Goal: Task Accomplishment & Management: Manage account settings

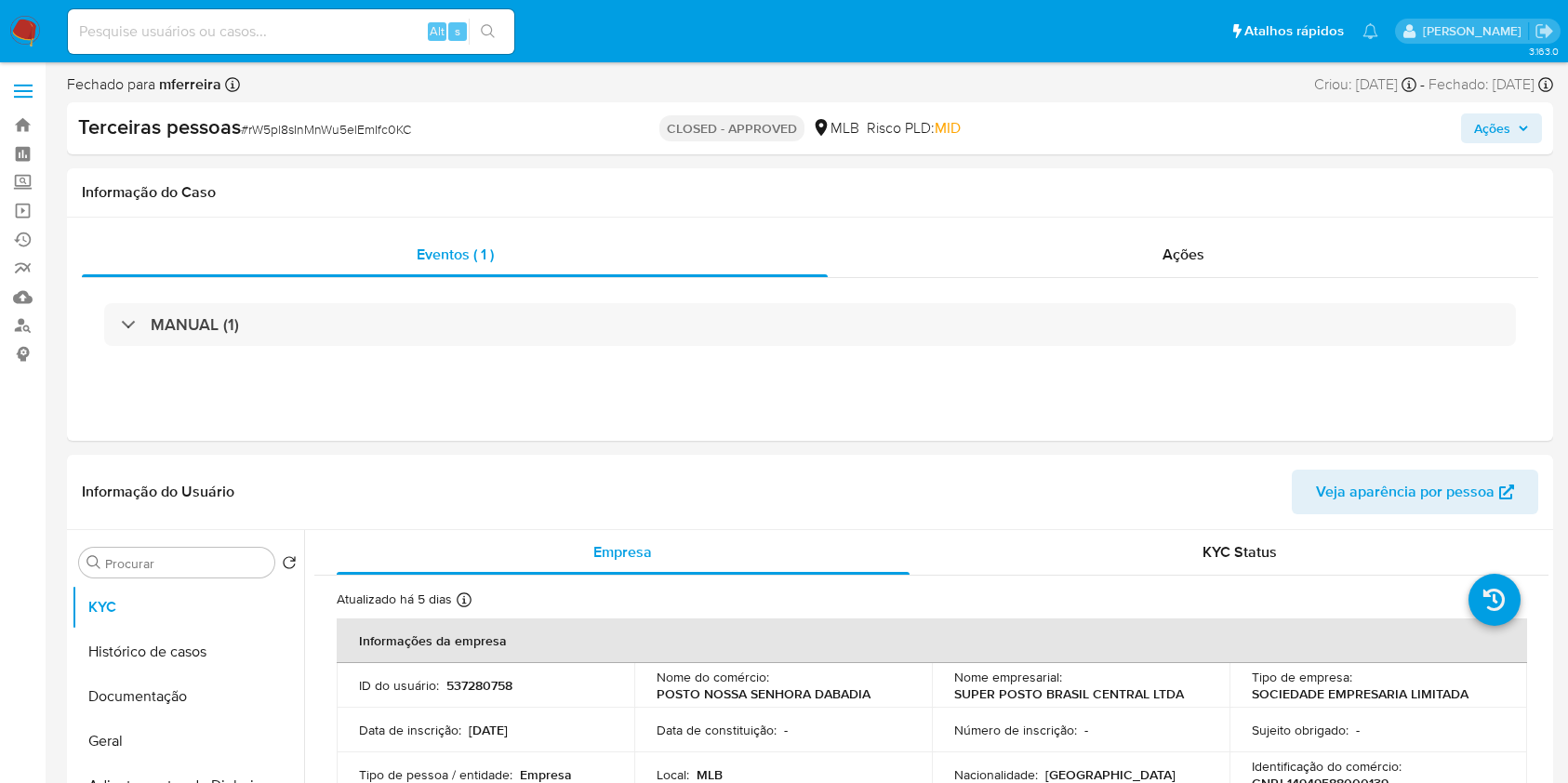
select select "10"
click at [408, 20] on input at bounding box center [291, 32] width 446 height 24
paste input "1076940560"
type input "1076940560"
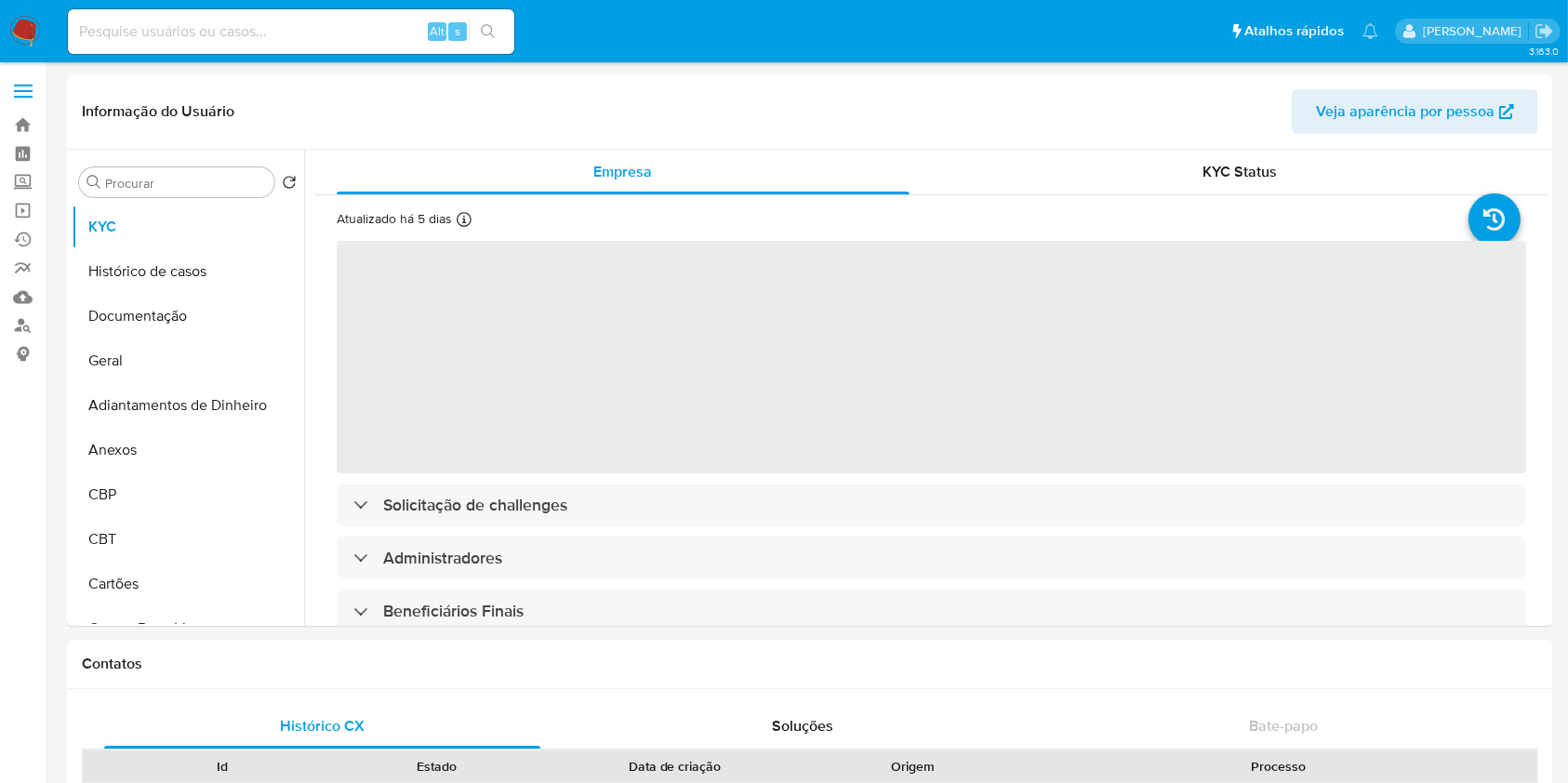
select select "10"
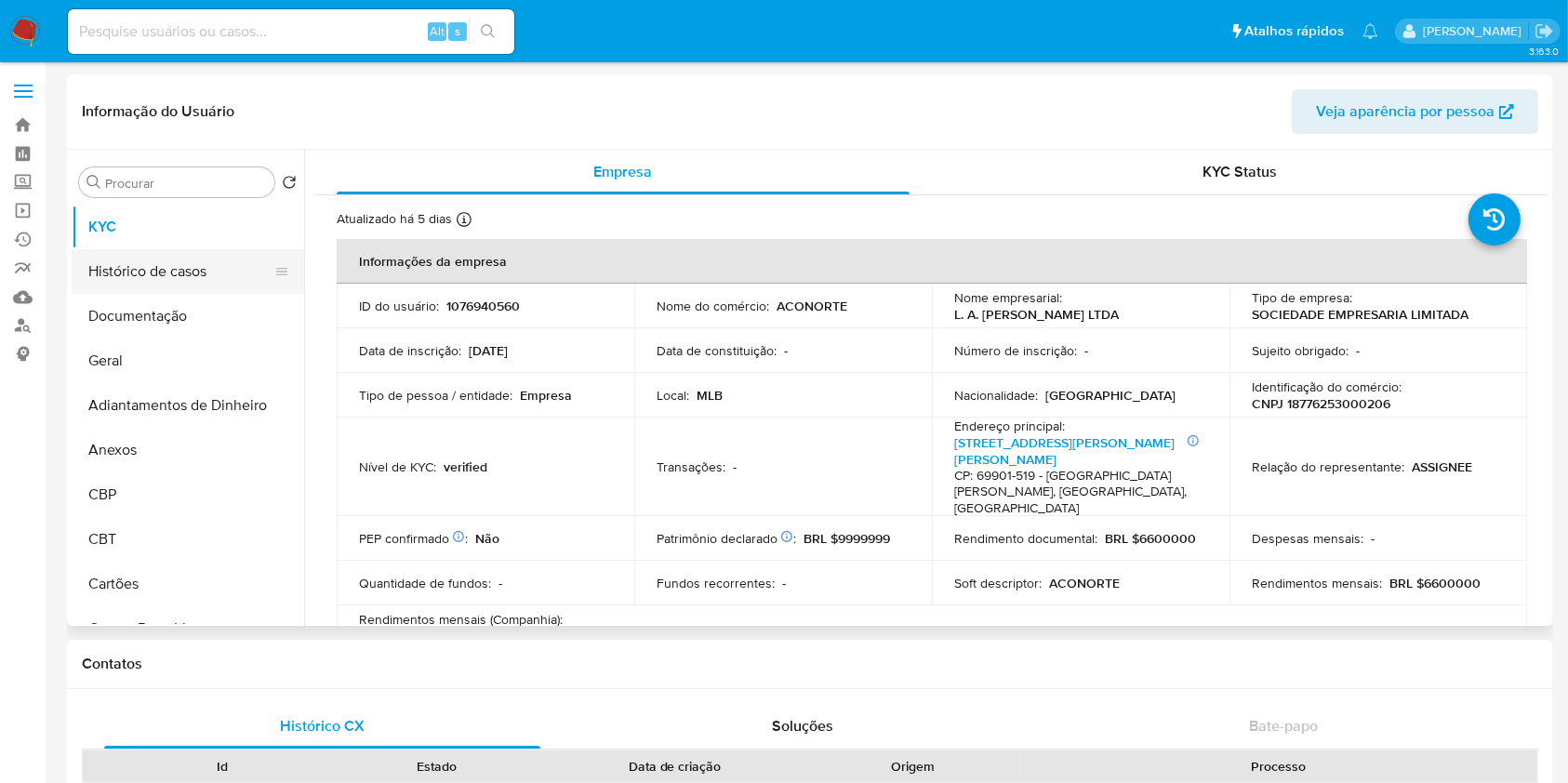
click at [194, 254] on button "Histórico de casos" at bounding box center [181, 271] width 217 height 44
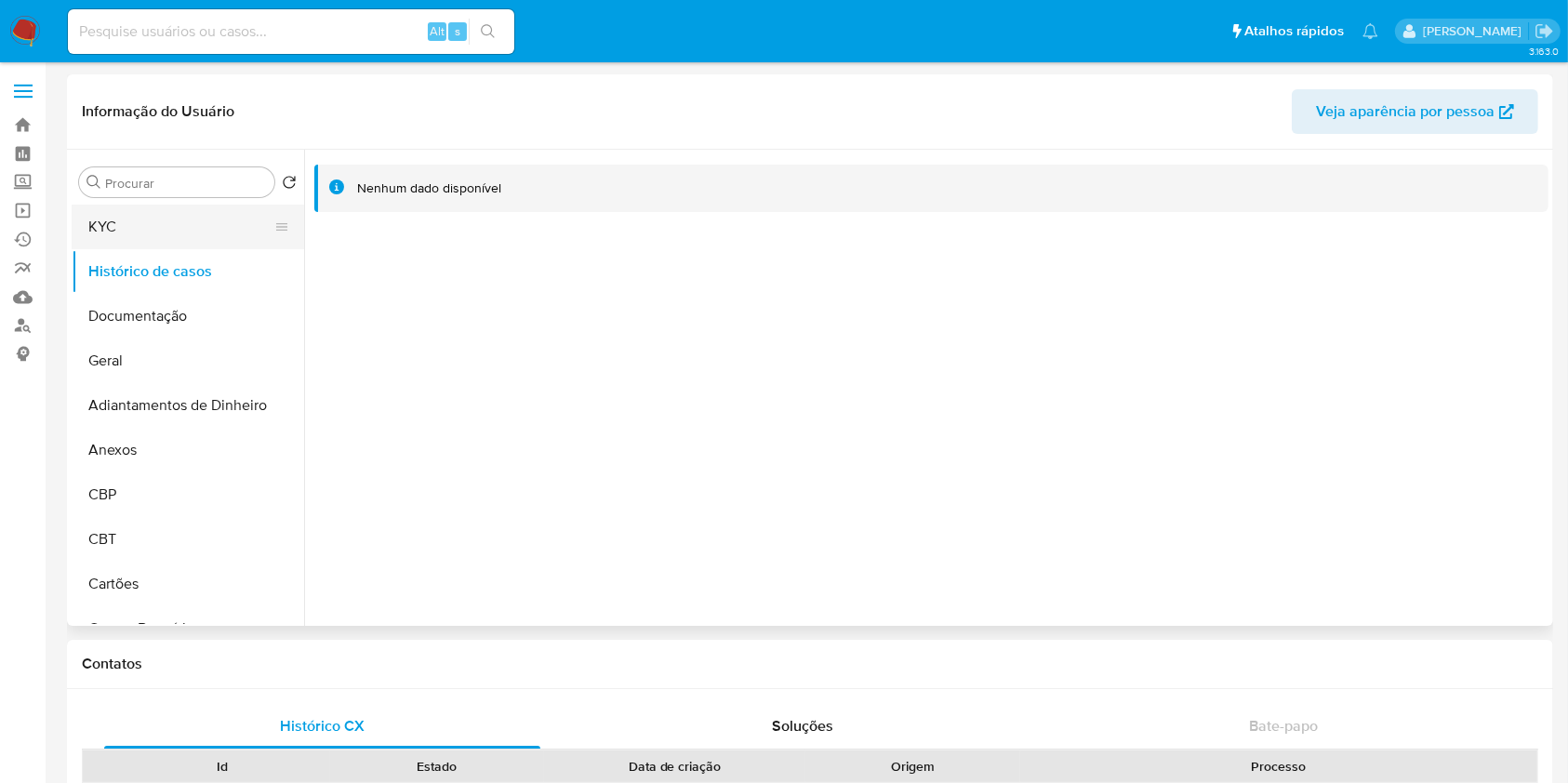
click at [159, 225] on button "KYC" at bounding box center [181, 226] width 217 height 44
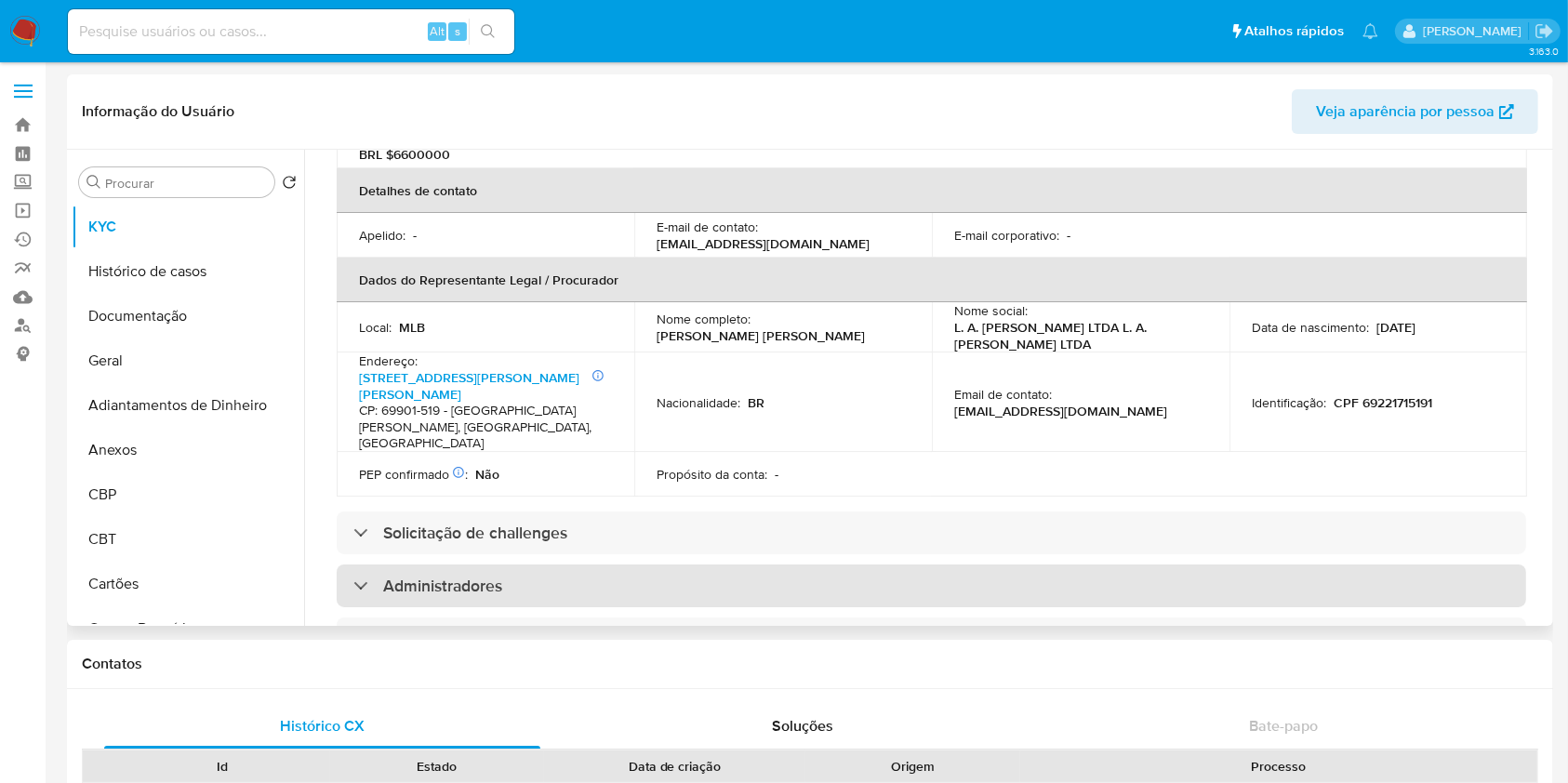
scroll to position [619, 0]
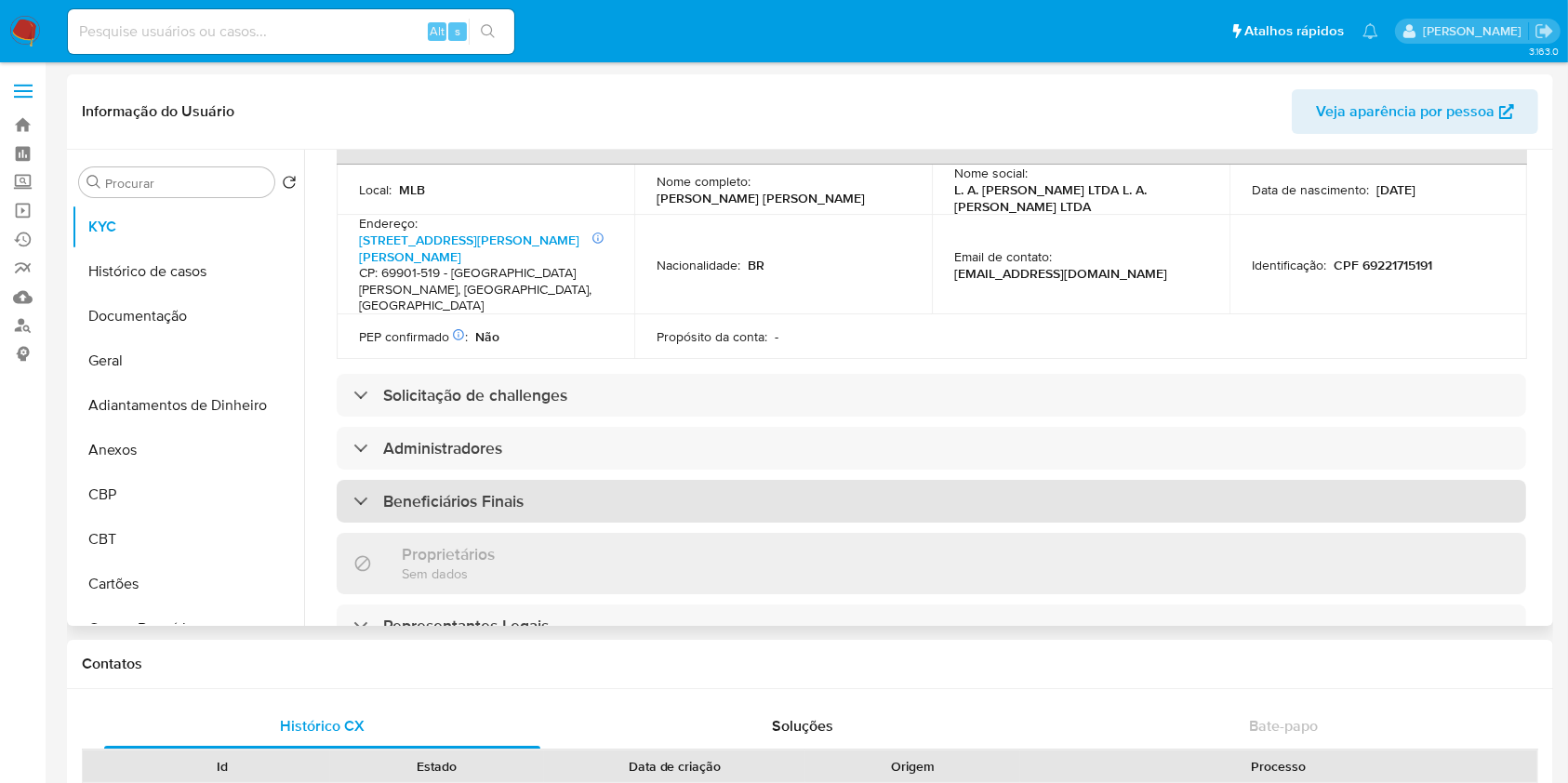
click at [510, 480] on div "Beneficiários Finais" at bounding box center [931, 501] width 1190 height 42
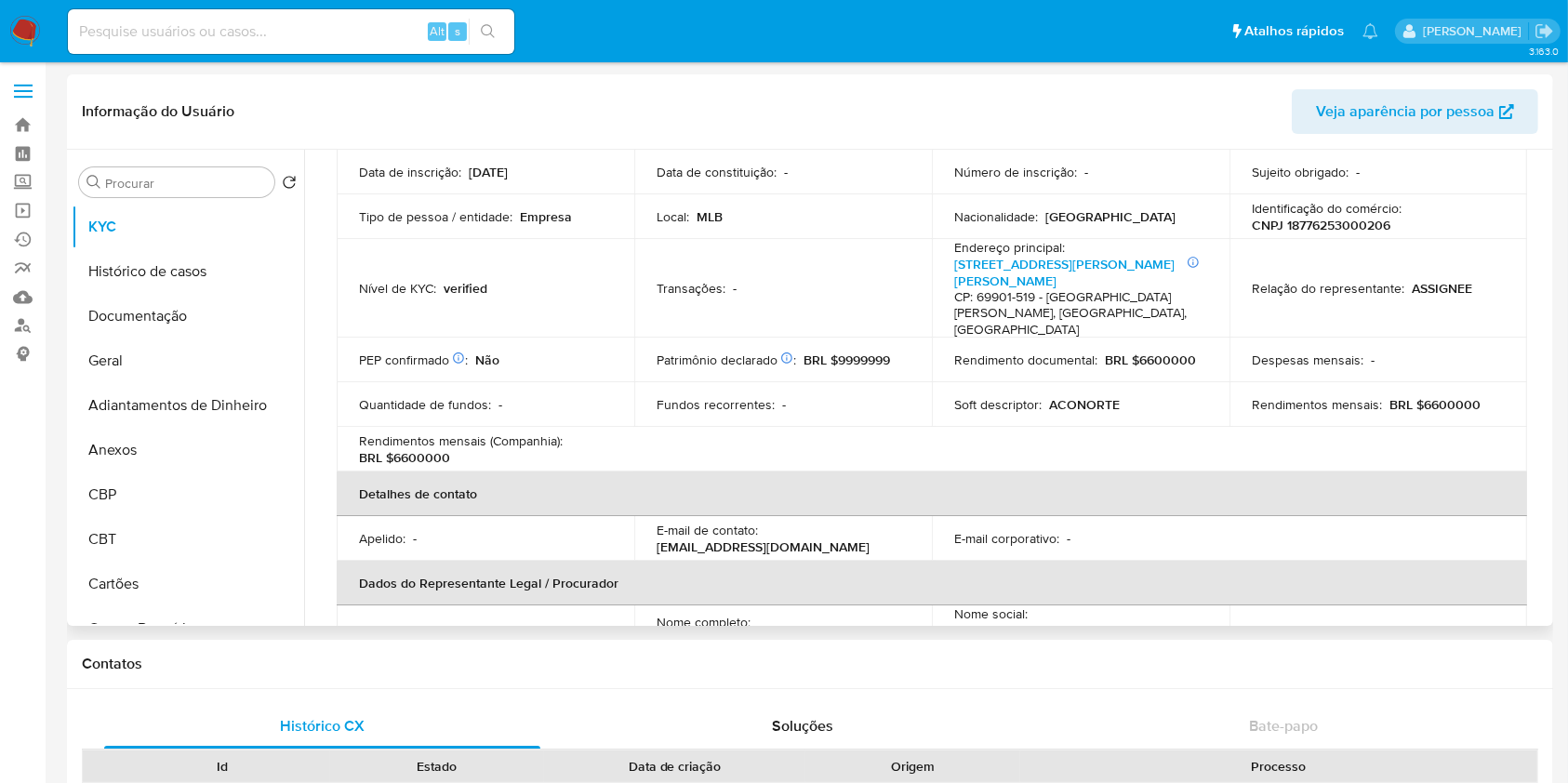
scroll to position [0, 0]
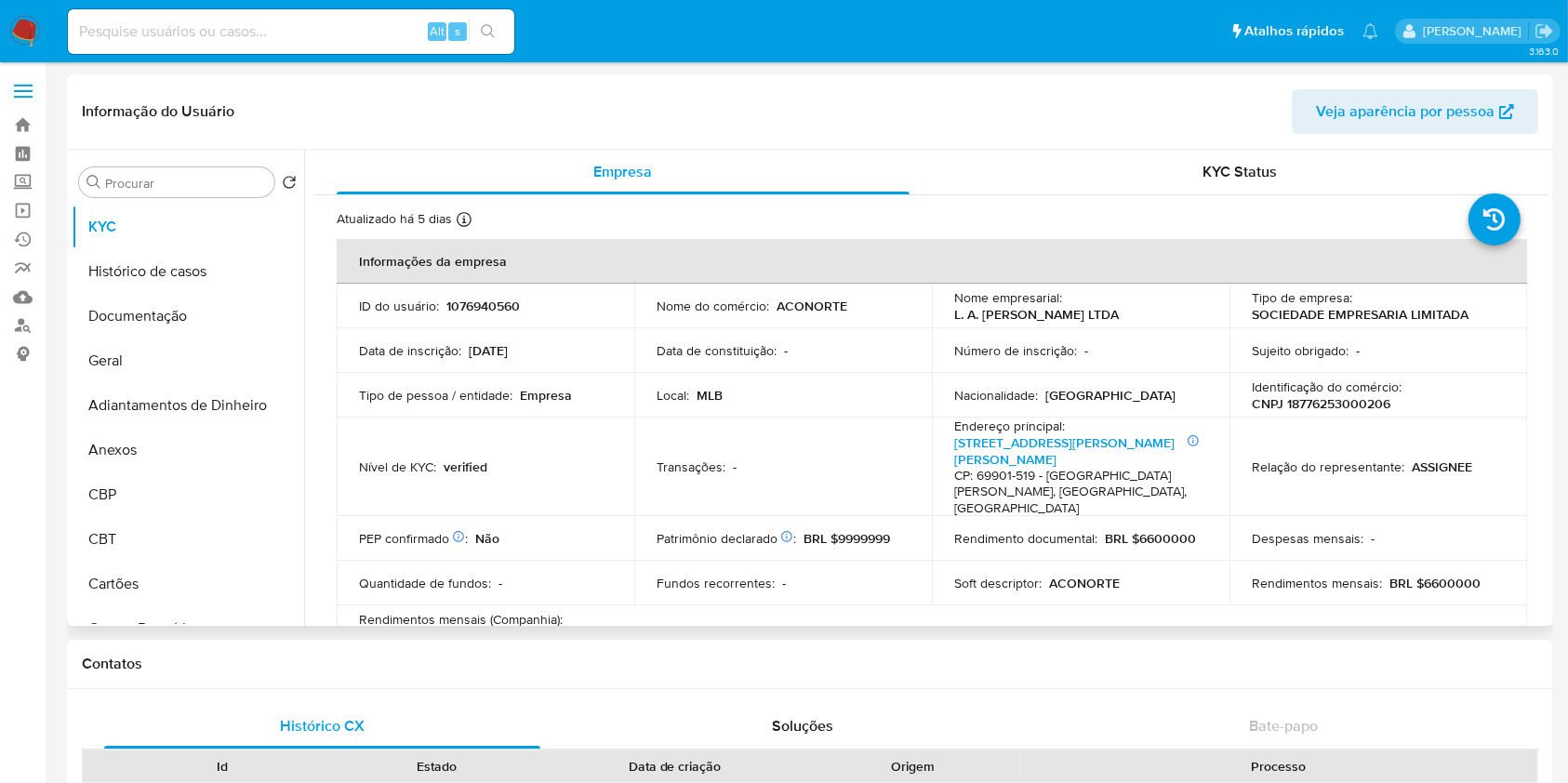
click at [1346, 414] on td "Identificação do comércio : CNPJ 18776253000206" at bounding box center [1378, 395] width 297 height 44
click at [1335, 398] on p "CNPJ 18776253000206" at bounding box center [1321, 403] width 138 height 17
copy p "18776253000206"
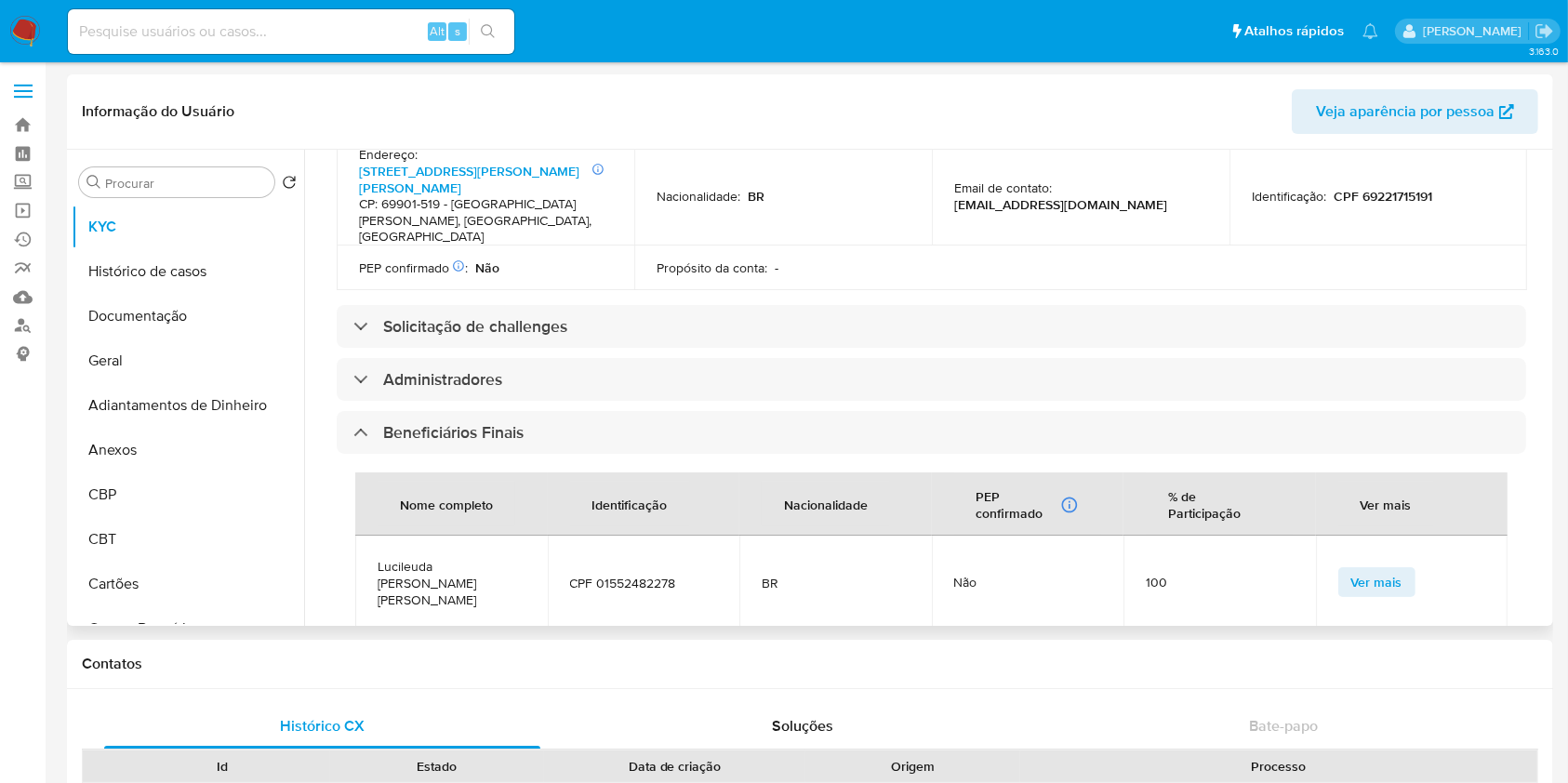
scroll to position [744, 0]
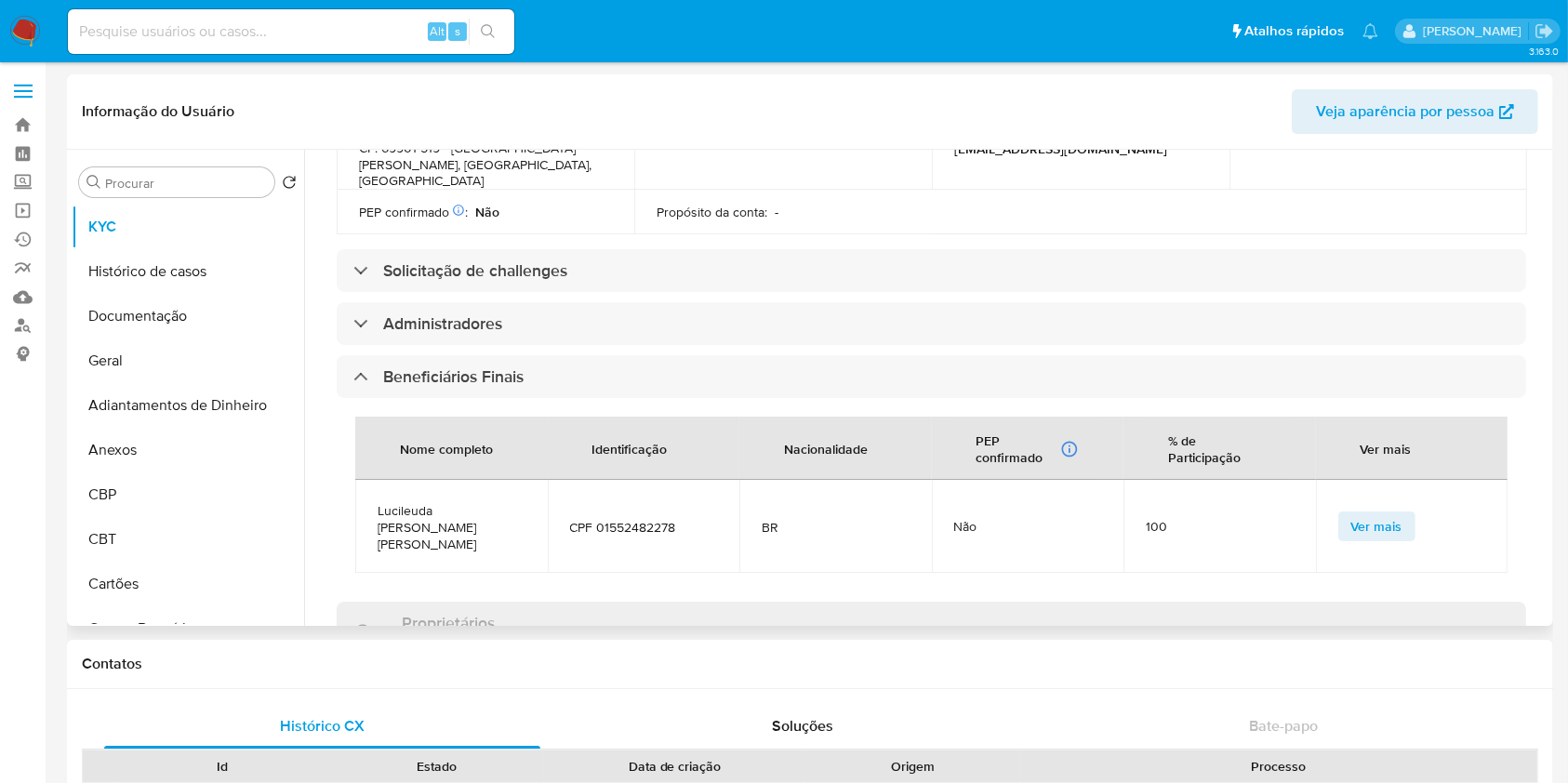
click at [425, 503] on span "Lucileuda Almeida da silva" at bounding box center [452, 527] width 148 height 50
copy span "Lucileuda Almeida da silva"
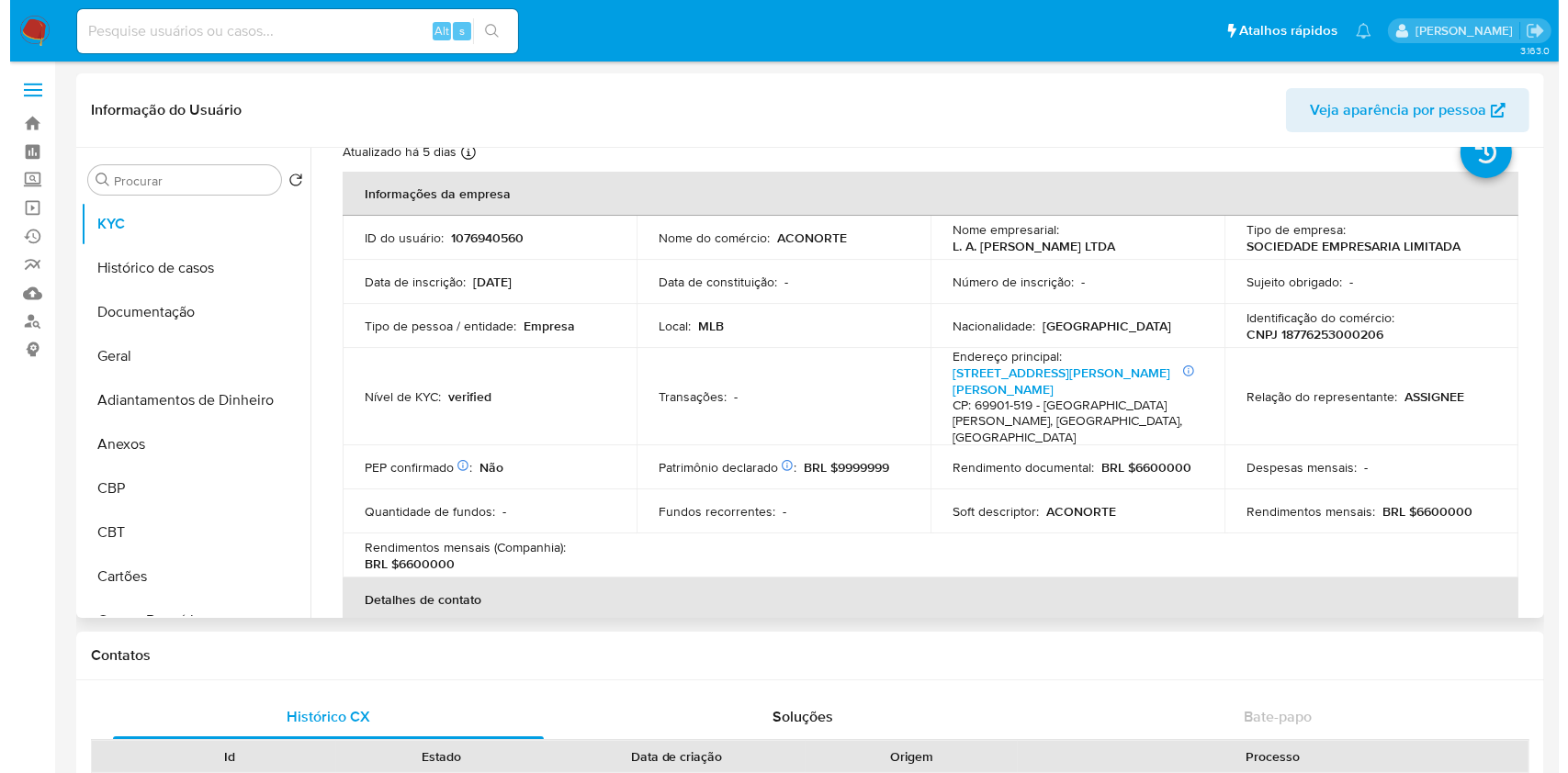
scroll to position [0, 0]
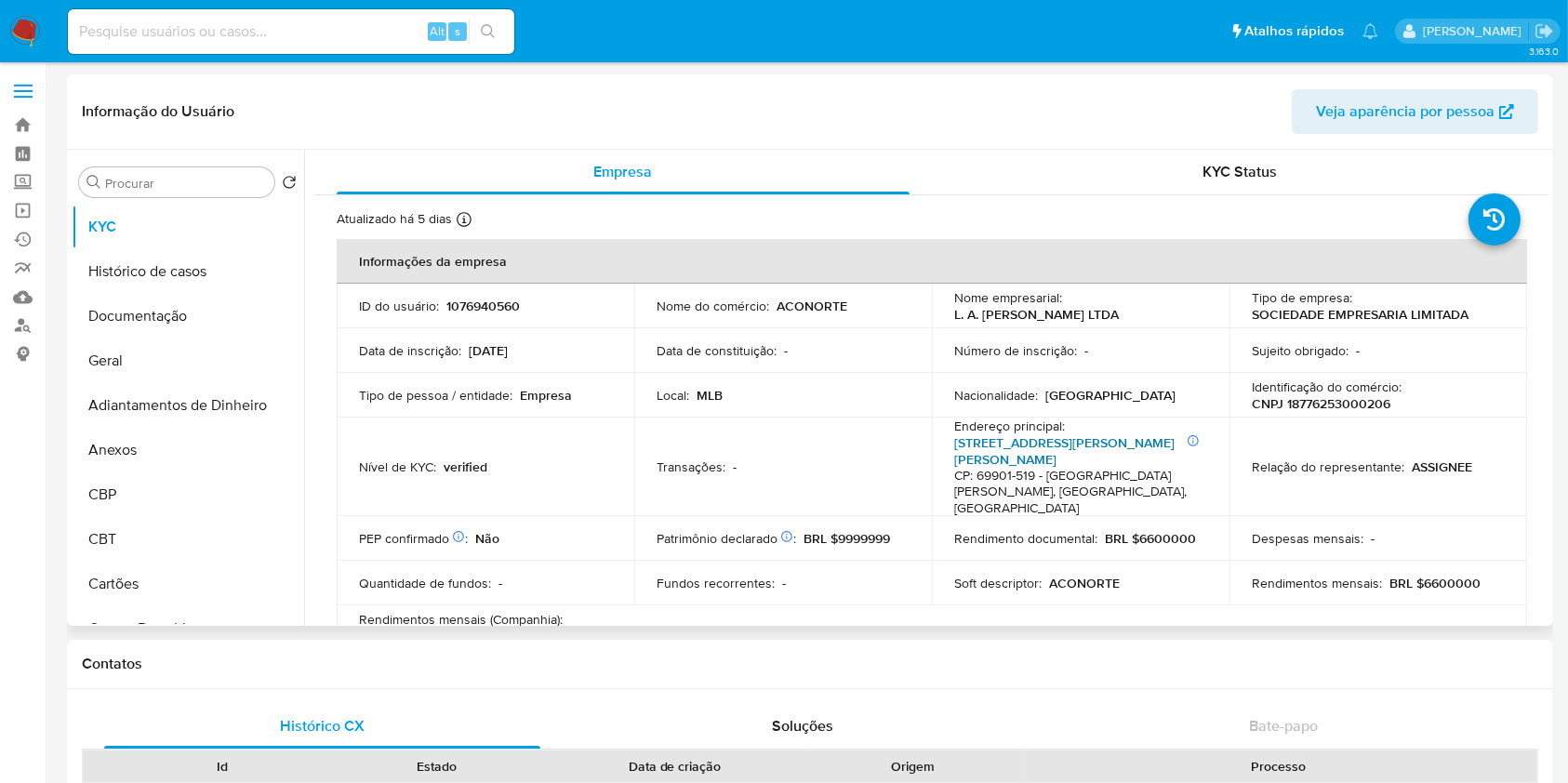
click at [1101, 442] on link "[STREET_ADDRESS][PERSON_NAME]" at bounding box center [1064, 451] width 220 height 36
click at [166, 358] on button "Geral" at bounding box center [181, 360] width 217 height 44
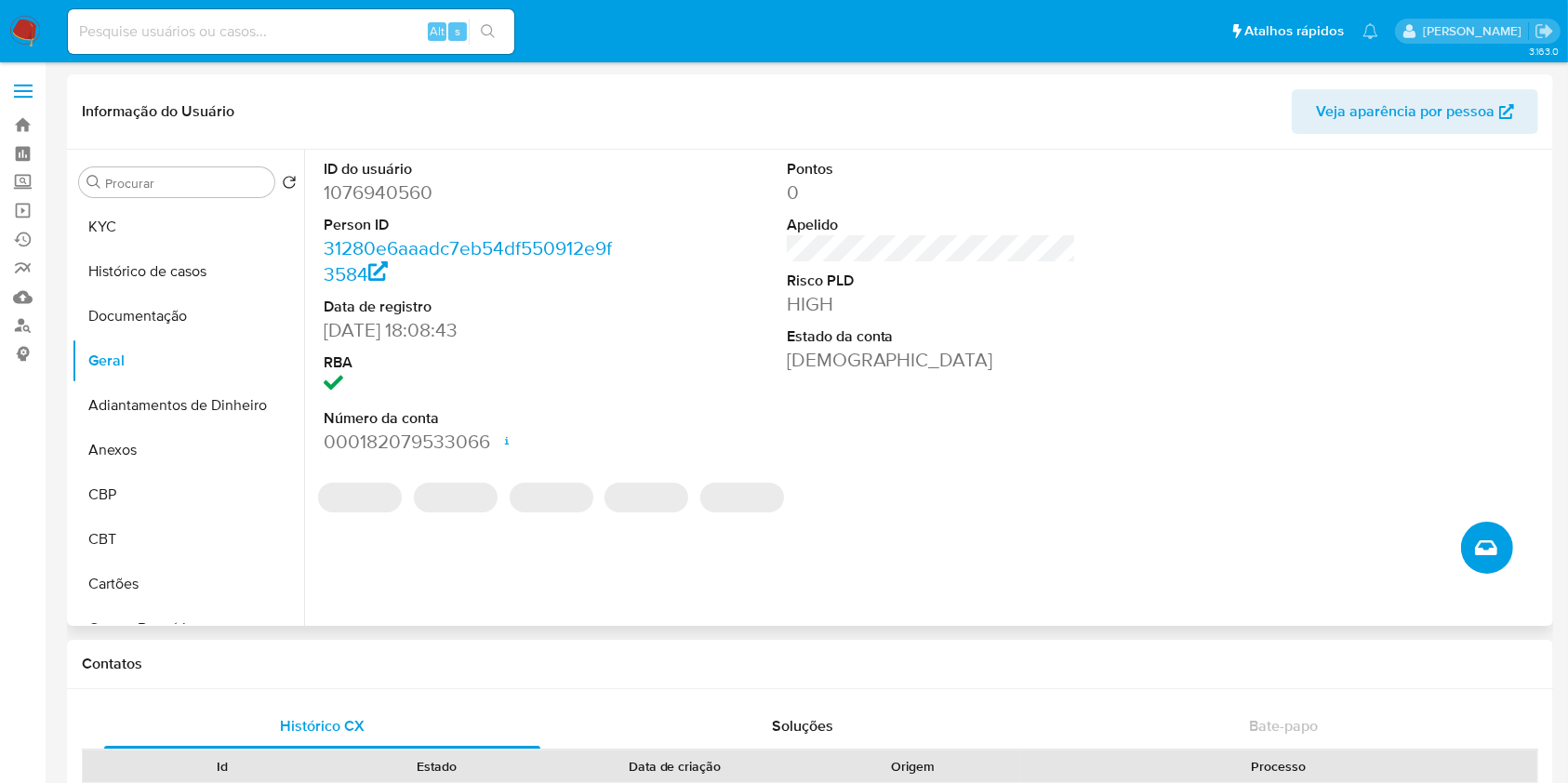
click at [1478, 542] on icon "Criar caso manual" at bounding box center [1486, 548] width 23 height 23
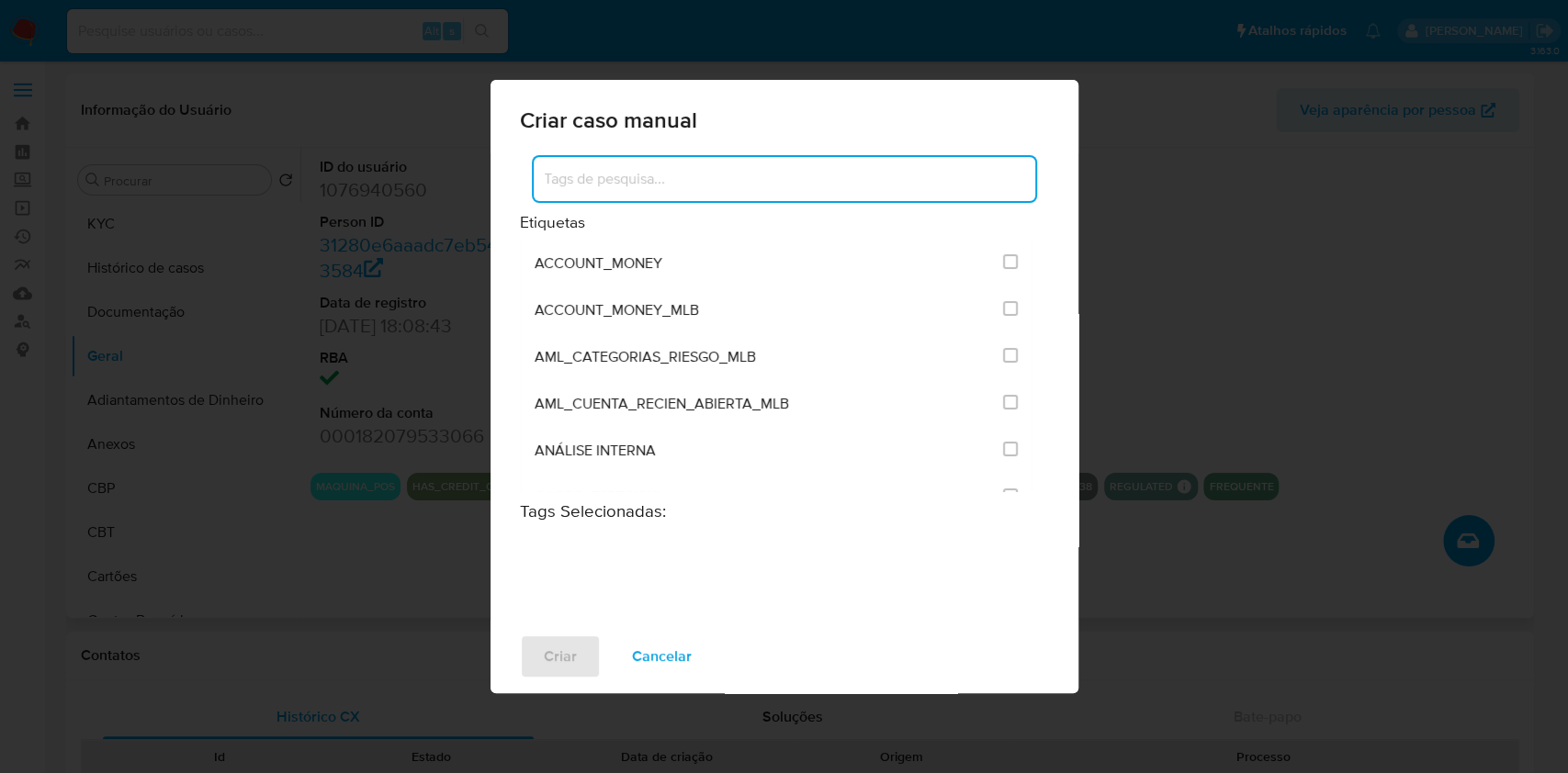
click at [779, 182] on input at bounding box center [784, 178] width 501 height 23
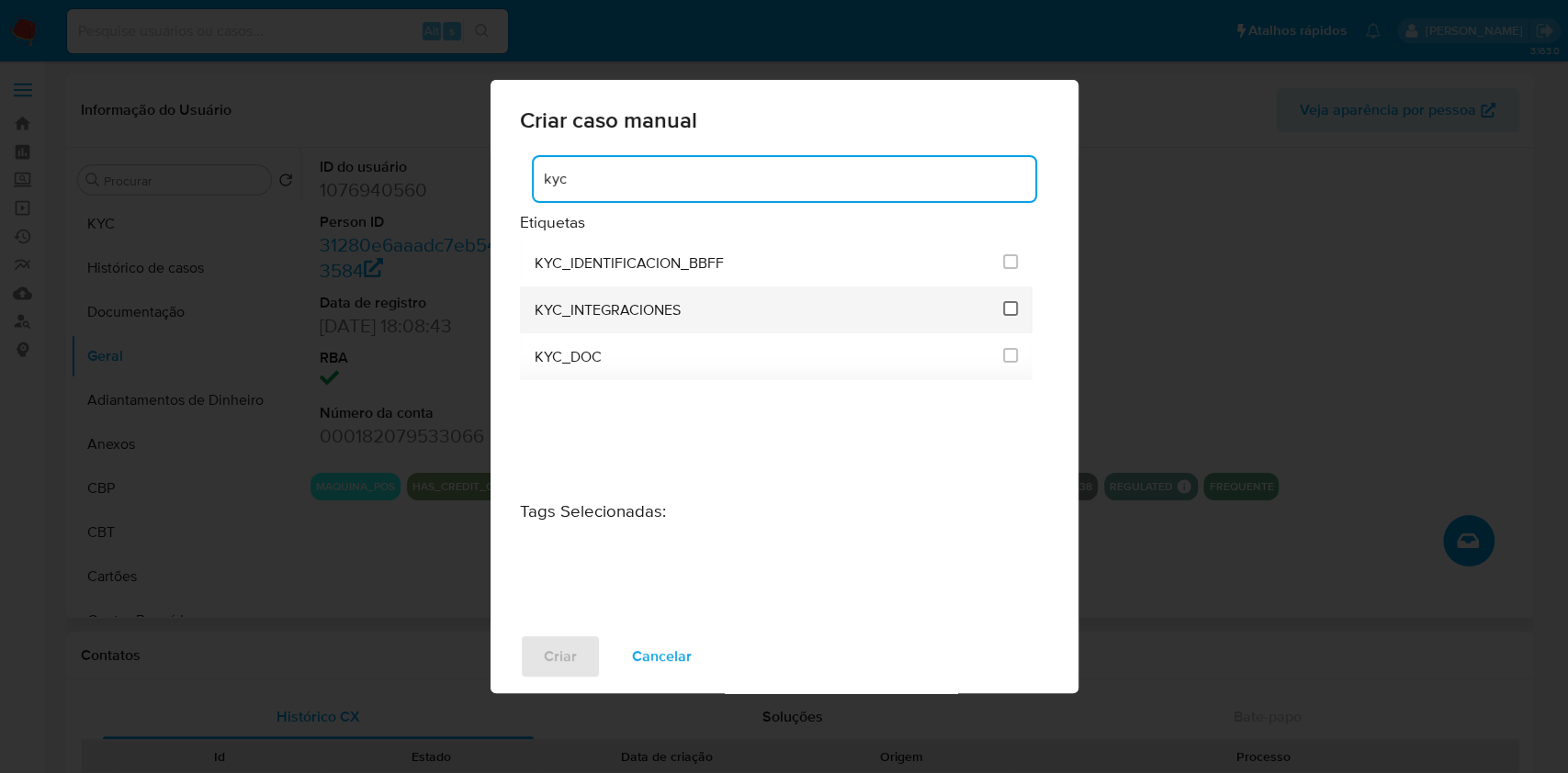
type input "kyc"
click at [1008, 305] on input "2093" at bounding box center [1010, 308] width 15 height 15
checkbox input "true"
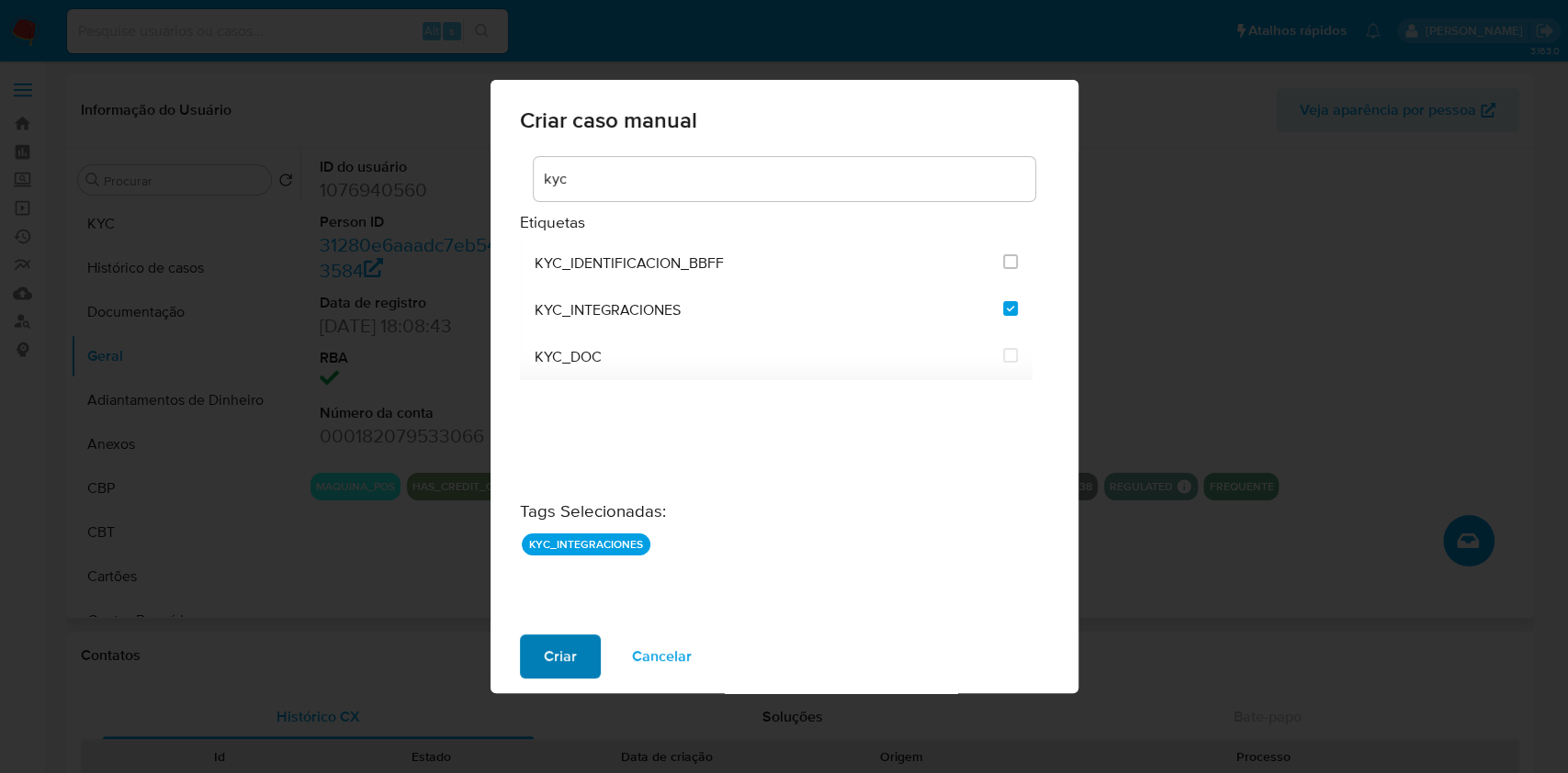
click at [576, 670] on button "Criar" at bounding box center [560, 656] width 81 height 44
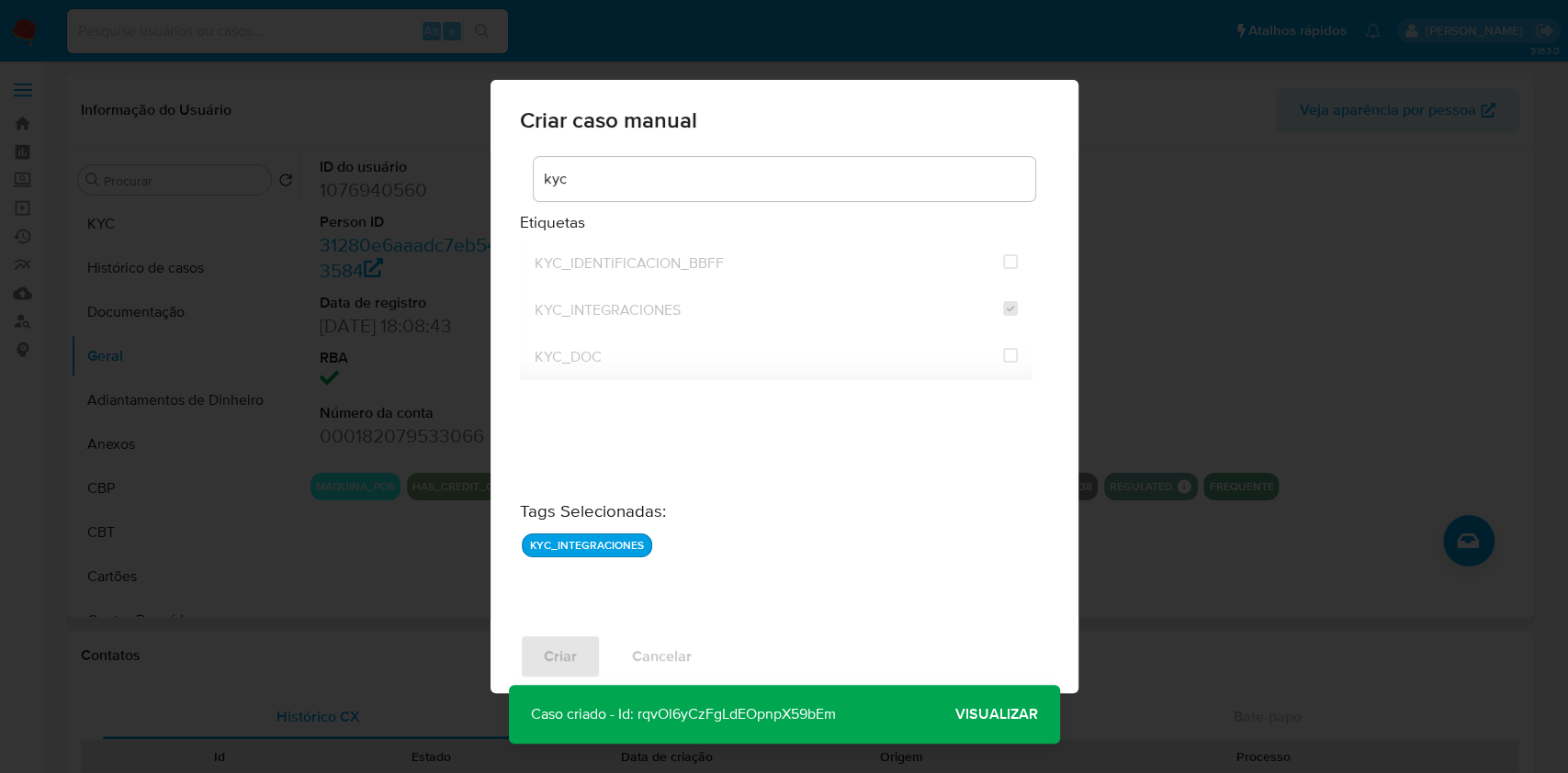
click at [1000, 715] on span "Visualizar" at bounding box center [997, 715] width 83 height 0
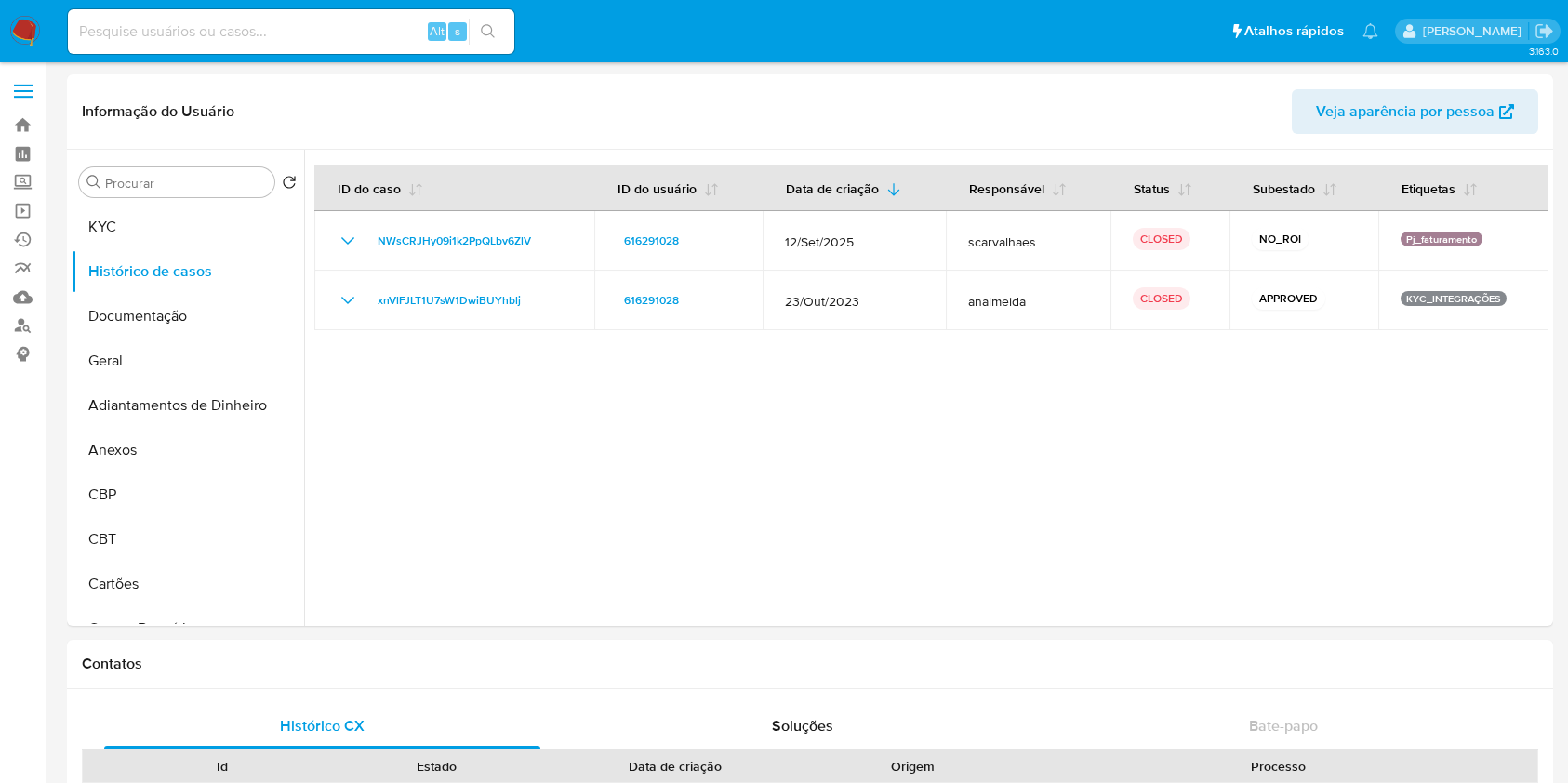
select select "10"
click at [37, 22] on img at bounding box center [25, 32] width 32 height 32
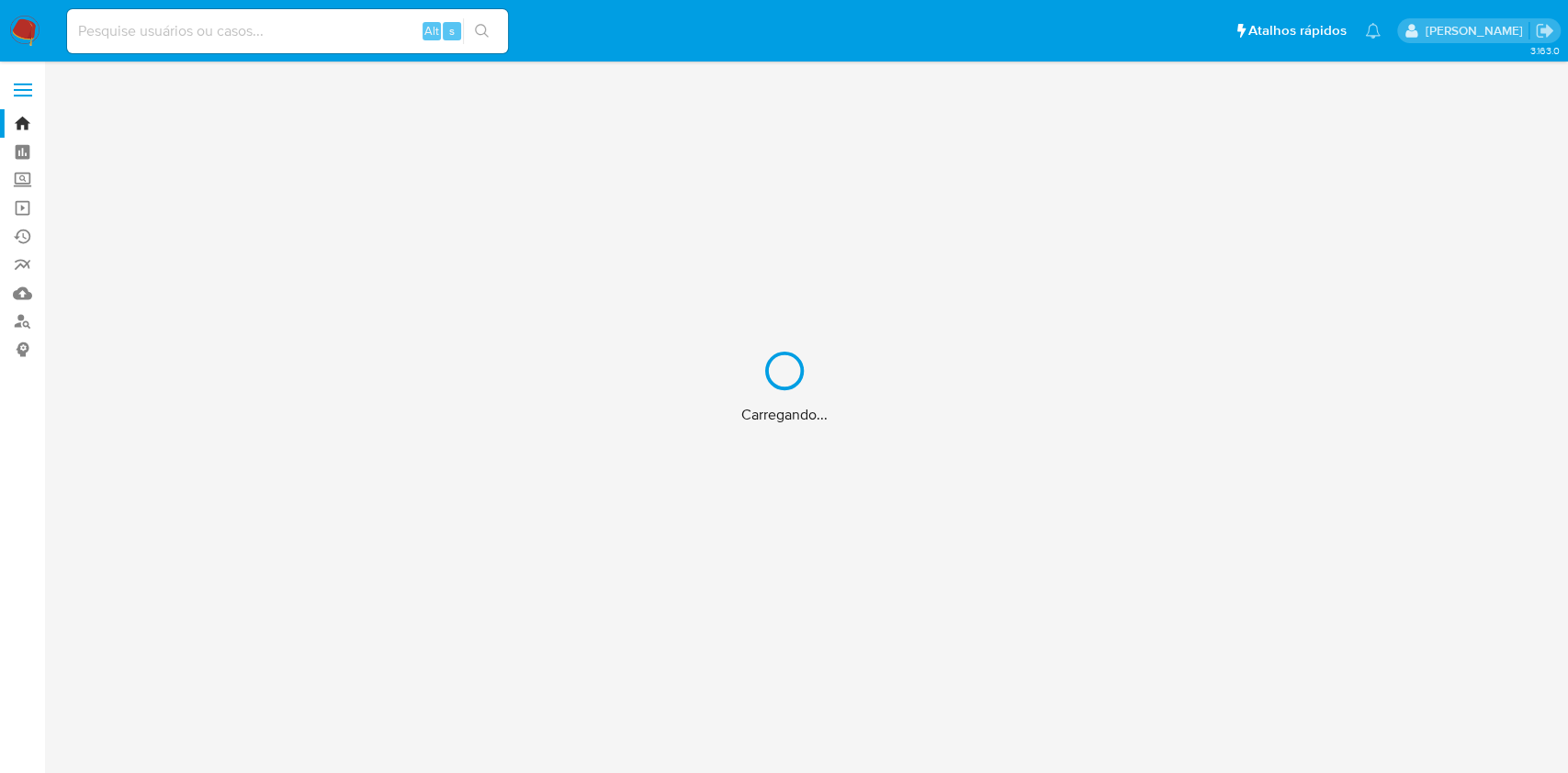
click at [18, 213] on div "Carregando..." at bounding box center [784, 386] width 1568 height 773
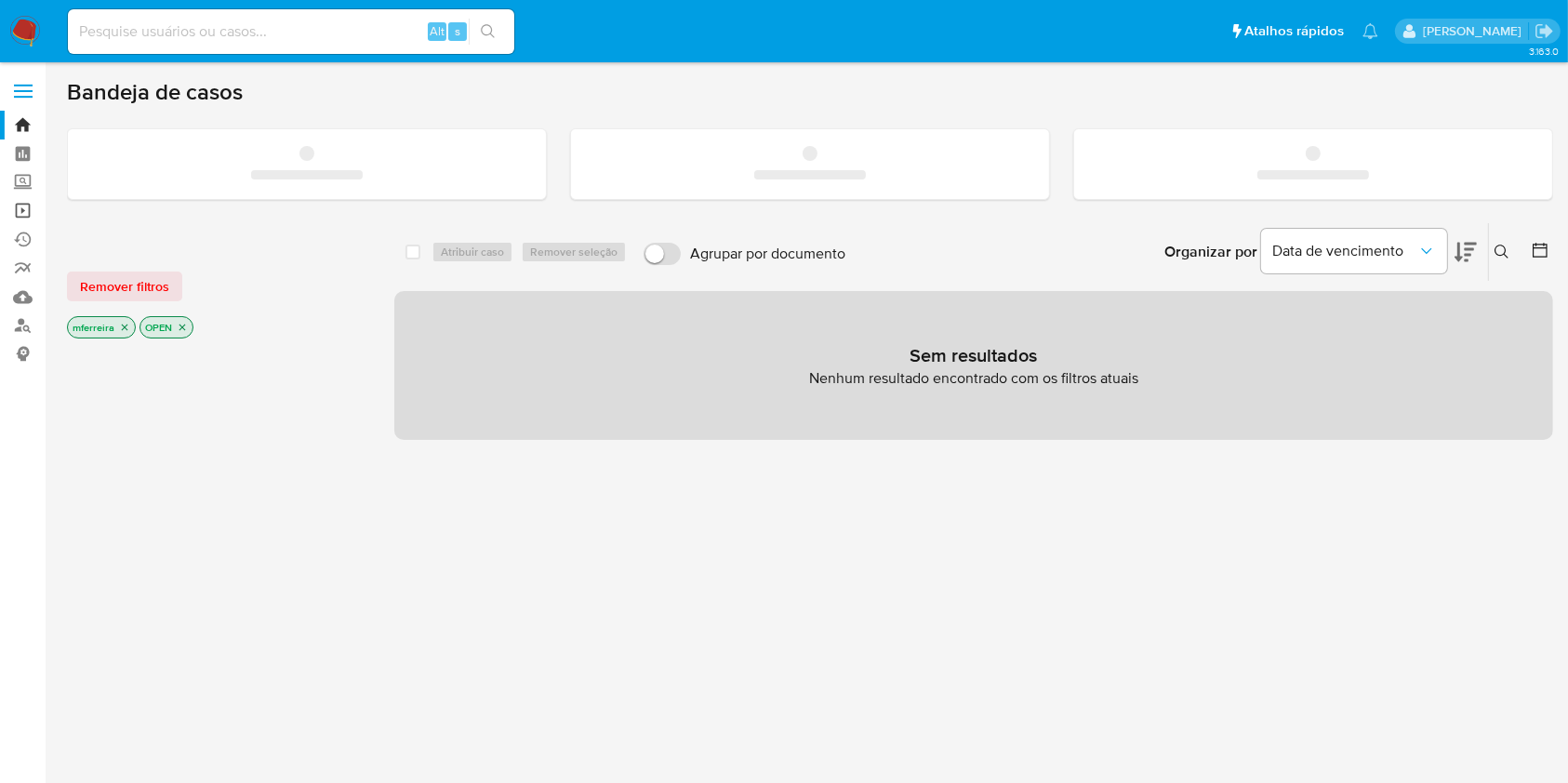
click at [24, 207] on link "Operações em massa" at bounding box center [111, 210] width 221 height 29
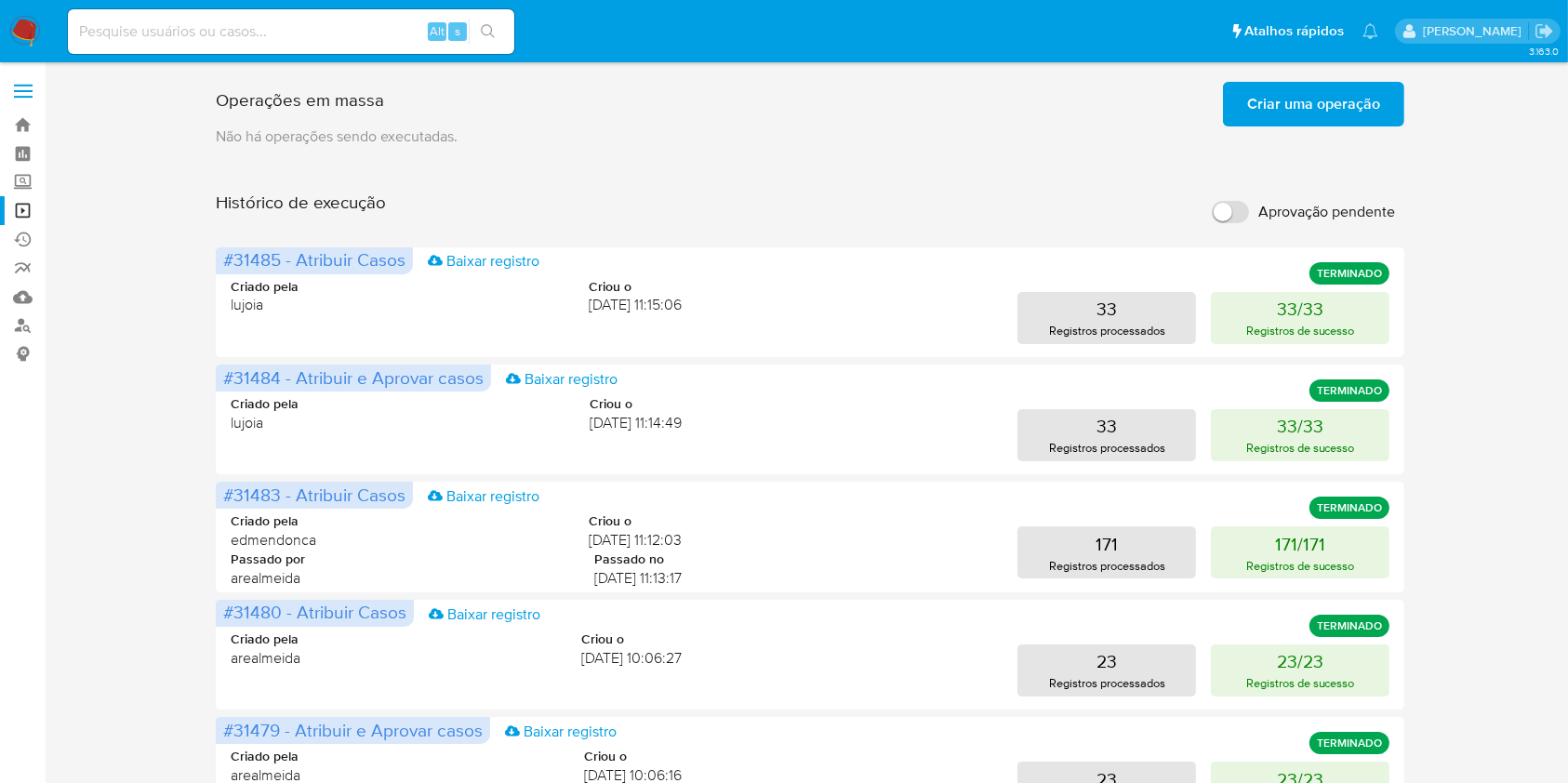
click at [1227, 205] on input "Aprovação pendente" at bounding box center [1231, 212] width 38 height 23
checkbox input "true"
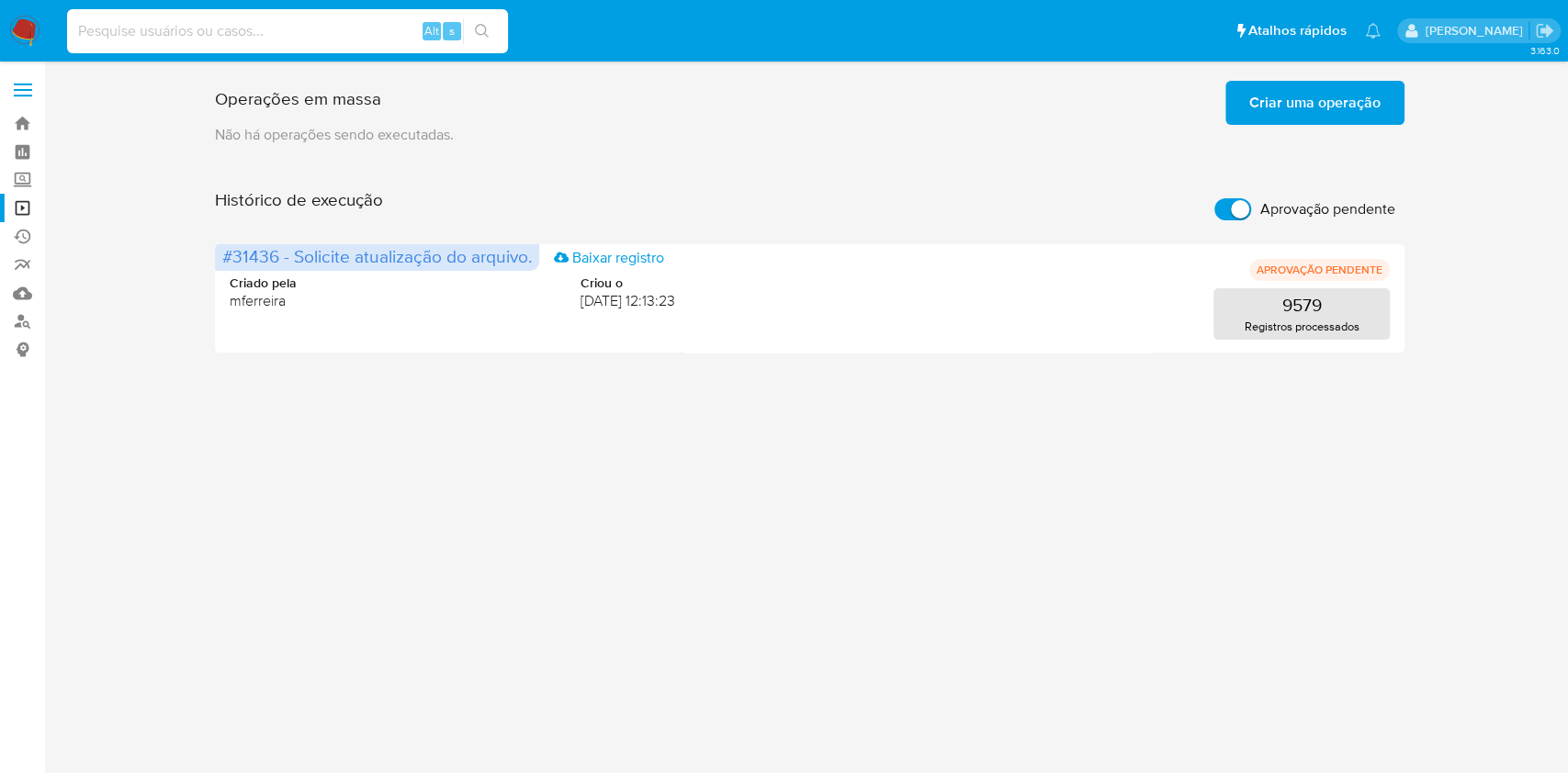
click at [285, 37] on input at bounding box center [288, 31] width 441 height 23
type input "carsilday@gmail.com"
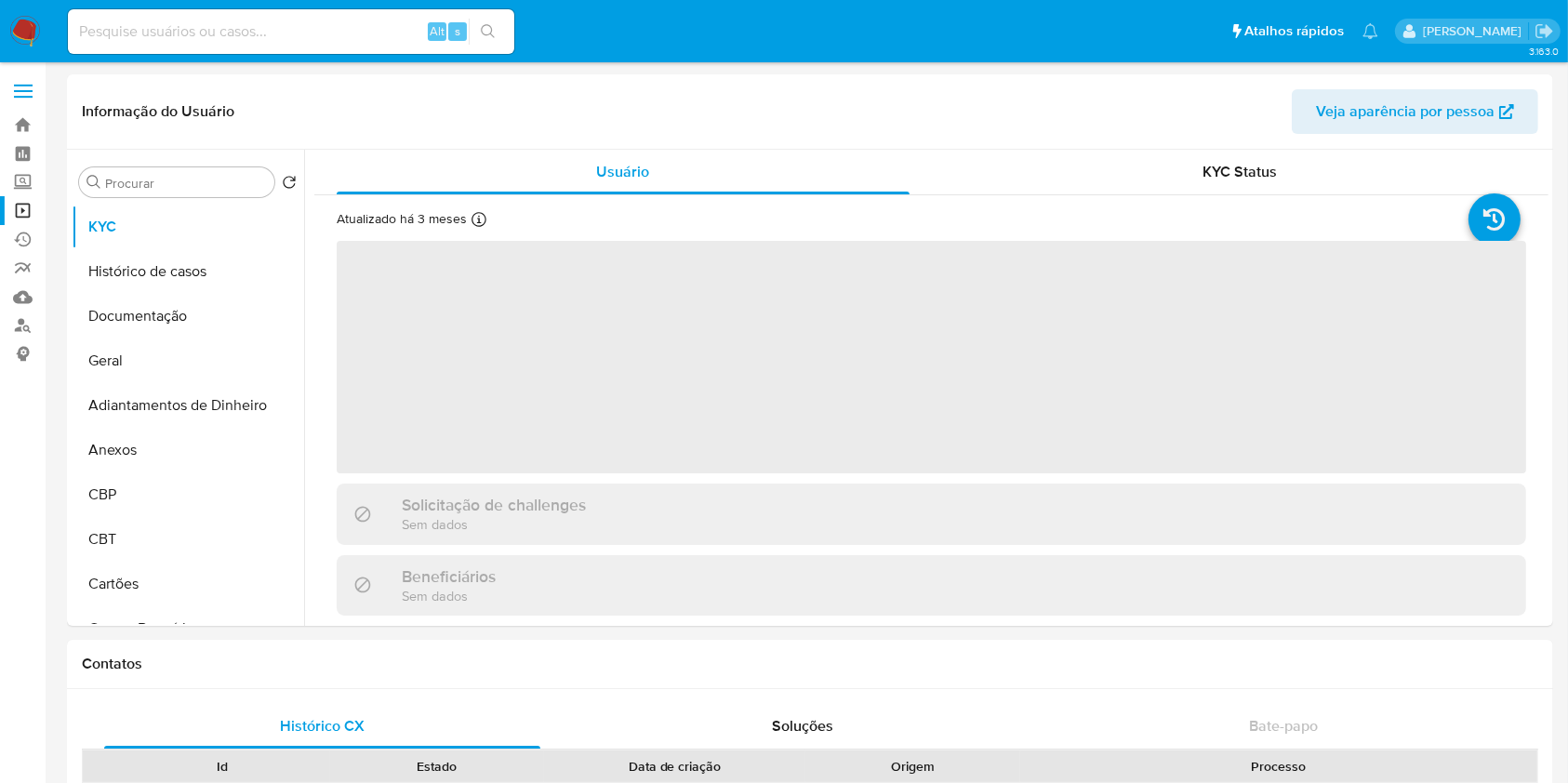
select select "10"
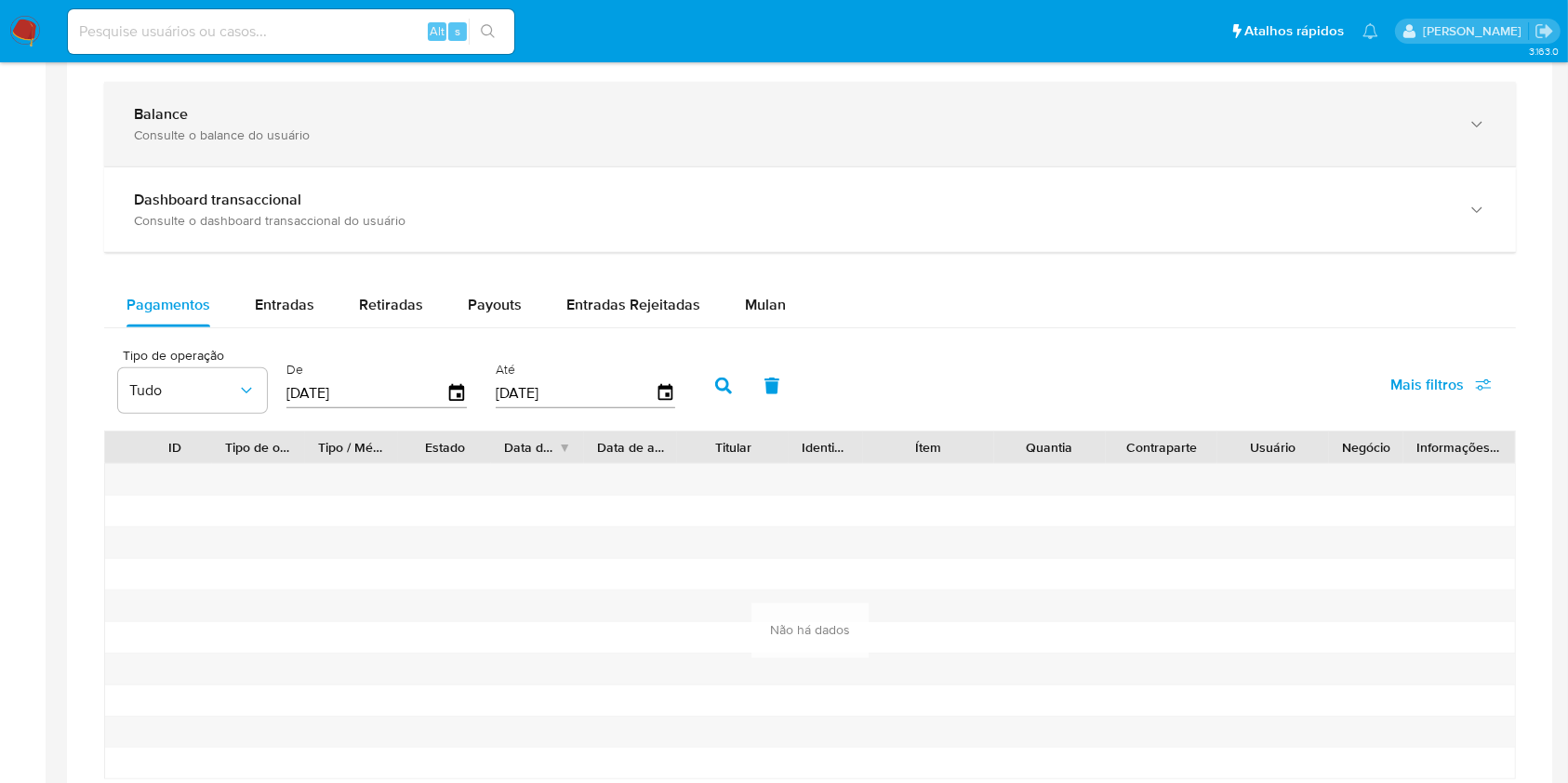
scroll to position [776, 0]
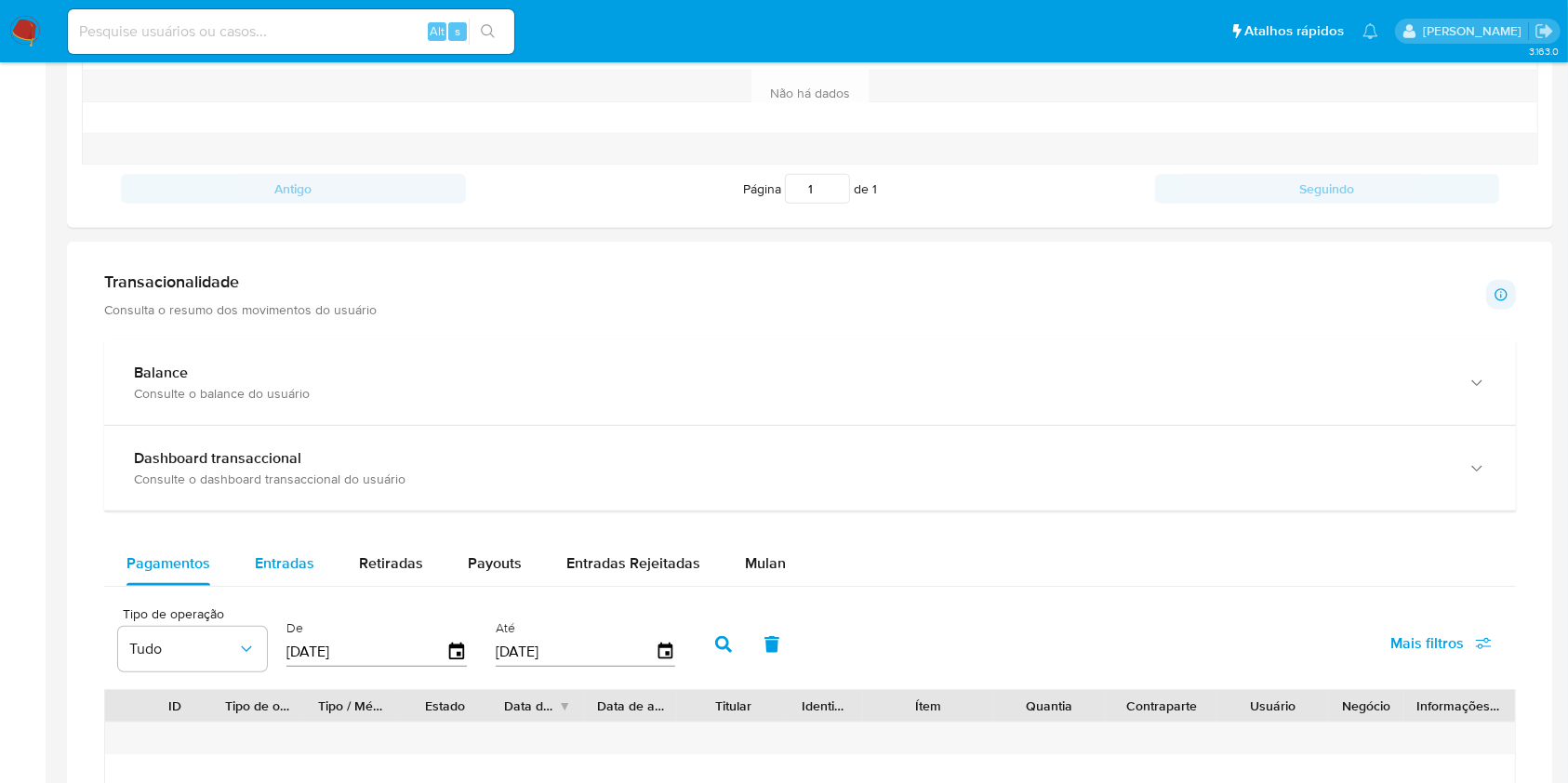
click at [311, 564] on span "Entradas" at bounding box center [284, 564] width 59 height 22
select select "10"
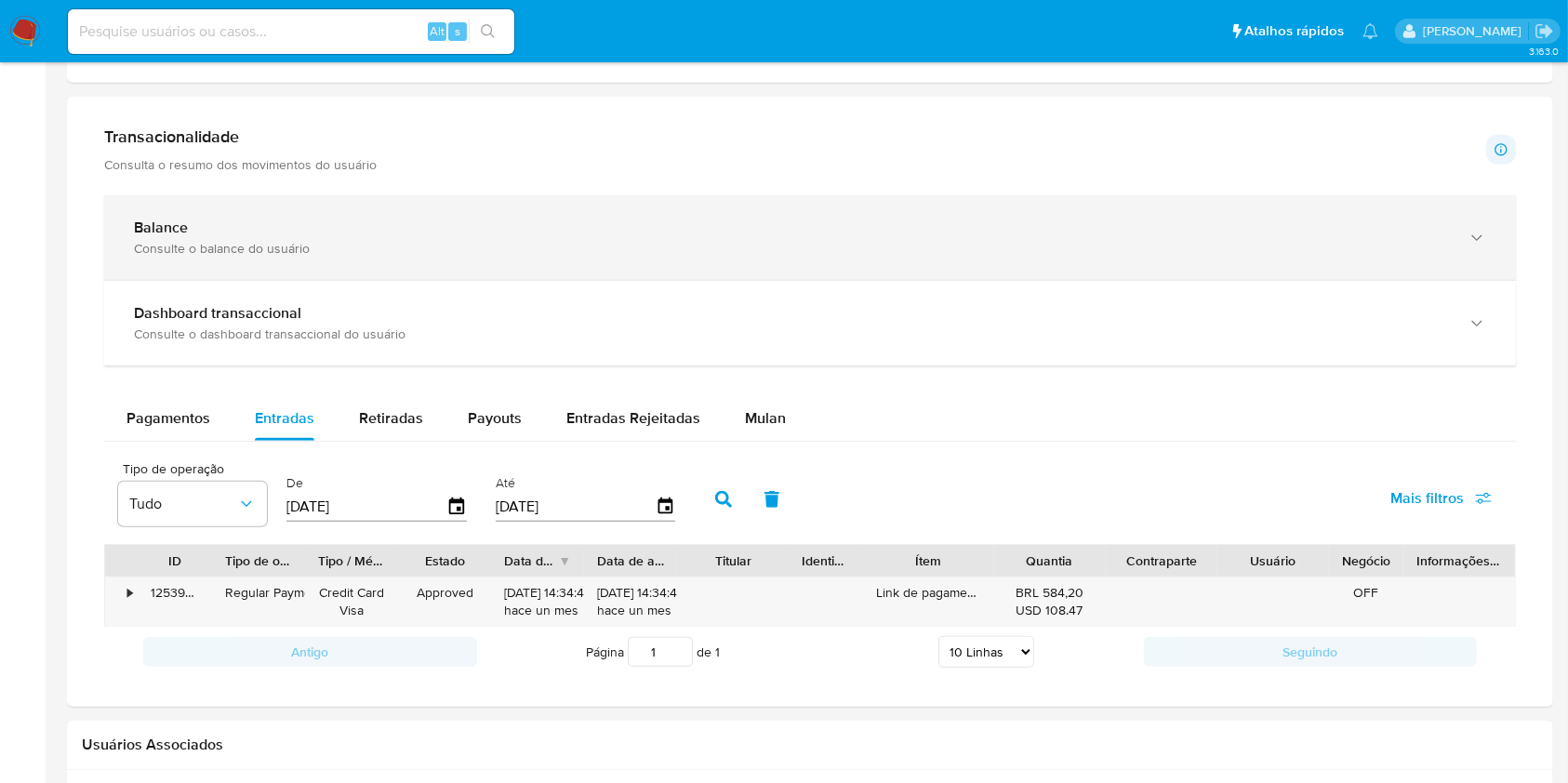
scroll to position [1024, 0]
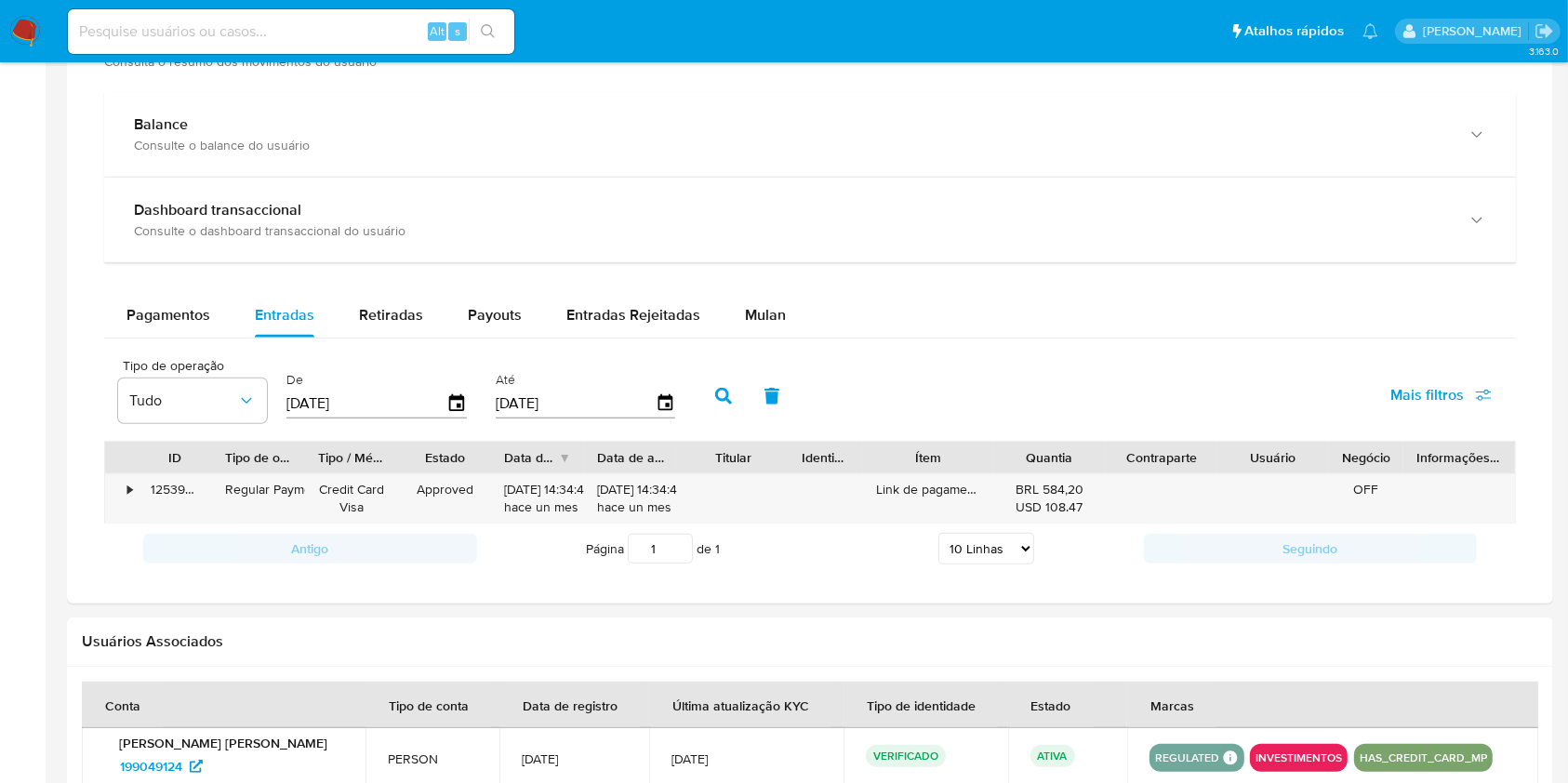
click at [1011, 448] on div "Quantia" at bounding box center [1050, 457] width 86 height 19
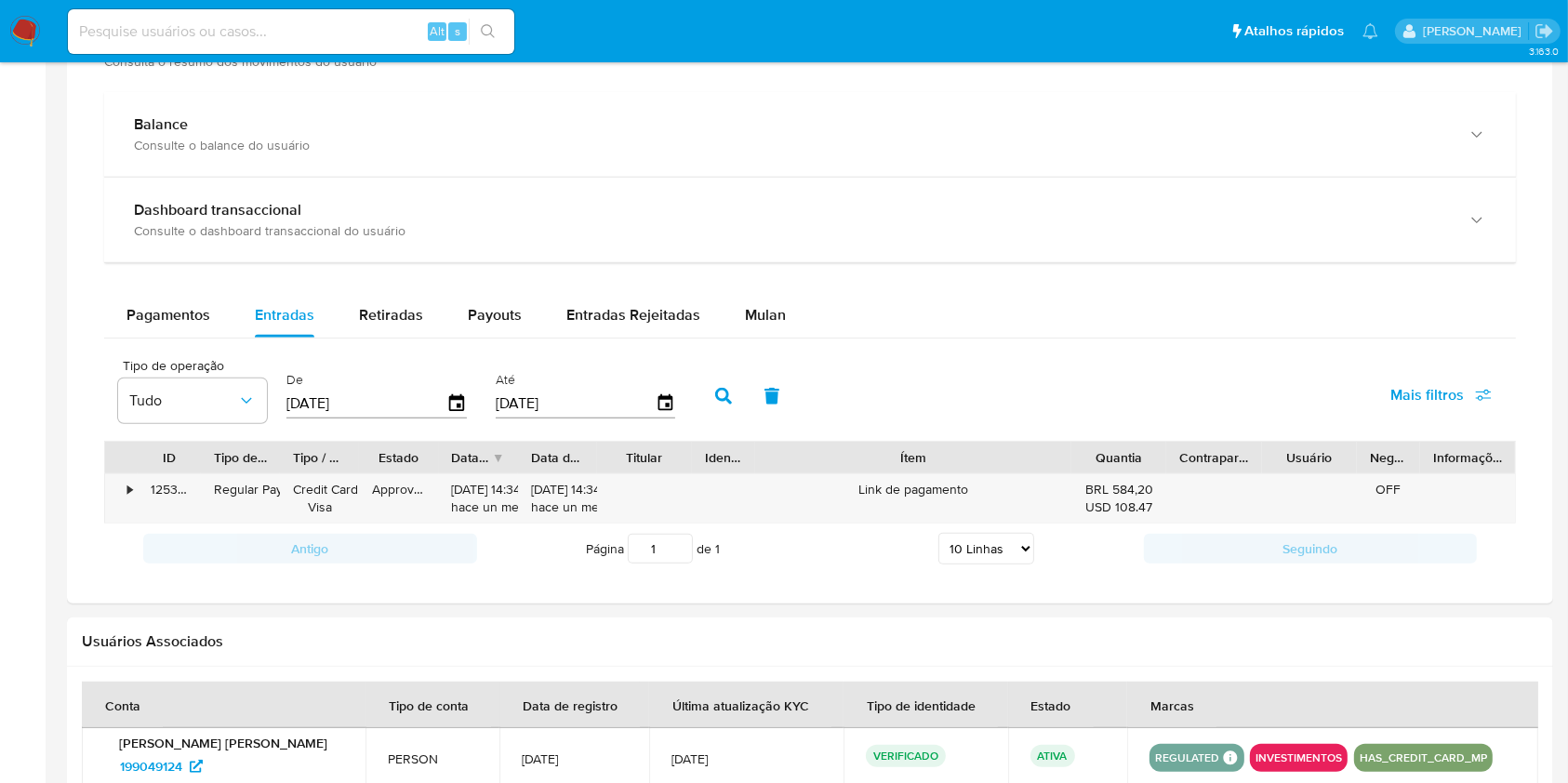
drag, startPoint x: 997, startPoint y: 458, endPoint x: 1145, endPoint y: 463, distance: 148.1
click at [1145, 463] on div "ID Tipo de operação Tipo / Método Estado Data de criação Data de aprovação Titu…" at bounding box center [810, 458] width 1410 height 32
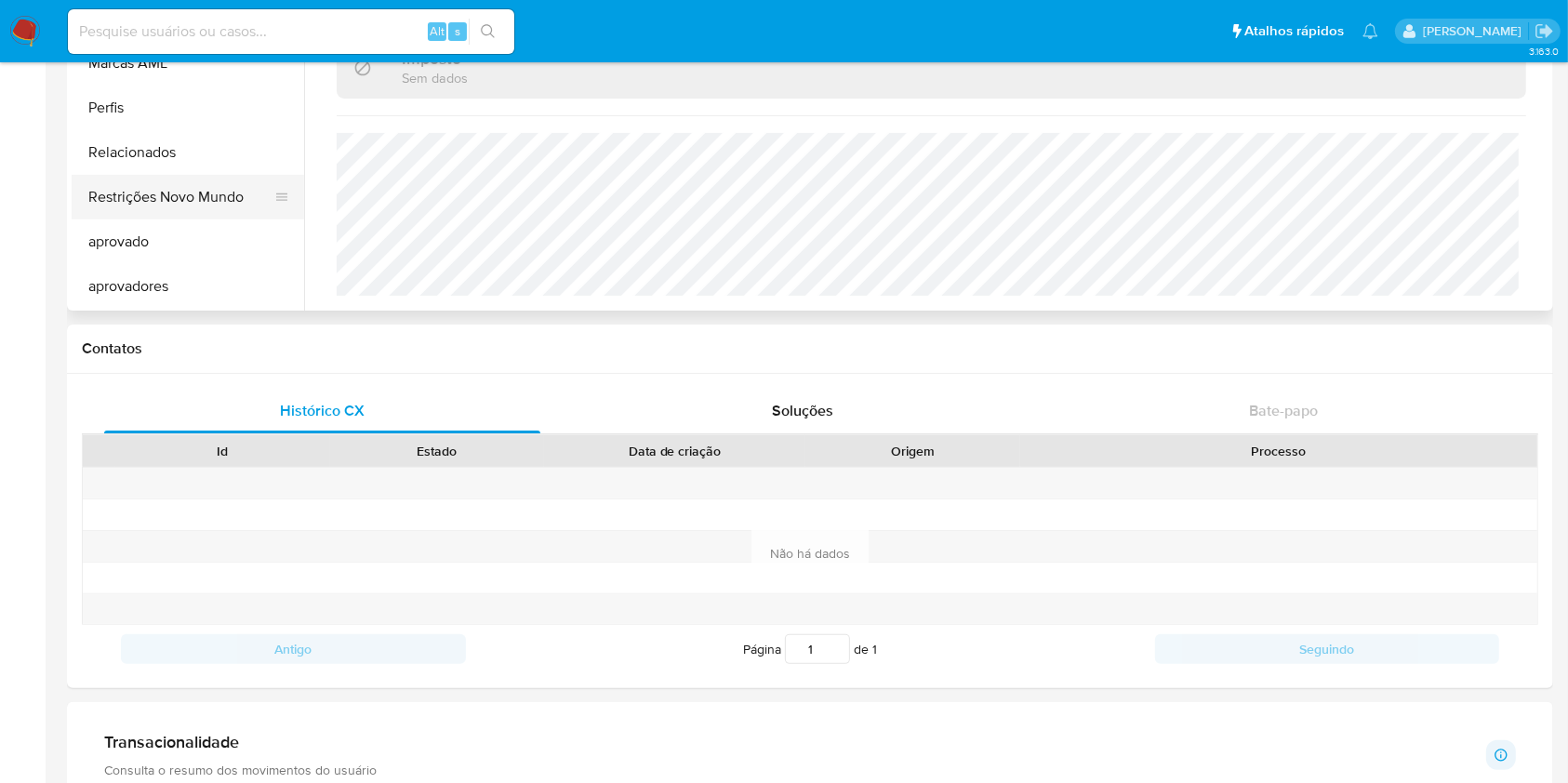
scroll to position [123, 0]
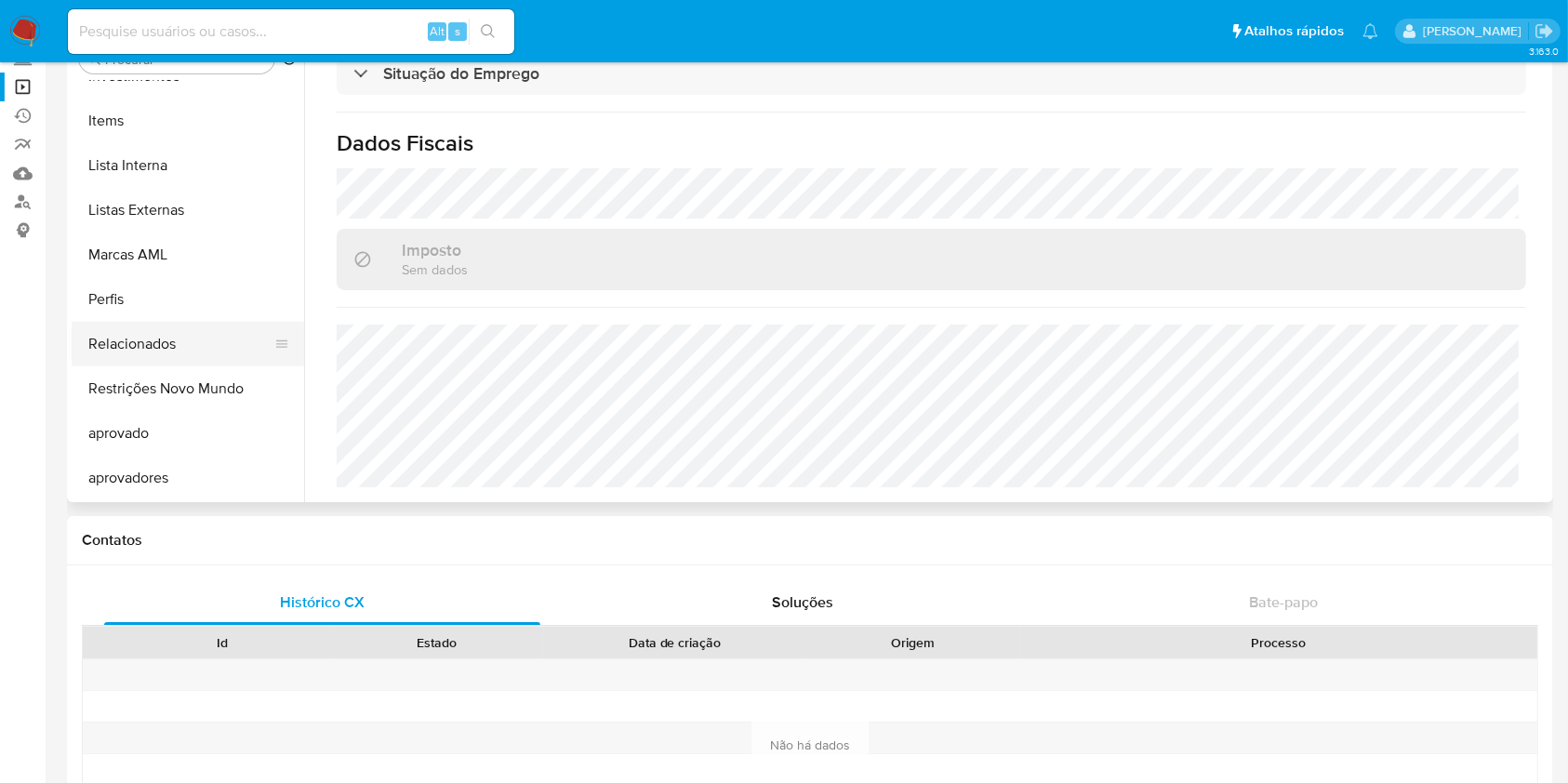
click at [189, 346] on button "Relacionados" at bounding box center [181, 344] width 217 height 44
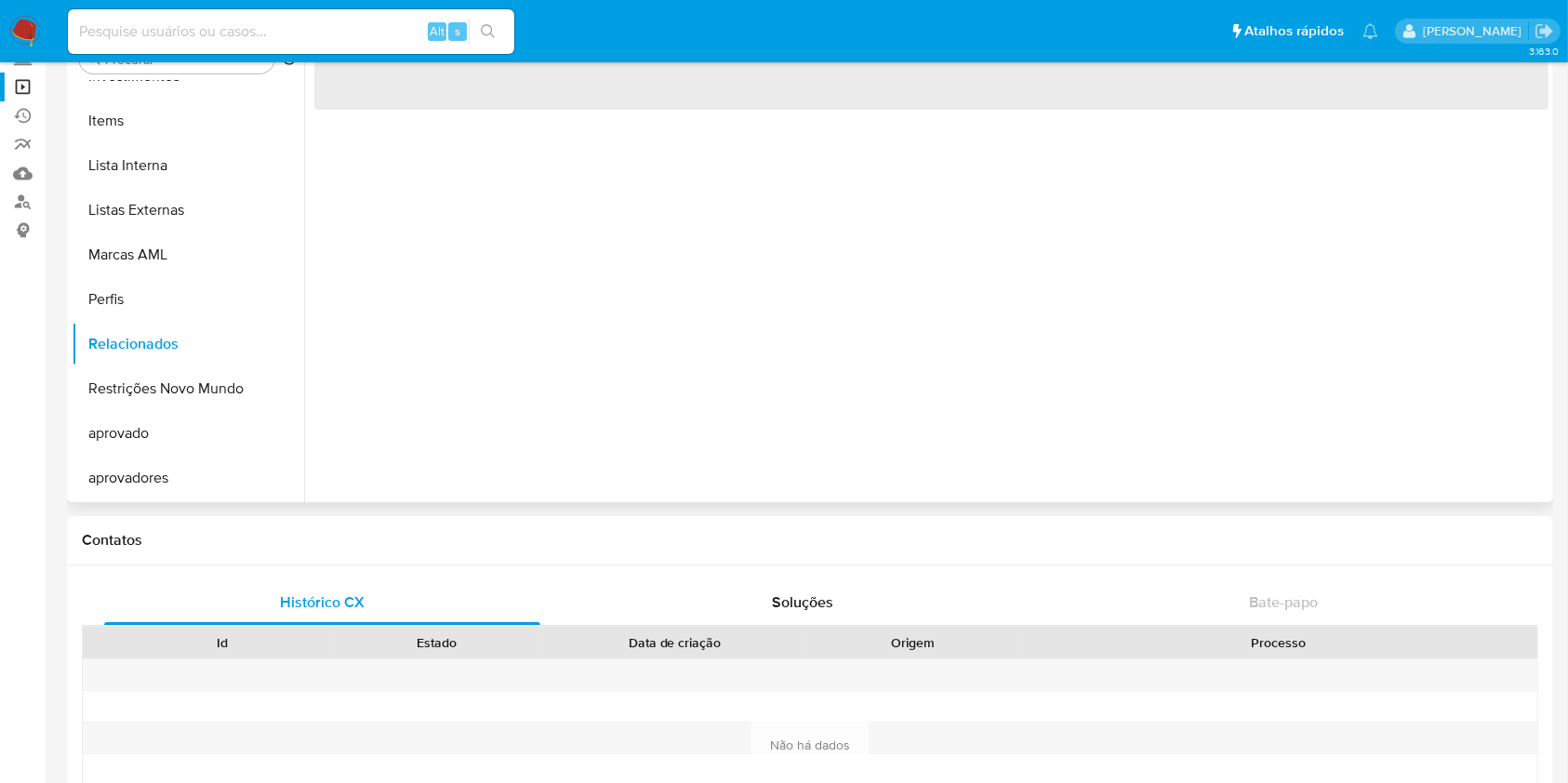
scroll to position [0, 0]
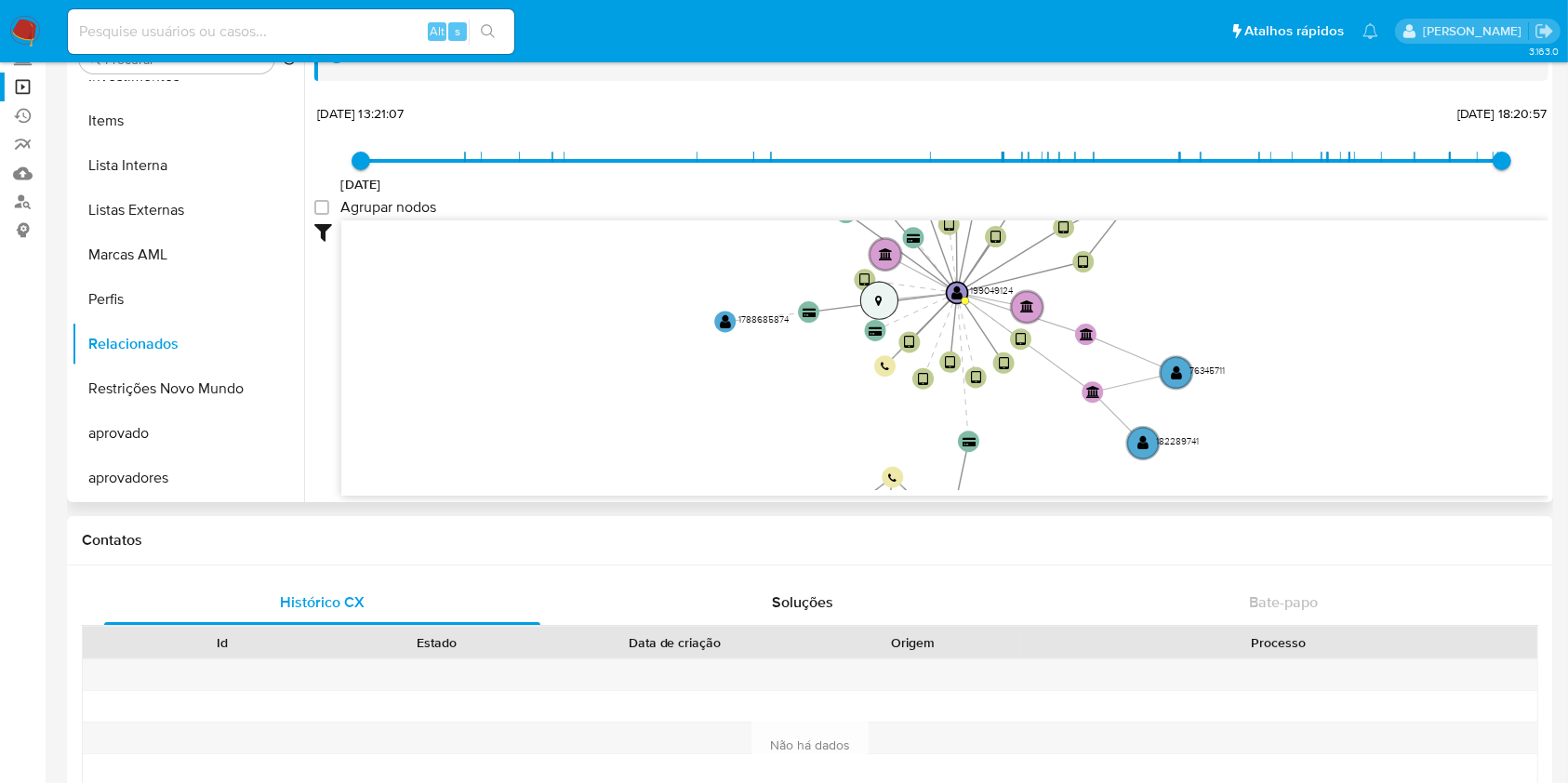
drag, startPoint x: 902, startPoint y: 290, endPoint x: 886, endPoint y: 285, distance: 16.8
click at [886, 285] on circle at bounding box center [879, 300] width 38 height 38
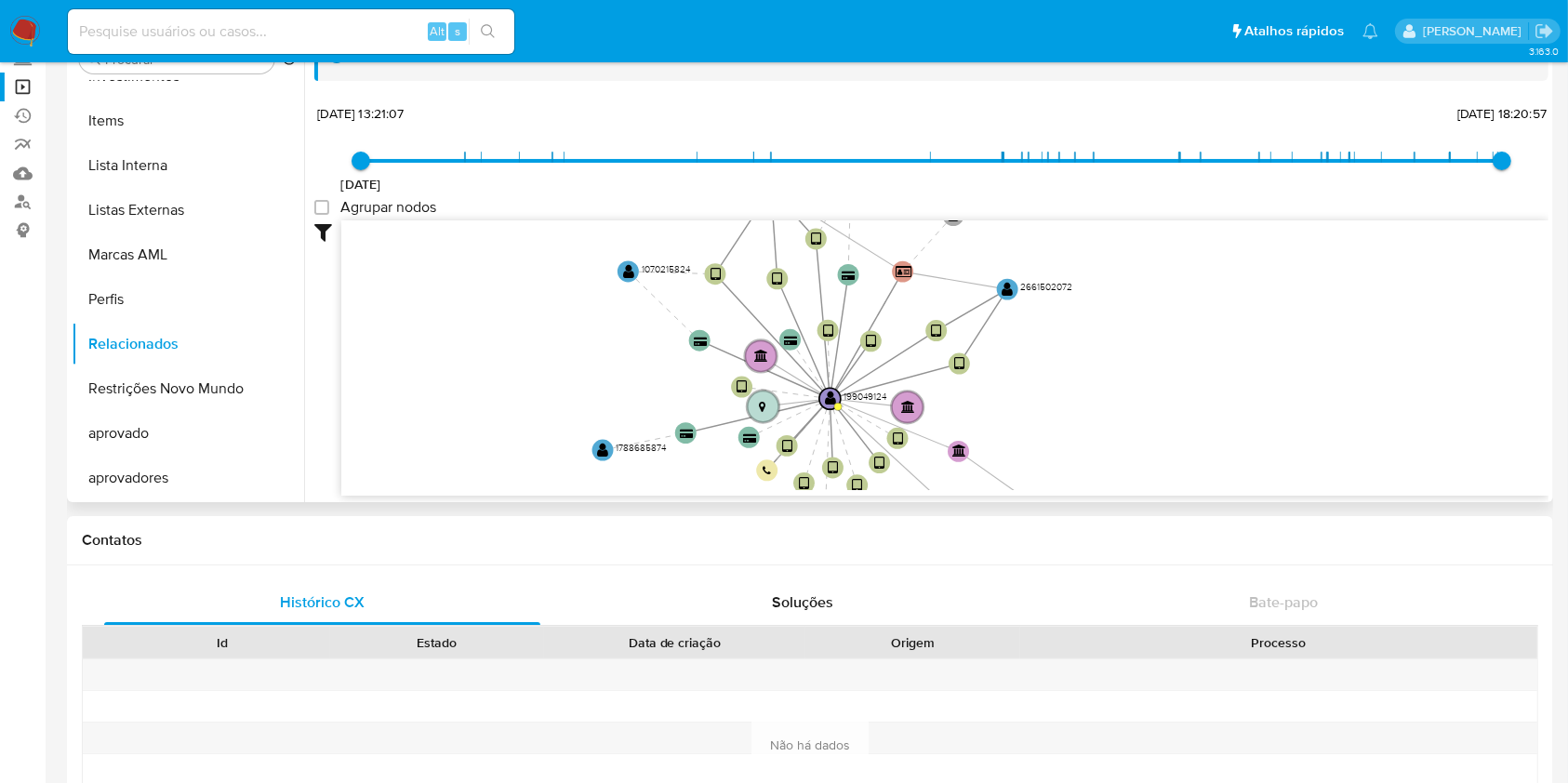
drag, startPoint x: 766, startPoint y: 265, endPoint x: 652, endPoint y: 355, distance: 145.2
click at [632, 373] on icon "device-671536ea0b8b842248a714d2  device-62bf276408813b00197816ef  device-64e8…" at bounding box center [945, 354] width 1208 height 270
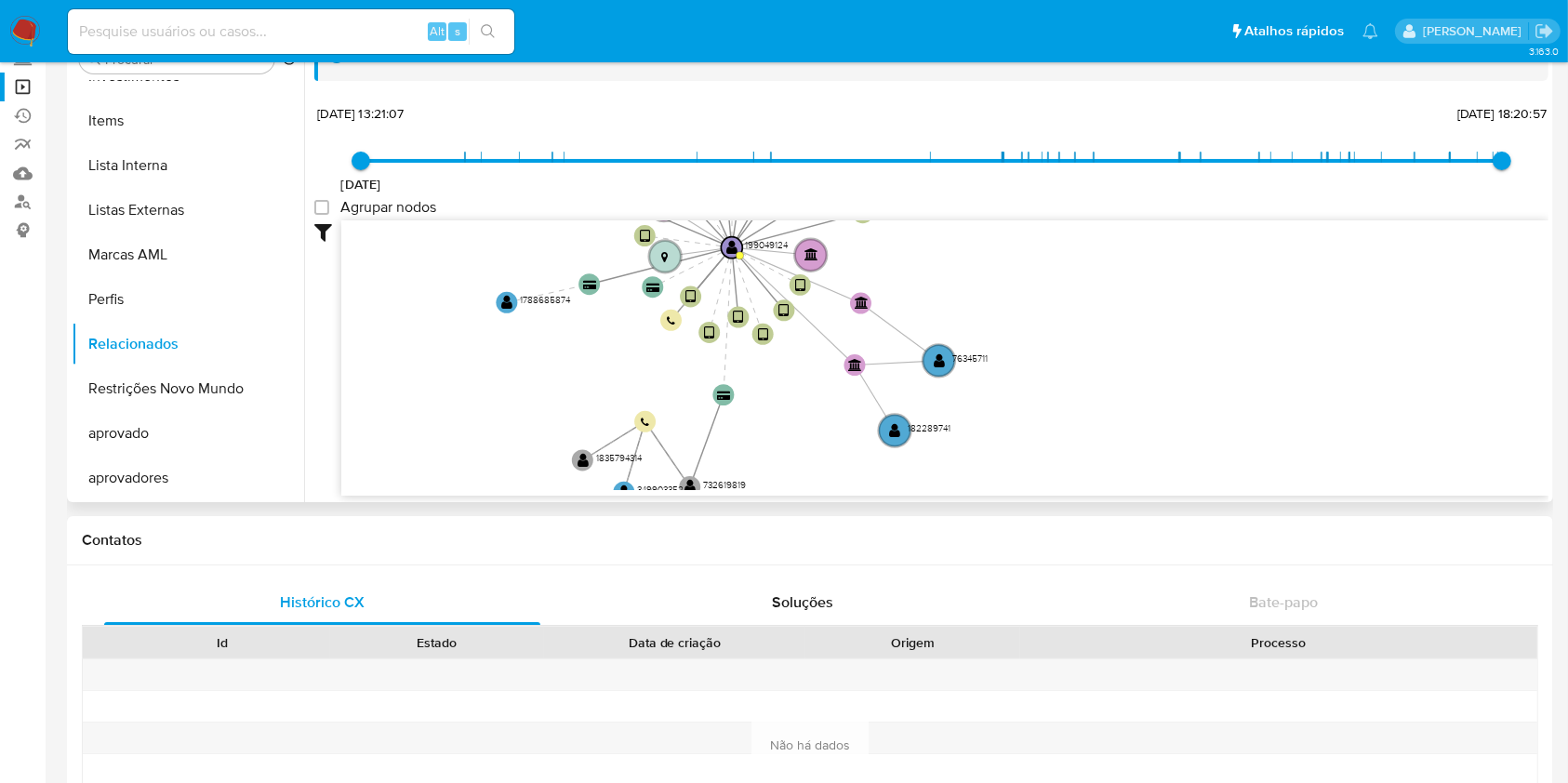
drag, startPoint x: 1016, startPoint y: 355, endPoint x: 937, endPoint y: 244, distance: 136.2
click at [937, 244] on icon "device-671536ea0b8b842248a714d2  device-62bf276408813b00197816ef  device-64e8…" at bounding box center [945, 354] width 1208 height 270
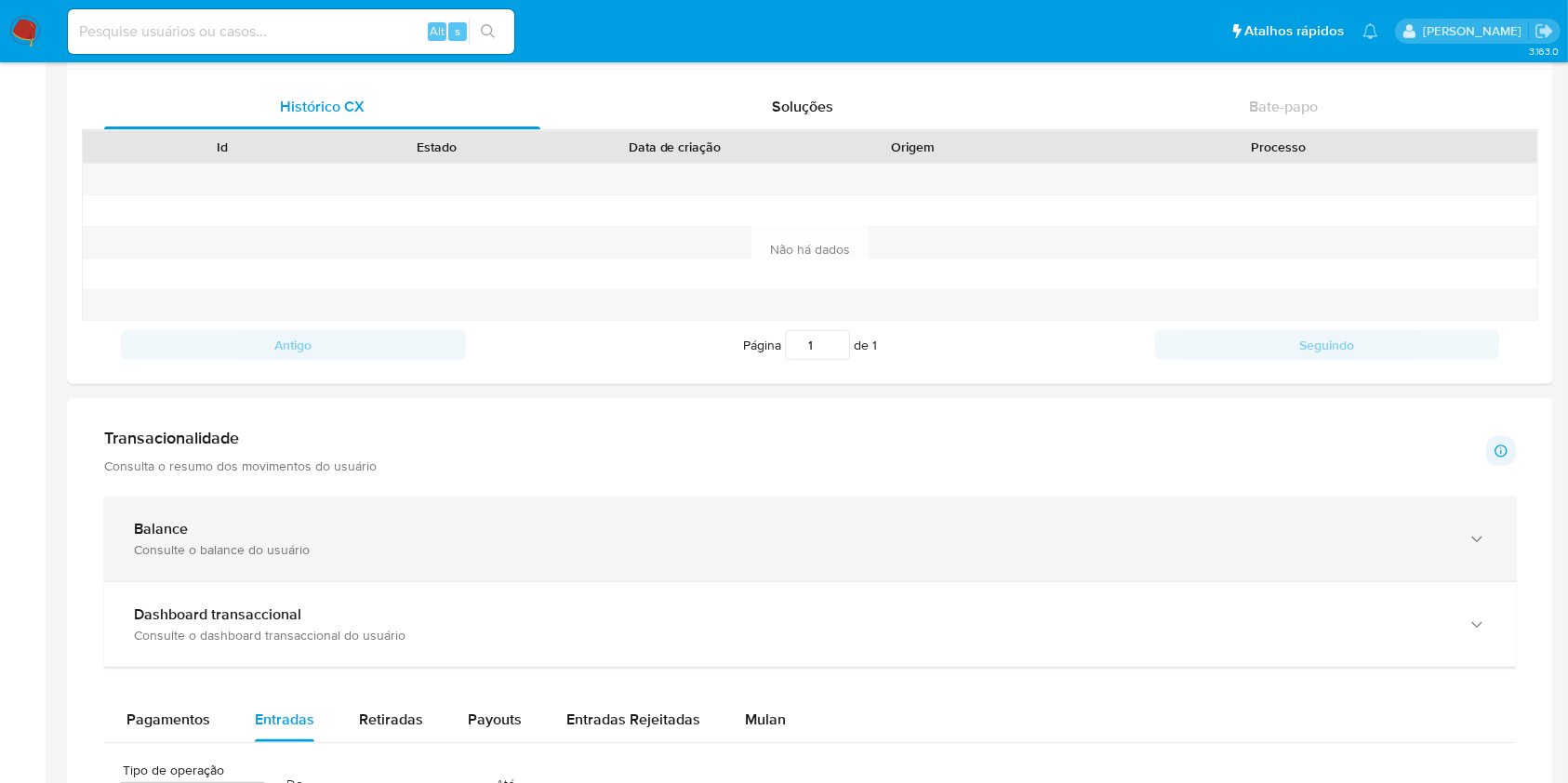
scroll to position [1255, 0]
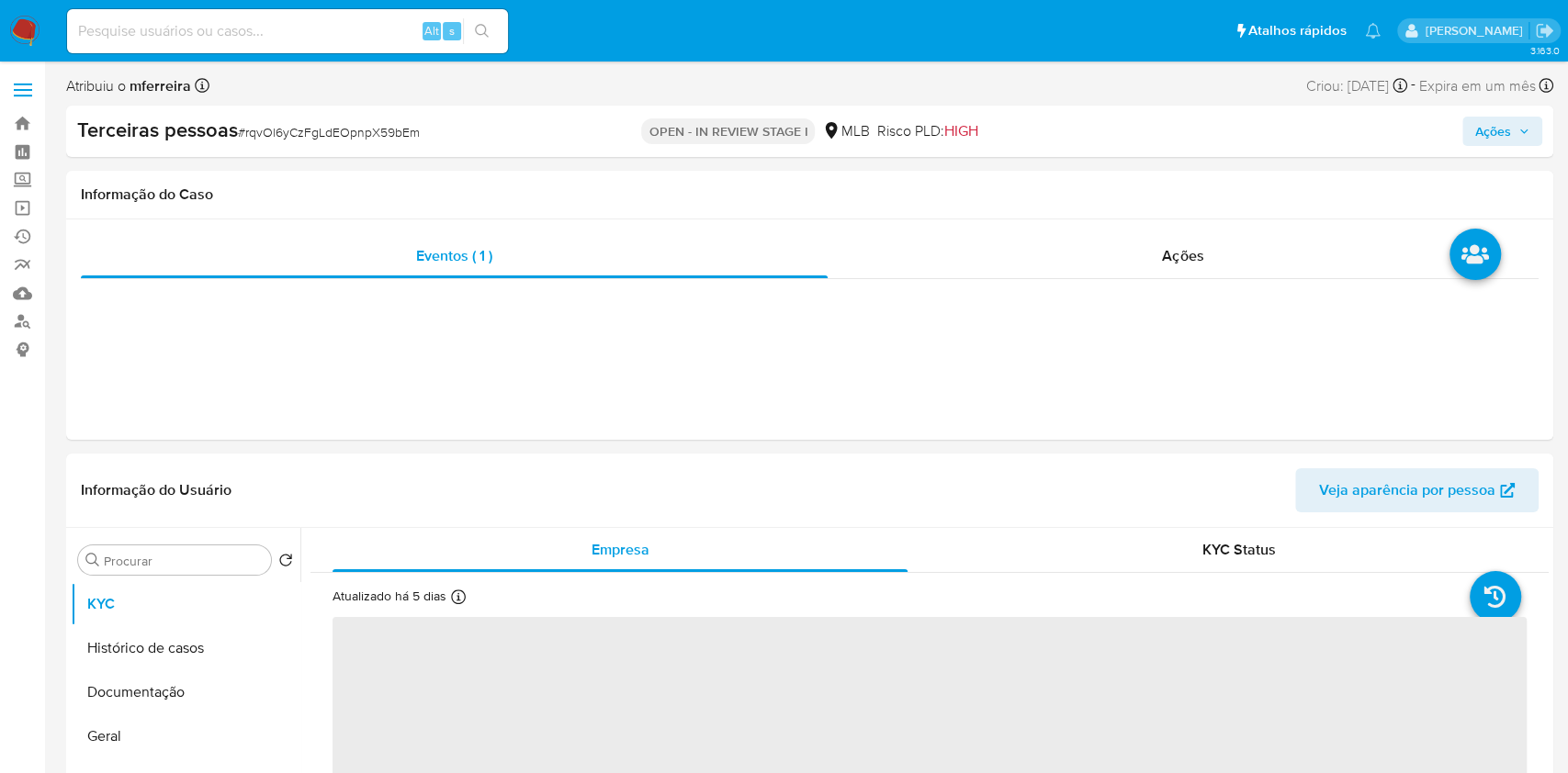
select select "10"
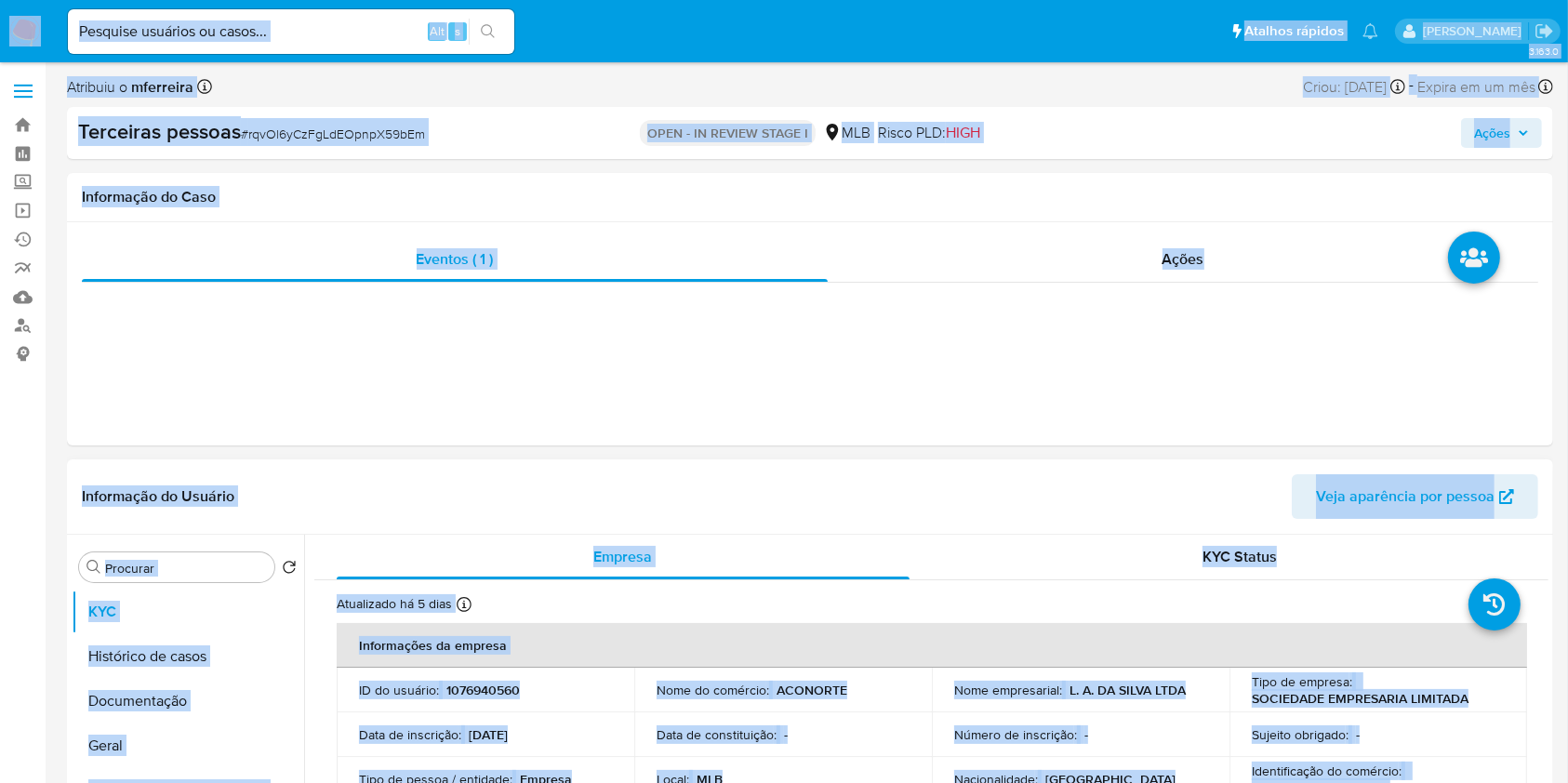
click at [1071, 500] on header "Informação do Usuário Veja aparência por pessoa" at bounding box center [810, 496] width 1456 height 44
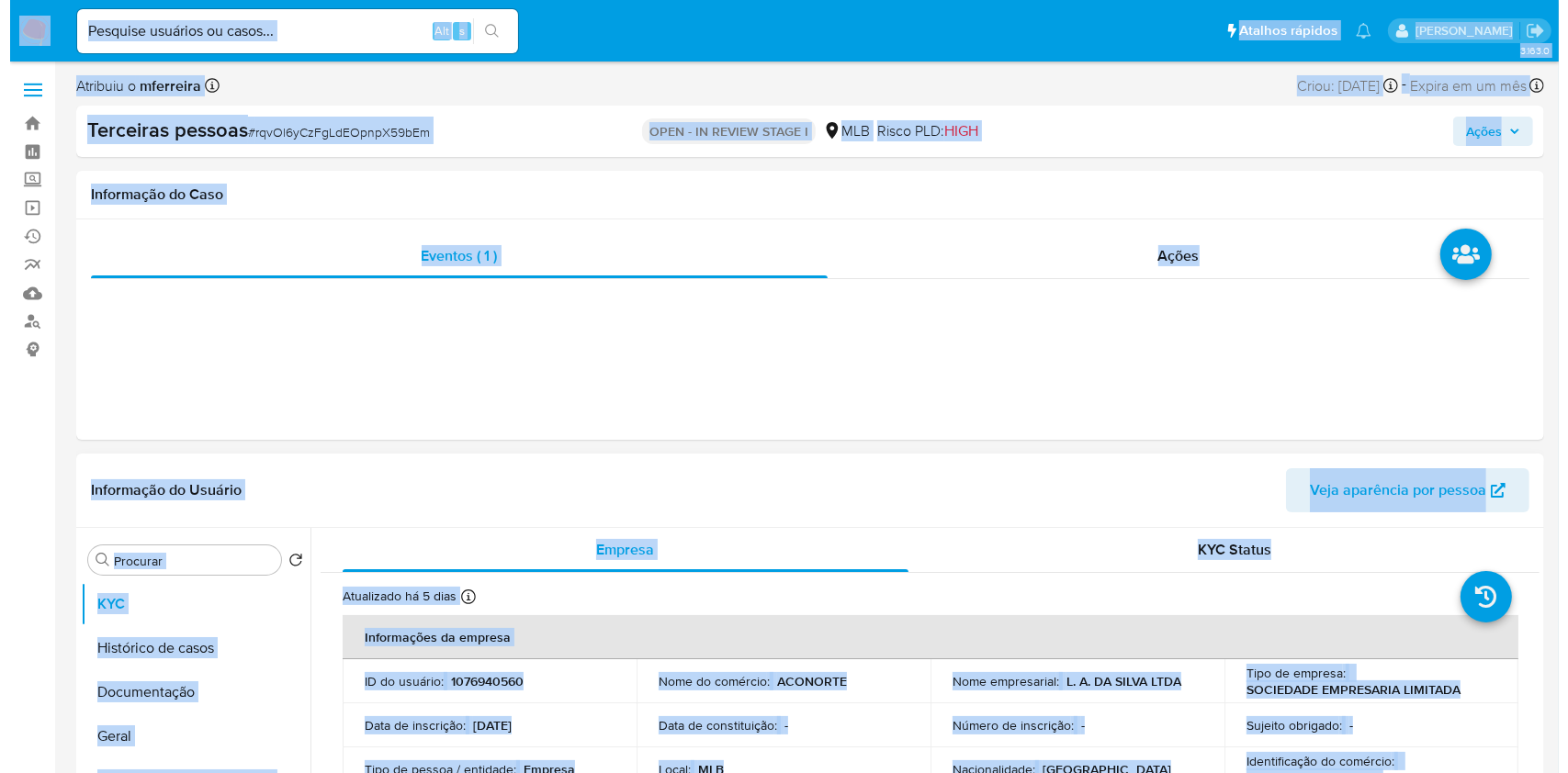
scroll to position [338, 0]
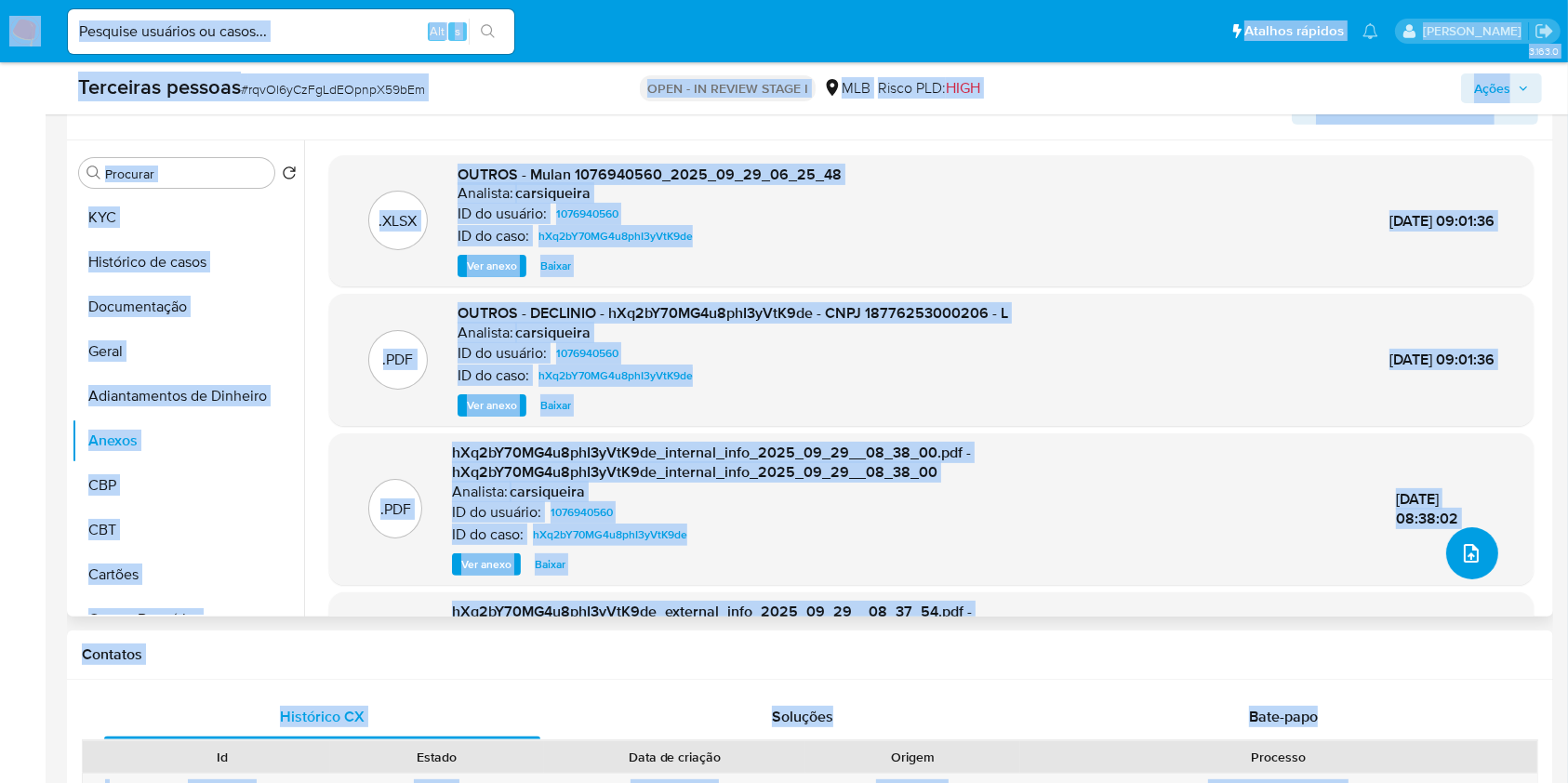
click at [1451, 548] on button "upload-file" at bounding box center [1472, 553] width 52 height 52
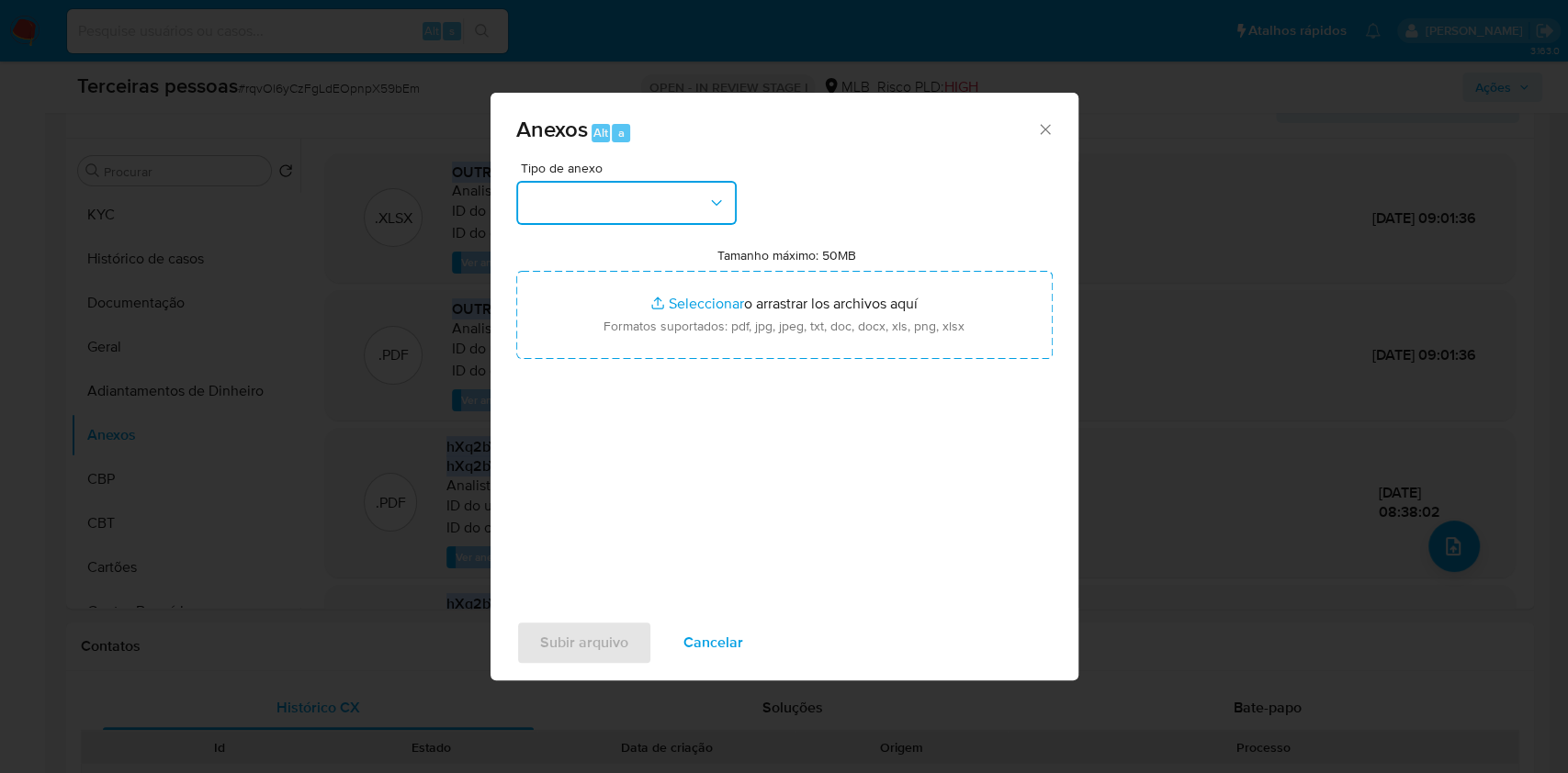
click at [686, 190] on button "button" at bounding box center [626, 203] width 220 height 44
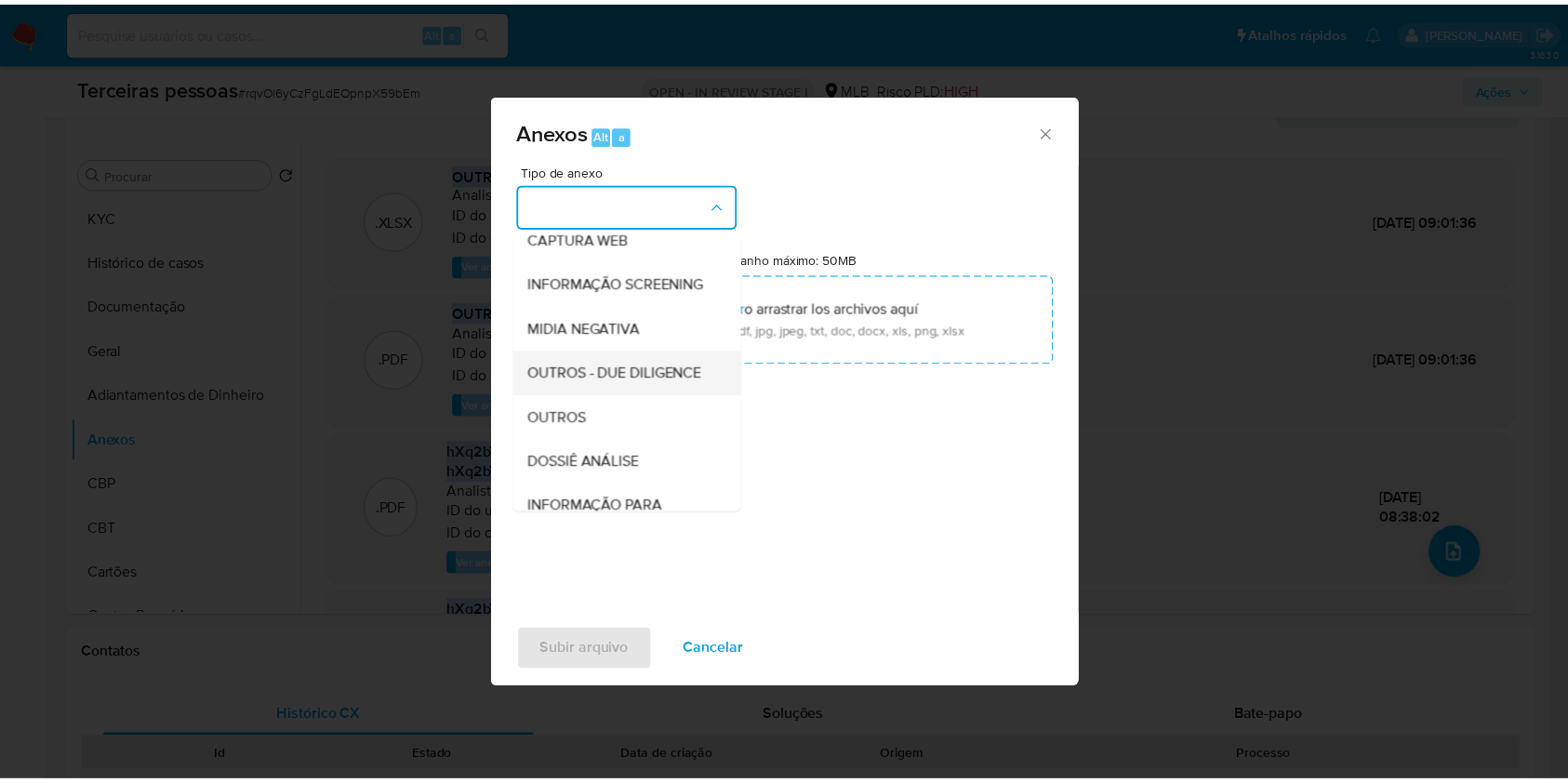
scroll to position [285, 0]
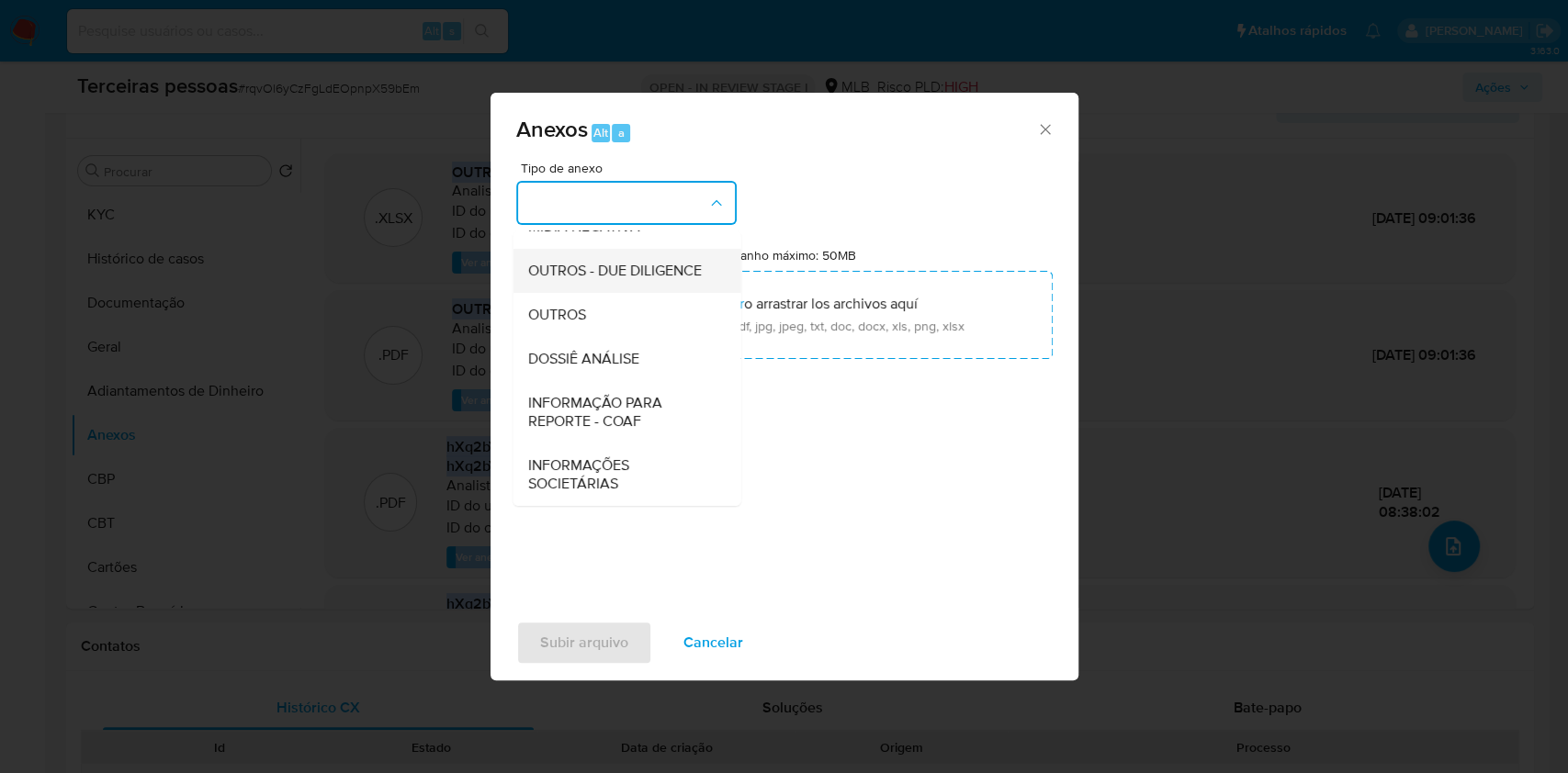
click at [566, 262] on span "OUTROS - DUE DILIGENCE" at bounding box center [614, 271] width 174 height 19
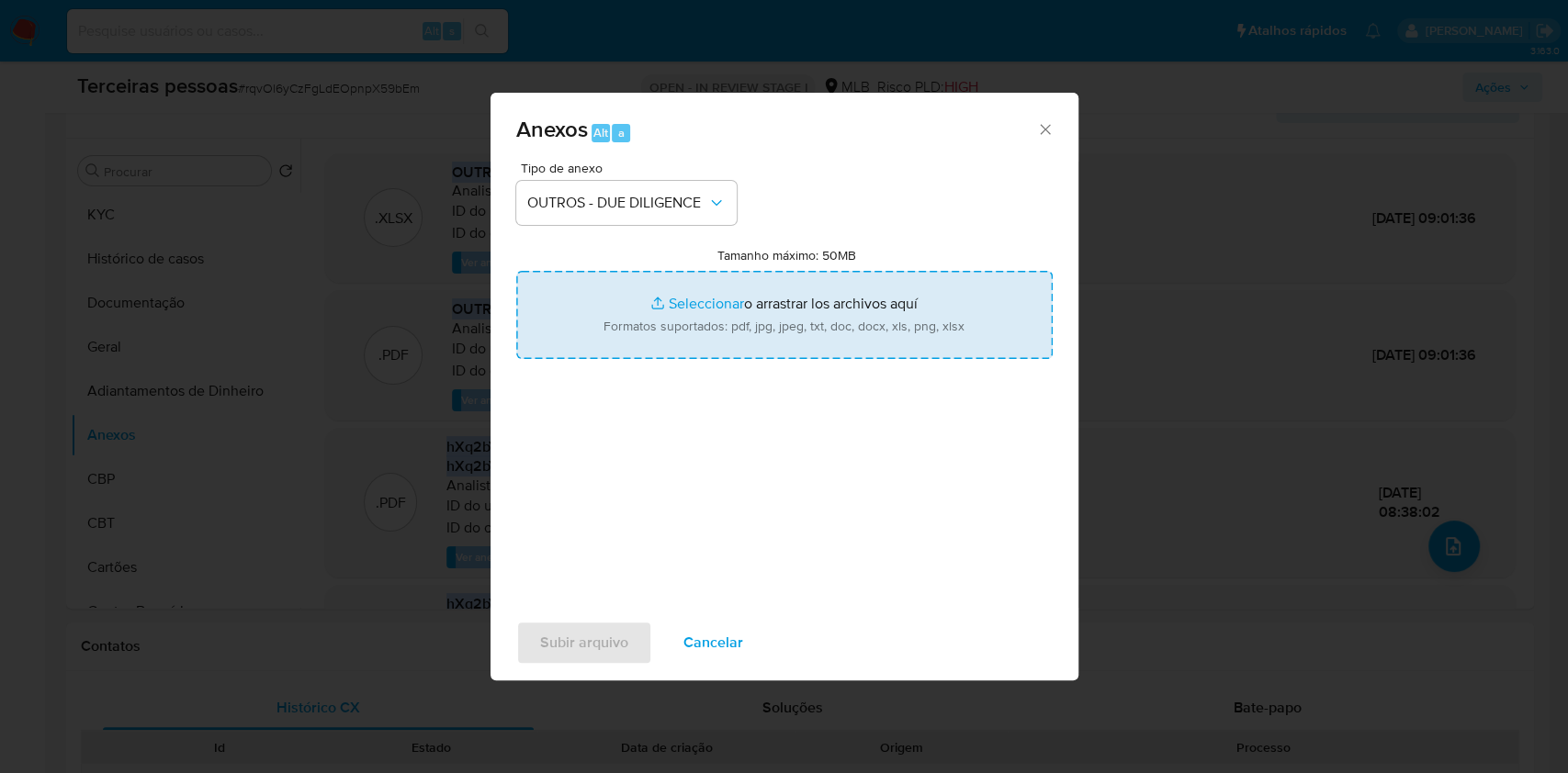
click at [690, 297] on input "Tamanho máximo: 50MB Seleccionar archivos" at bounding box center [784, 315] width 536 height 88
type input "C:\fakepath\s-Lucileuda Almeida da silva.pdf"
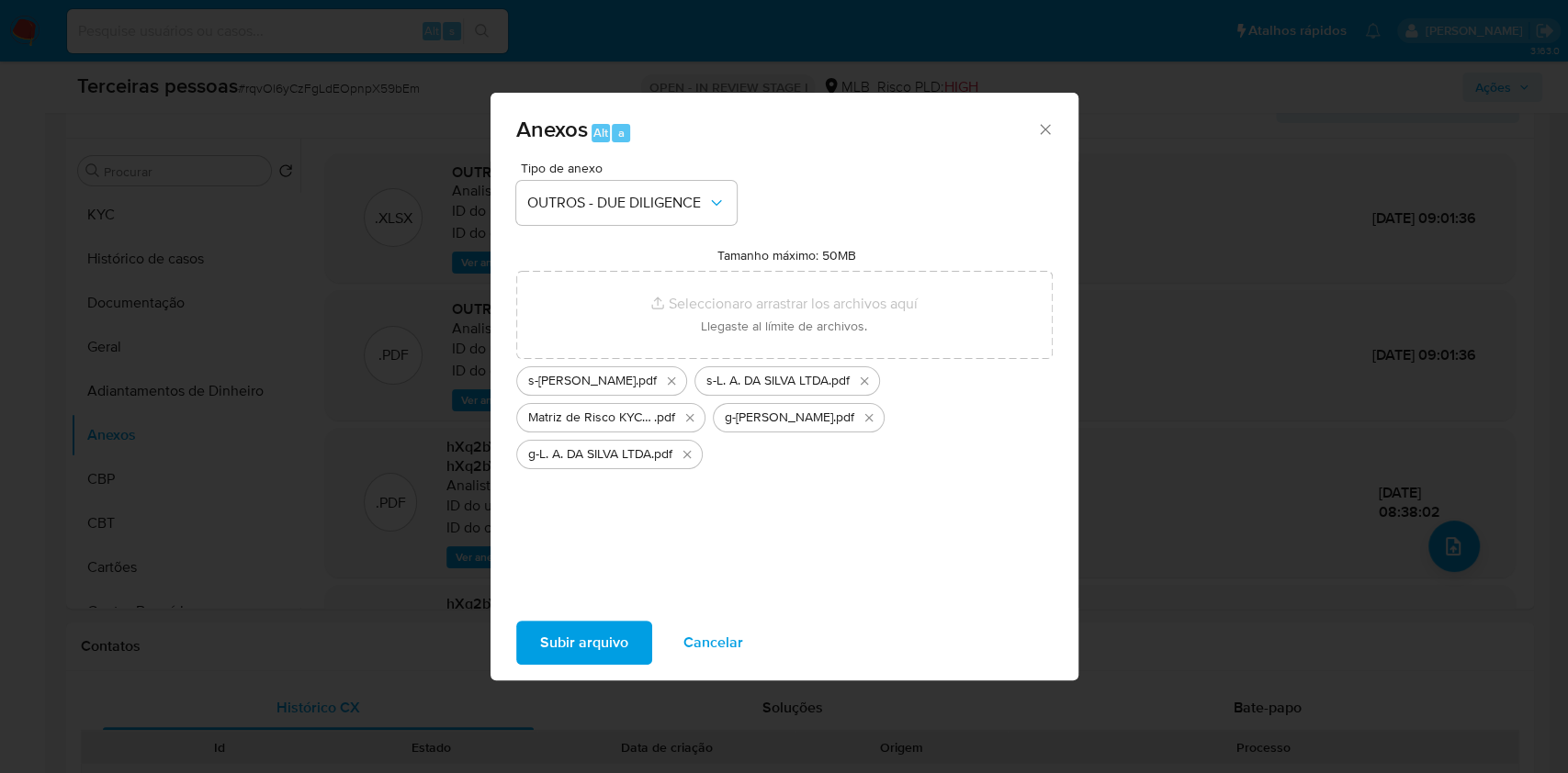
click at [587, 624] on span "Subir arquivo" at bounding box center [584, 642] width 88 height 40
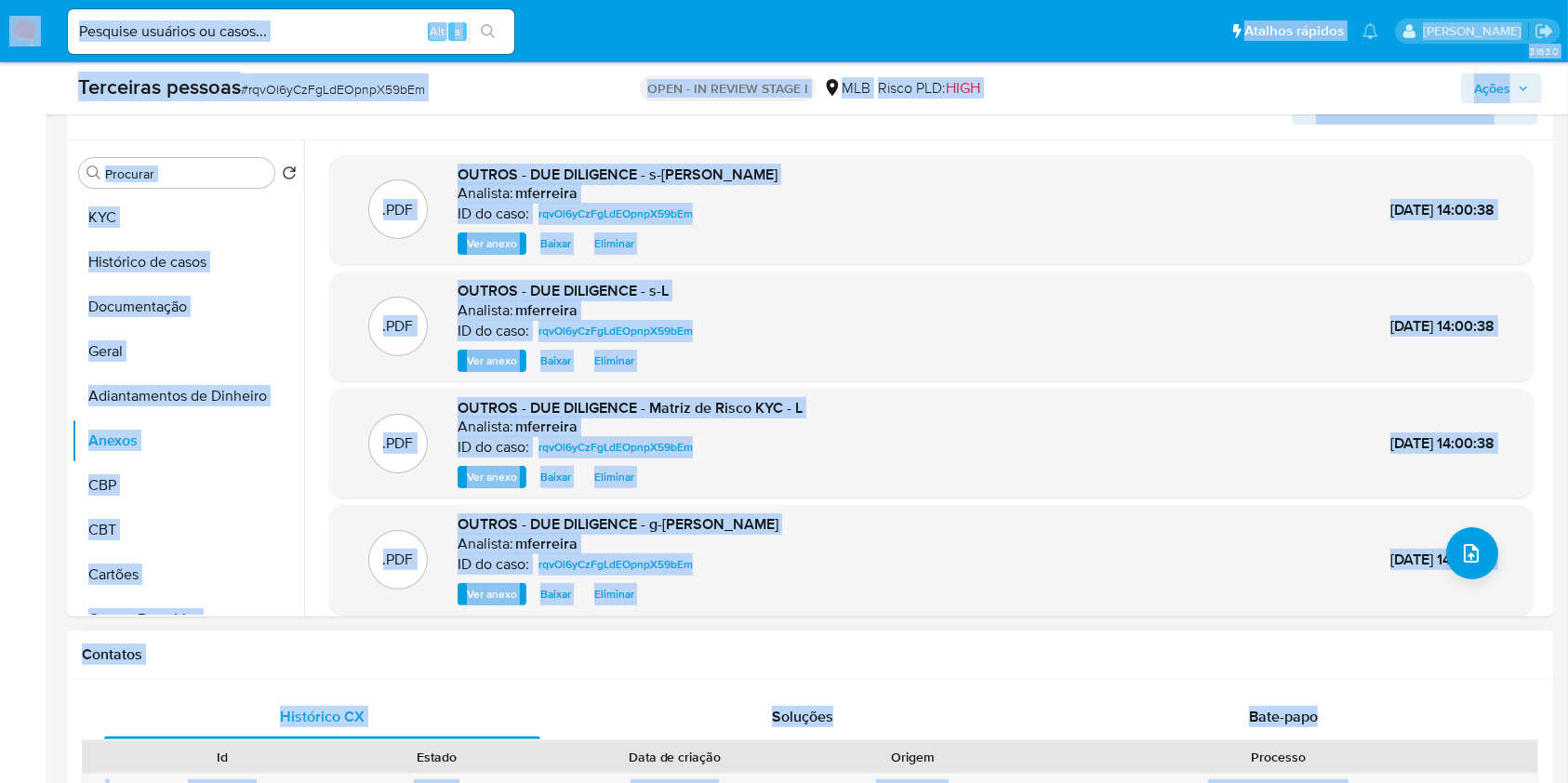
click at [879, 646] on h1 "Contatos" at bounding box center [810, 655] width 1456 height 19
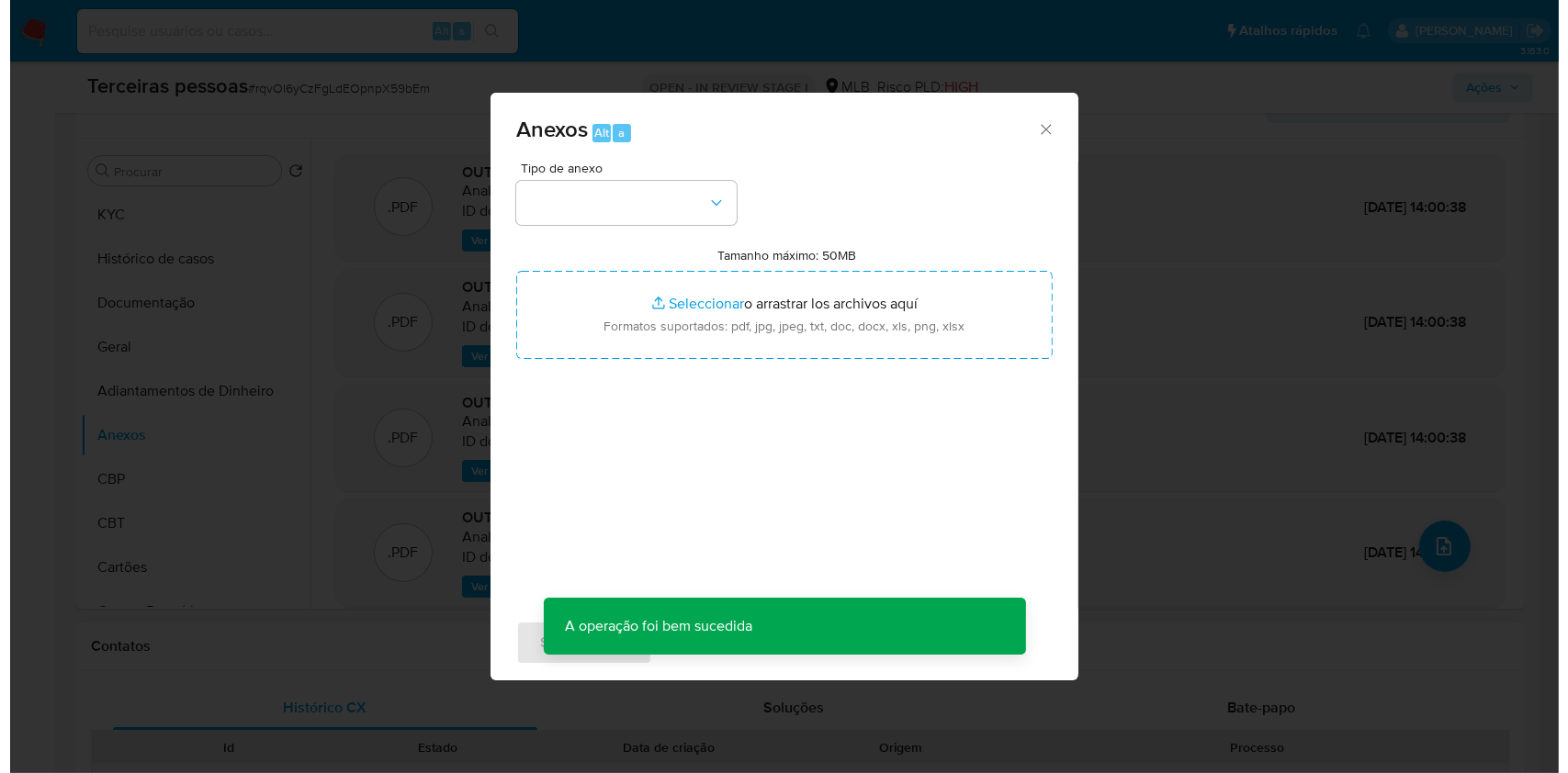
scroll to position [287, 0]
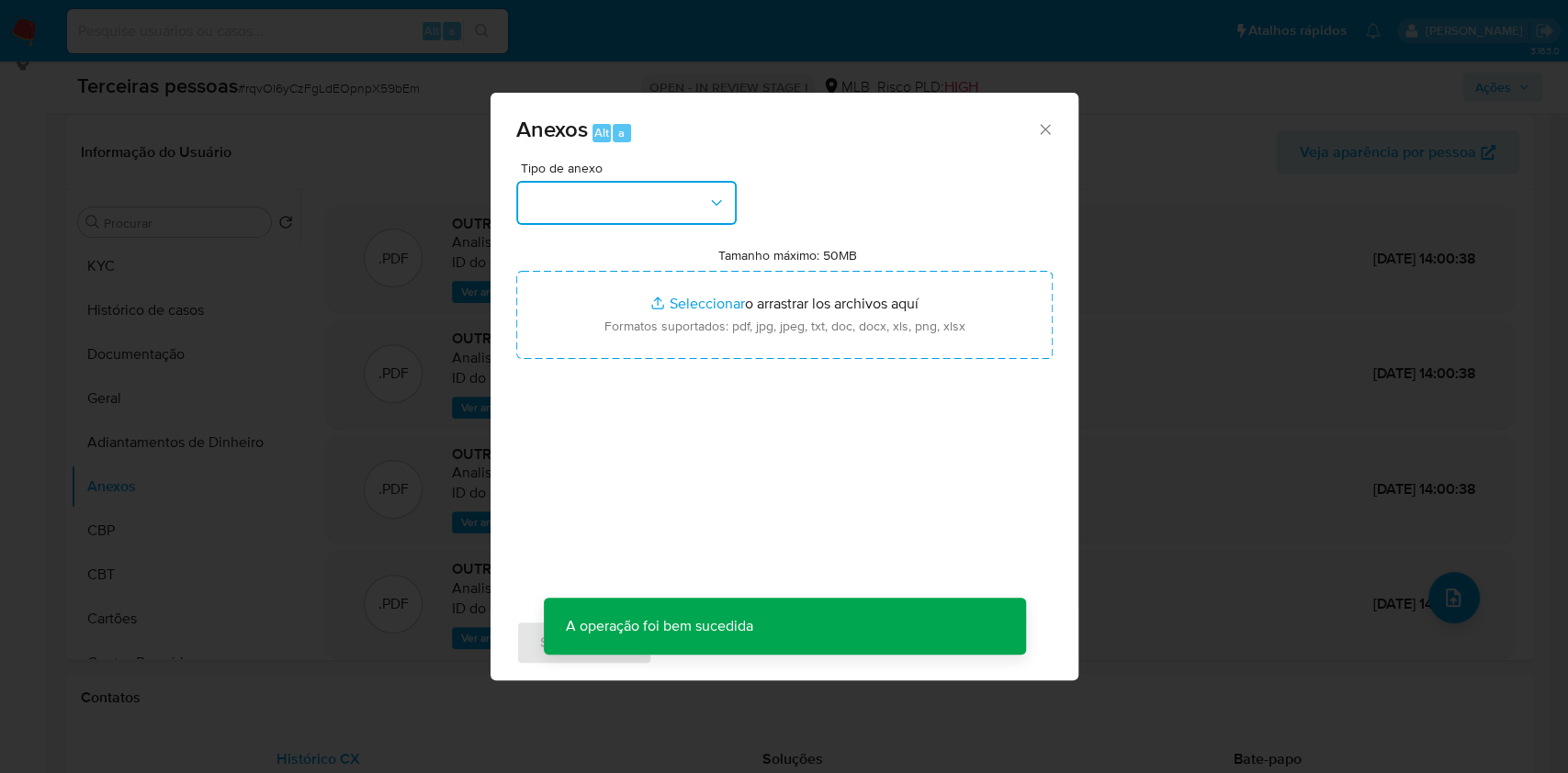
click at [622, 202] on button "button" at bounding box center [626, 203] width 220 height 44
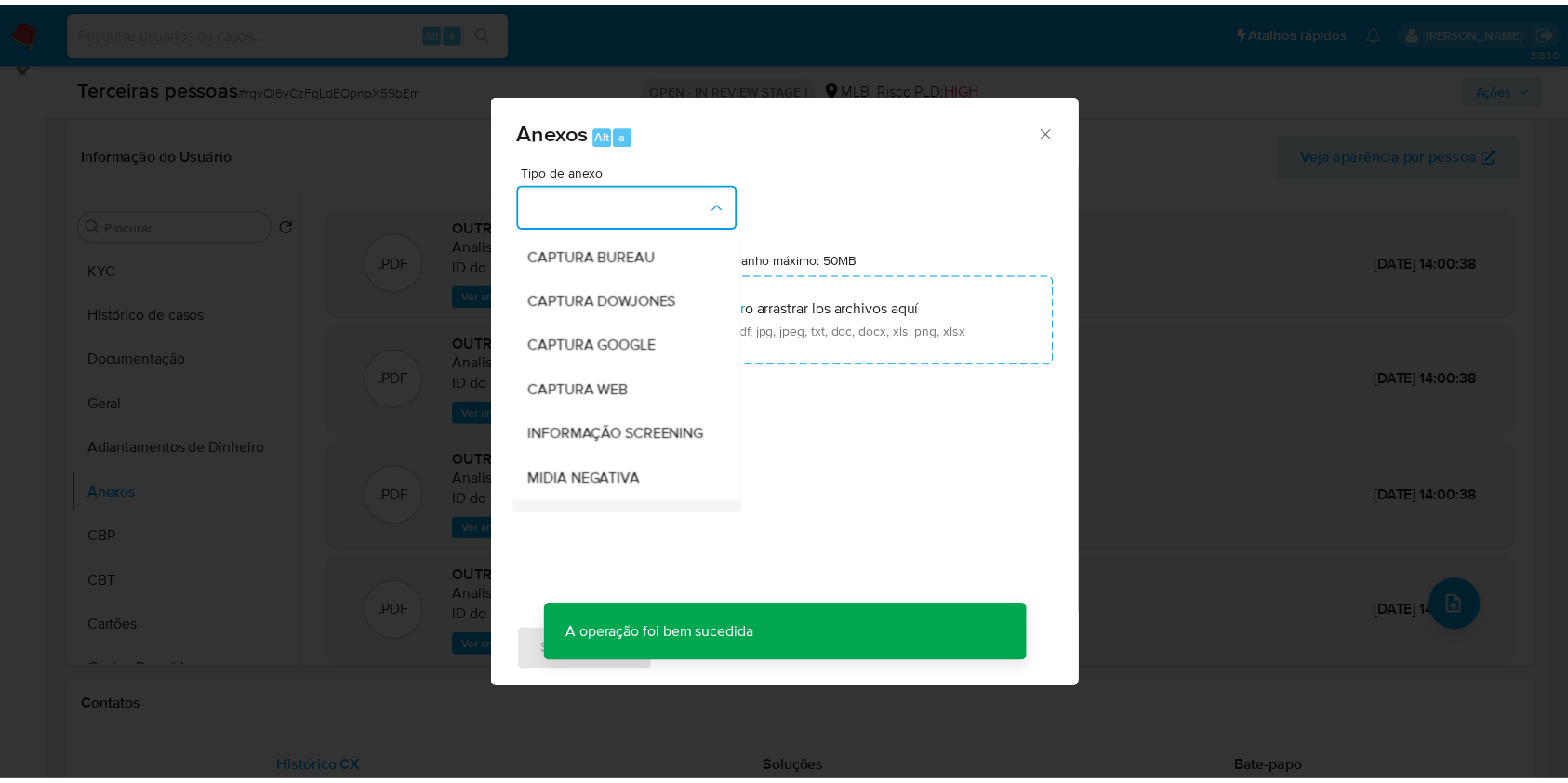
scroll to position [285, 0]
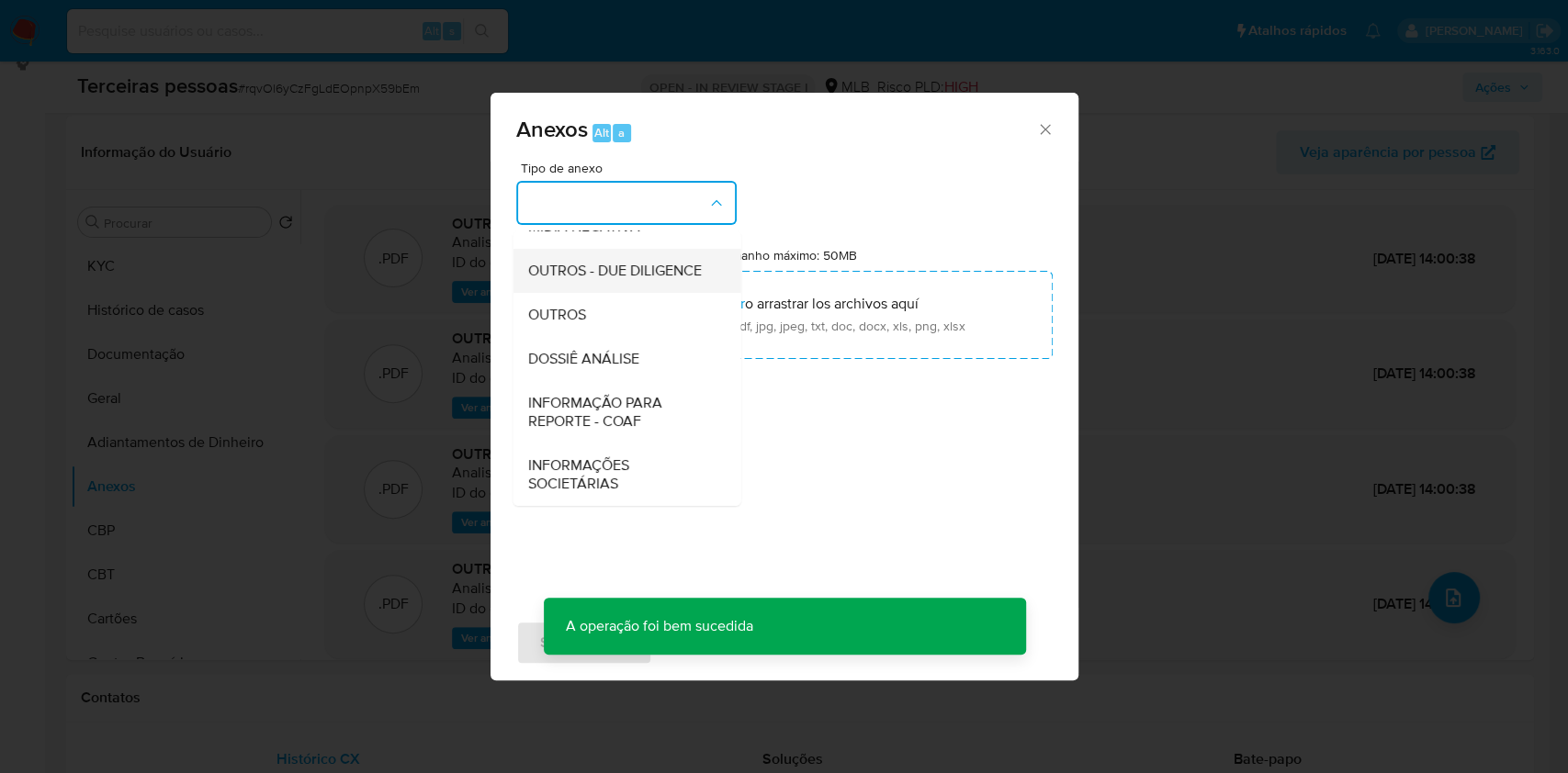
click at [593, 262] on span "OUTROS - DUE DILIGENCE" at bounding box center [614, 271] width 174 height 19
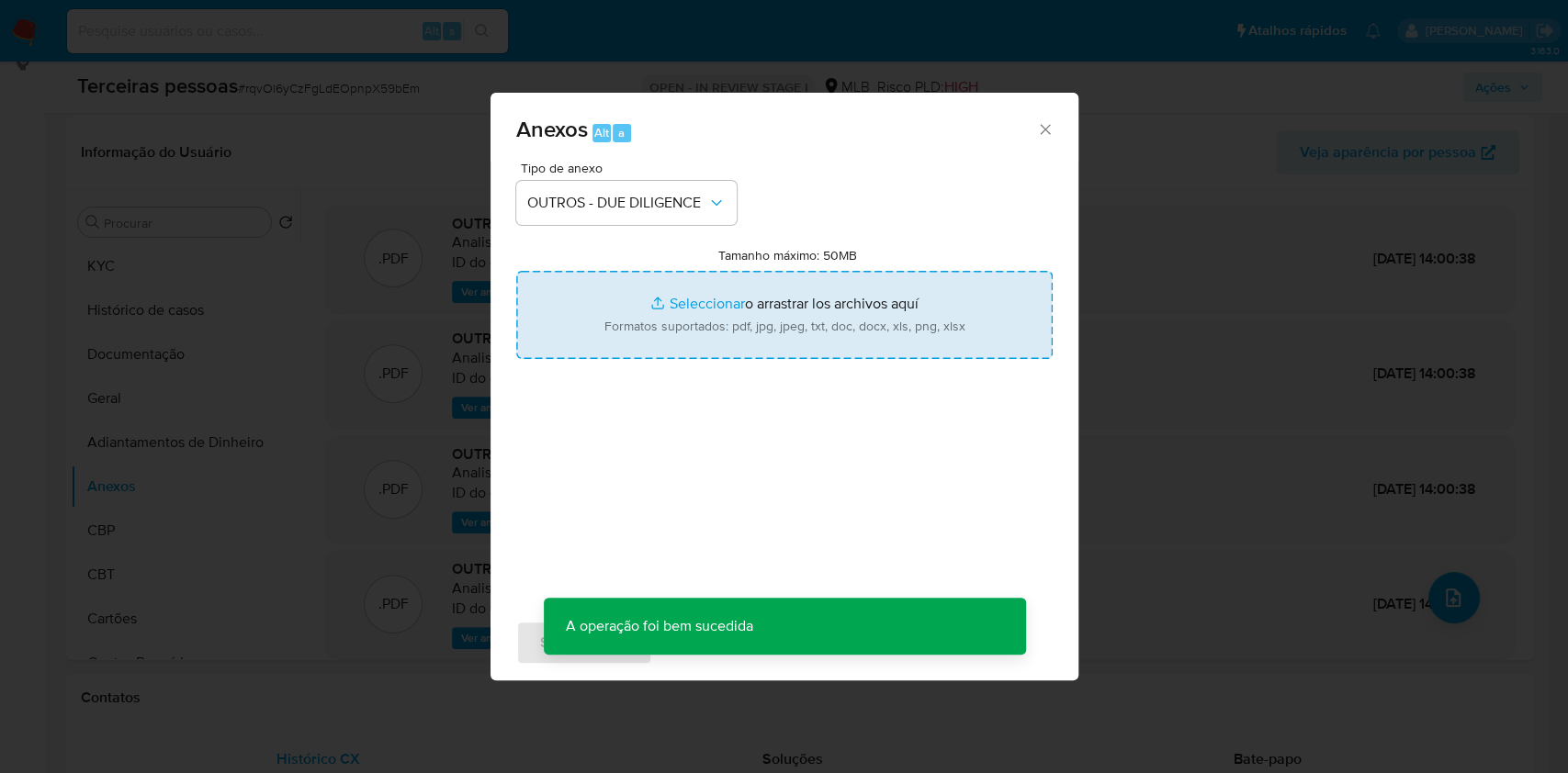
click at [747, 322] on input "Tamanho máximo: 50MB Seleccionar archivos" at bounding box center [784, 315] width 536 height 88
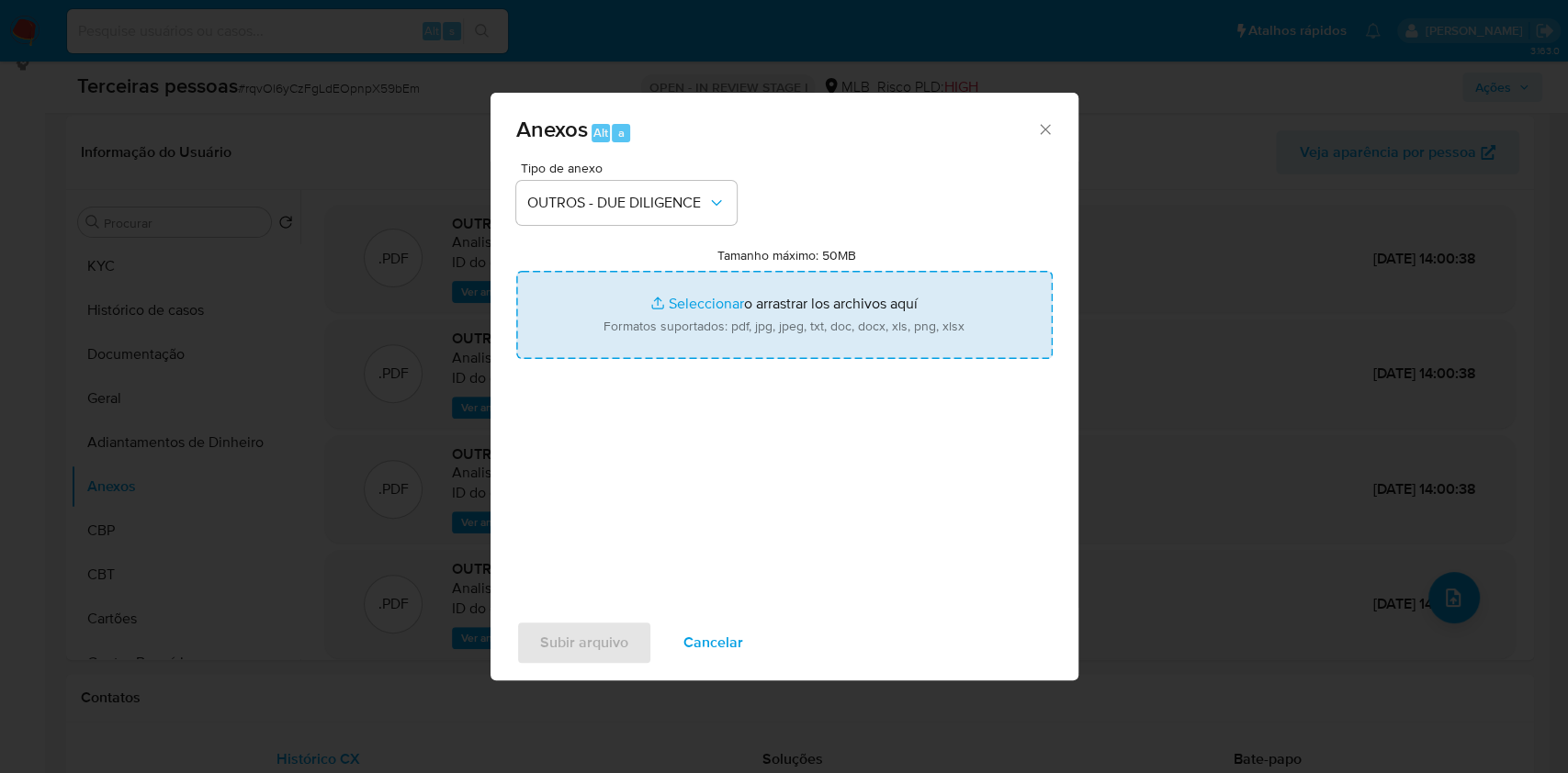
type input "C:\fakepath\Comprovante de Inscrição e de Situação Cadastral.pdf"
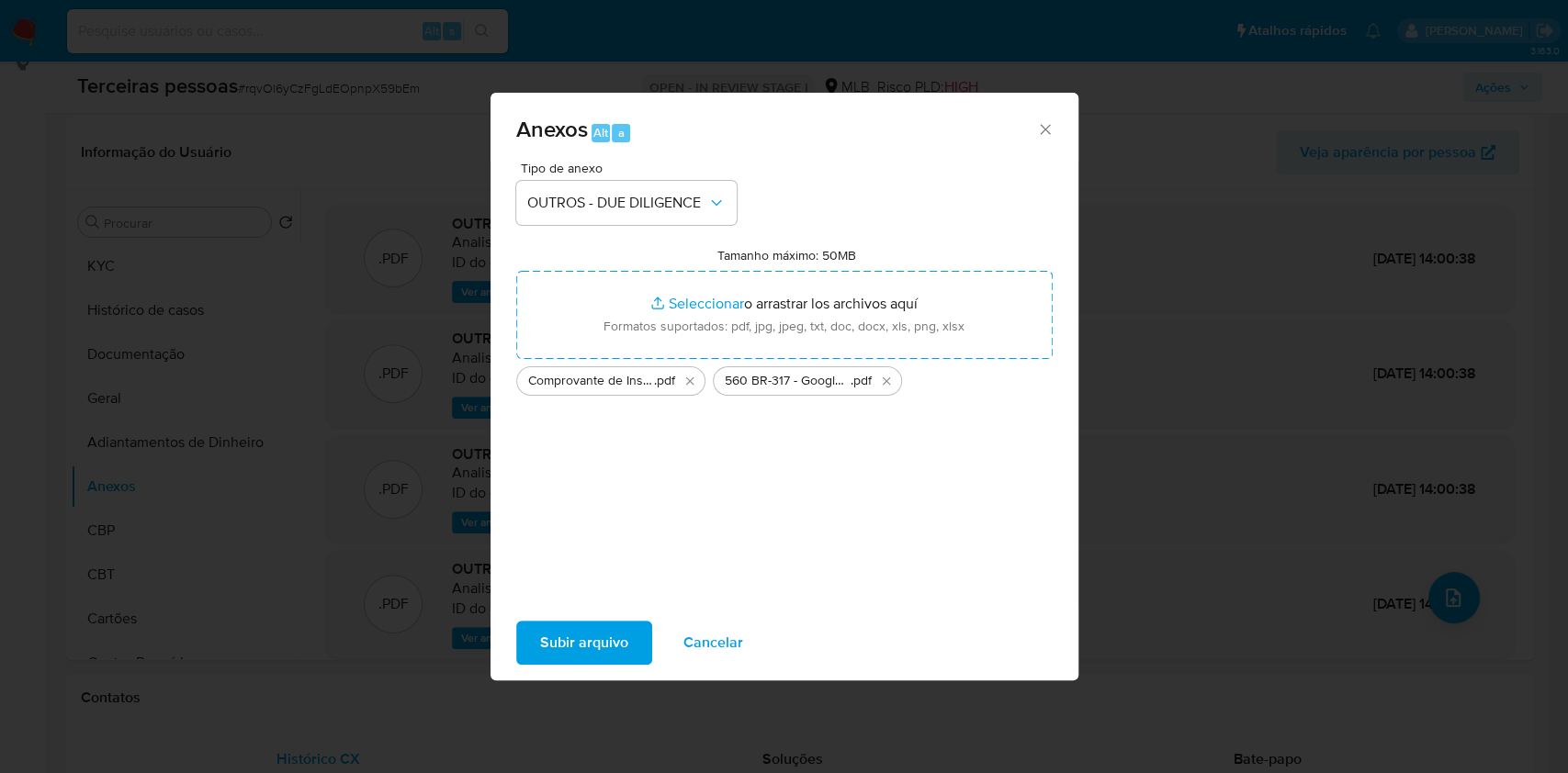
click at [590, 640] on span "Subir arquivo" at bounding box center [584, 642] width 88 height 40
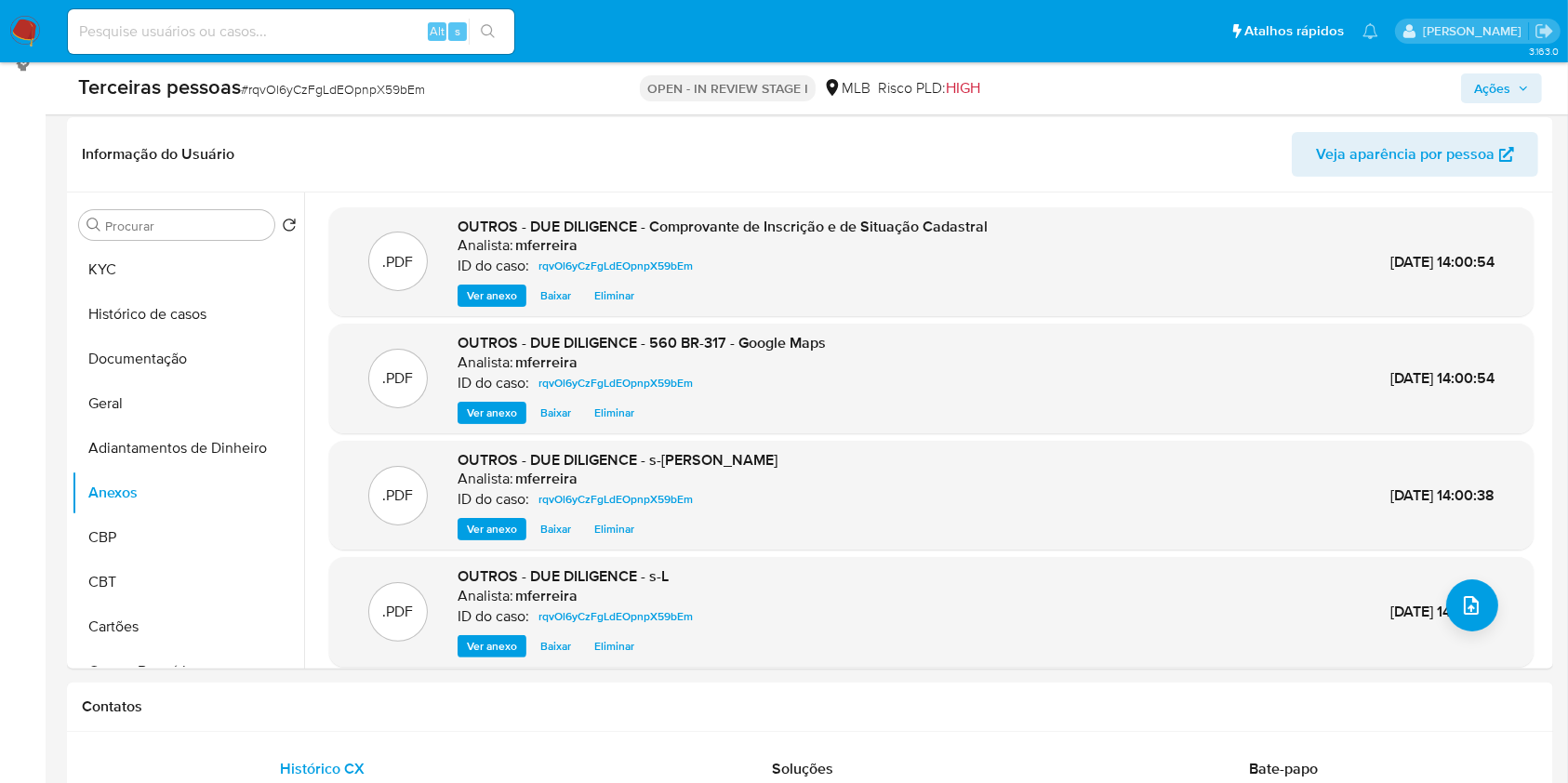
click at [1502, 73] on span "Ações" at bounding box center [1492, 88] width 37 height 30
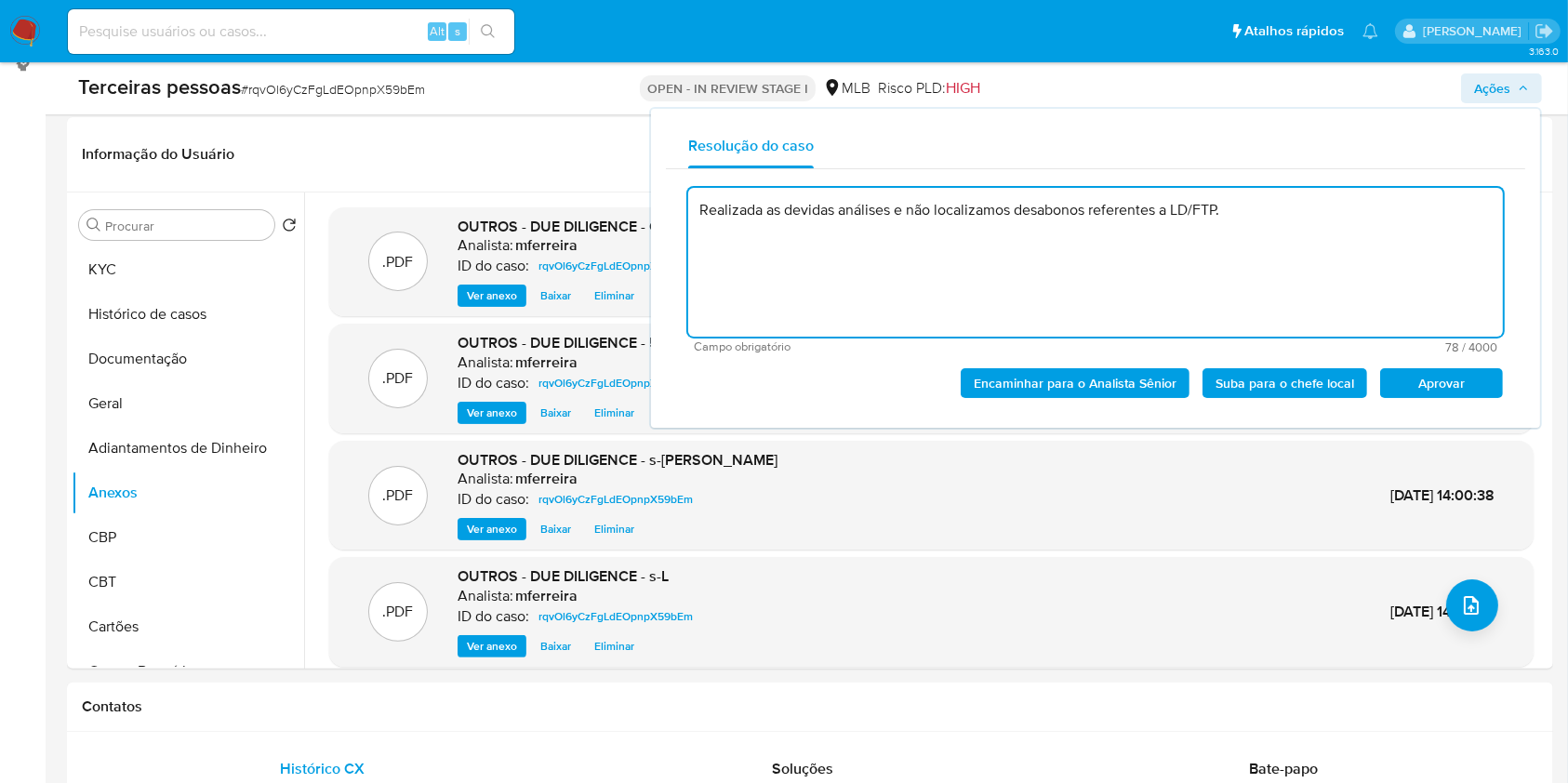
click at [1473, 374] on span "Aprovar" at bounding box center [1442, 383] width 97 height 26
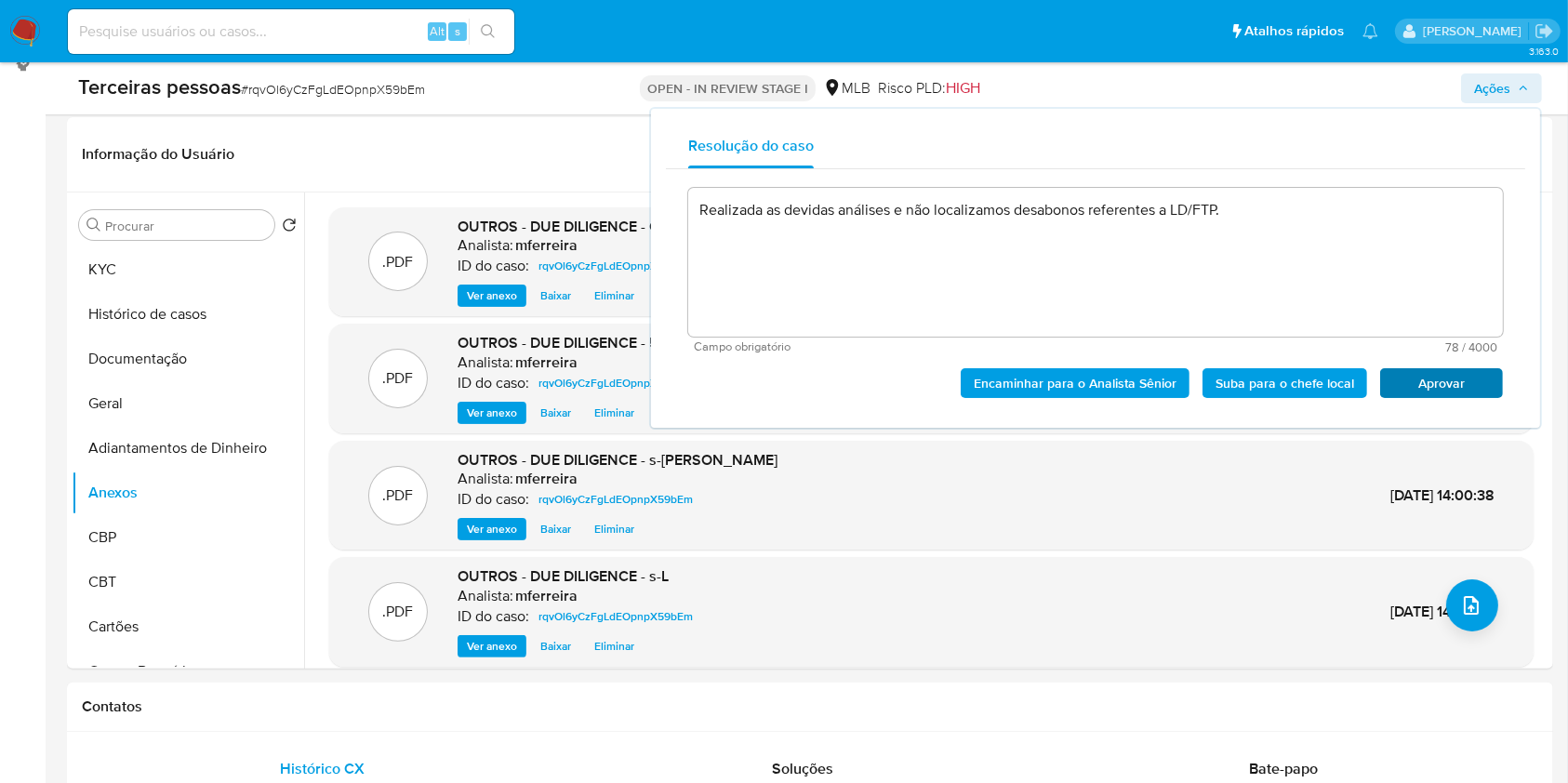
drag, startPoint x: 1416, startPoint y: 368, endPoint x: 1431, endPoint y: 387, distance: 24.2
click at [1417, 368] on div "Encaminhar para o Analista Sênior Suba para o chefe local Aprovar" at bounding box center [1095, 375] width 815 height 44
click at [1431, 387] on span "Aprovar" at bounding box center [1442, 383] width 97 height 26
type textarea "Realizada as devidas análises e não localizamos desabonos referentes a LD/FTP."
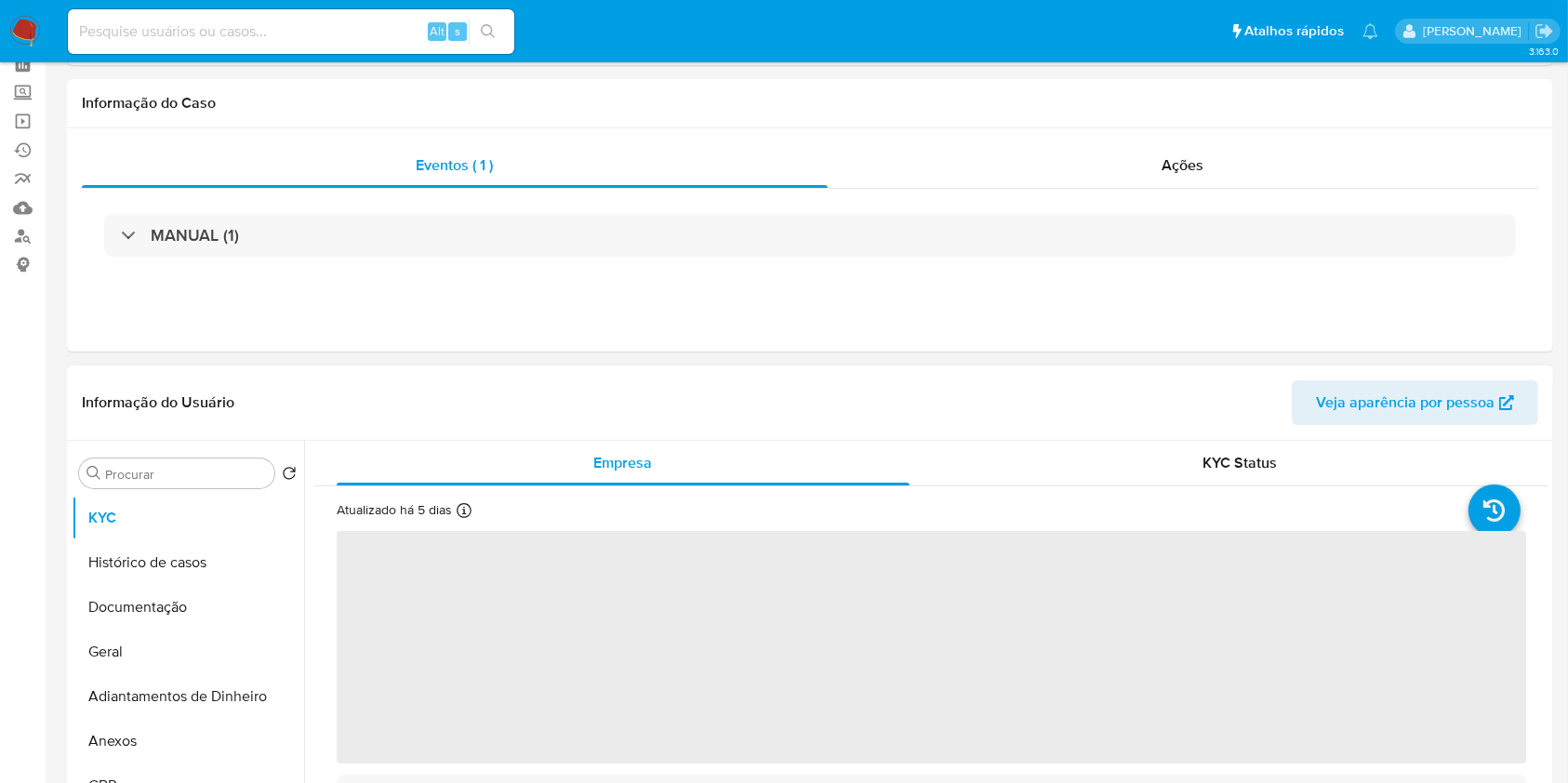
select select "10"
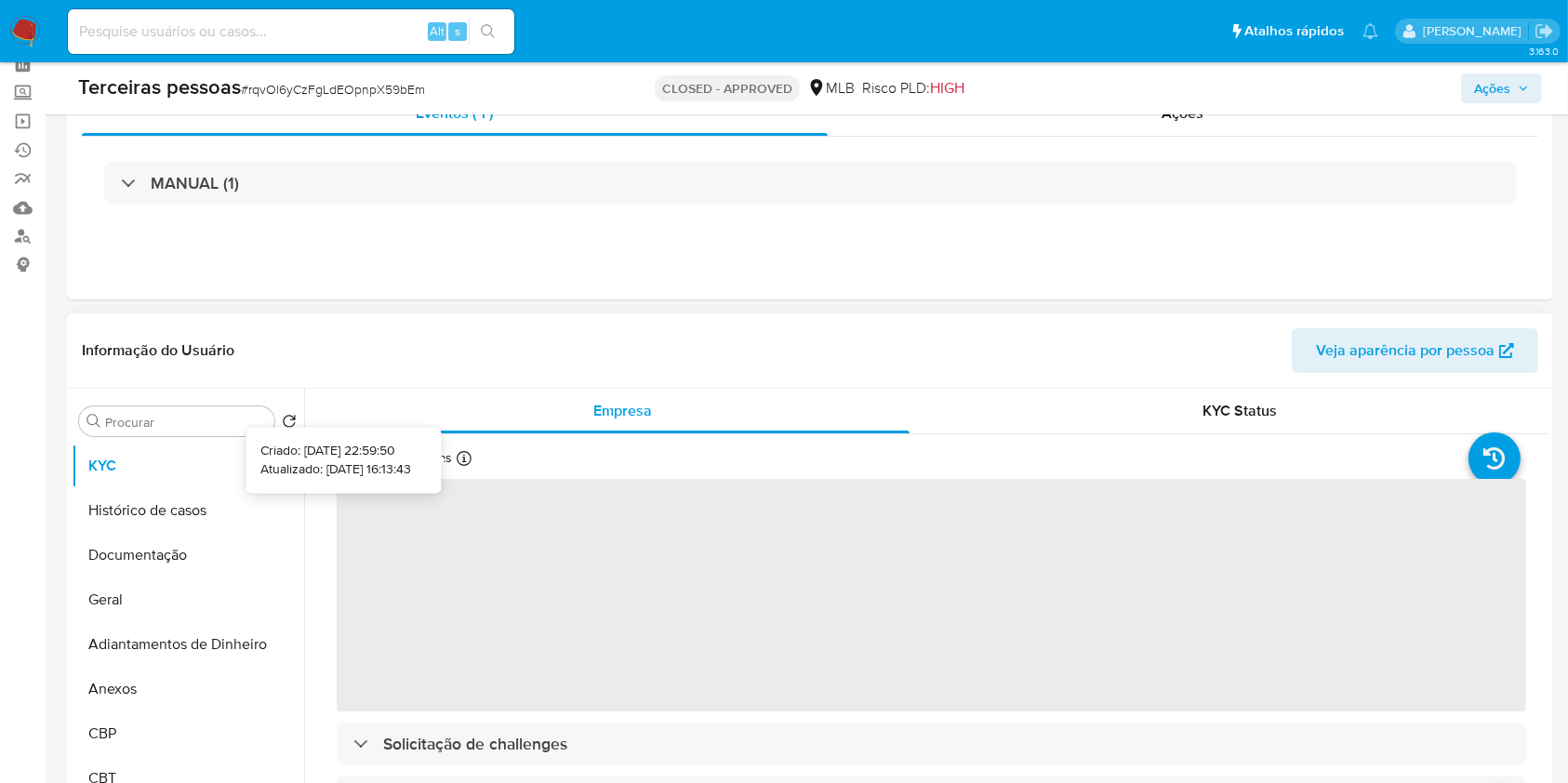
scroll to position [123, 0]
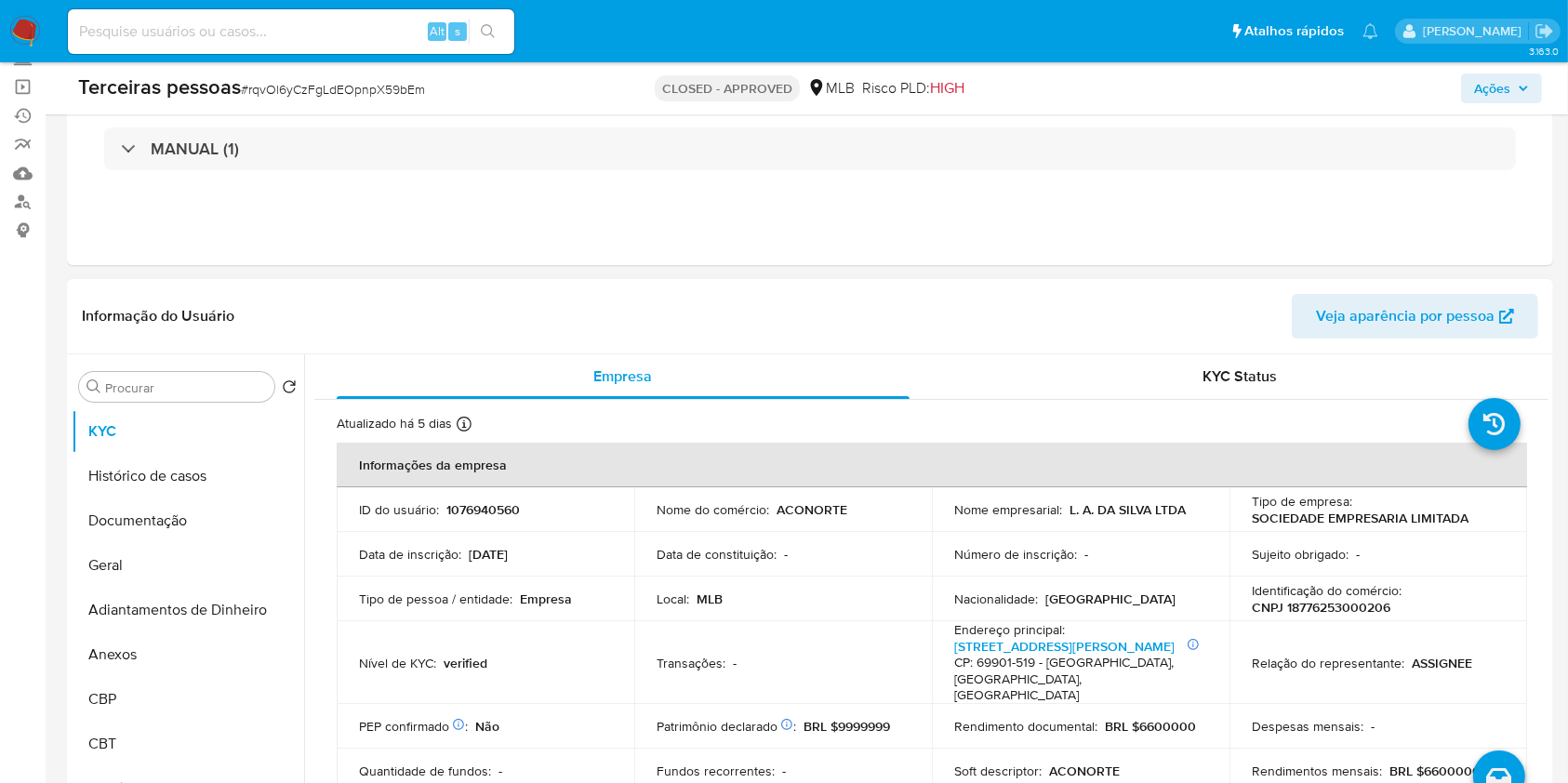
click at [507, 507] on p "1076940560" at bounding box center [483, 509] width 73 height 17
copy p "1076940560"
click at [282, 40] on input at bounding box center [291, 32] width 446 height 24
paste input "2345332346"
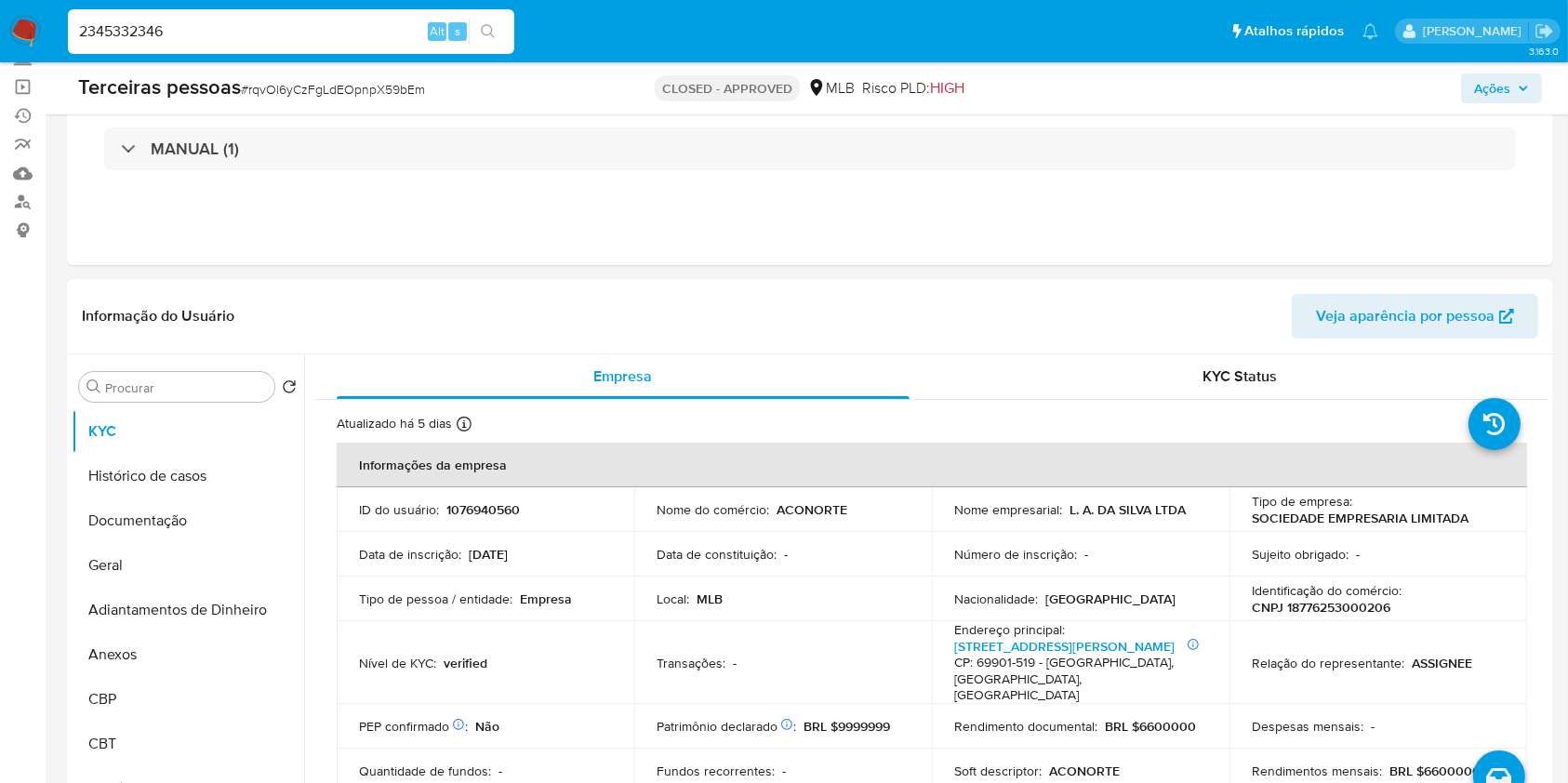
type input "2345332346"
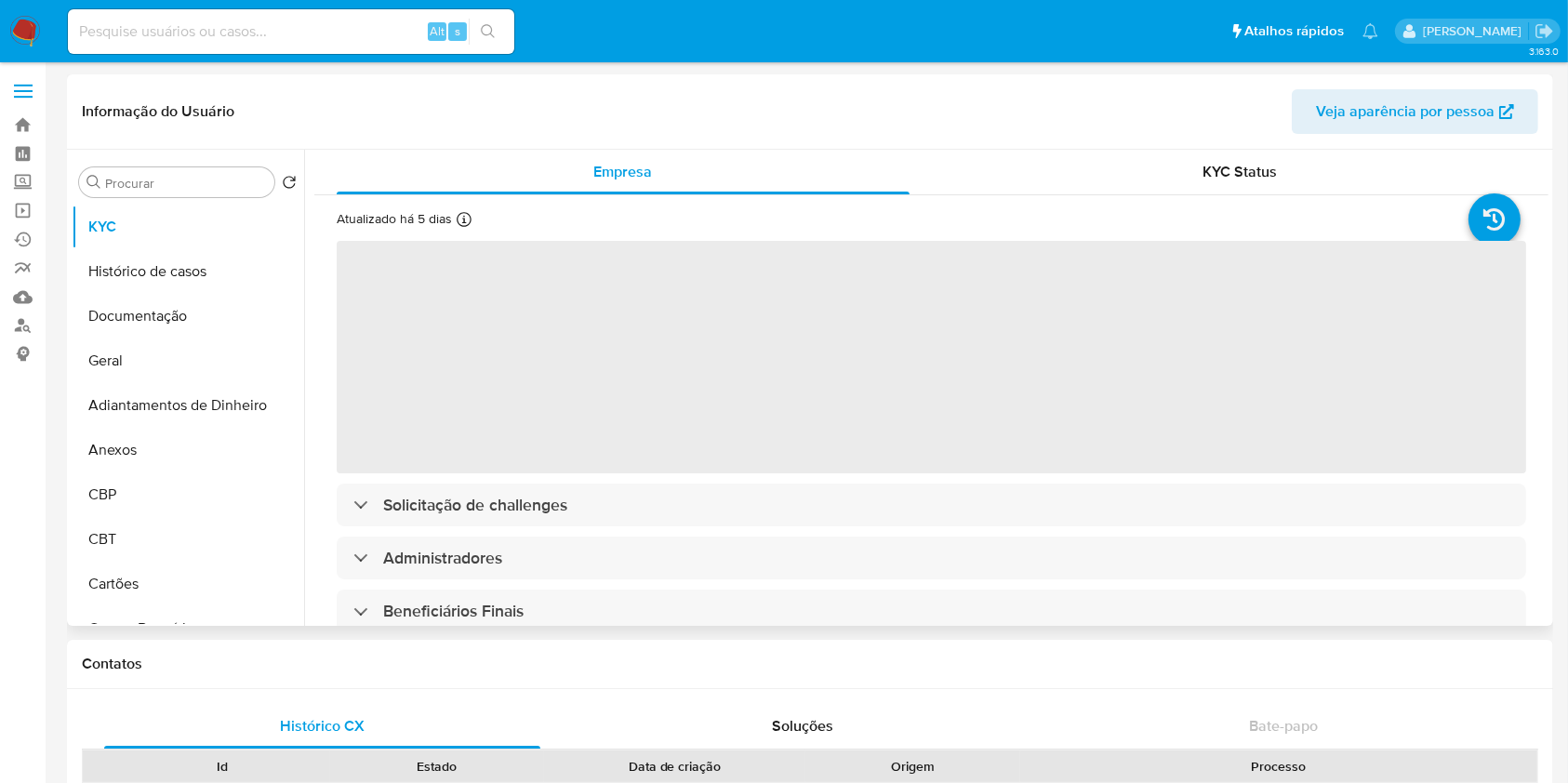
select select "10"
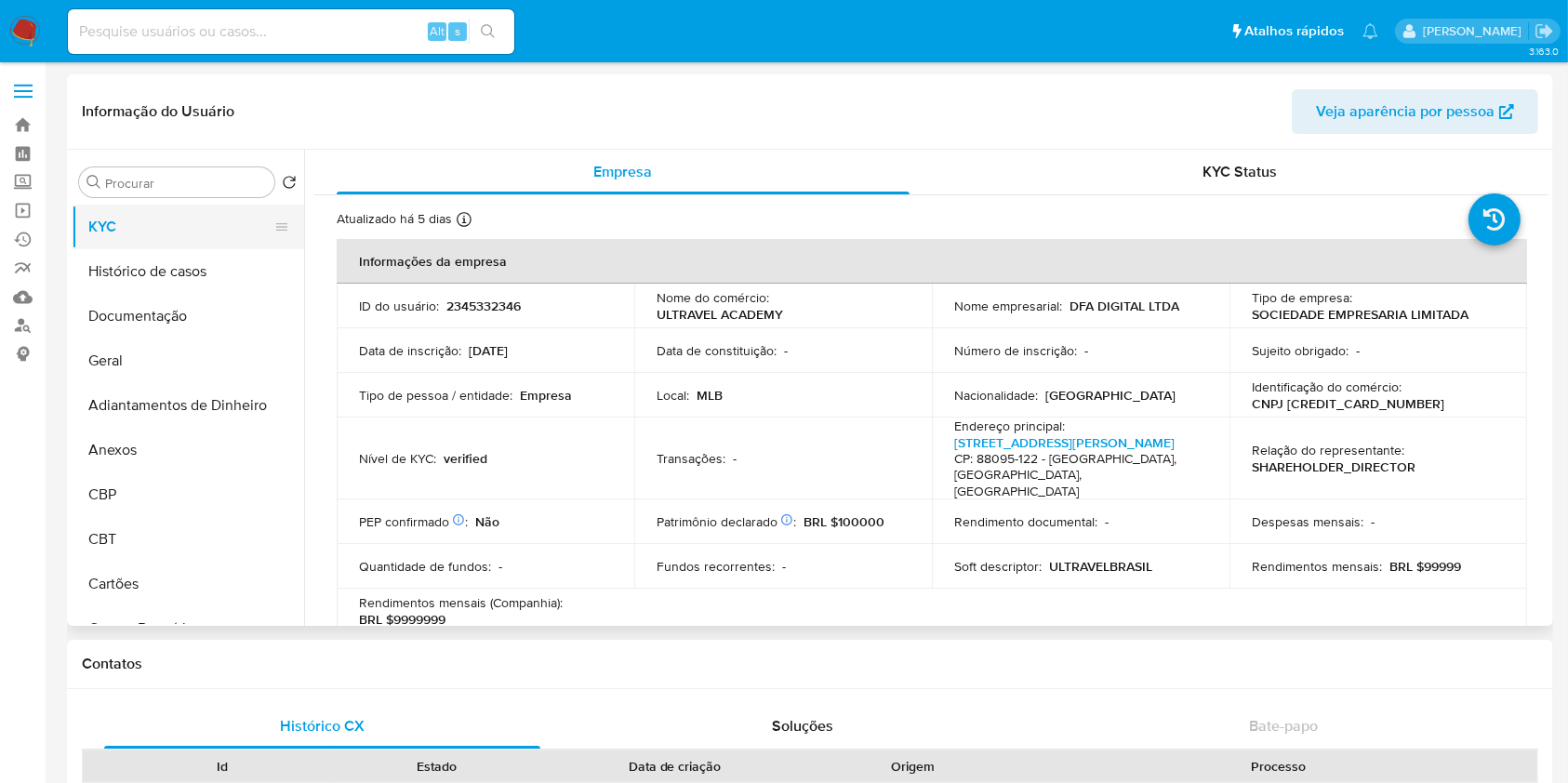
click at [143, 243] on button "KYC" at bounding box center [181, 226] width 217 height 44
click at [155, 270] on button "Histórico de casos" at bounding box center [181, 271] width 217 height 44
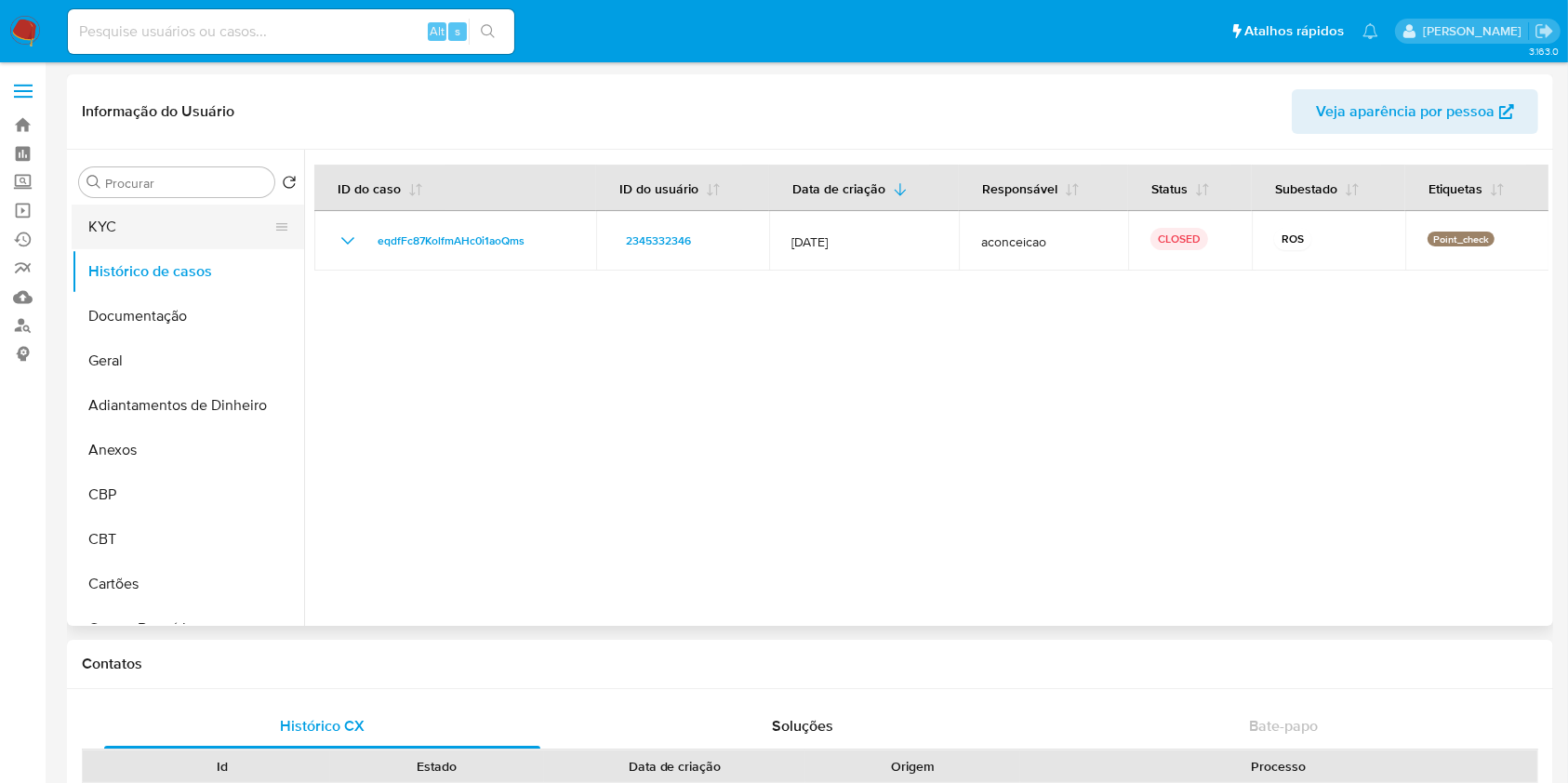
click at [201, 232] on button "KYC" at bounding box center [181, 226] width 217 height 44
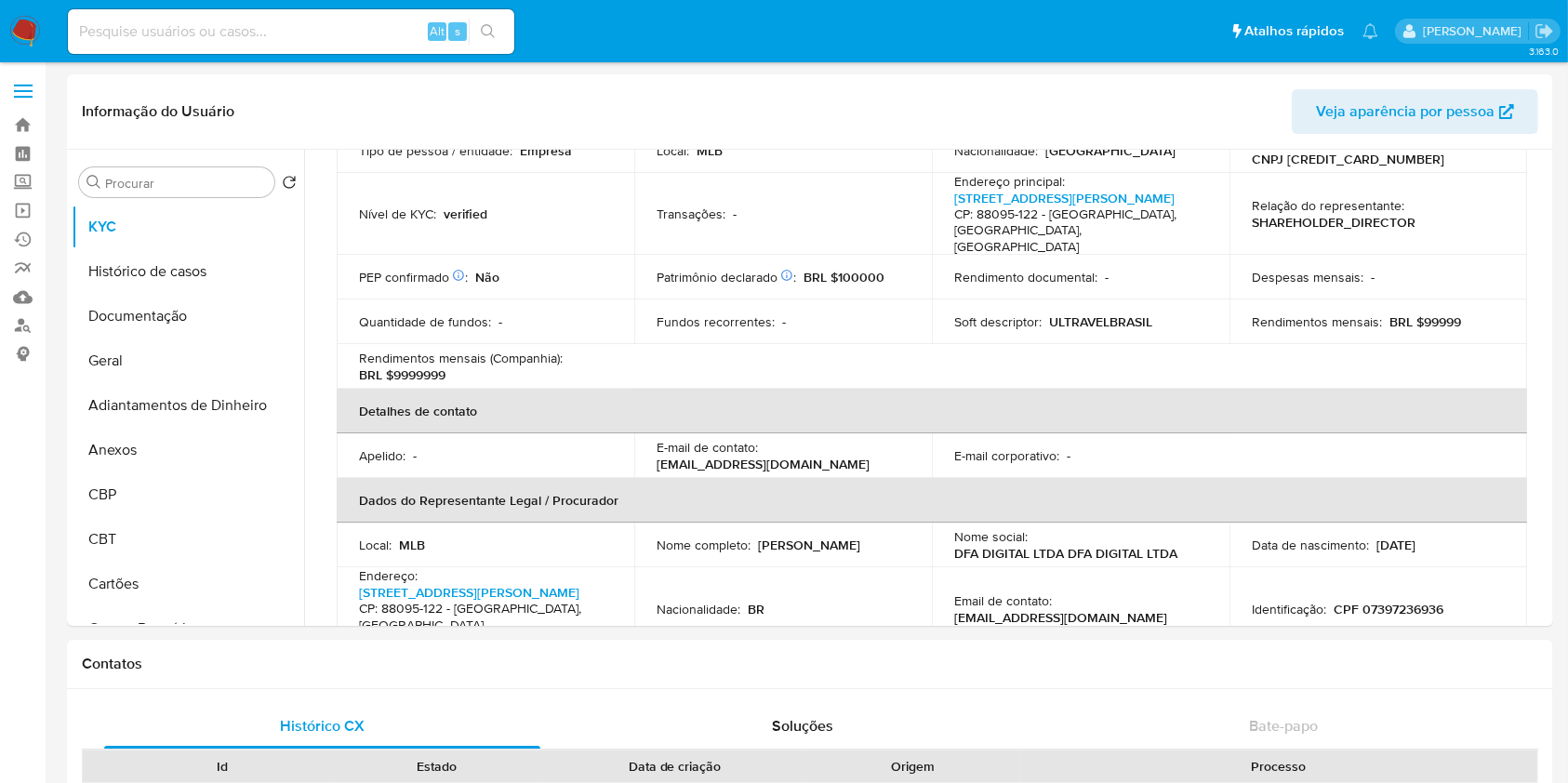
scroll to position [123, 0]
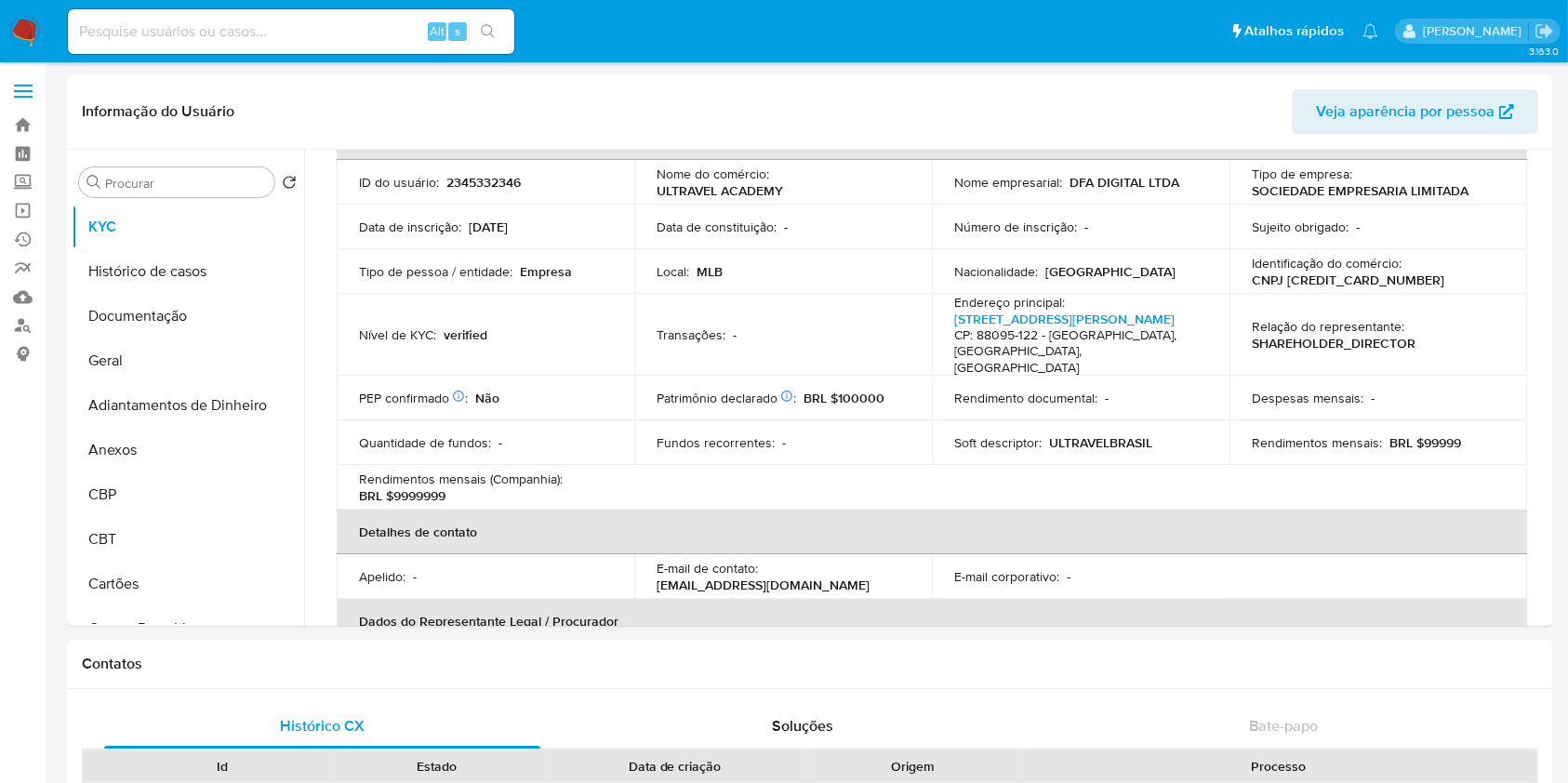
click at [1068, 421] on td "Soft descriptor : ULTRAVELBRASIL" at bounding box center [1080, 442] width 297 height 44
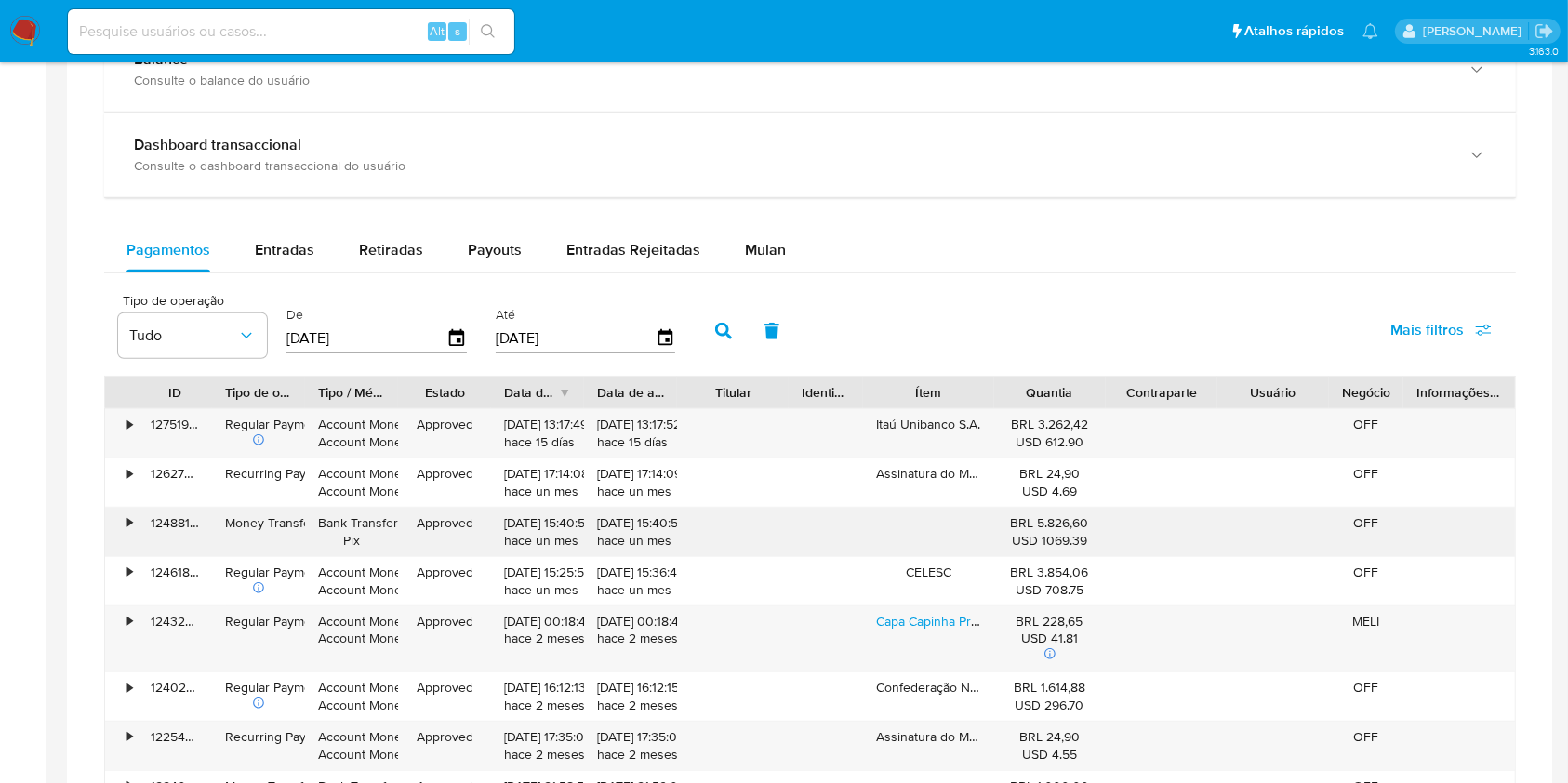
scroll to position [1240, 0]
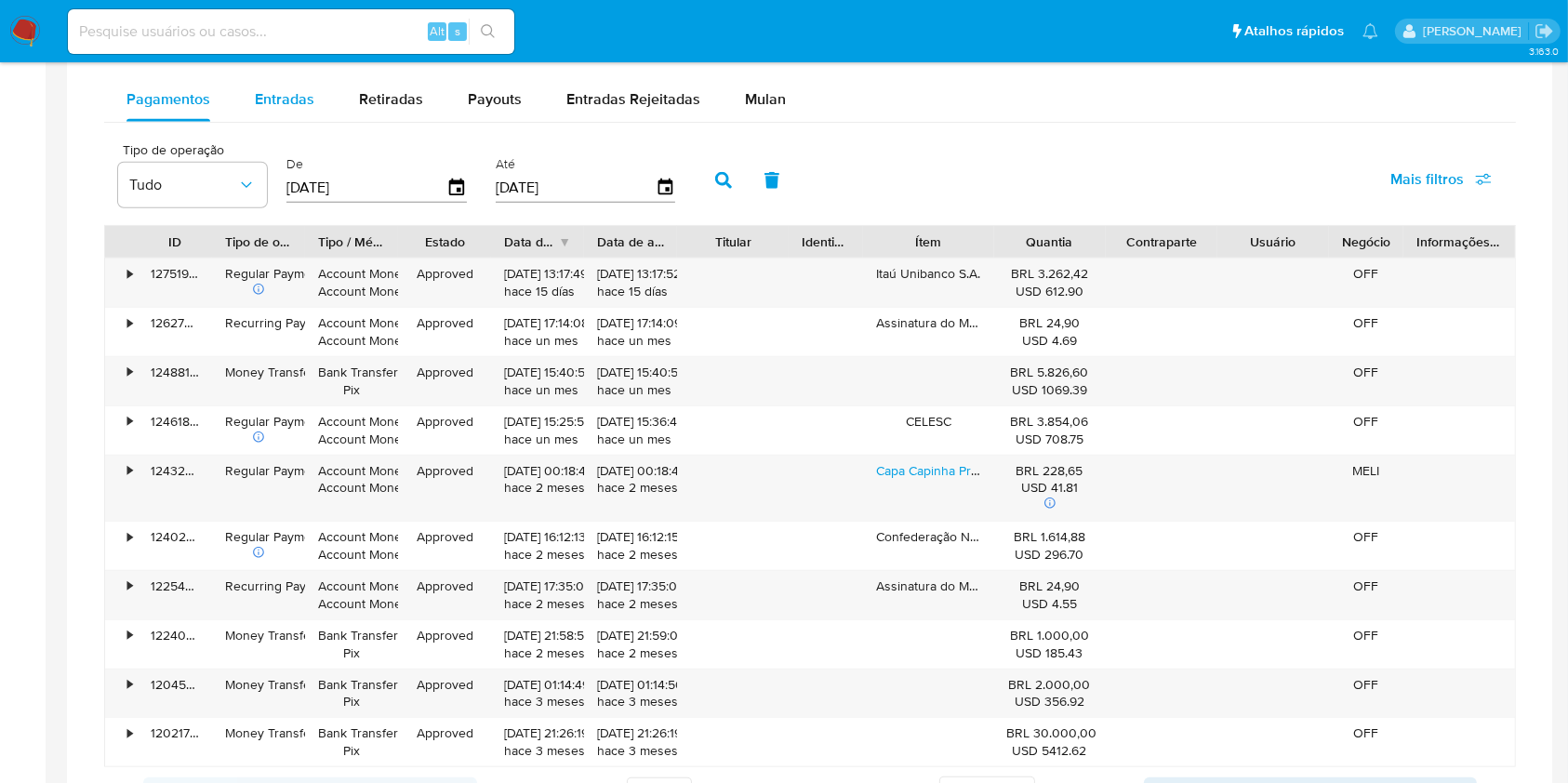
click at [275, 115] on div "Entradas" at bounding box center [284, 99] width 59 height 44
select select "10"
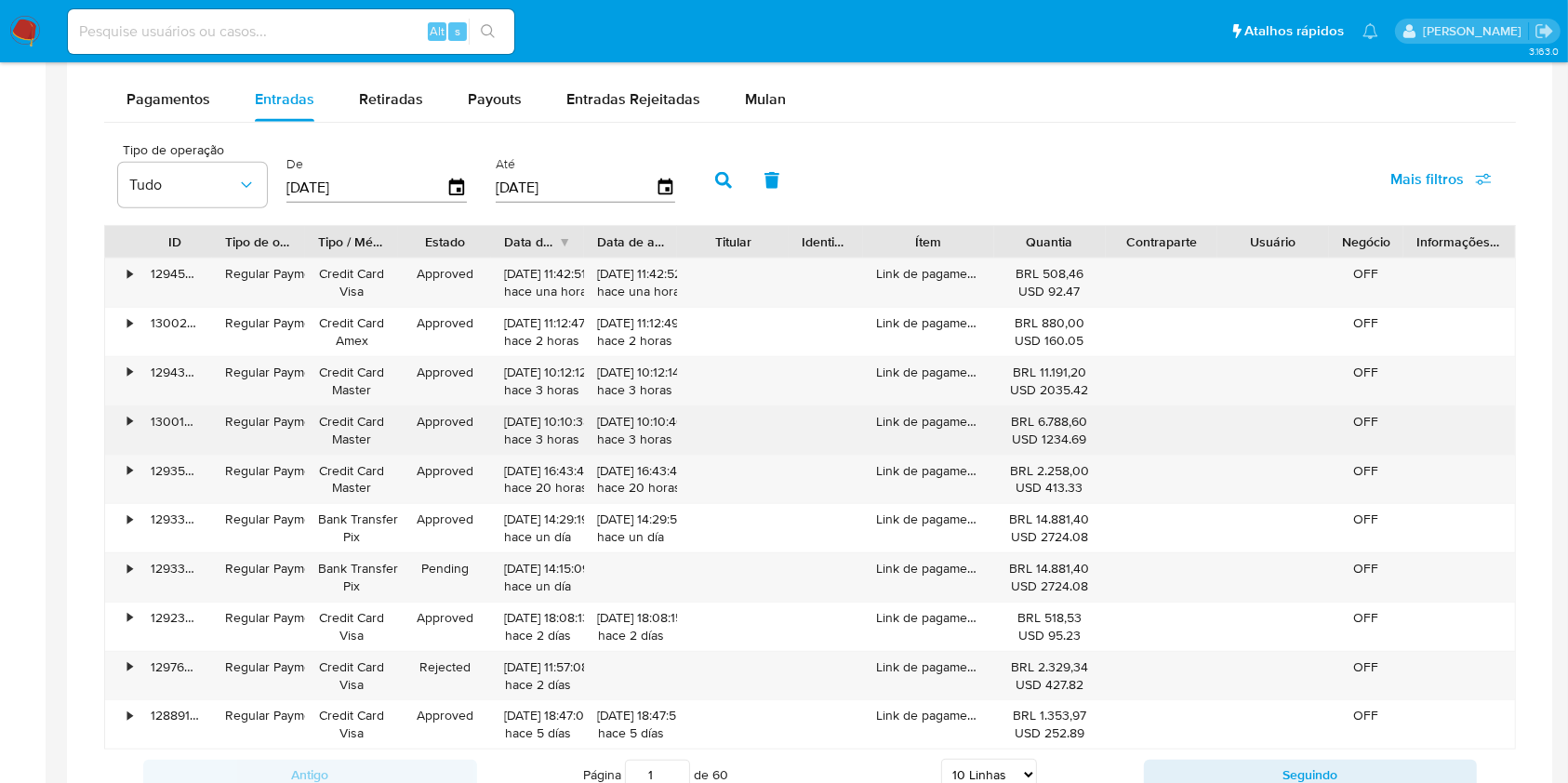
scroll to position [1364, 0]
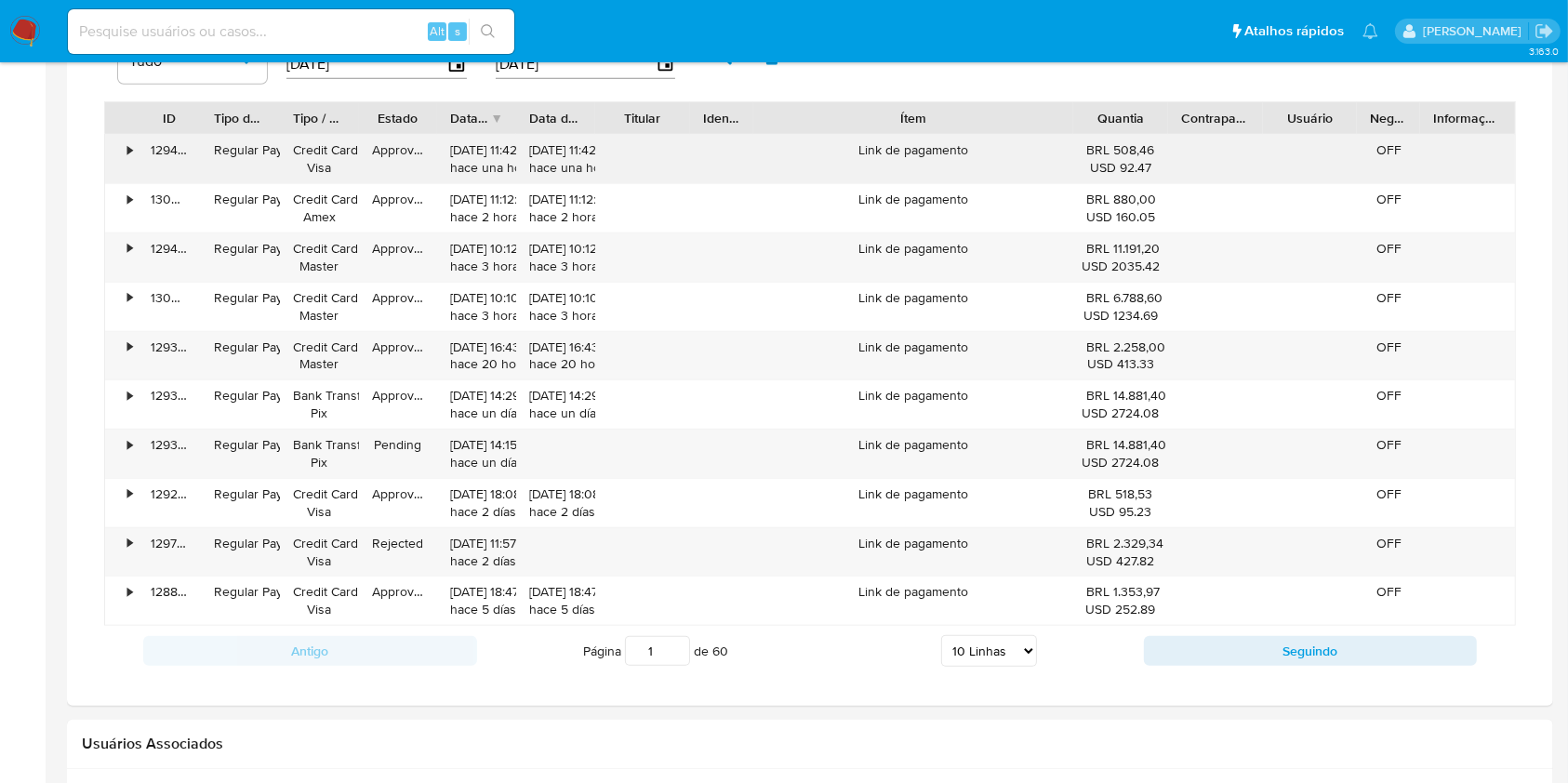
click at [1196, 158] on div "ID Tipo de operação Tipo / Método Estado Data de criação Data de aprovação Titu…" at bounding box center [811, 363] width 1412 height 524
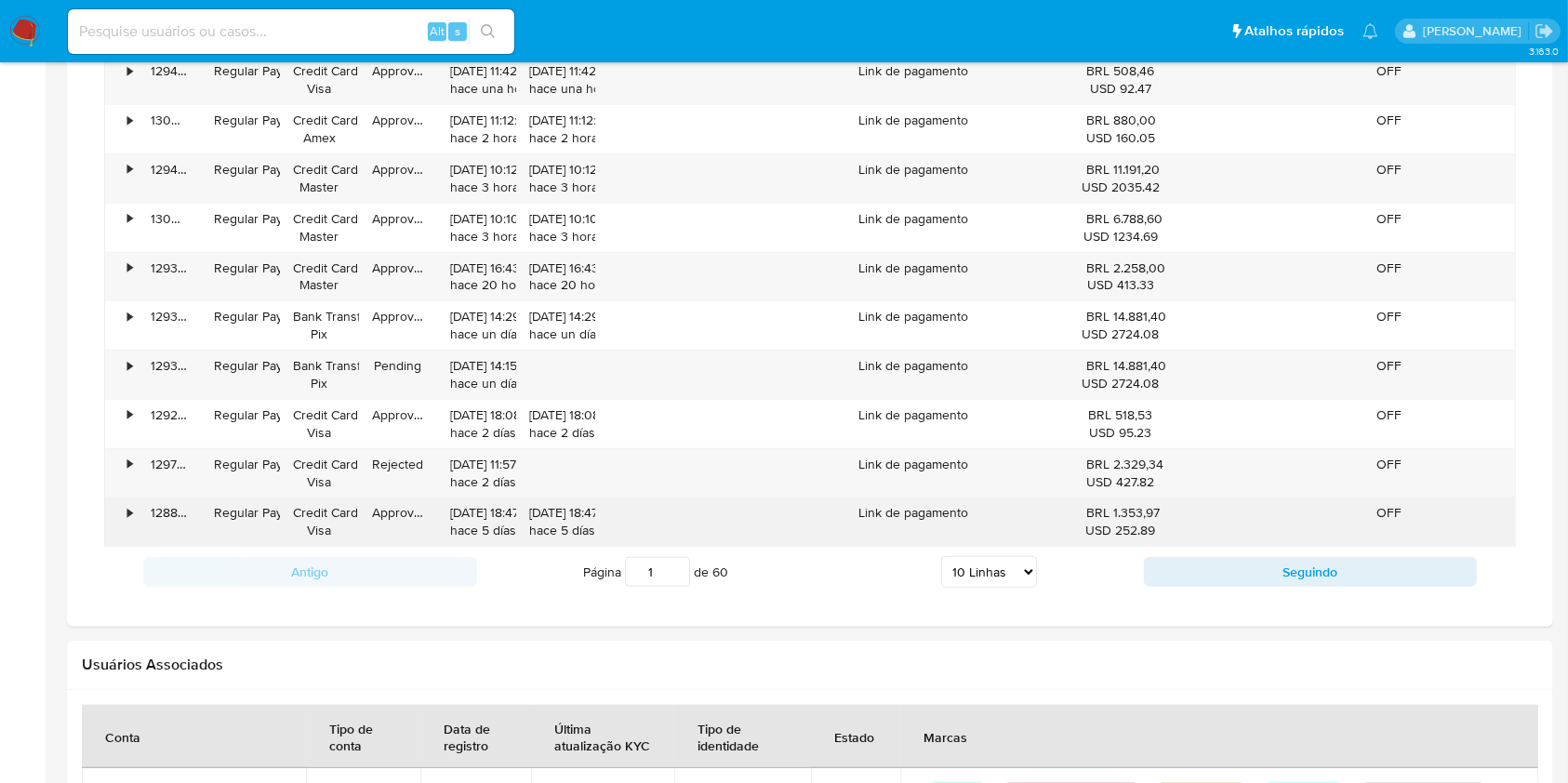
scroll to position [1612, 0]
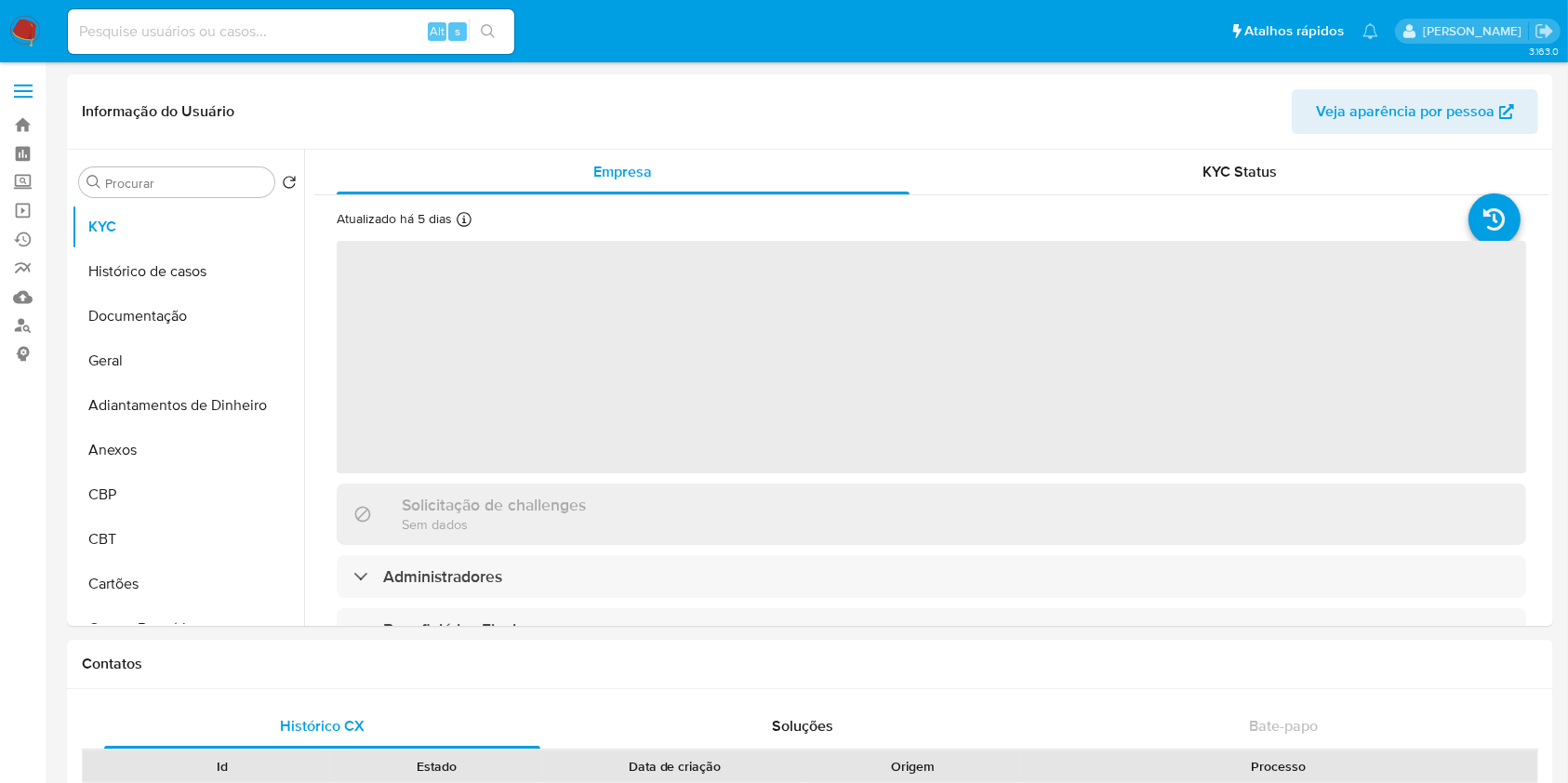
select select "10"
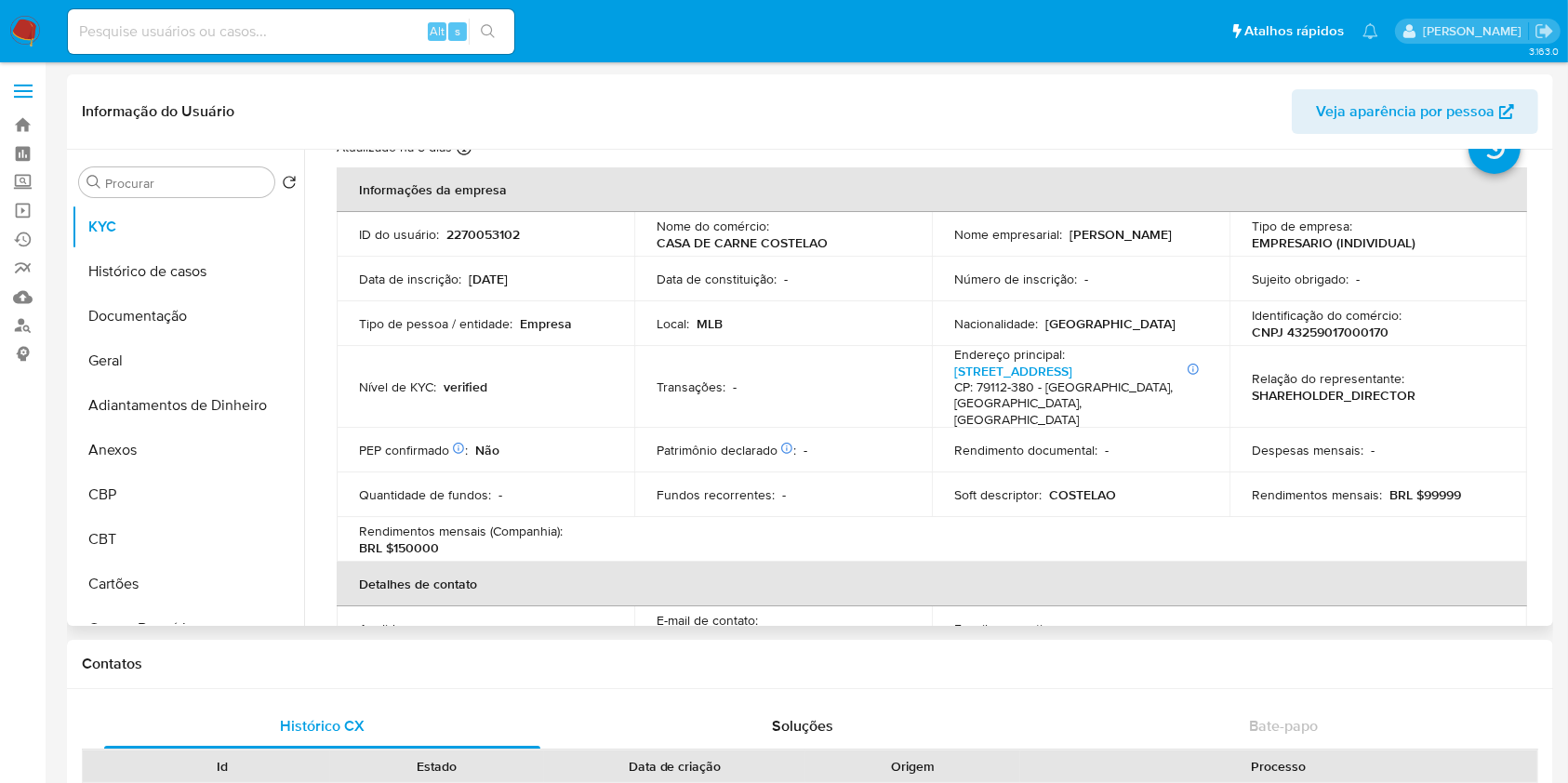
scroll to position [79, 0]
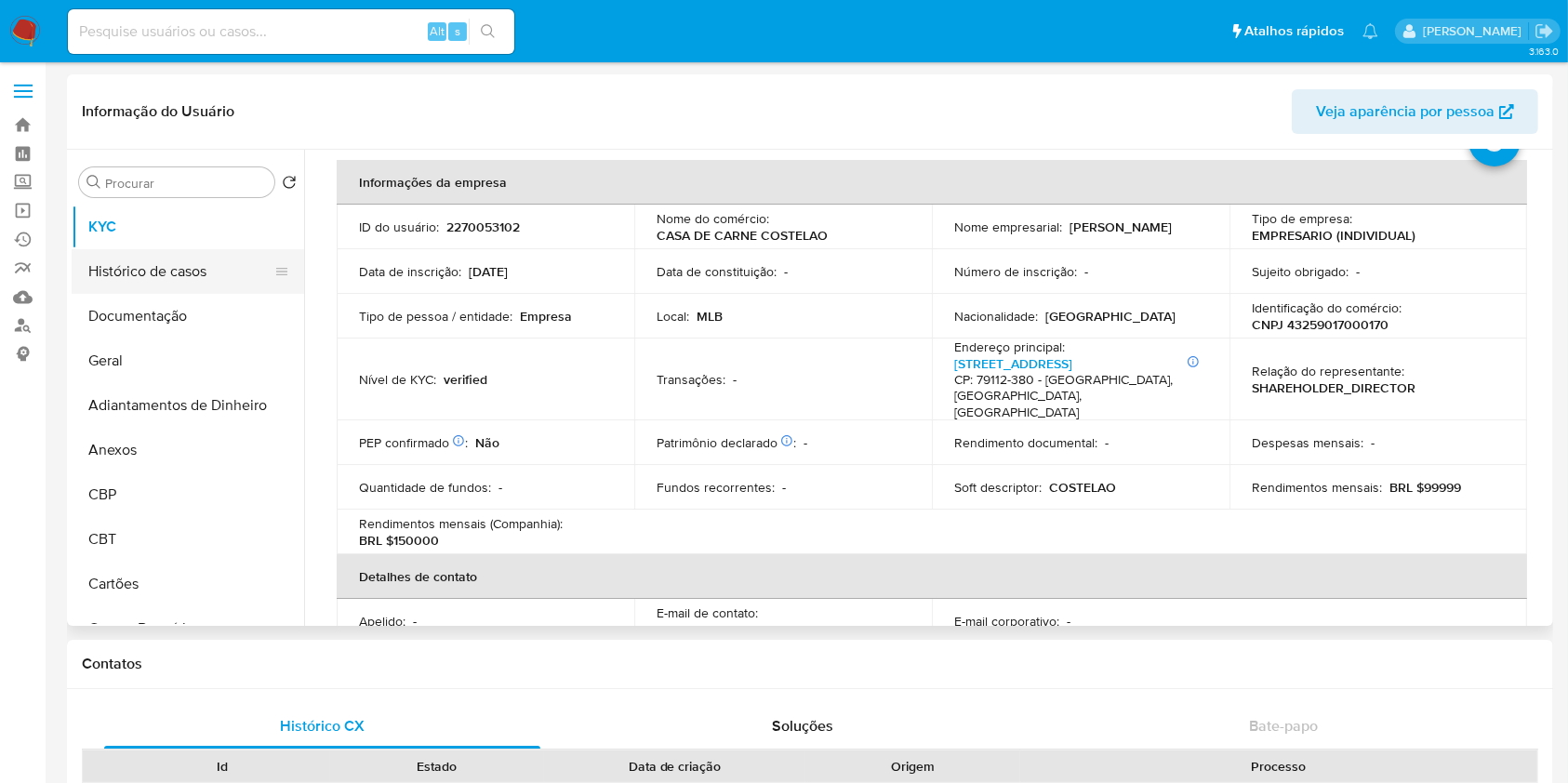
click at [203, 276] on button "Histórico de casos" at bounding box center [181, 271] width 217 height 44
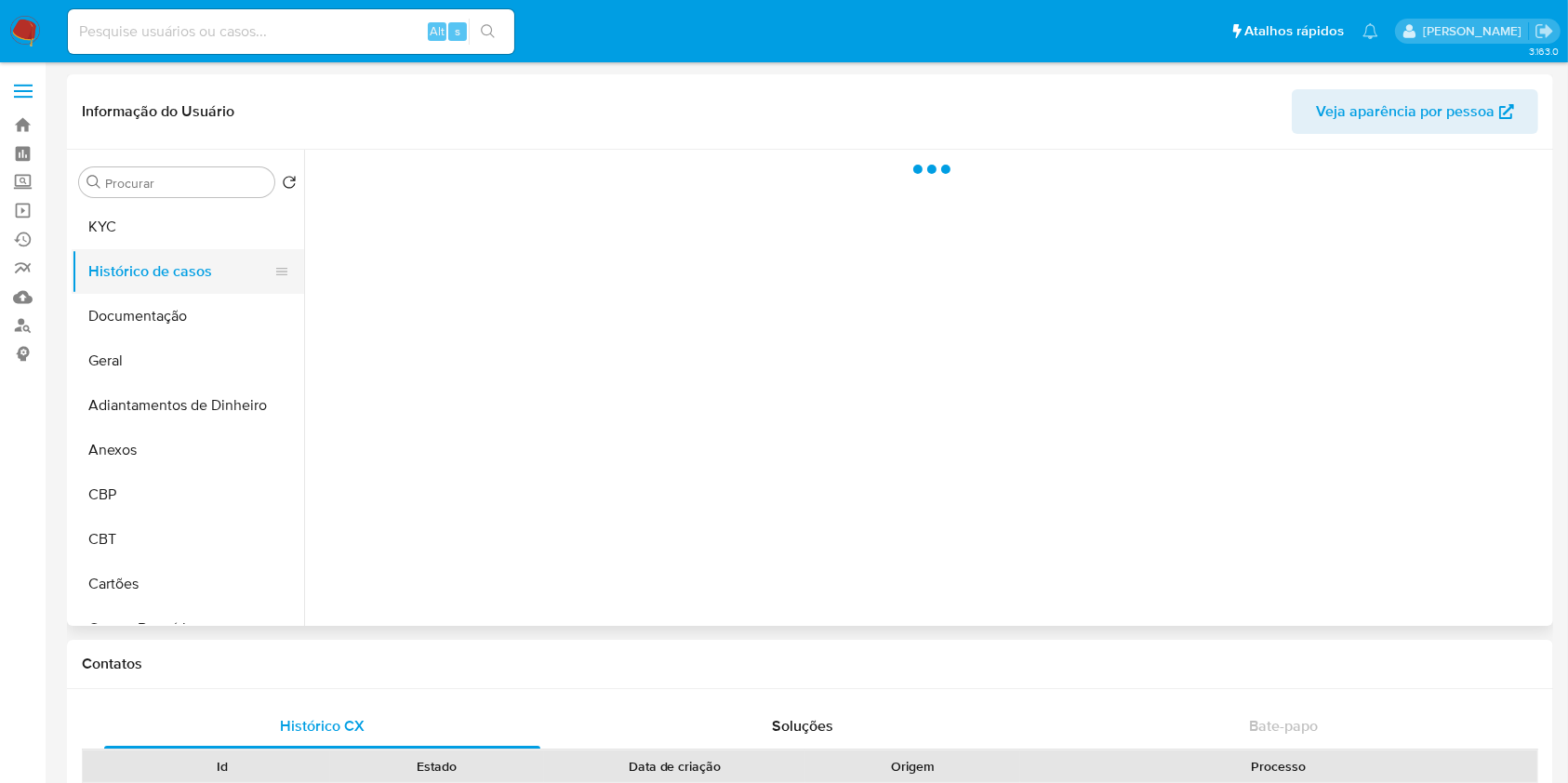
scroll to position [0, 0]
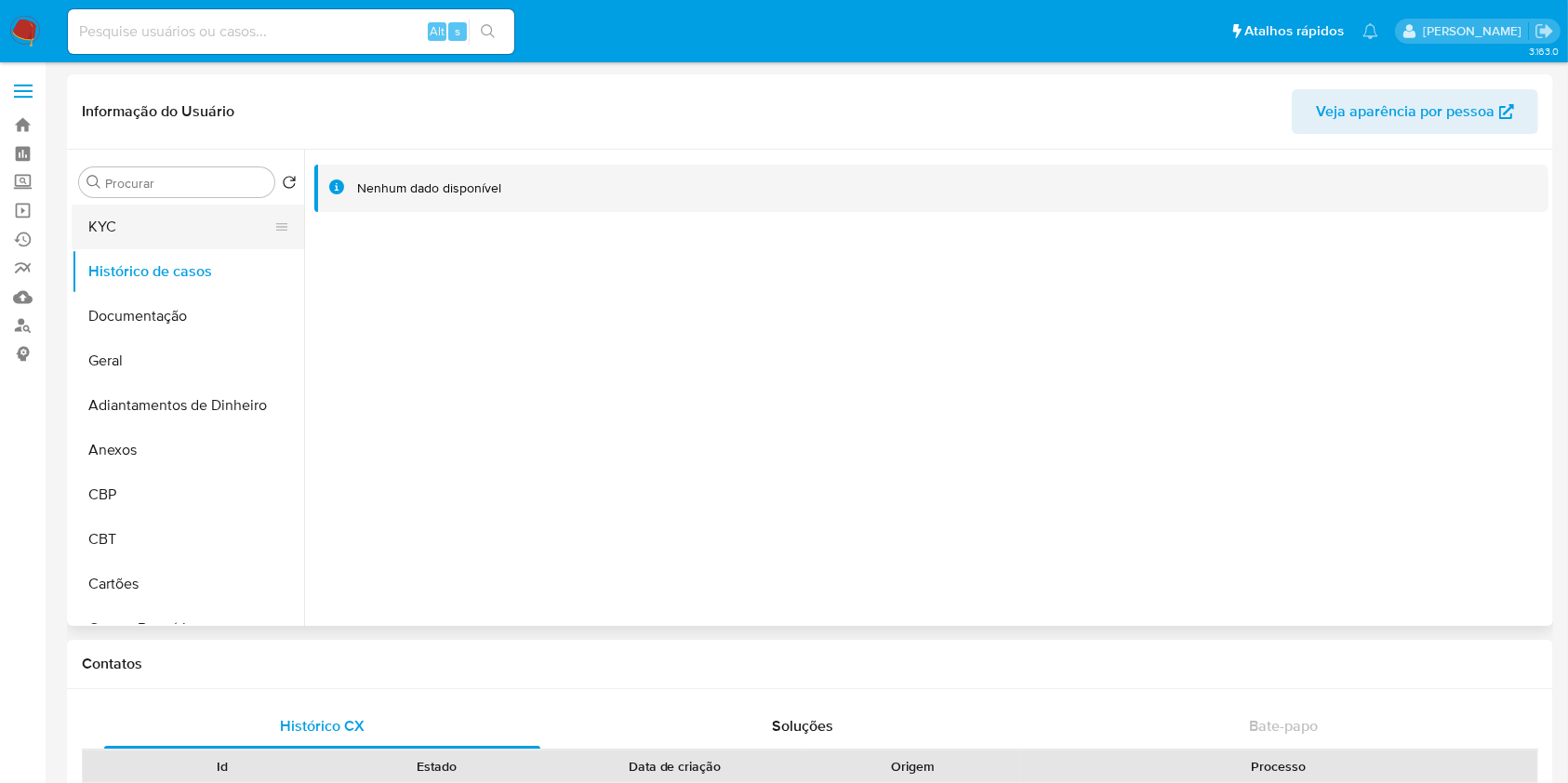
drag, startPoint x: 185, startPoint y: 200, endPoint x: 201, endPoint y: 232, distance: 35.8
click at [185, 197] on div "Procurar Retornar ao pedido padrão KYC Histórico de casos Documentação Geral Ad…" at bounding box center [189, 390] width 233 height 474
click at [202, 233] on button "KYC" at bounding box center [181, 226] width 217 height 44
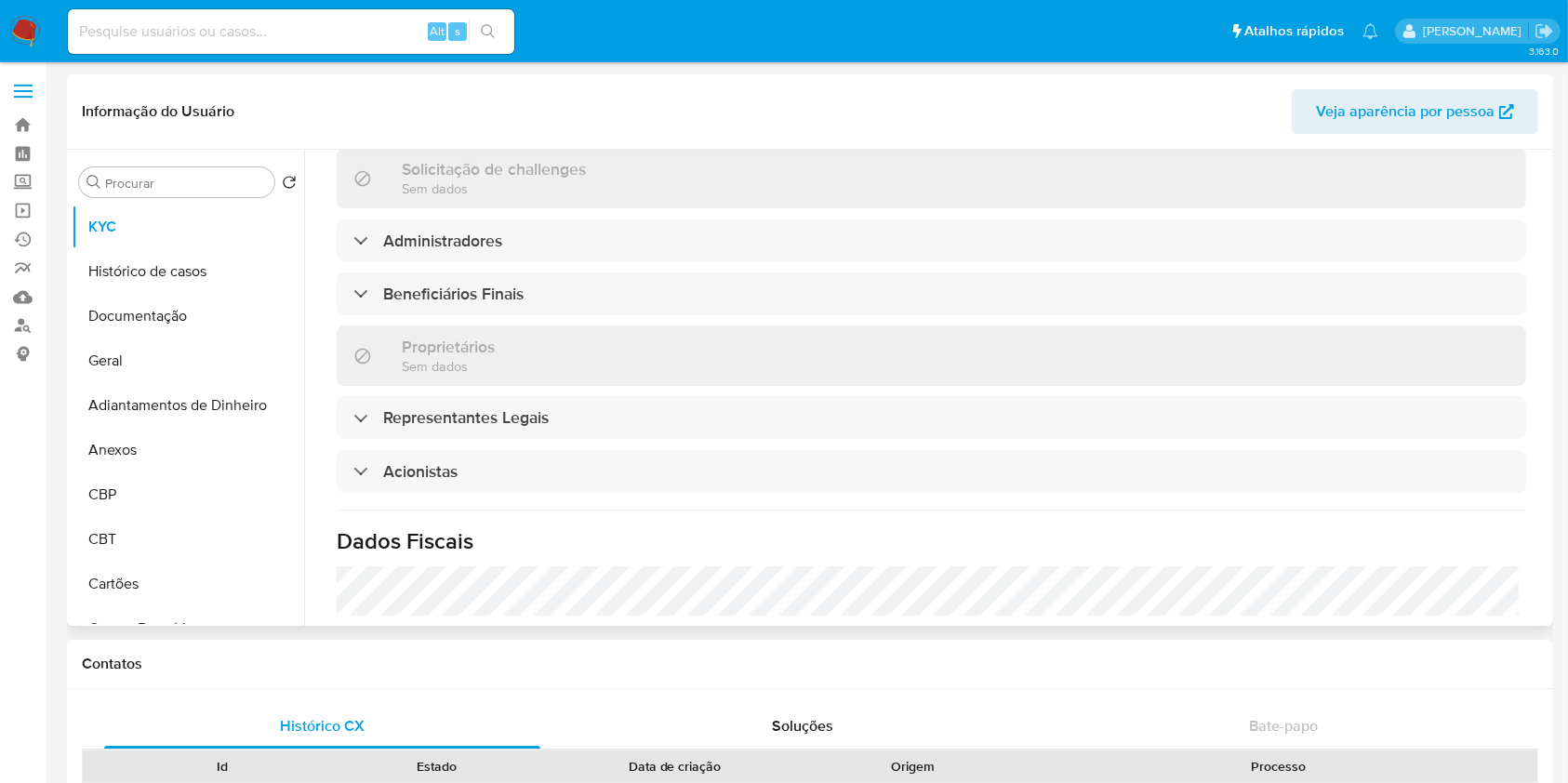
scroll to position [863, 0]
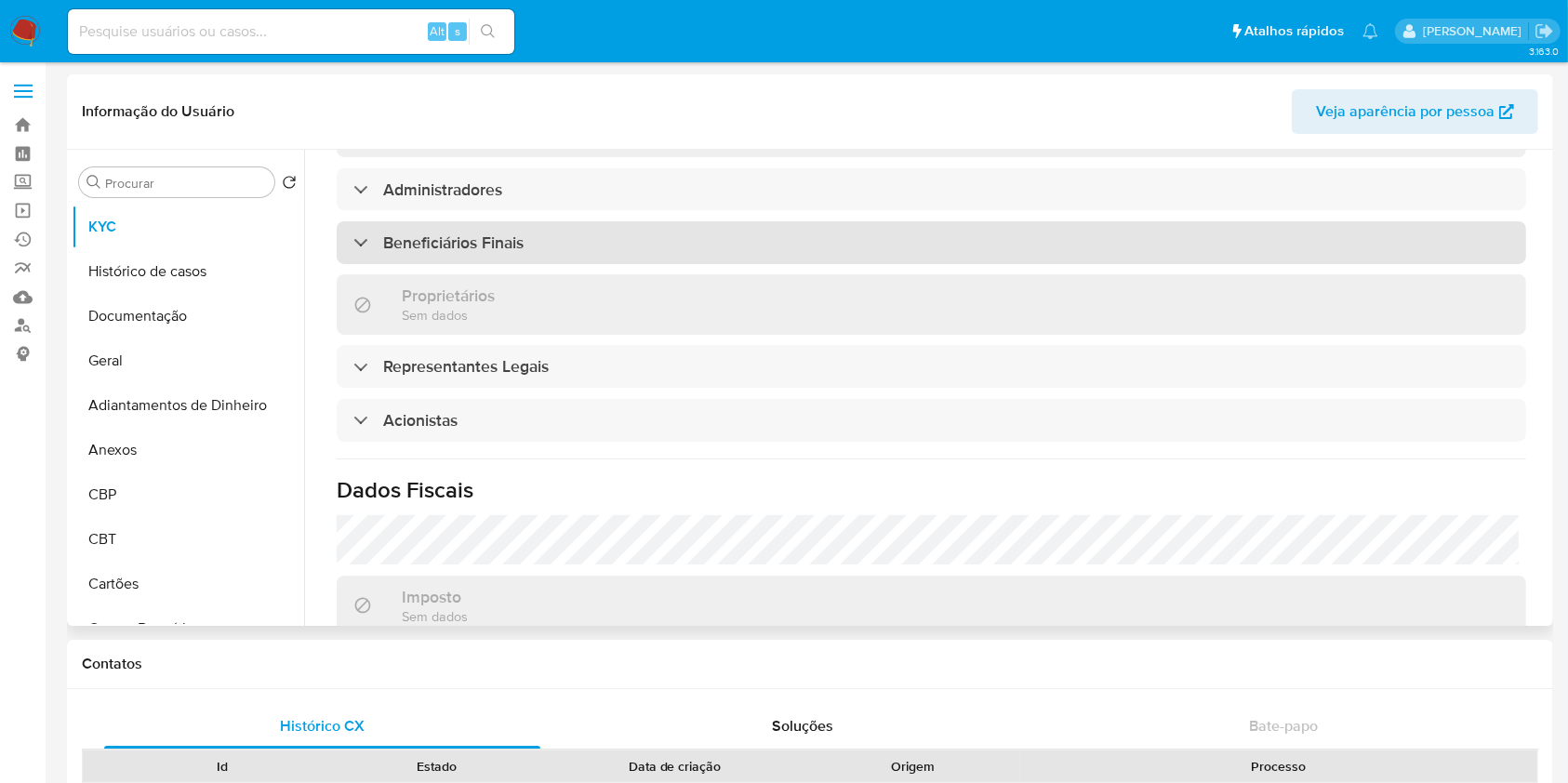
click at [439, 228] on div "Beneficiários Finais" at bounding box center [931, 242] width 1190 height 42
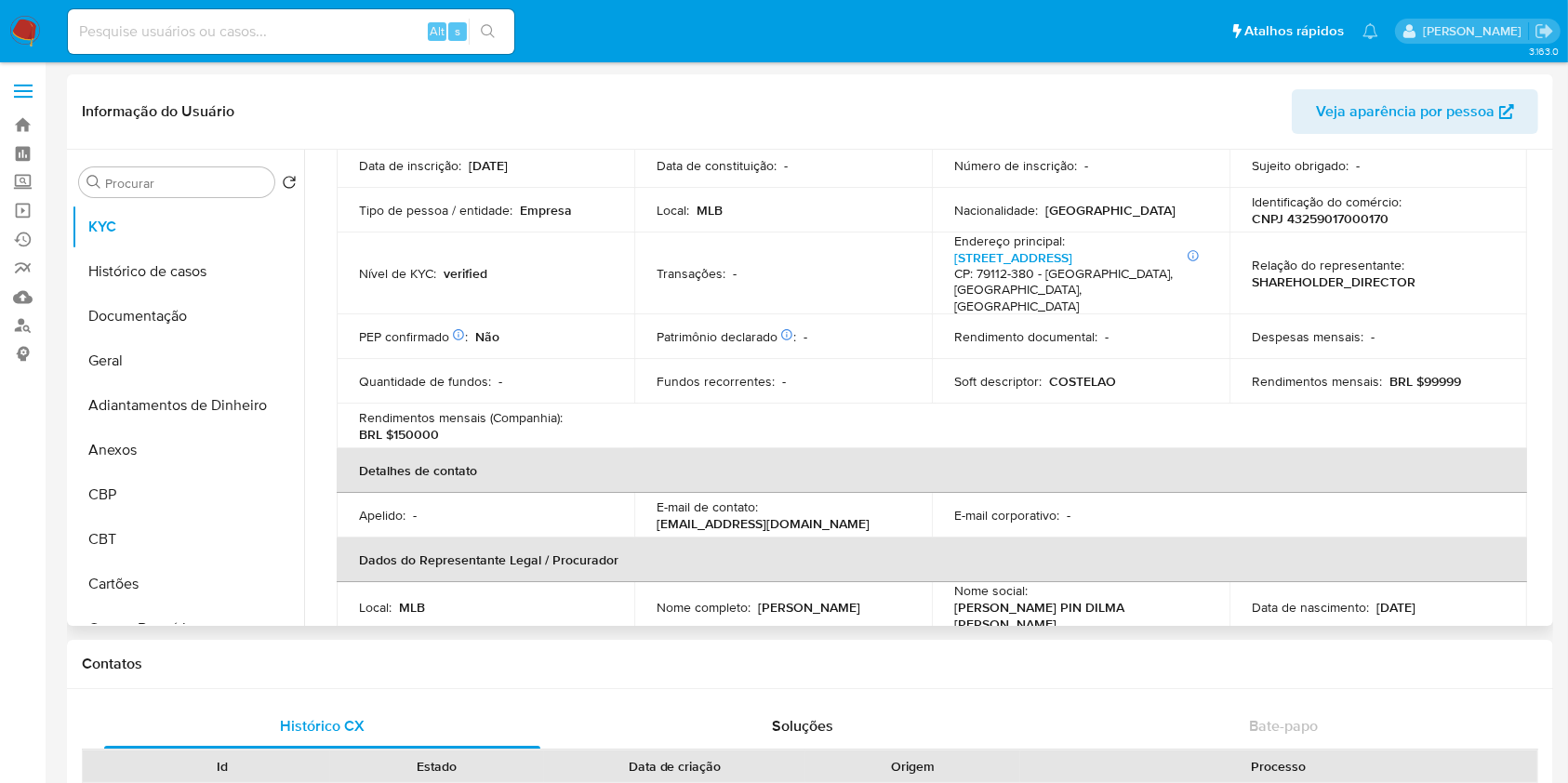
scroll to position [0, 0]
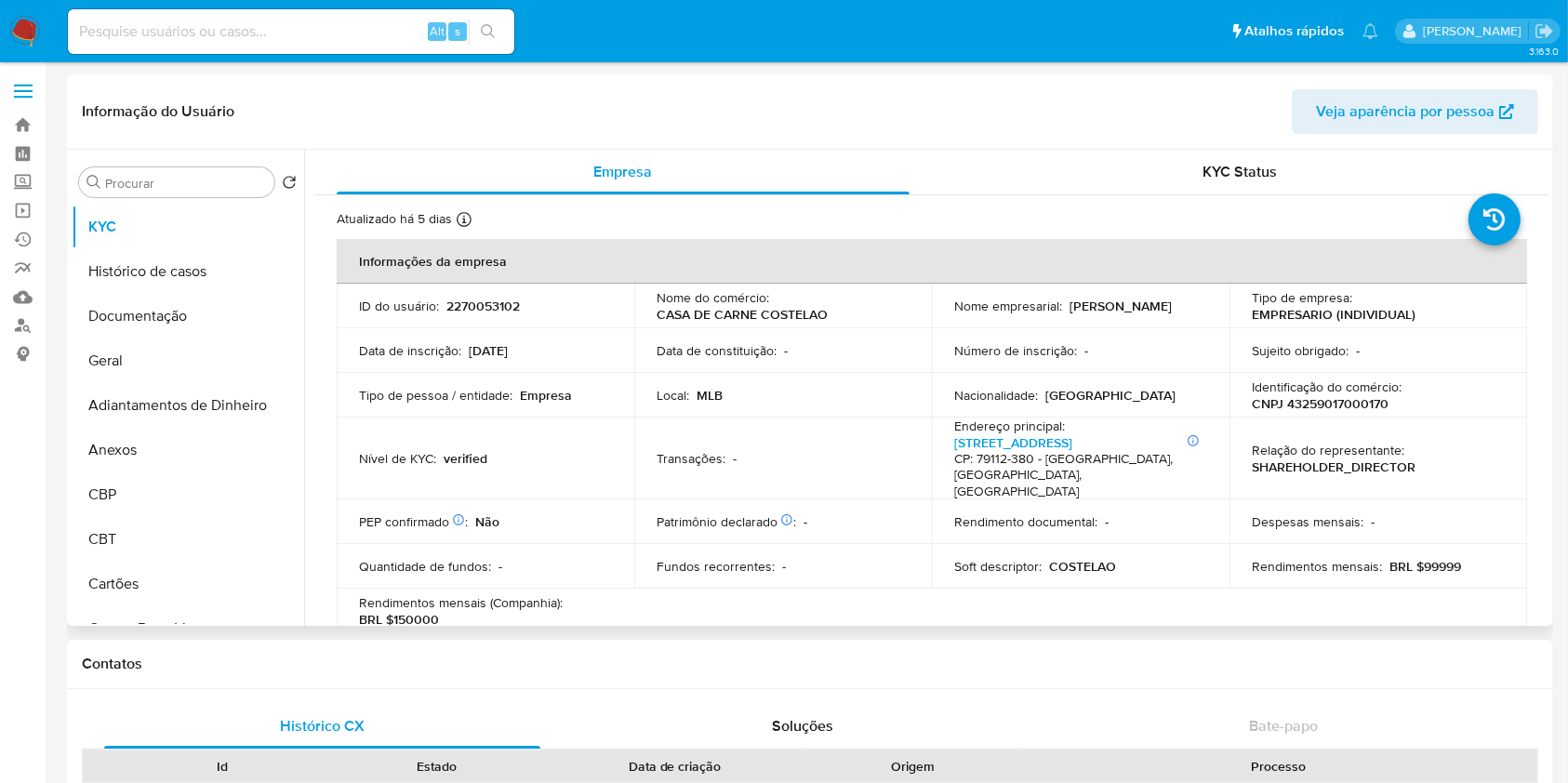
click at [1321, 411] on p "CNPJ 43259017000170" at bounding box center [1320, 403] width 136 height 17
copy p "43259017000170"
click at [143, 356] on button "Geral" at bounding box center [181, 360] width 217 height 44
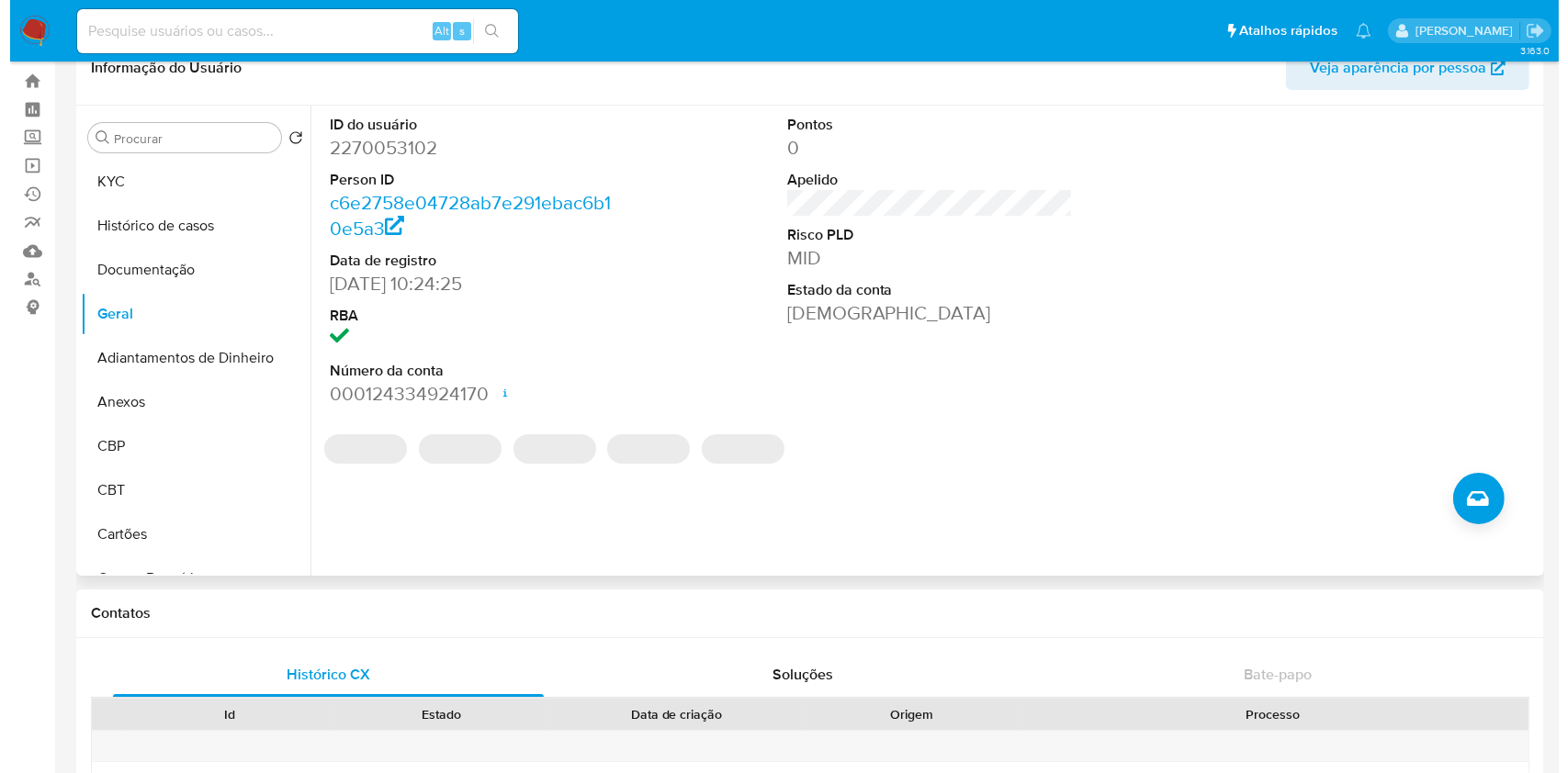
scroll to position [245, 0]
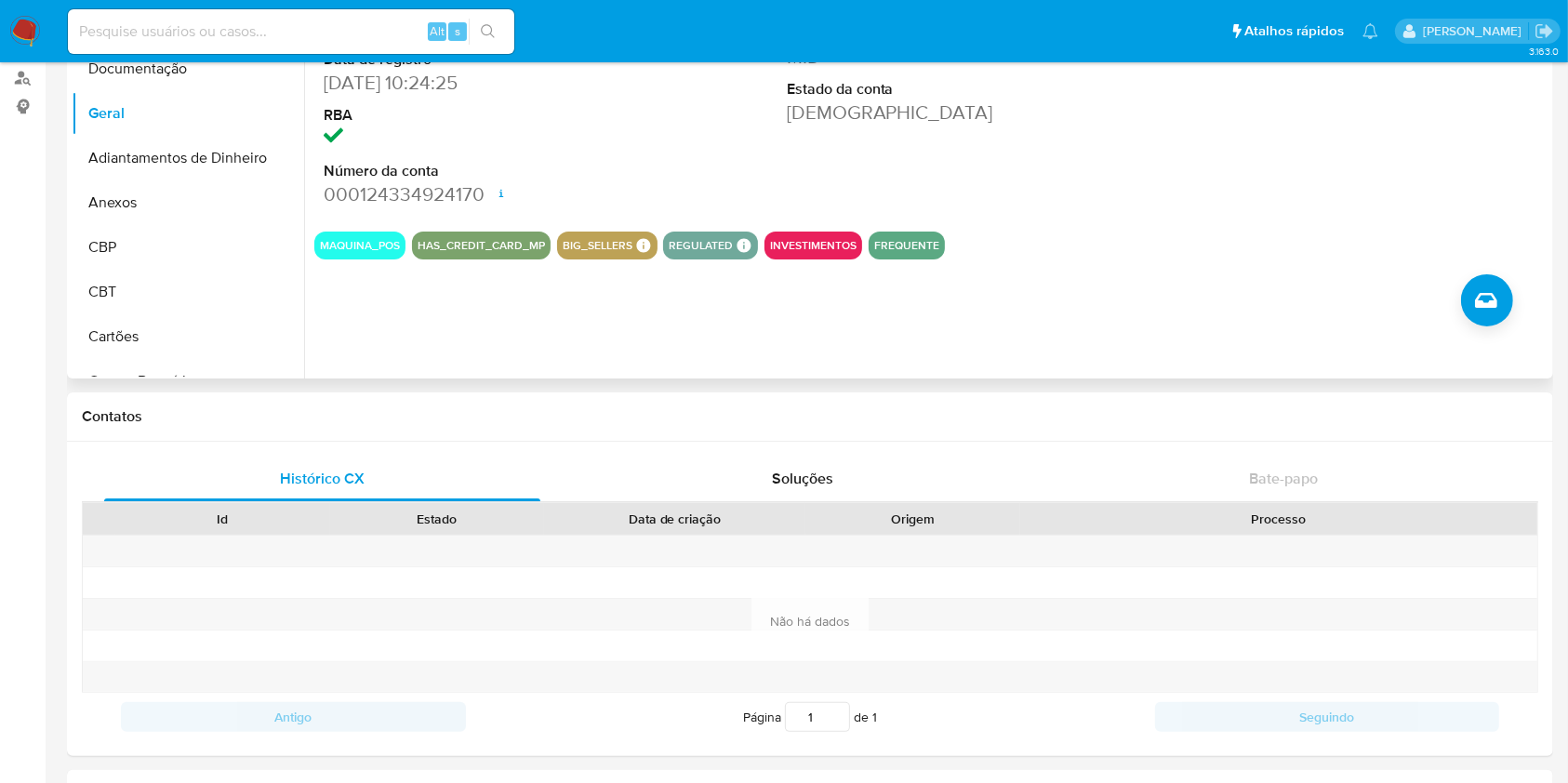
click at [1503, 324] on div "ID do usuário 2270053102 Person ID c6e2758e04728ab7e291ebac6b10e5a3 Data de reg…" at bounding box center [926, 140] width 1245 height 476
click at [1494, 309] on span "Criar caso manual" at bounding box center [1486, 300] width 23 height 23
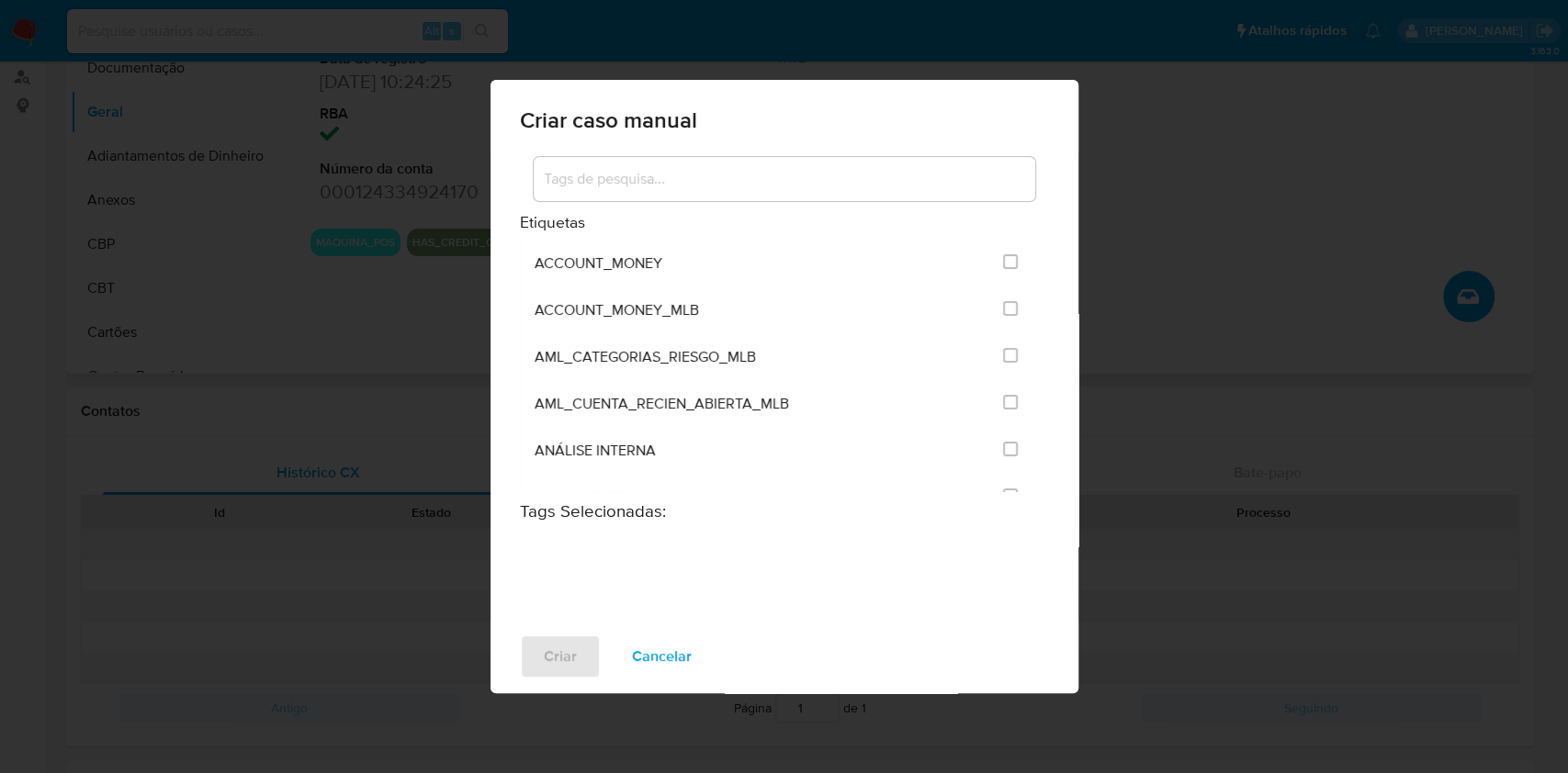
click at [776, 169] on input at bounding box center [784, 178] width 501 height 23
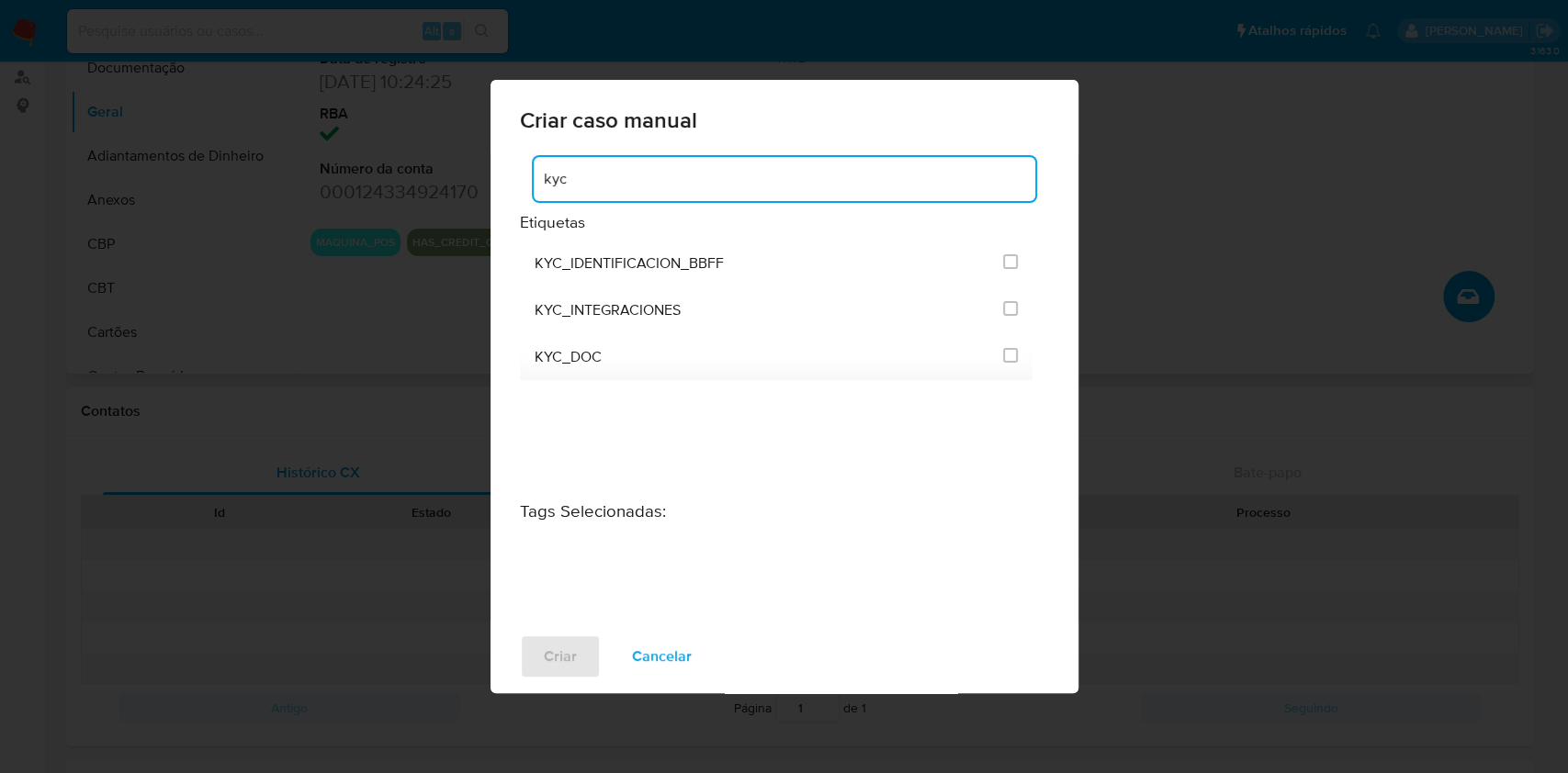
type input "kyc"
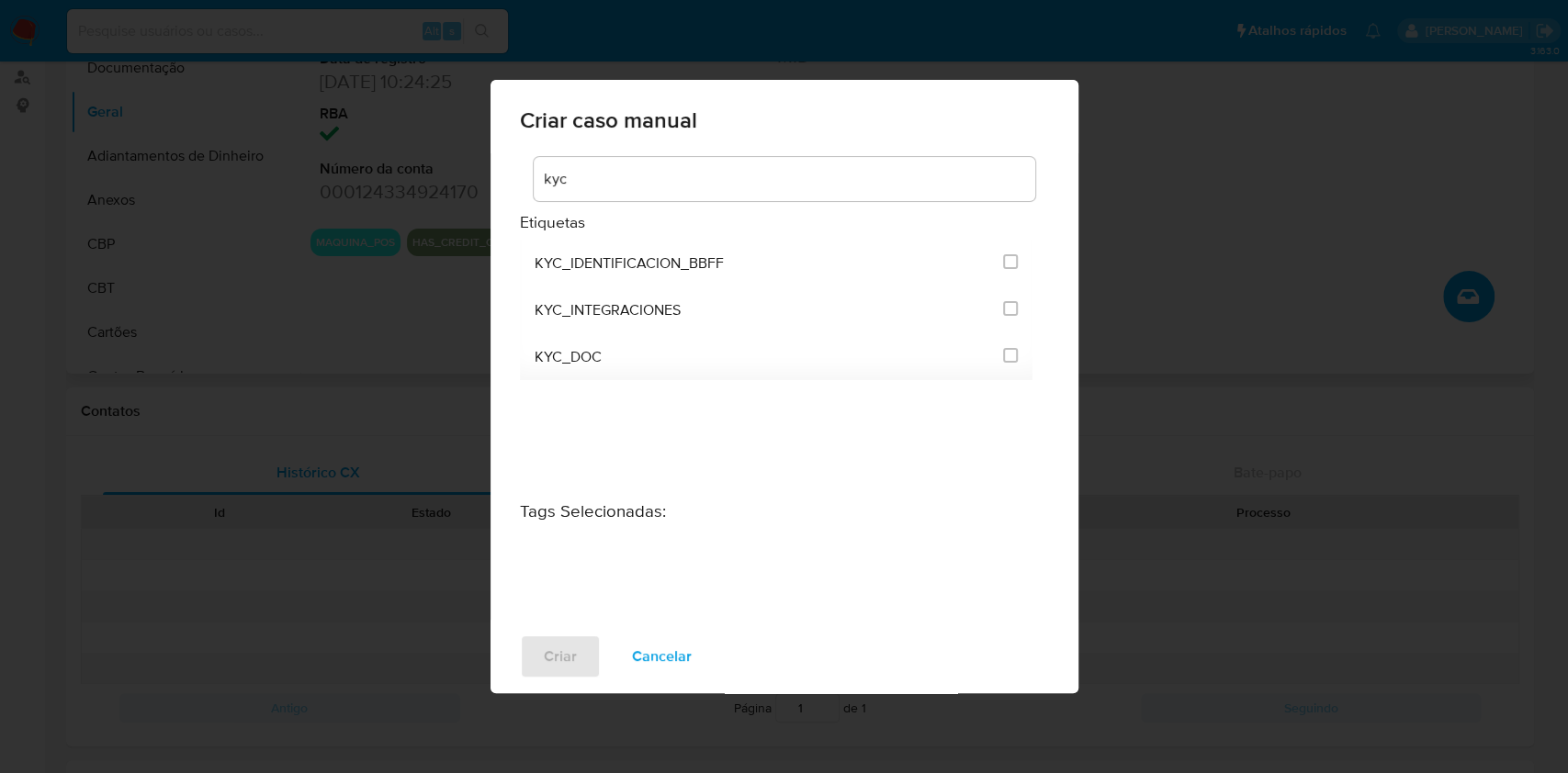
click at [780, 162] on div "kyc" at bounding box center [784, 178] width 501 height 44
click at [1010, 307] on input "2093" at bounding box center [1010, 308] width 15 height 15
checkbox input "true"
click at [559, 648] on span "Criar" at bounding box center [561, 656] width 33 height 40
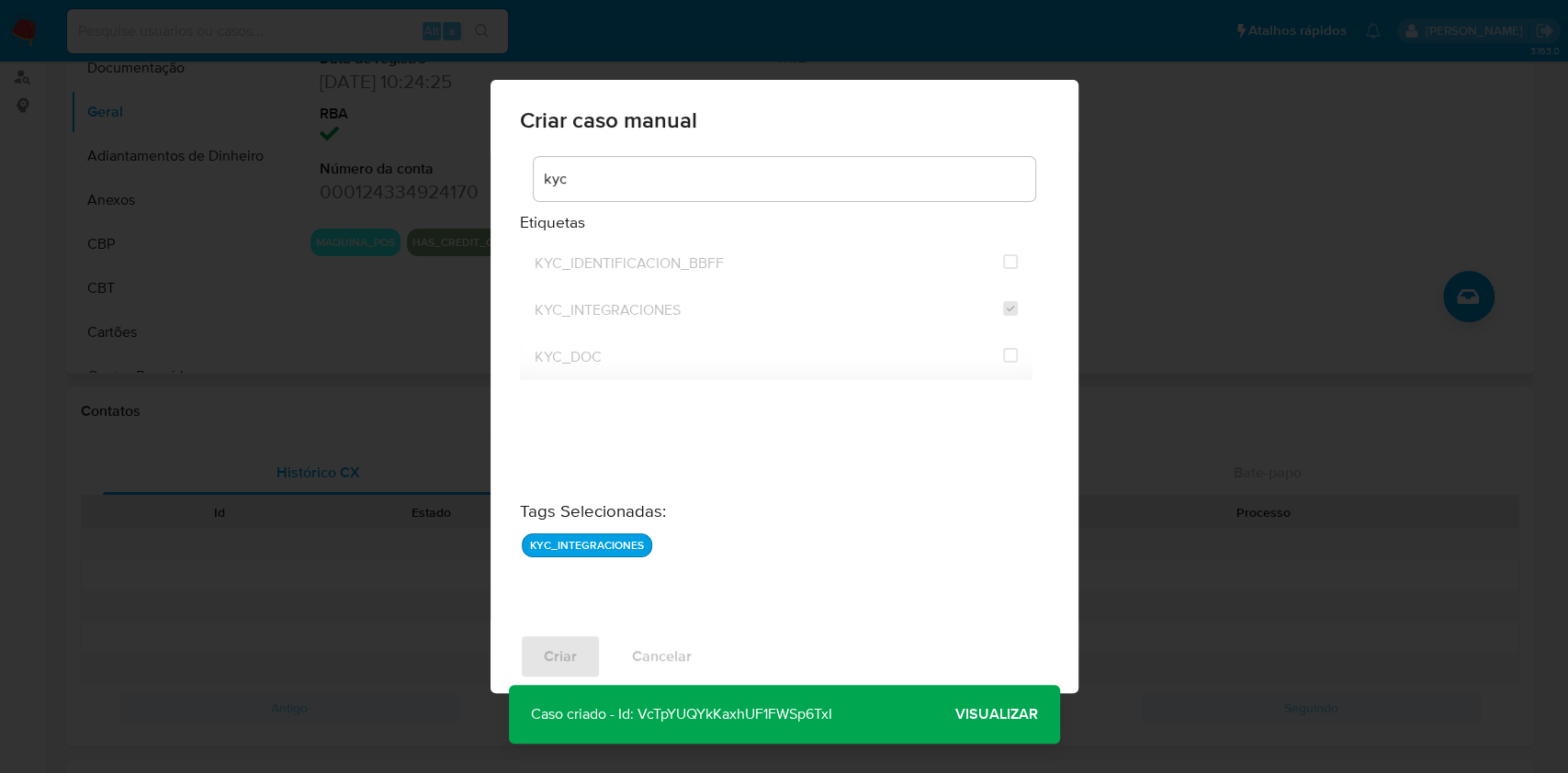
click at [1011, 715] on span "Visualizar" at bounding box center [997, 715] width 83 height 0
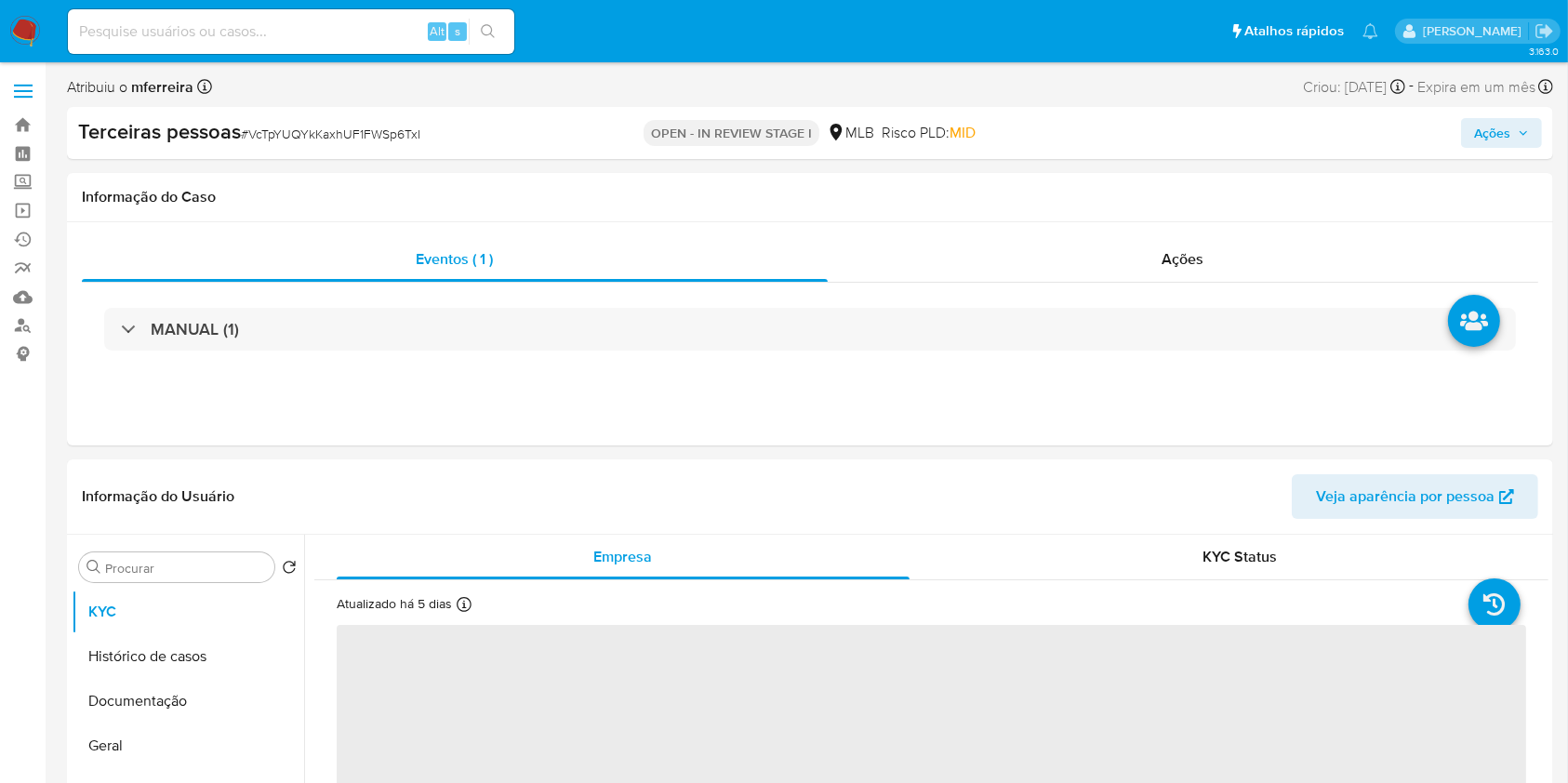
select select "10"
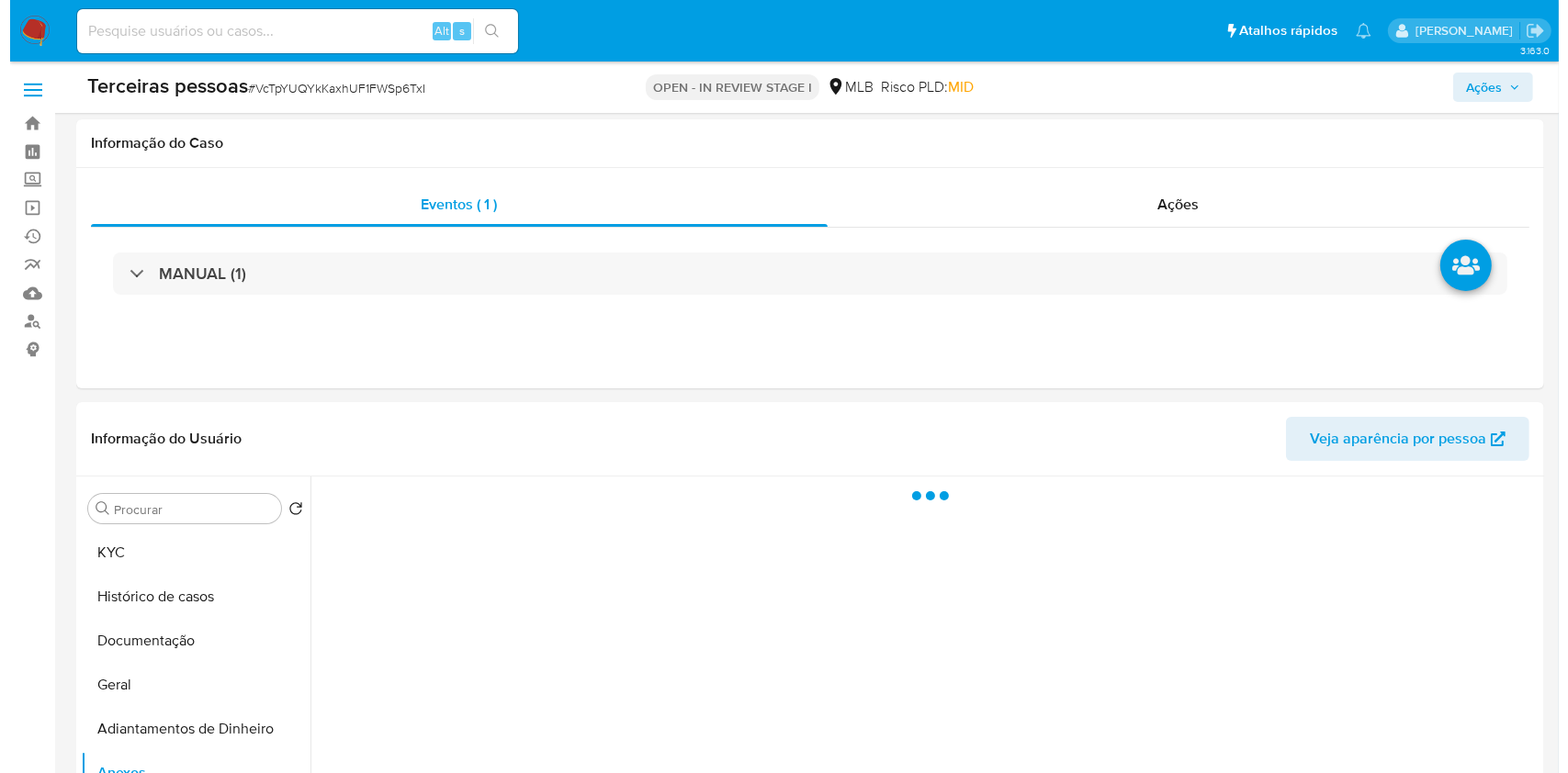
scroll to position [338, 0]
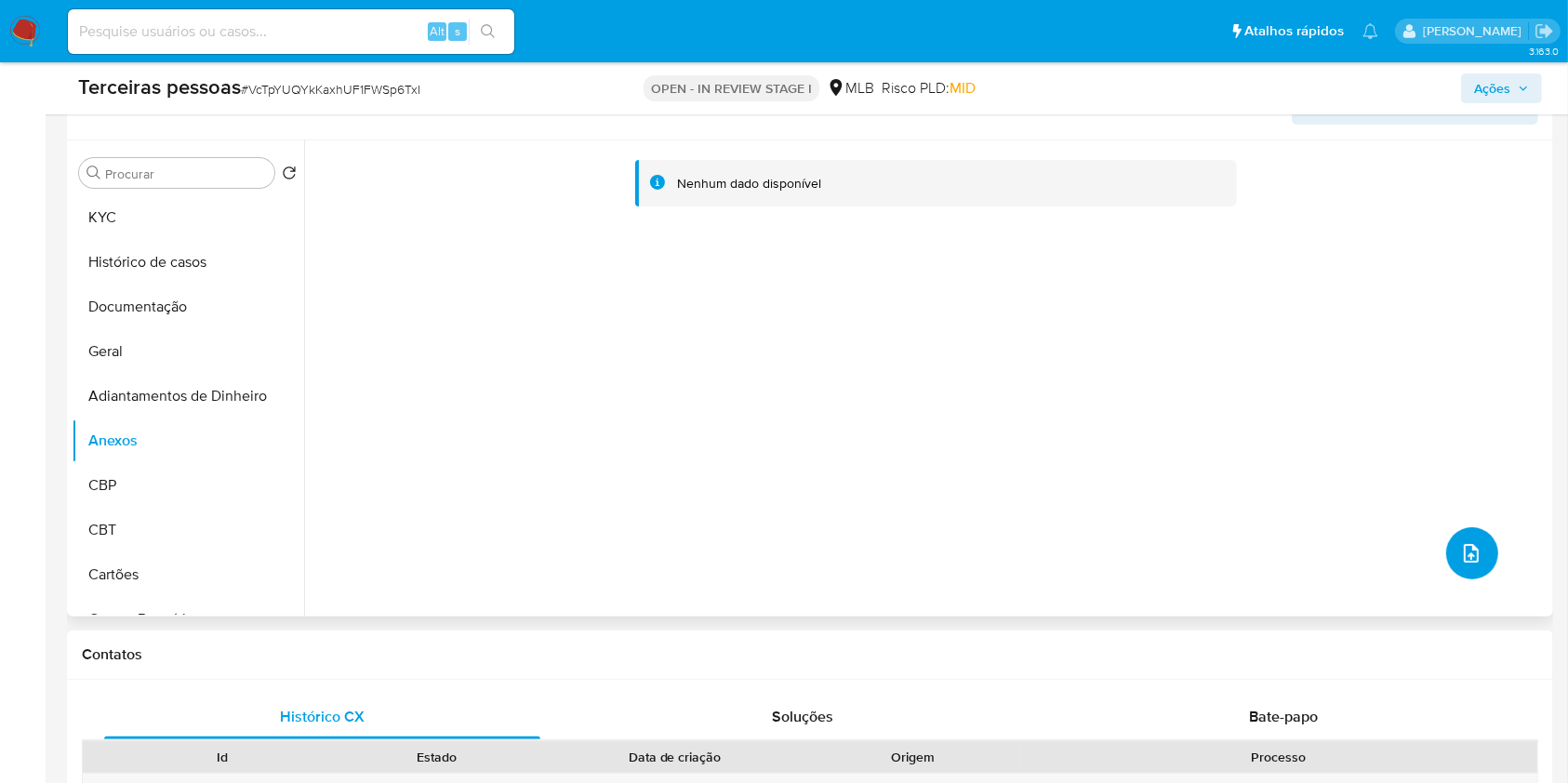
click at [1481, 550] on button "upload-file" at bounding box center [1472, 553] width 52 height 52
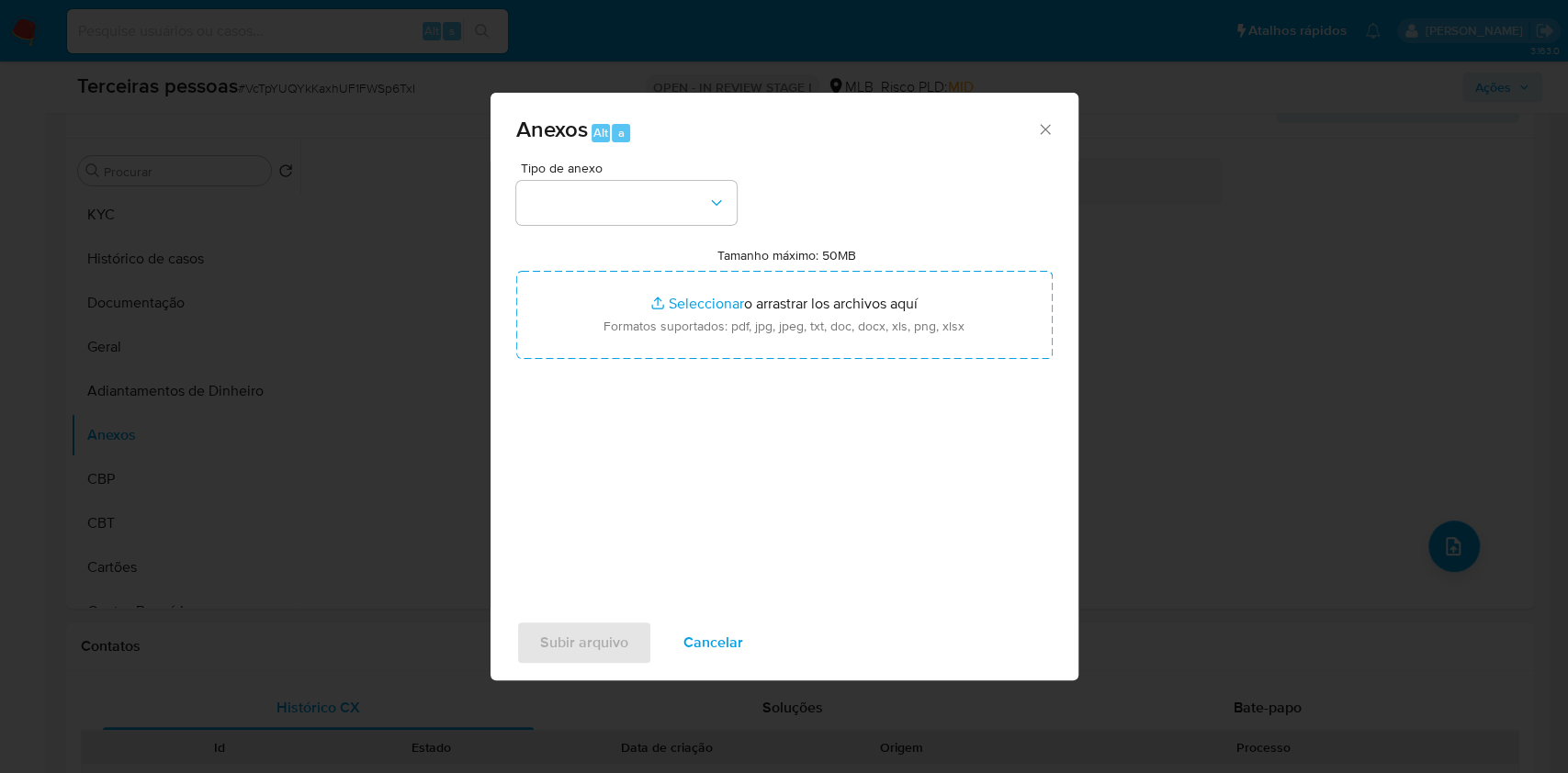
click at [671, 166] on span "Tipo de anexo" at bounding box center [631, 168] width 220 height 13
click at [687, 187] on div "Tipo de anexo" at bounding box center [626, 193] width 220 height 63
click at [701, 199] on button "button" at bounding box center [626, 203] width 220 height 44
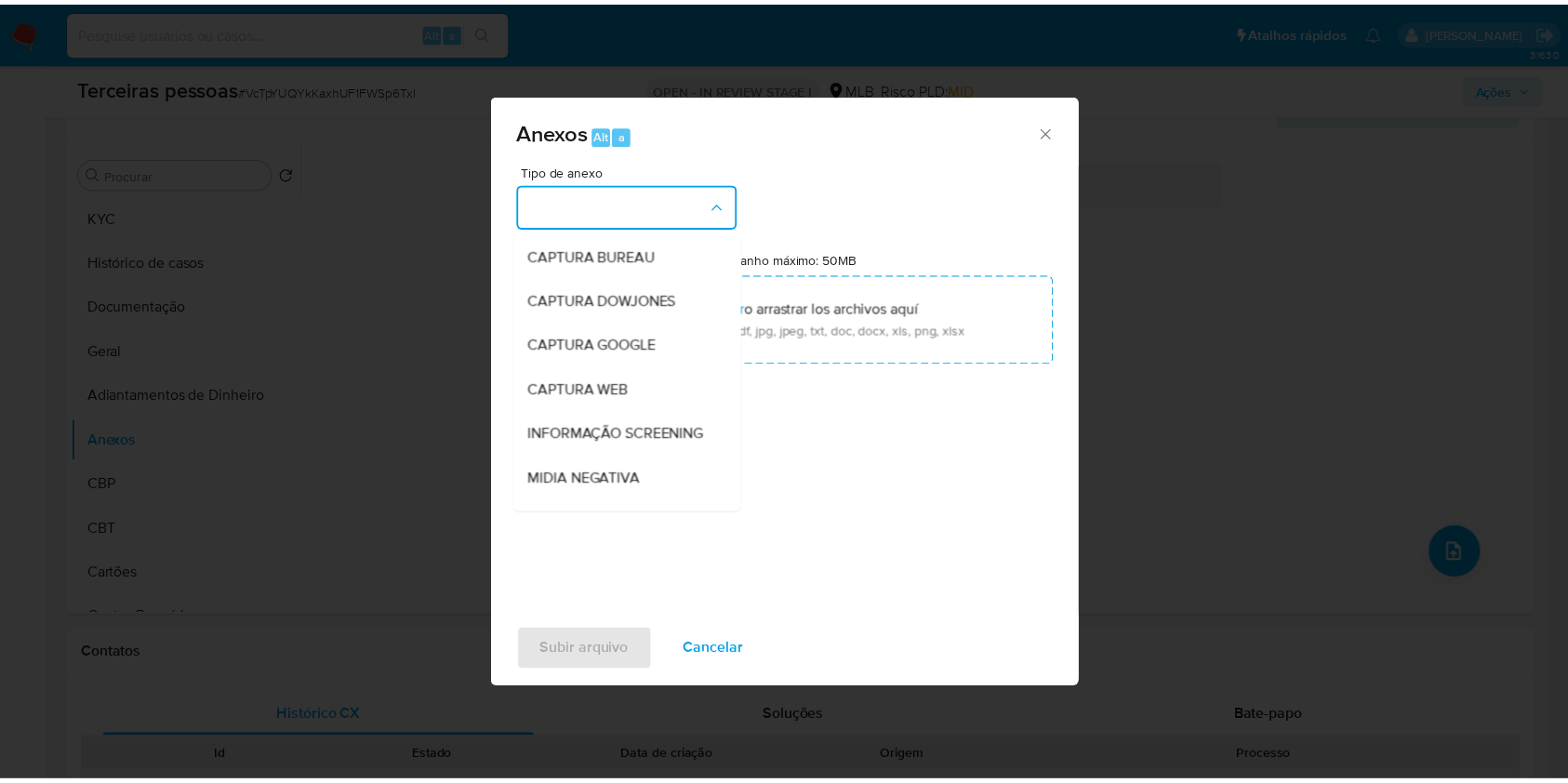
scroll to position [285, 0]
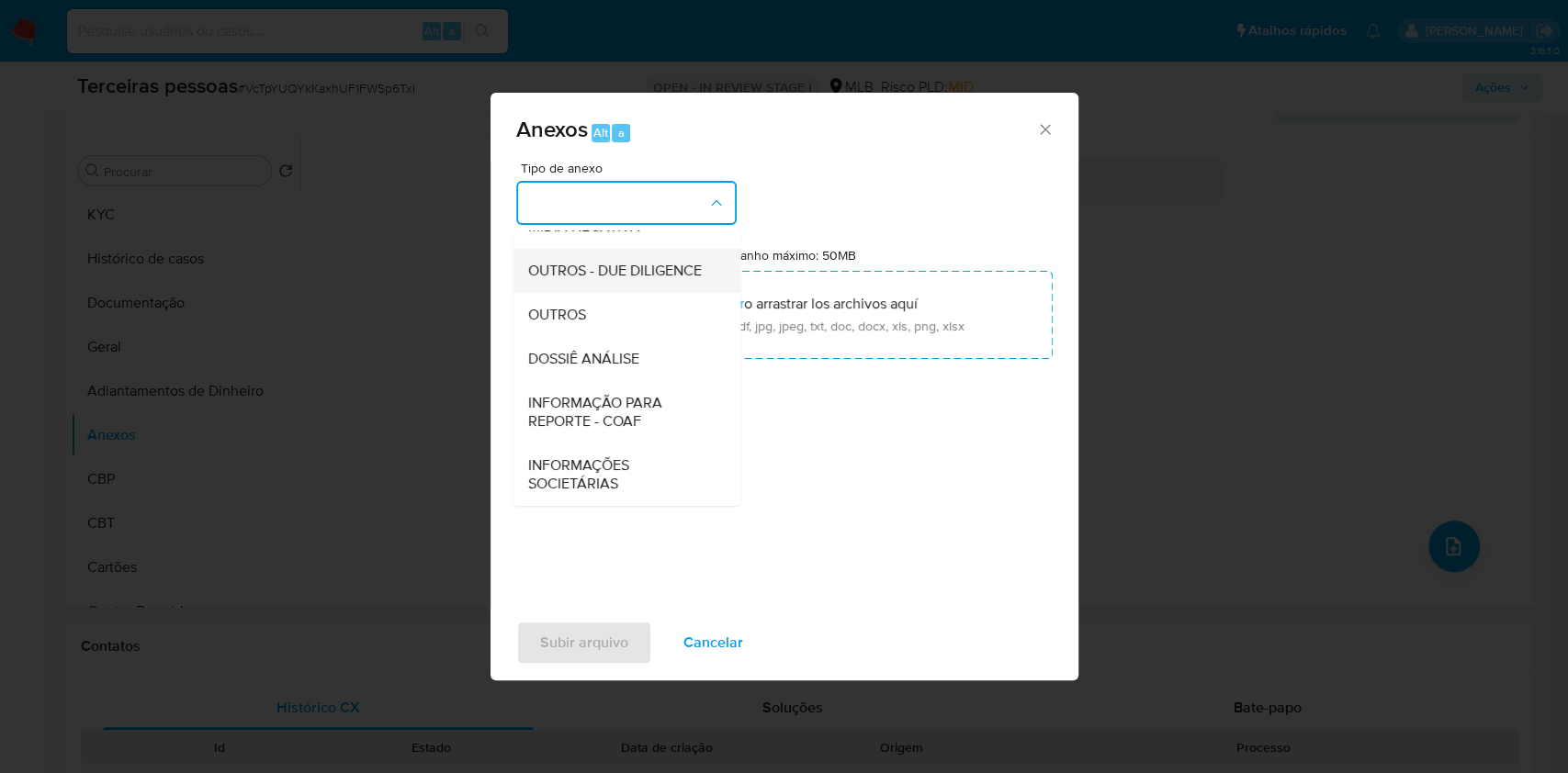
click at [600, 262] on span "OUTROS - DUE DILIGENCE" at bounding box center [614, 271] width 174 height 19
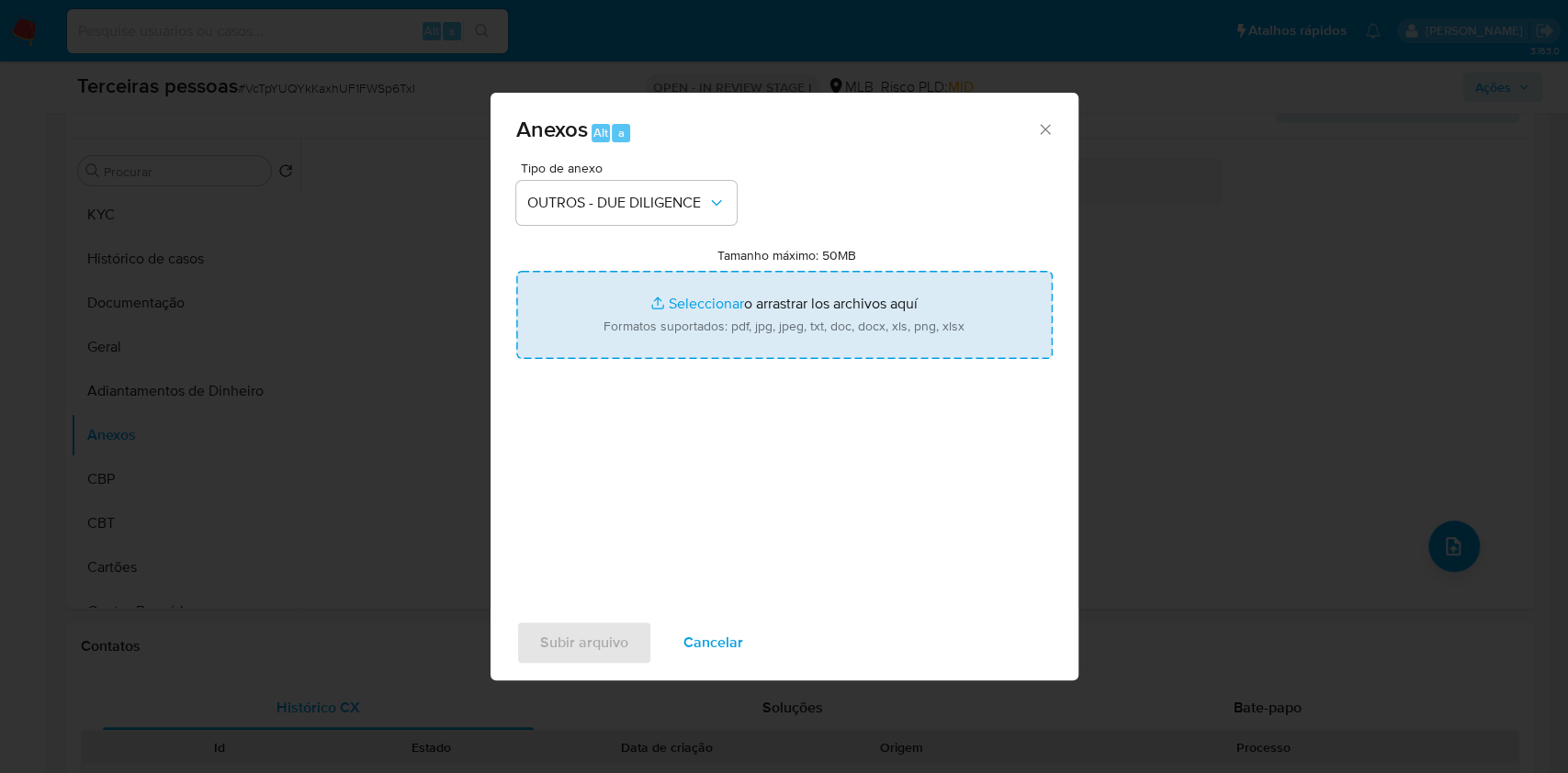
click at [721, 345] on input "Tamanho máximo: 50MB Seleccionar archivos" at bounding box center [784, 315] width 536 height 88
type input "C:\fakepath\s-[PERSON_NAME].pdf"
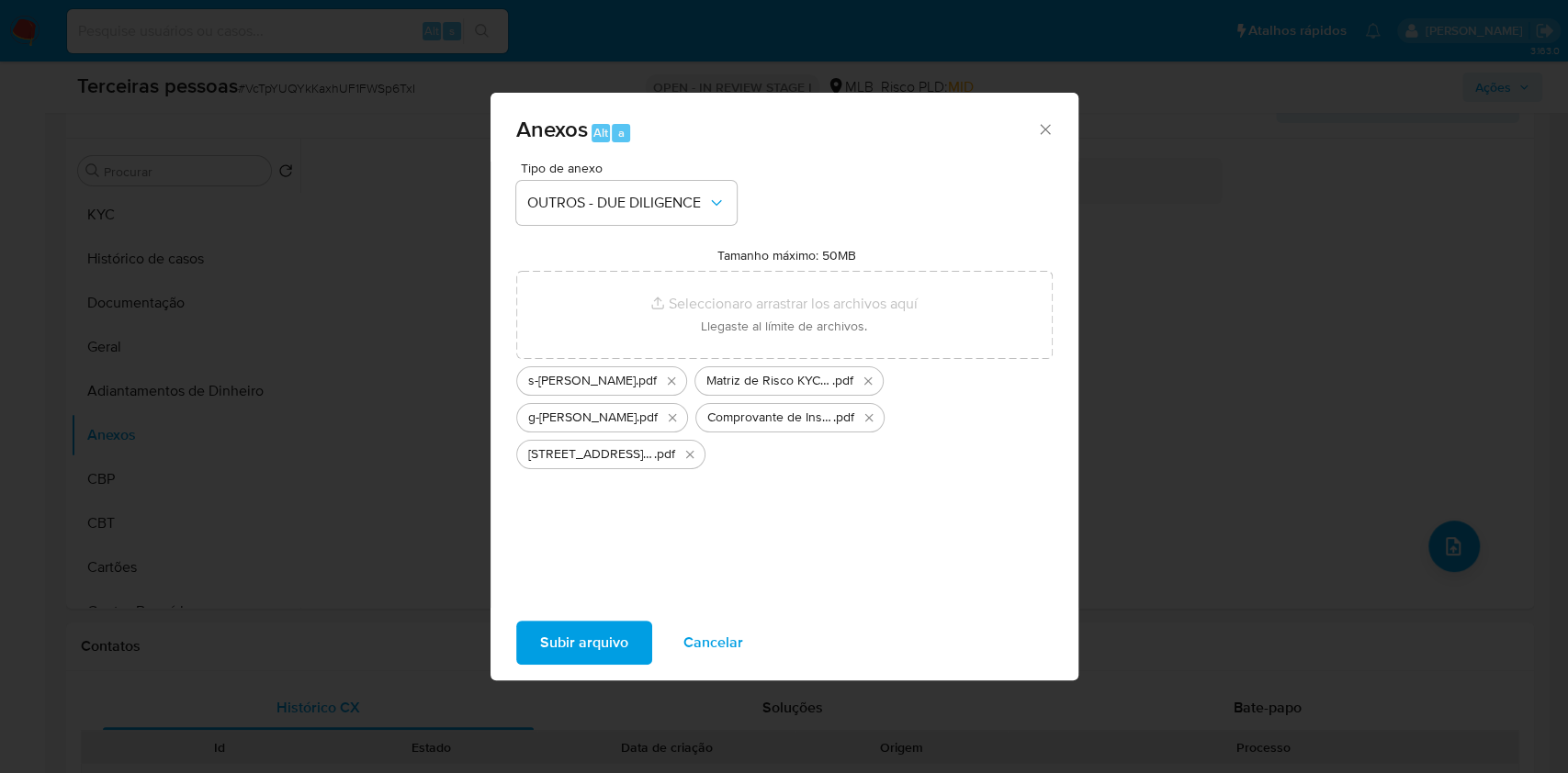
click at [617, 645] on span "Subir arquivo" at bounding box center [584, 642] width 88 height 40
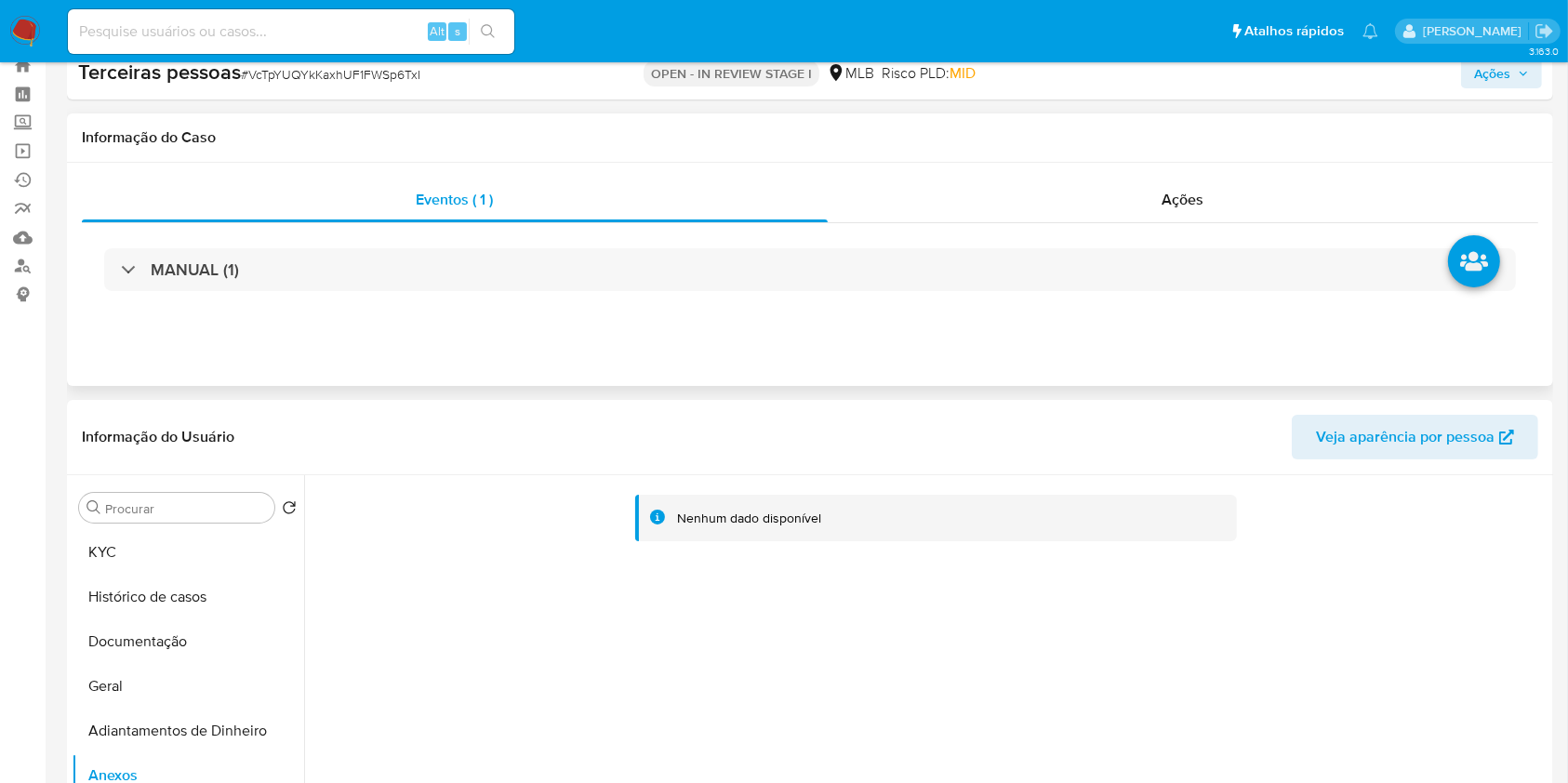
scroll to position [0, 0]
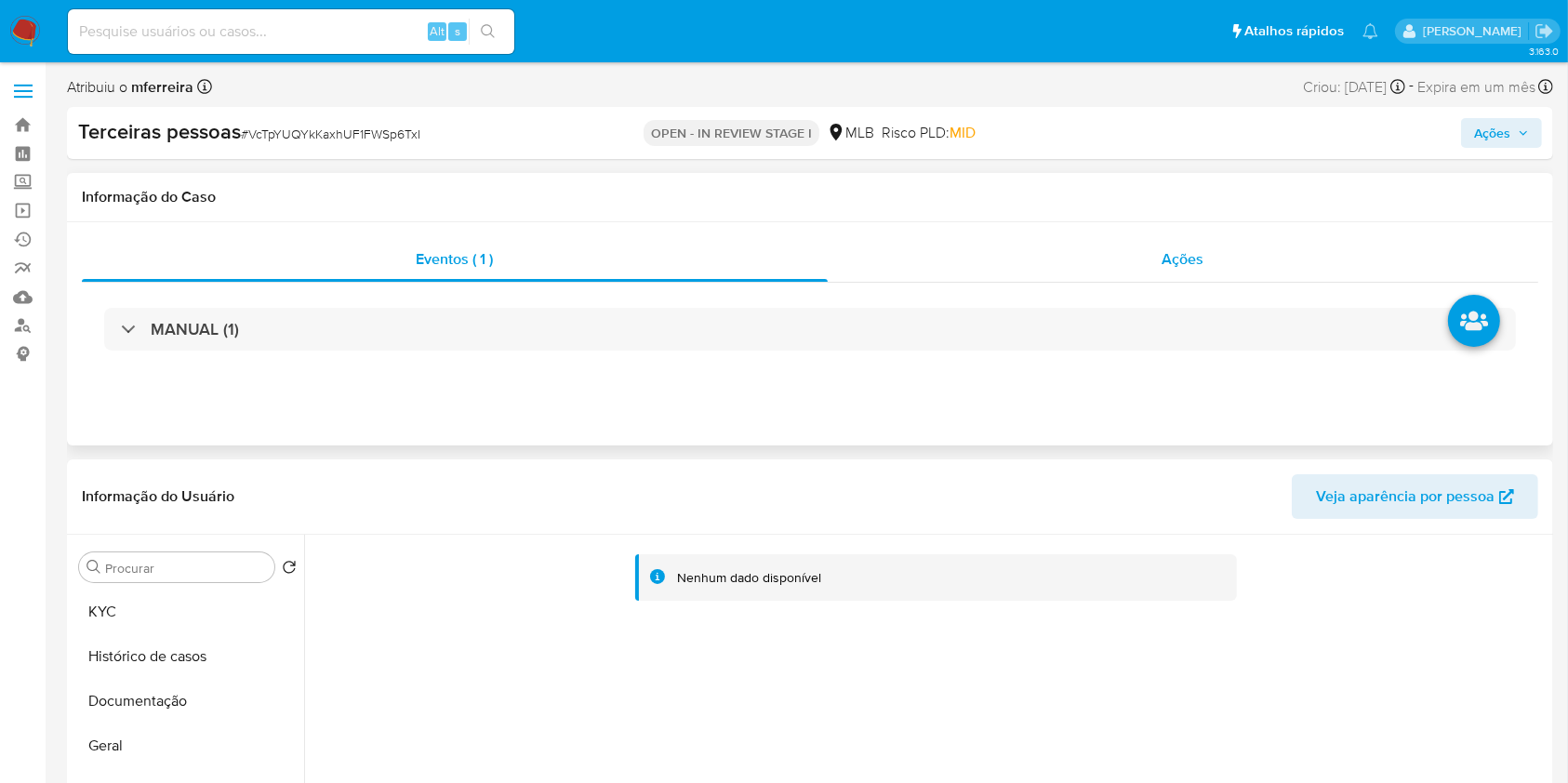
click at [1194, 241] on div "Ações" at bounding box center [1184, 259] width 711 height 44
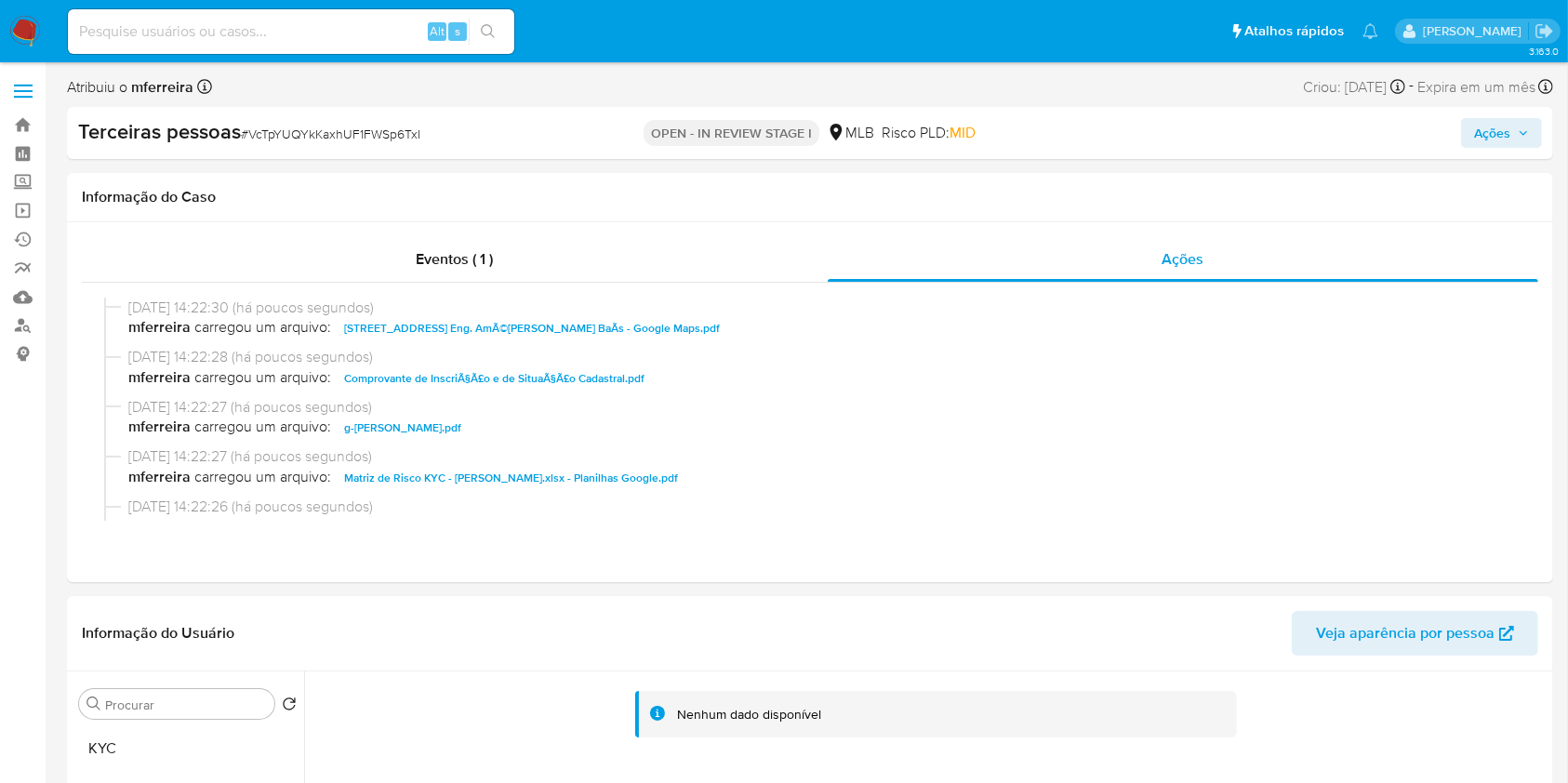
click at [1511, 123] on span "Ações" at bounding box center [1492, 133] width 37 height 30
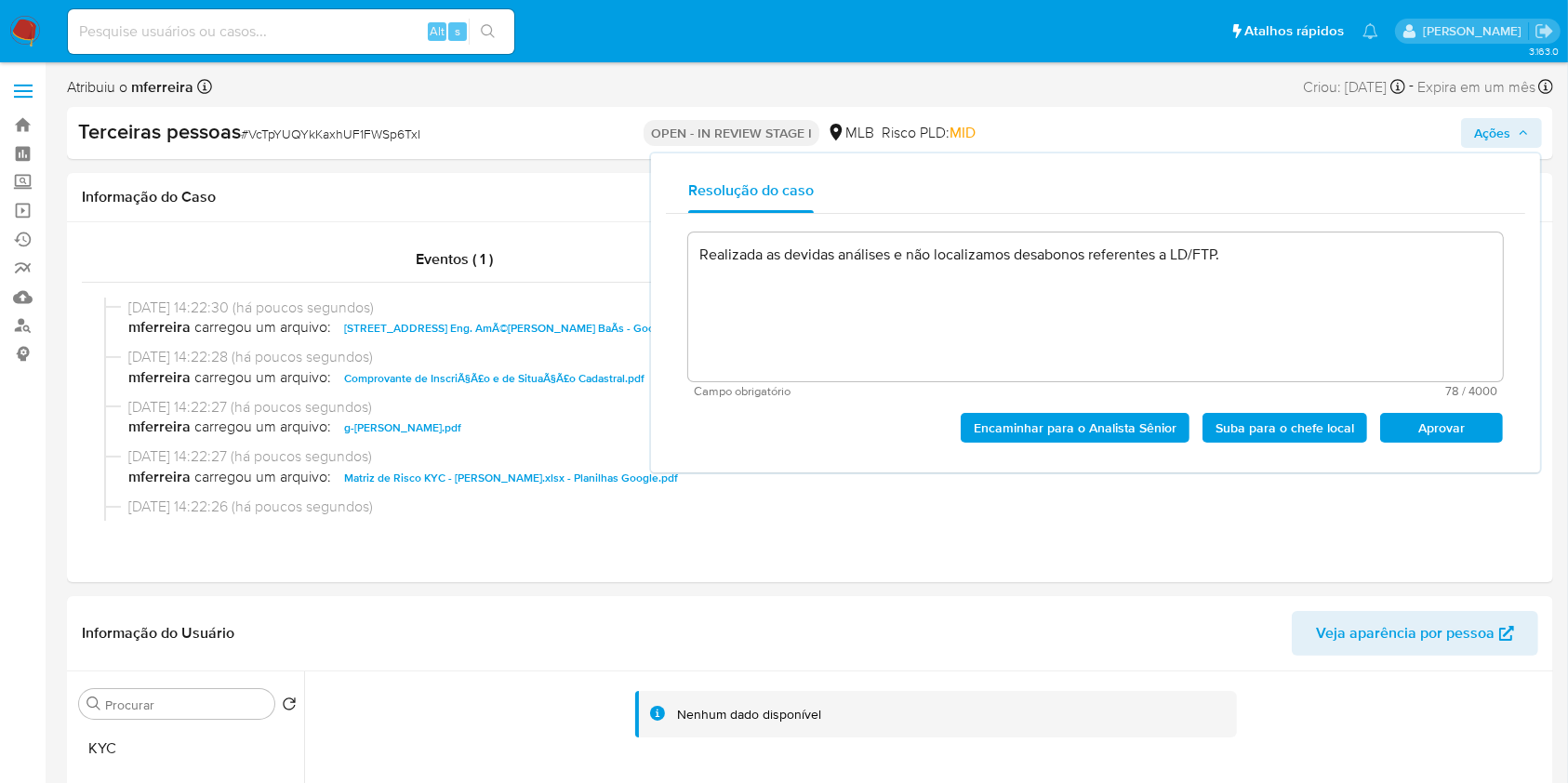
click at [1401, 417] on span "Aprovar" at bounding box center [1442, 428] width 97 height 26
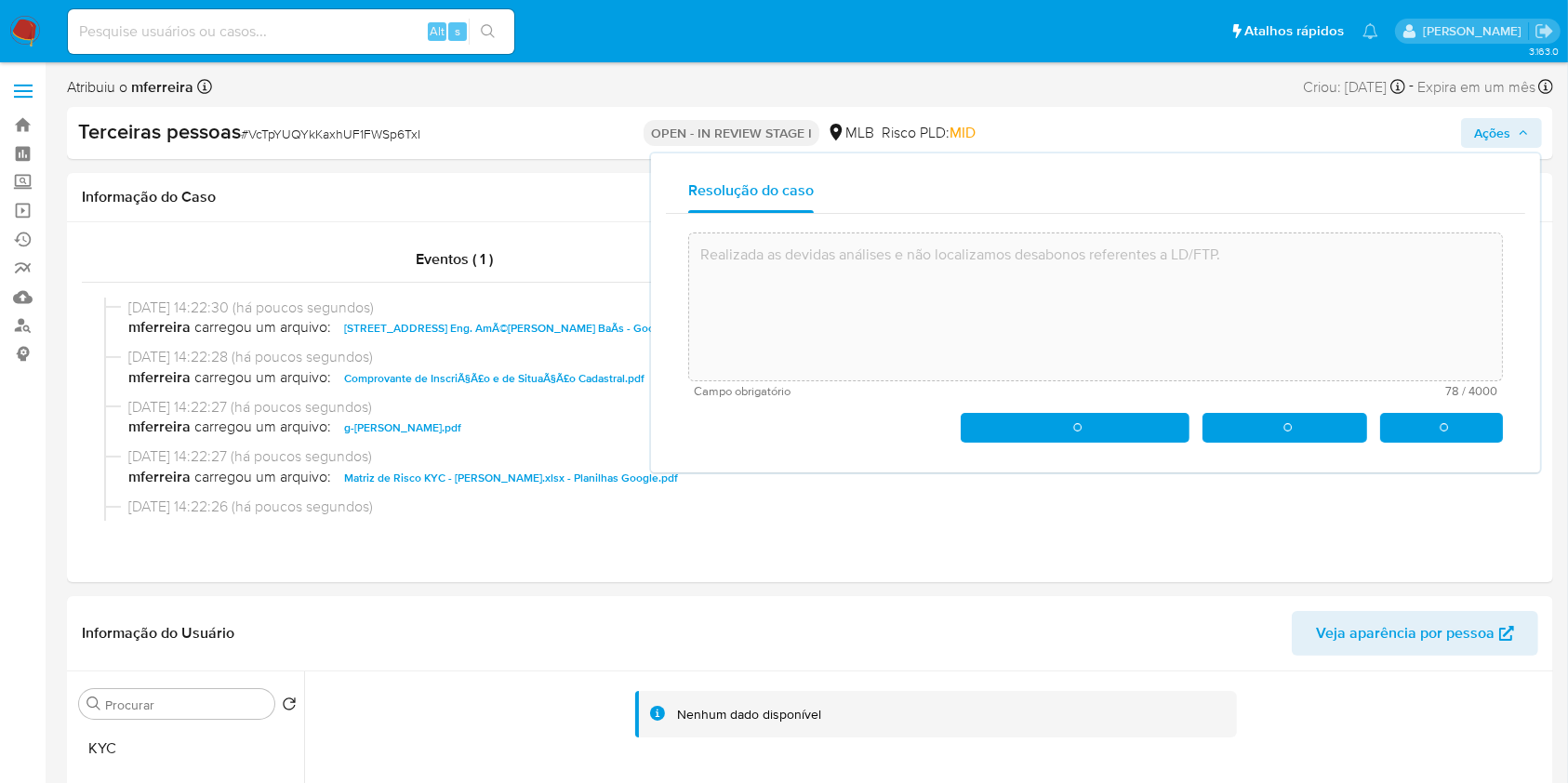
type textarea "Realizada as devidas análises e não localizamos desabonos referentes a LD/FTP."
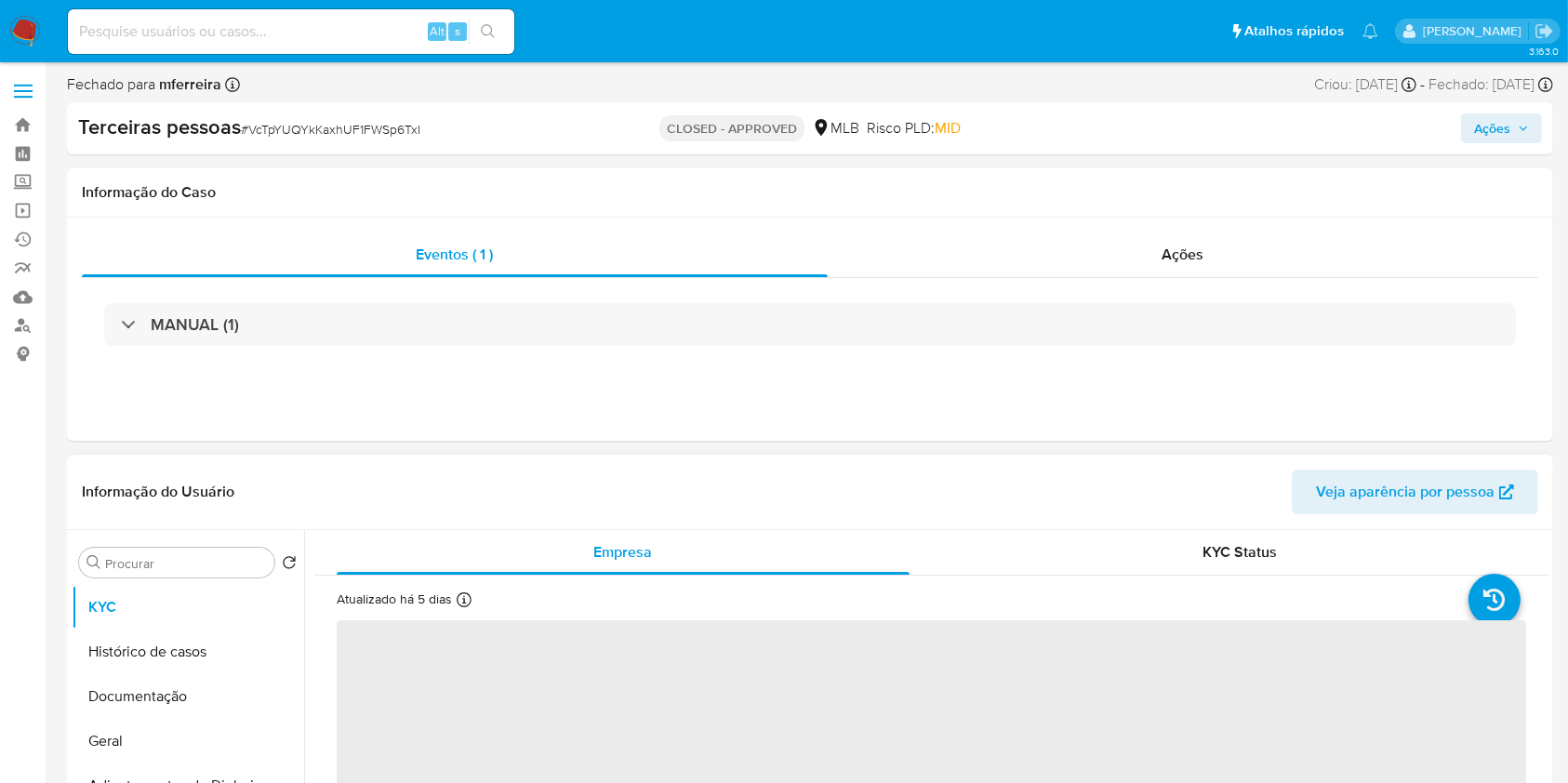
select select "10"
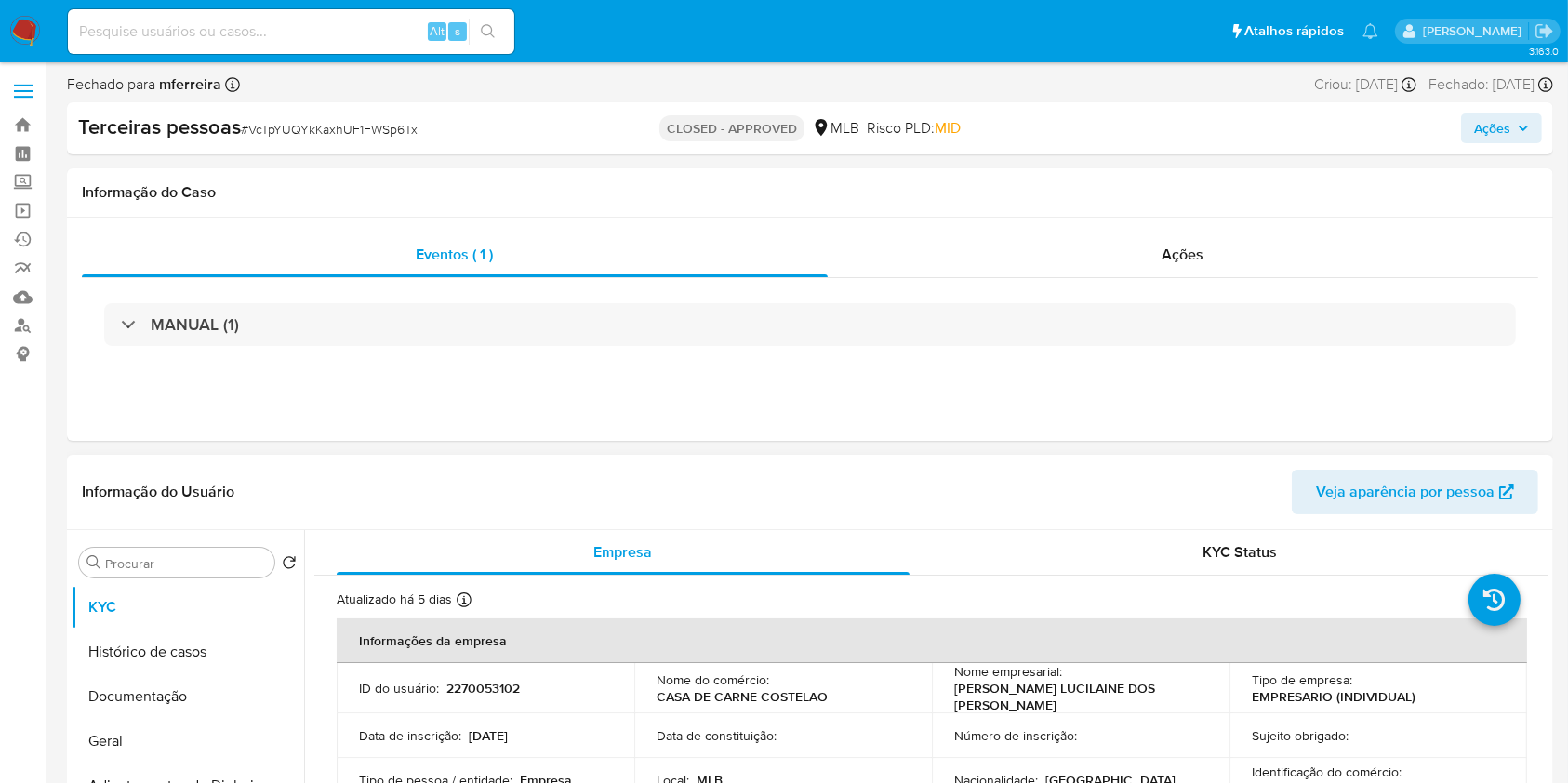
click at [484, 677] on td "ID do usuário : 2270053102" at bounding box center [485, 688] width 297 height 50
copy p "2270053102"
click at [350, 39] on input at bounding box center [291, 32] width 446 height 24
type input "shop_magno"
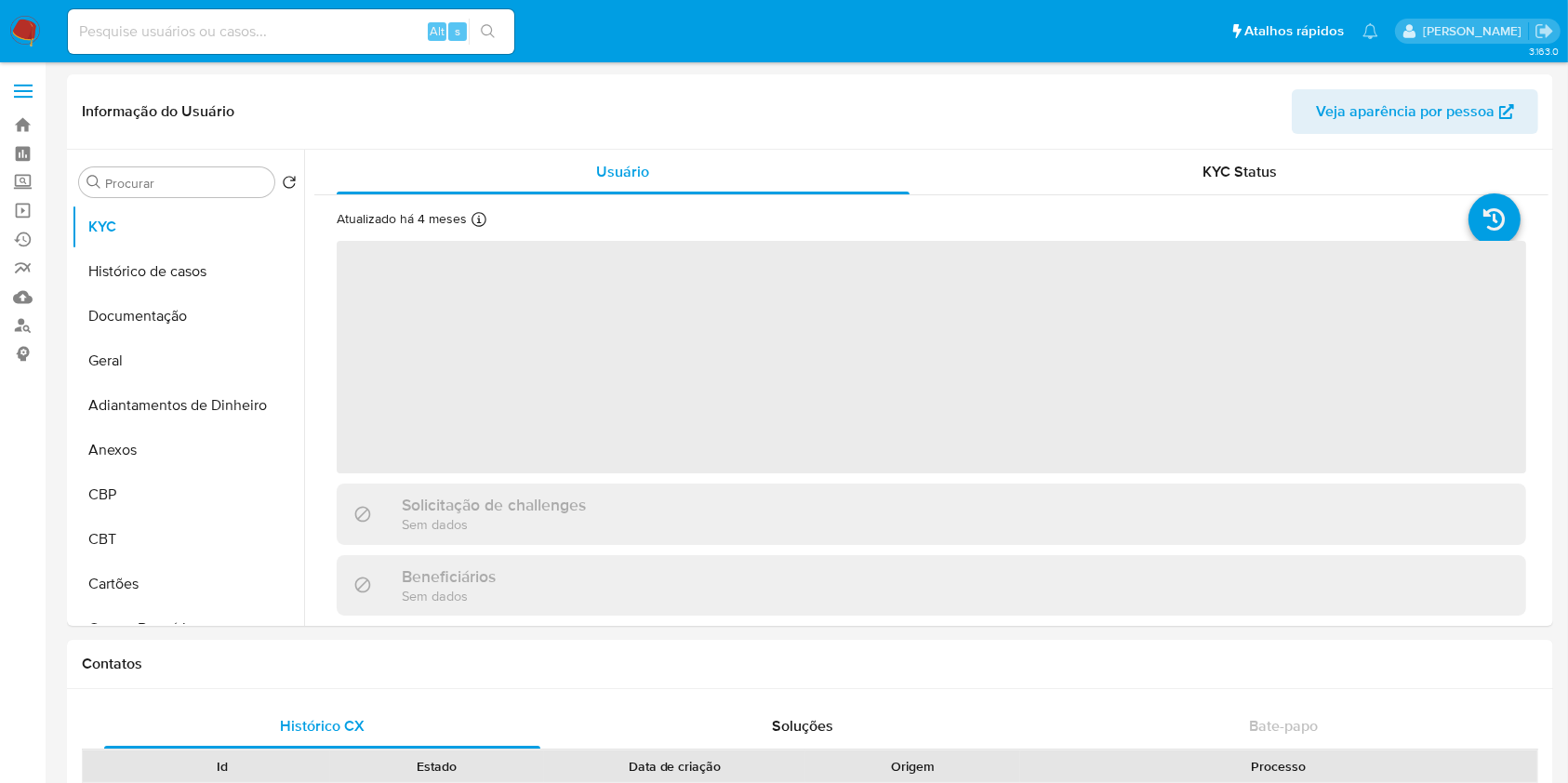
select select "10"
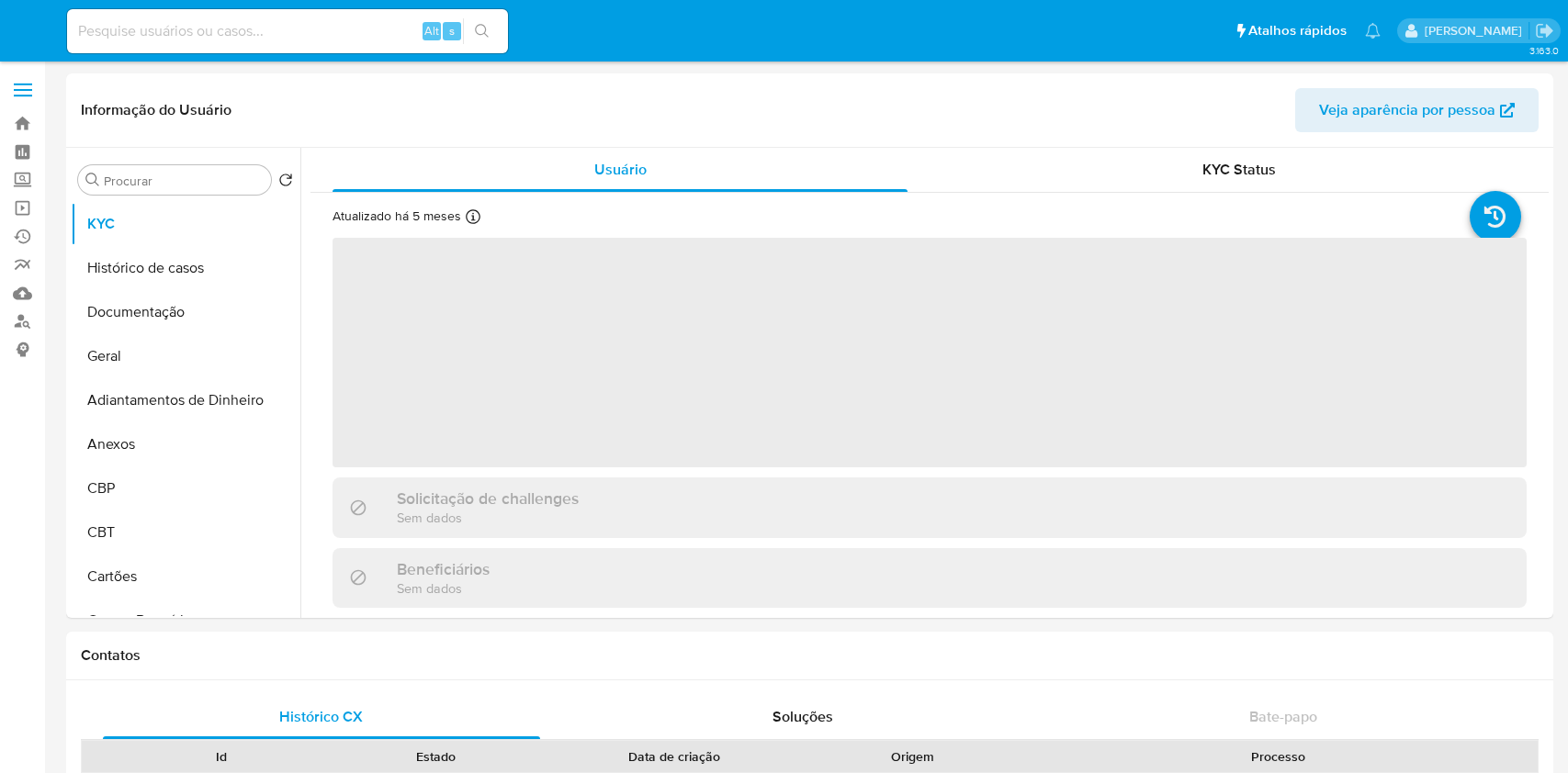
select select "10"
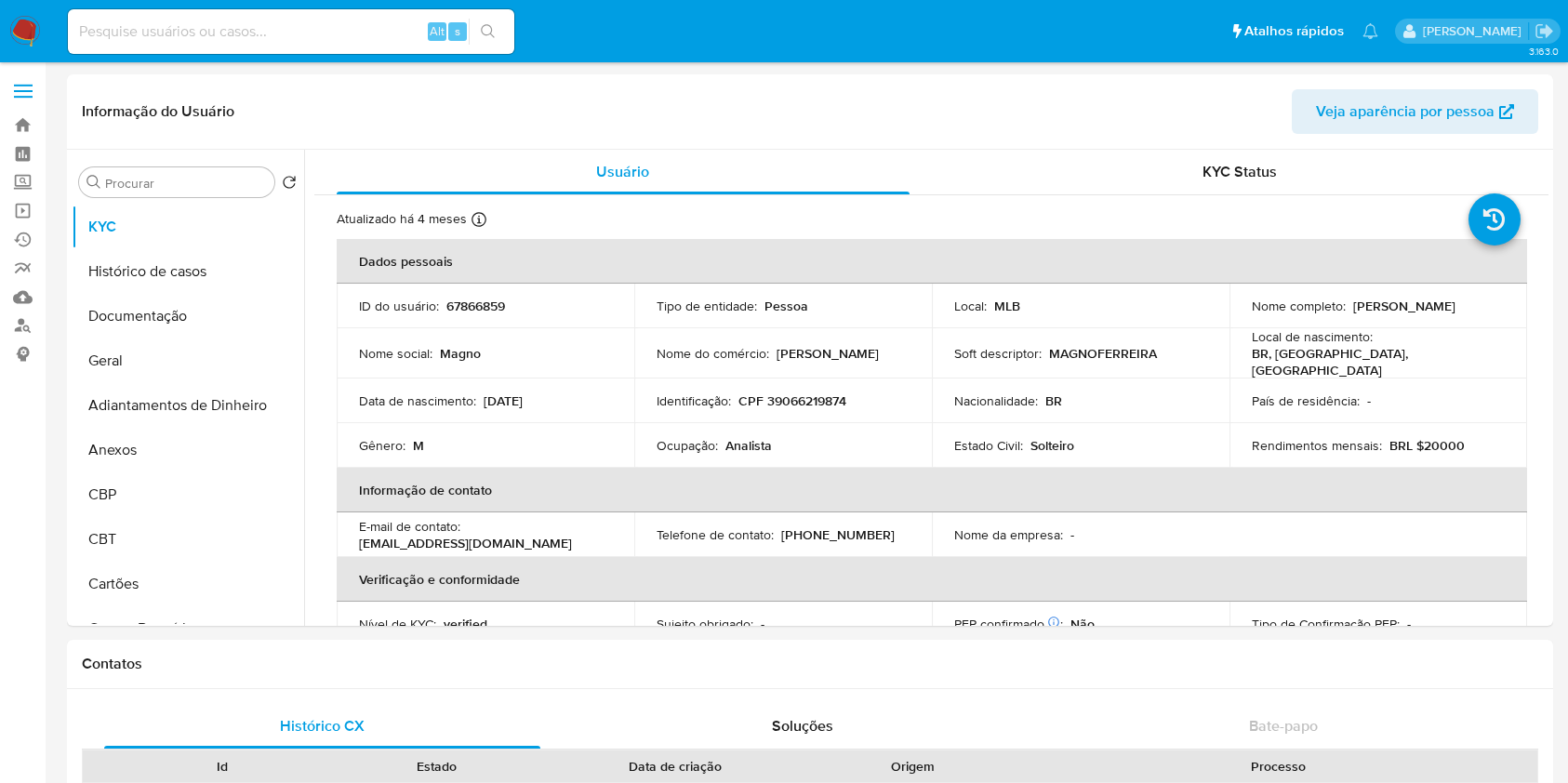
select select "10"
click at [360, 15] on div "Alt s" at bounding box center [291, 31] width 446 height 44
click at [292, 28] on input at bounding box center [291, 32] width 446 height 24
paste input "1739815116"
type input "1739815116"
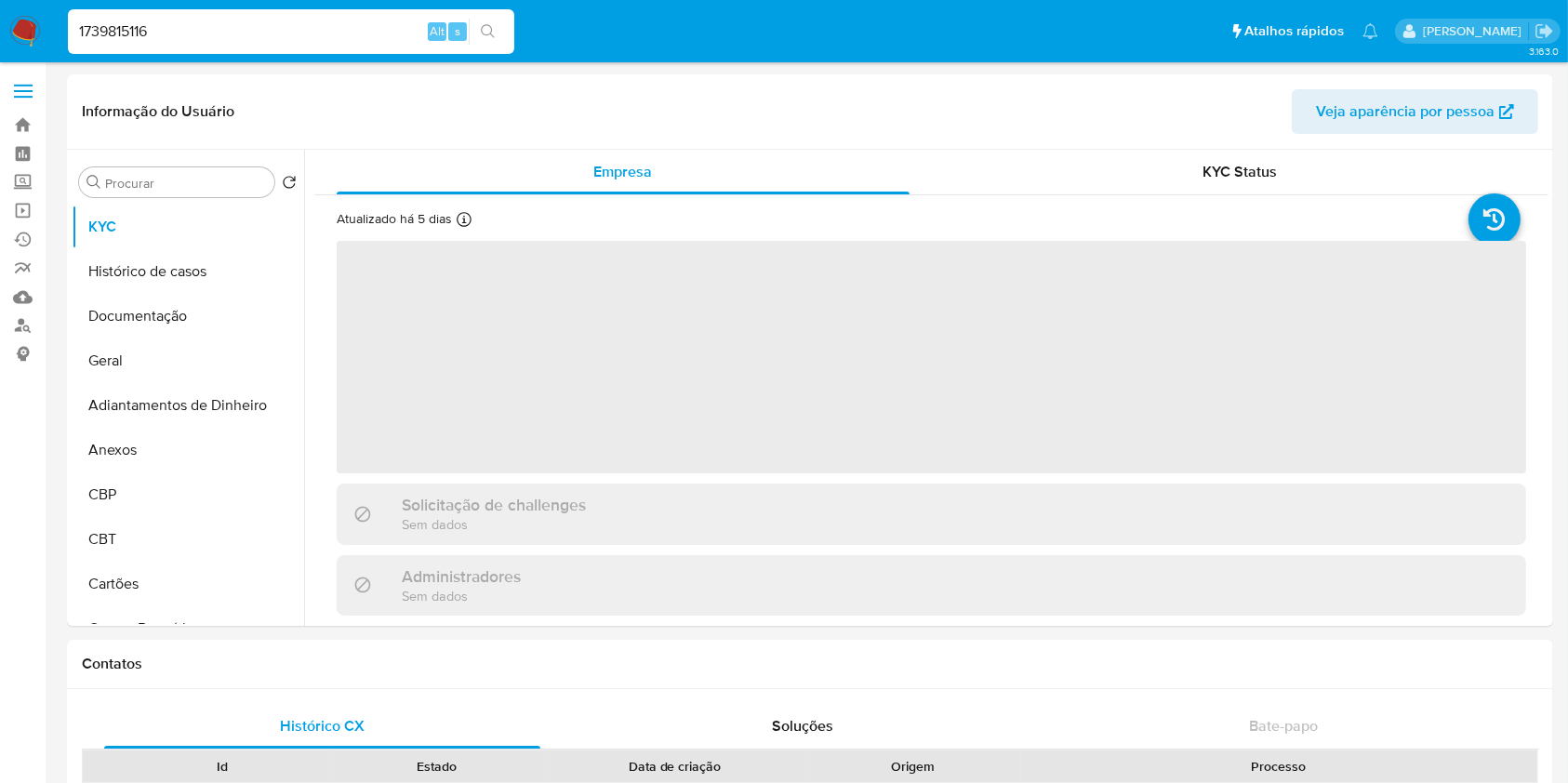
select select "10"
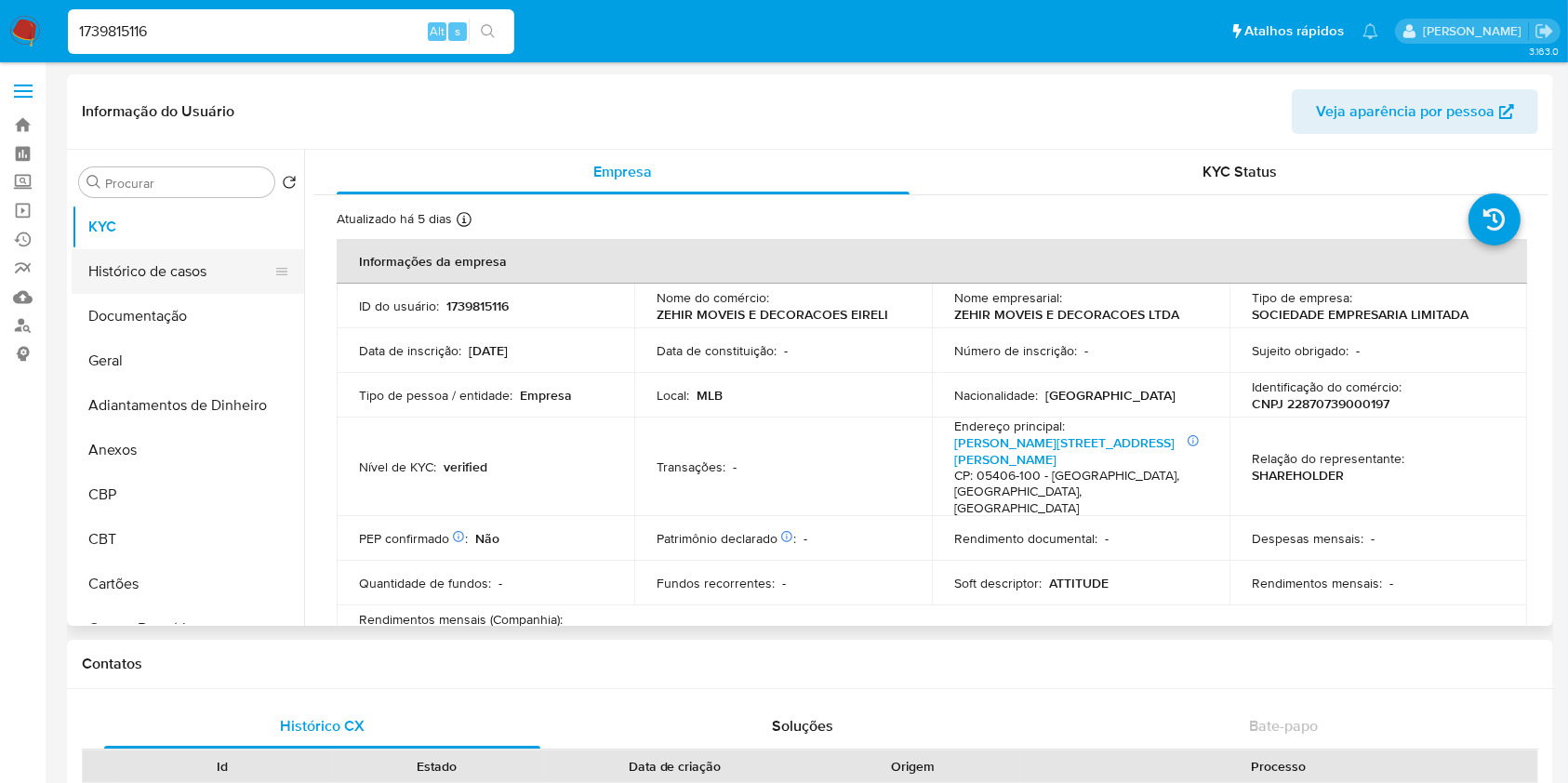
click at [136, 274] on button "Histórico de casos" at bounding box center [181, 271] width 217 height 44
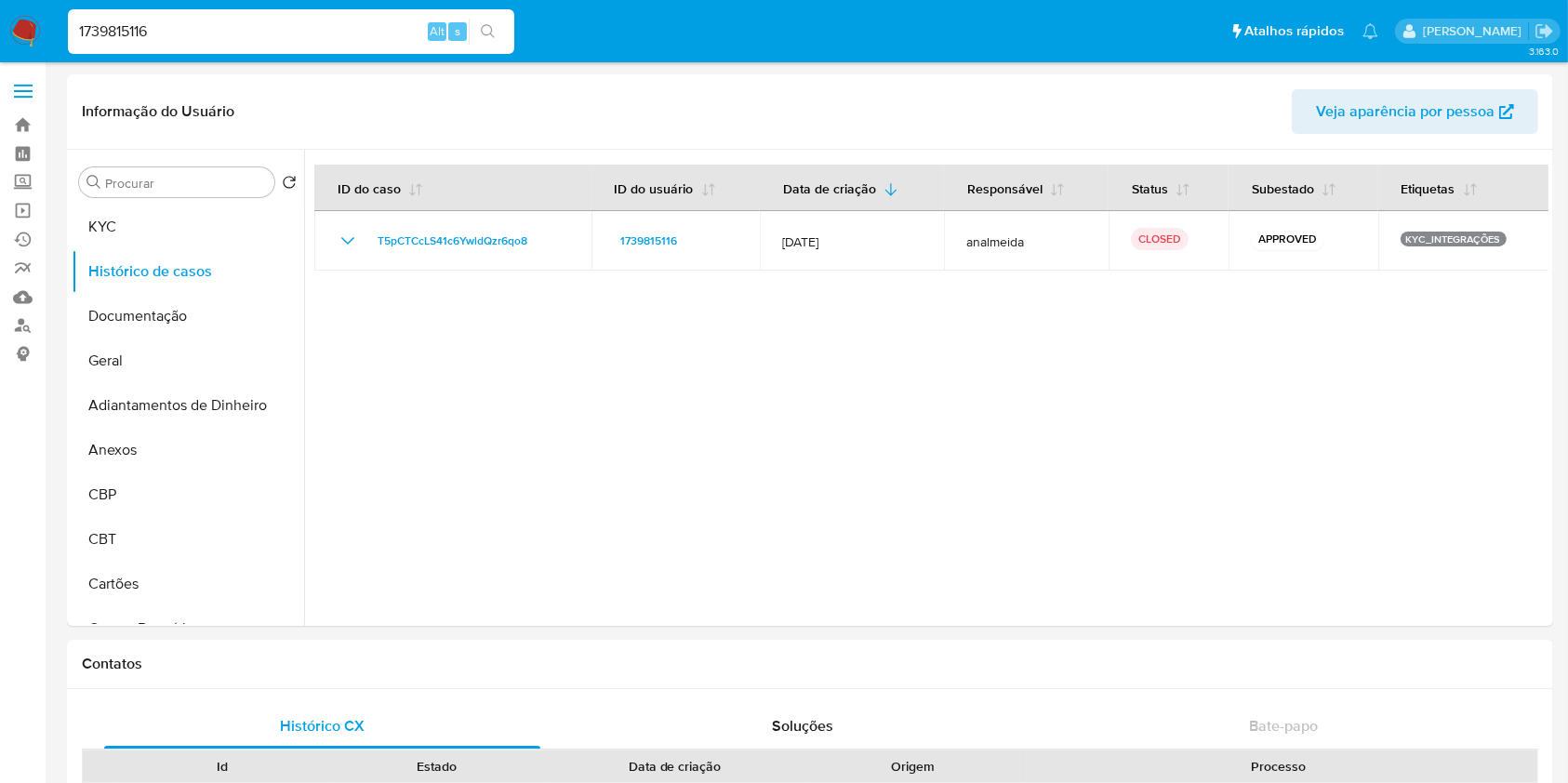
click at [268, 37] on input "1739815116" at bounding box center [291, 32] width 446 height 24
paste input "2224905353"
click at [335, 10] on div "17398151162224905353 Alt s" at bounding box center [291, 31] width 446 height 44
click at [249, 40] on input "17398151162224905353" at bounding box center [291, 32] width 446 height 24
paste input
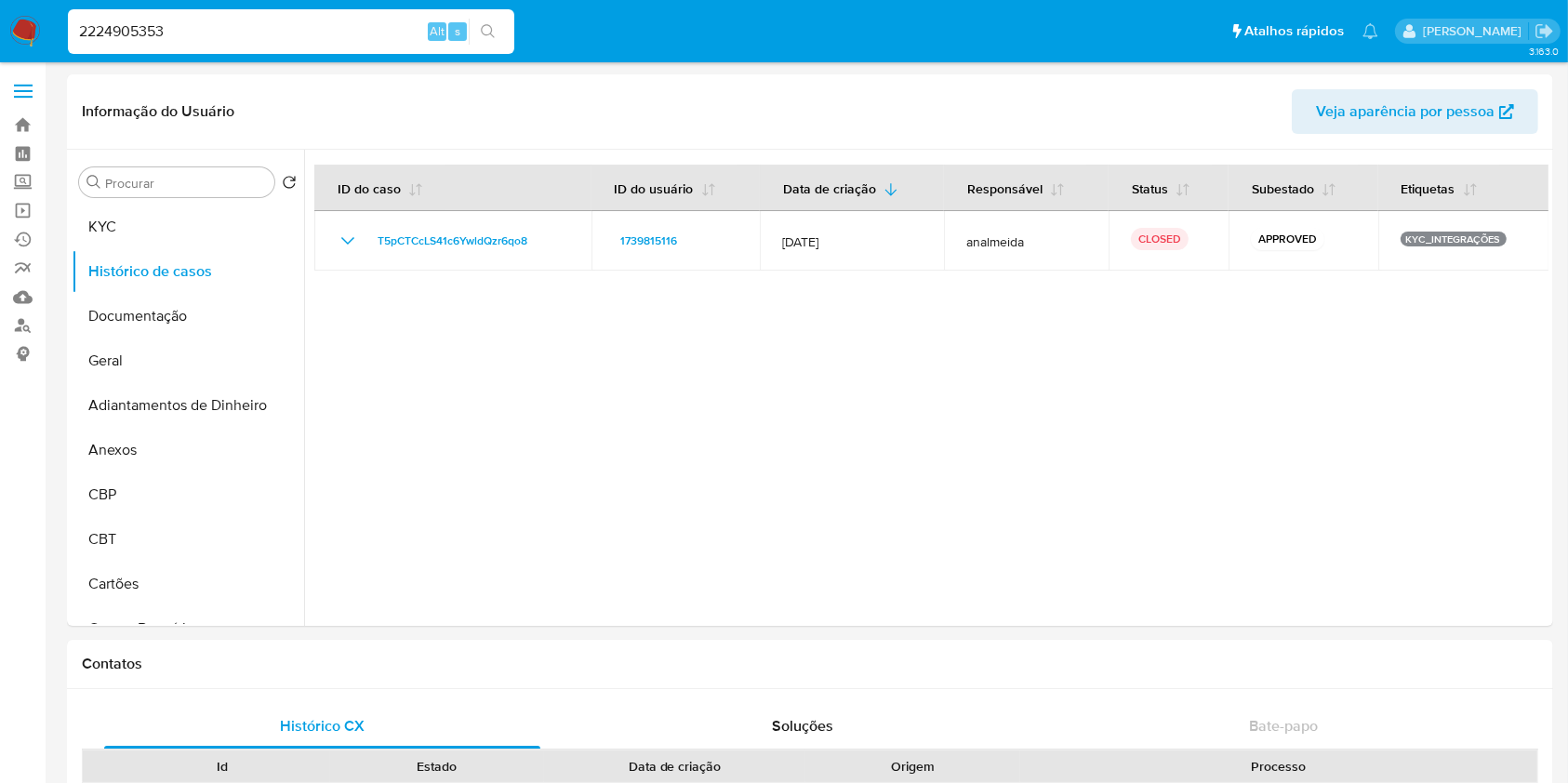
type input "2224905353"
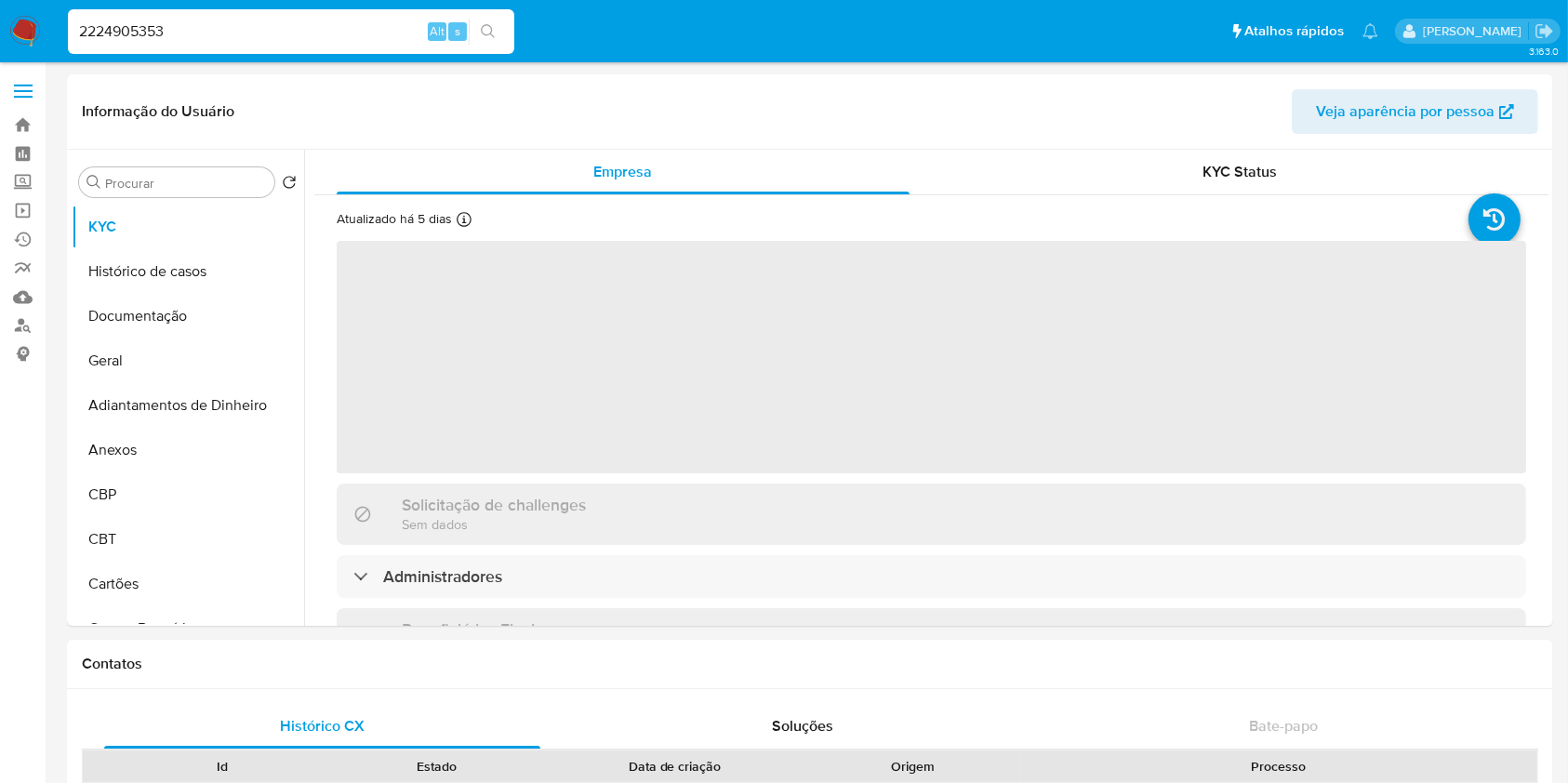
select select "10"
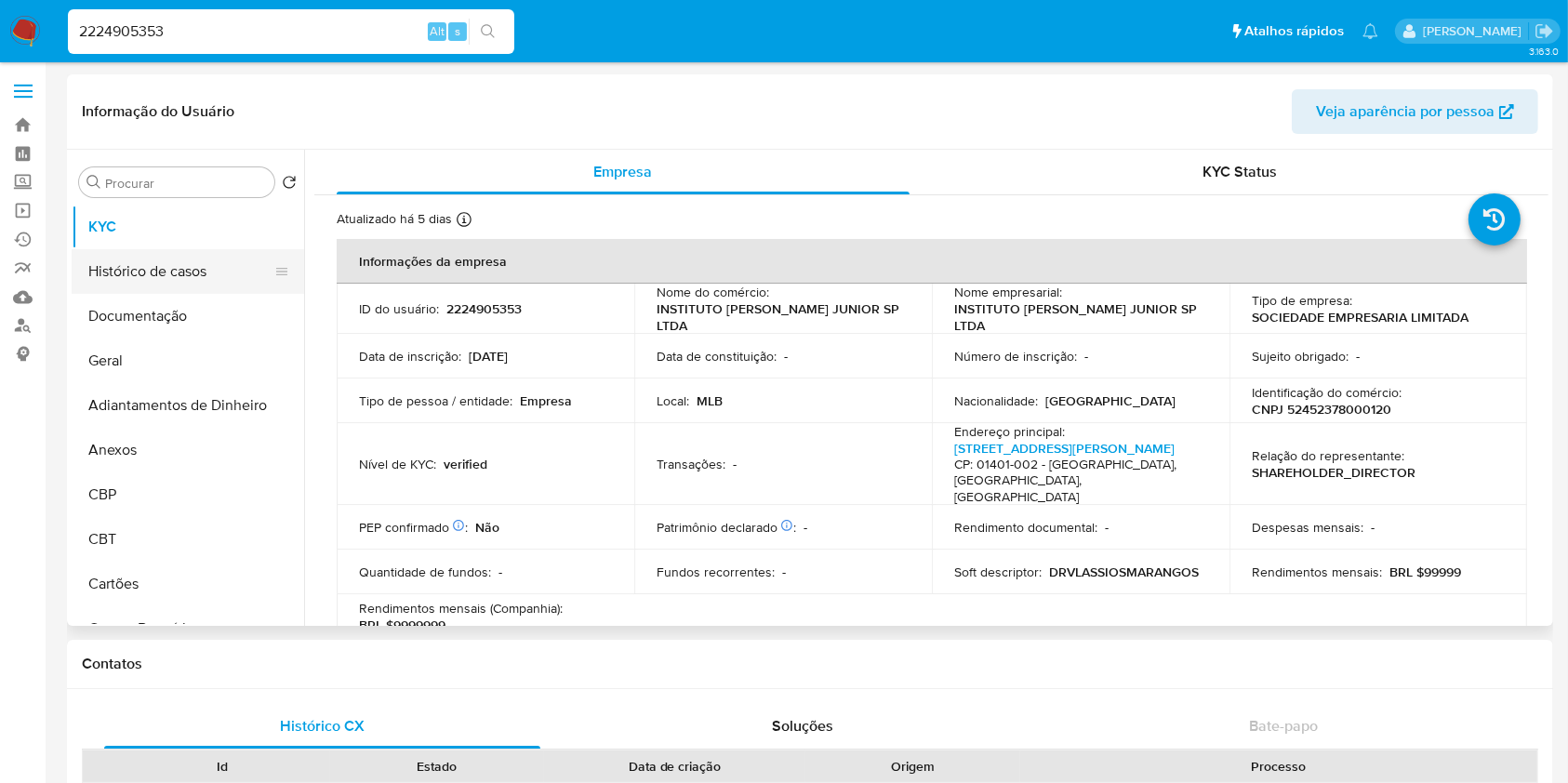
click at [136, 282] on button "Histórico de casos" at bounding box center [181, 271] width 217 height 44
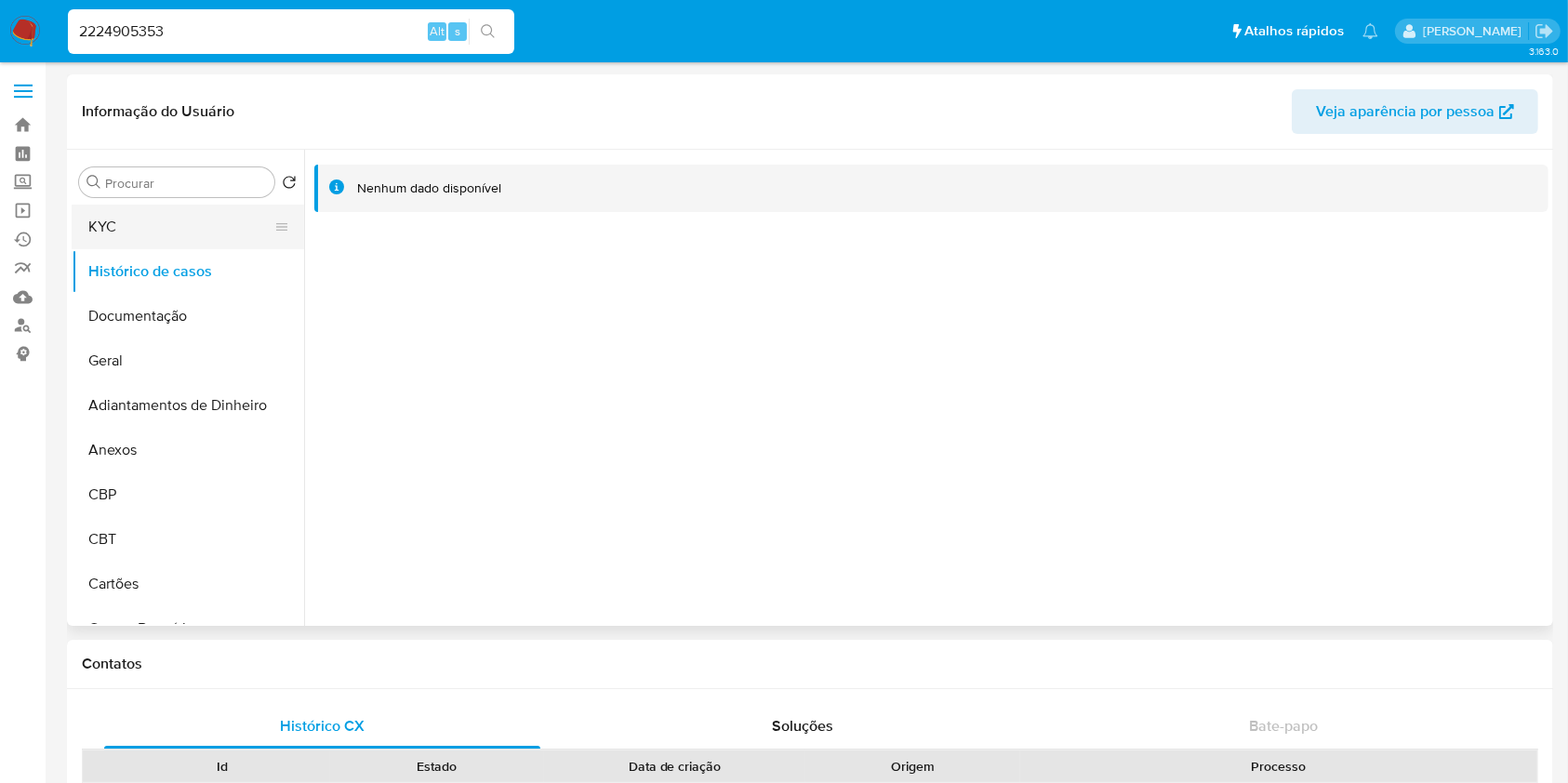
click at [135, 238] on button "KYC" at bounding box center [181, 226] width 217 height 44
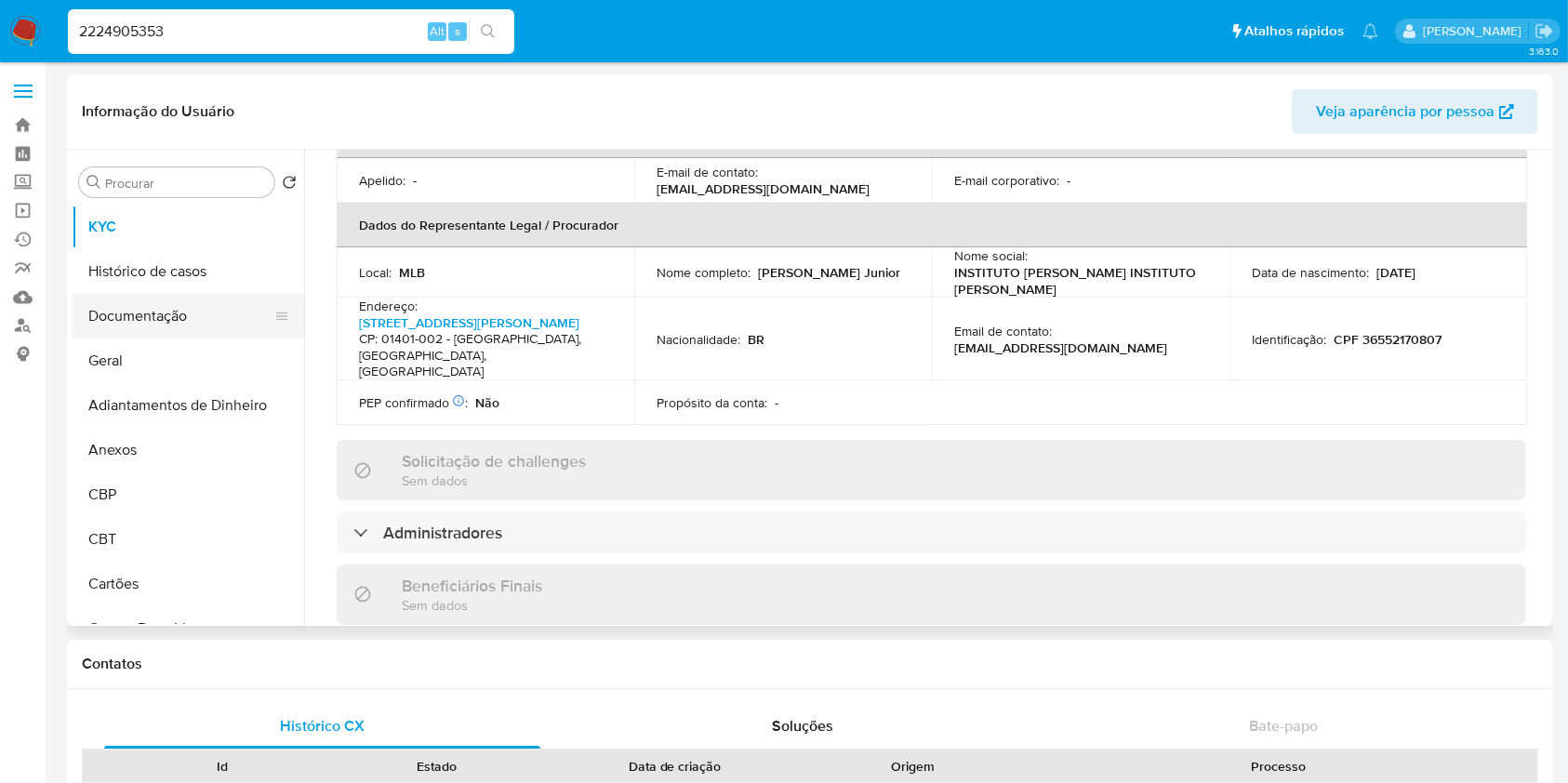
scroll to position [517, 0]
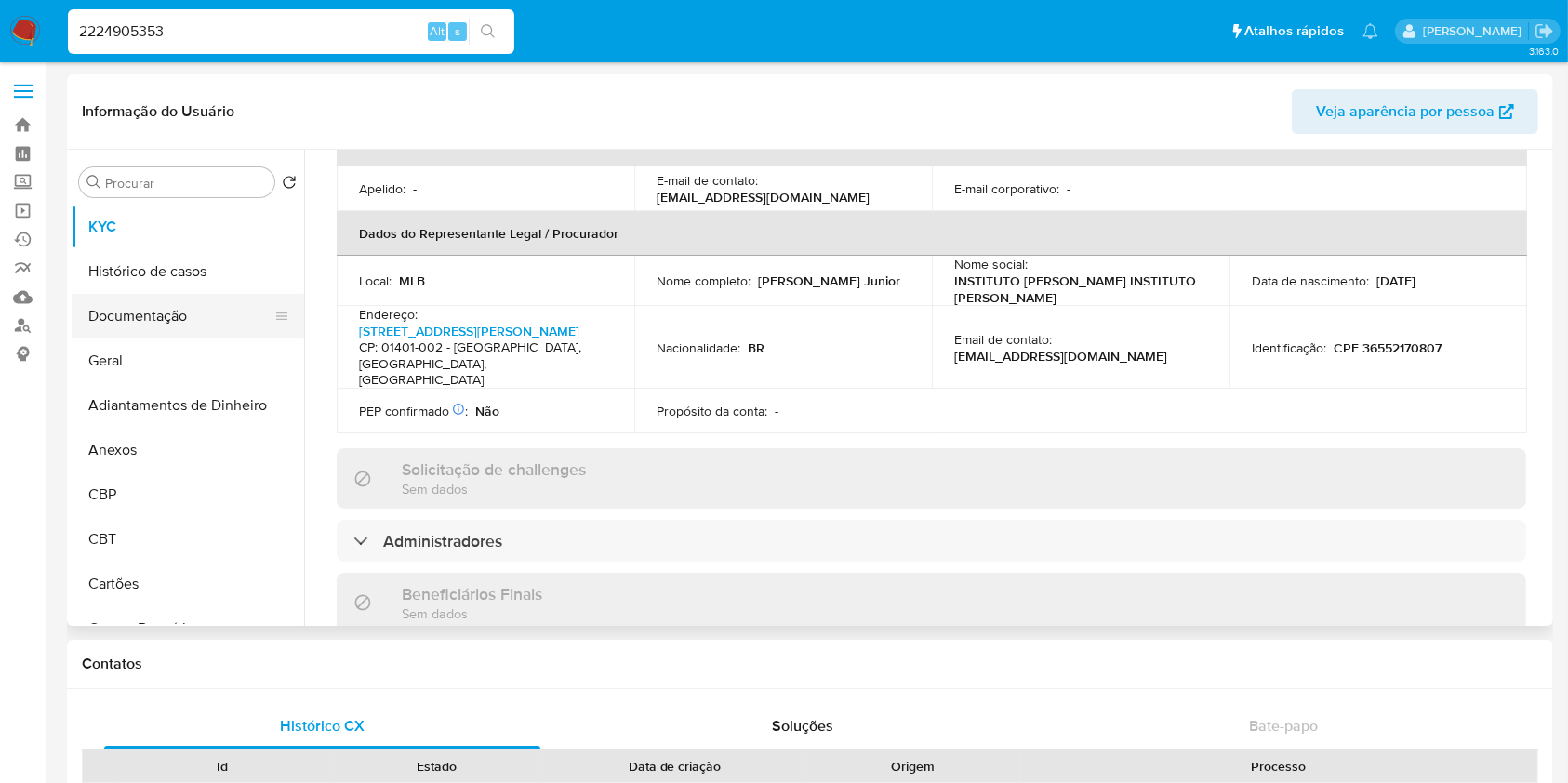
click at [141, 302] on button "Documentação" at bounding box center [181, 316] width 217 height 44
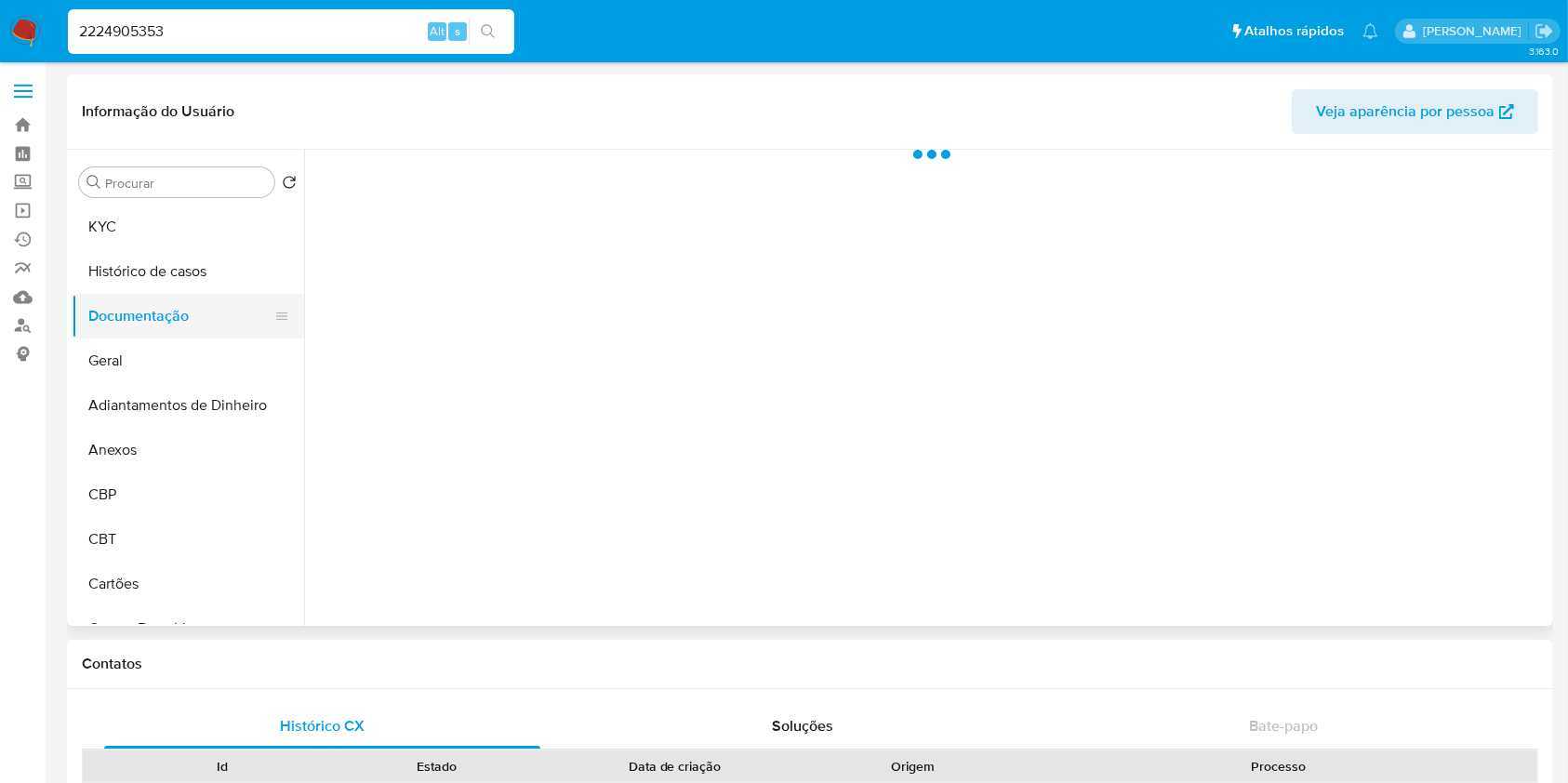
scroll to position [0, 0]
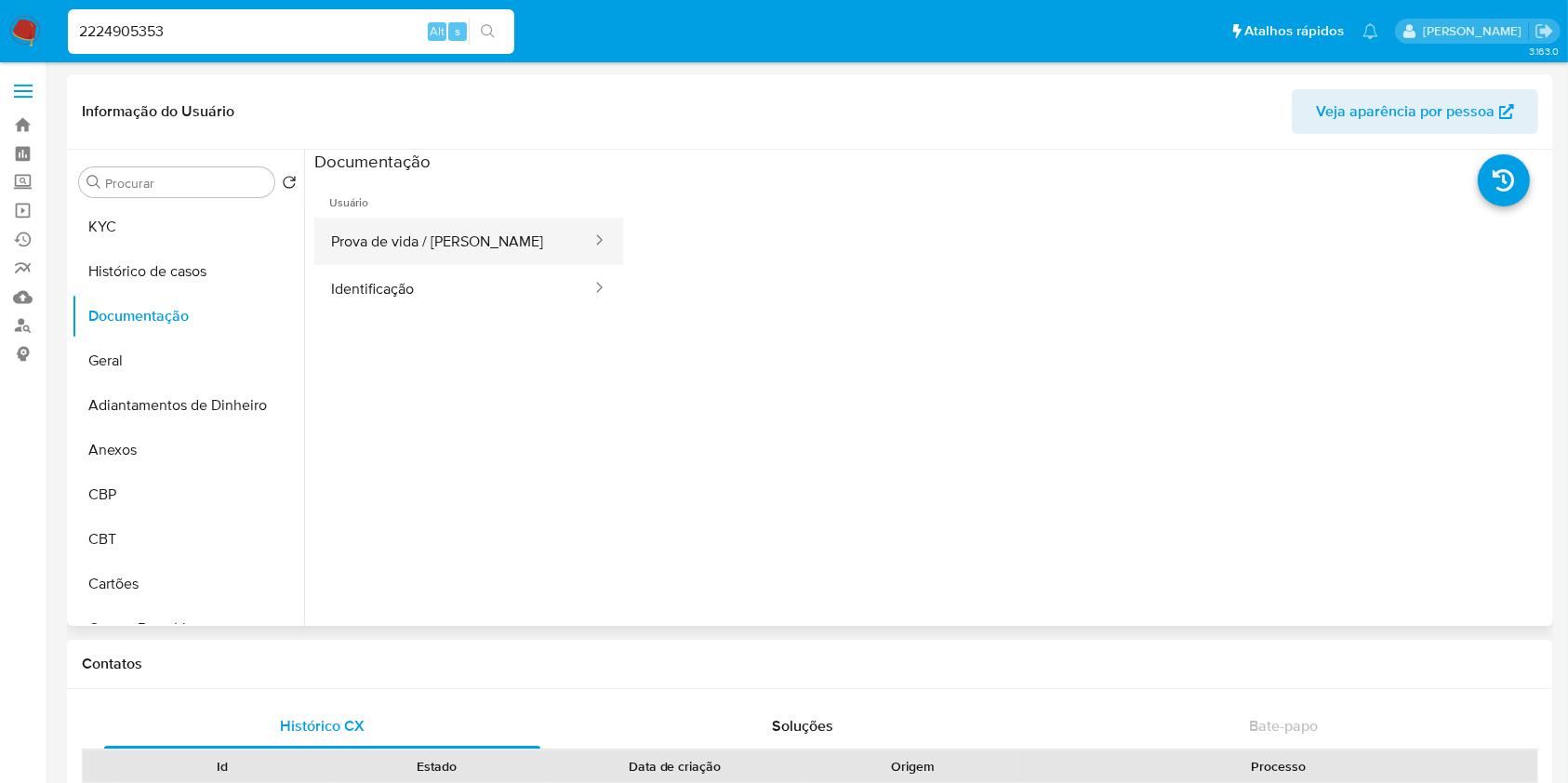
click at [447, 243] on button "Prova de vida / Selfie" at bounding box center [453, 241] width 279 height 47
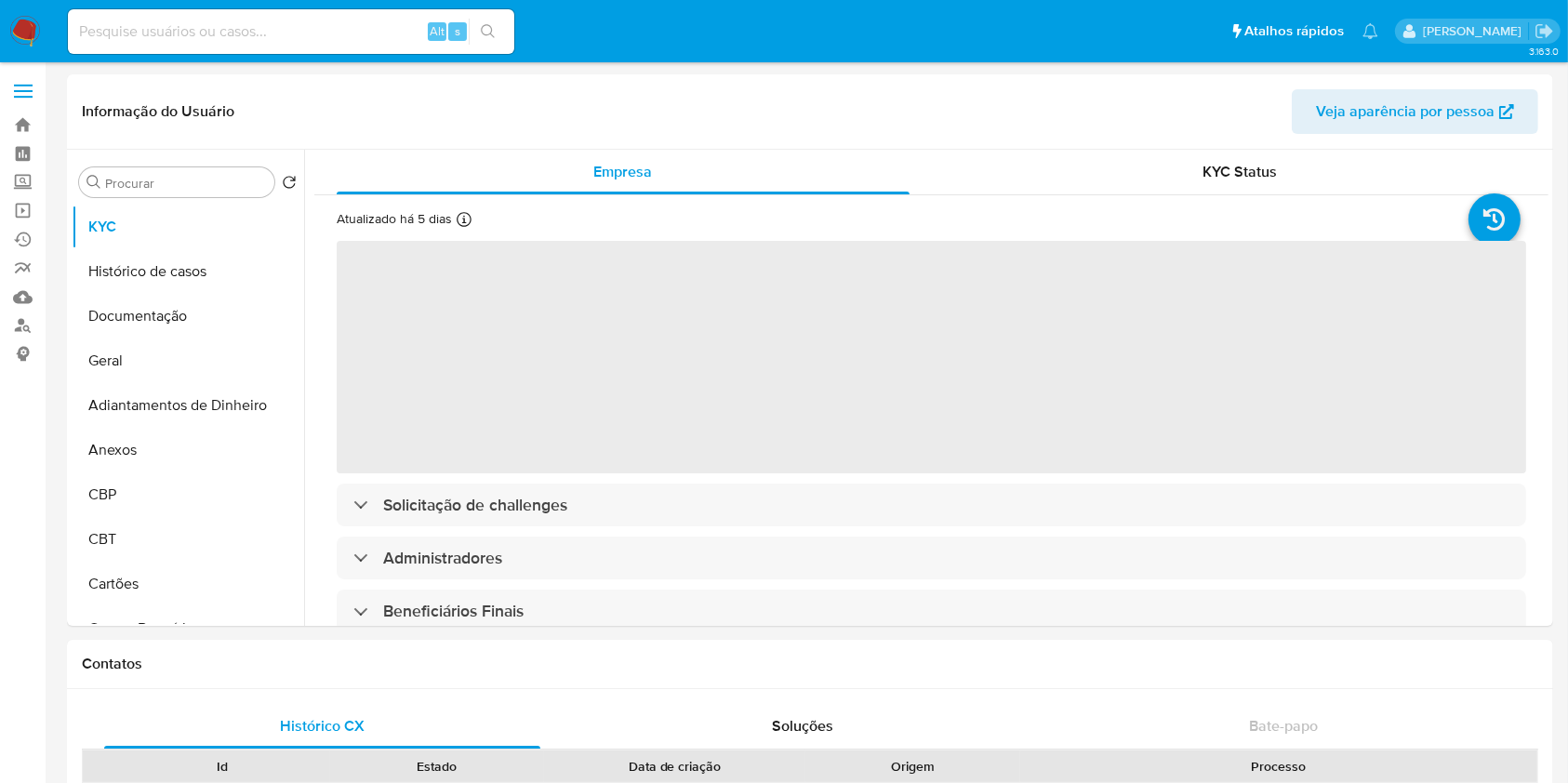
select select "10"
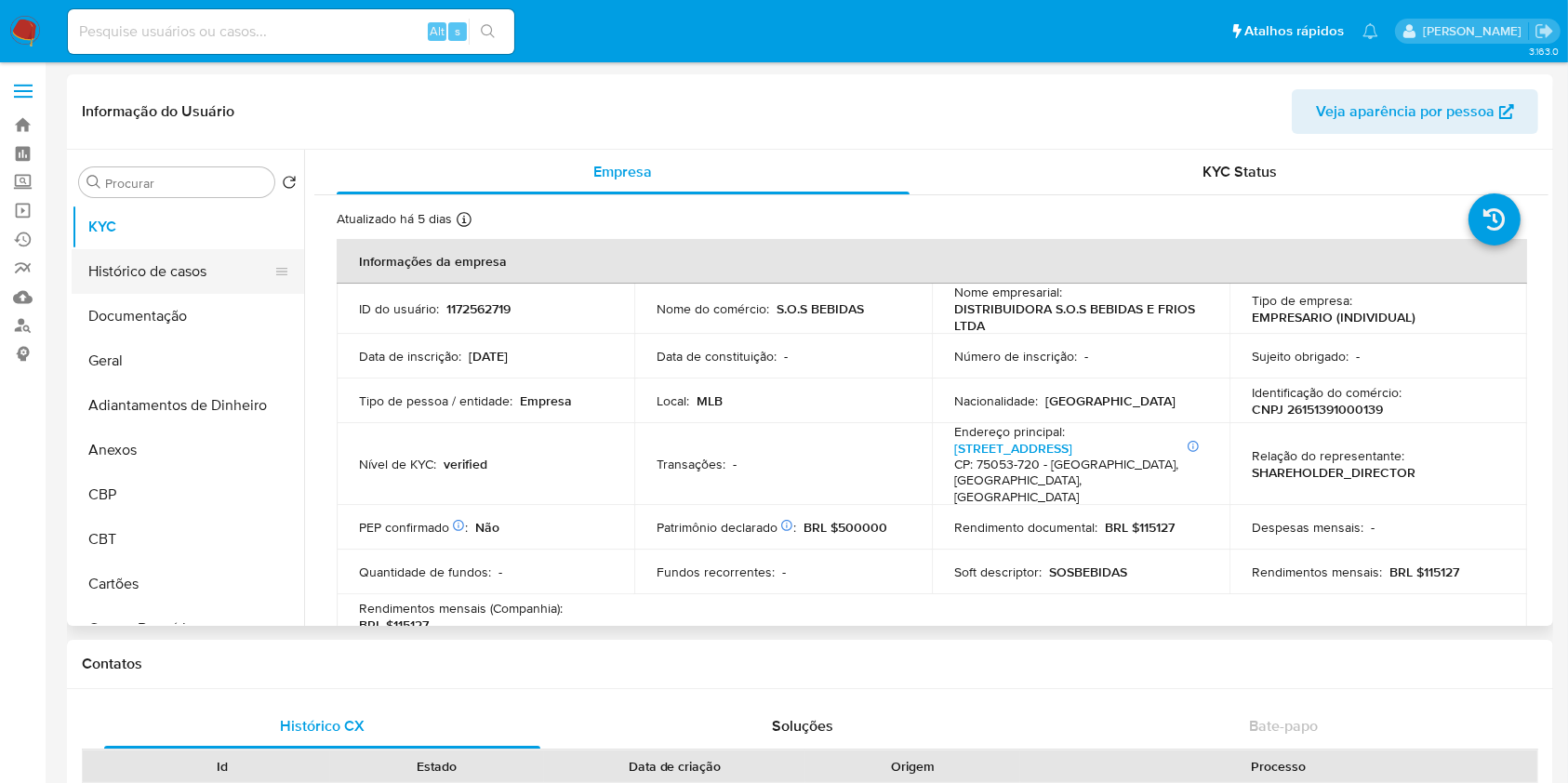
click at [201, 286] on button "Histórico de casos" at bounding box center [181, 271] width 217 height 44
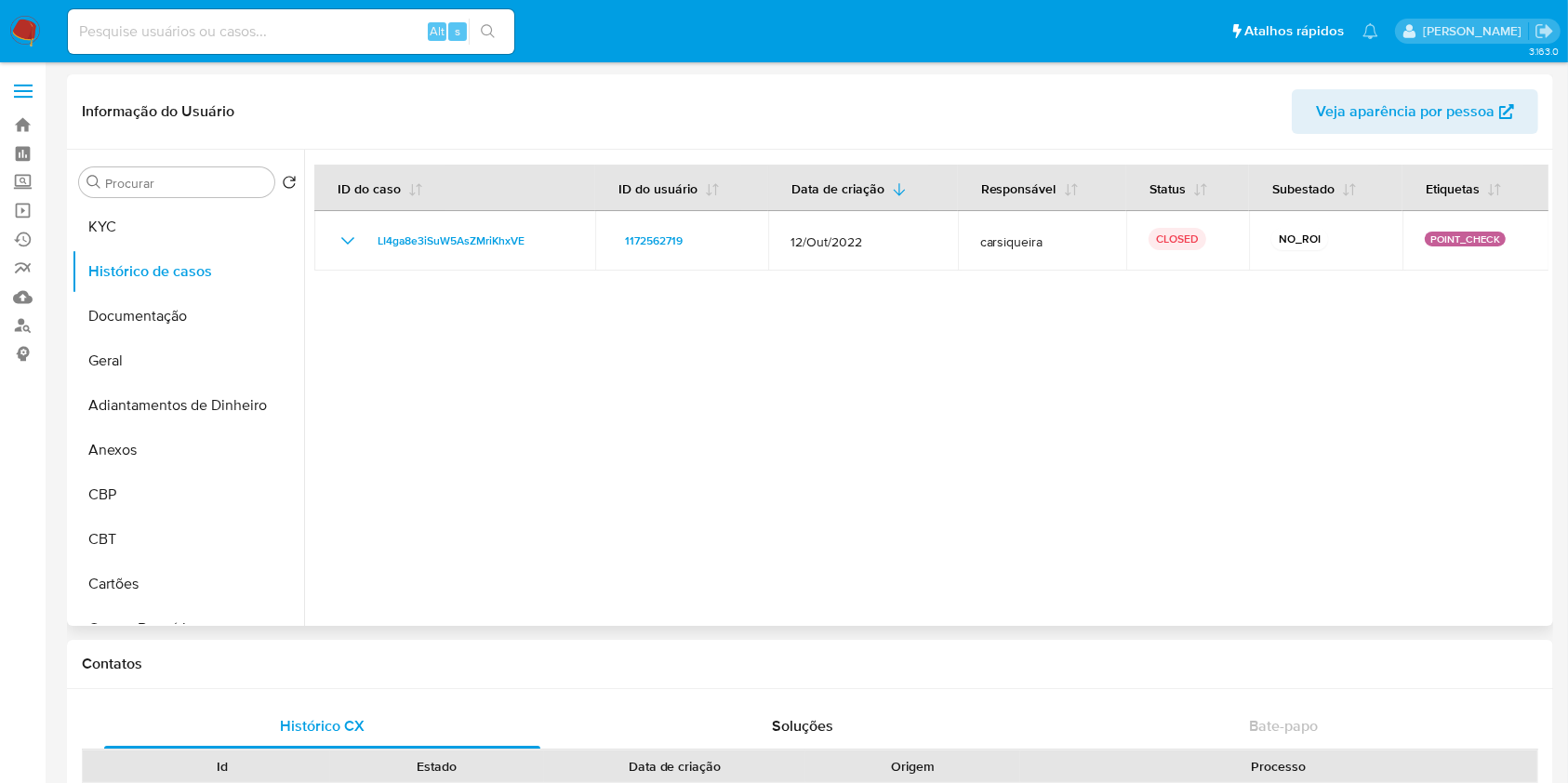
click at [180, 201] on div "Procurar Retornar ao pedido padrão KYC Histórico de casos Documentação Geral Ad…" at bounding box center [189, 390] width 233 height 474
click at [194, 220] on button "KYC" at bounding box center [181, 226] width 217 height 44
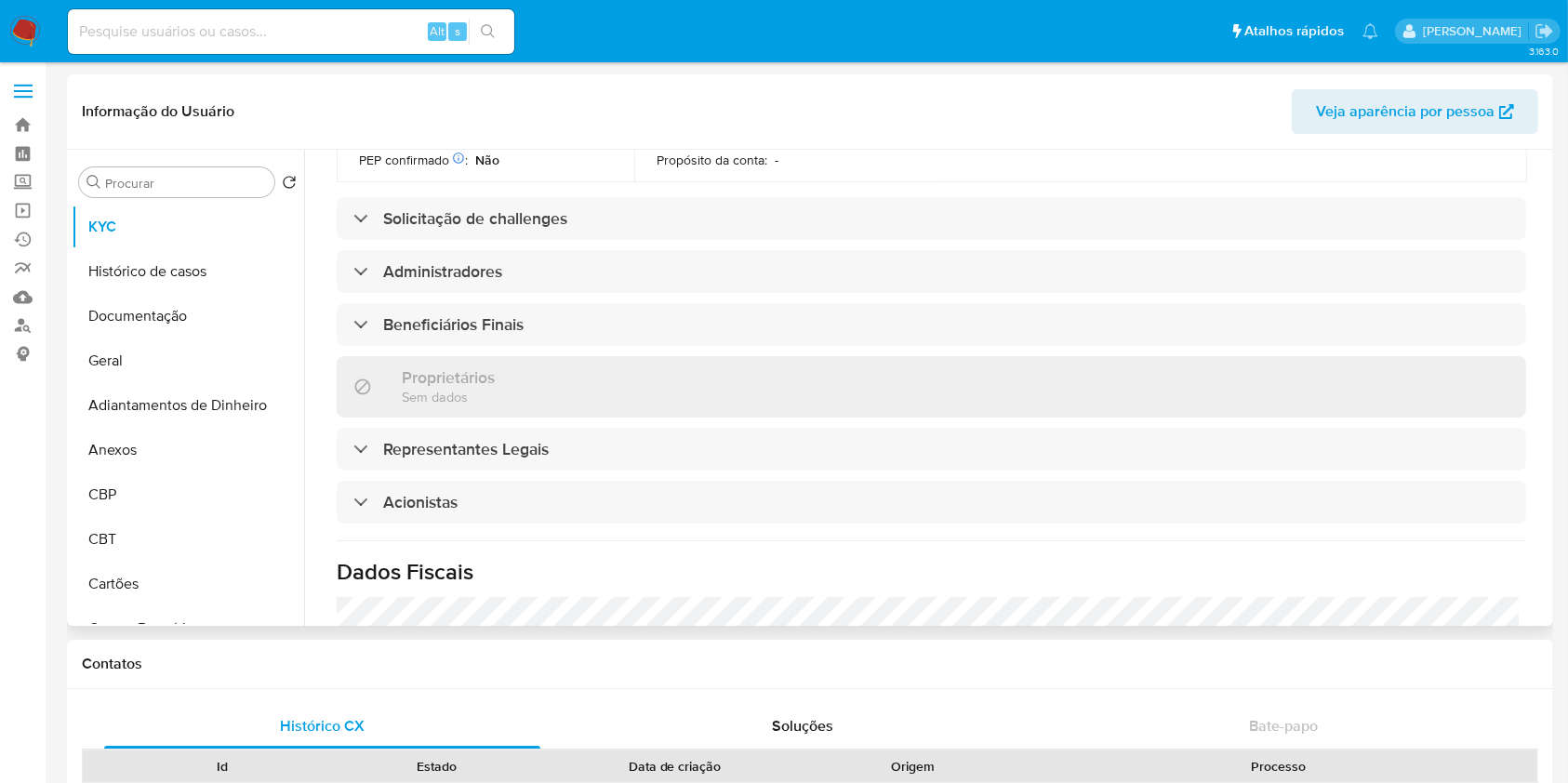
scroll to position [868, 0]
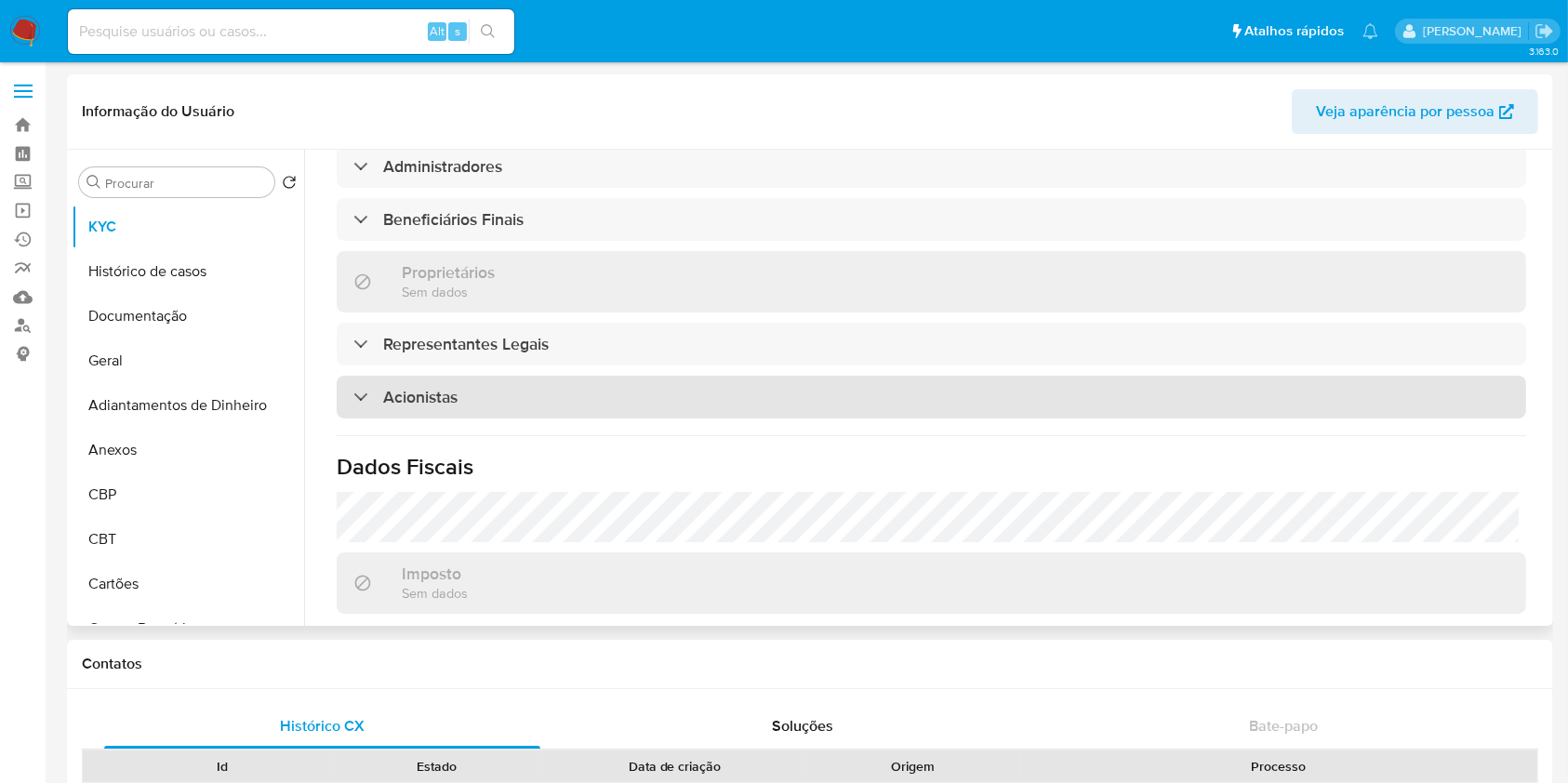
click at [431, 387] on h3 "Acionistas" at bounding box center [420, 397] width 74 height 21
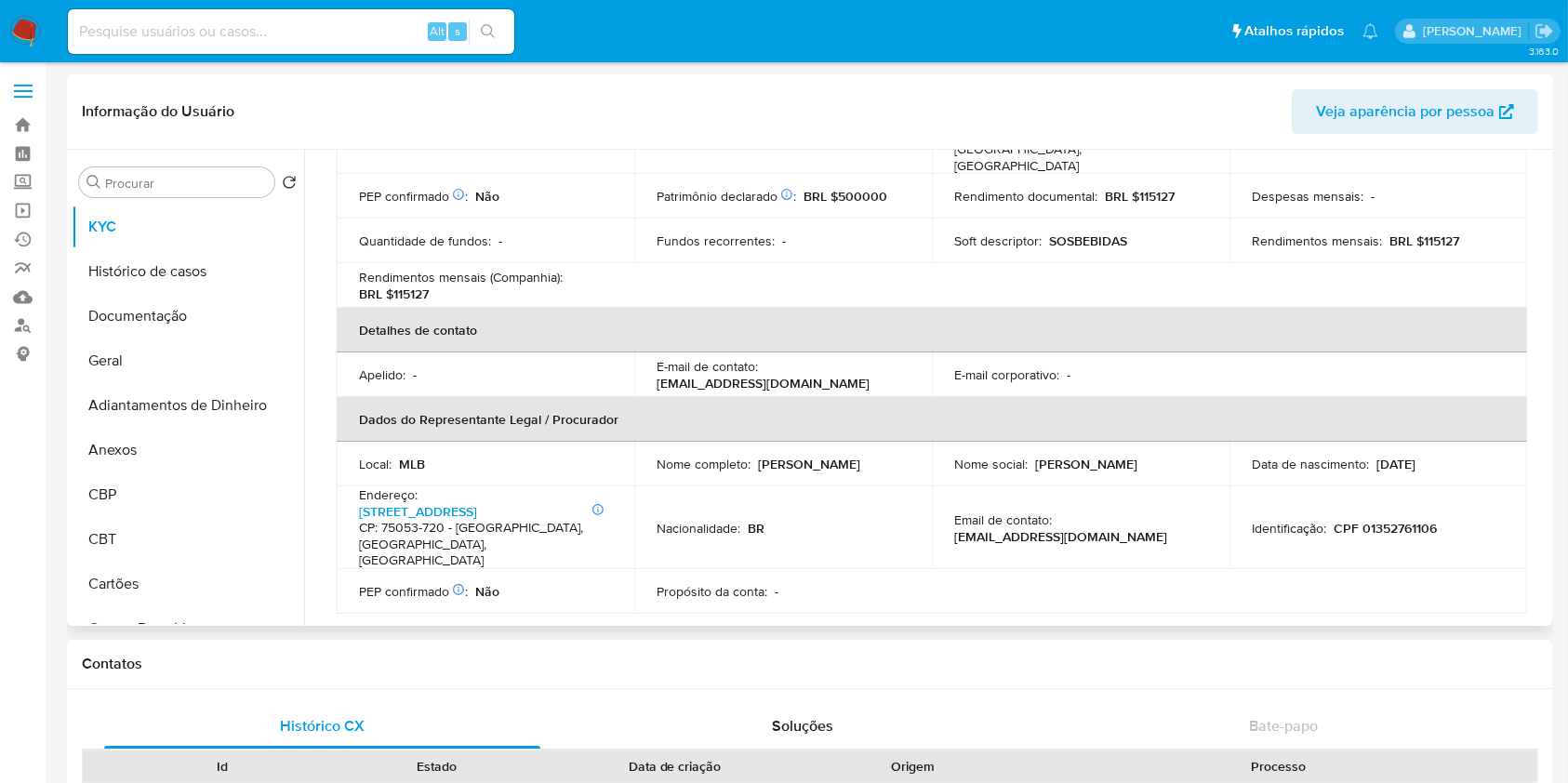
scroll to position [0, 0]
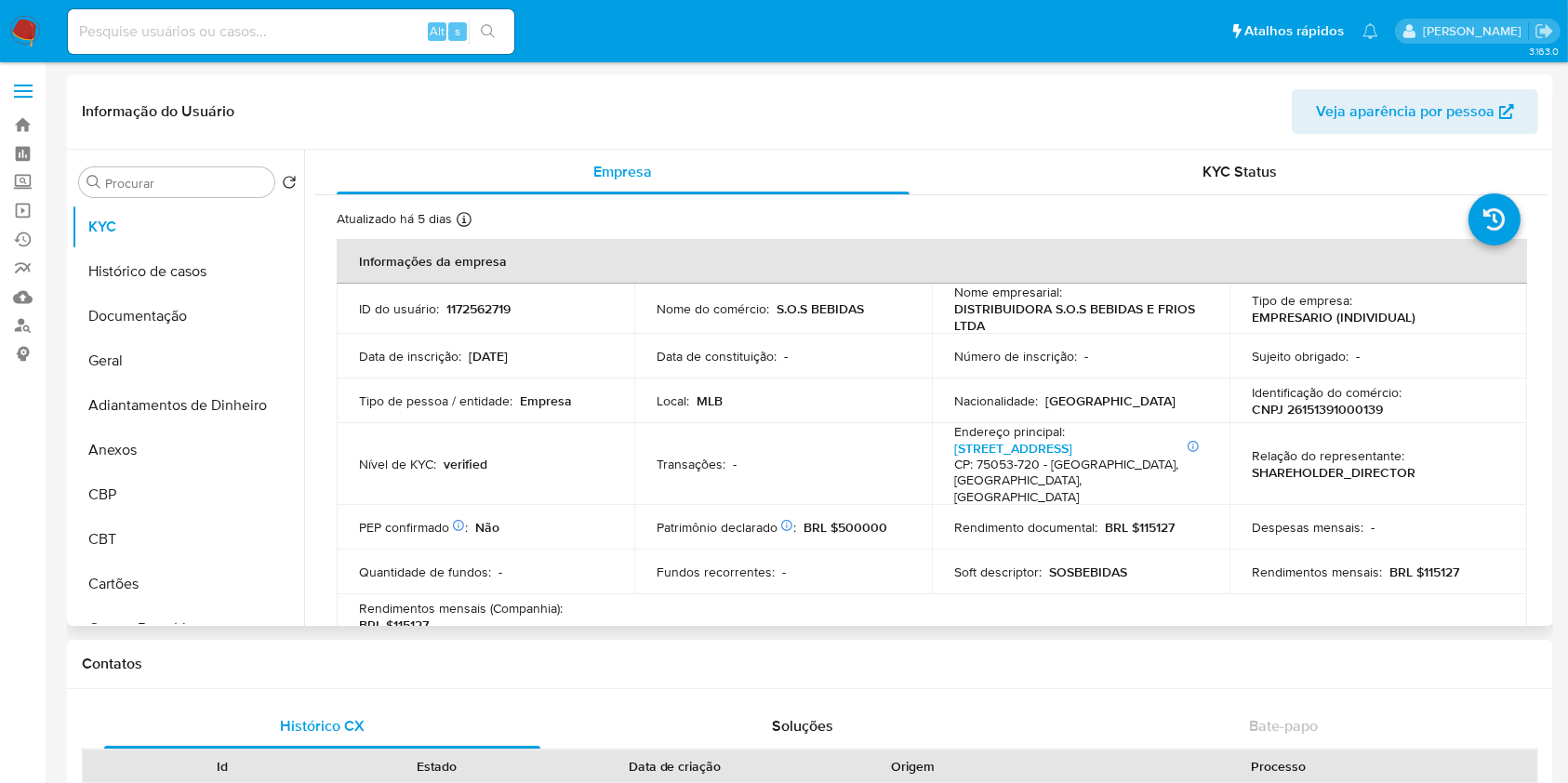
click at [1298, 413] on p "CNPJ 26151391000139" at bounding box center [1317, 409] width 131 height 17
copy p "26151391000139"
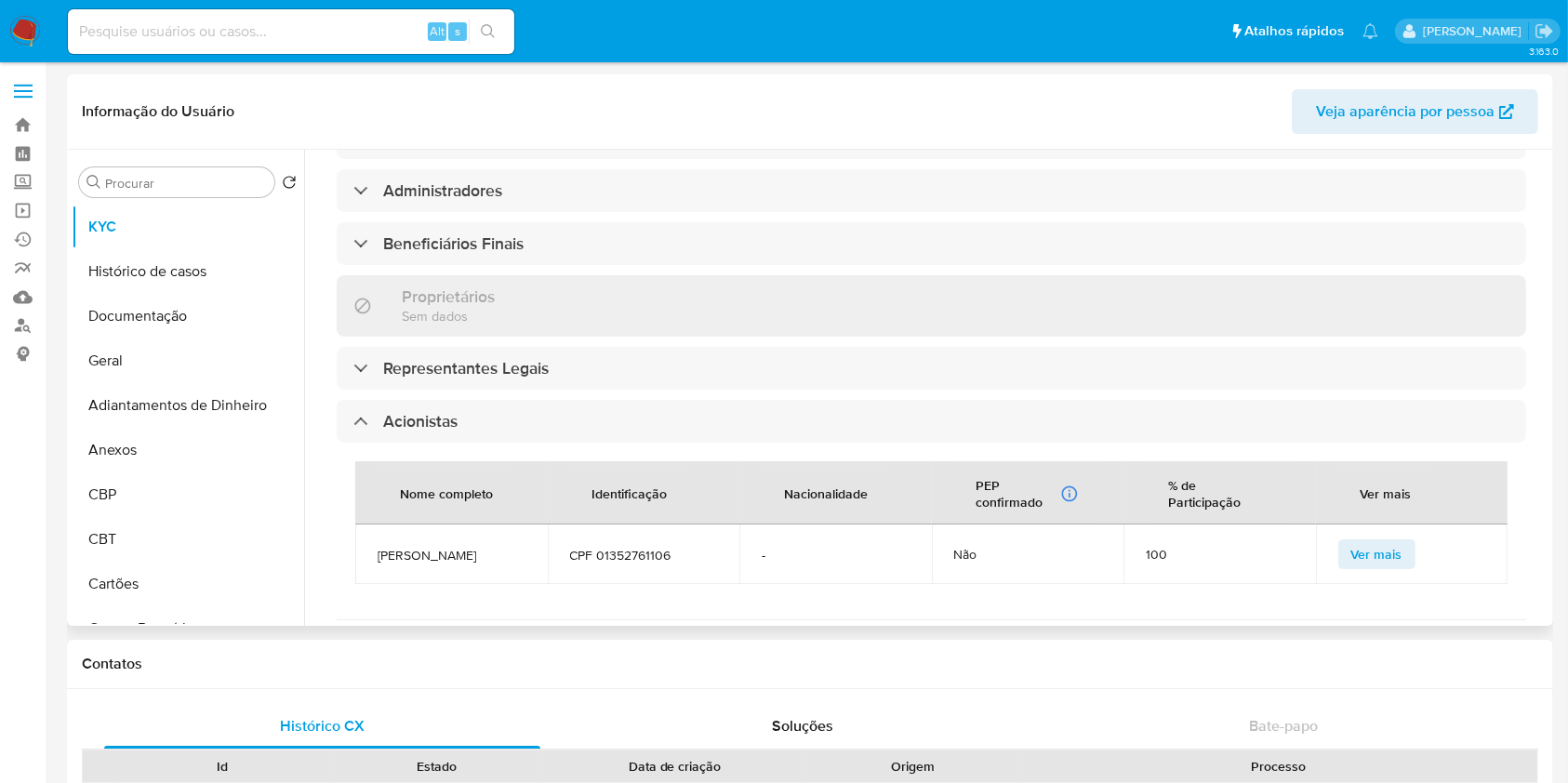
scroll to position [1117, 0]
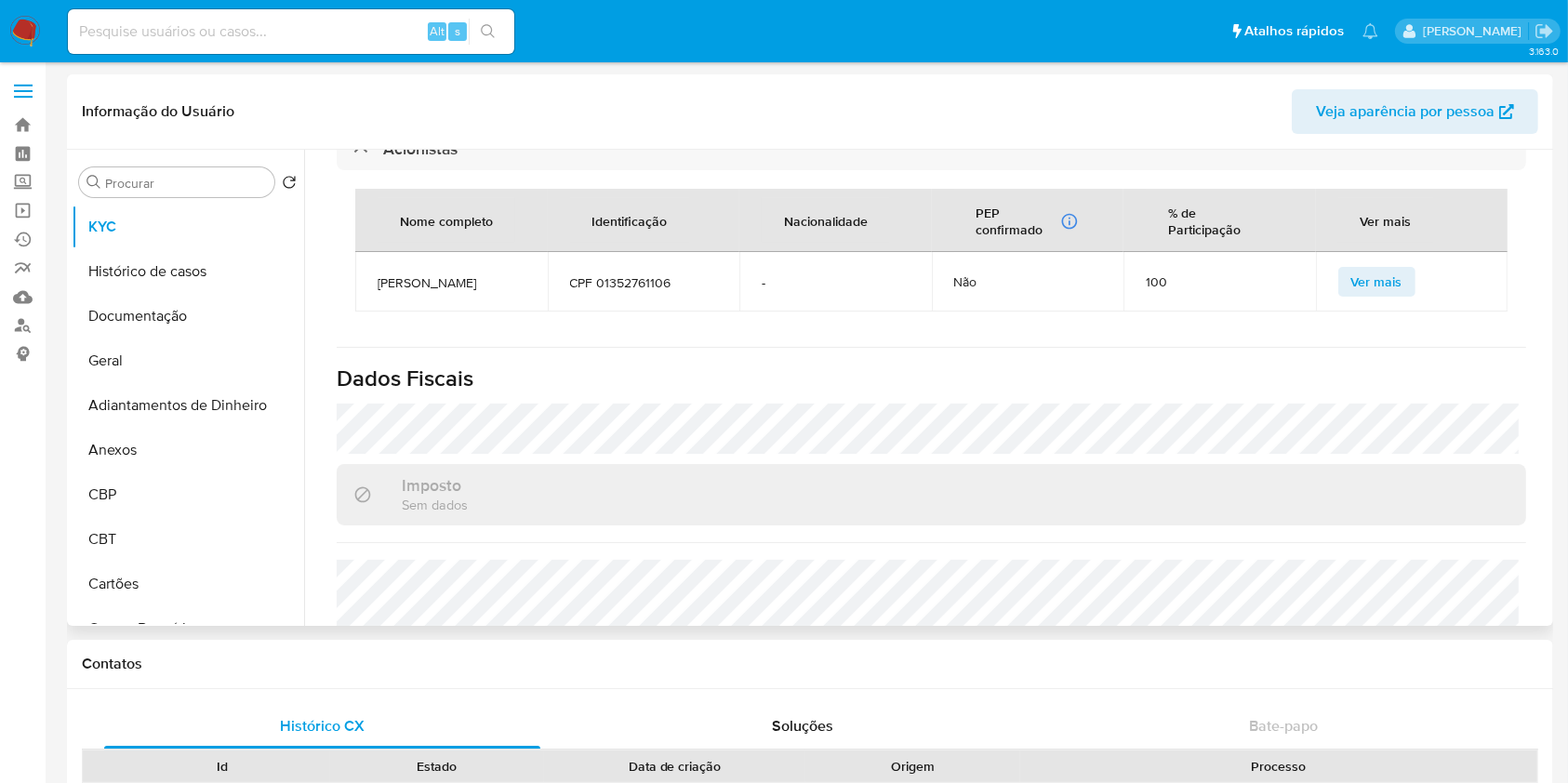
click at [400, 274] on span "CARLOS JUNIO PINHEIRO DA SILVA OLIVEIRA" at bounding box center [452, 282] width 148 height 17
copy span "CARLOS JUNIO PINHEIRO DA SILVA OLIVEIRA"
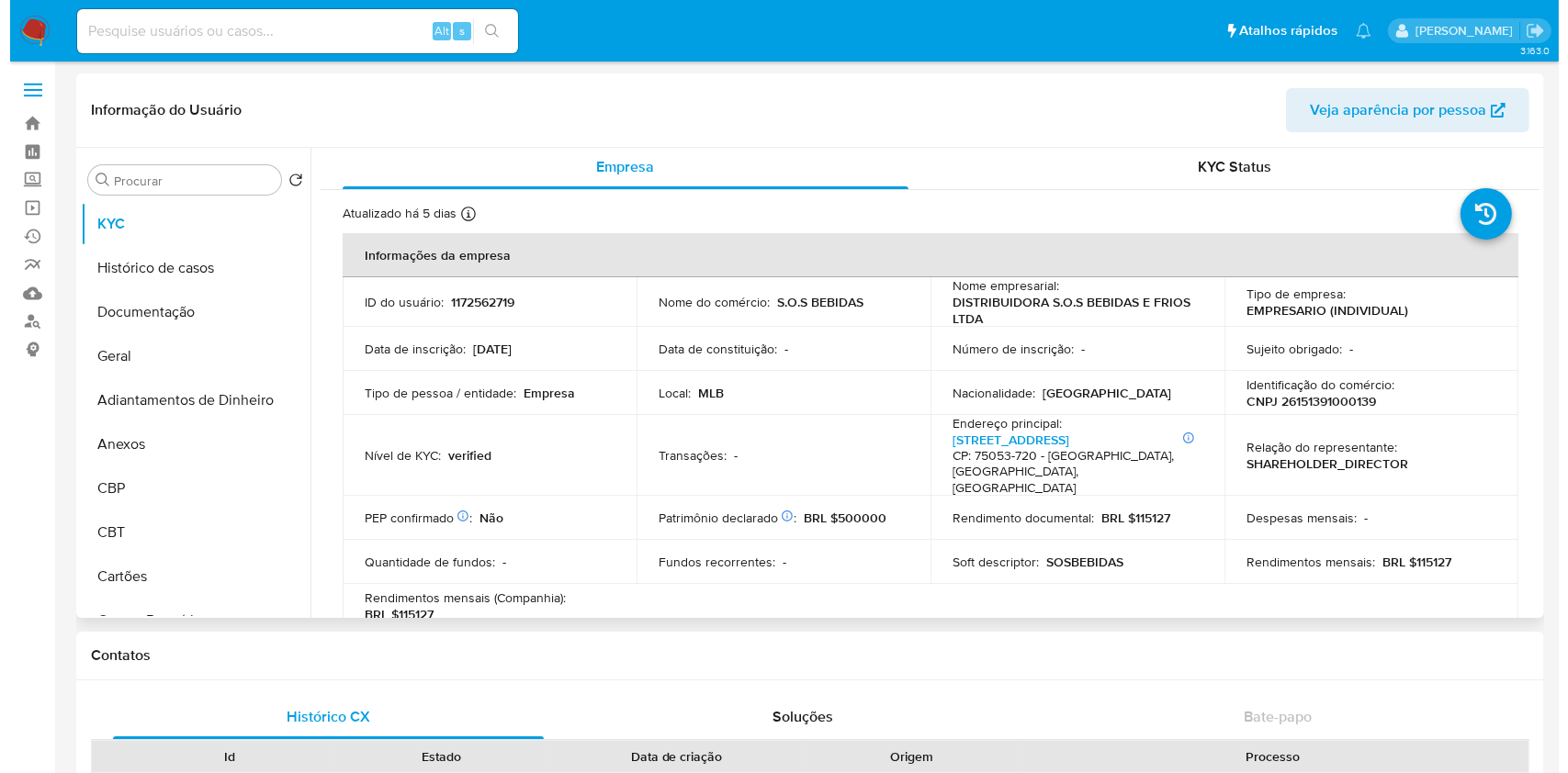
scroll to position [0, 0]
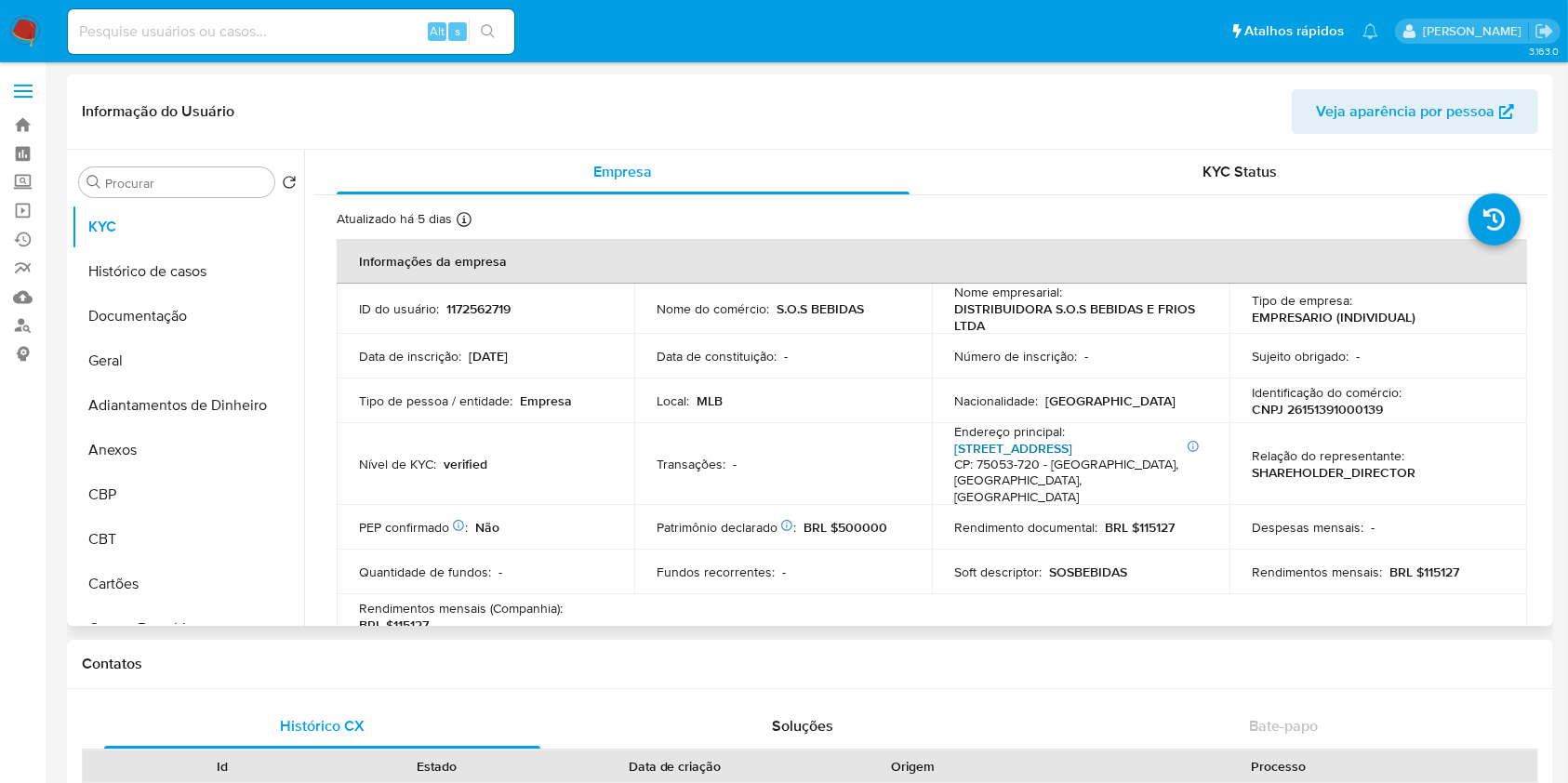
click at [1072, 439] on link "Rua Araguaia 4, Loteamento Guanabara" at bounding box center [1014, 448] width 118 height 19
click at [148, 373] on button "Geral" at bounding box center [181, 360] width 217 height 44
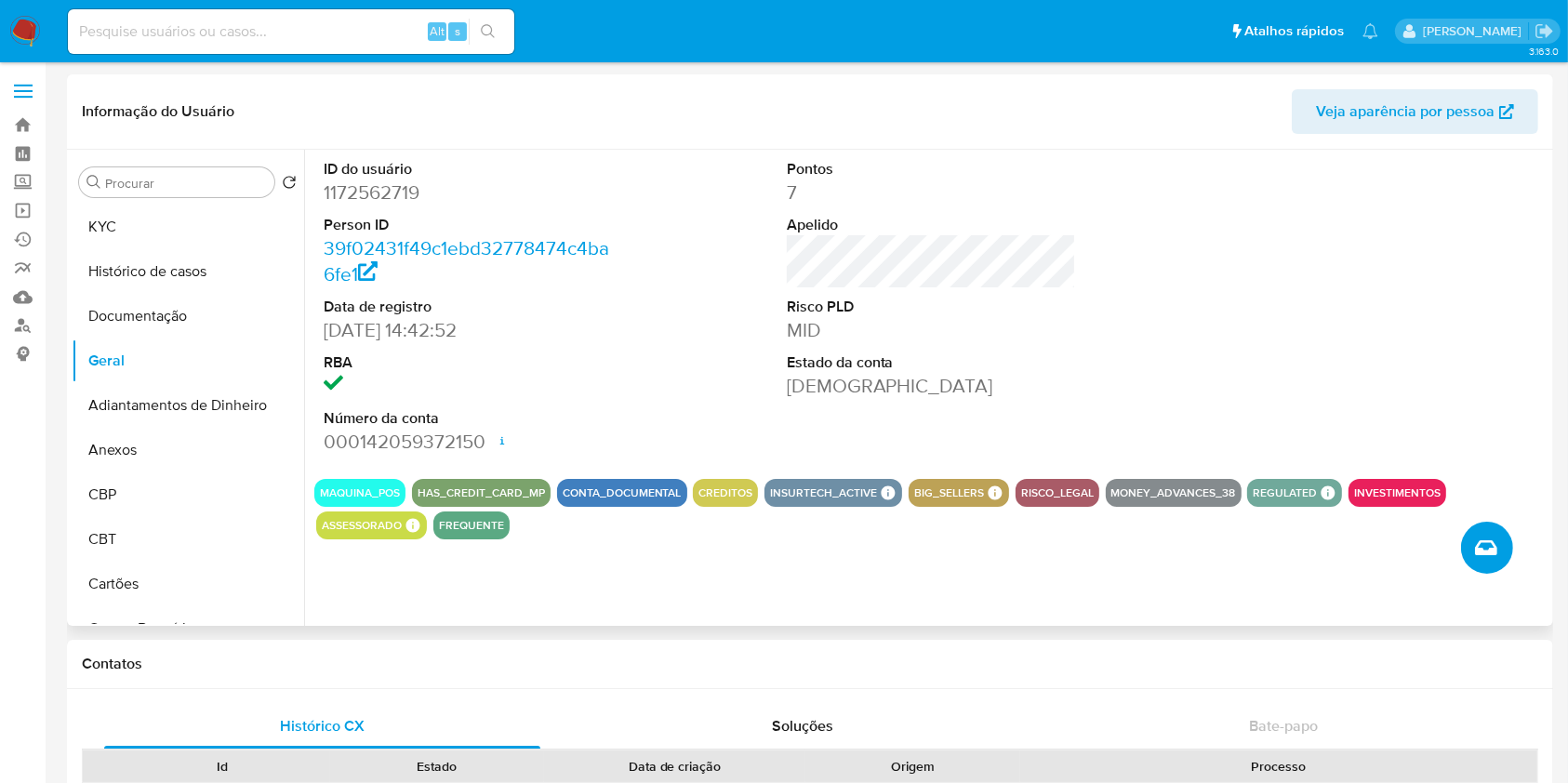
click at [1466, 541] on button "Criar caso manual" at bounding box center [1487, 548] width 52 height 52
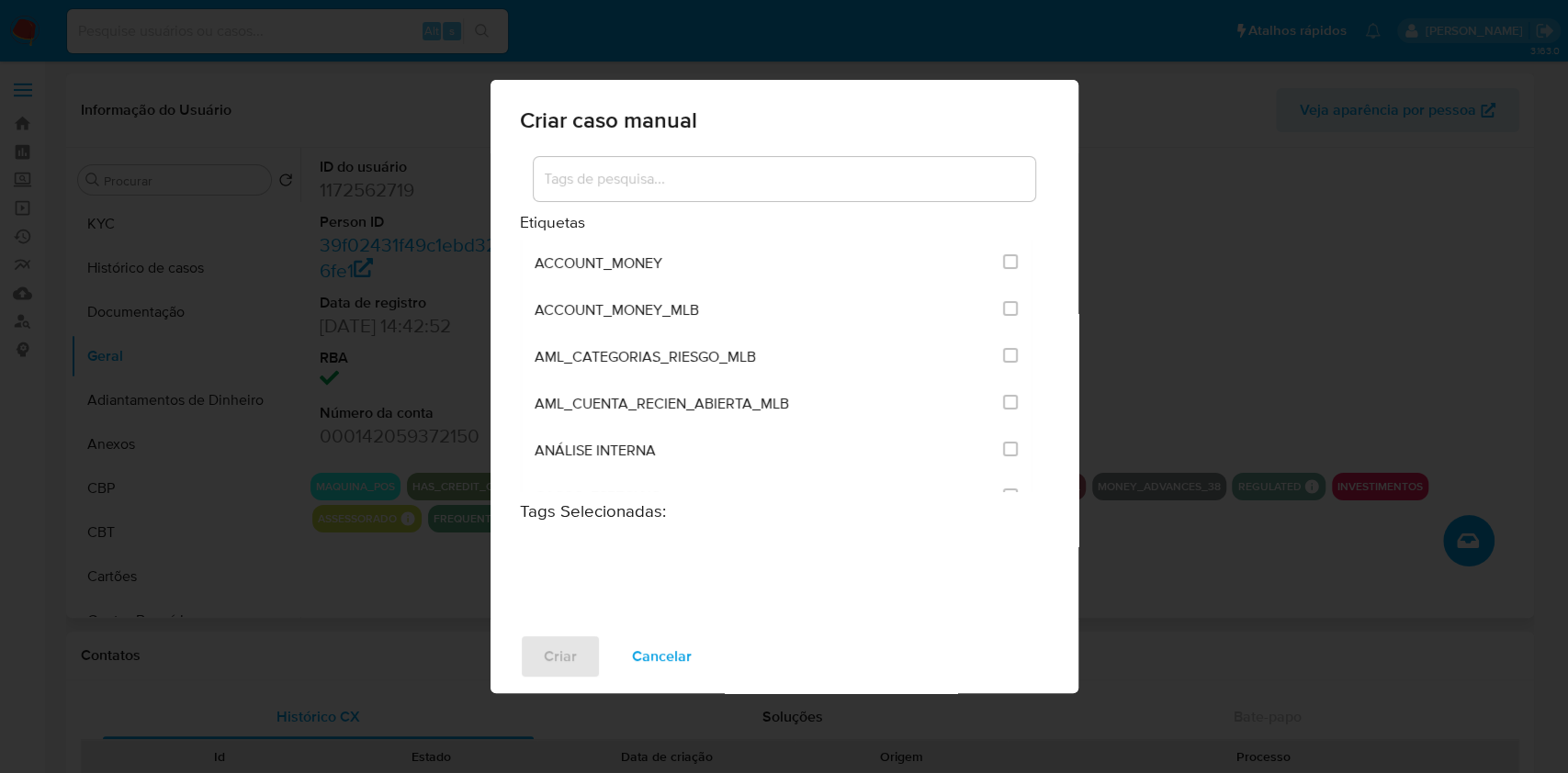
click at [730, 199] on div at bounding box center [784, 178] width 501 height 44
drag, startPoint x: 721, startPoint y: 151, endPoint x: 716, endPoint y: 167, distance: 16.8
click at [718, 154] on div "Criar caso manual Etiquetas ACCOUNT_MONEY ACCOUNT_MONEY_MLB AML_CATEGORIAS_RIES…" at bounding box center [784, 386] width 588 height 612
click at [723, 188] on input at bounding box center [784, 178] width 501 height 23
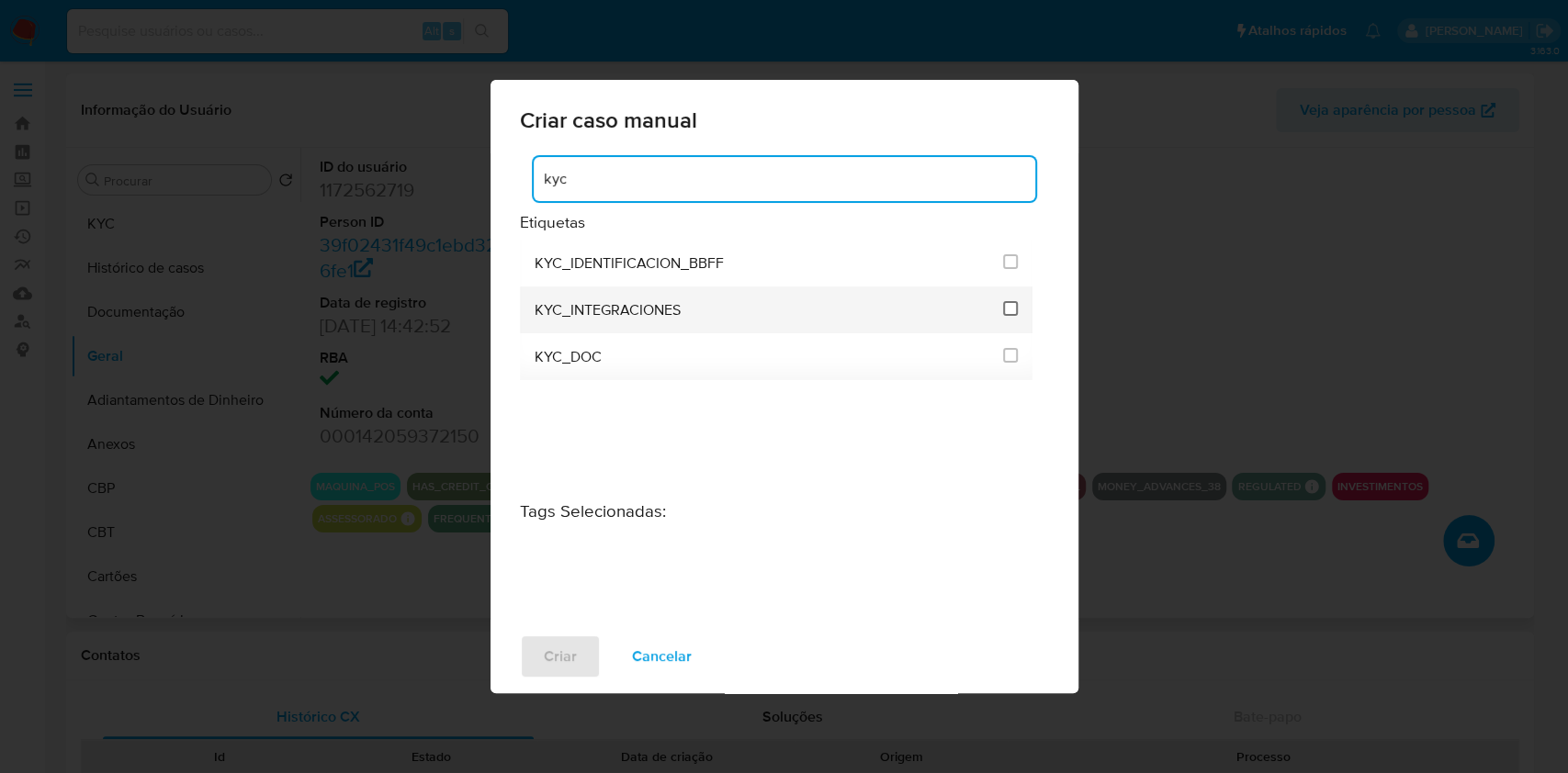
type input "kyc"
click at [1012, 311] on input "2093" at bounding box center [1010, 308] width 15 height 15
checkbox input "true"
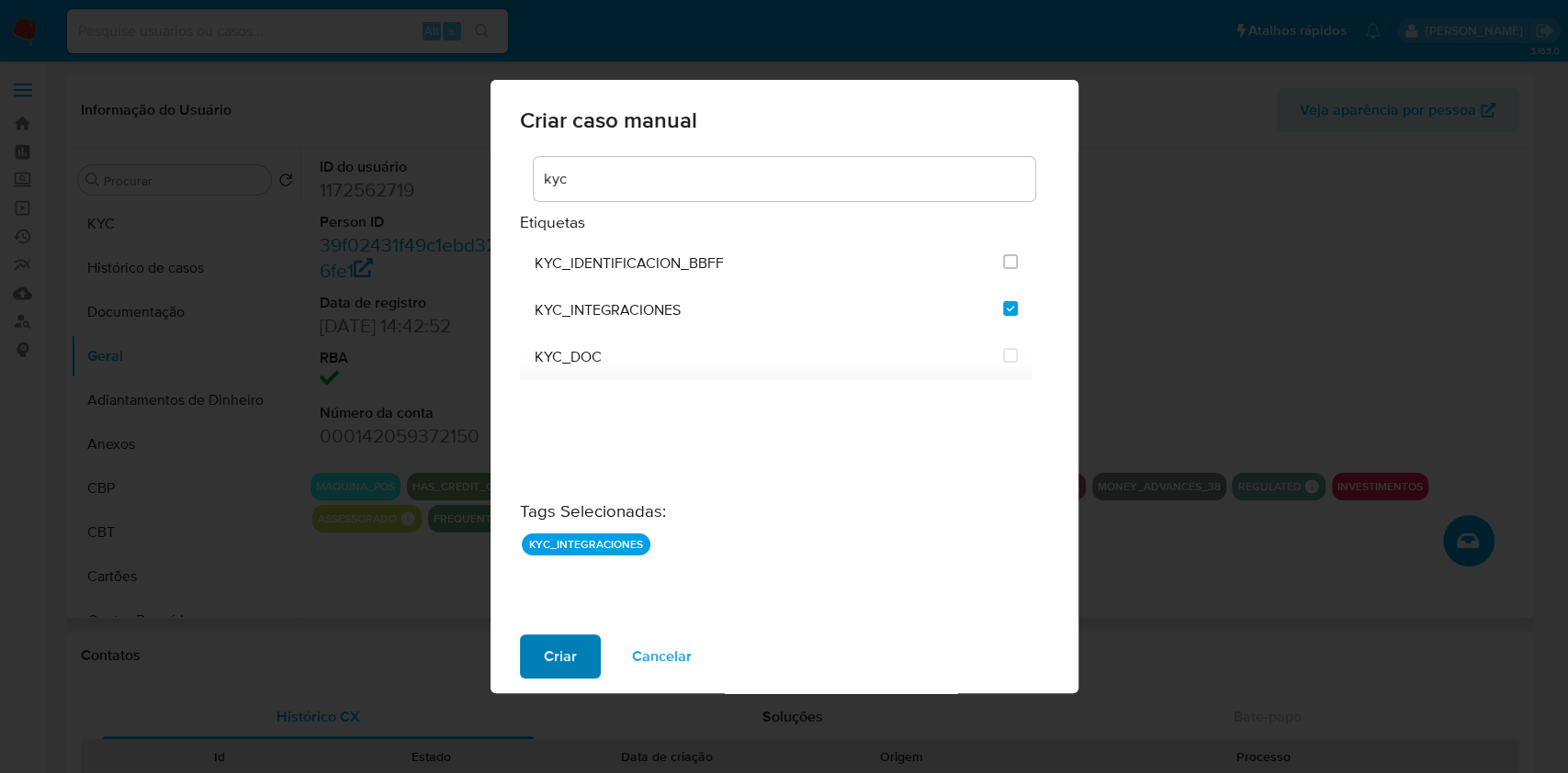
click at [595, 649] on button "Criar" at bounding box center [560, 656] width 81 height 44
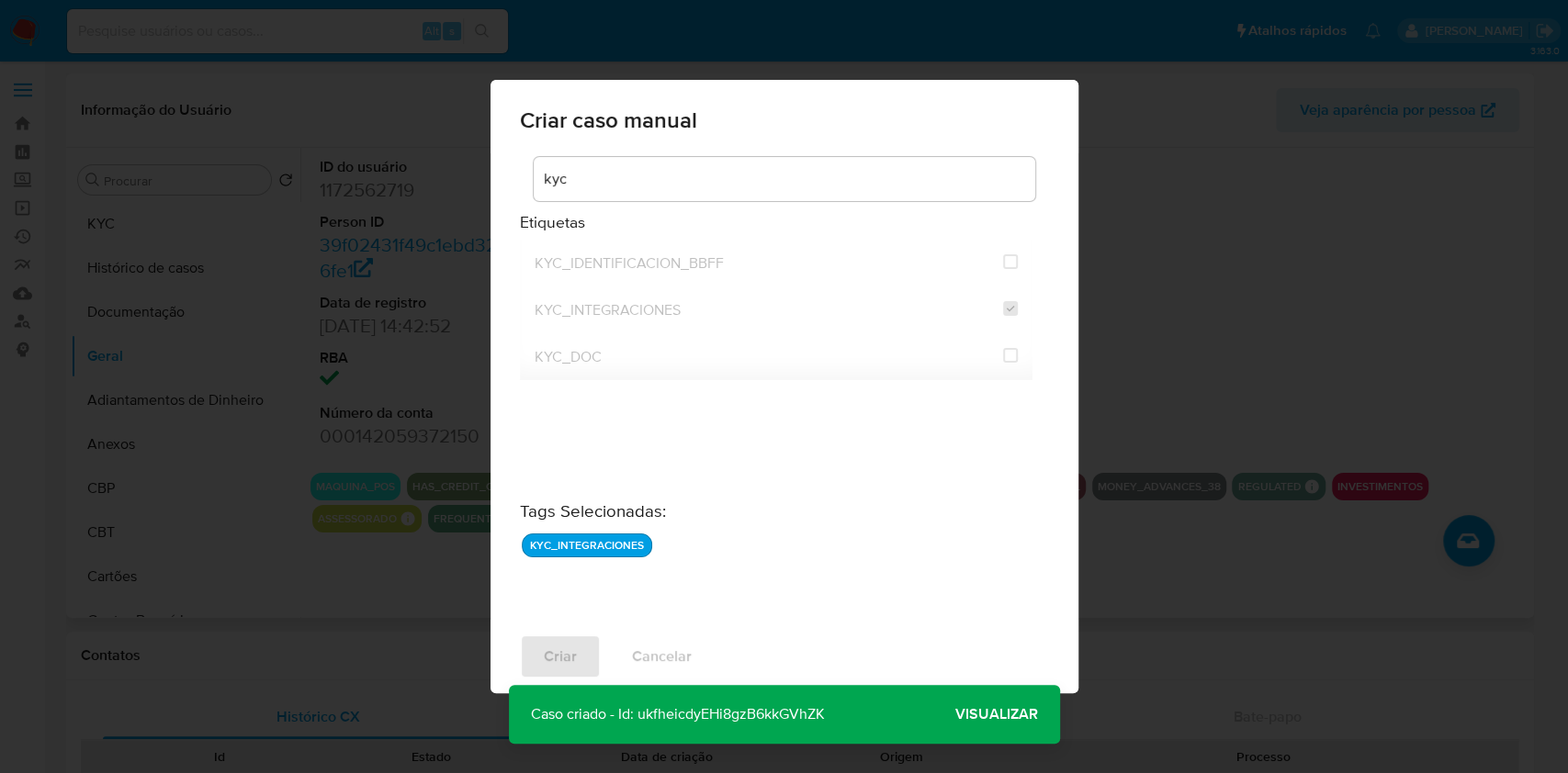
click at [993, 715] on span "Visualizar" at bounding box center [997, 715] width 83 height 0
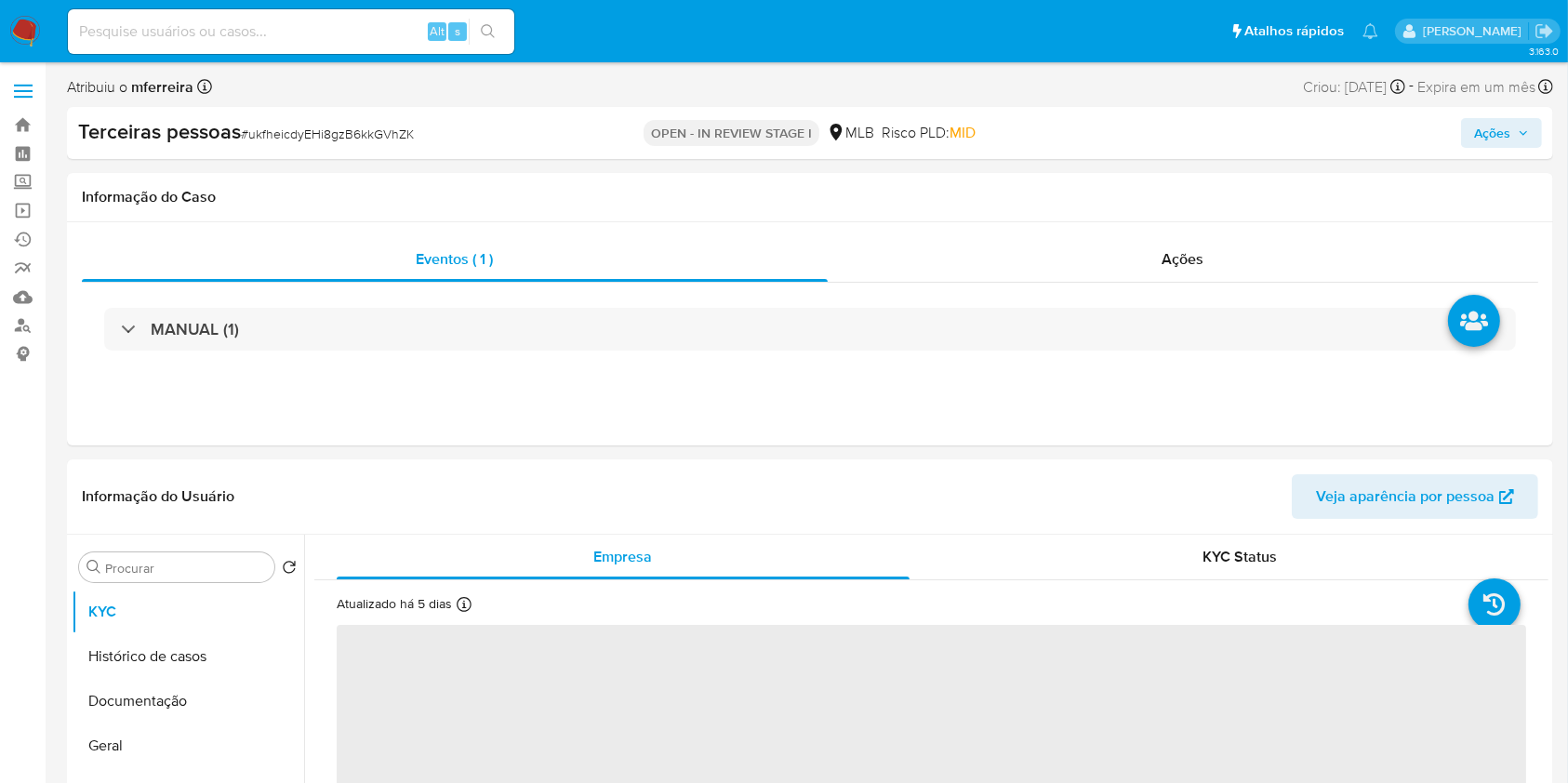
select select "10"
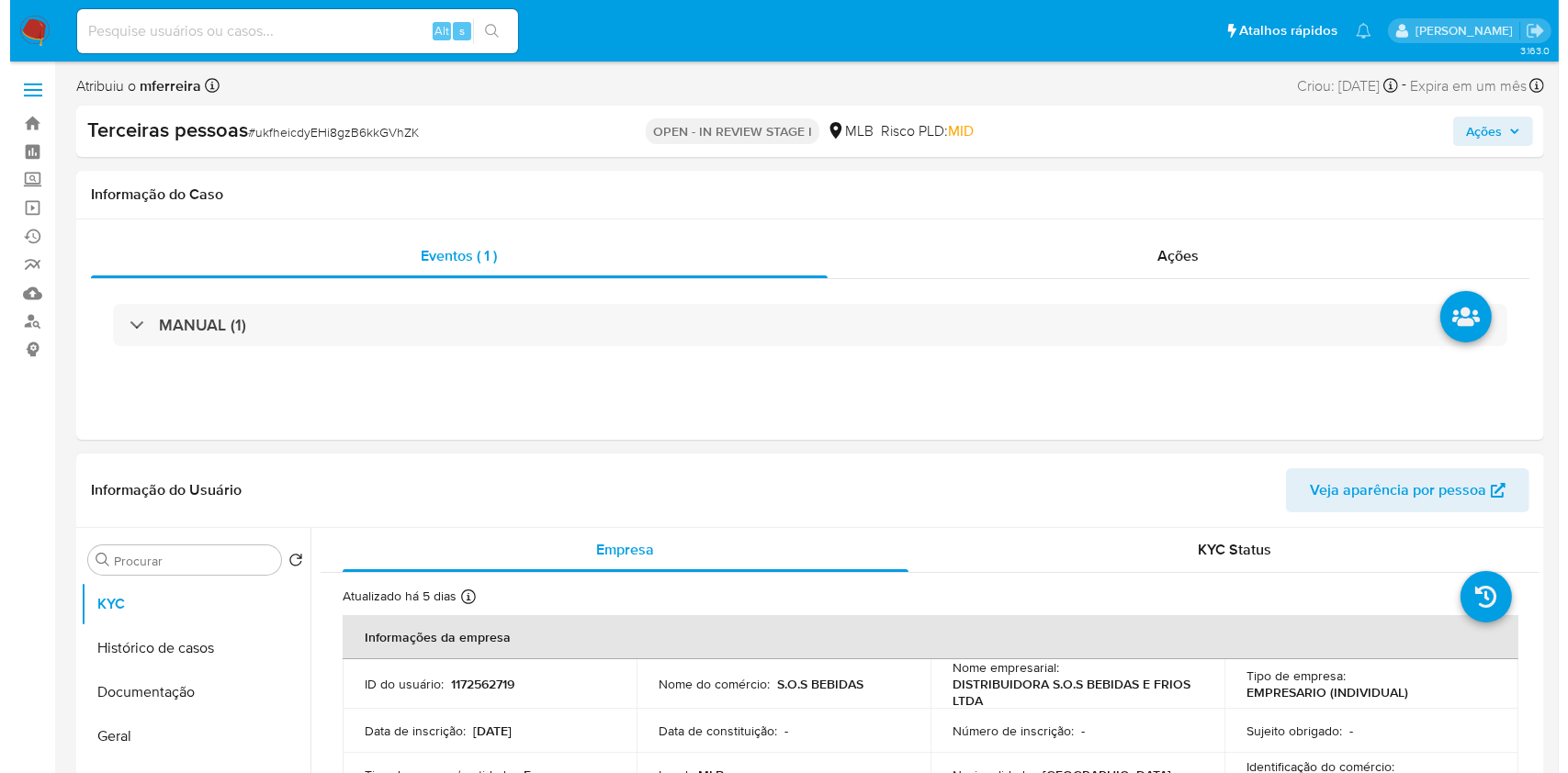
scroll to position [338, 0]
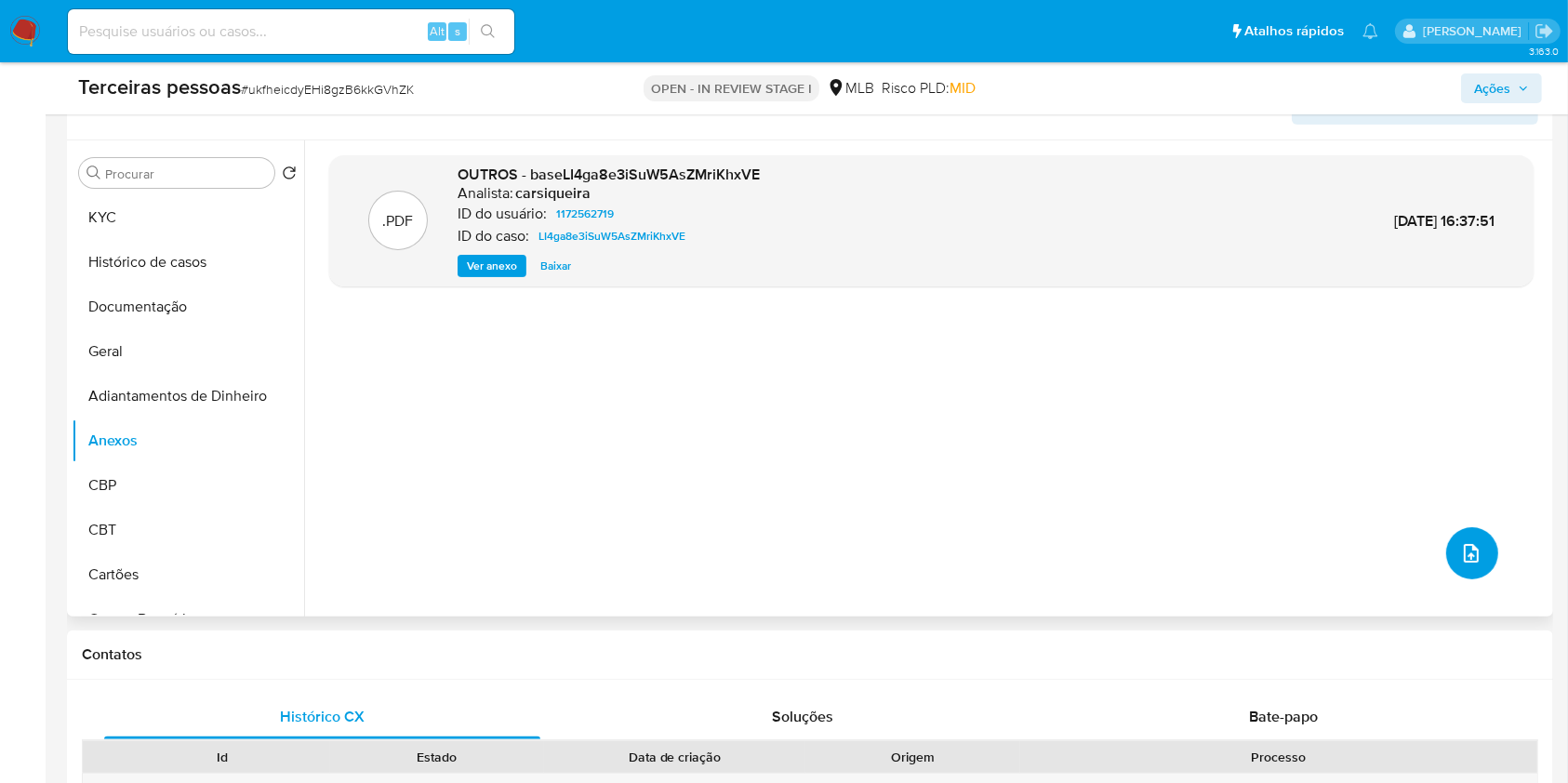
click at [1469, 551] on icon "upload-file" at bounding box center [1471, 553] width 23 height 23
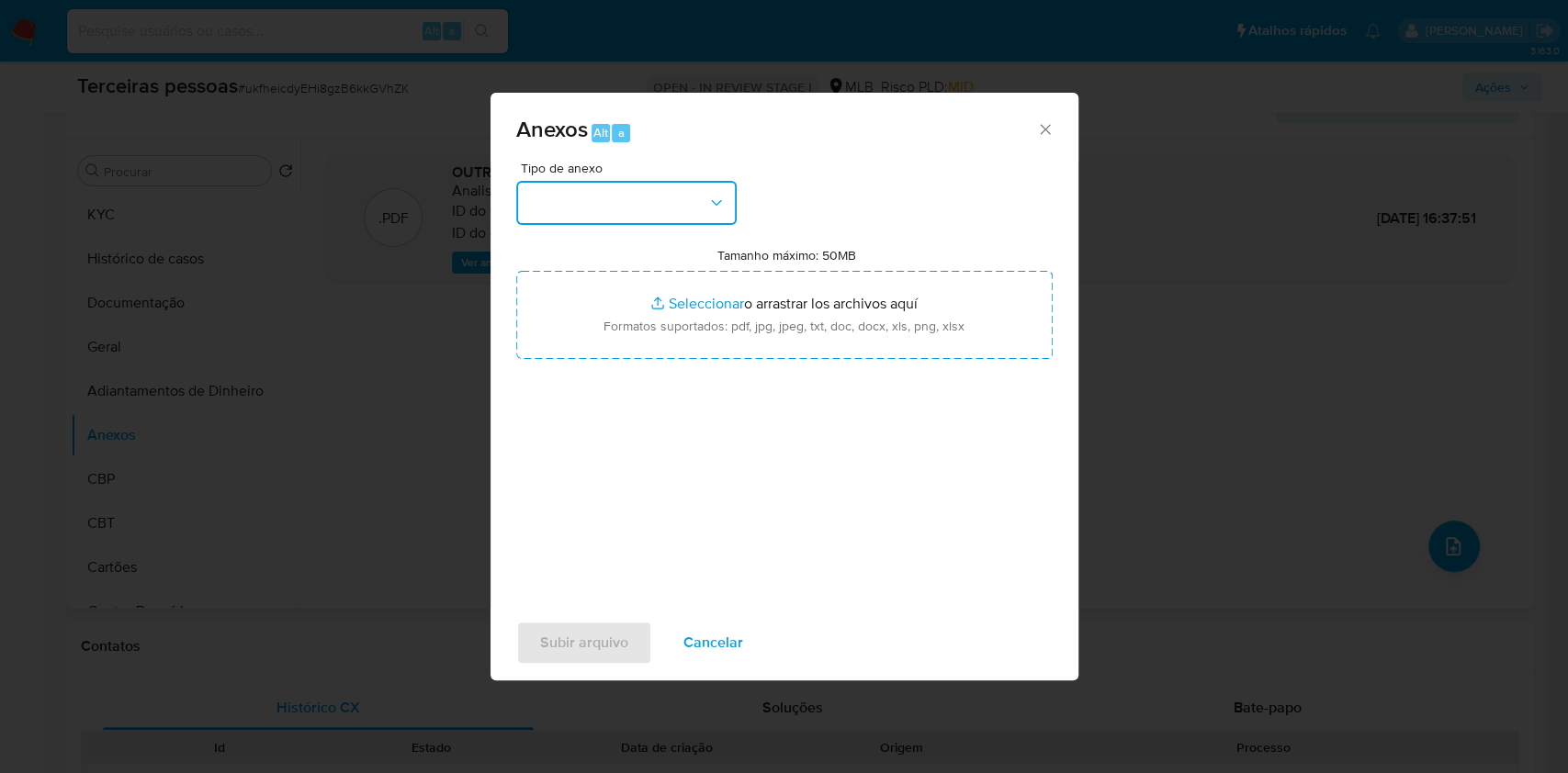
click at [703, 187] on button "button" at bounding box center [626, 203] width 220 height 44
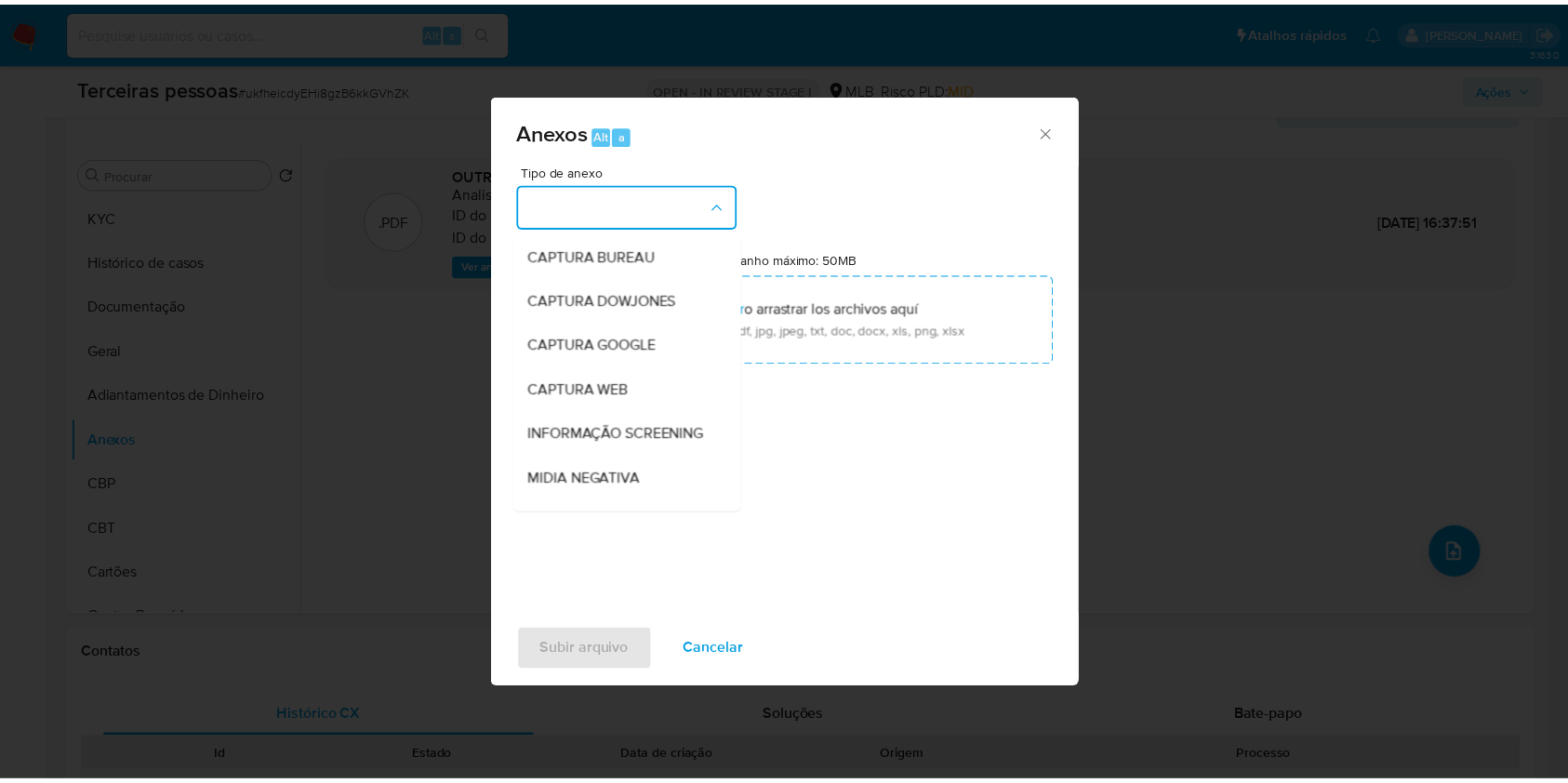
scroll to position [285, 0]
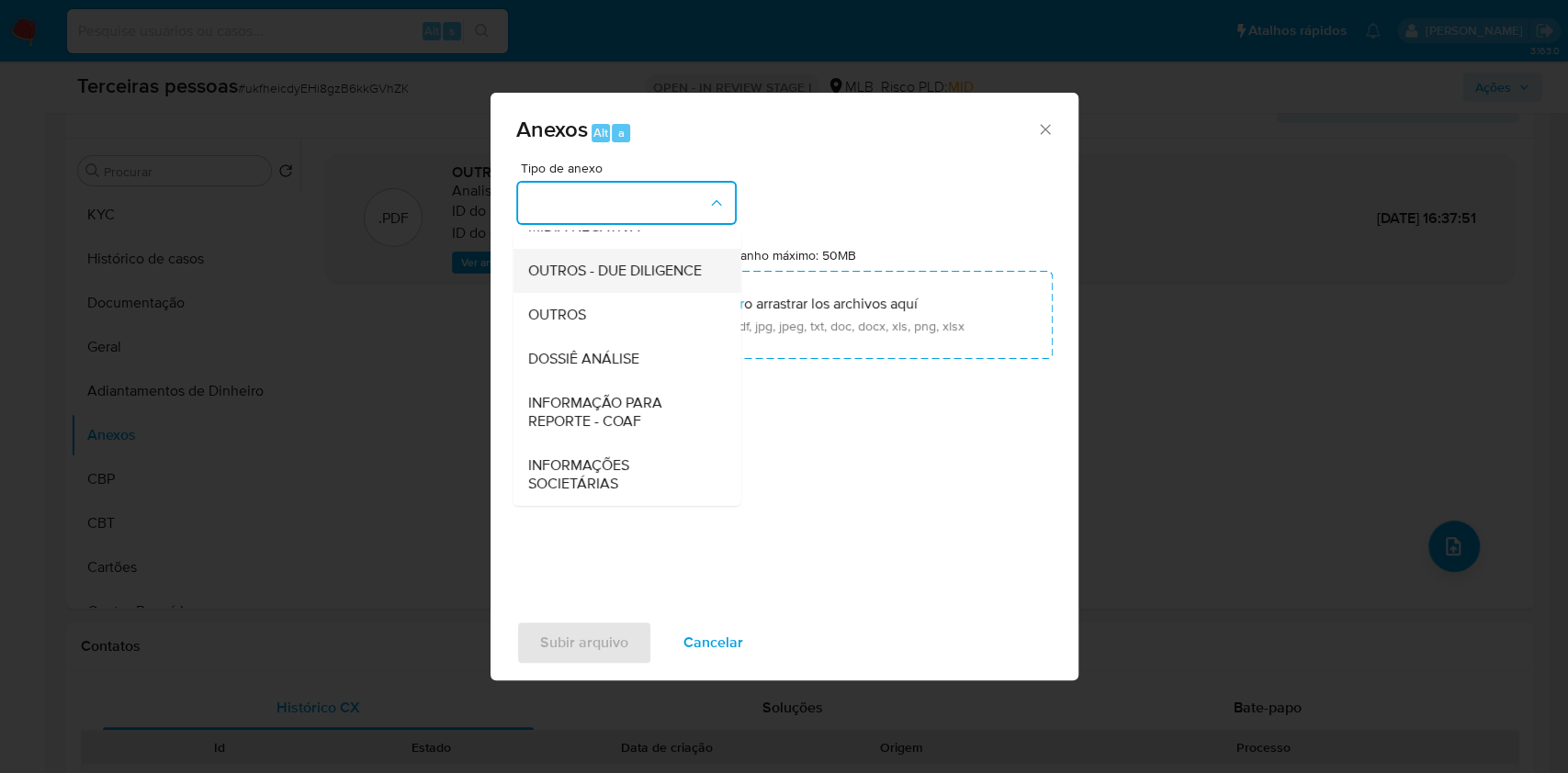
click at [596, 283] on div "OUTROS - DUE DILIGENCE" at bounding box center [621, 270] width 187 height 44
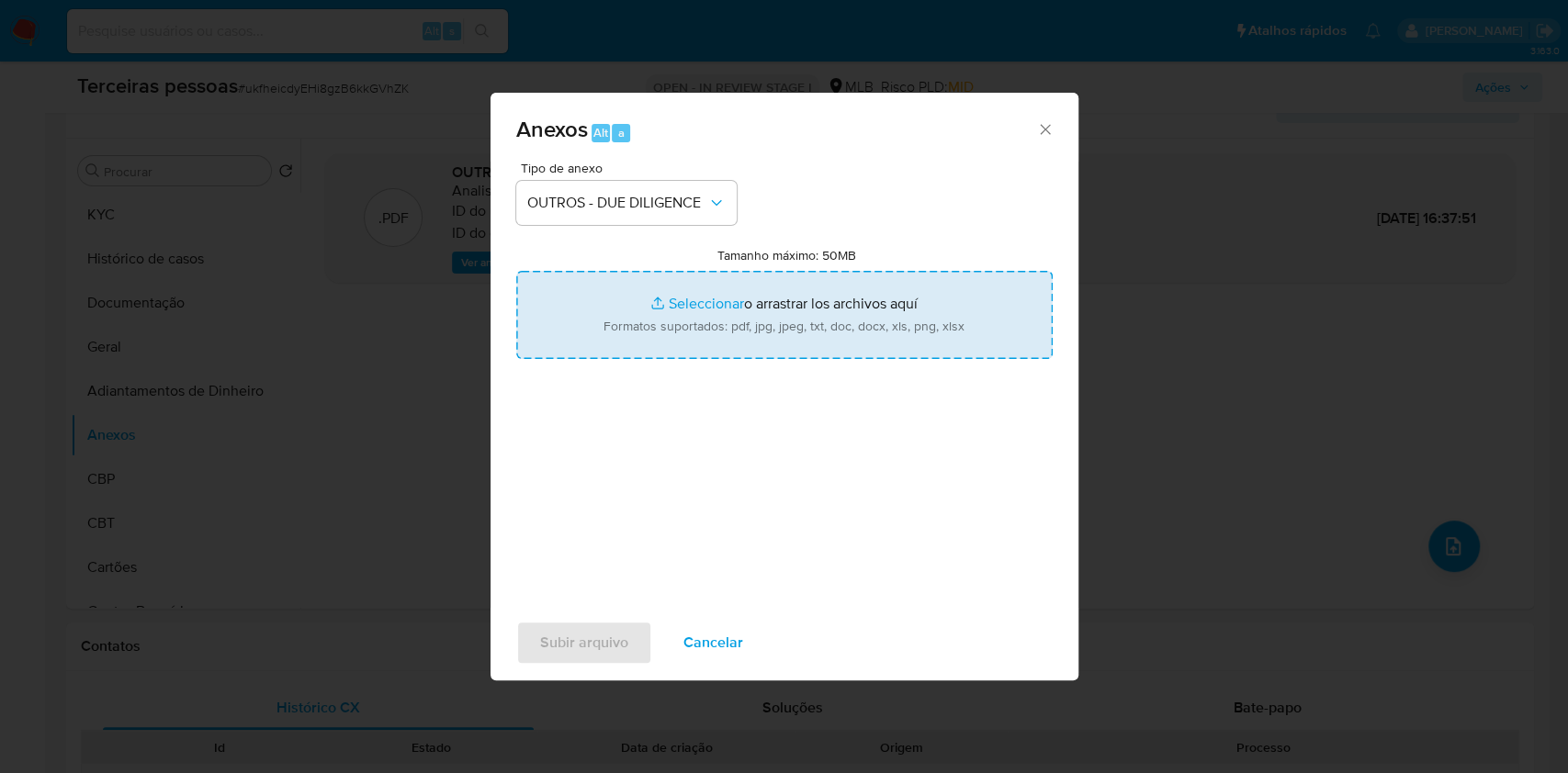
click at [669, 327] on input "Tamanho máximo: 50MB Seleccionar archivos" at bounding box center [784, 315] width 536 height 88
type input "C:\fakepath\s-DISTRIBUIDORA S.O.S BEBIDAS E FRIOS LTDA.pdf"
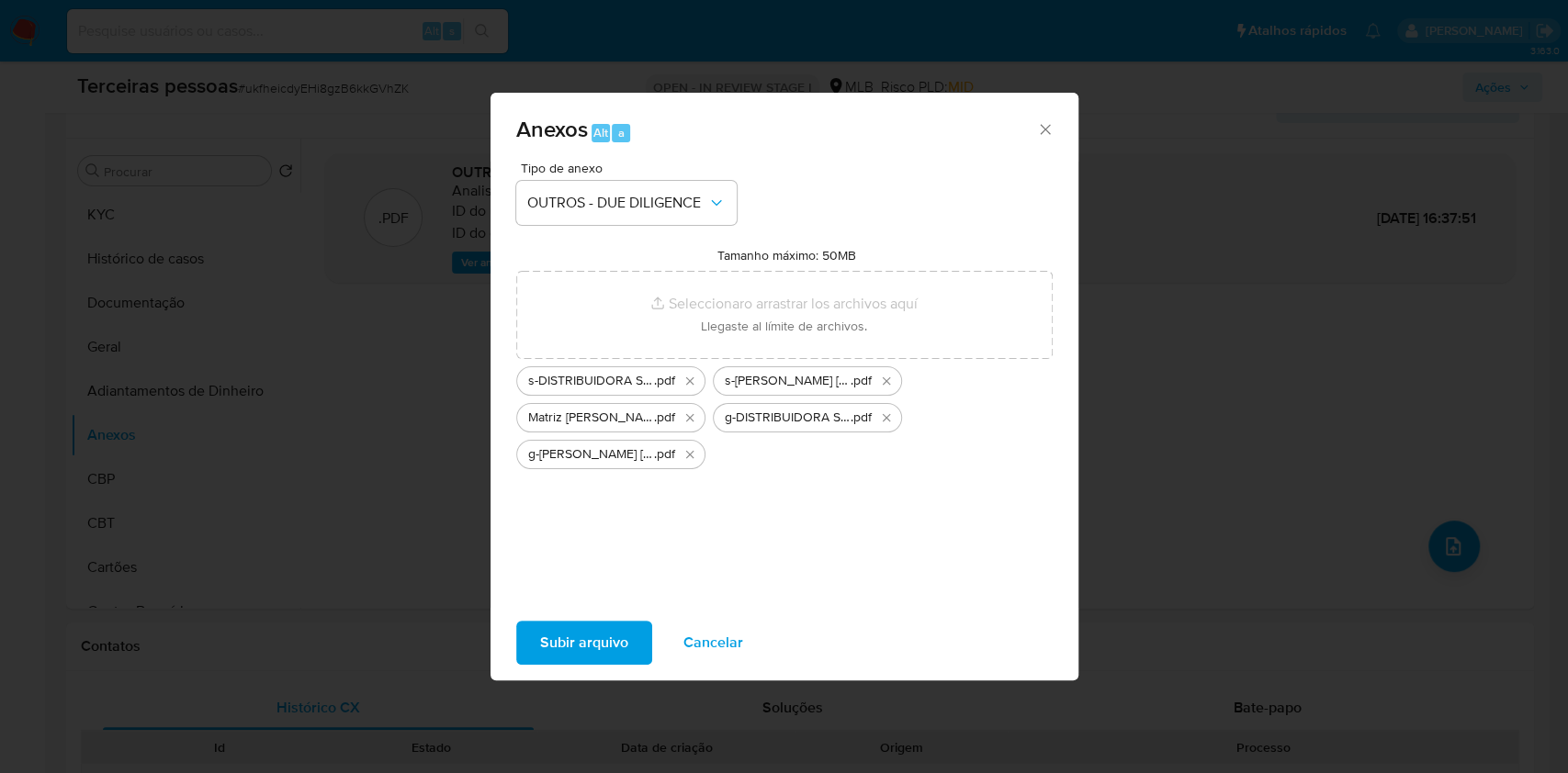
click at [596, 636] on span "Subir arquivo" at bounding box center [584, 642] width 88 height 40
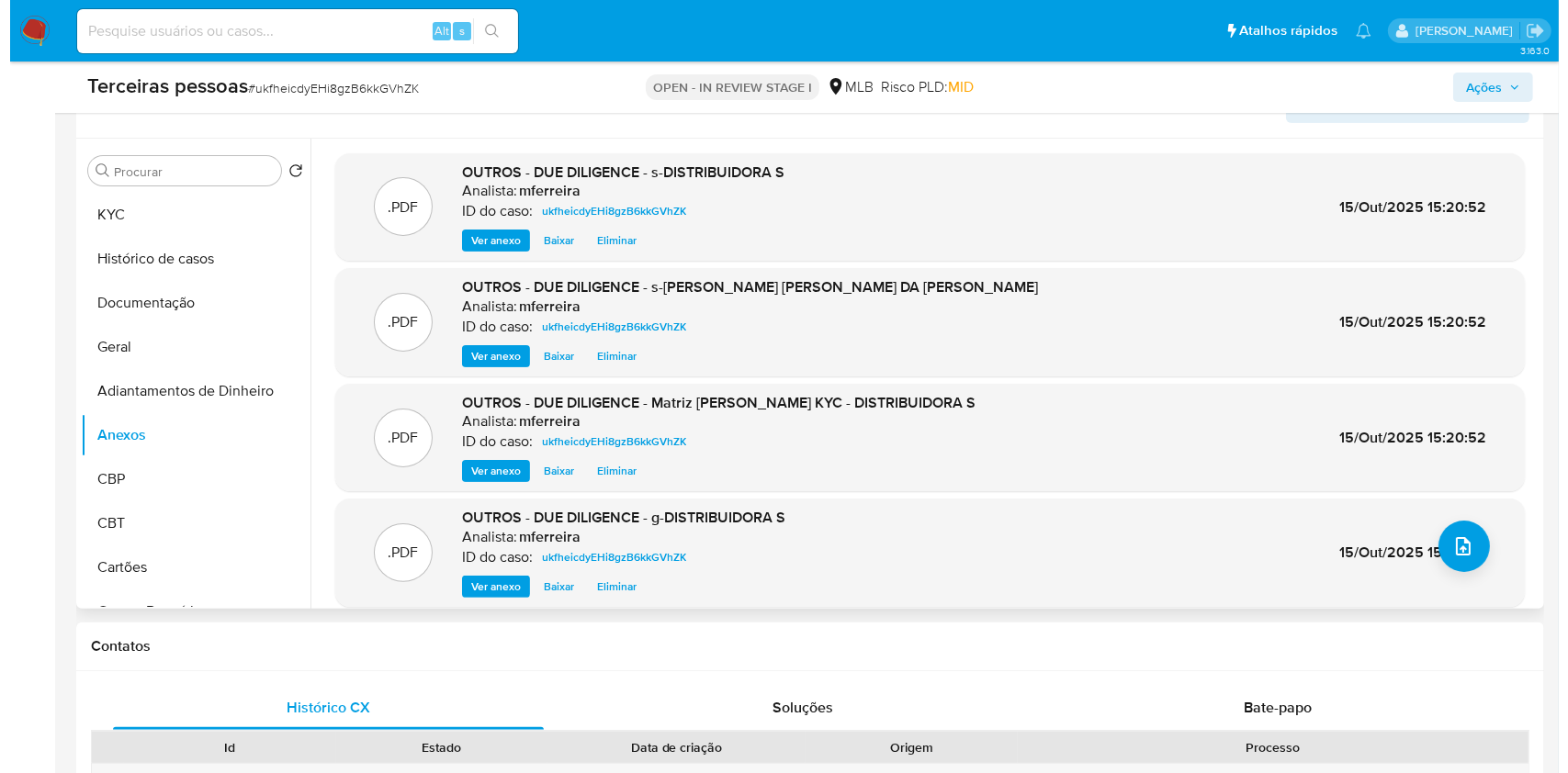
scroll to position [287, 0]
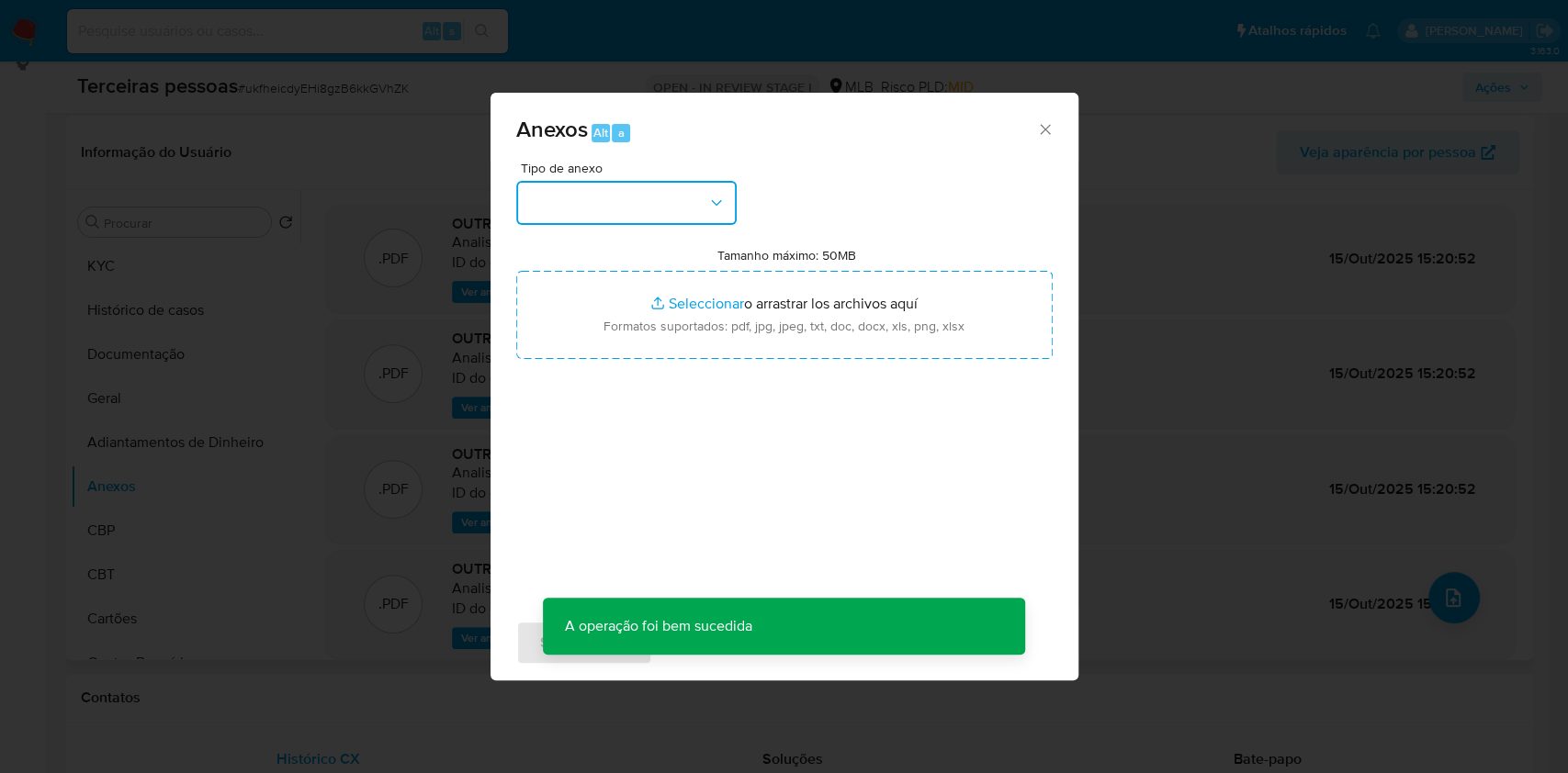
click at [656, 190] on button "button" at bounding box center [626, 203] width 220 height 44
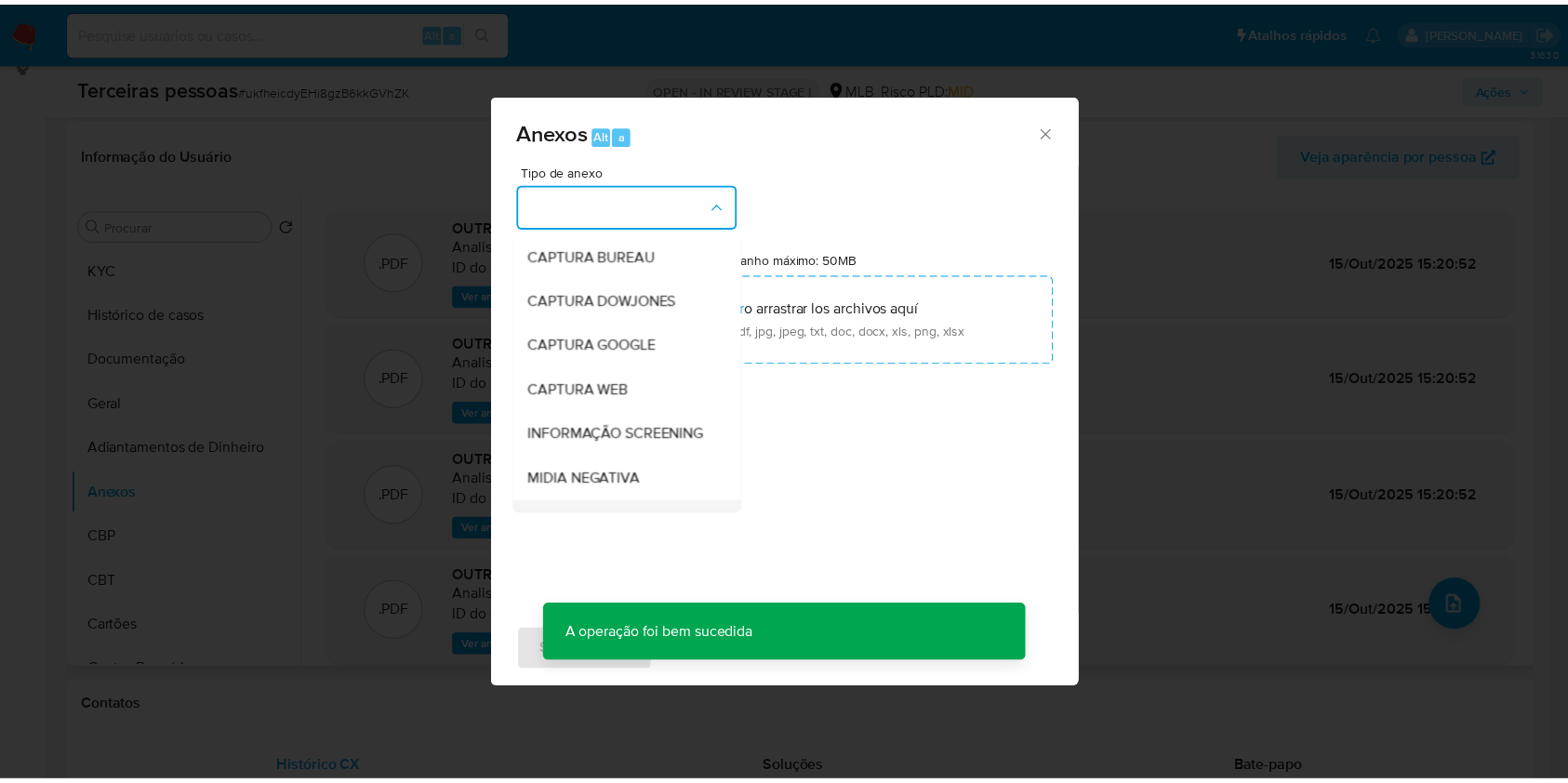
scroll to position [285, 0]
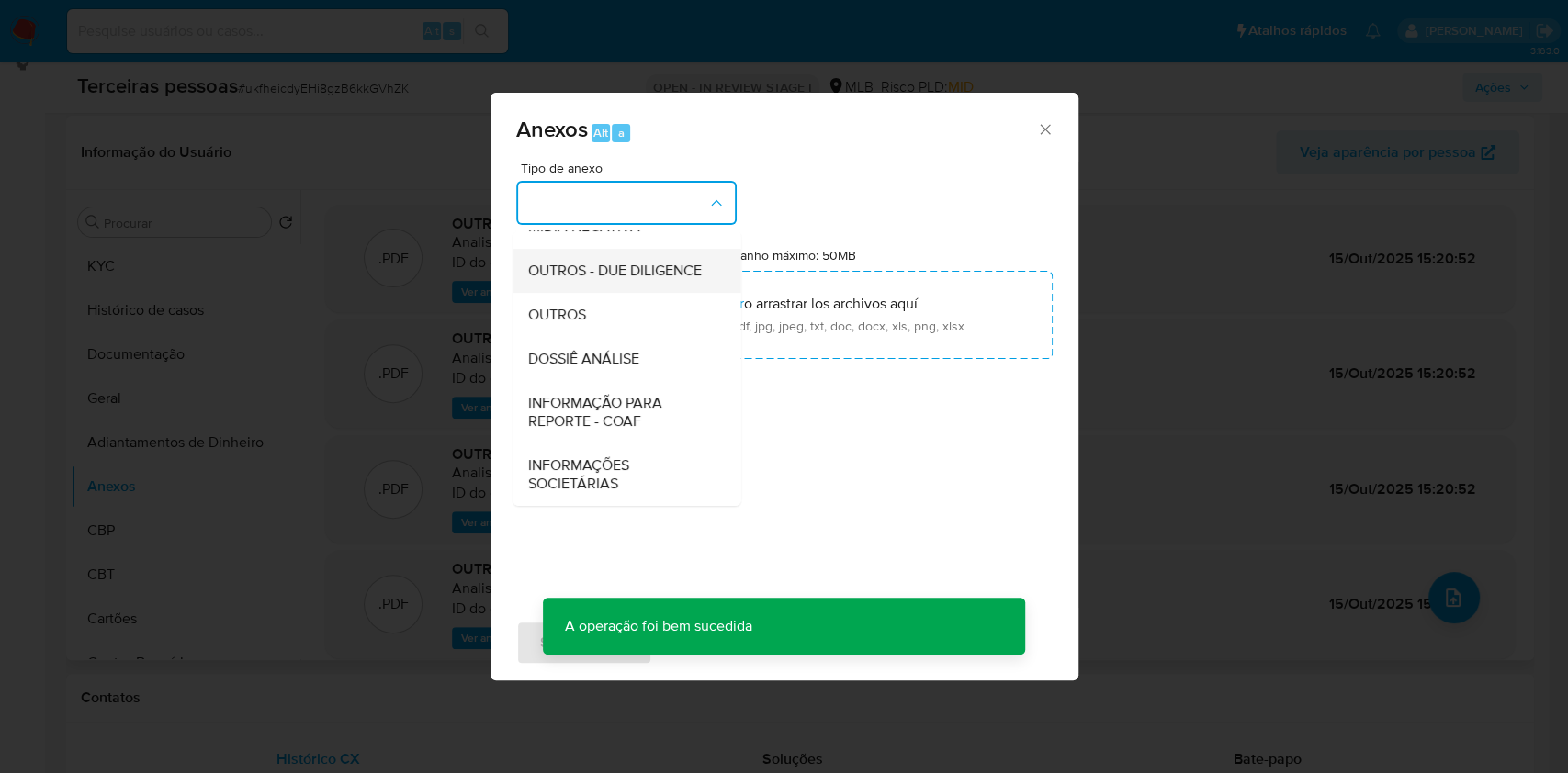
click at [637, 262] on span "OUTROS - DUE DILIGENCE" at bounding box center [614, 271] width 174 height 19
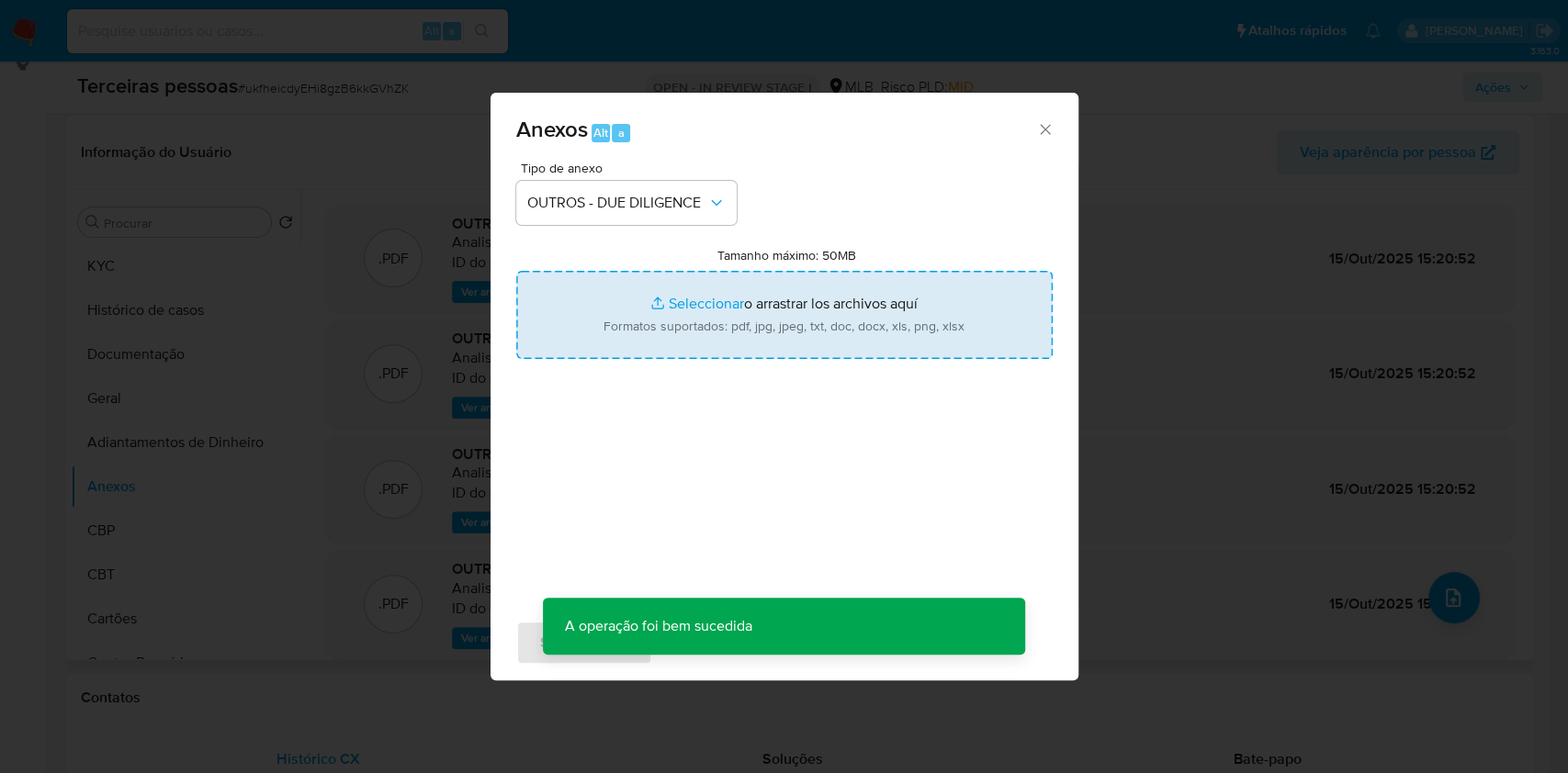
click at [730, 329] on input "Tamanho máximo: 50MB Seleccionar archivos" at bounding box center [784, 315] width 536 height 88
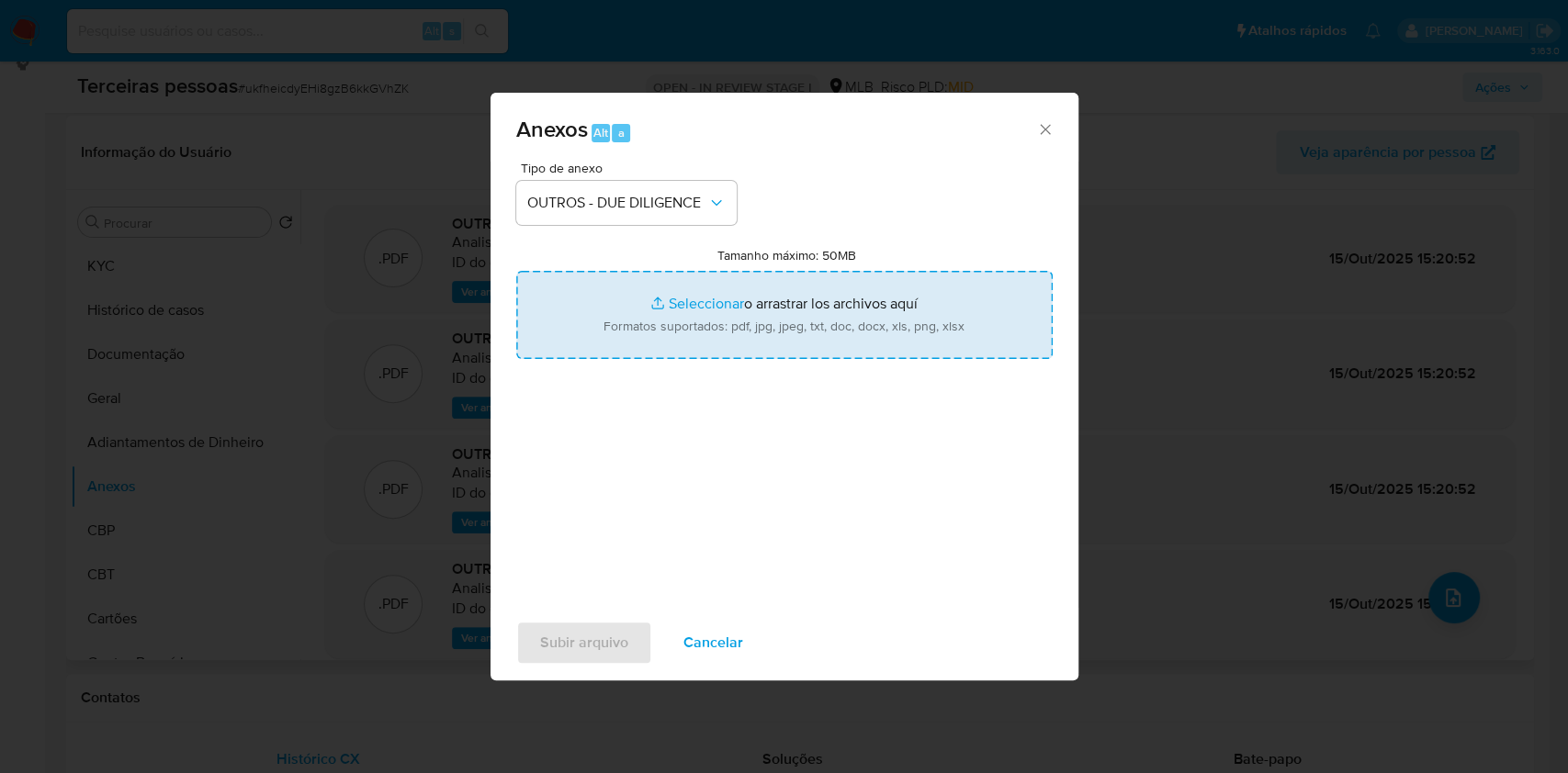
type input "C:\fakepath\Comprovante de Inscrição e de Situação Cadastral.pdf"
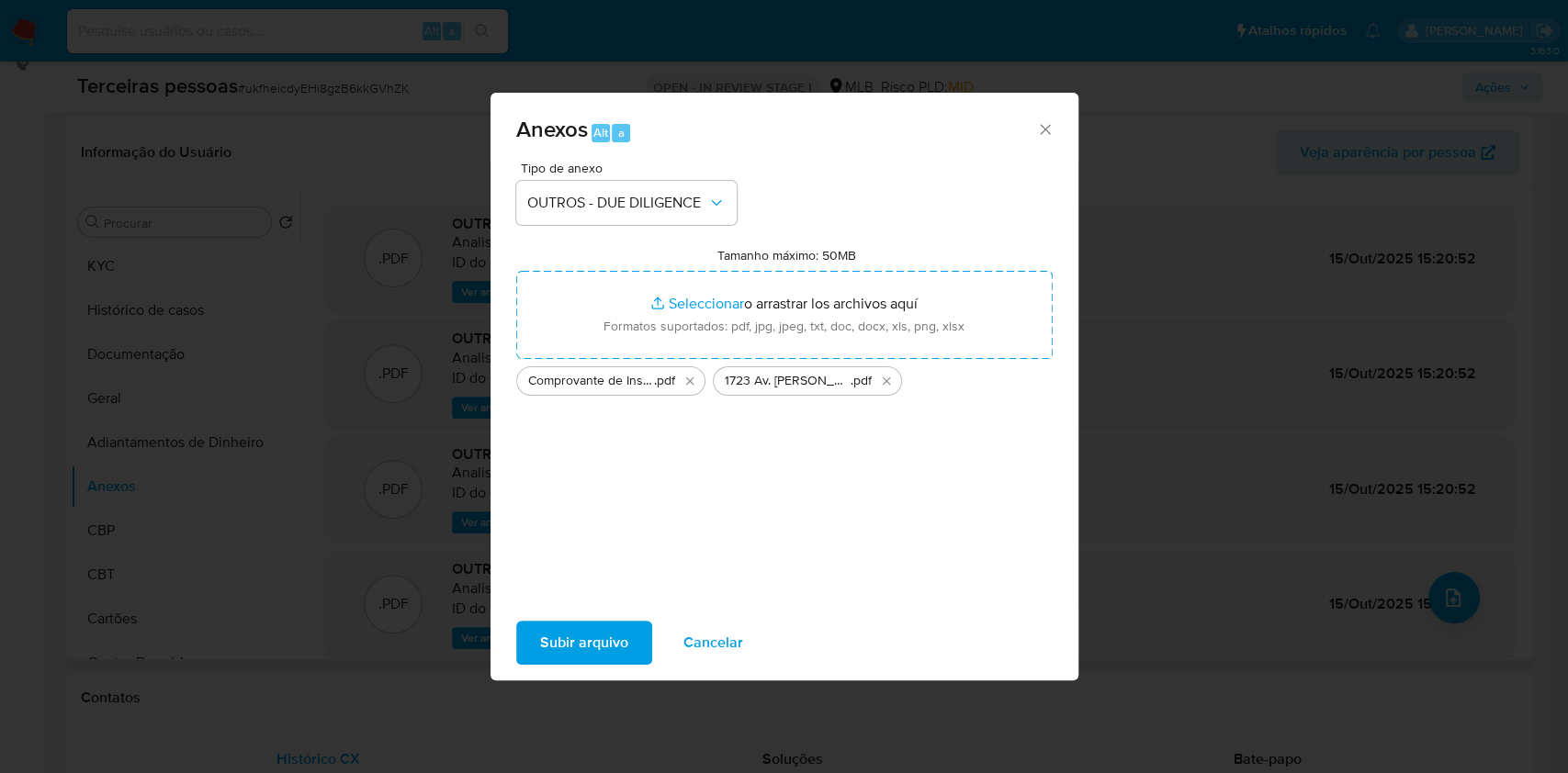
click at [592, 642] on span "Subir arquivo" at bounding box center [584, 642] width 88 height 40
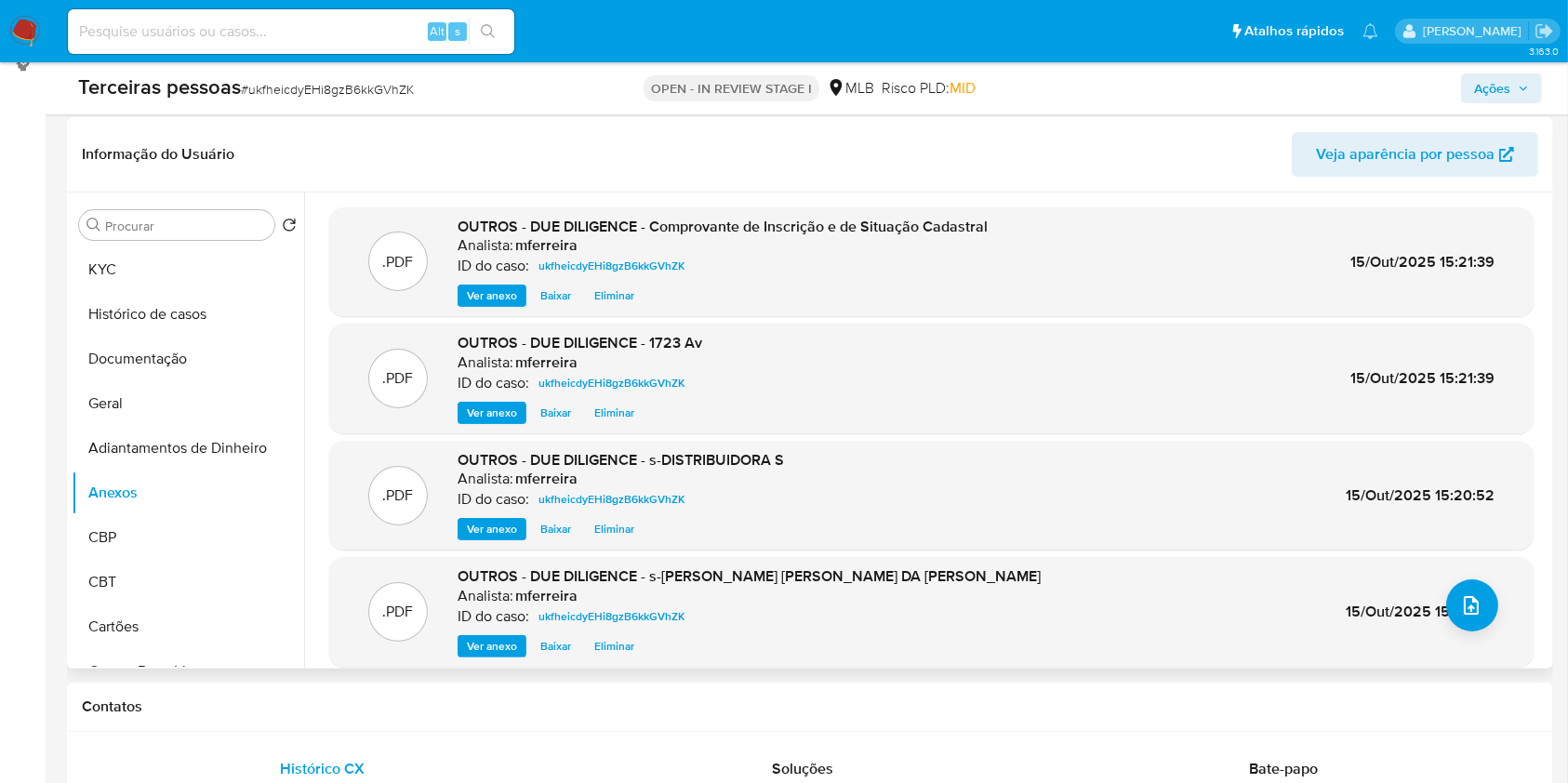
click at [1534, 77] on button "Ações" at bounding box center [1502, 88] width 81 height 30
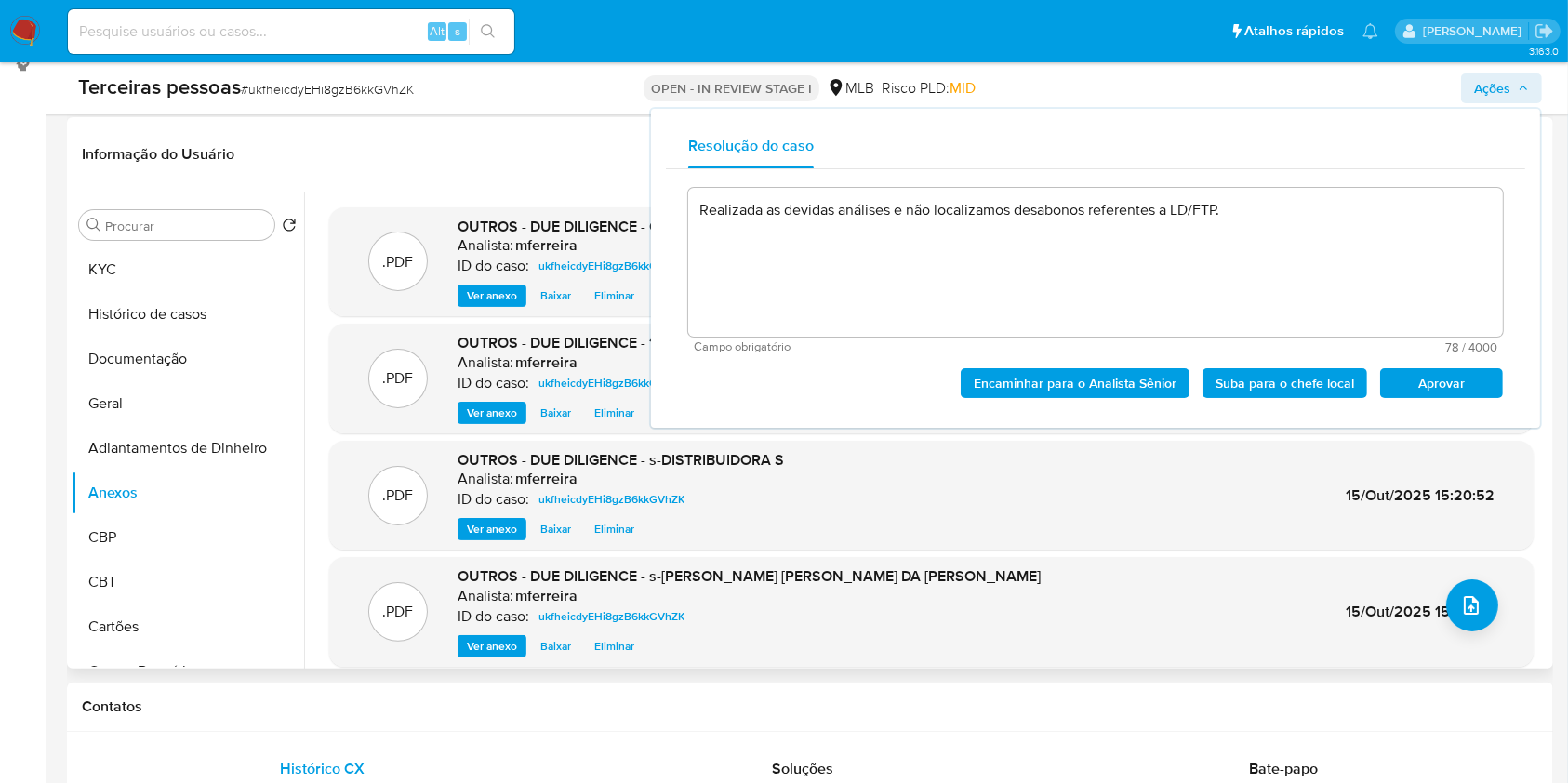
click at [1455, 383] on span "Aprovar" at bounding box center [1442, 383] width 97 height 26
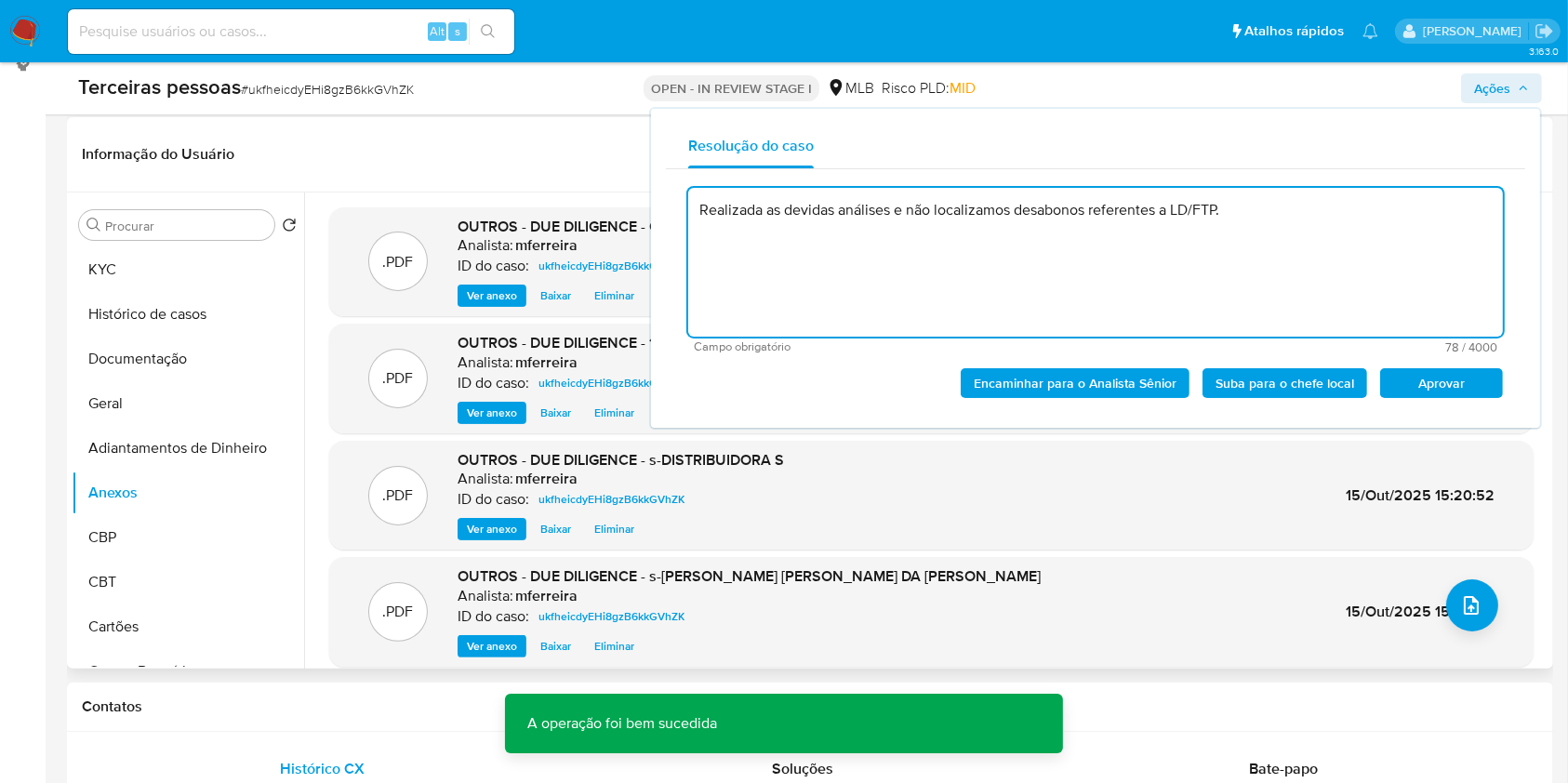
type textarea "Realizada as devidas análises e não localizamos desabonos referentes a LD/FTP."
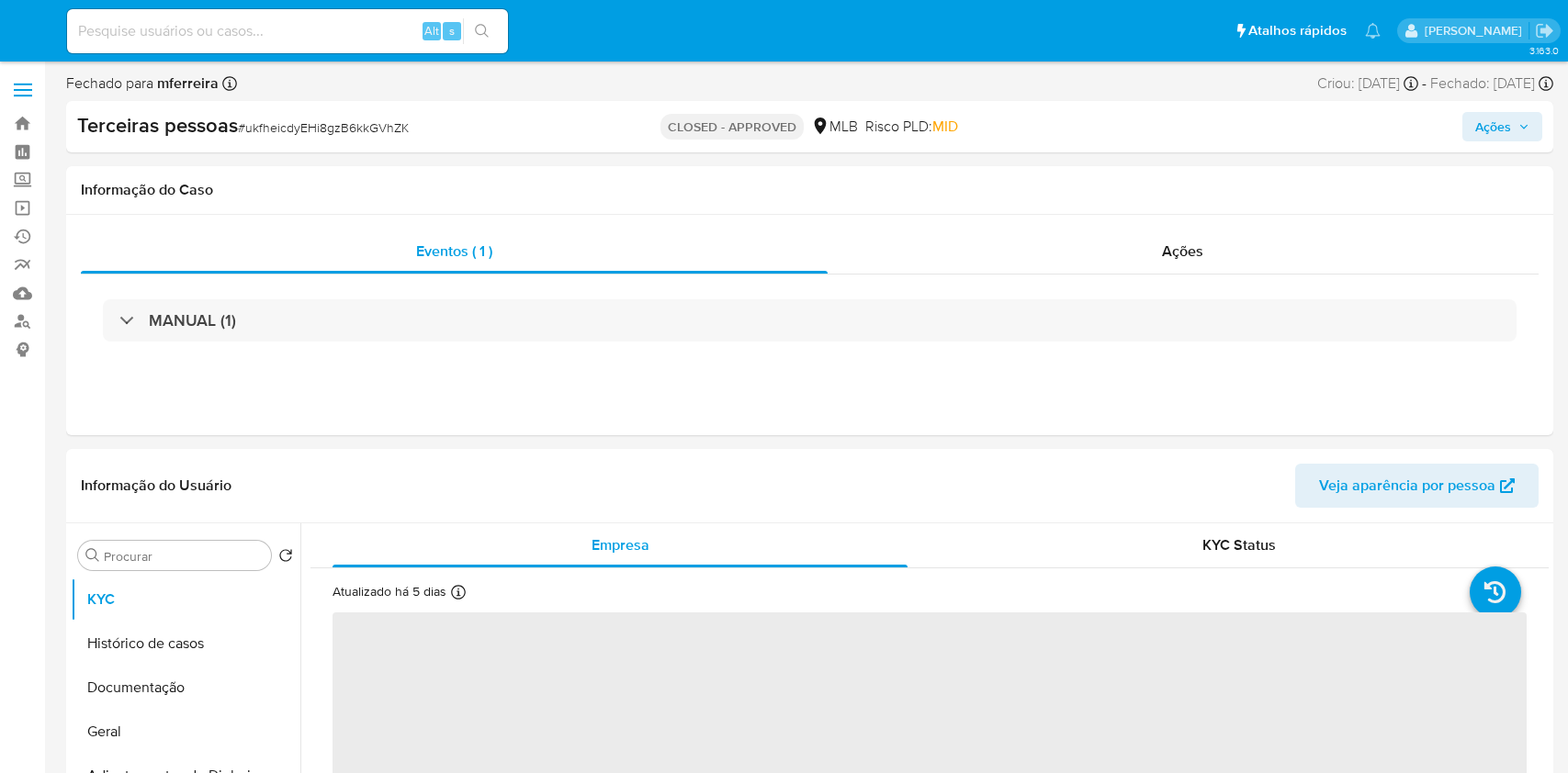
select select "10"
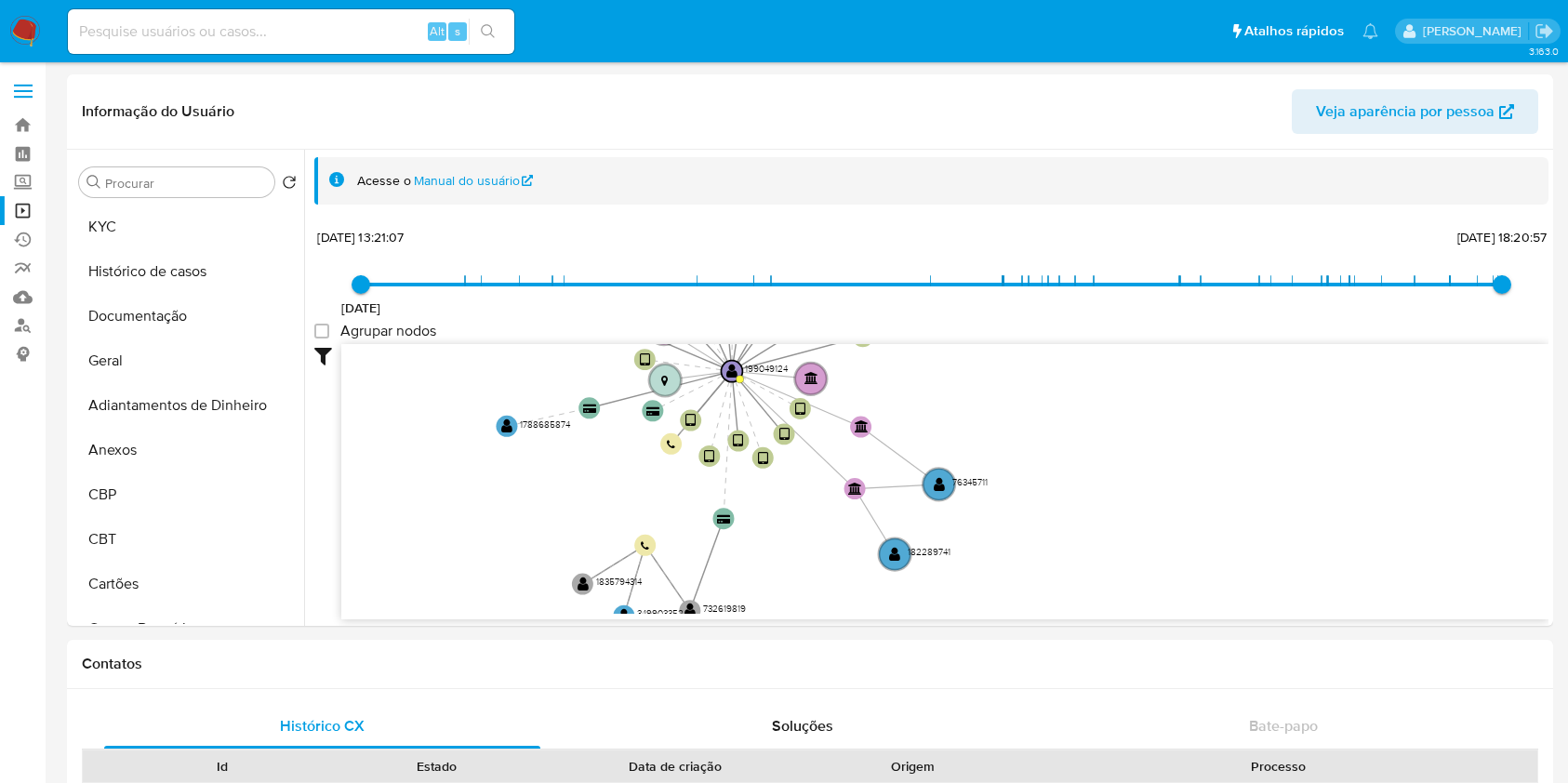
select select "10"
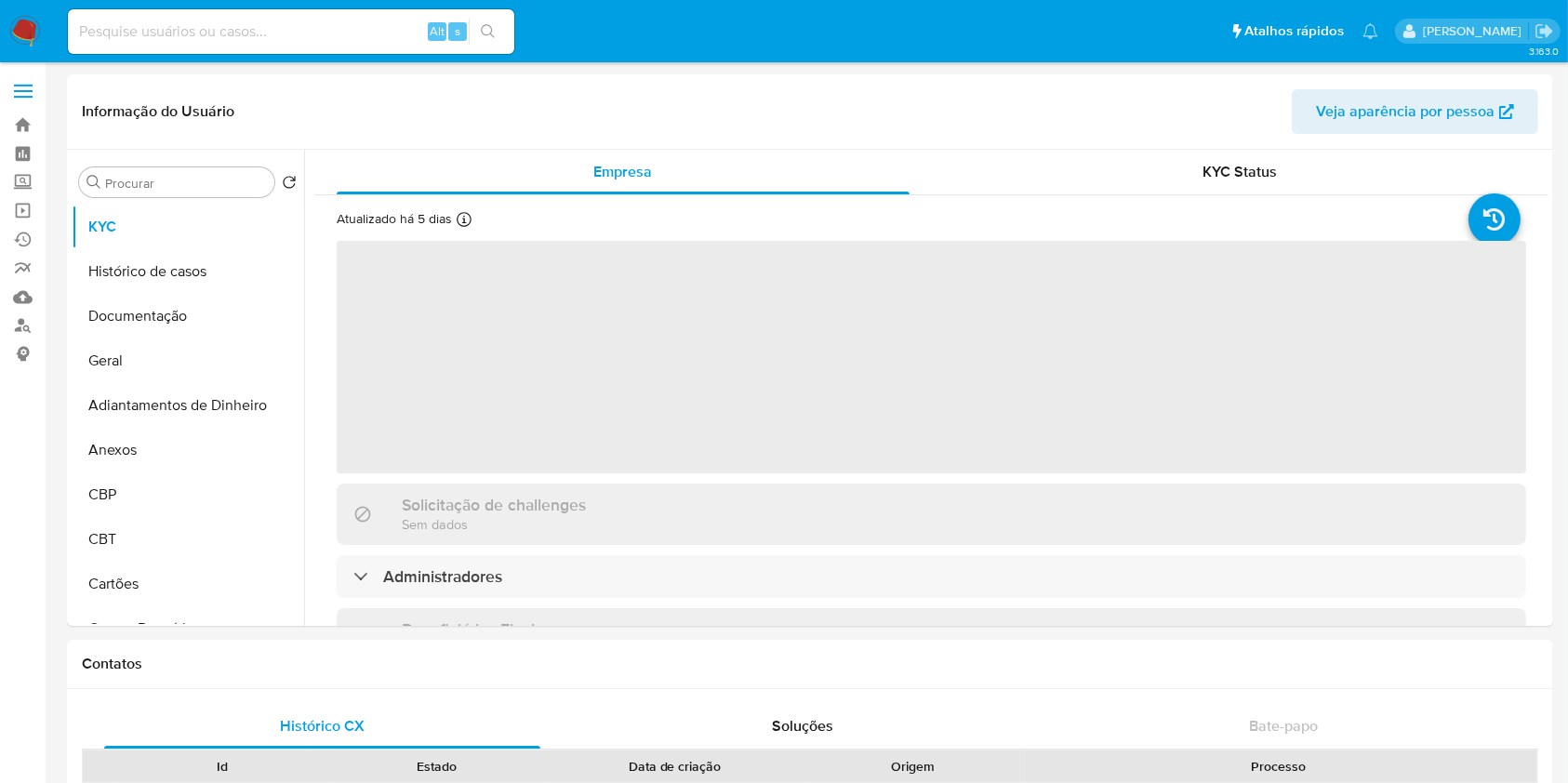
select select "10"
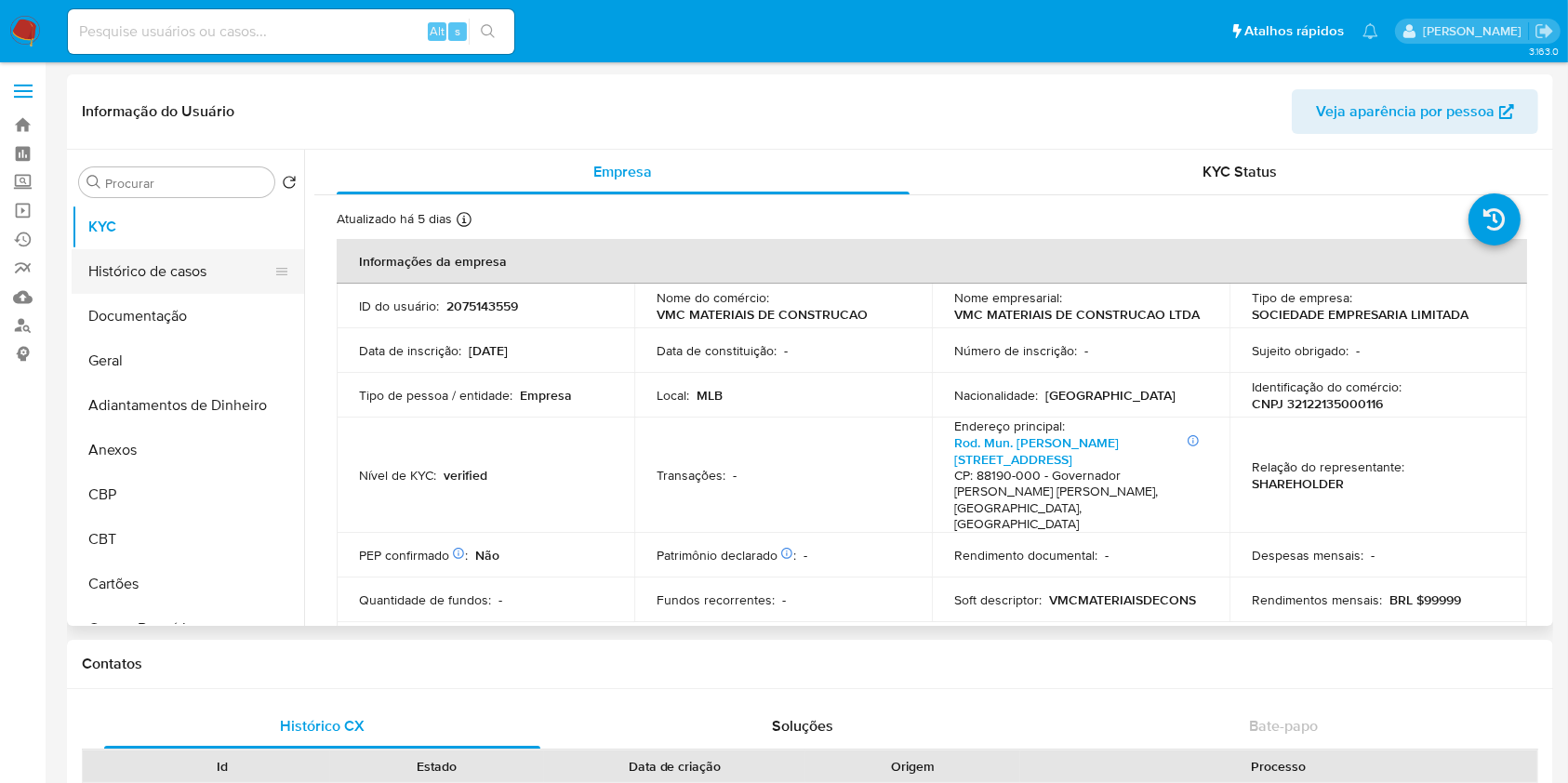
click at [148, 271] on button "Histórico de casos" at bounding box center [181, 271] width 217 height 44
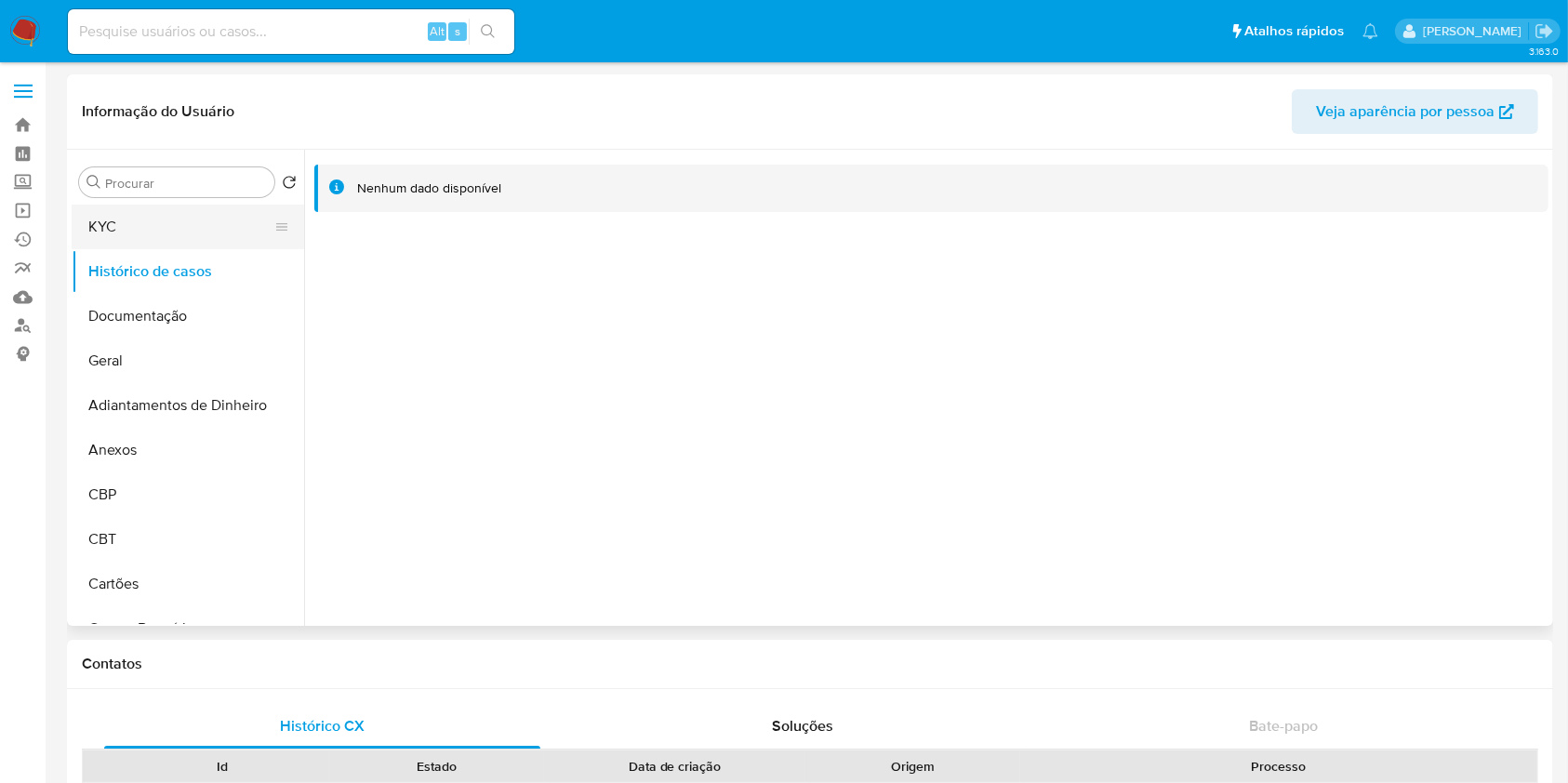
click at [168, 229] on button "KYC" at bounding box center [181, 226] width 217 height 44
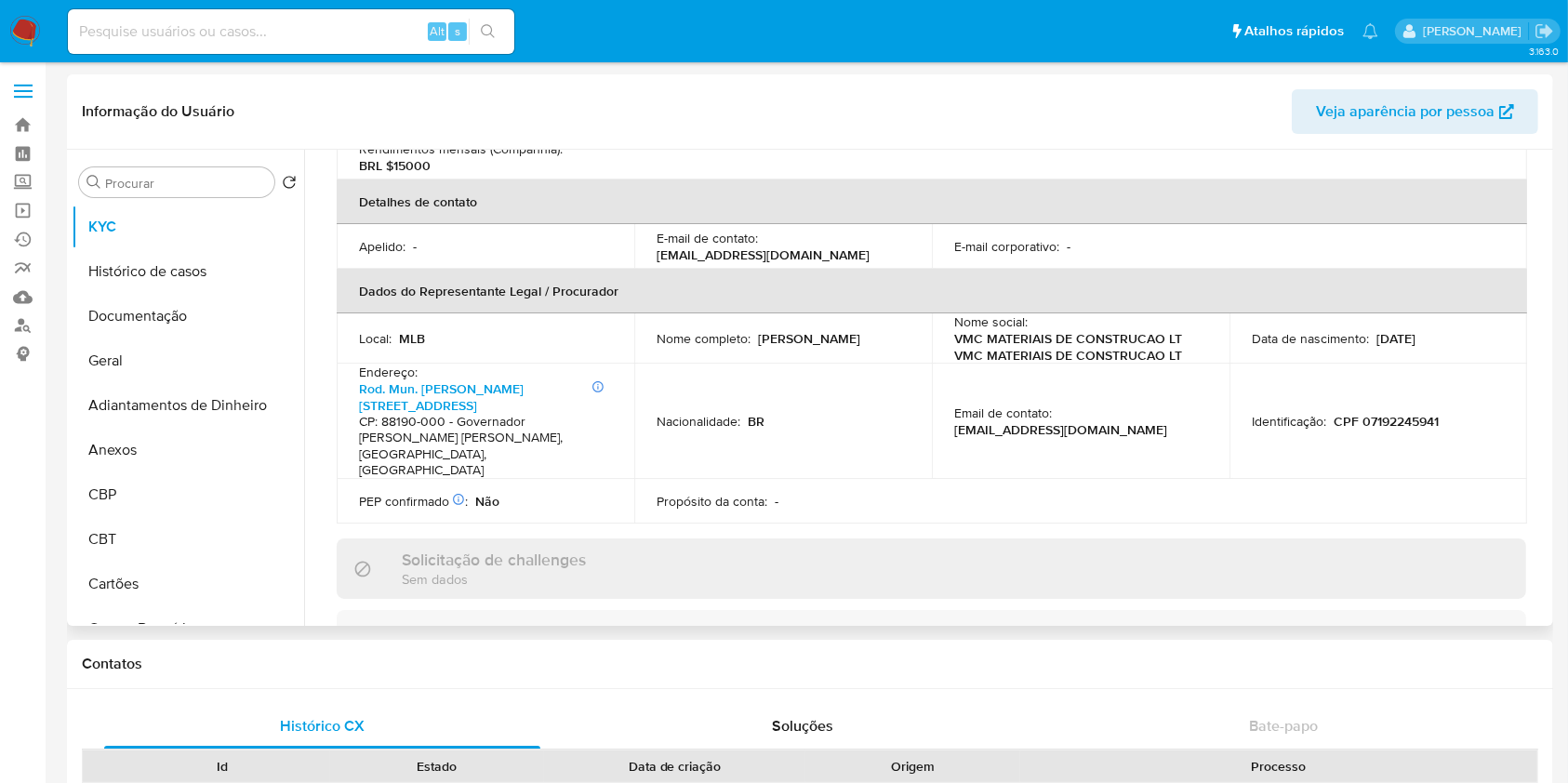
scroll to position [744, 0]
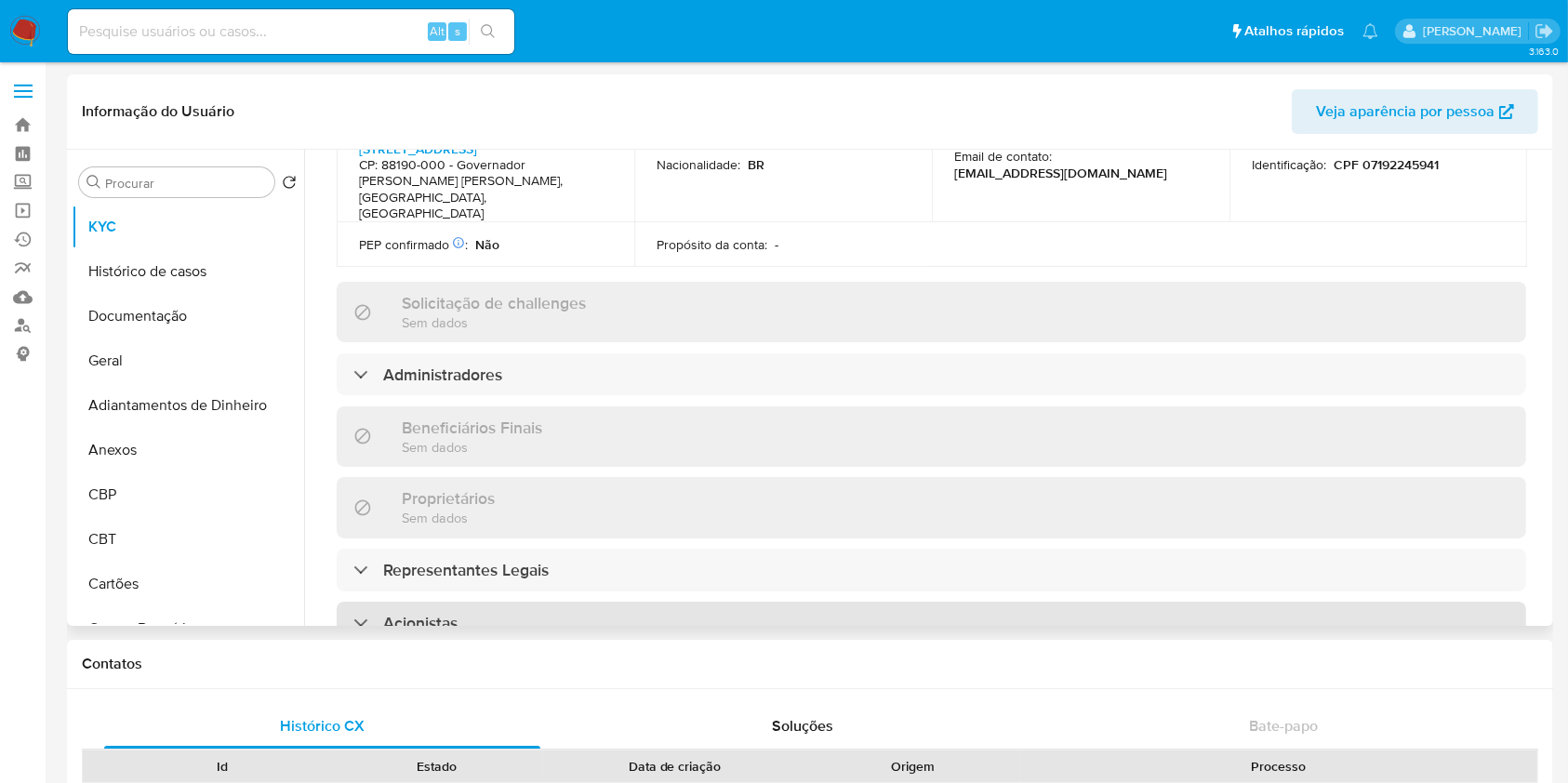
click at [574, 602] on div "Acionistas" at bounding box center [931, 623] width 1190 height 42
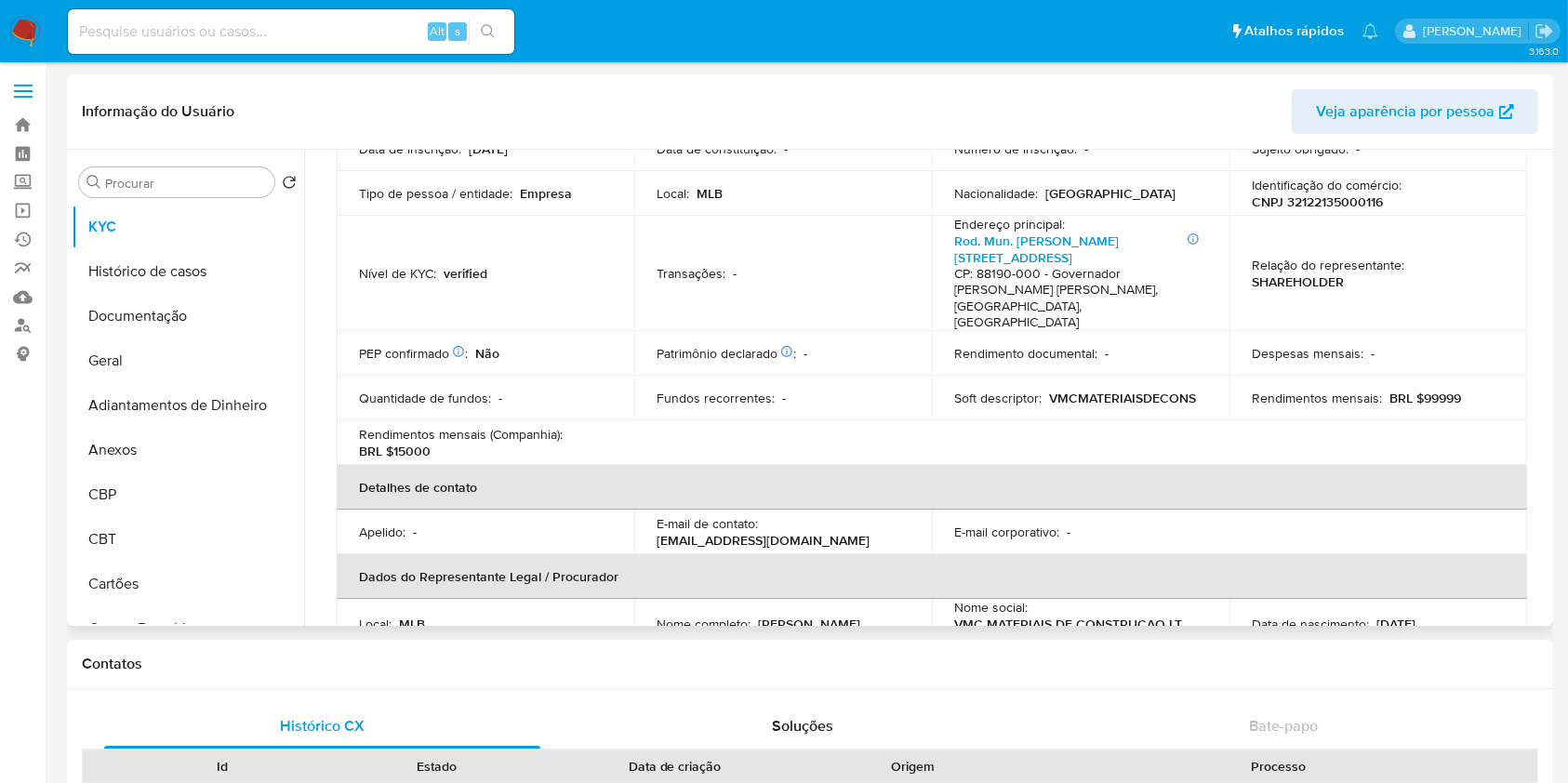
scroll to position [0, 0]
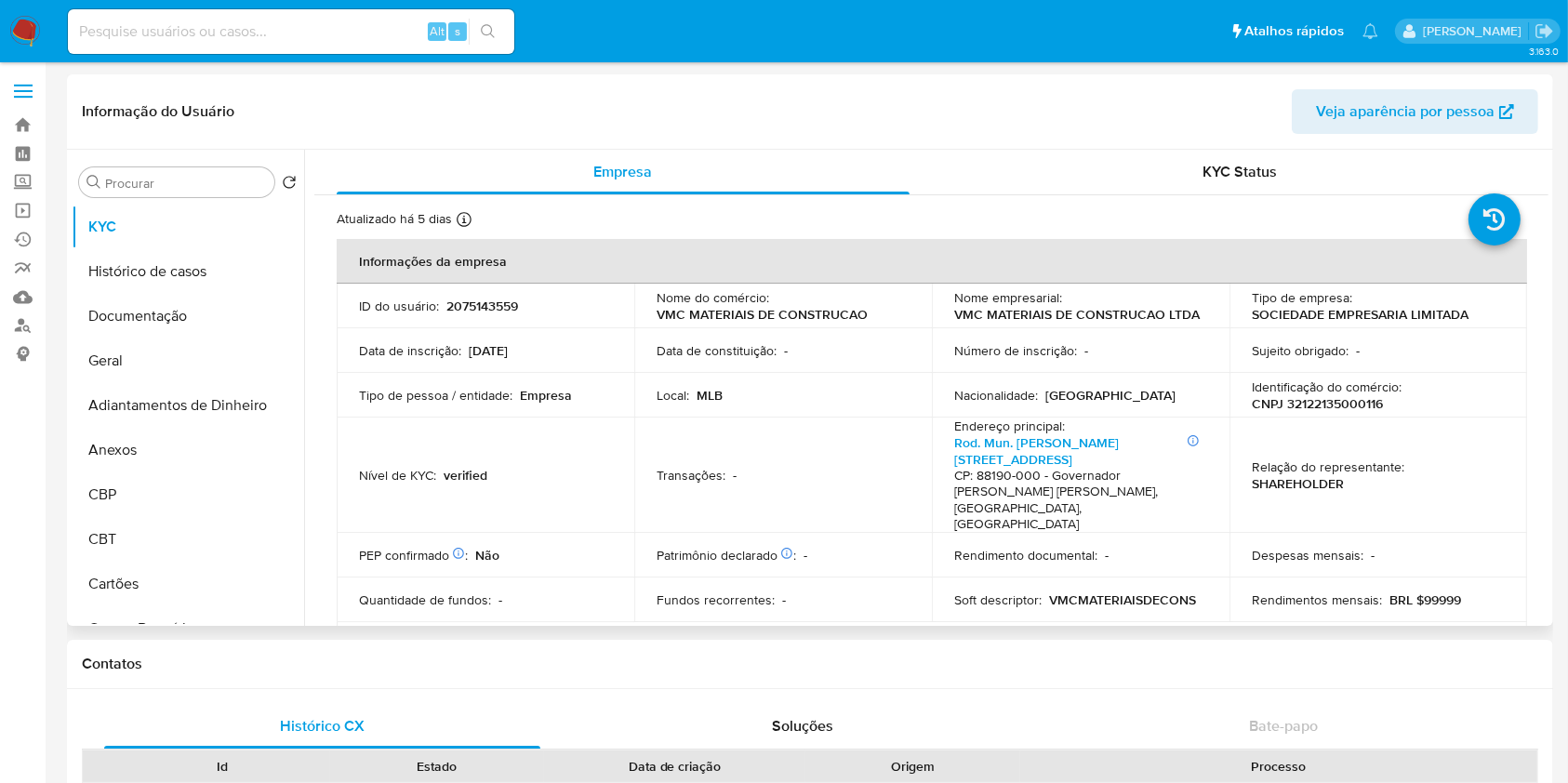
click at [1331, 419] on td "Relação do representante : SHAREHOLDER" at bounding box center [1378, 475] width 297 height 116
click at [1332, 404] on p "CNPJ 32122135000116" at bounding box center [1317, 403] width 131 height 17
copy p "32122135000116"
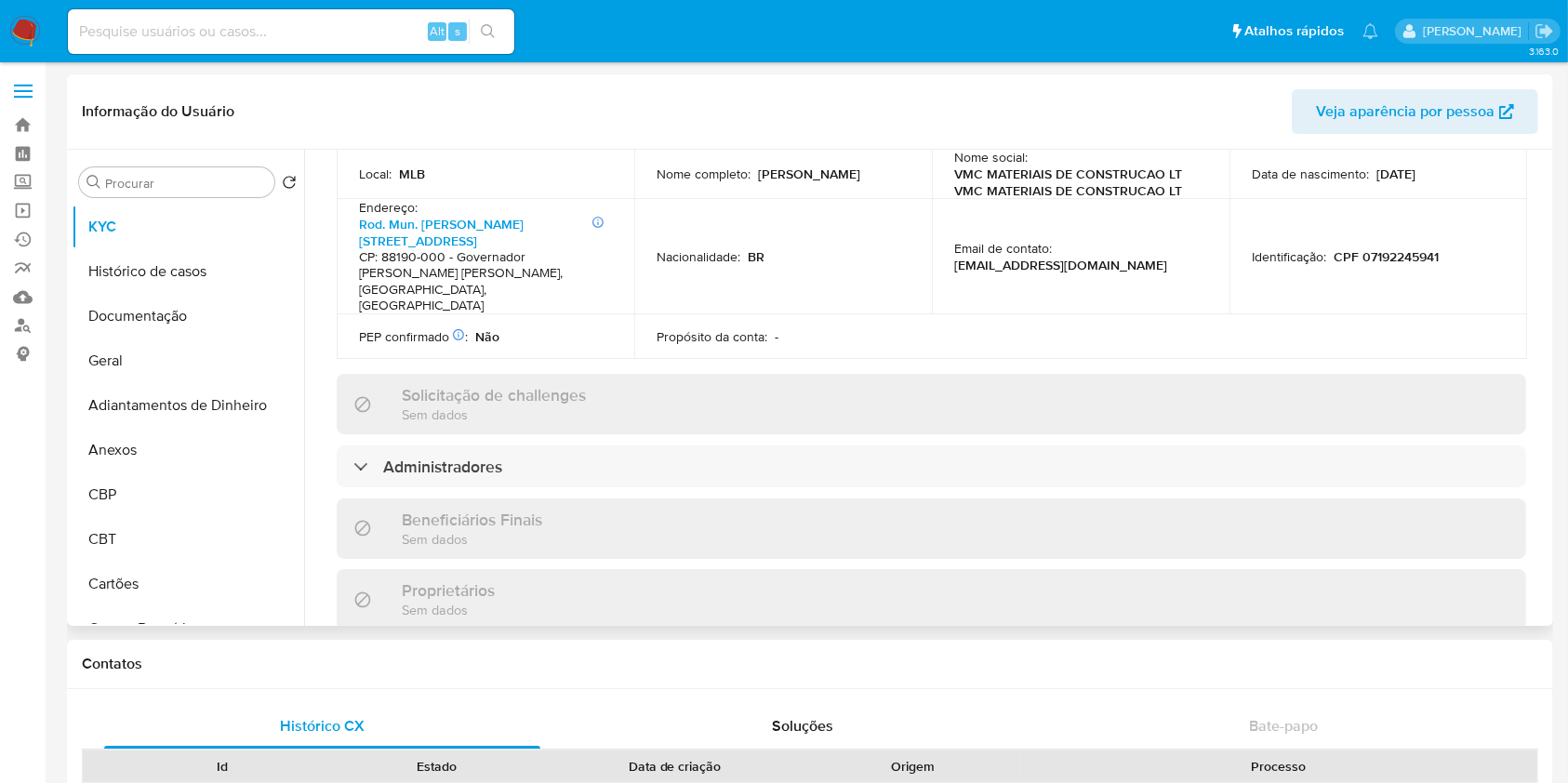
scroll to position [868, 0]
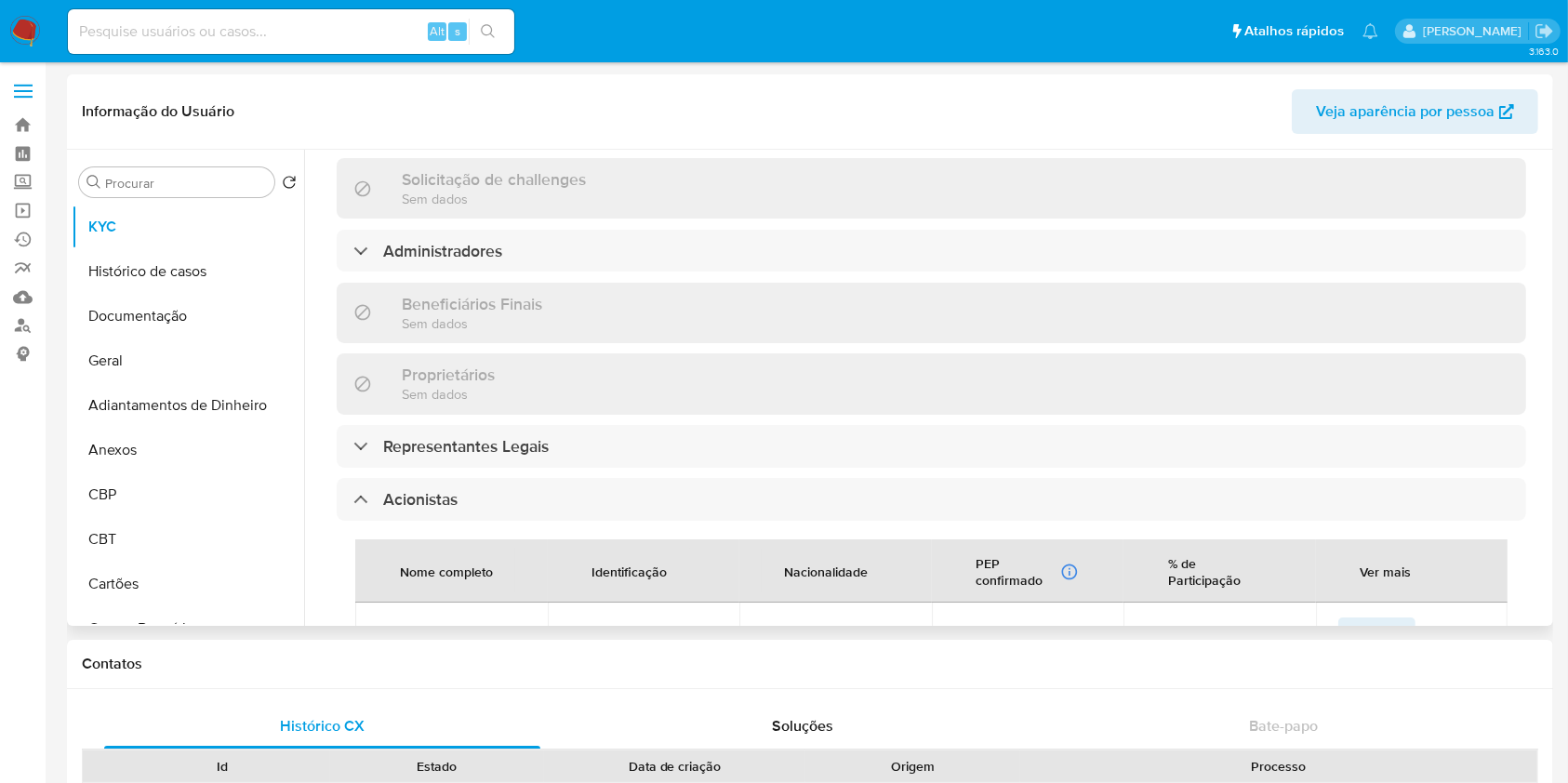
click at [469, 625] on span "GUSTAVO ALVES LEAL" at bounding box center [452, 633] width 148 height 17
copy span "GUSTAVO ALVES LEAL"
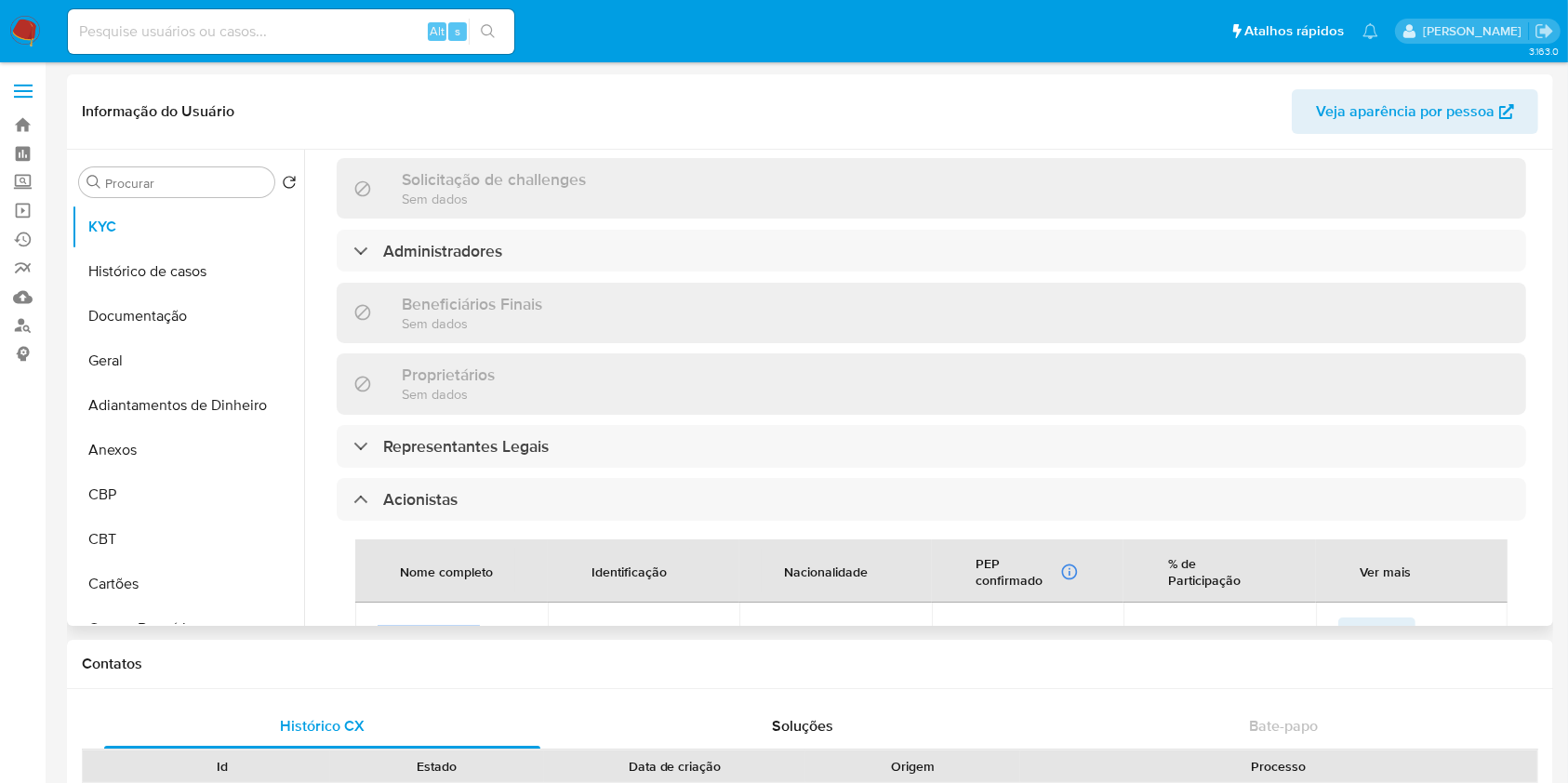
click at [425, 625] on span "GUSTAVO ALVES LEAL" at bounding box center [452, 633] width 148 height 17
click at [426, 625] on span "GUSTAVO ALVES LEAL" at bounding box center [452, 633] width 148 height 17
copy span "GUSTAVO ALVES LEAL"
click at [484, 684] on span "JOAO VITOR LEAL" at bounding box center [452, 701] width 148 height 34
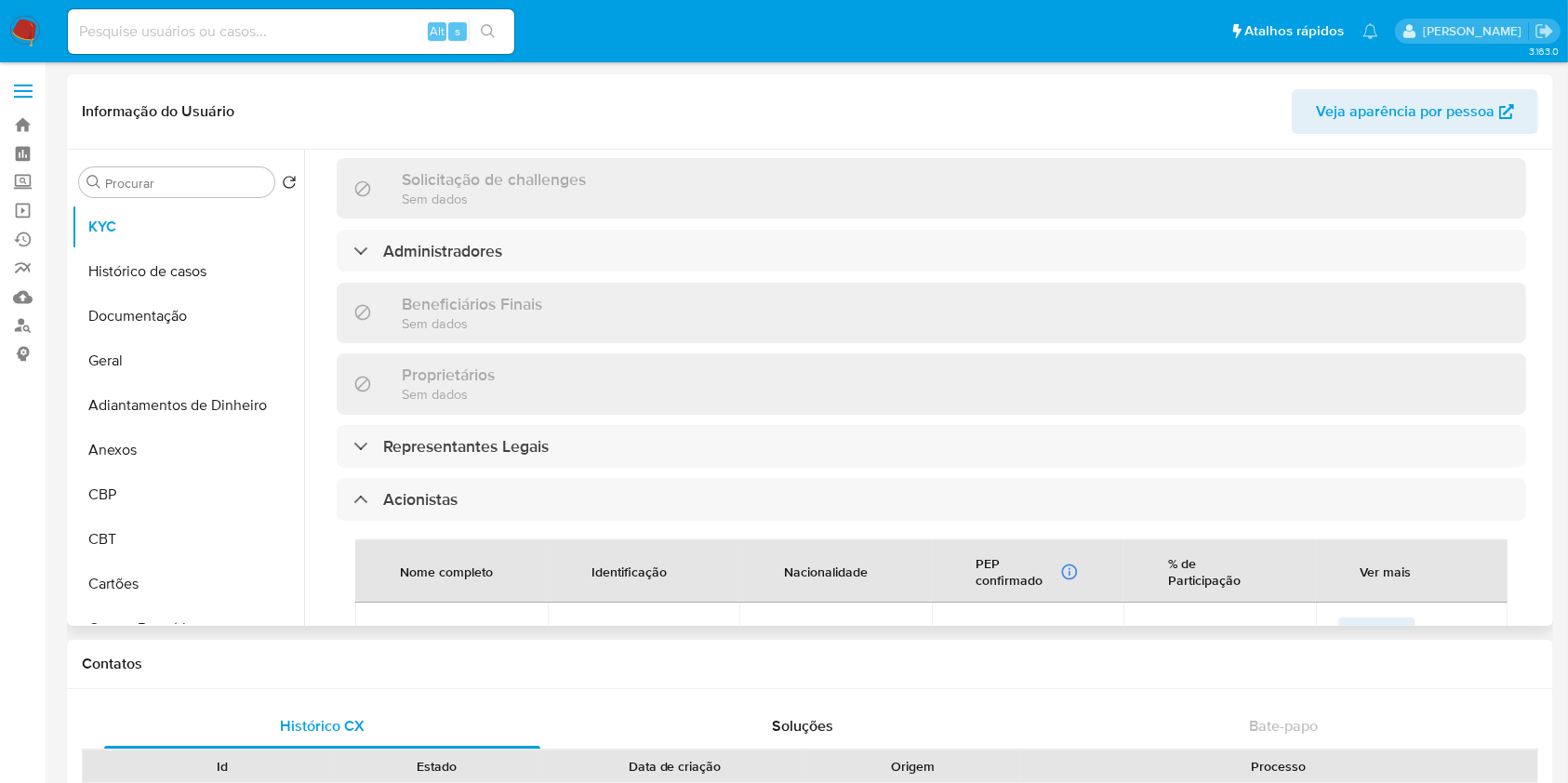
click at [484, 684] on span "JOAO VITOR LEAL" at bounding box center [452, 701] width 148 height 34
copy span "JOAO VITOR LEAL"
click at [190, 347] on button "Geral" at bounding box center [181, 360] width 217 height 44
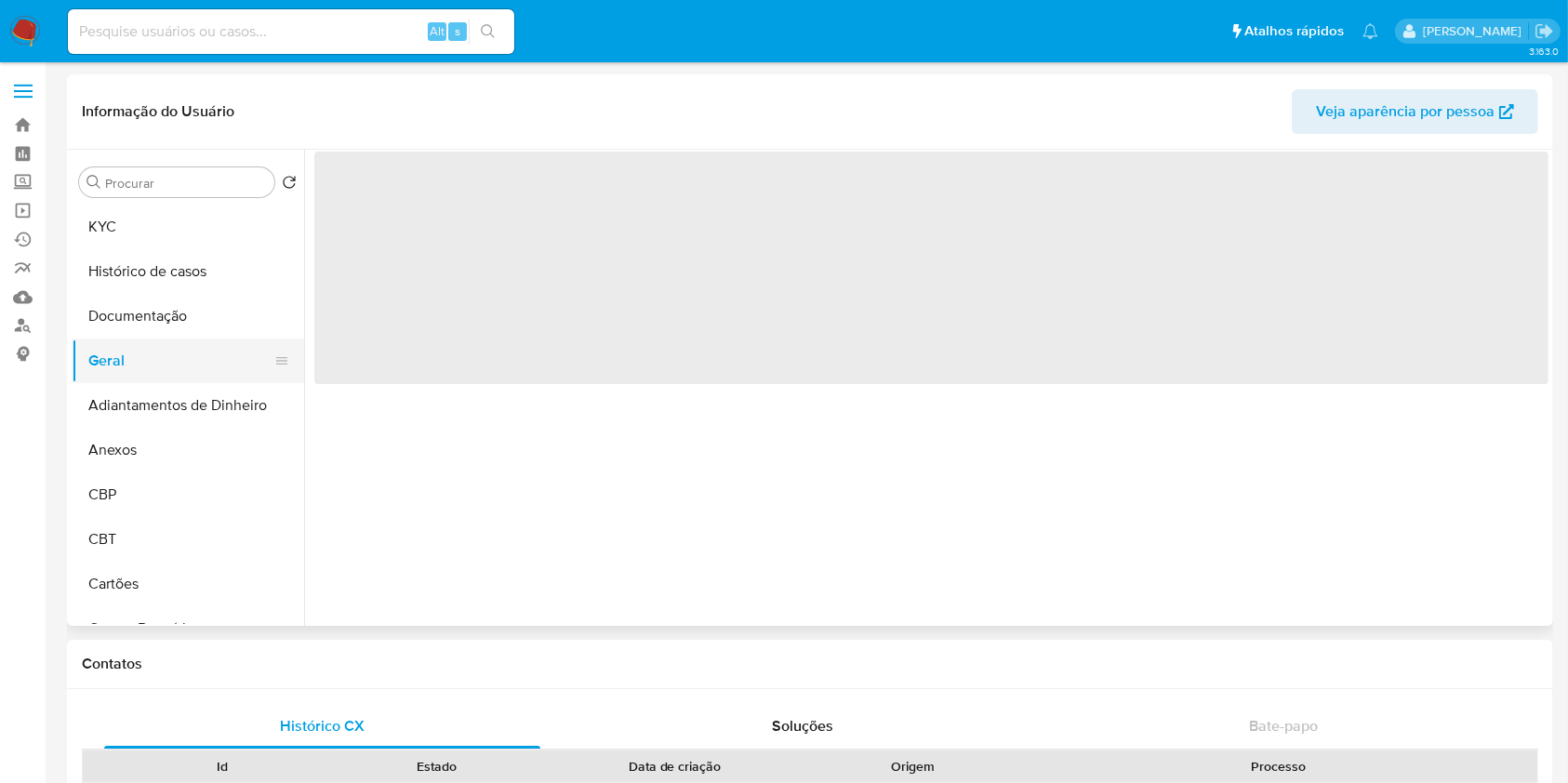
scroll to position [0, 0]
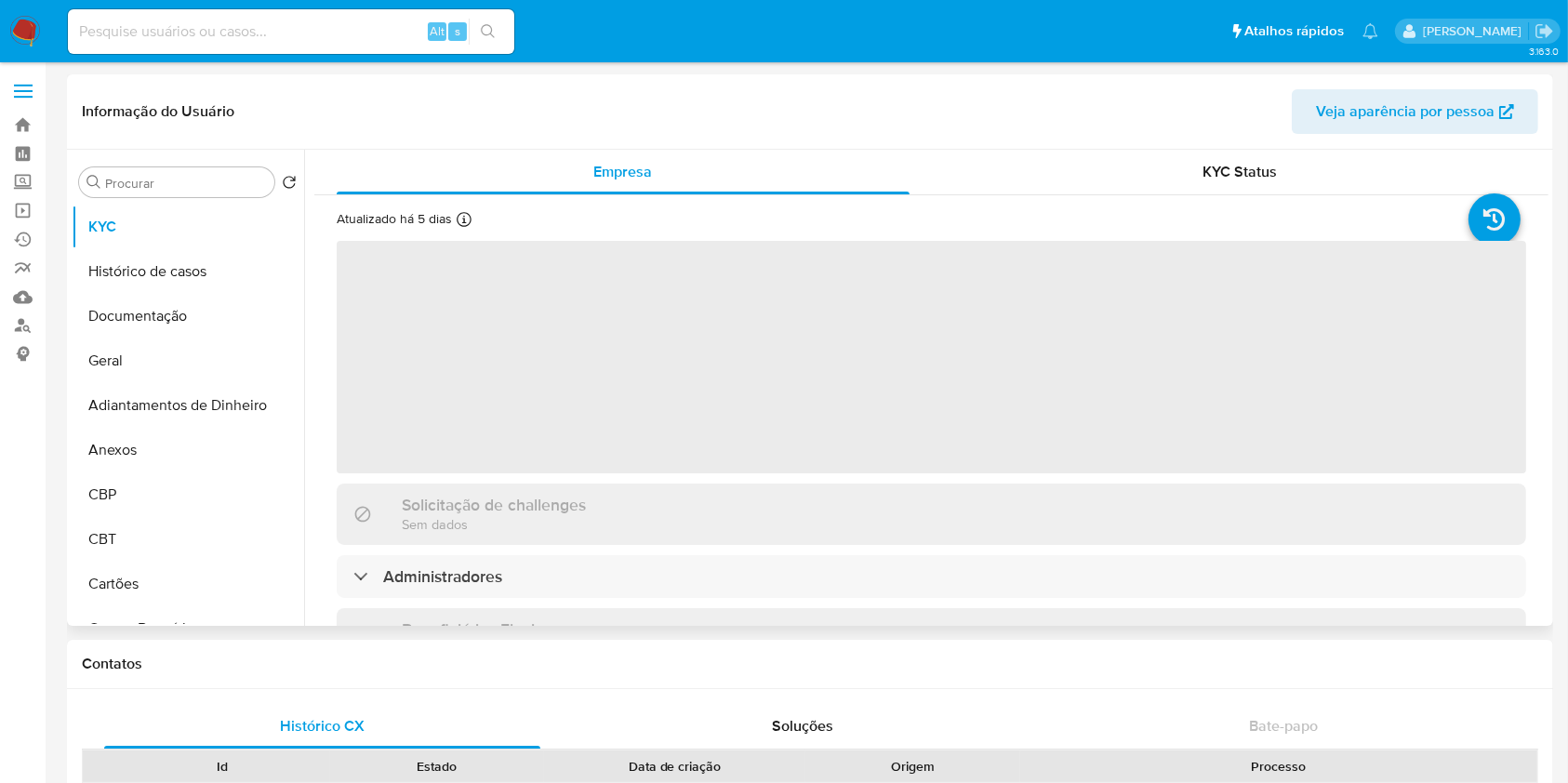
select select "10"
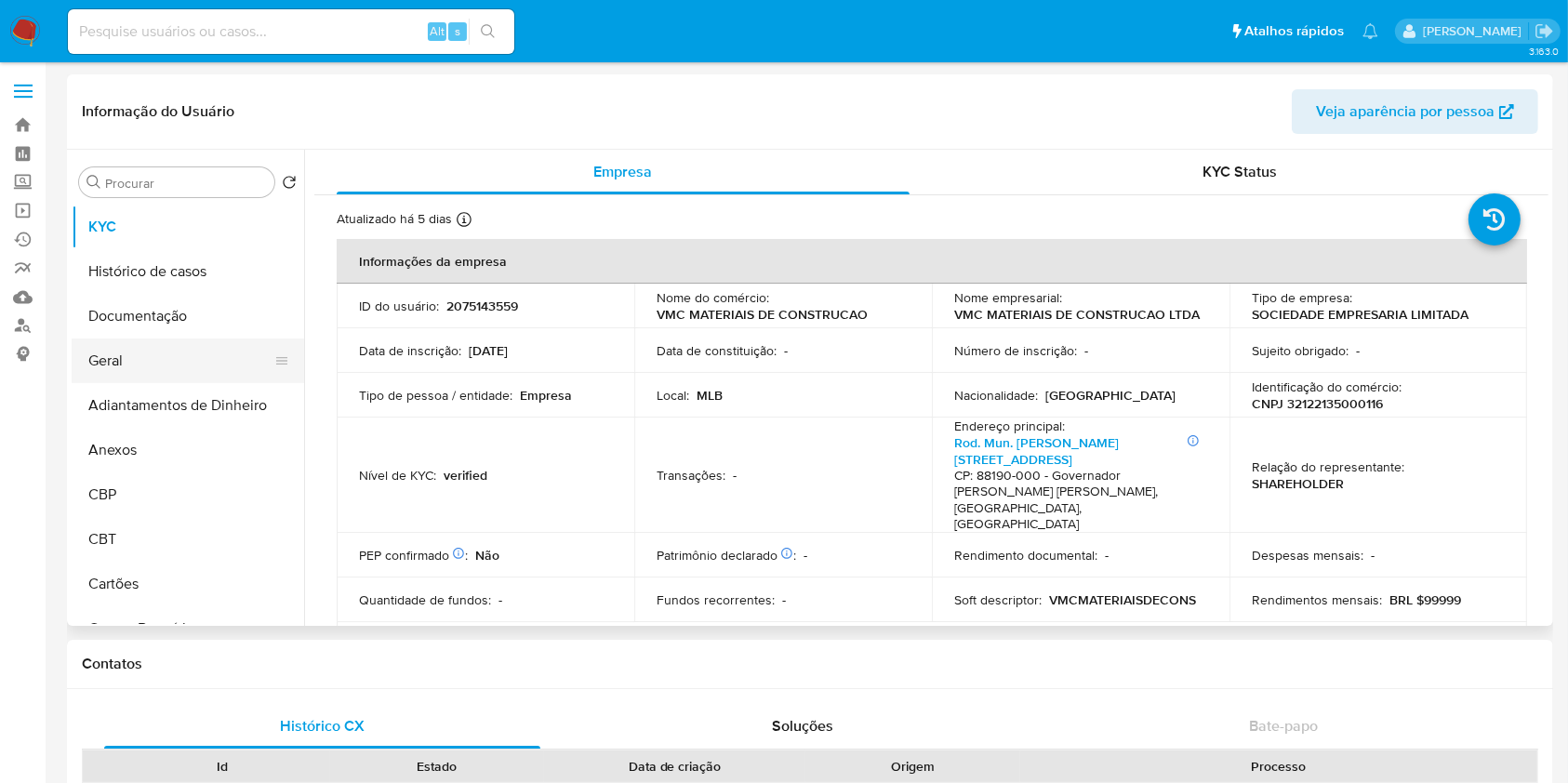
click at [236, 362] on button "Geral" at bounding box center [181, 360] width 217 height 44
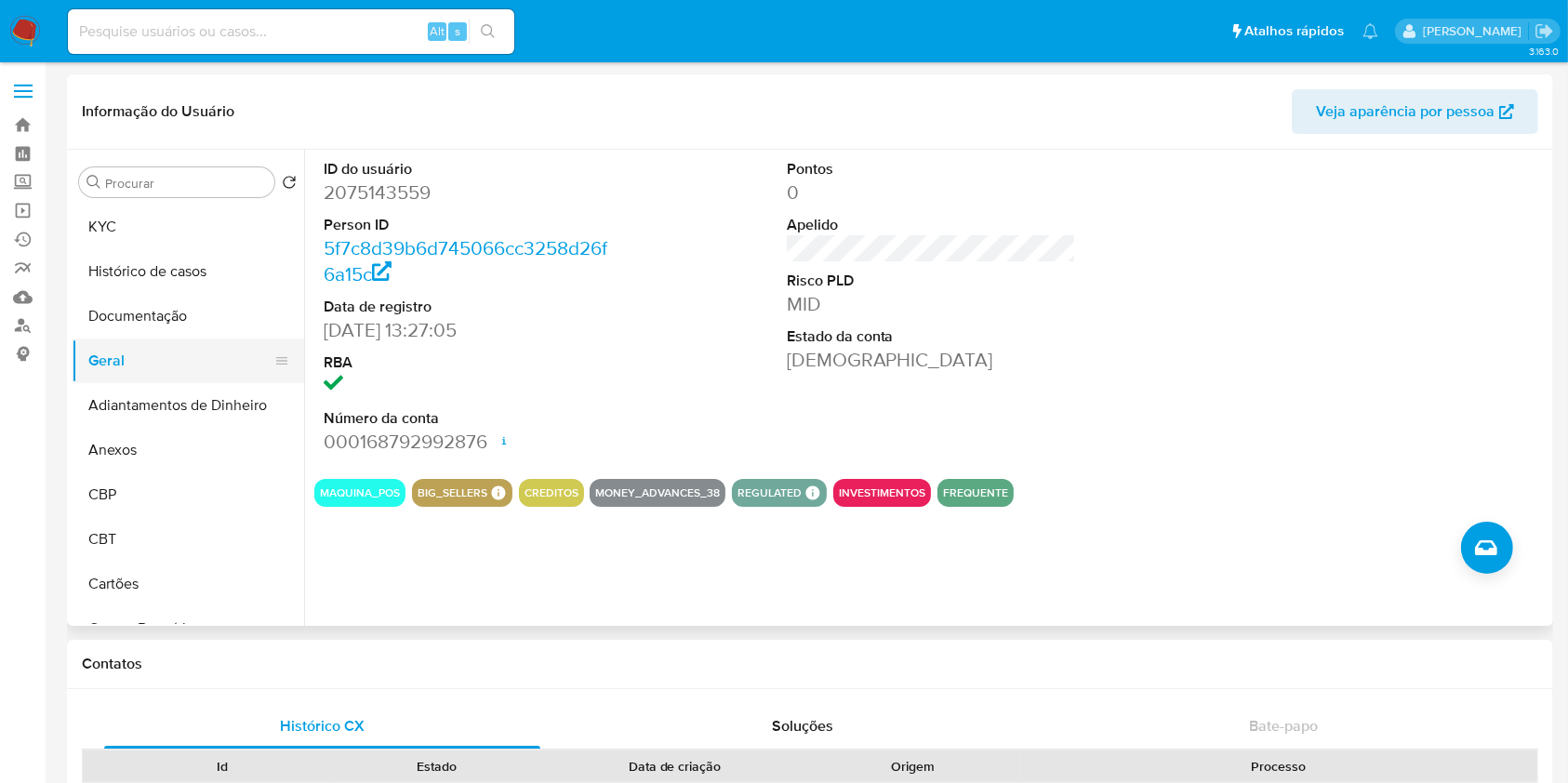
click at [158, 370] on button "Geral" at bounding box center [181, 360] width 217 height 44
click at [1533, 527] on div "ID do usuário 2075143559 Person ID 5f7c8d39b6d745066cc3258d26f6a15c Data de reg…" at bounding box center [926, 388] width 1245 height 476
click at [1501, 534] on button "Criar caso manual" at bounding box center [1487, 548] width 52 height 52
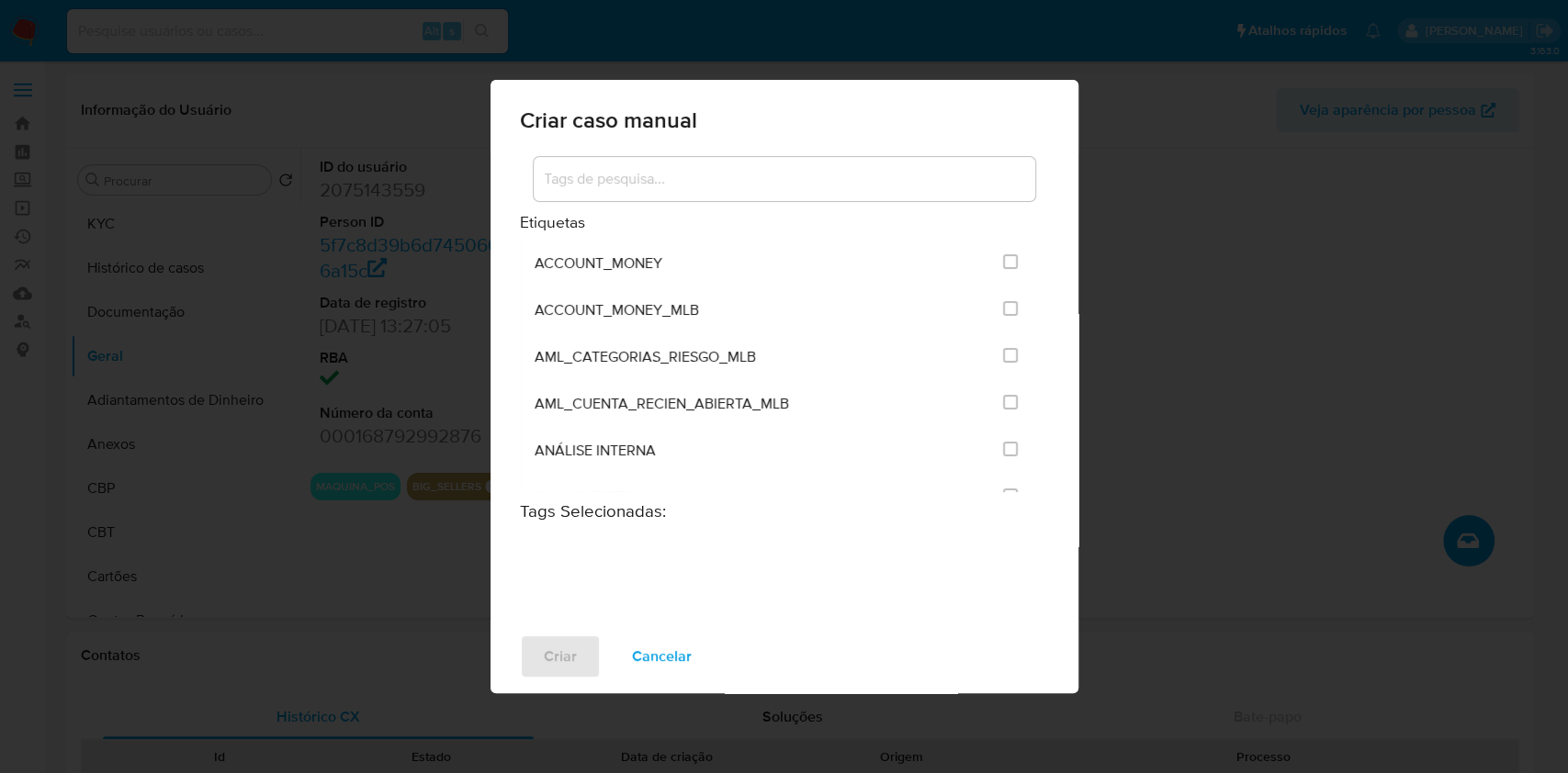
click at [690, 187] on input at bounding box center [784, 178] width 501 height 23
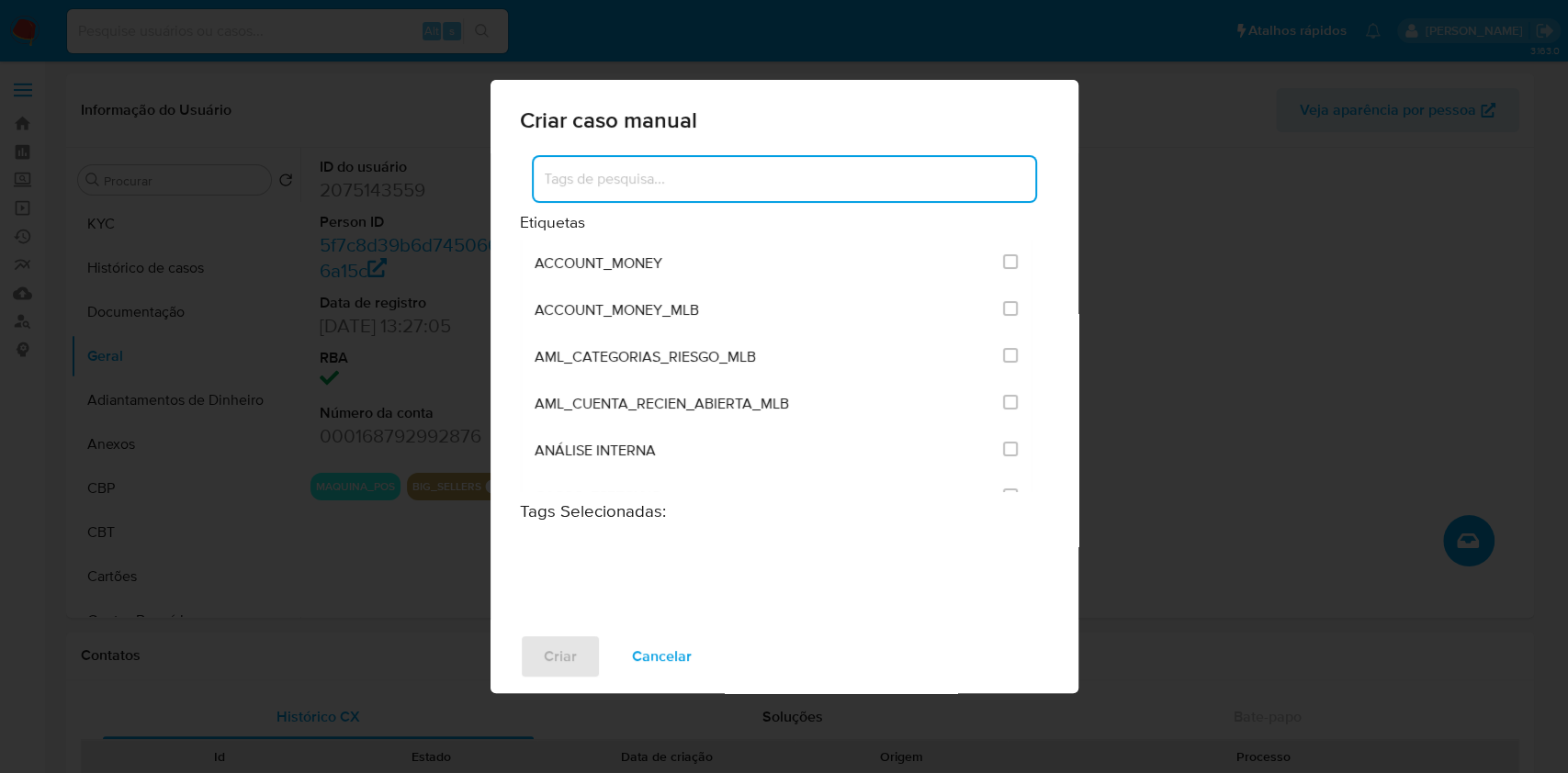
type input "i"
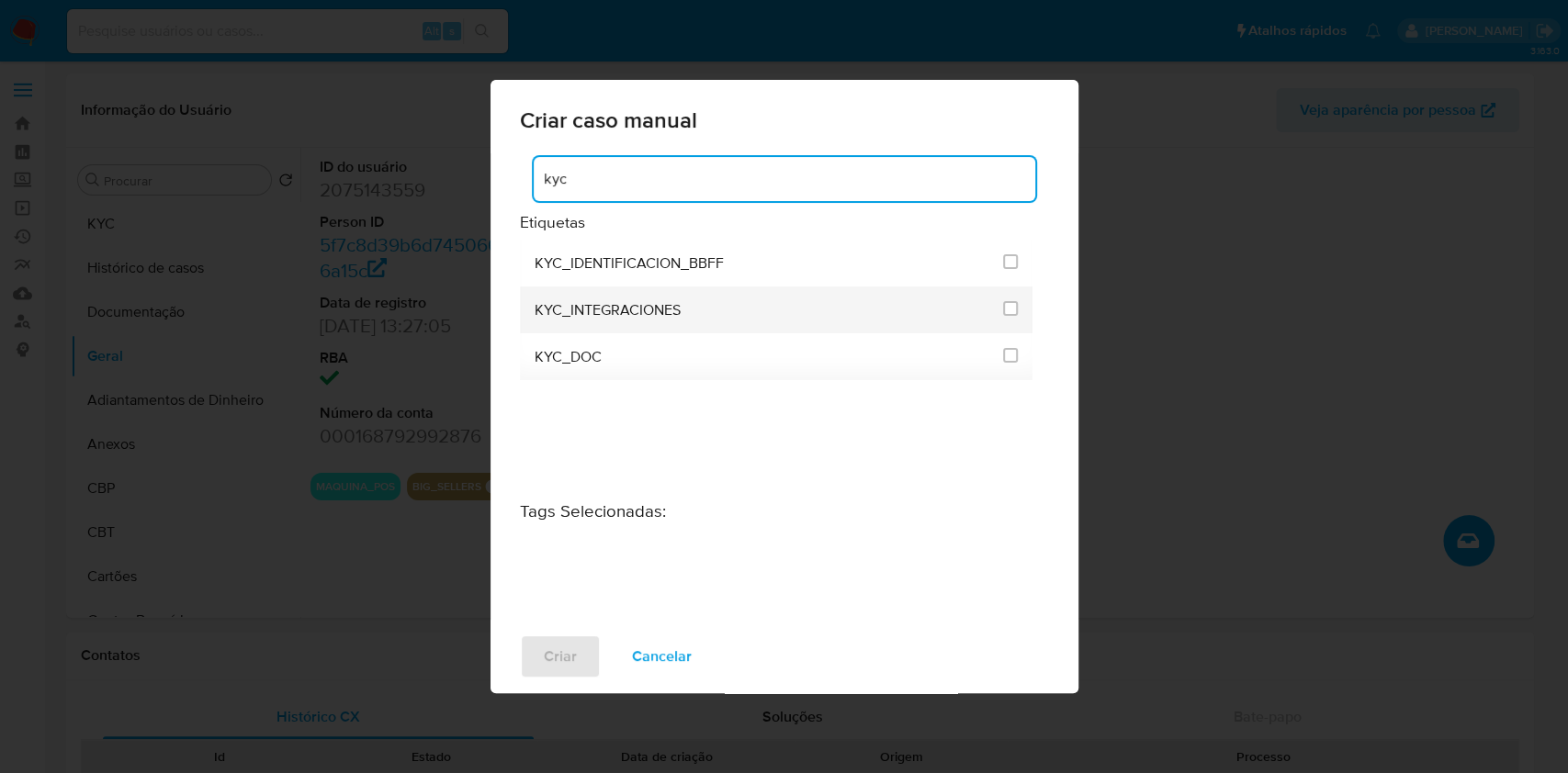
type input "kyc"
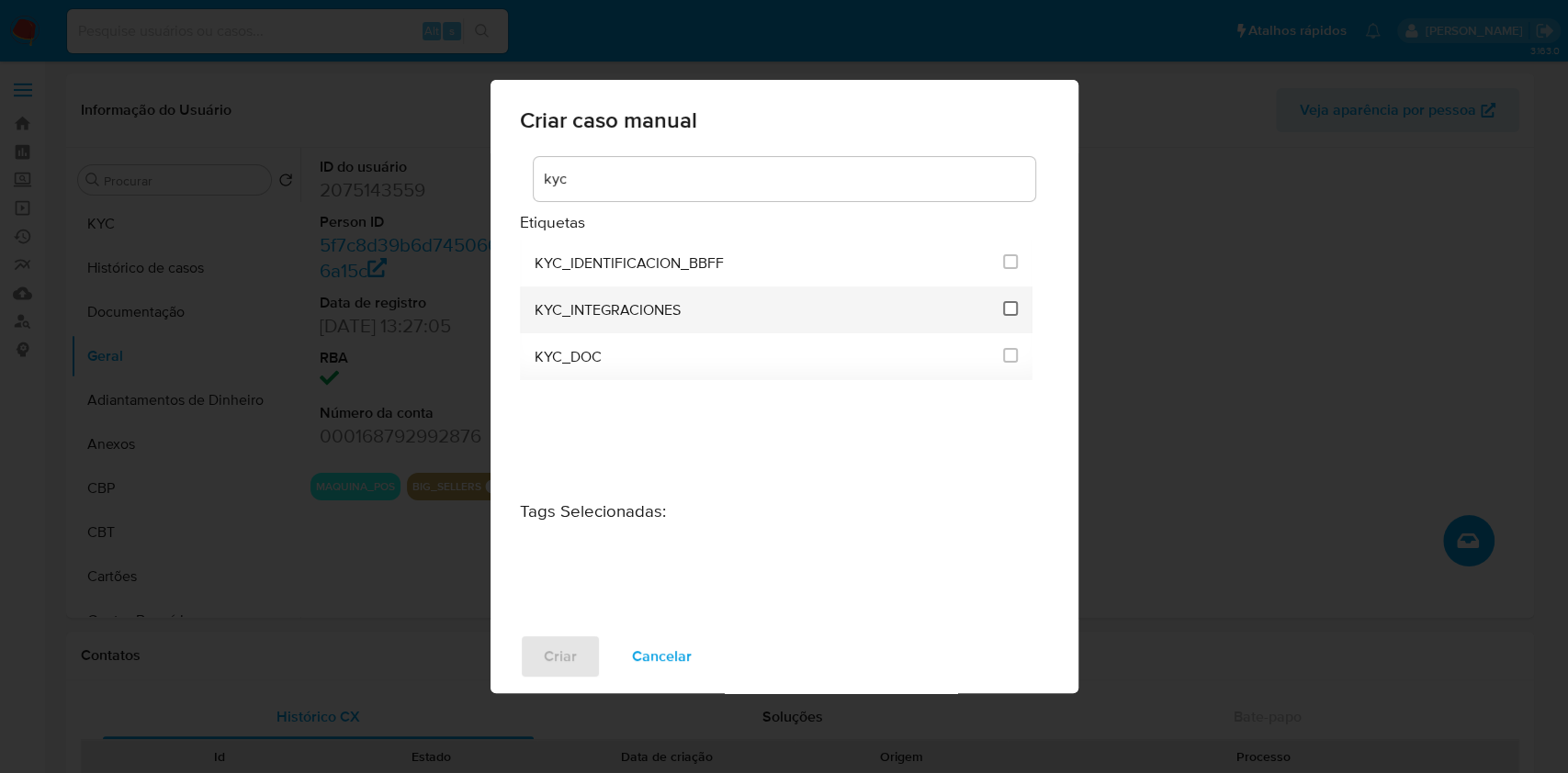
drag, startPoint x: 1019, startPoint y: 317, endPoint x: 1010, endPoint y: 309, distance: 12.0
click at [1015, 313] on li "KYC_INTEGRACIONES" at bounding box center [776, 310] width 514 height 47
click at [1010, 309] on input "2093" at bounding box center [1010, 308] width 15 height 15
checkbox input "true"
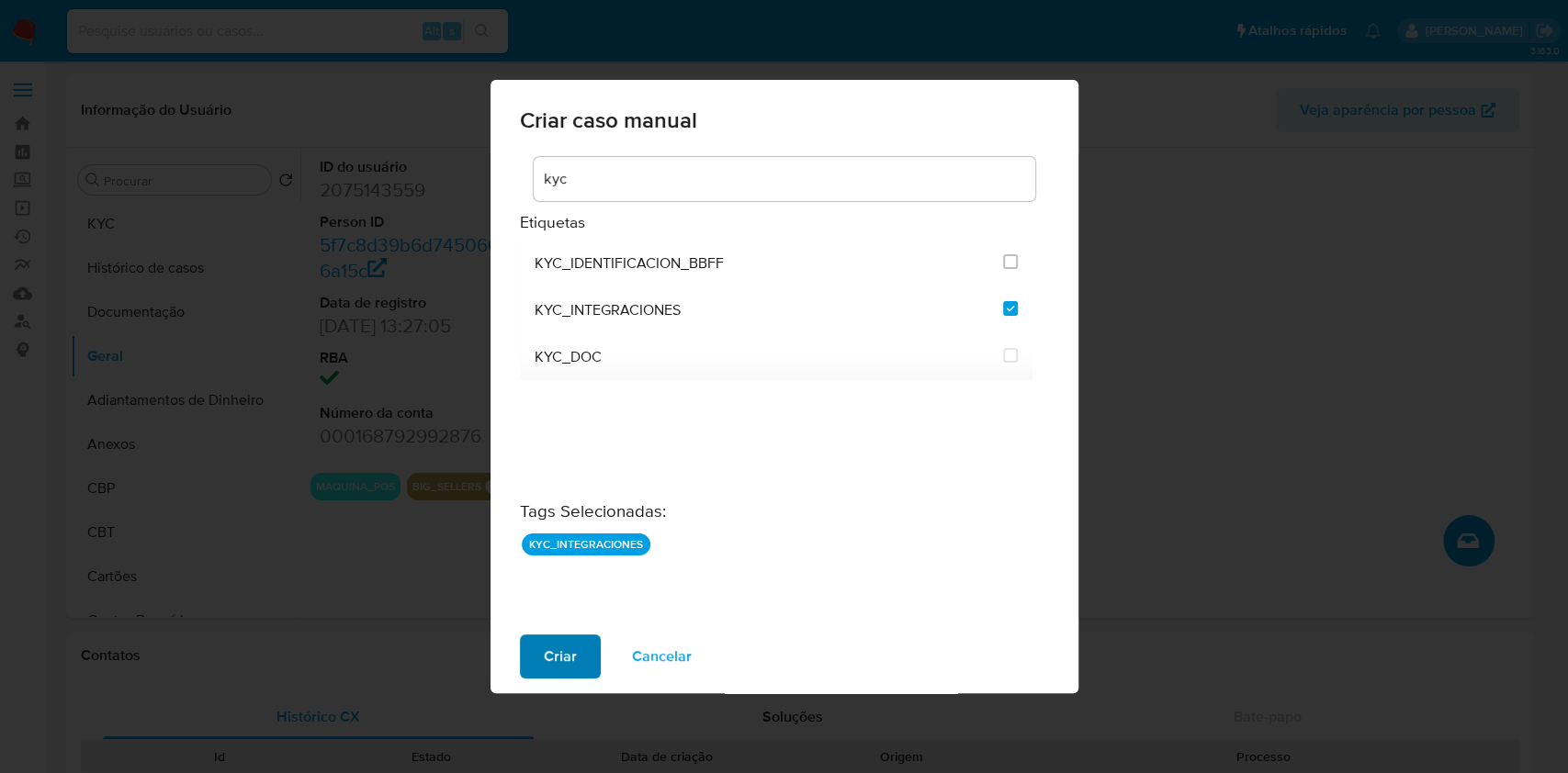
click at [573, 658] on span "Criar" at bounding box center [561, 656] width 33 height 40
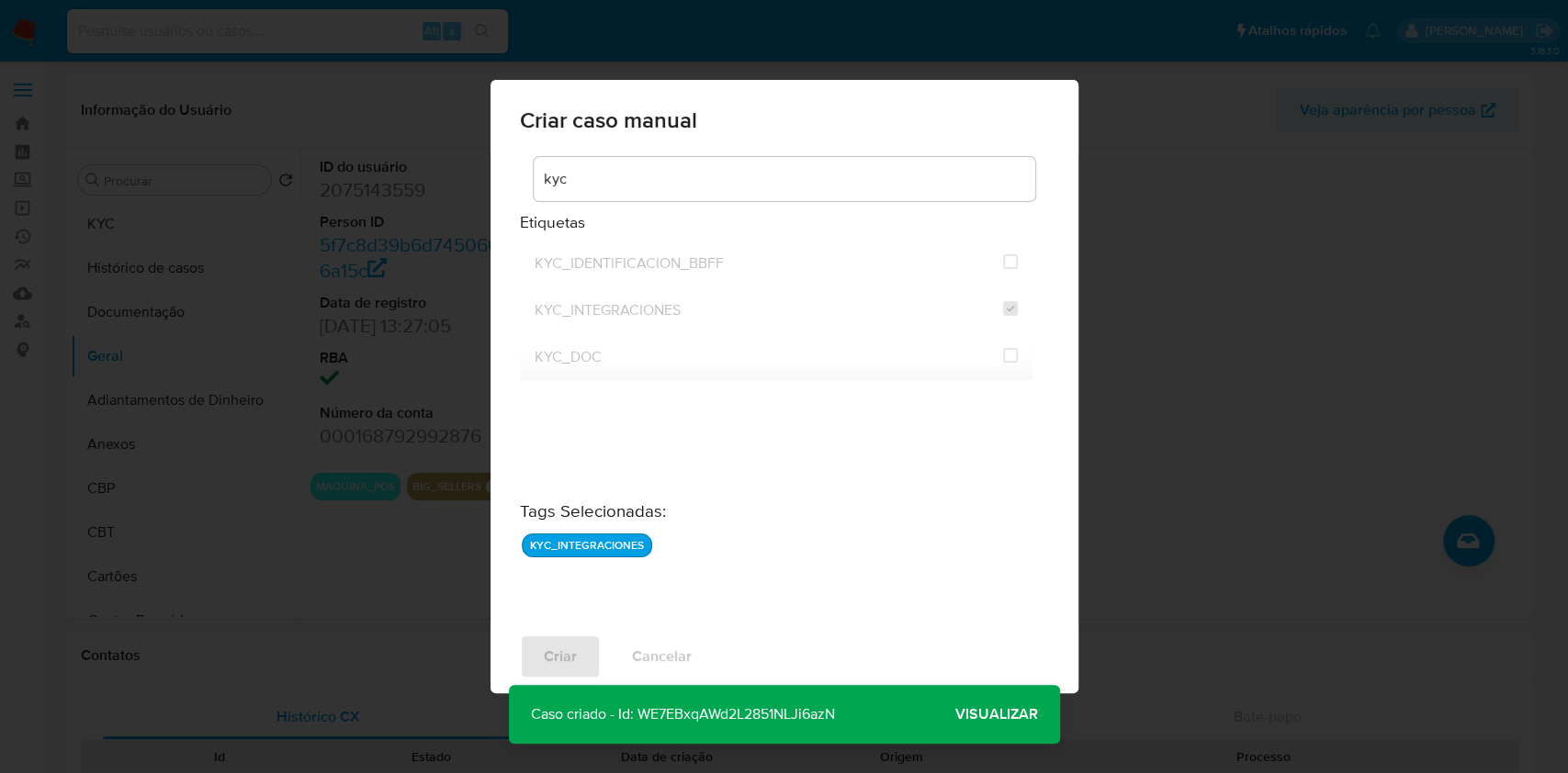
click at [1013, 715] on span "Visualizar" at bounding box center [997, 715] width 83 height 0
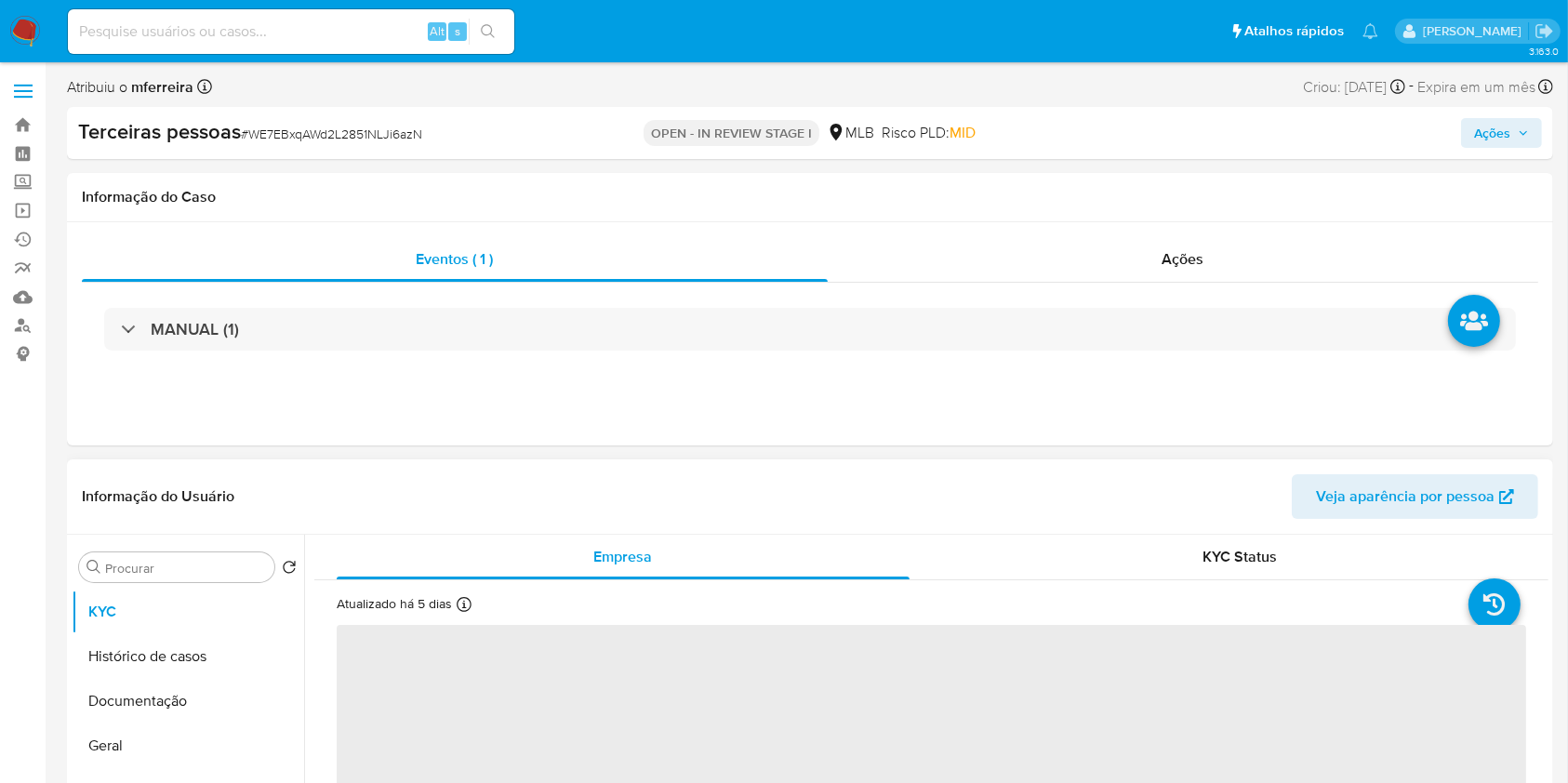
select select "10"
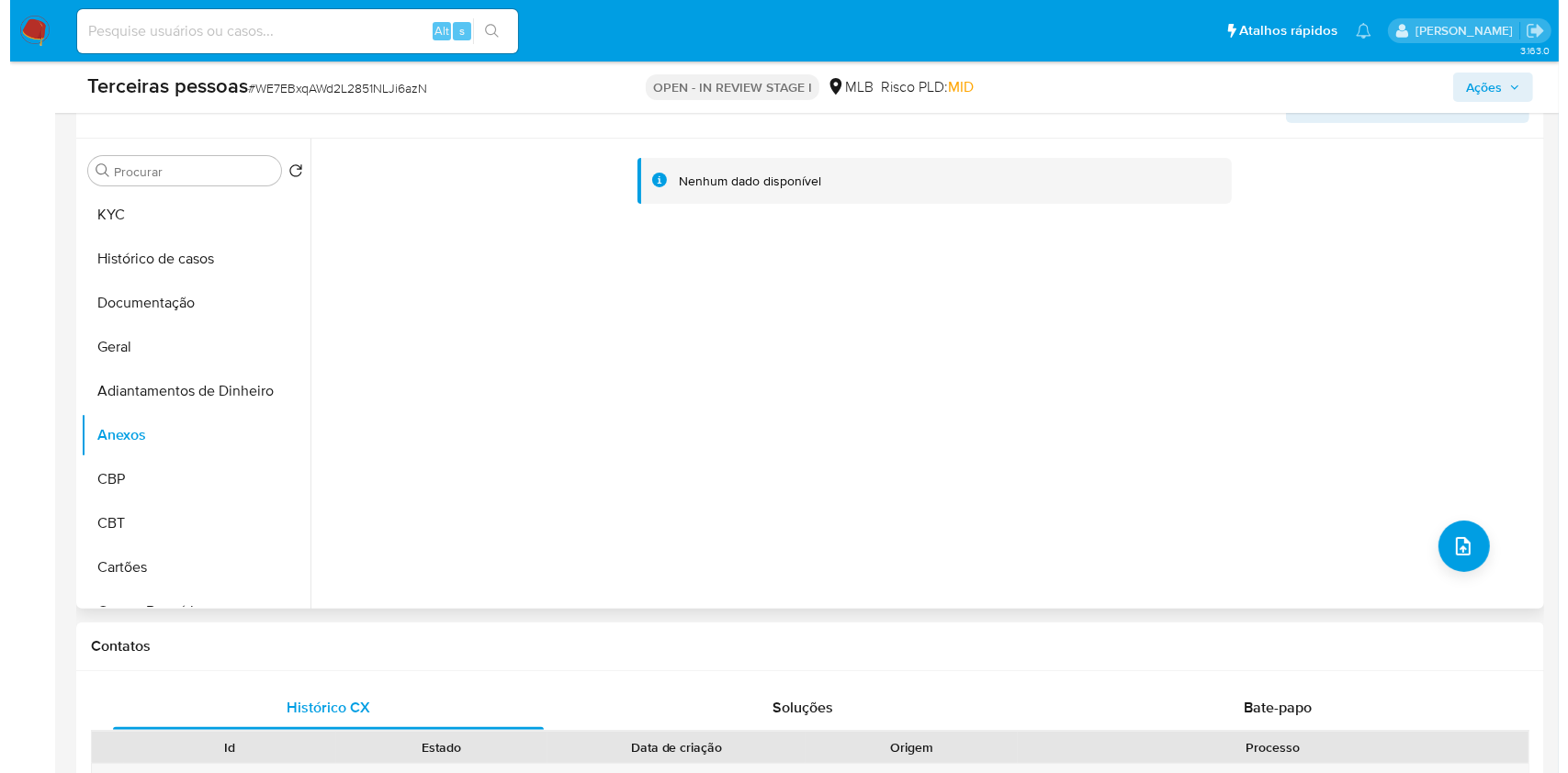
scroll to position [215, 0]
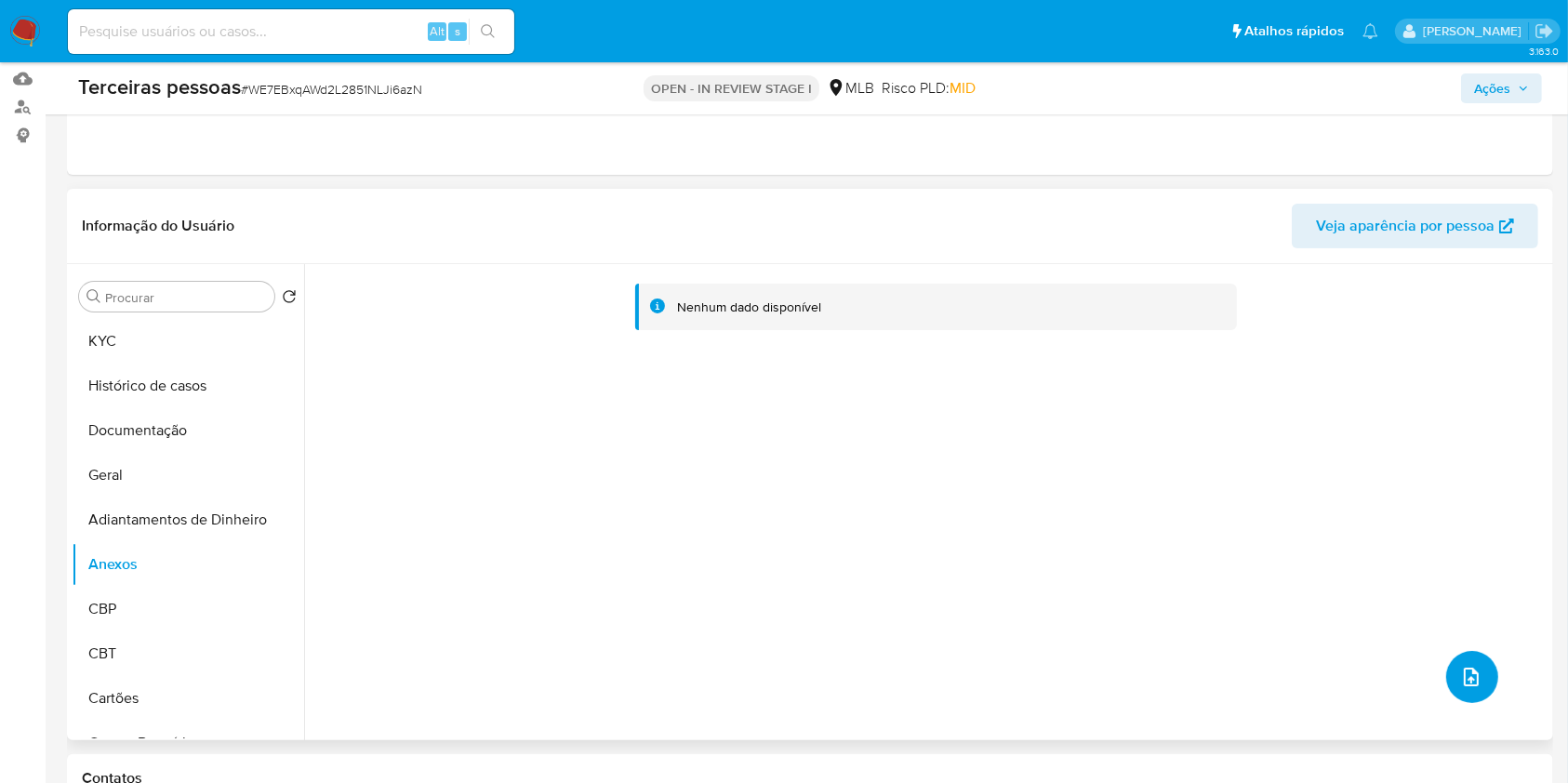
click at [1479, 676] on button "upload-file" at bounding box center [1472, 676] width 52 height 52
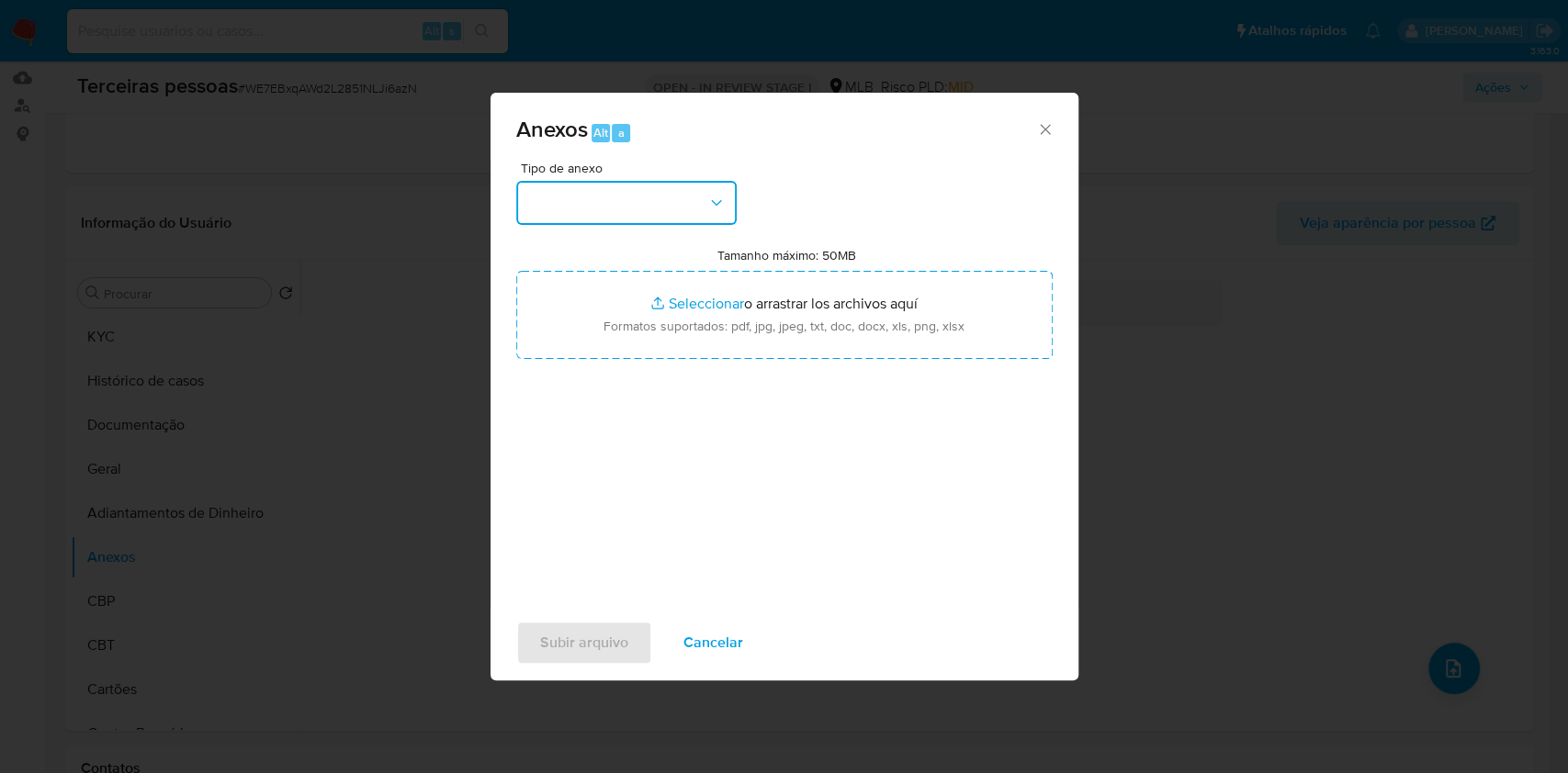
click at [662, 214] on button "button" at bounding box center [626, 203] width 220 height 44
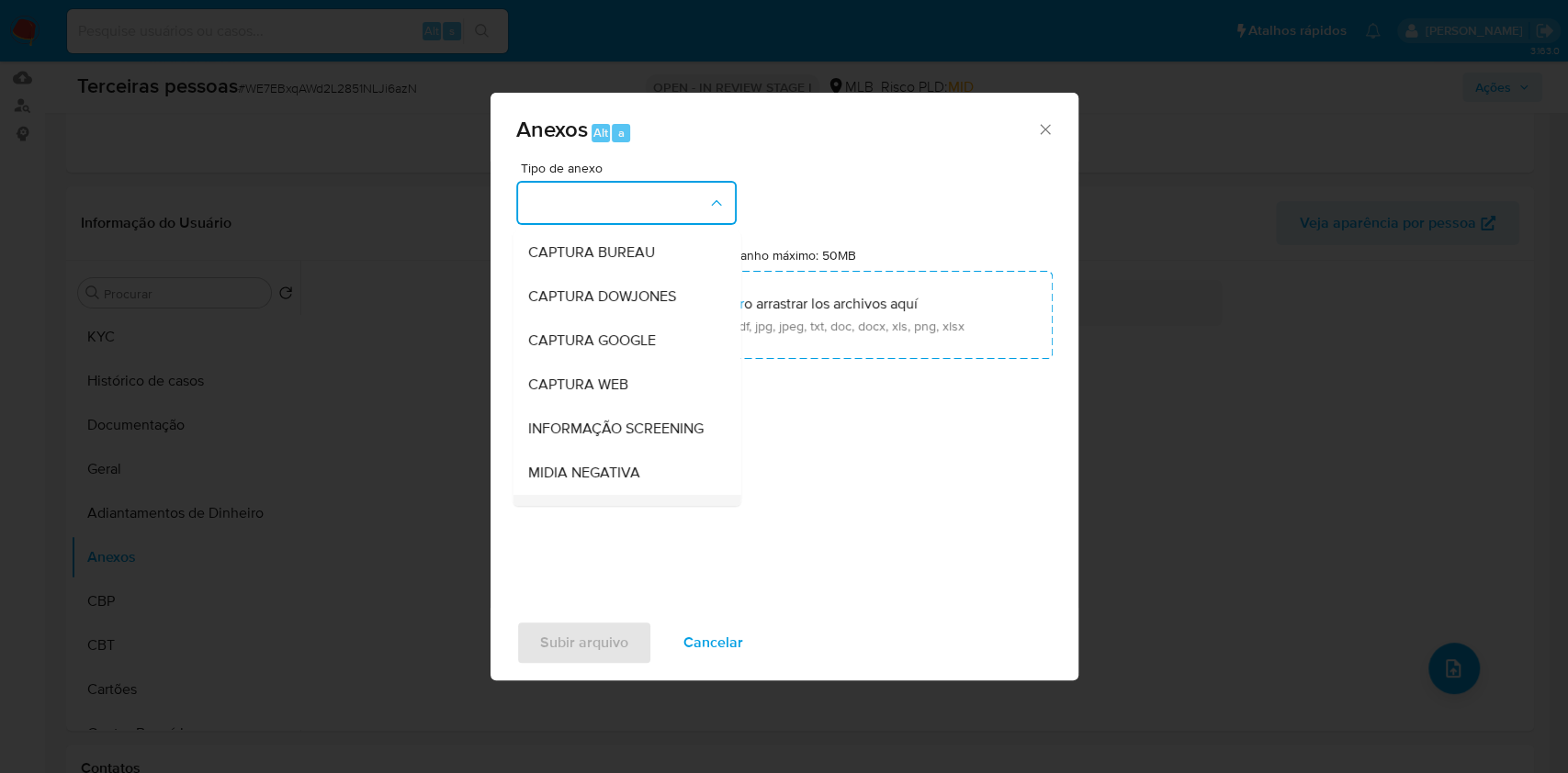
scroll to position [282, 0]
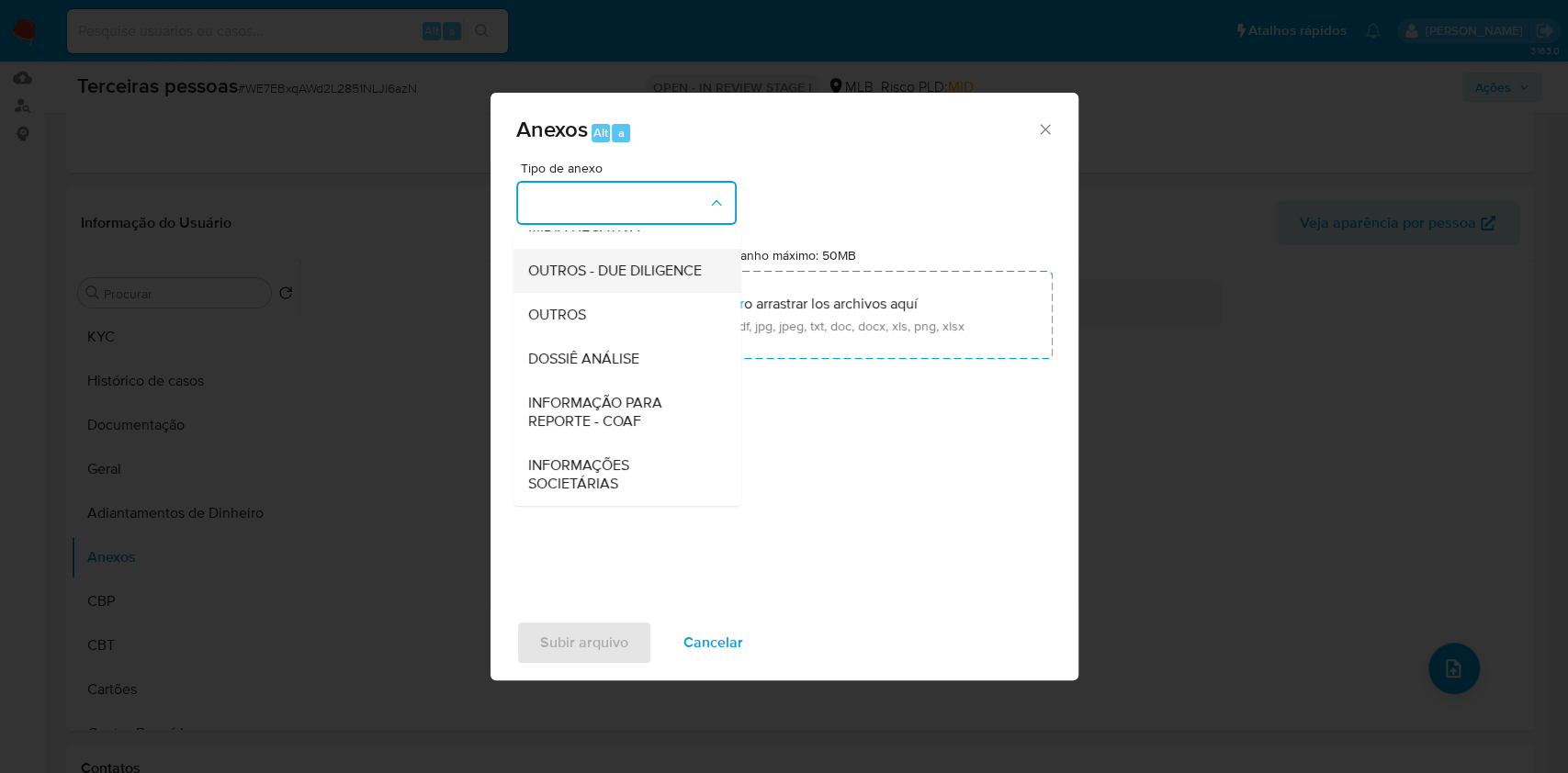
click at [590, 262] on span "OUTROS - DUE DILIGENCE" at bounding box center [614, 271] width 174 height 19
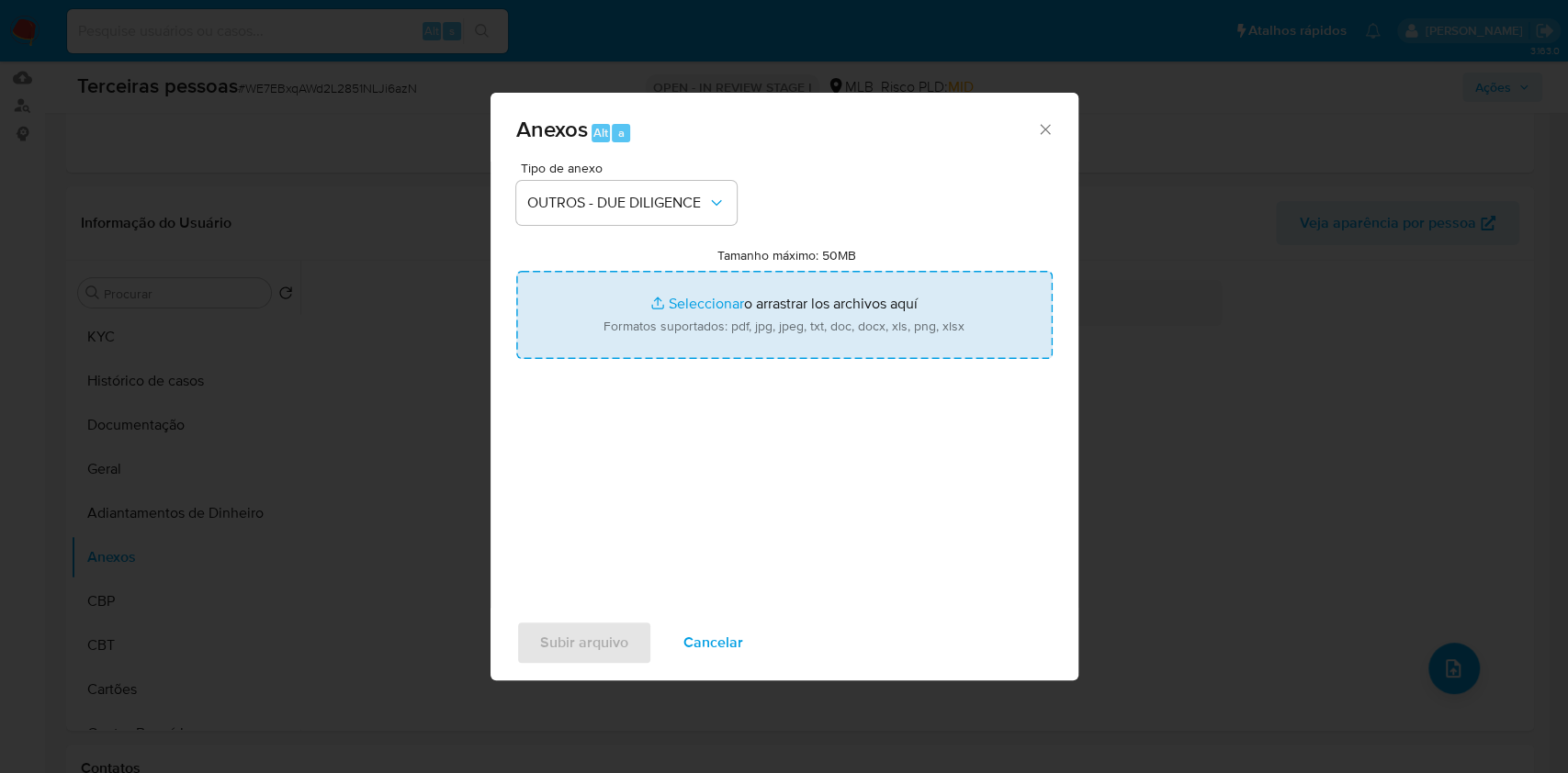
click at [675, 315] on input "Tamanho máximo: 50MB Seleccionar archivos" at bounding box center [784, 315] width 536 height 88
type input "C:\fakepath\s-VMC MATERIAIS DE CONSTRUCAO LTDA.pdf"
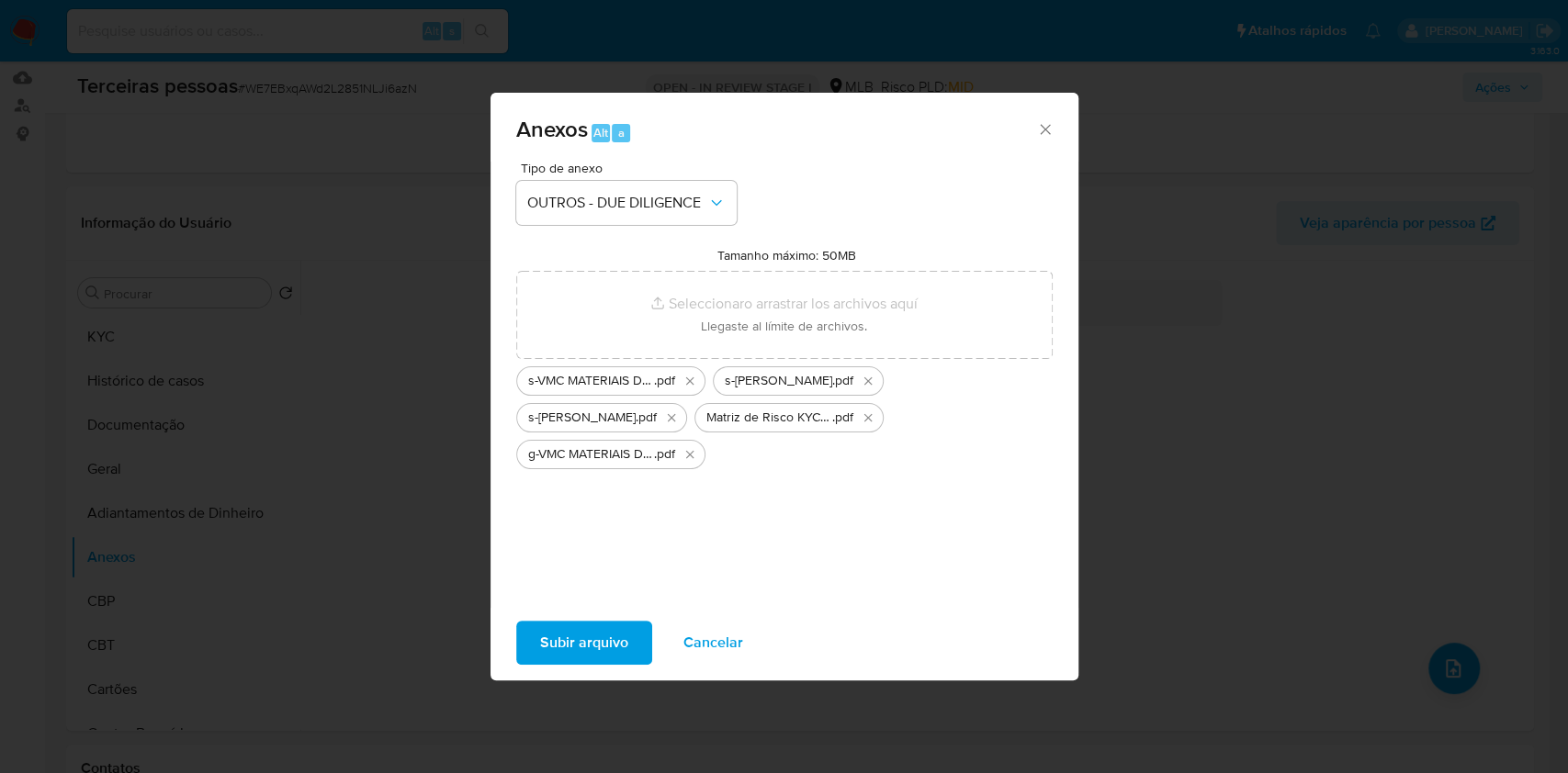
click at [587, 642] on span "Subir arquivo" at bounding box center [584, 642] width 88 height 40
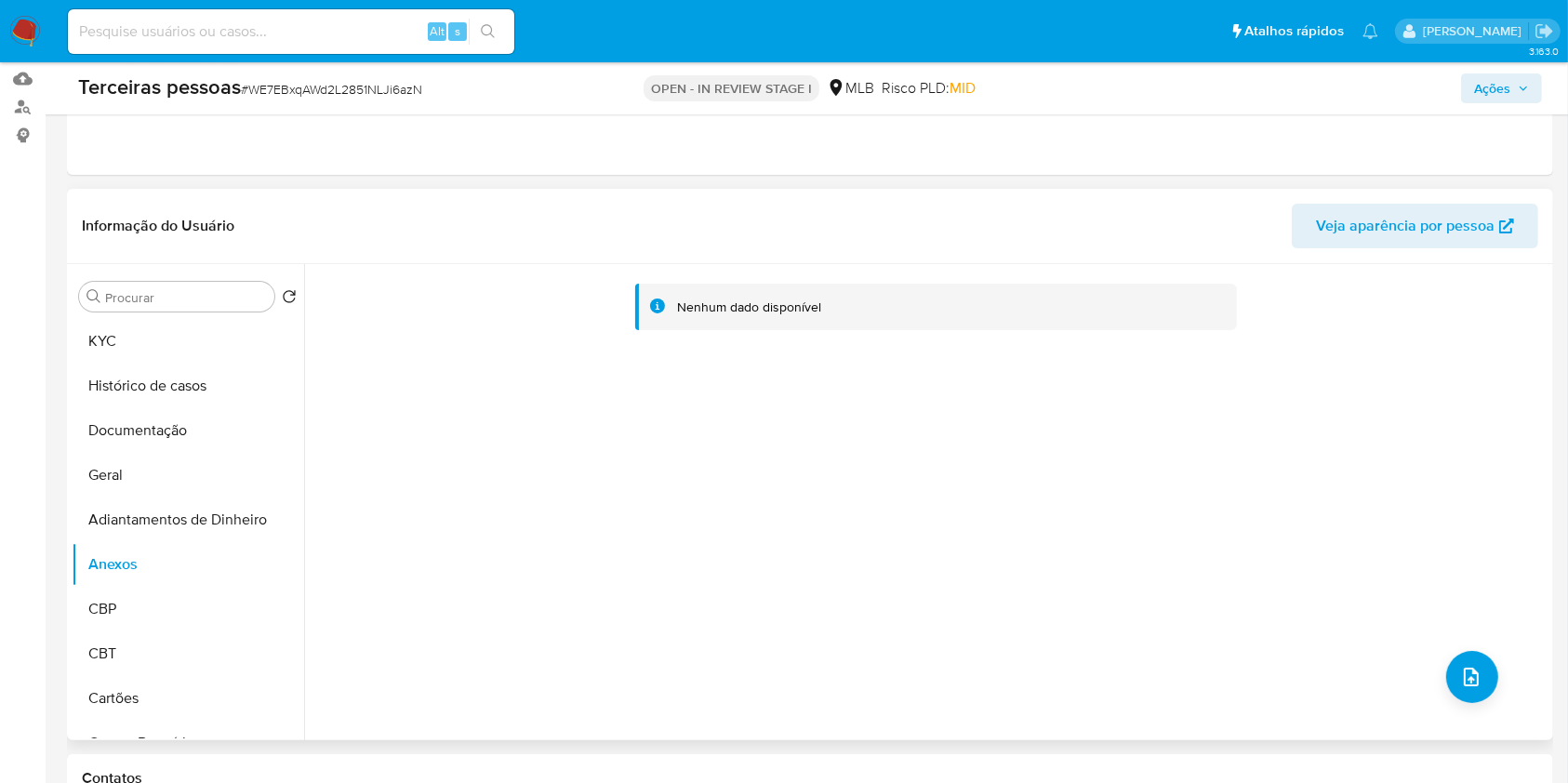
click at [1492, 672] on div "Nenhum dado disponível" at bounding box center [926, 503] width 1245 height 476
click at [1473, 666] on span "upload-file" at bounding box center [1471, 677] width 23 height 23
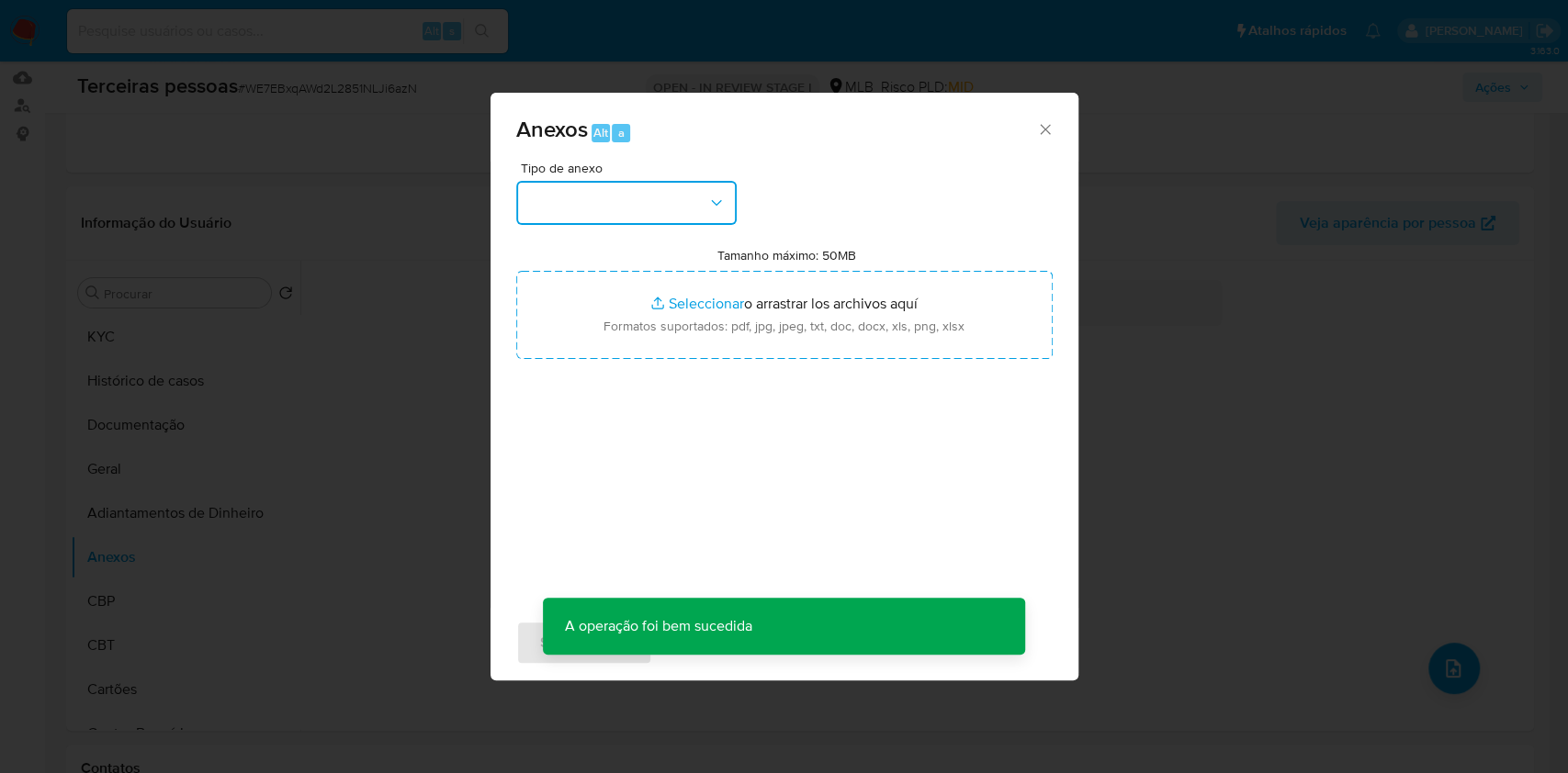
click at [589, 197] on button "button" at bounding box center [626, 203] width 220 height 44
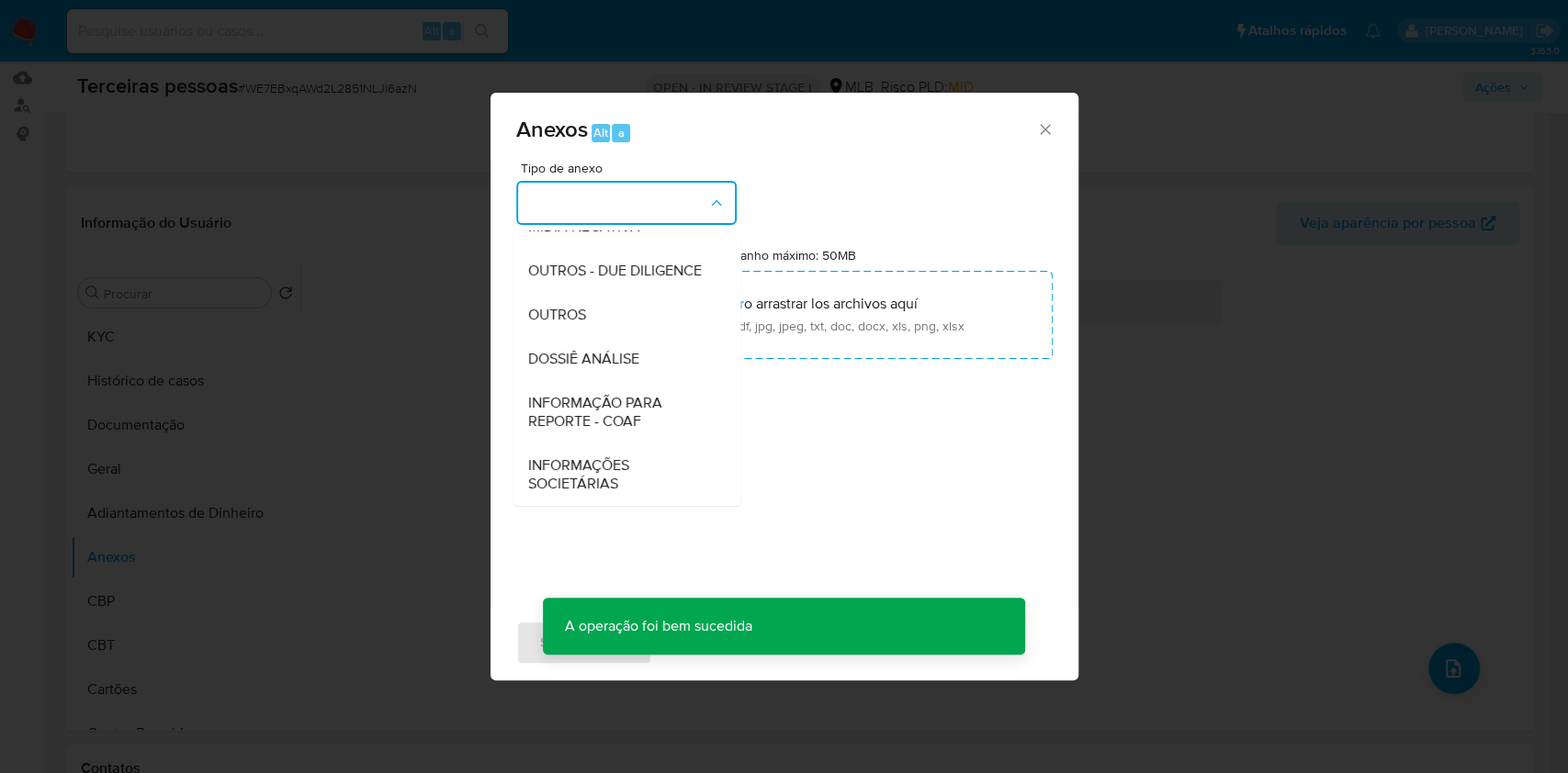
click at [574, 262] on span "OUTROS - DUE DILIGENCE" at bounding box center [614, 271] width 174 height 19
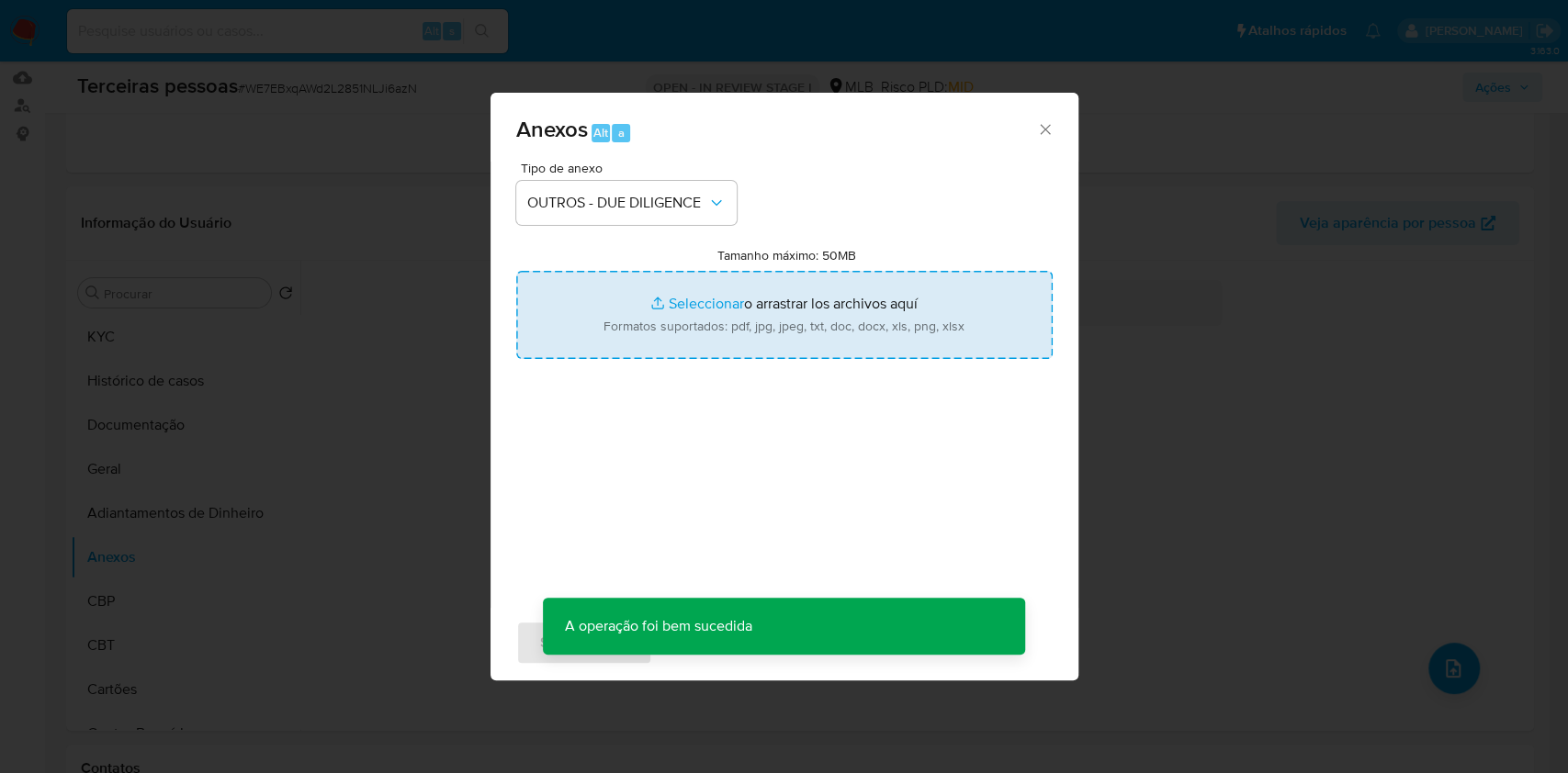
click at [623, 290] on input "Tamanho máximo: 50MB Seleccionar archivos" at bounding box center [784, 315] width 536 height 88
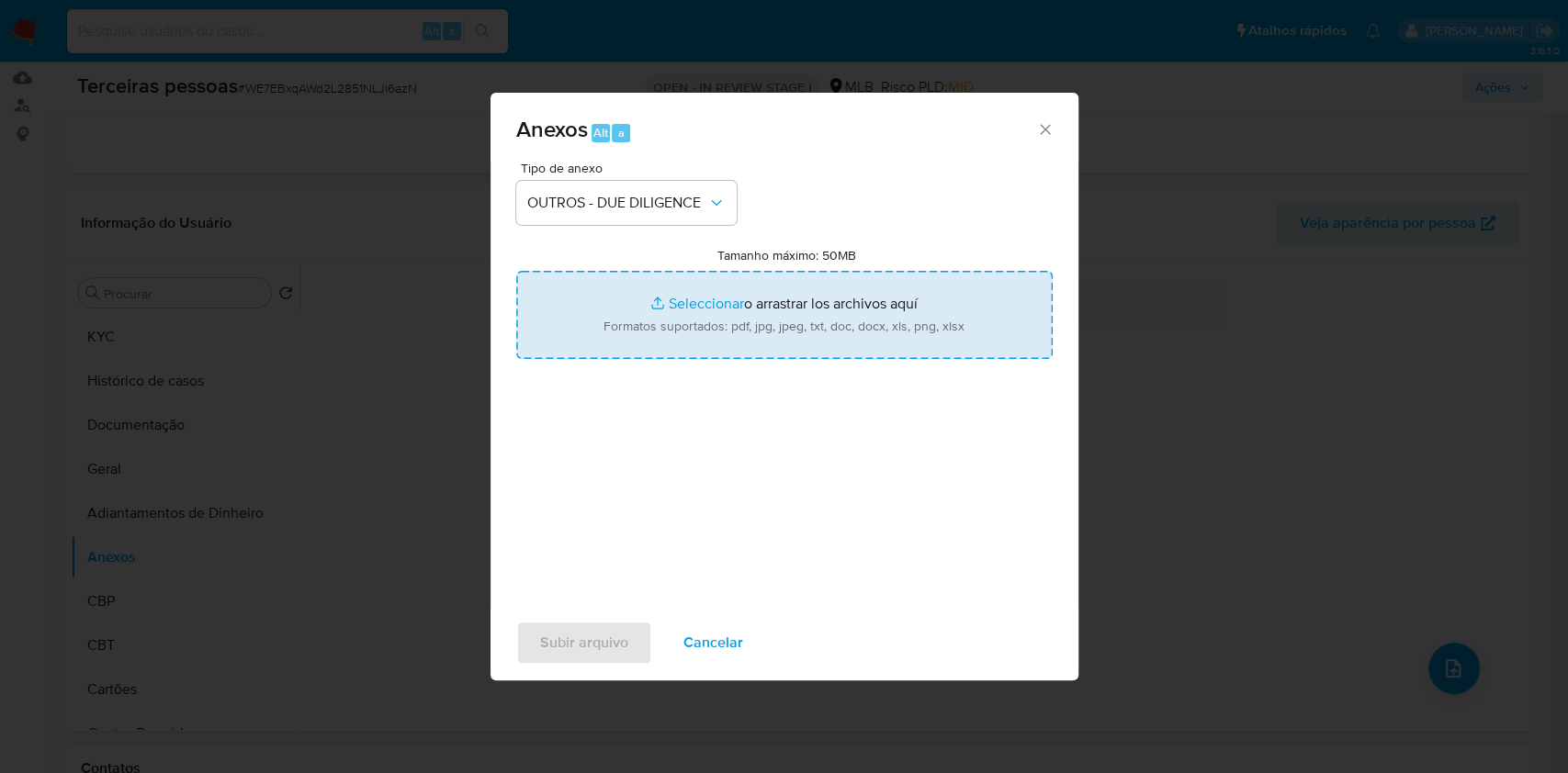
type input "C:\fakepath\g-JOAO VITOR LEAL.pdf"
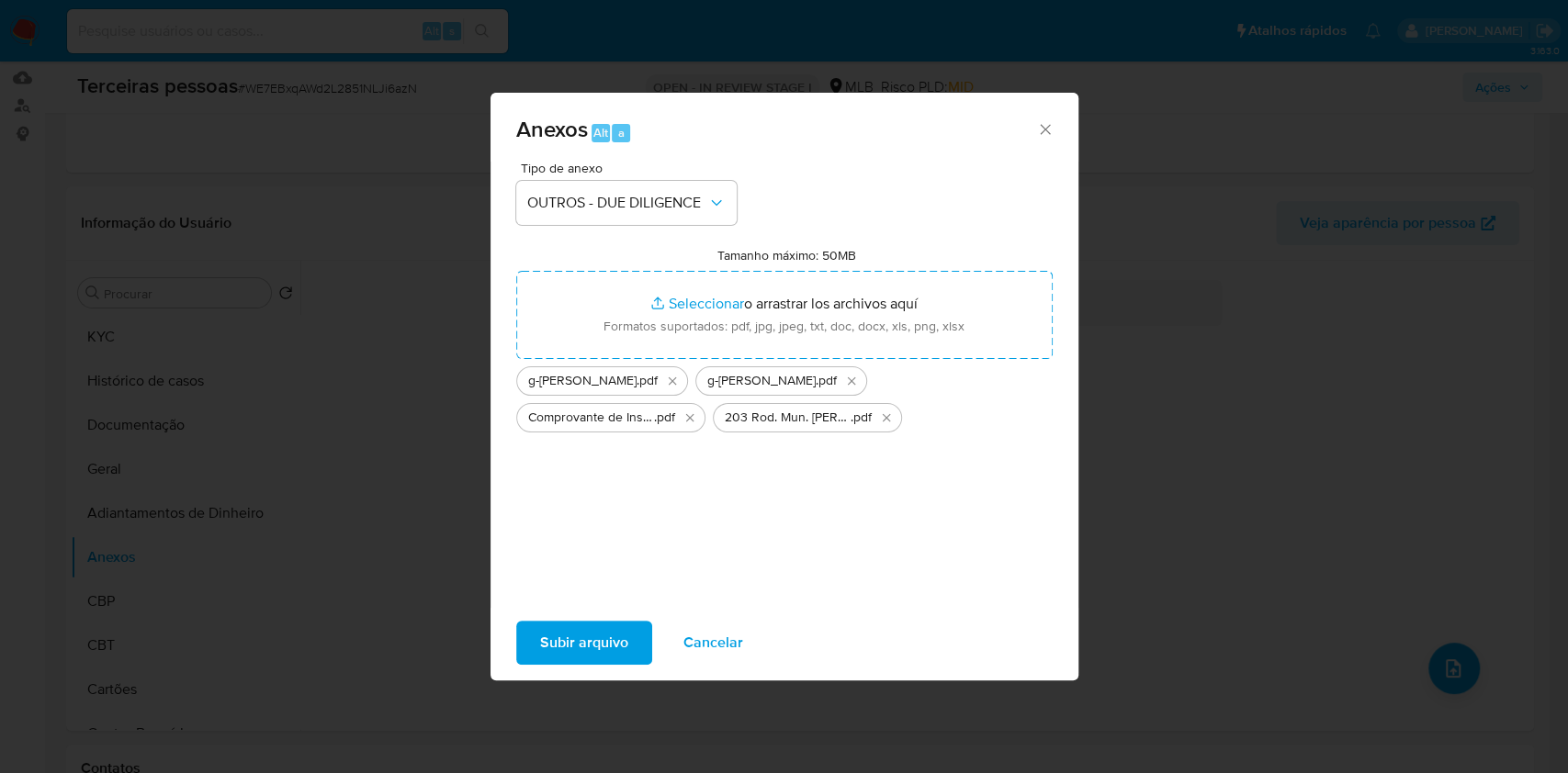
click at [581, 638] on span "Subir arquivo" at bounding box center [584, 642] width 88 height 40
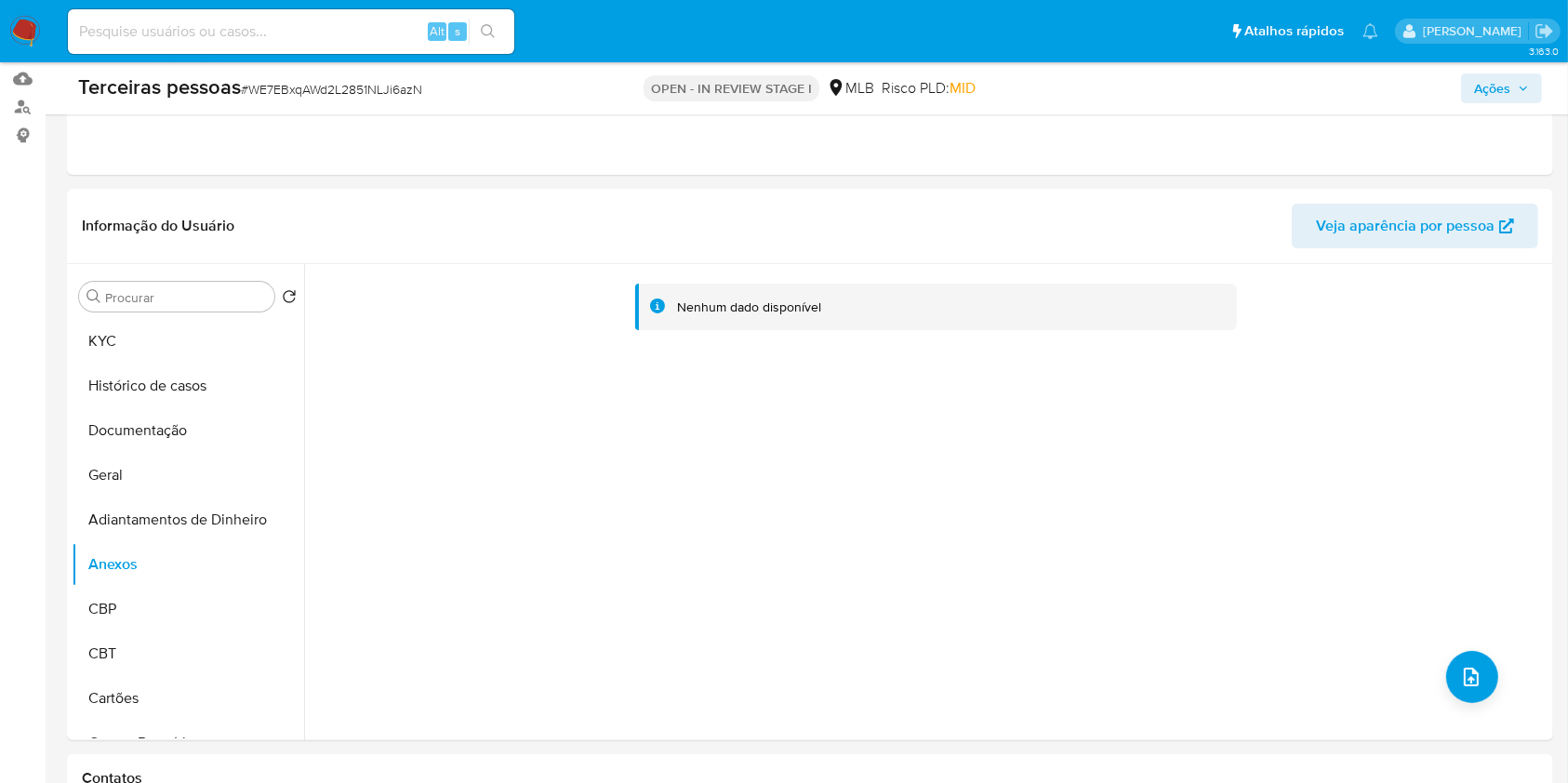
click at [1511, 82] on span "Ações" at bounding box center [1492, 88] width 37 height 30
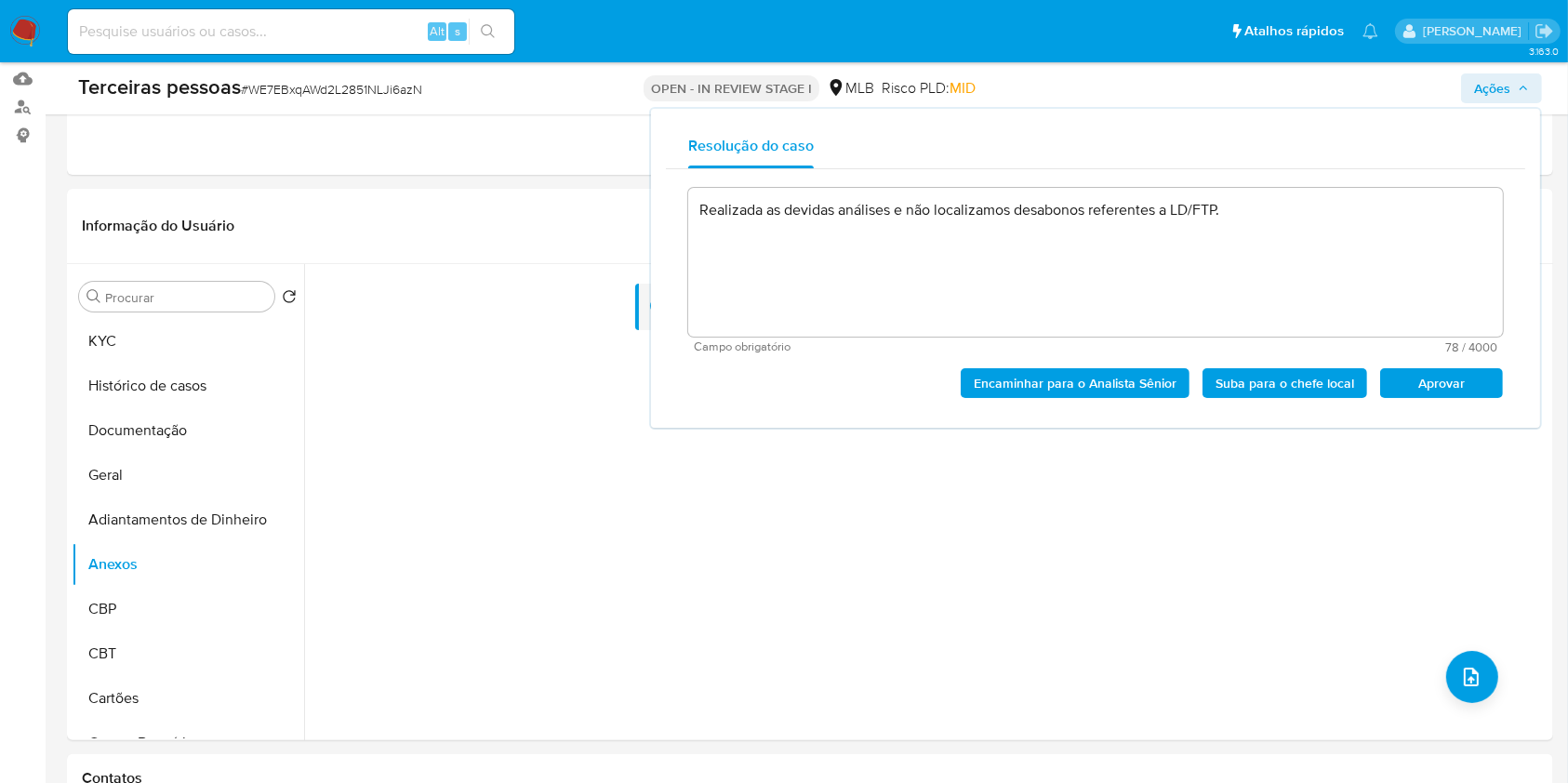
click at [1422, 378] on span "Aprovar" at bounding box center [1442, 383] width 97 height 26
type textarea "Realizada as devidas análises e não localizamos desabonos referentes a LD/FTP."
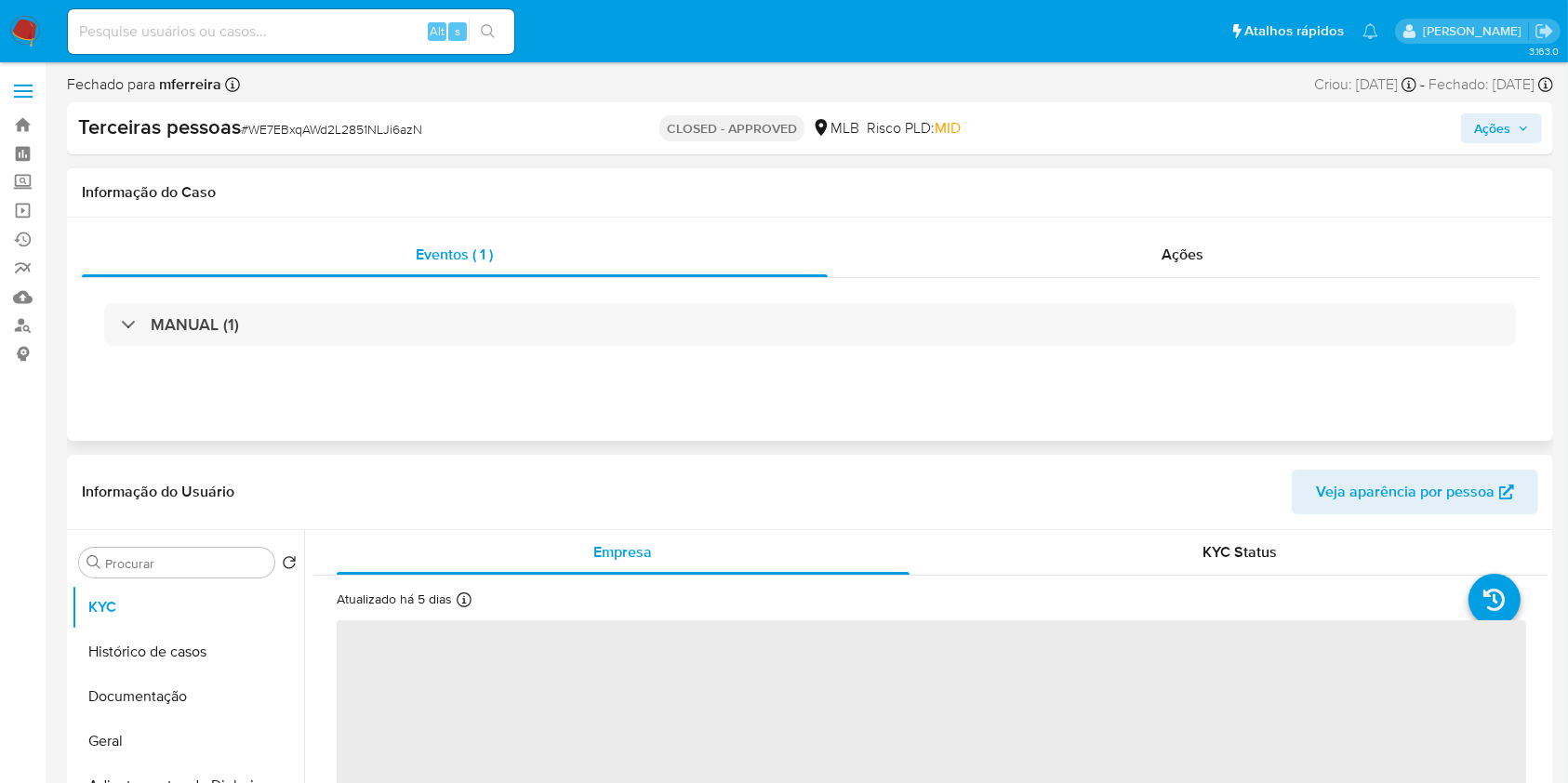
select select "10"
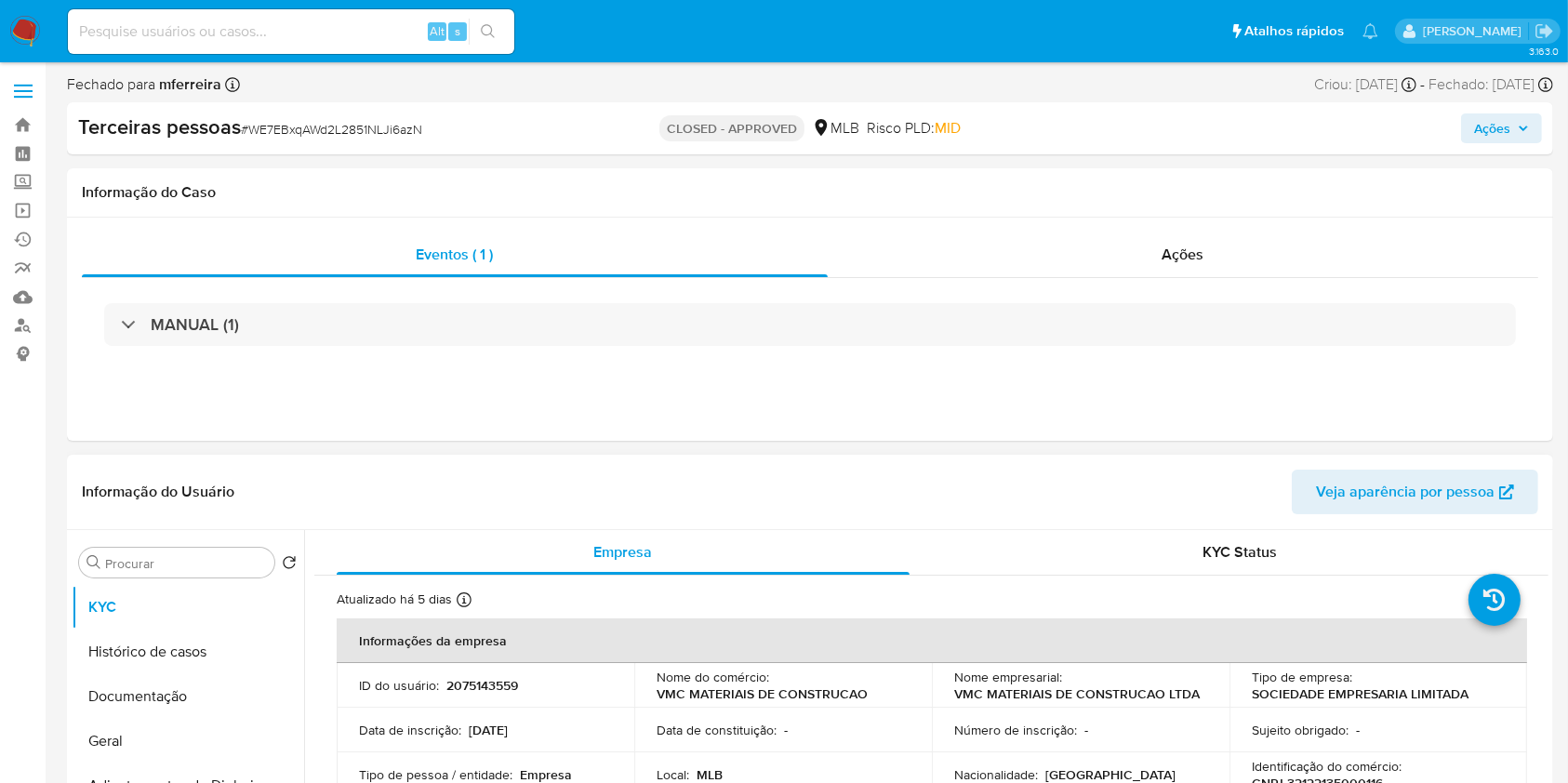
click at [461, 677] on p "2075143559" at bounding box center [482, 685] width 72 height 17
copy p "2075143559"
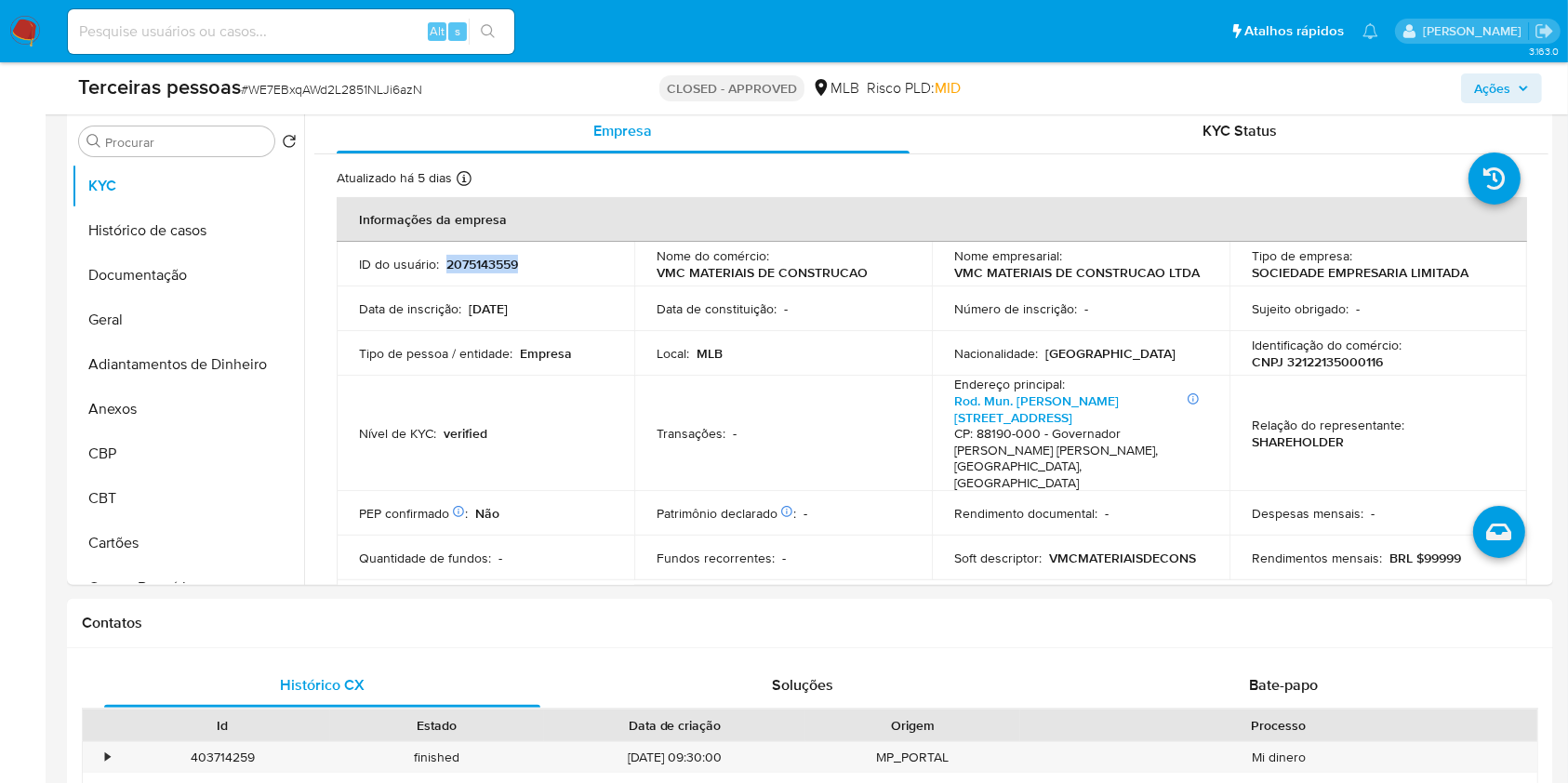
scroll to position [371, 0]
click at [332, 34] on input at bounding box center [291, 32] width 446 height 24
paste input "1112571209"
type input "1112571209"
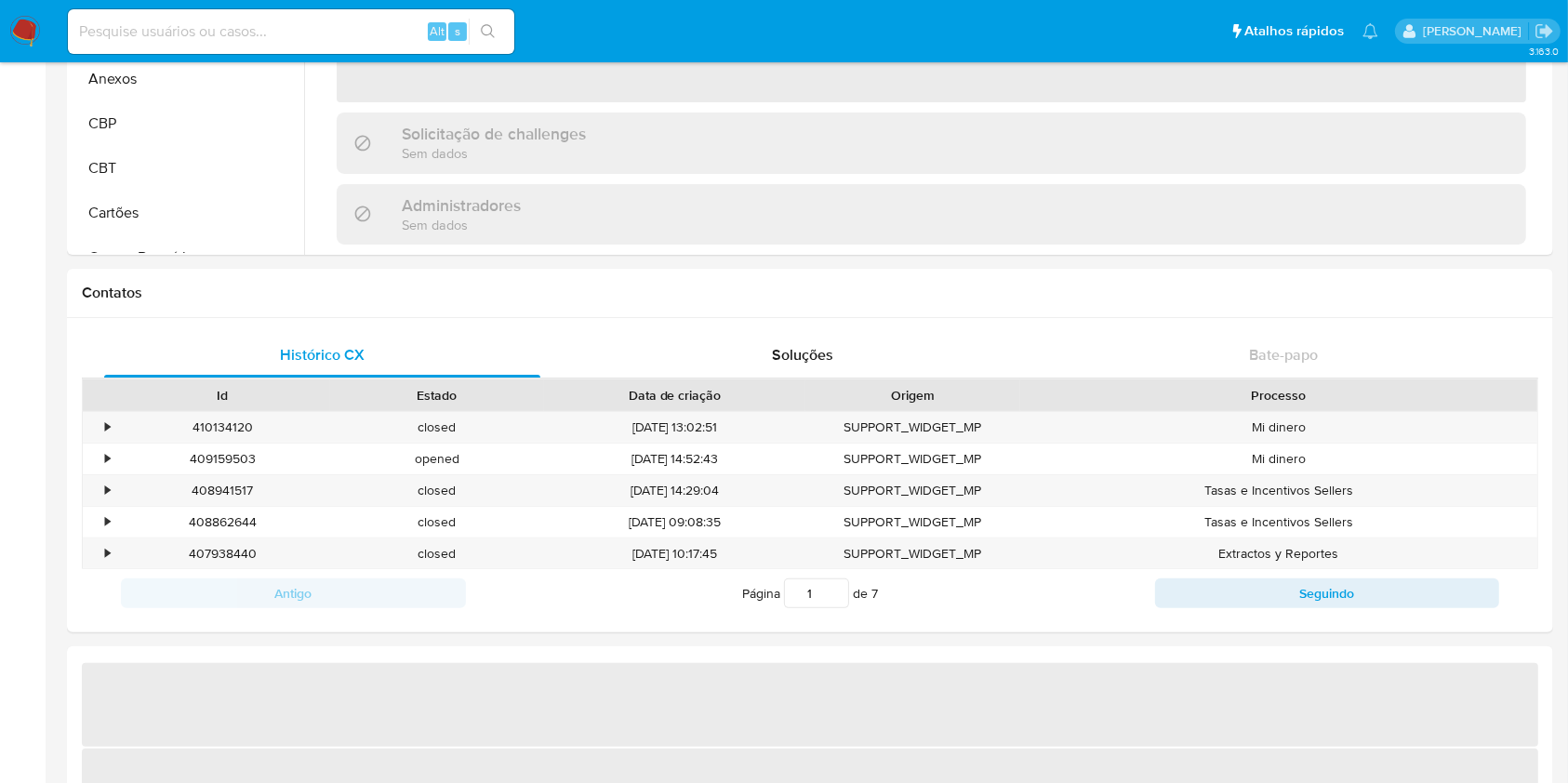
select select "10"
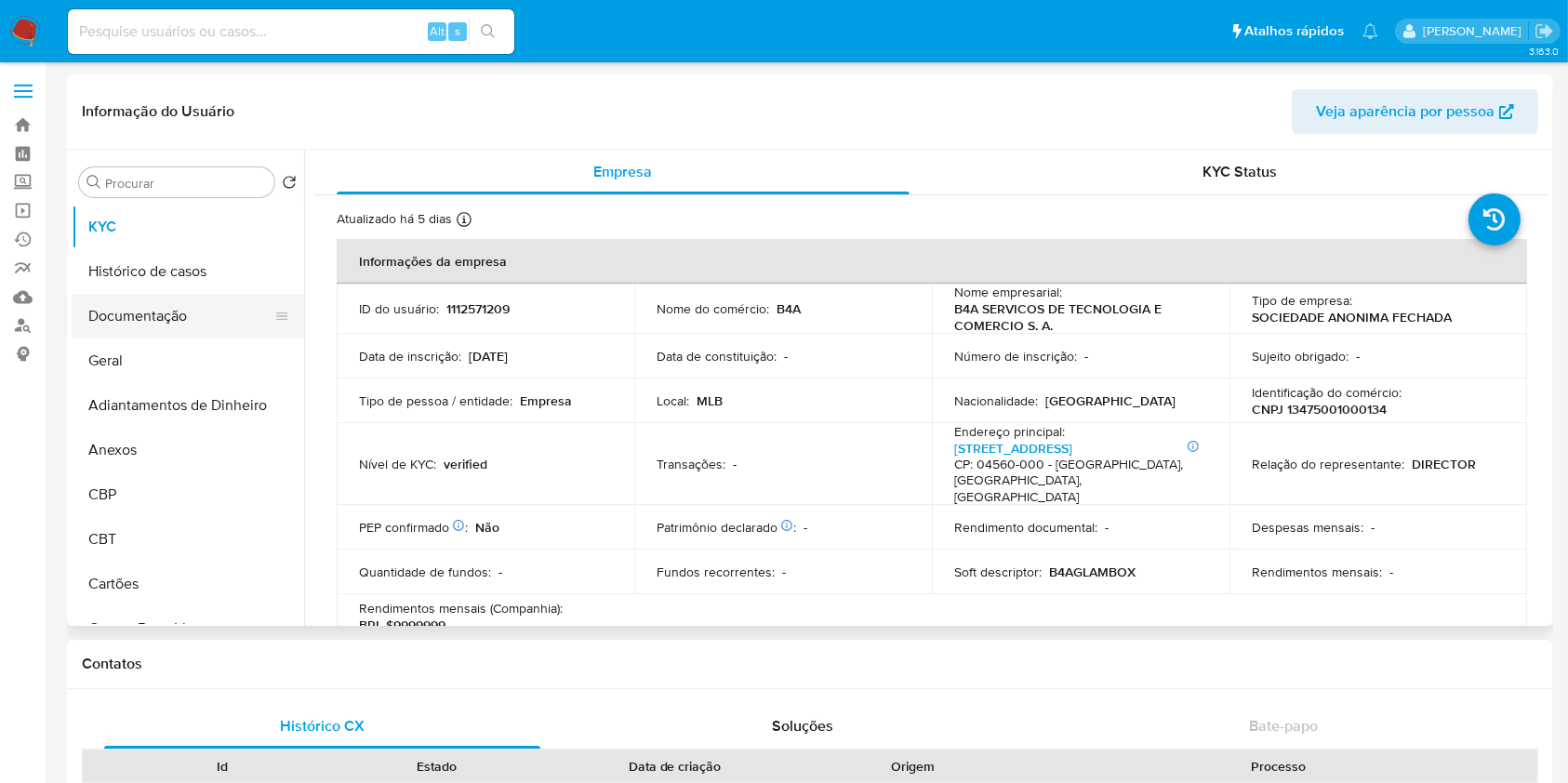
click at [169, 298] on button "Documentação" at bounding box center [181, 316] width 217 height 44
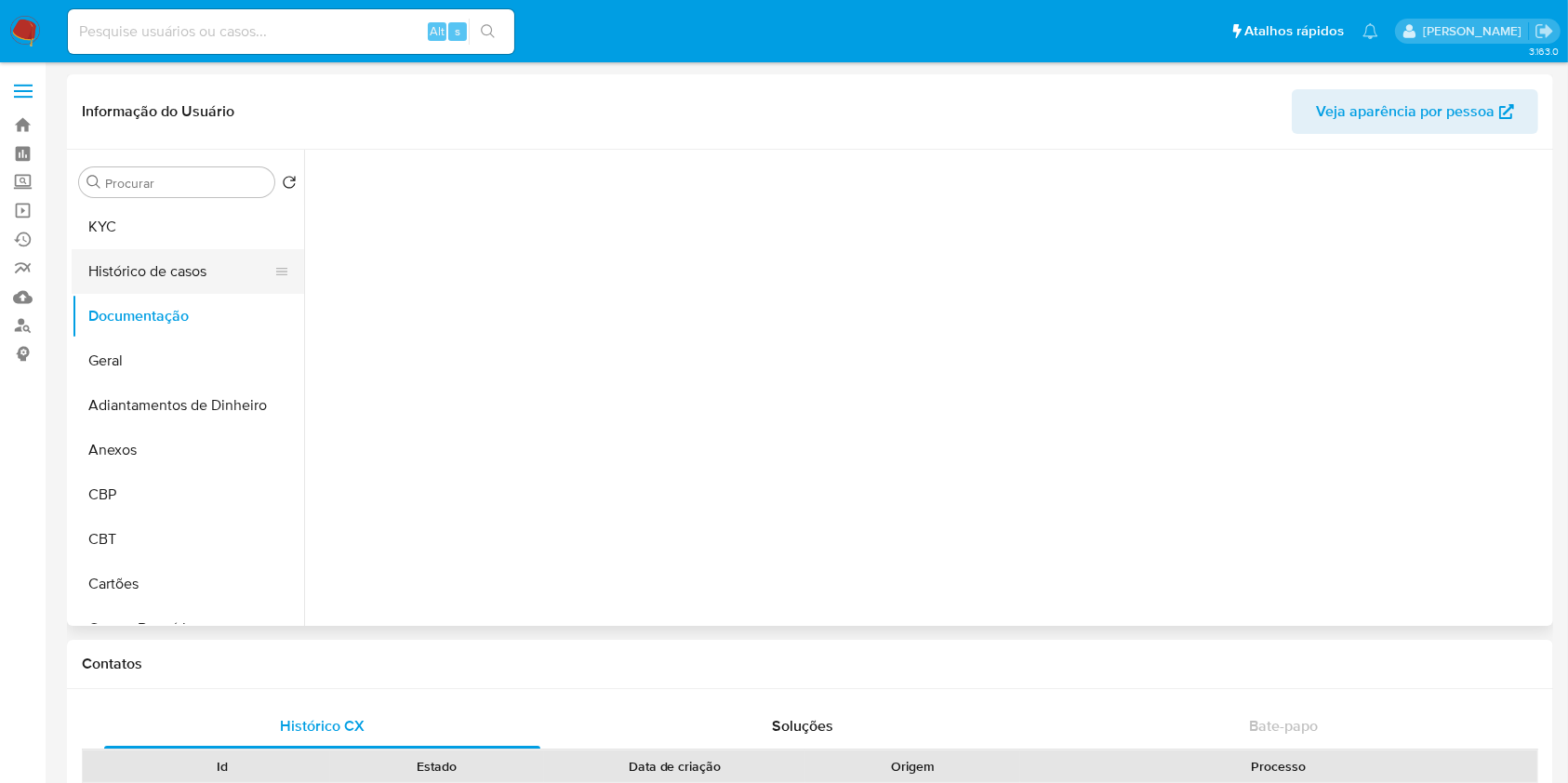
click at [169, 278] on button "Histórico de casos" at bounding box center [181, 271] width 217 height 44
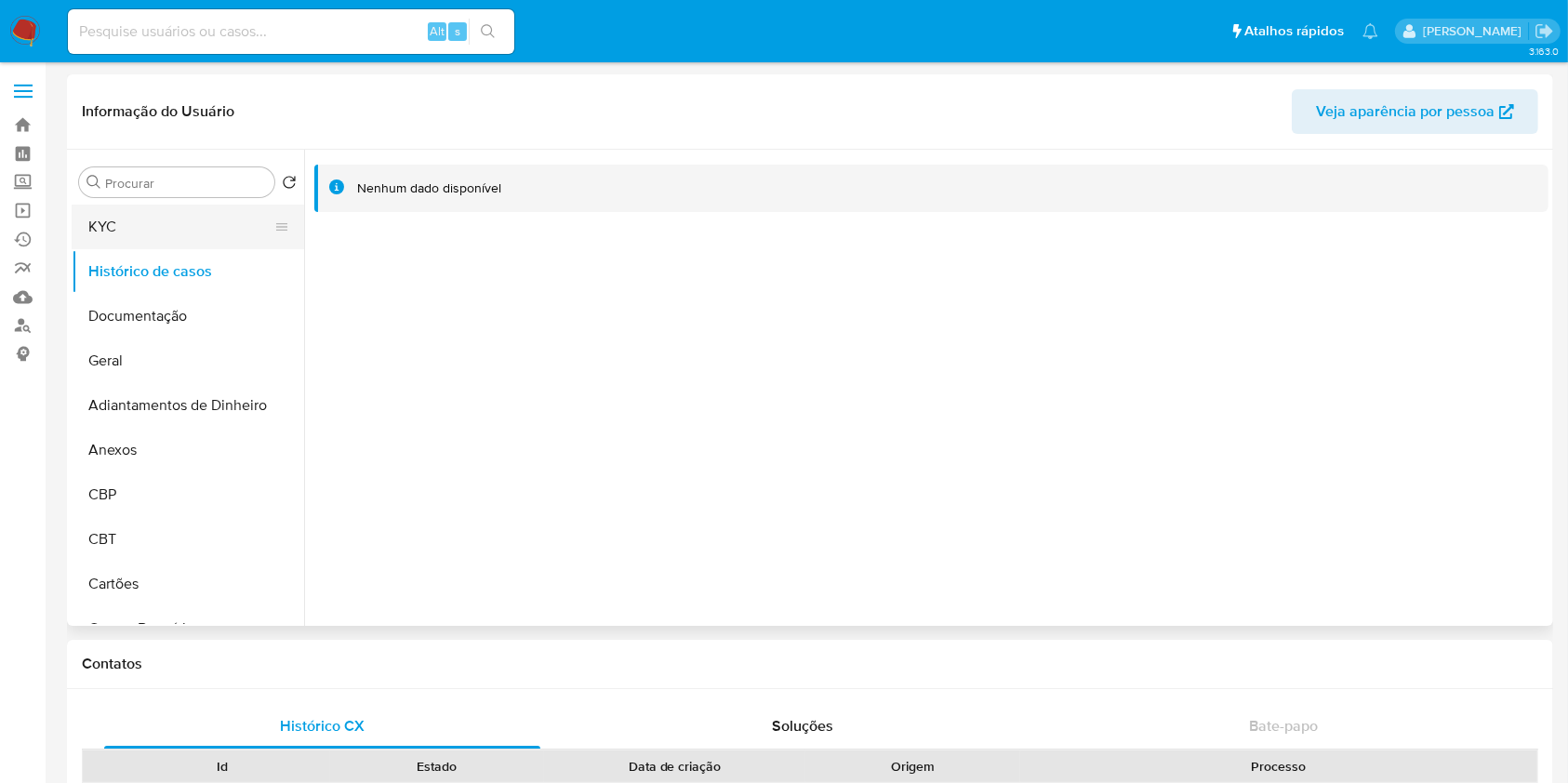
click at [144, 220] on button "KYC" at bounding box center [181, 226] width 217 height 44
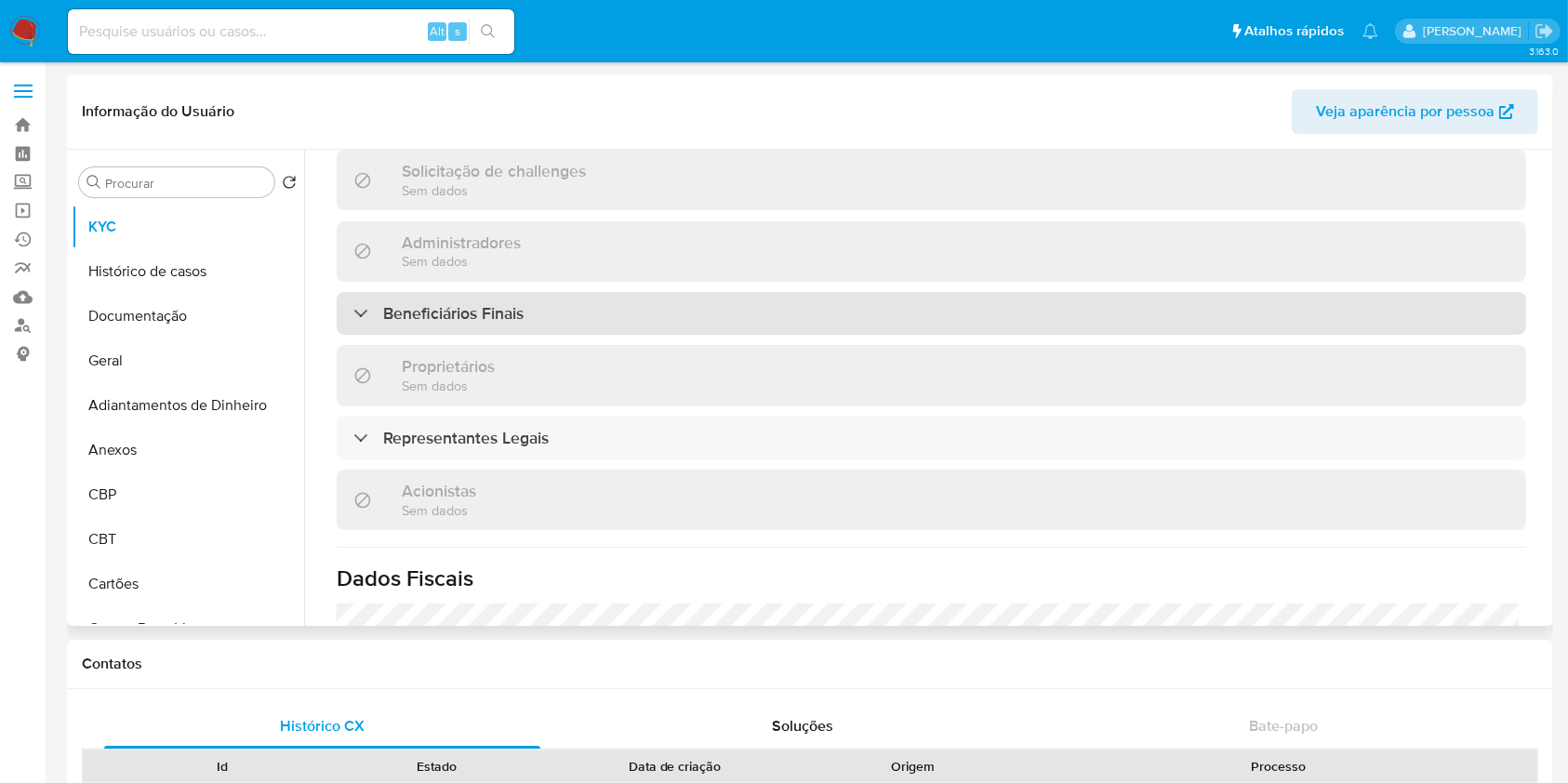
scroll to position [815, 0]
click at [426, 304] on h3 "Beneficiários Finais" at bounding box center [453, 314] width 140 height 21
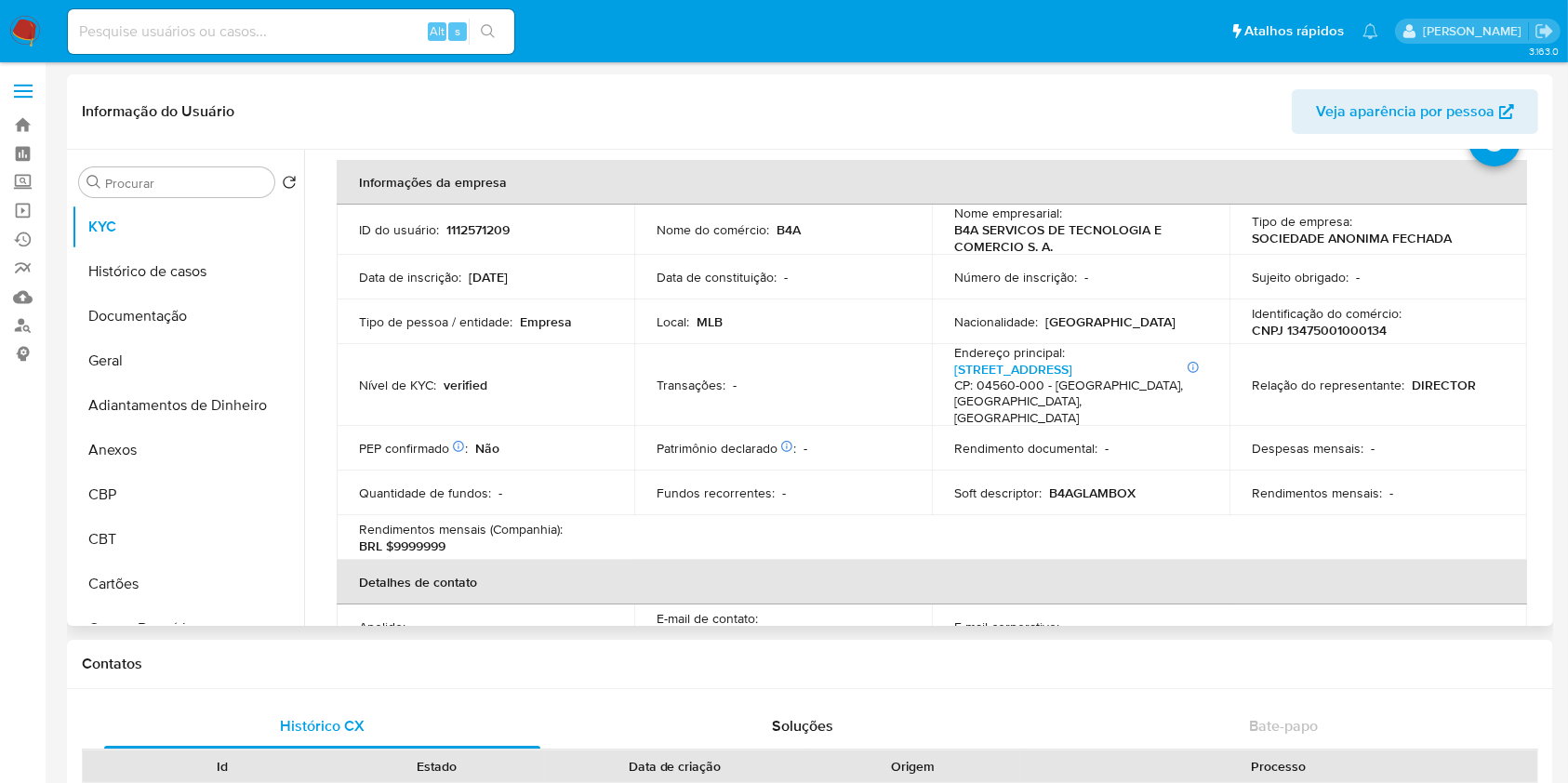
scroll to position [78, 0]
drag, startPoint x: 147, startPoint y: 471, endPoint x: 1071, endPoint y: 477, distance: 924.0
click at [1071, 486] on p "B4AGLAMBOX" at bounding box center [1093, 494] width 87 height 17
drag, startPoint x: 1071, startPoint y: 477, endPoint x: 1128, endPoint y: 462, distance: 58.9
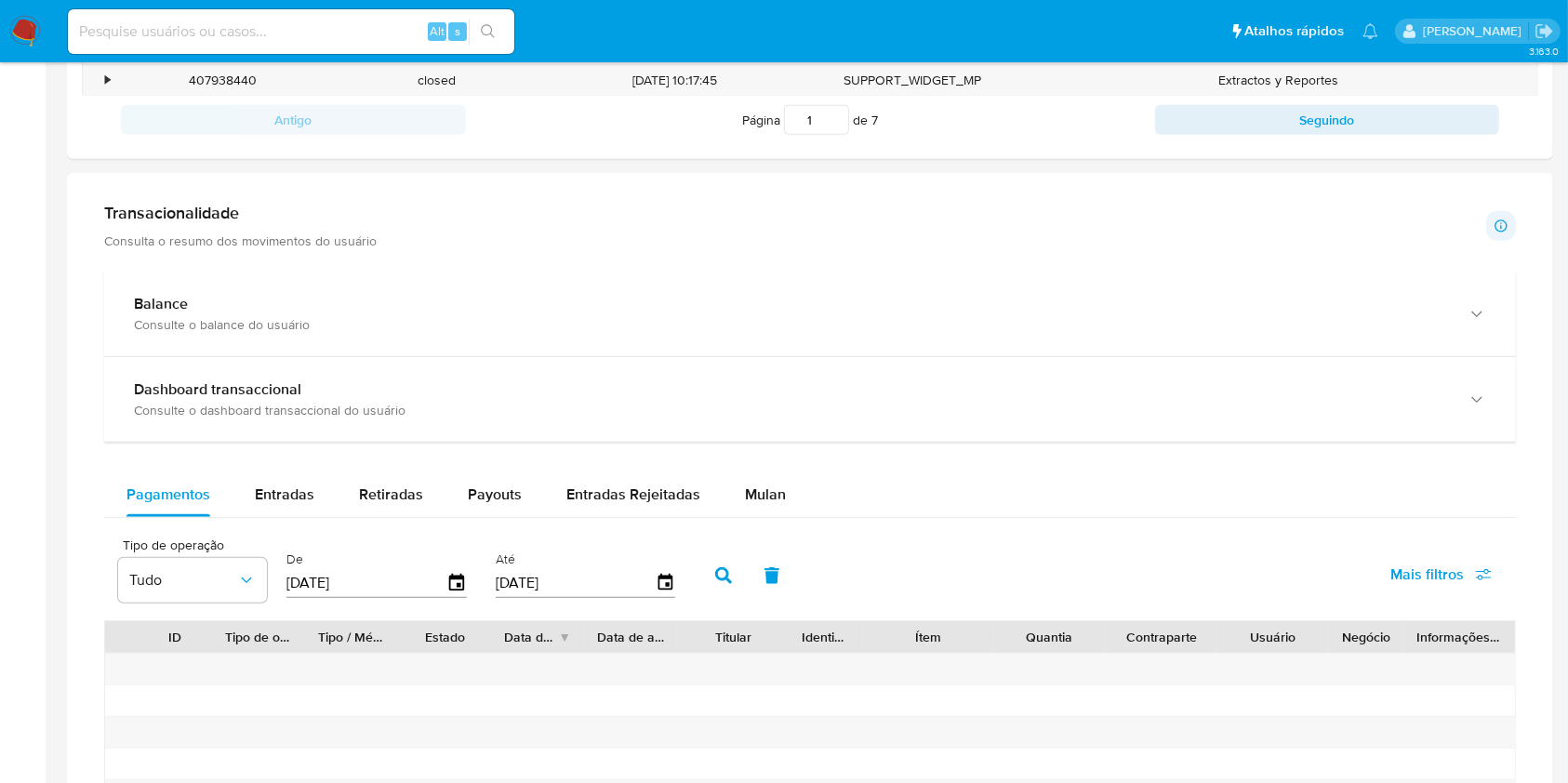
scroll to position [991, 0]
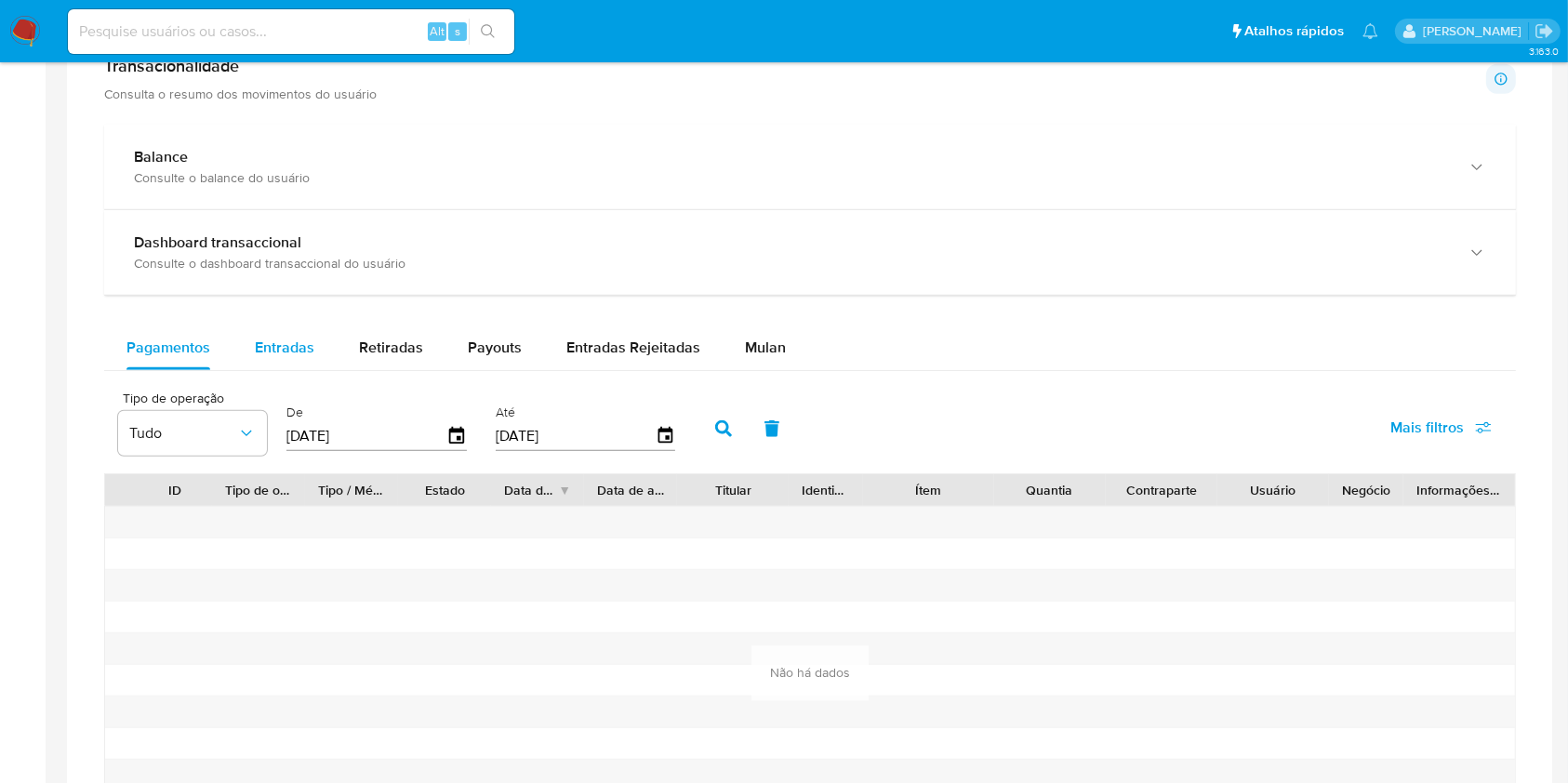
click at [259, 346] on span "Entradas" at bounding box center [284, 348] width 59 height 22
select select "10"
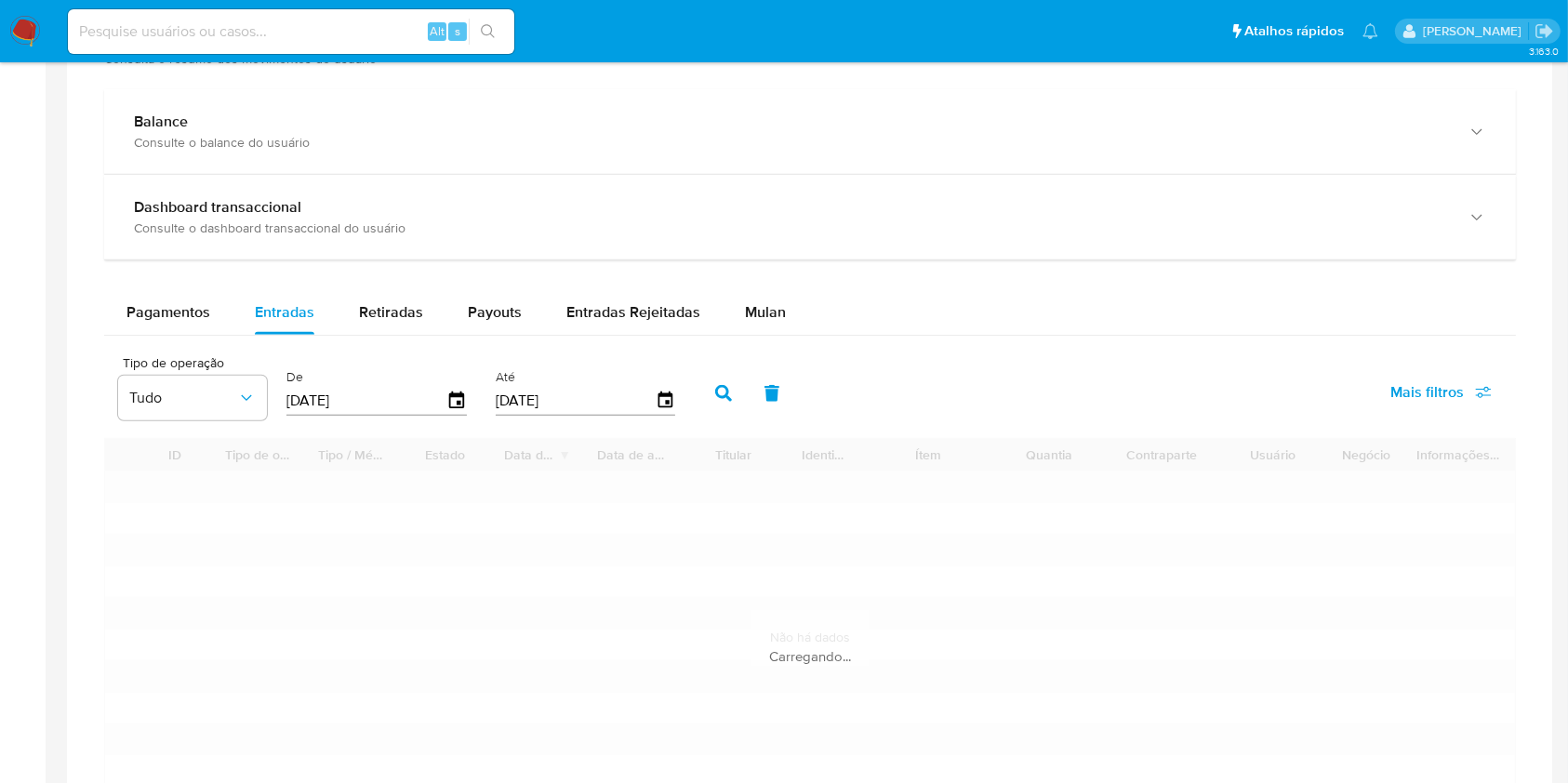
scroll to position [1240, 0]
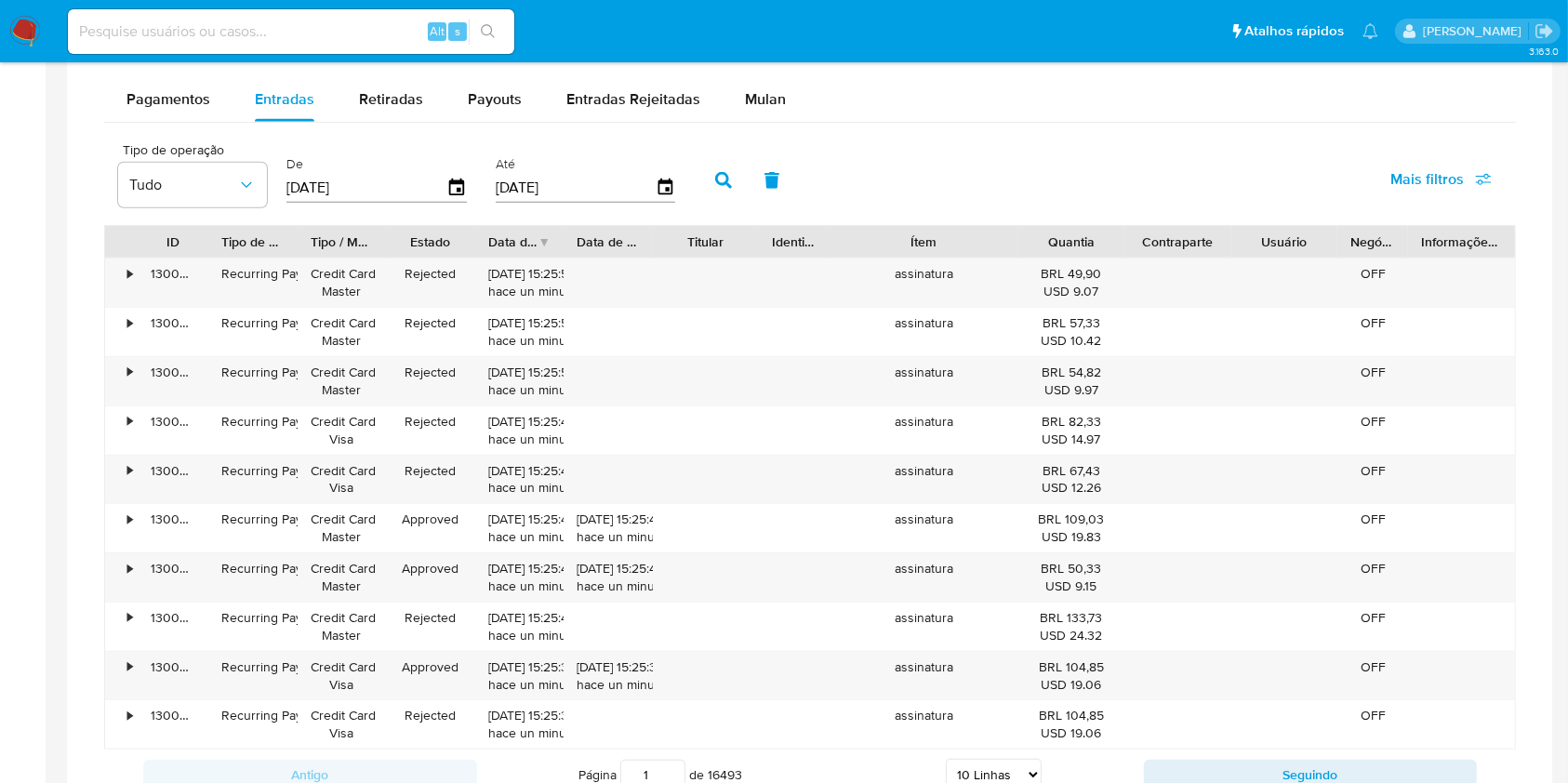
drag, startPoint x: 1005, startPoint y: 238, endPoint x: 1062, endPoint y: 246, distance: 57.6
click at [1062, 246] on div "ID Tipo de operação Tipo / Método Estado Data de criação Data de aprovação Titu…" at bounding box center [810, 242] width 1410 height 32
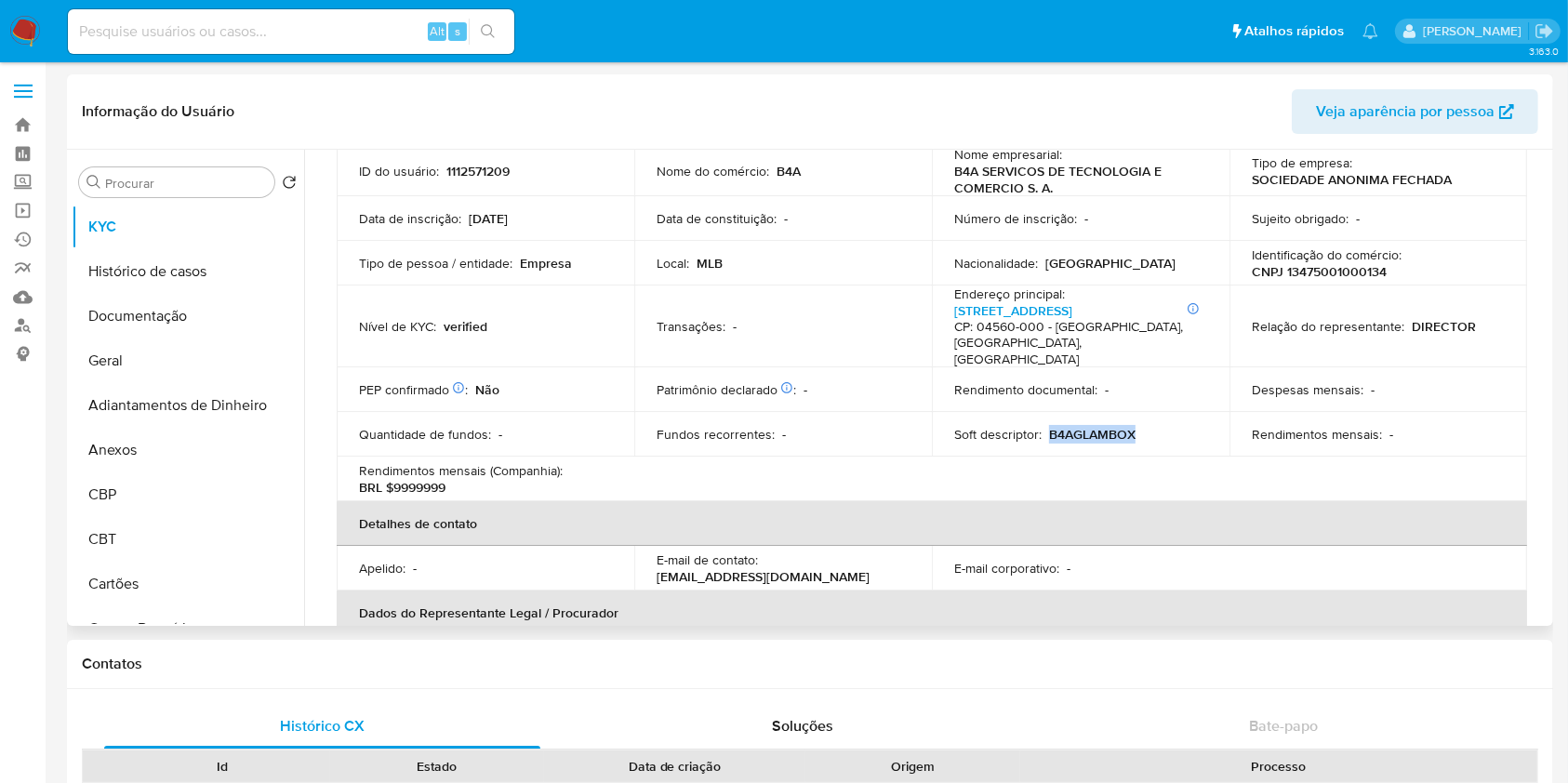
scroll to position [0, 0]
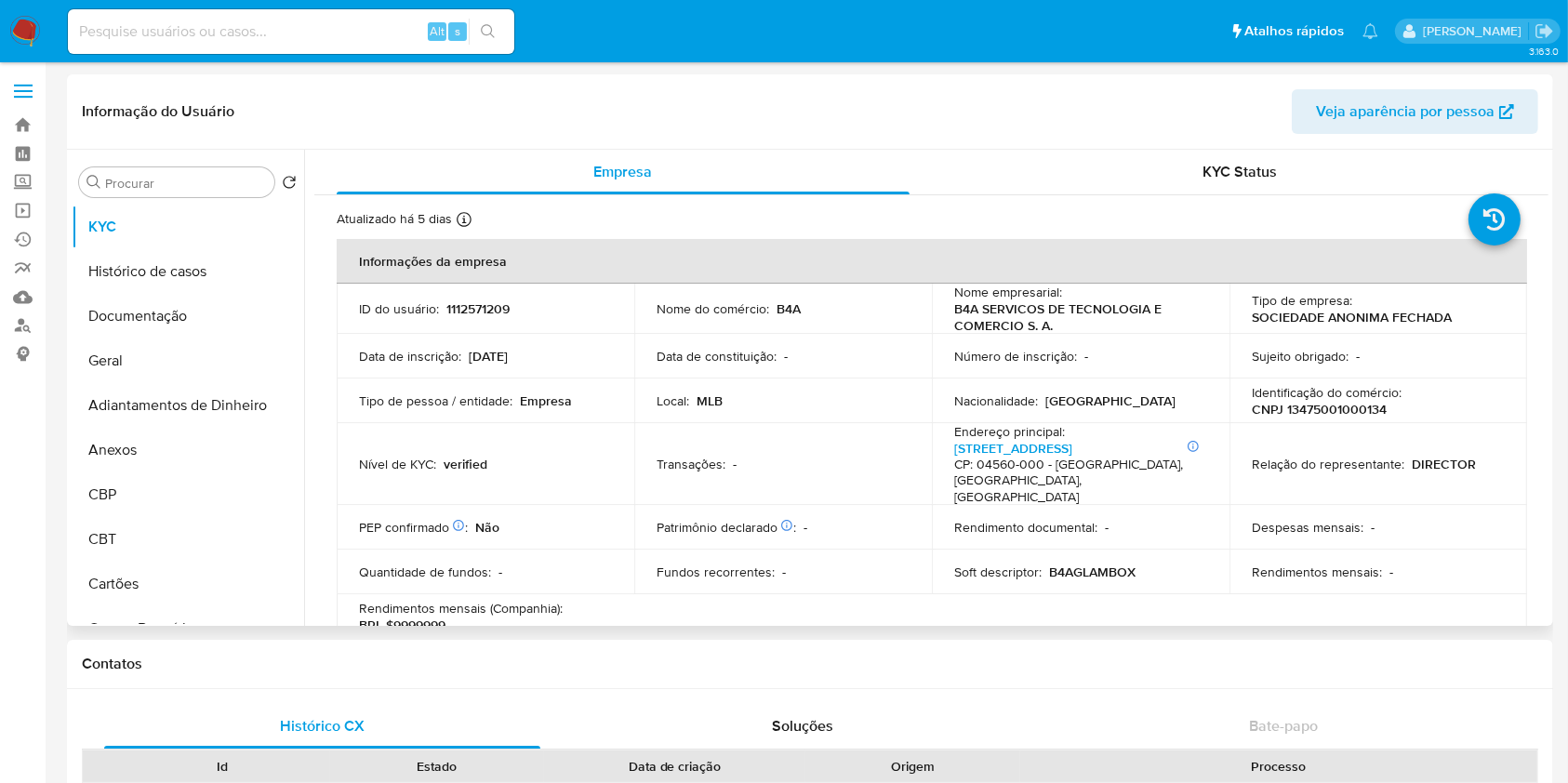
click at [1358, 412] on p "CNPJ 13475001000134" at bounding box center [1319, 409] width 135 height 17
copy p "13475001000134"
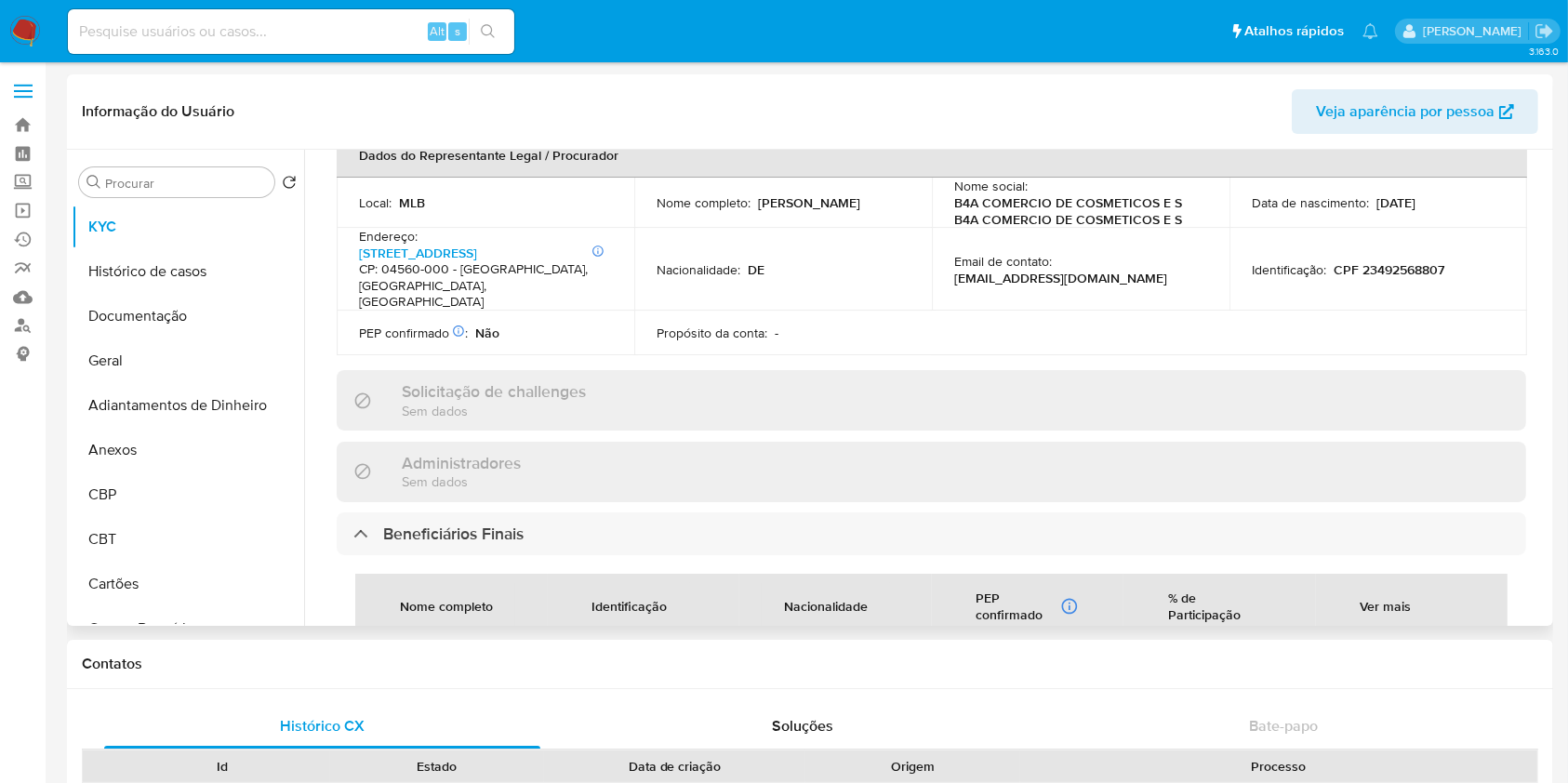
scroll to position [744, 0]
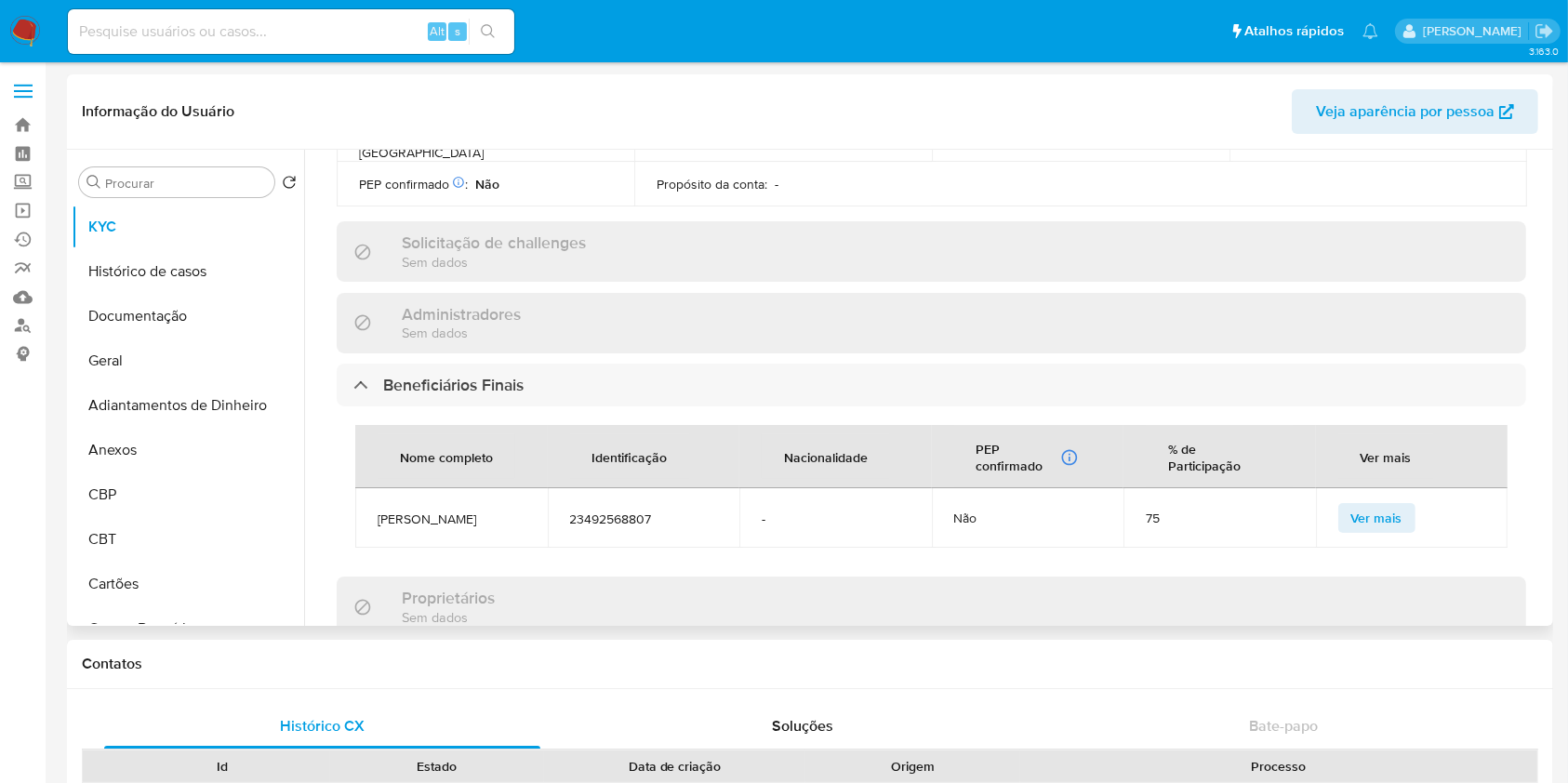
click at [413, 510] on span "Jan Riehle" at bounding box center [452, 518] width 148 height 17
copy span "Jan Riehle"
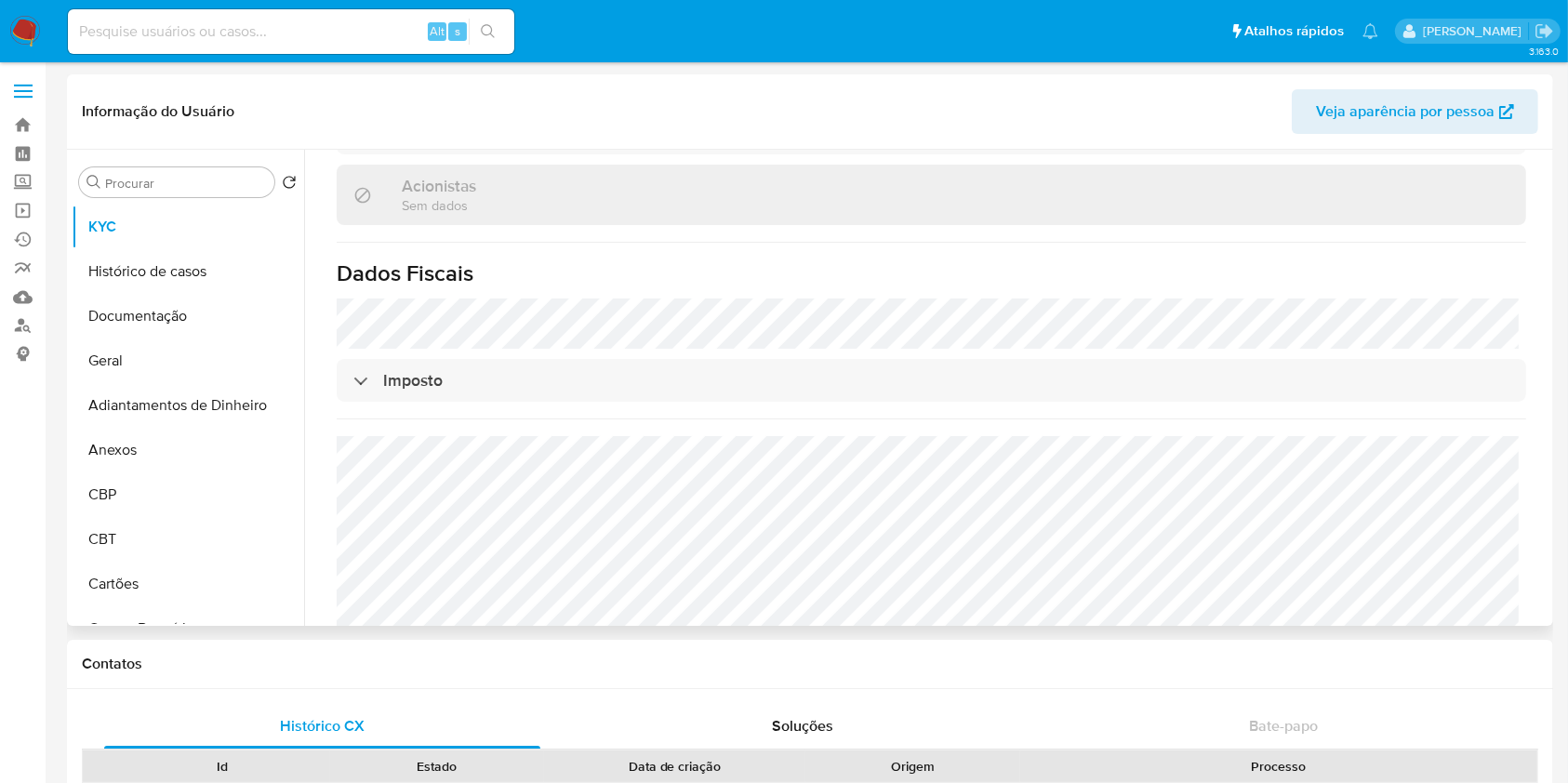
scroll to position [1302, 0]
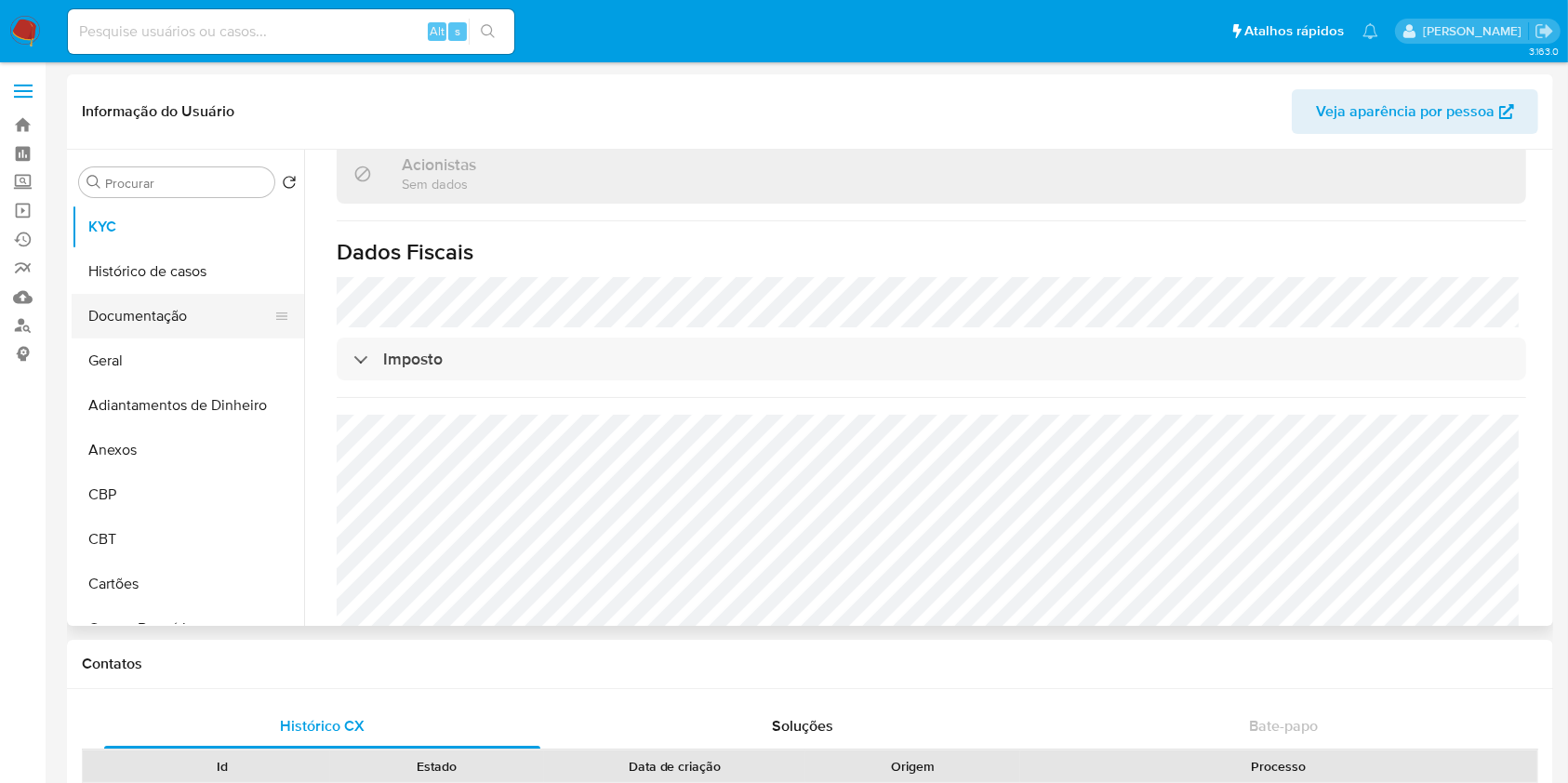
click at [156, 302] on button "Documentação" at bounding box center [181, 316] width 217 height 44
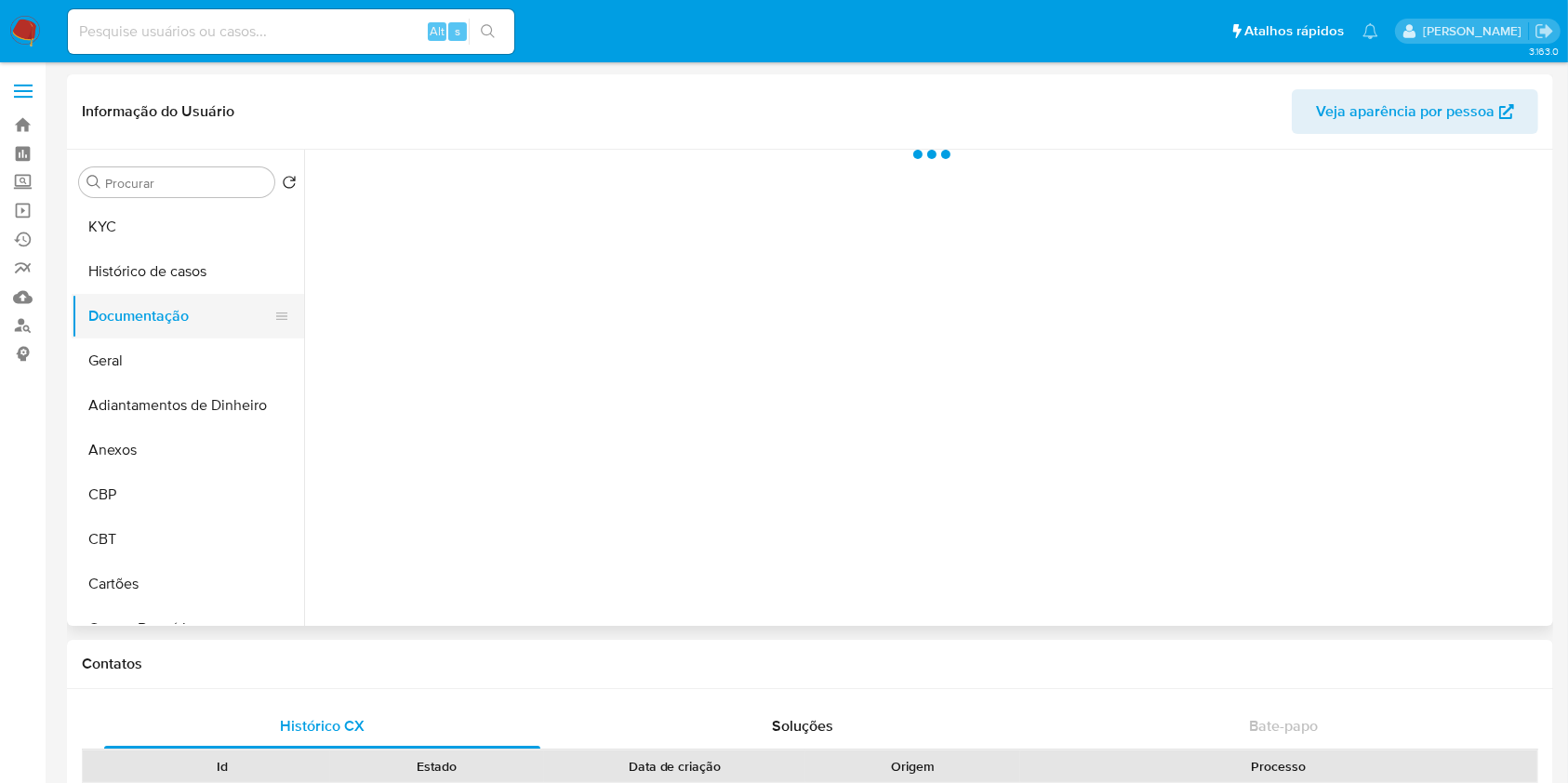
scroll to position [0, 0]
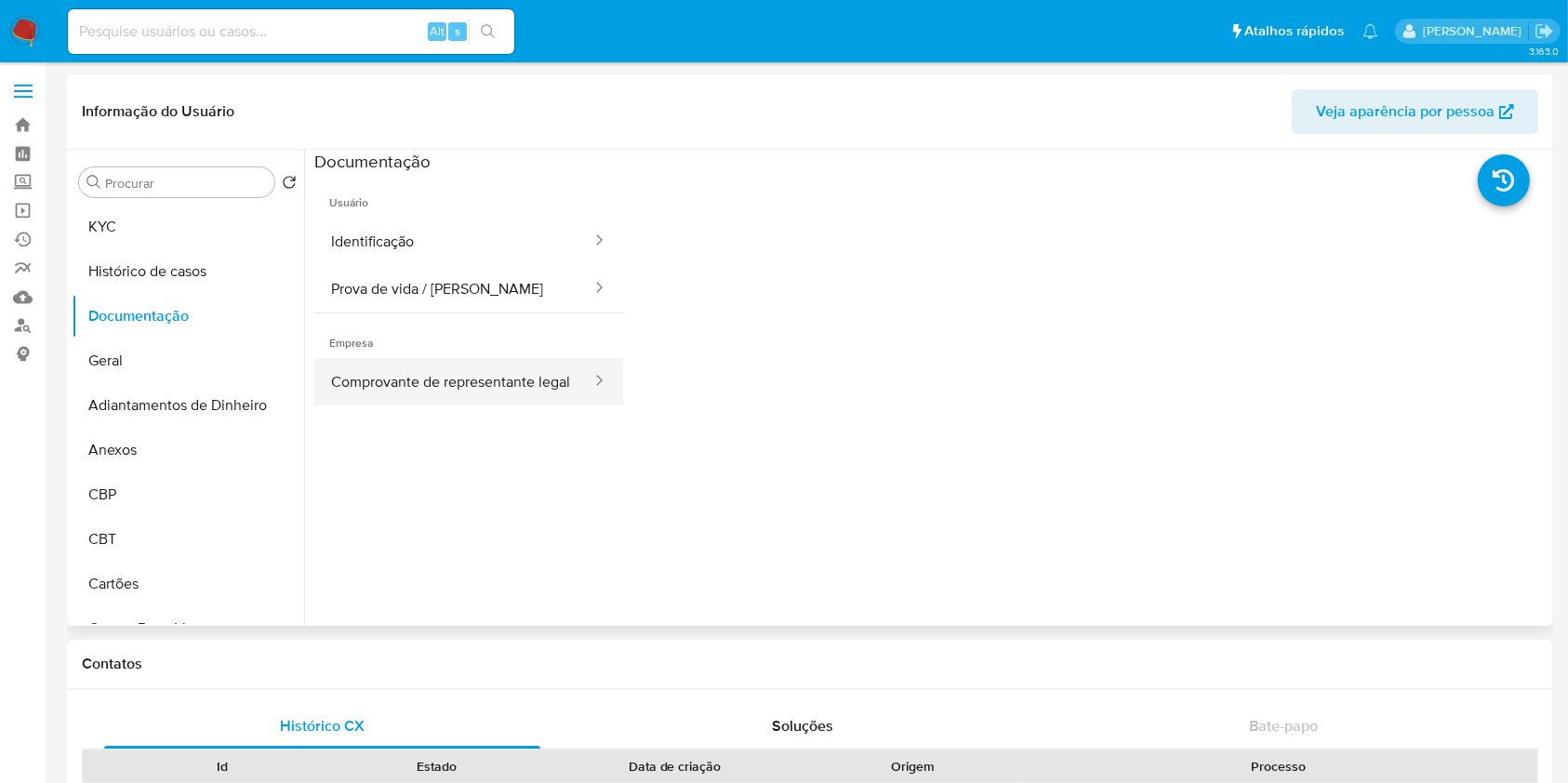
click at [469, 398] on button "Comprovante de representante legal" at bounding box center [453, 382] width 279 height 47
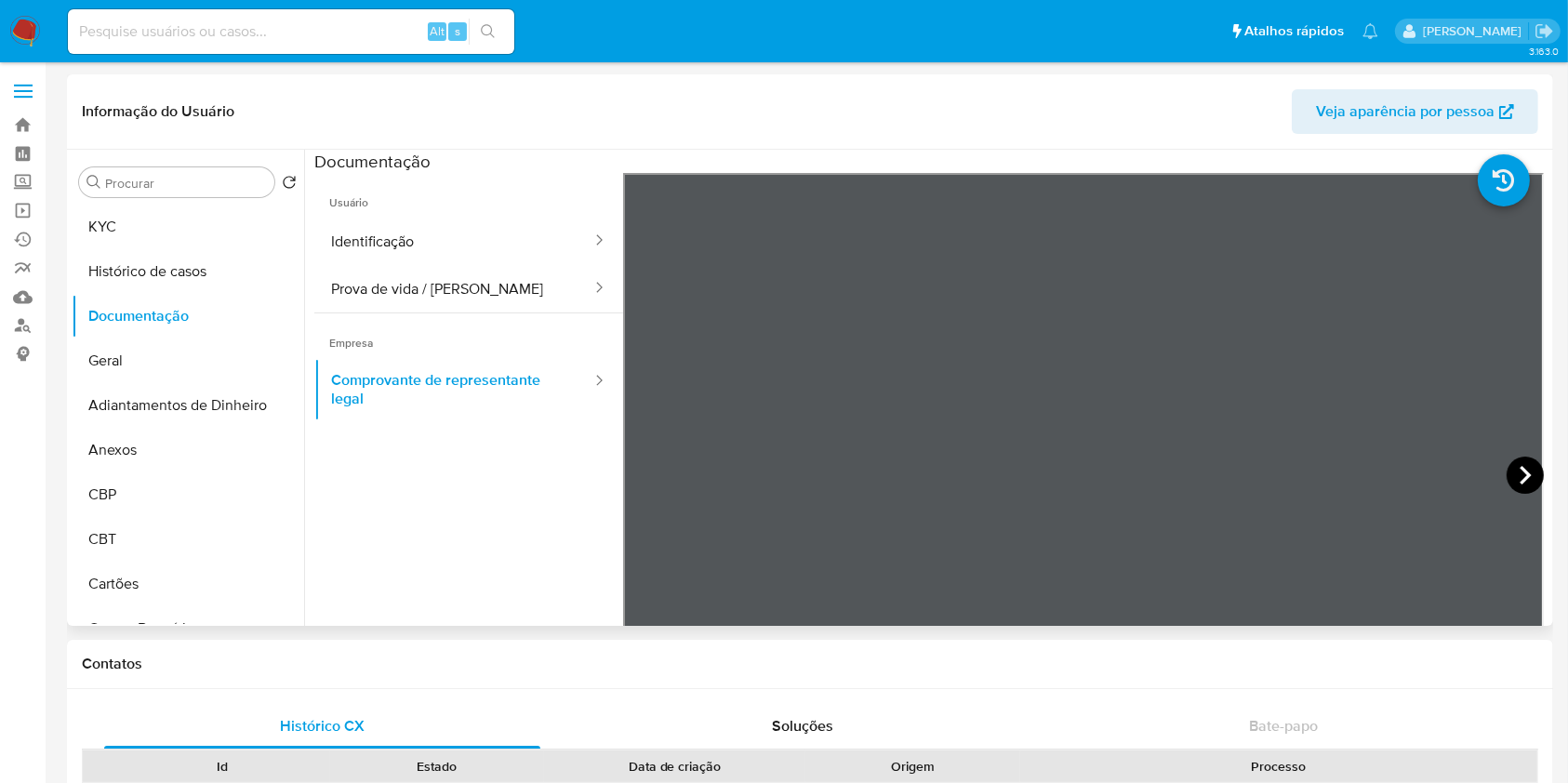
click at [1511, 469] on icon at bounding box center [1526, 476] width 38 height 38
click at [360, 279] on button "Prova de vida / Selfie" at bounding box center [453, 289] width 279 height 47
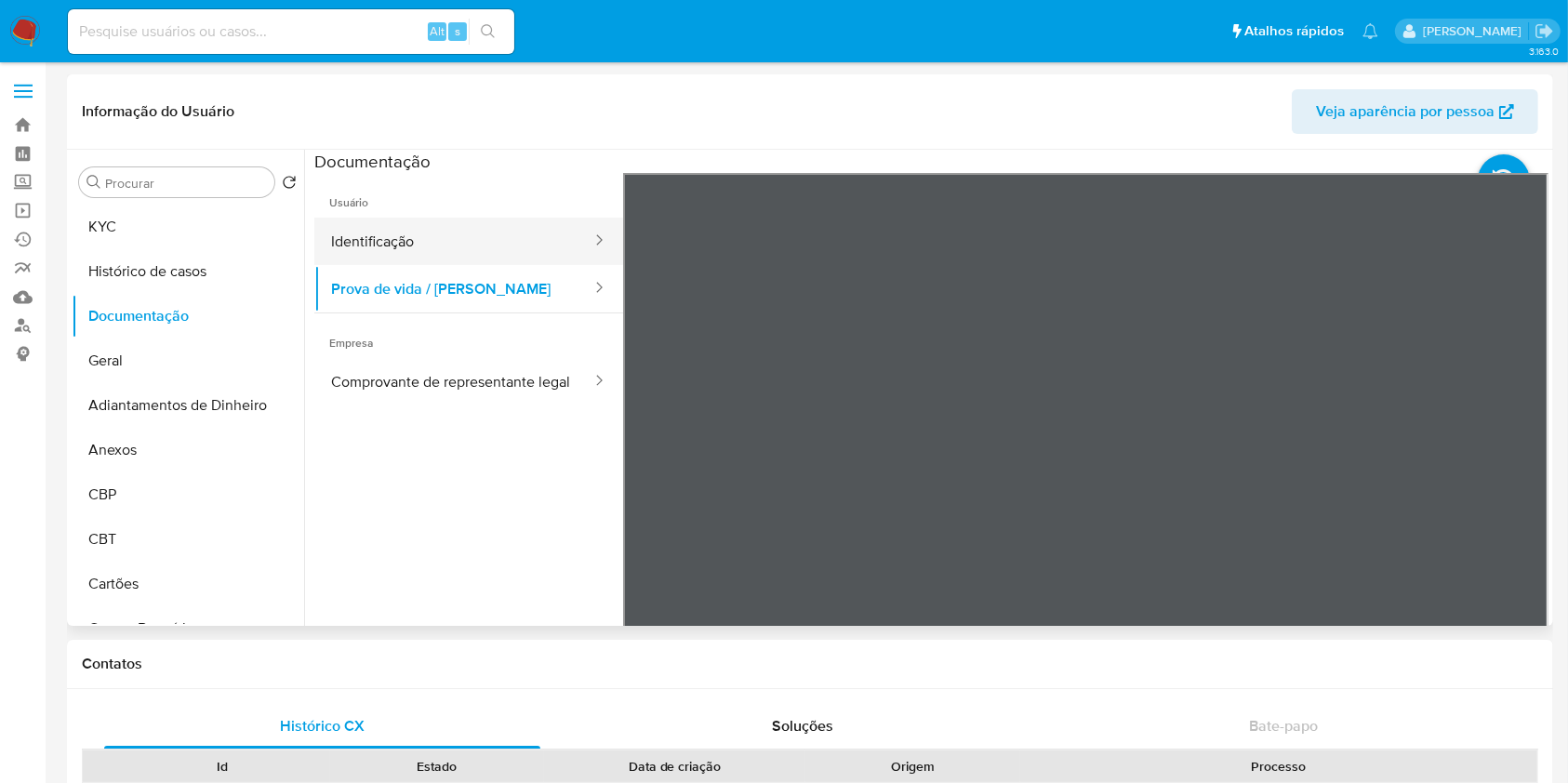
click at [518, 249] on button "Identificação" at bounding box center [453, 241] width 279 height 47
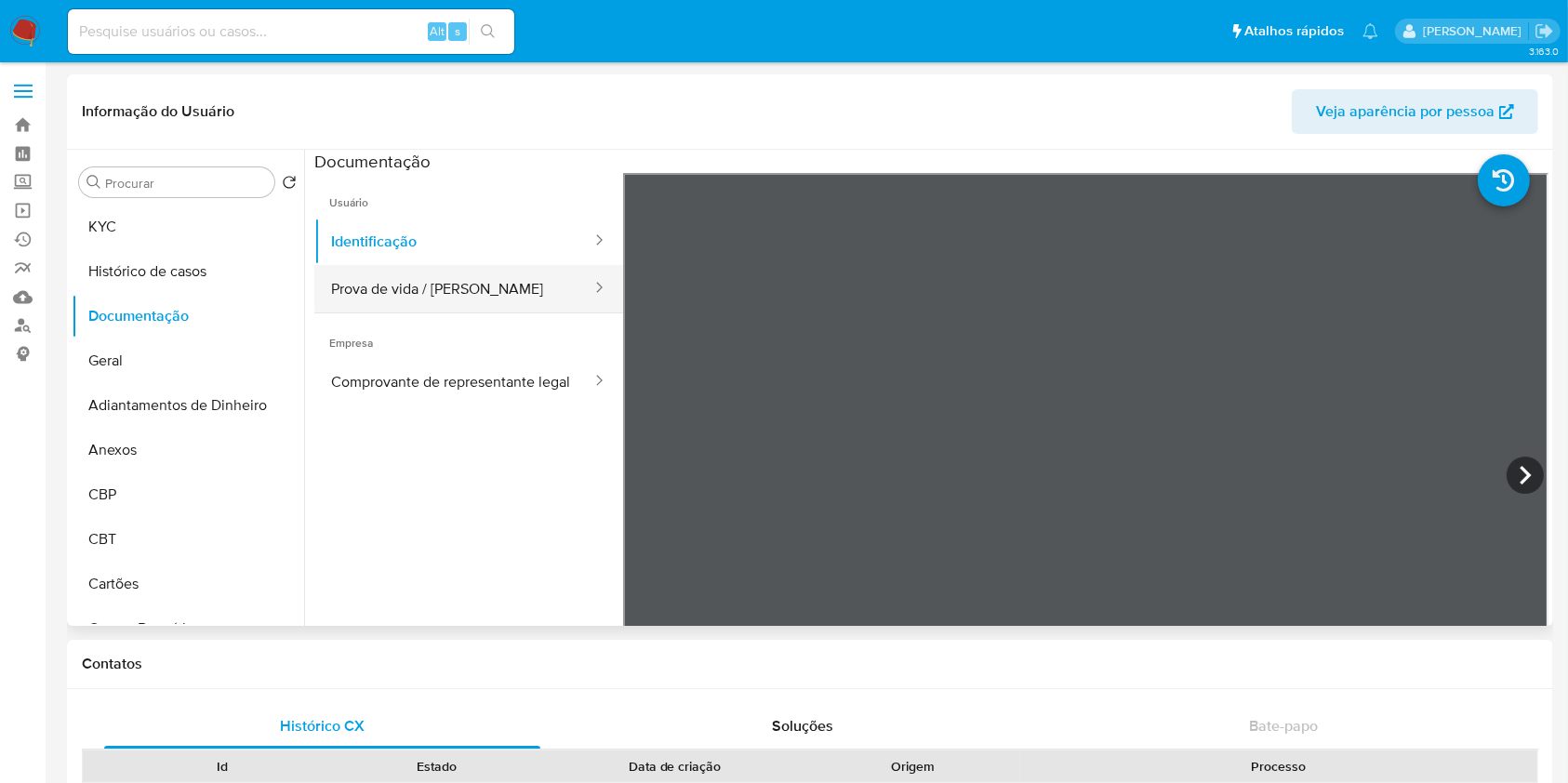
click at [470, 284] on button "Prova de vida / Selfie" at bounding box center [453, 289] width 279 height 47
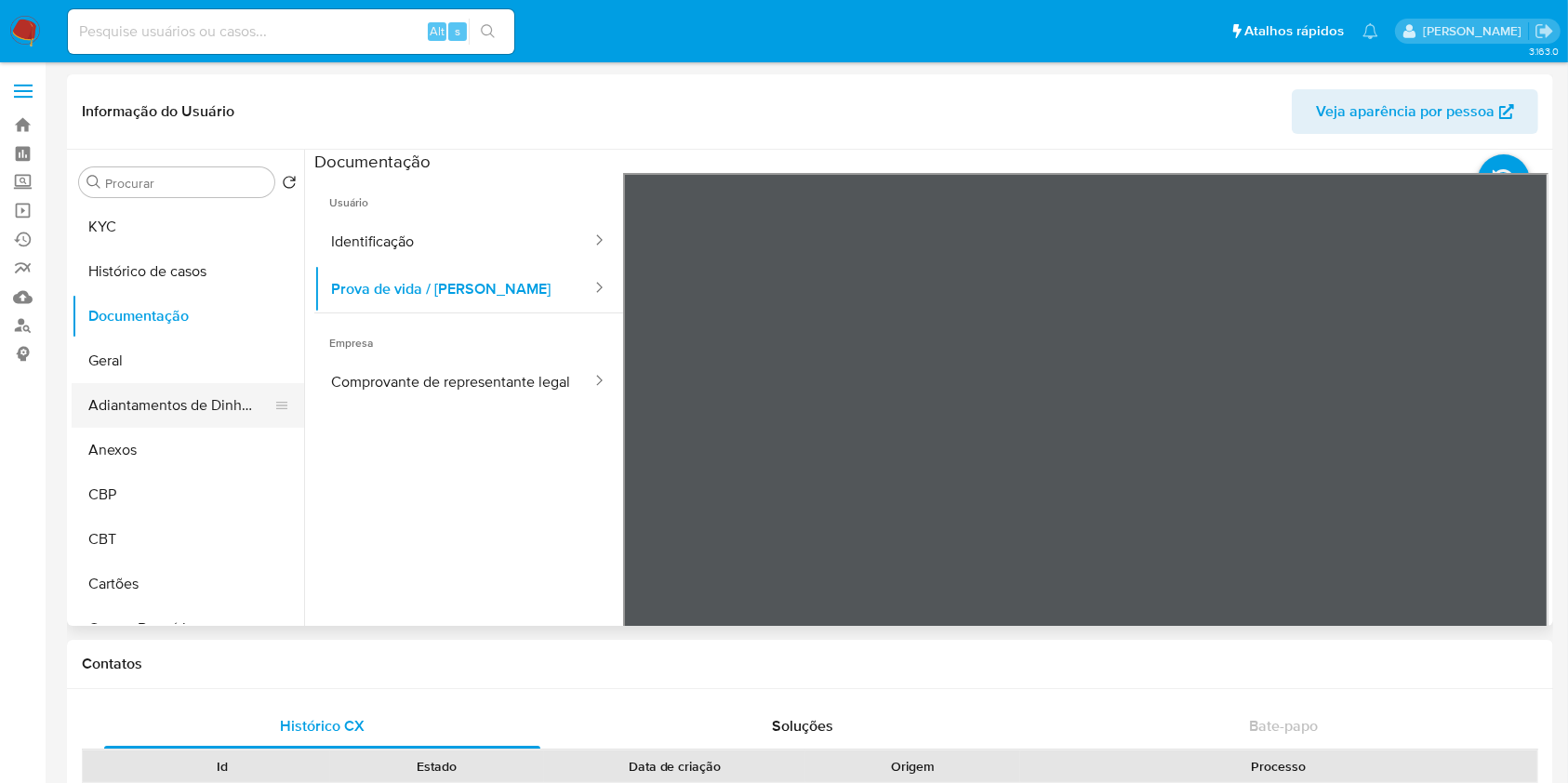
click at [218, 397] on button "Adiantamentos de Dinheiro" at bounding box center [181, 405] width 217 height 44
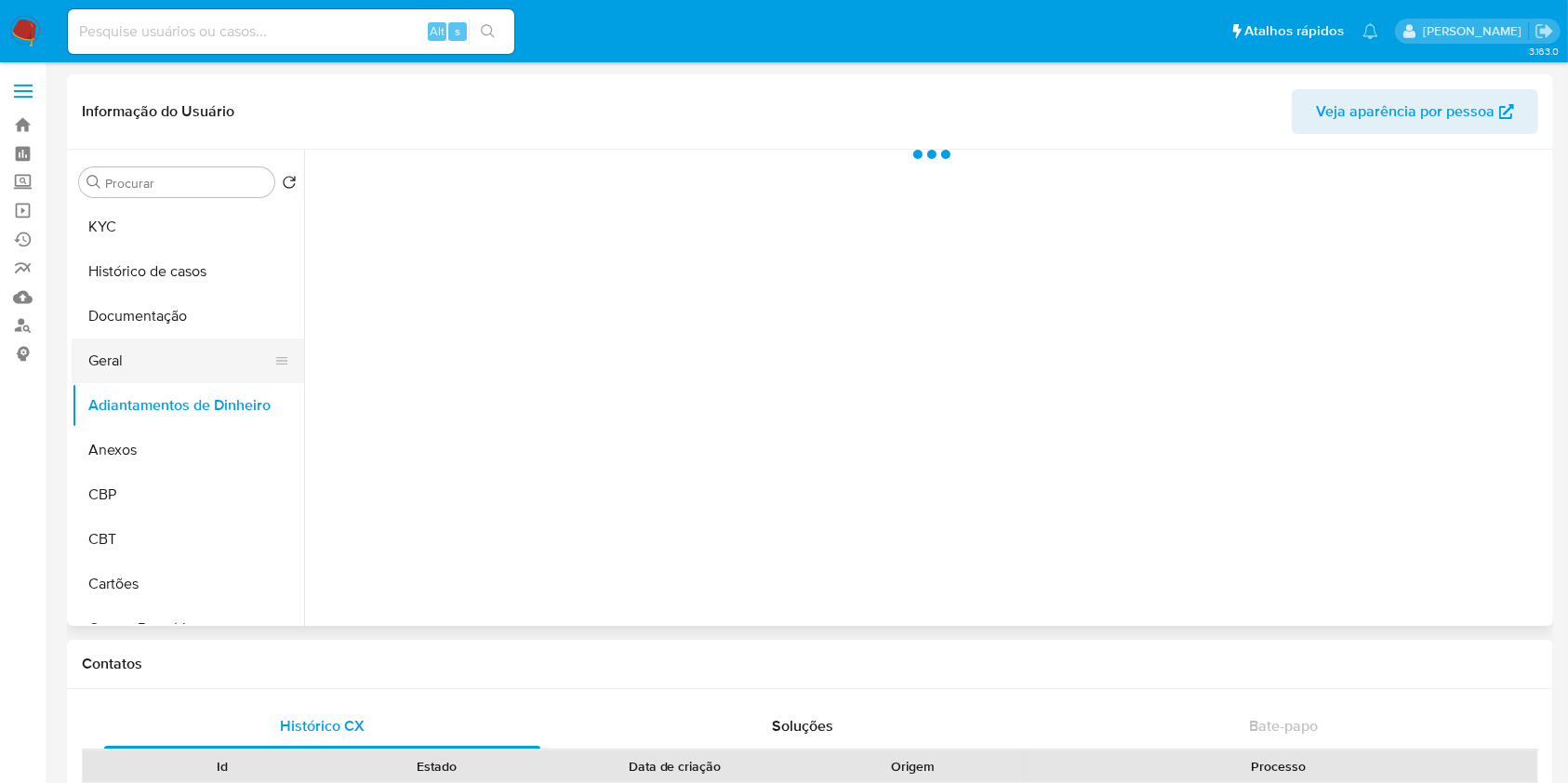
click at [188, 368] on button "Geral" at bounding box center [181, 360] width 217 height 44
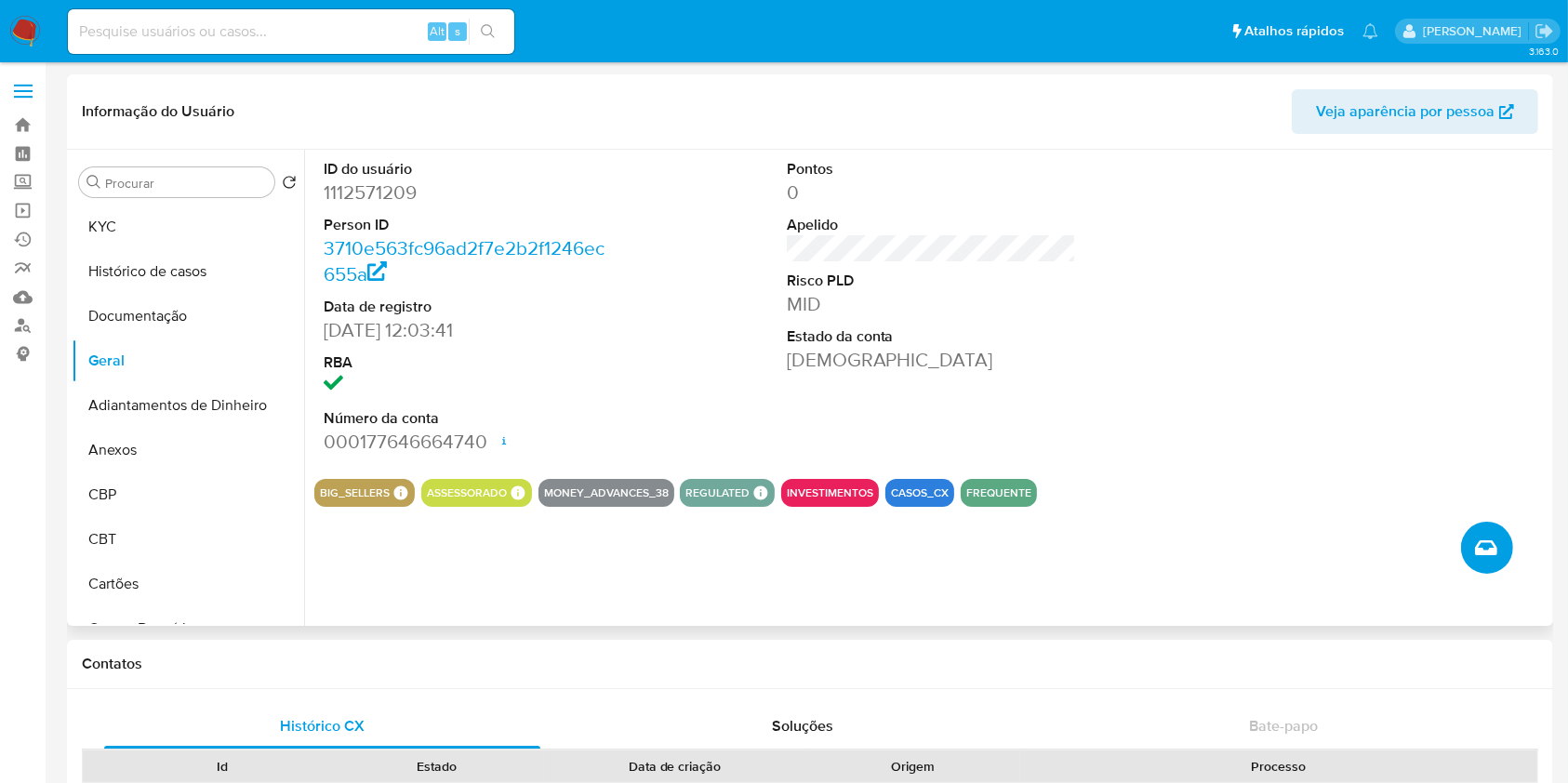
click at [1500, 526] on button "Criar caso manual" at bounding box center [1487, 548] width 52 height 52
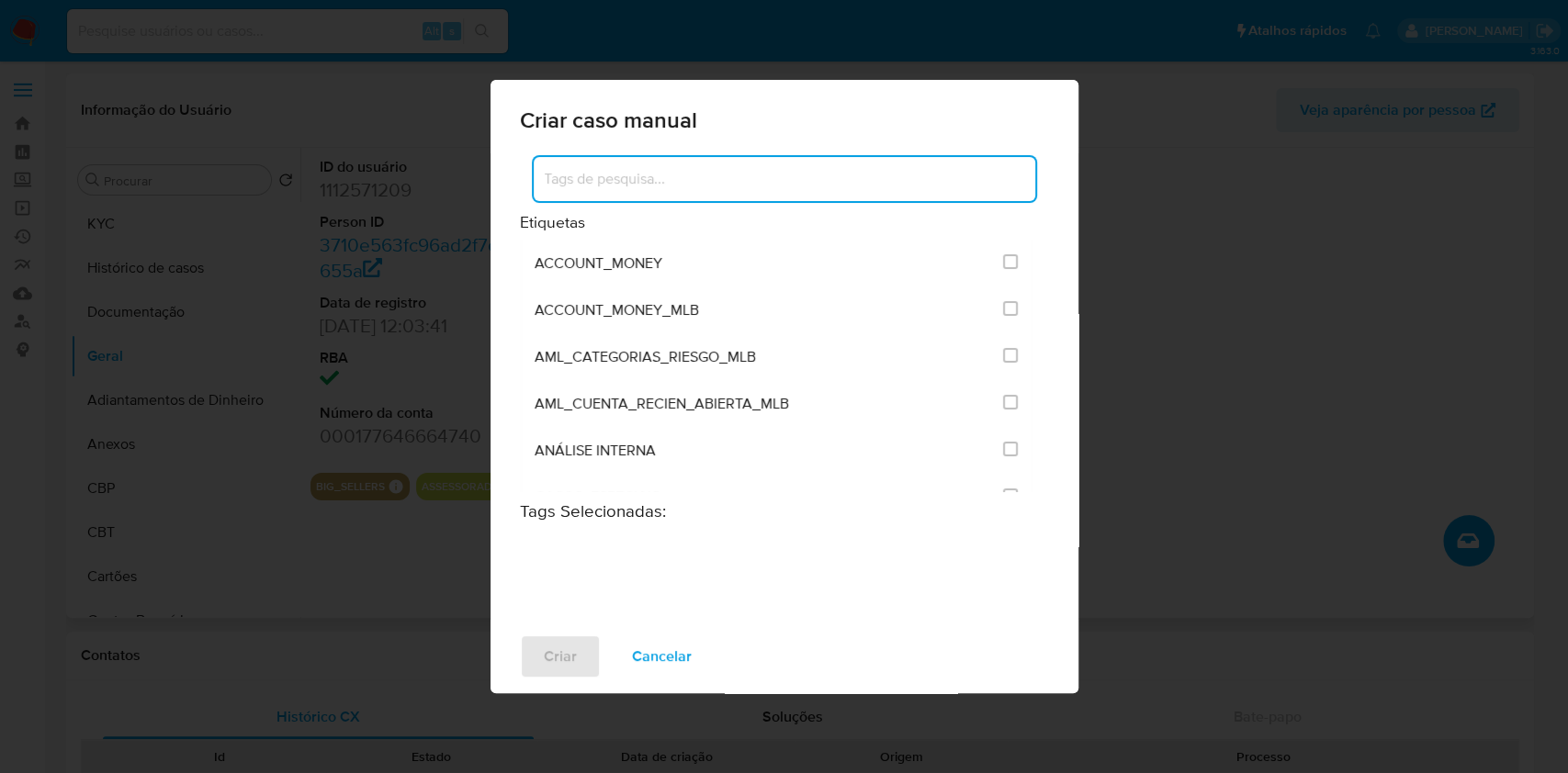
click at [692, 173] on input at bounding box center [784, 178] width 501 height 23
type input "y"
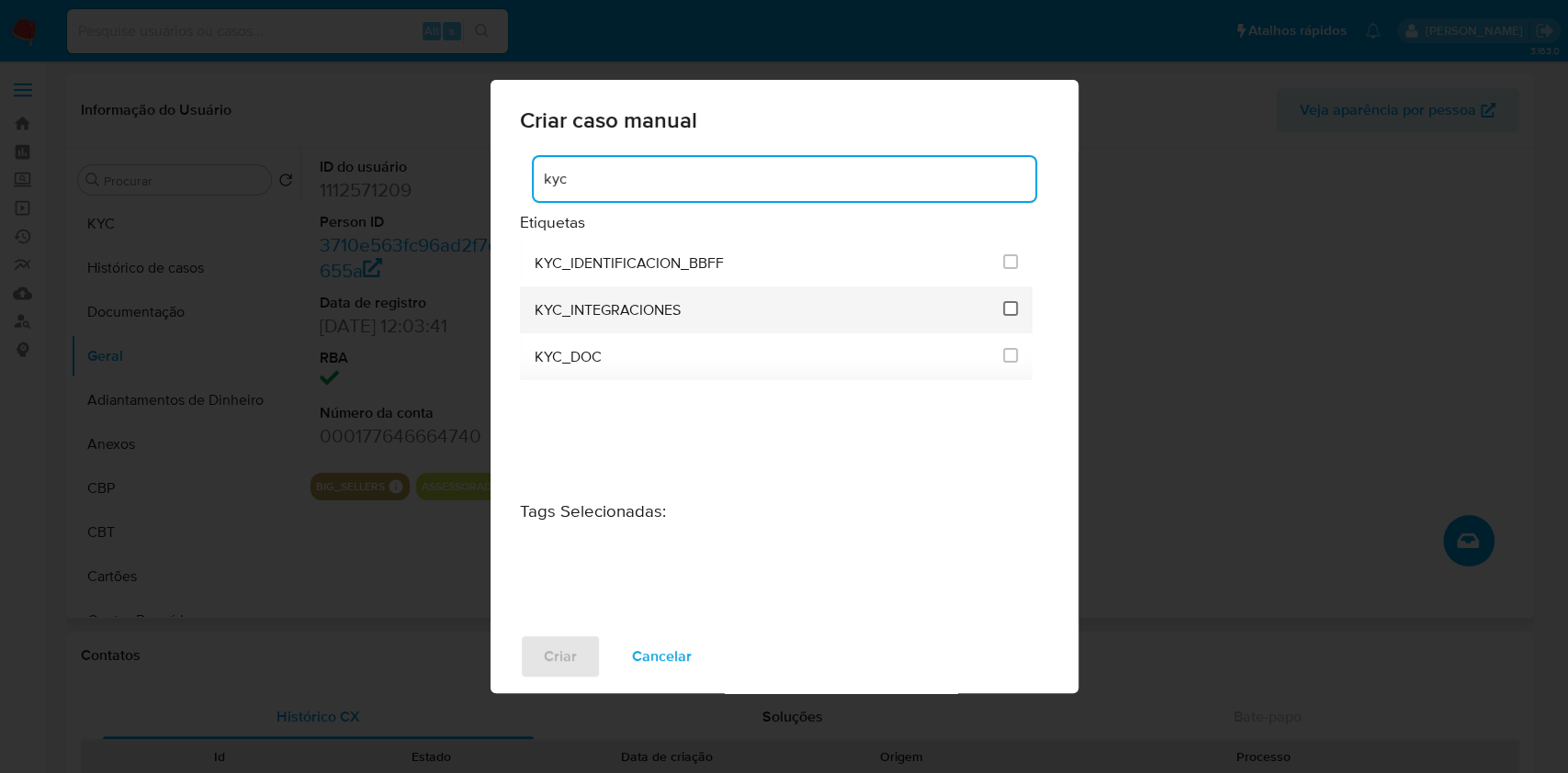
type input "kyc"
click at [1009, 312] on input "2093" at bounding box center [1010, 308] width 15 height 15
checkbox input "true"
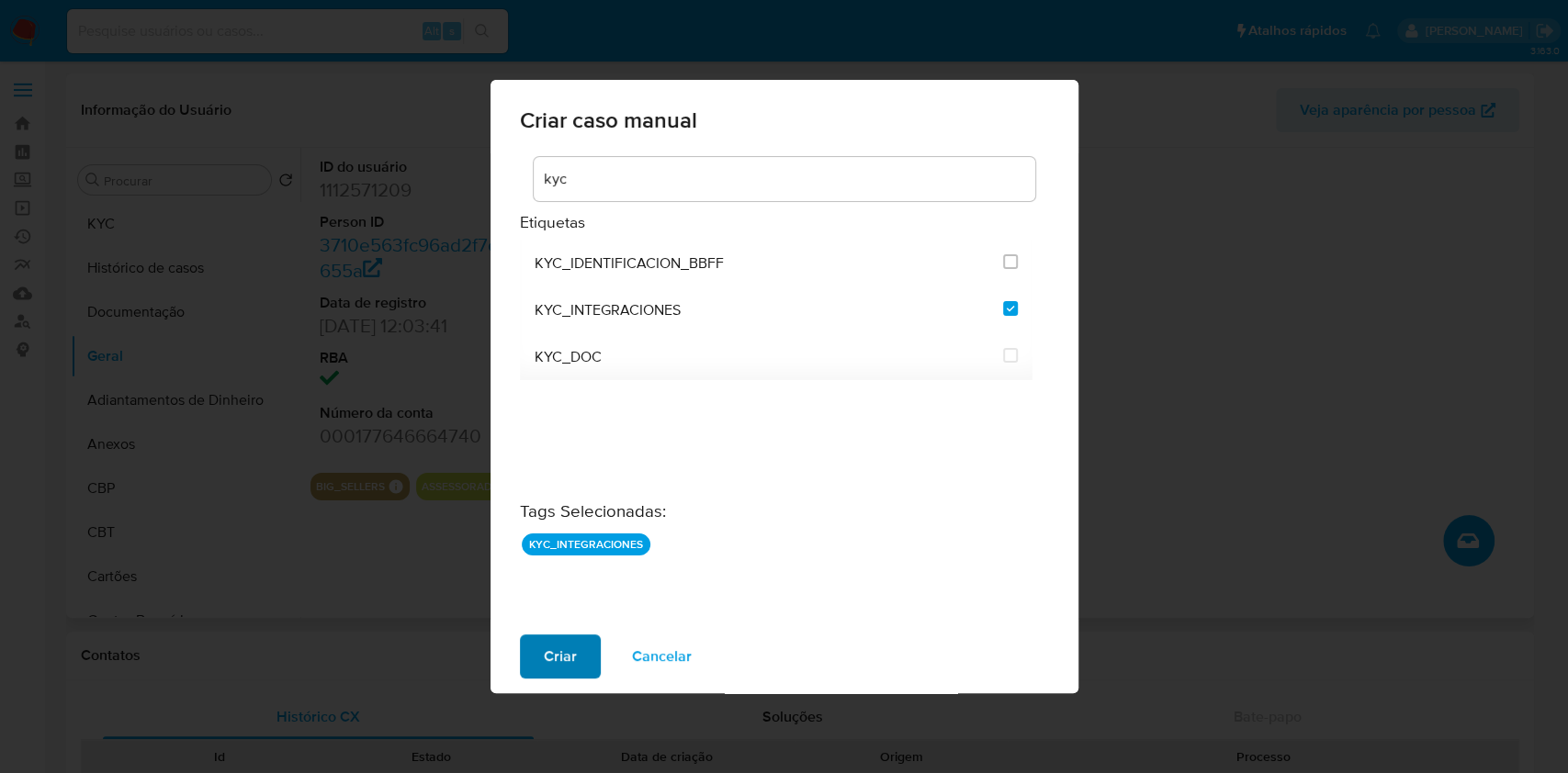
click at [526, 659] on button "Criar" at bounding box center [560, 656] width 81 height 44
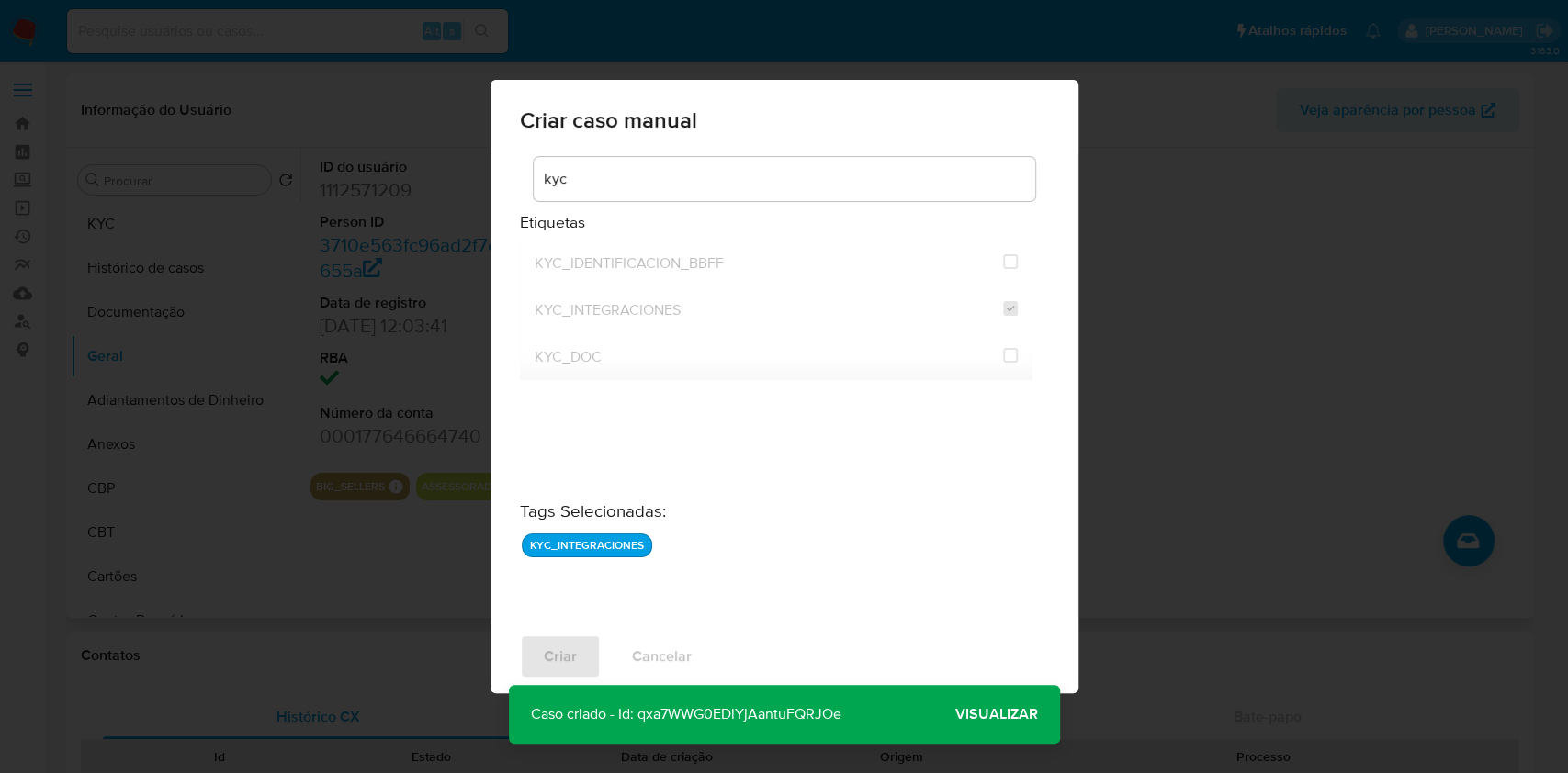
click at [993, 715] on span "Visualizar" at bounding box center [997, 715] width 83 height 0
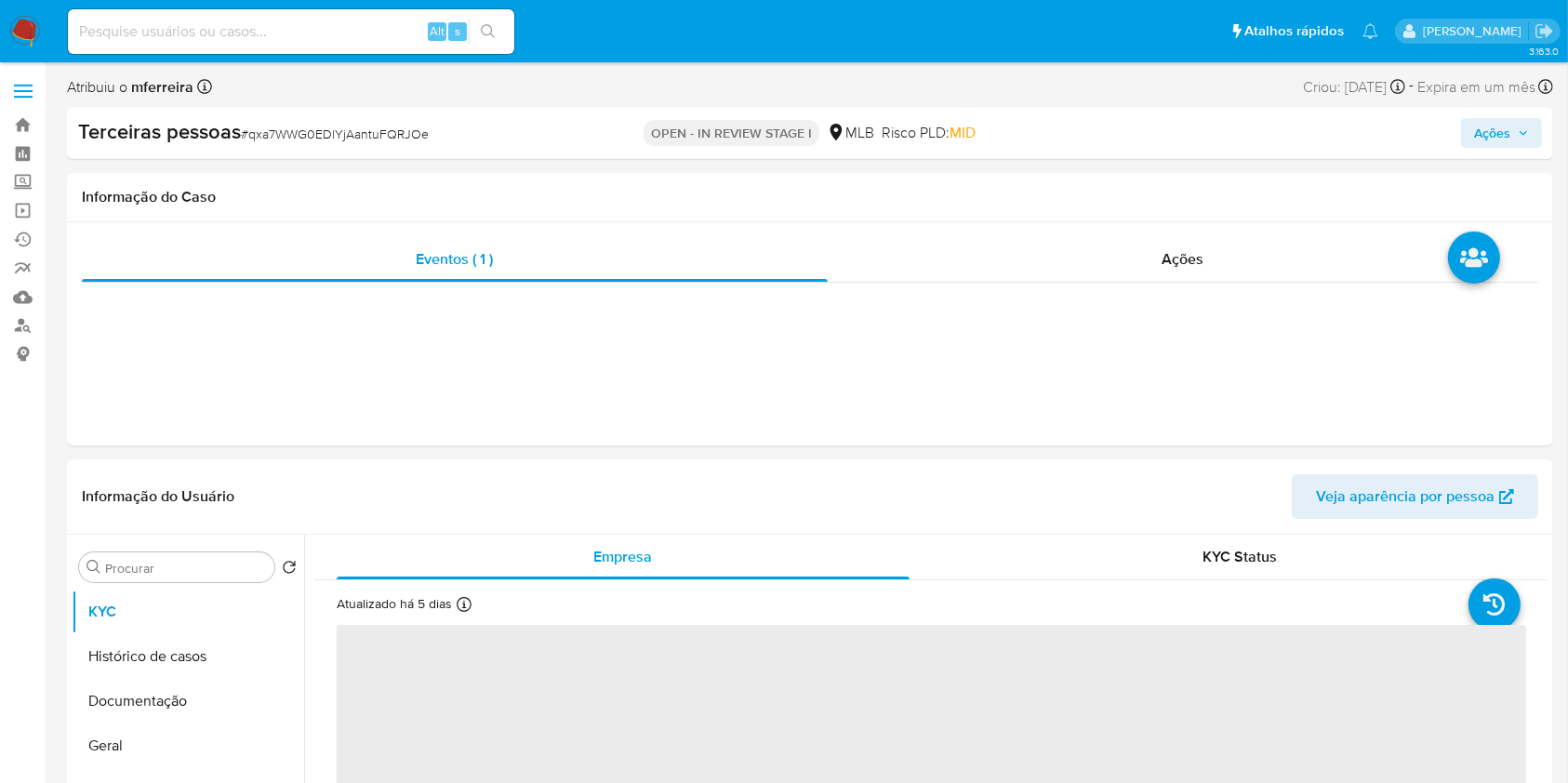
select select "10"
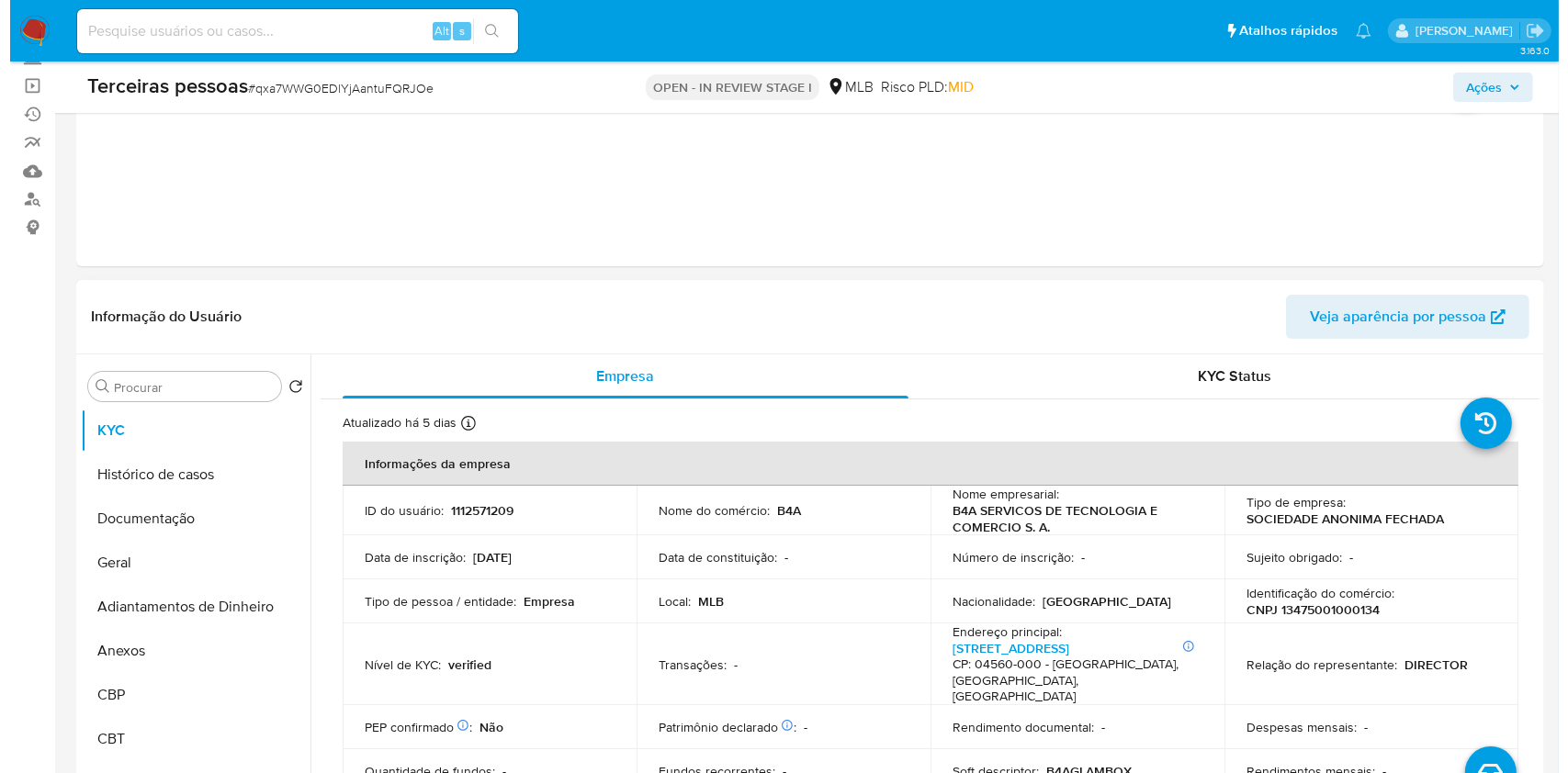
scroll to position [287, 0]
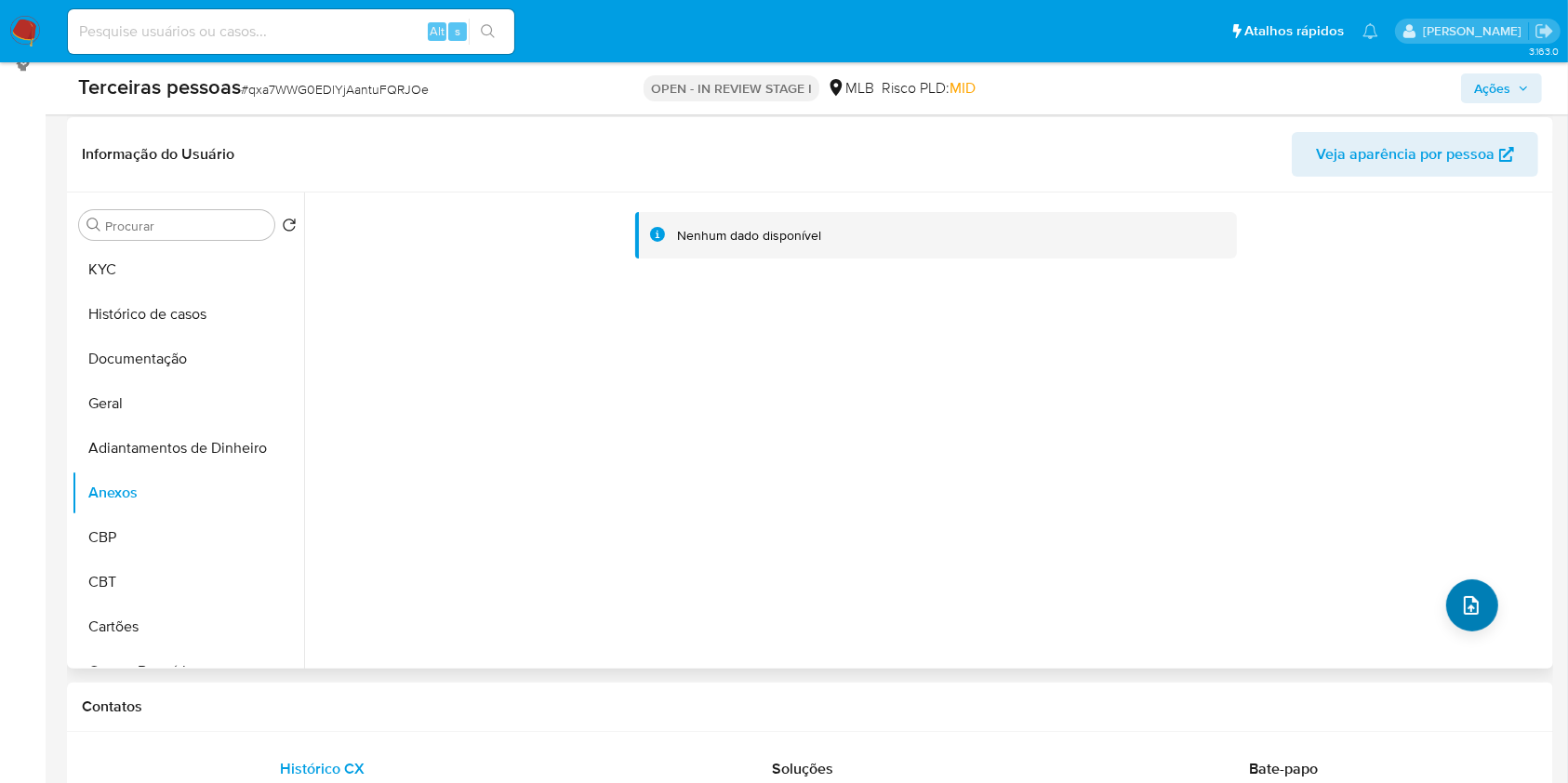
drag, startPoint x: 1521, startPoint y: 597, endPoint x: 1488, endPoint y: 607, distance: 34.5
click at [1515, 597] on div "Nenhum dado disponível" at bounding box center [926, 431] width 1245 height 476
click at [1482, 607] on button "upload-file" at bounding box center [1472, 605] width 52 height 52
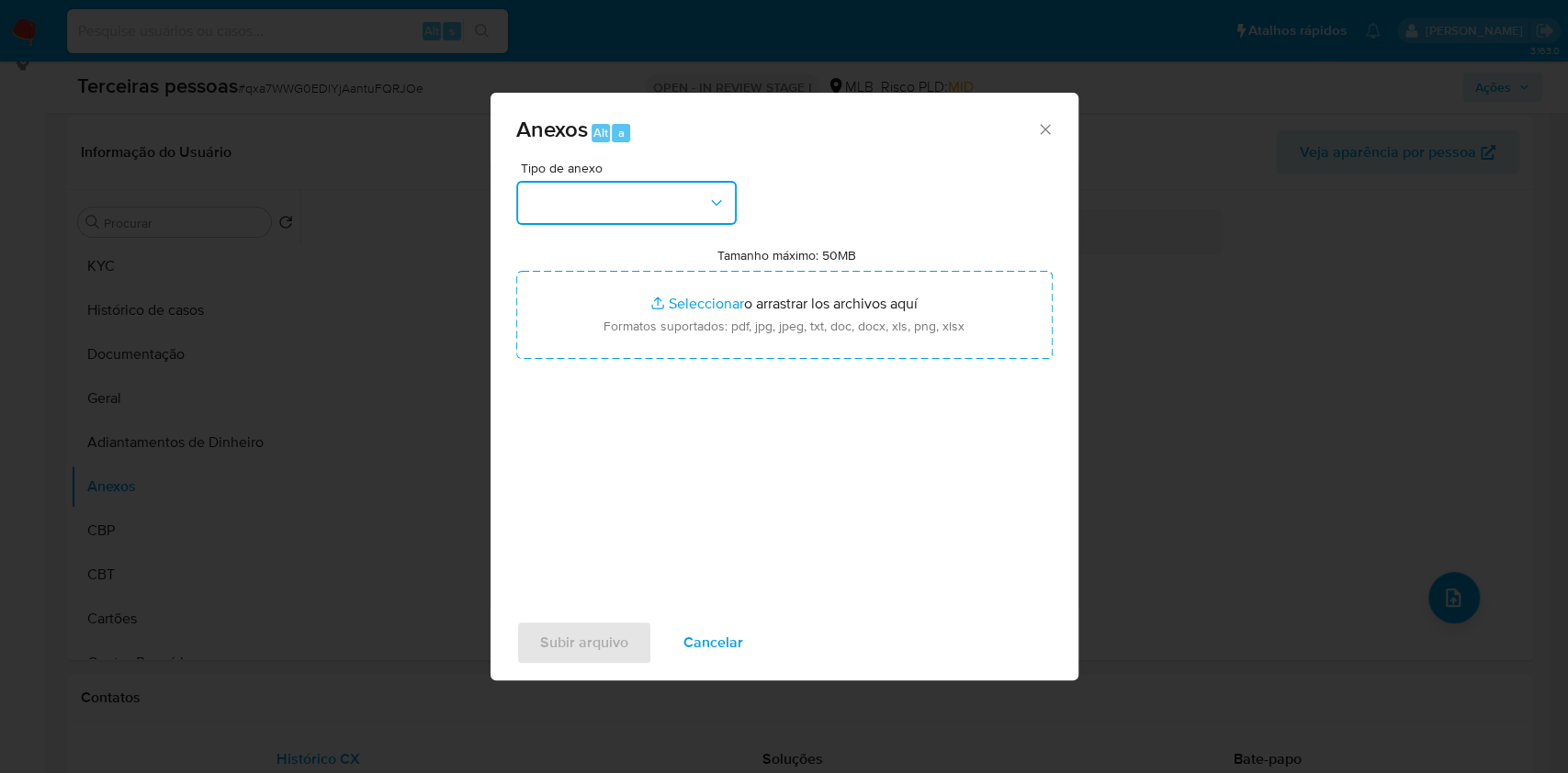
click at [647, 204] on button "button" at bounding box center [626, 203] width 220 height 44
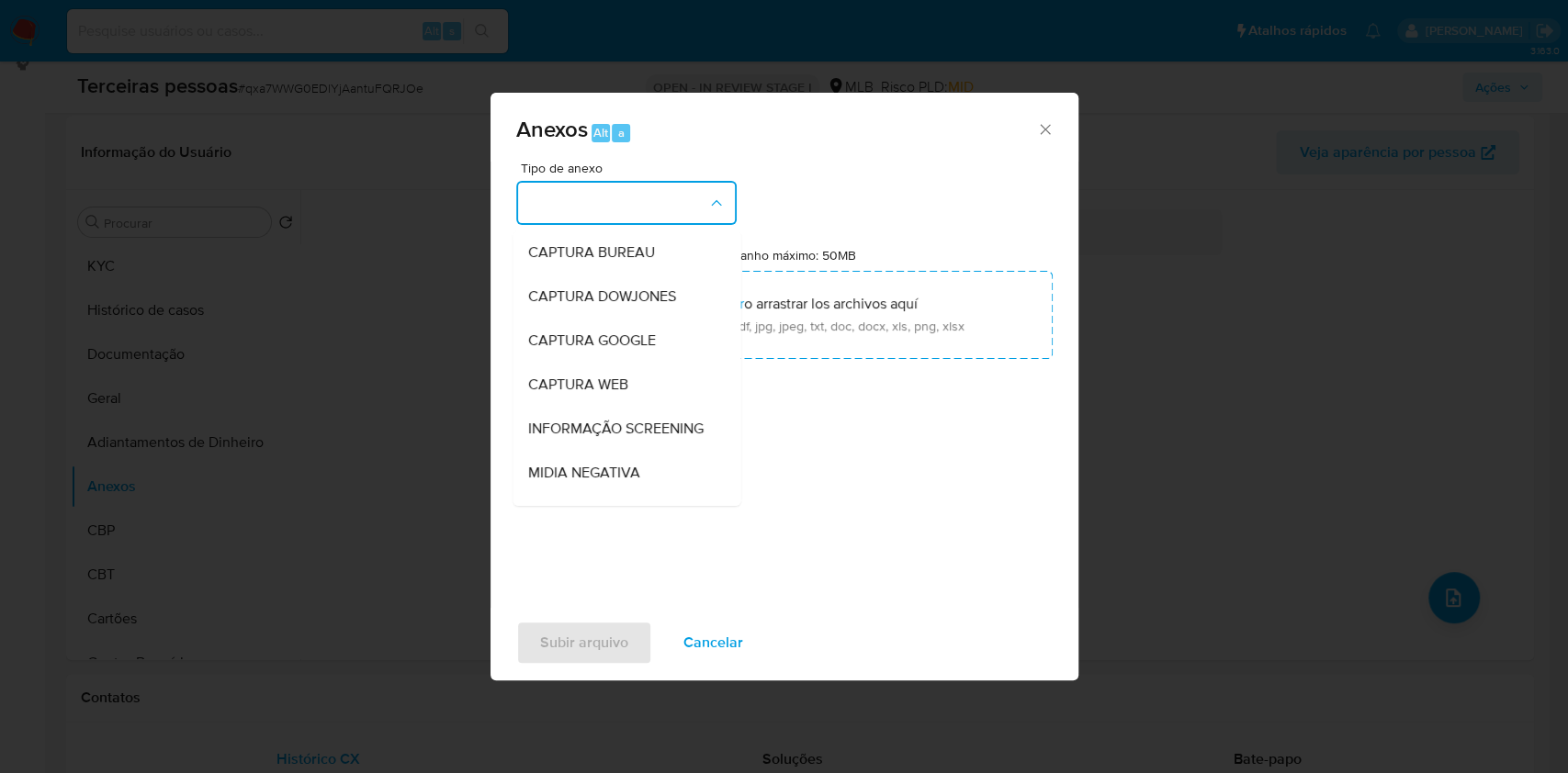
scroll to position [282, 0]
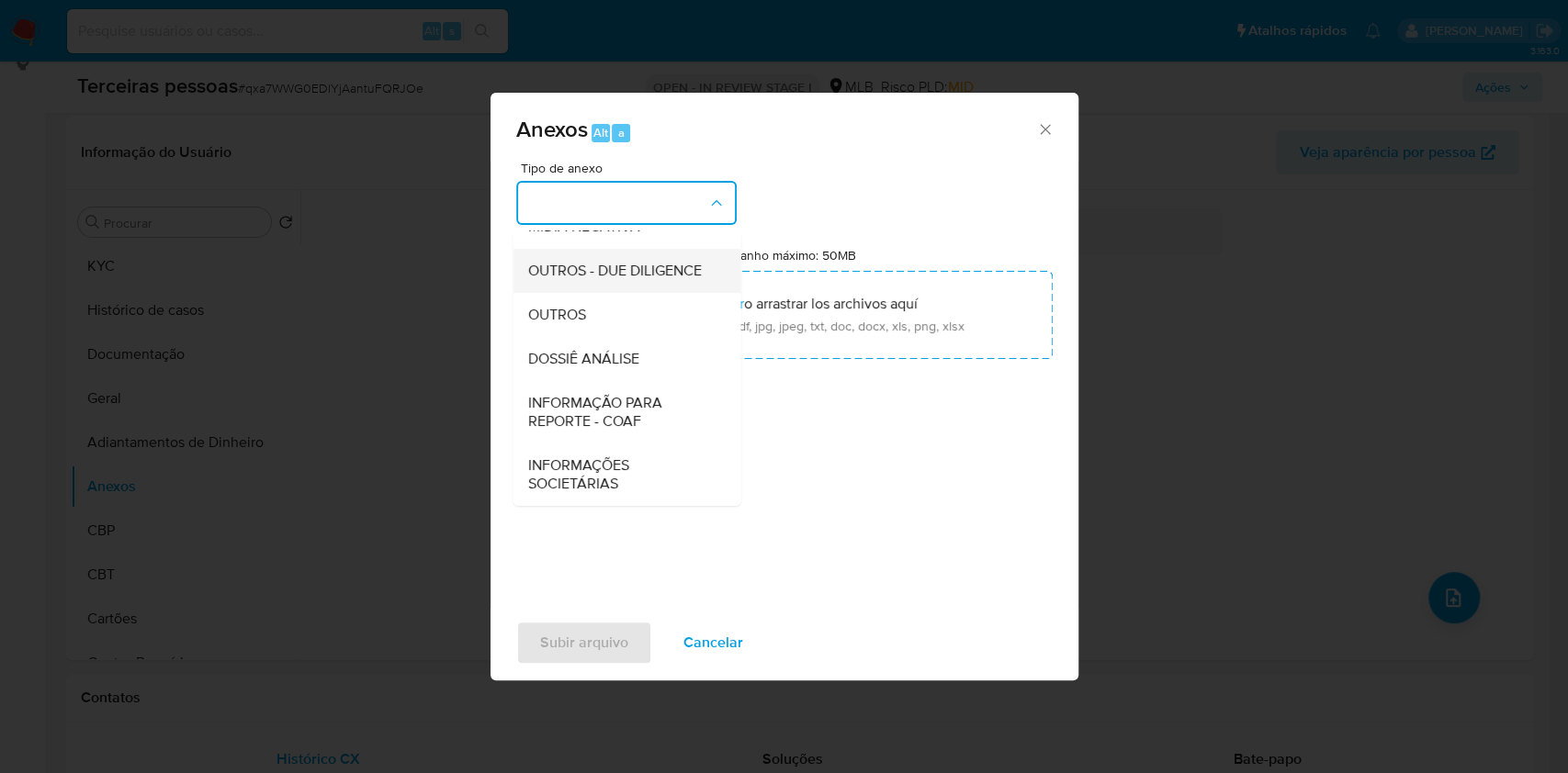
click at [574, 267] on span "OUTROS - DUE DILIGENCE" at bounding box center [614, 271] width 174 height 19
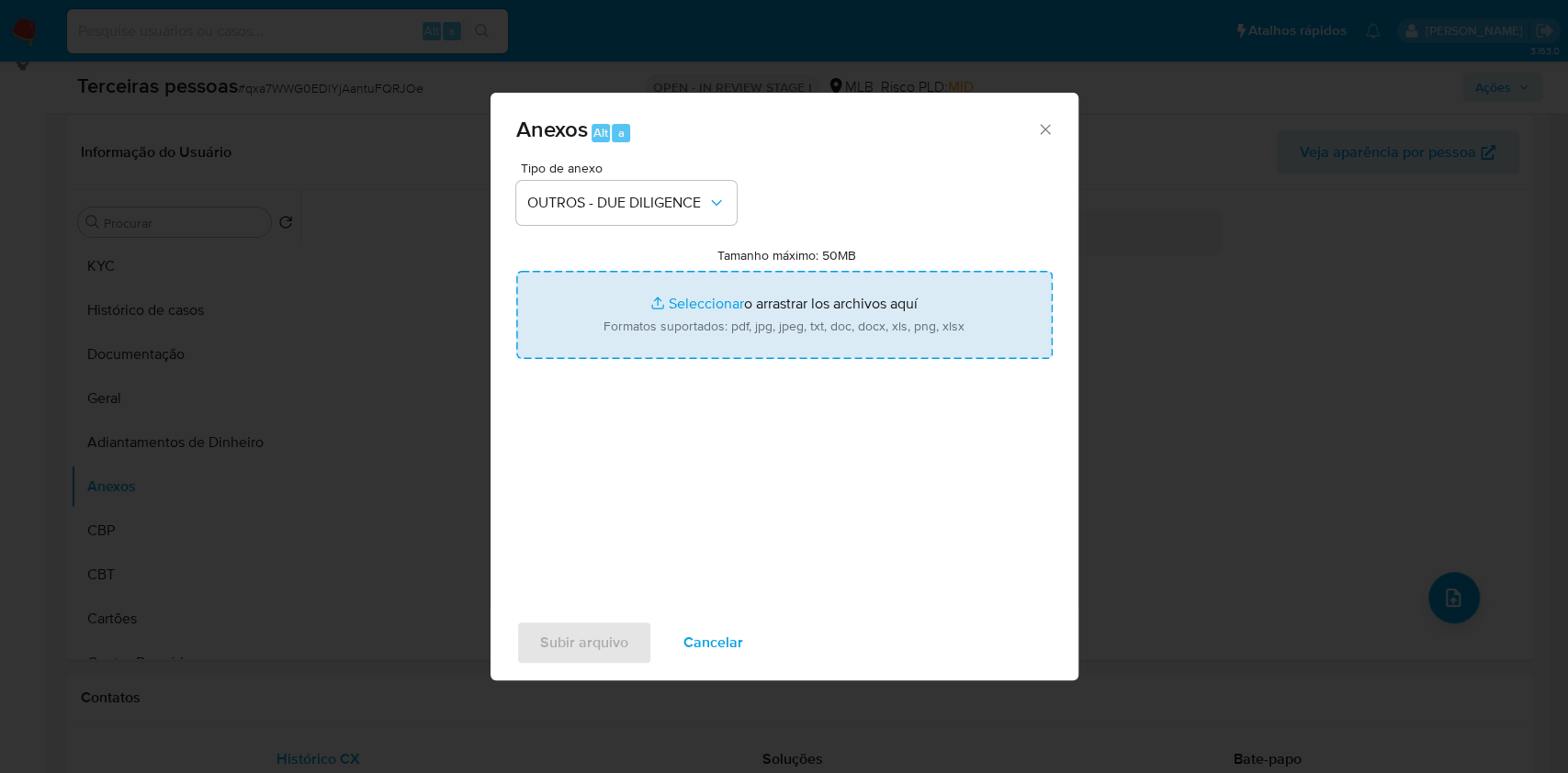
click at [672, 321] on input "Tamanho máximo: 50MB Seleccionar archivos" at bounding box center [784, 315] width 536 height 88
type input "C:\fakepath\s-[PERSON_NAME].pdf"
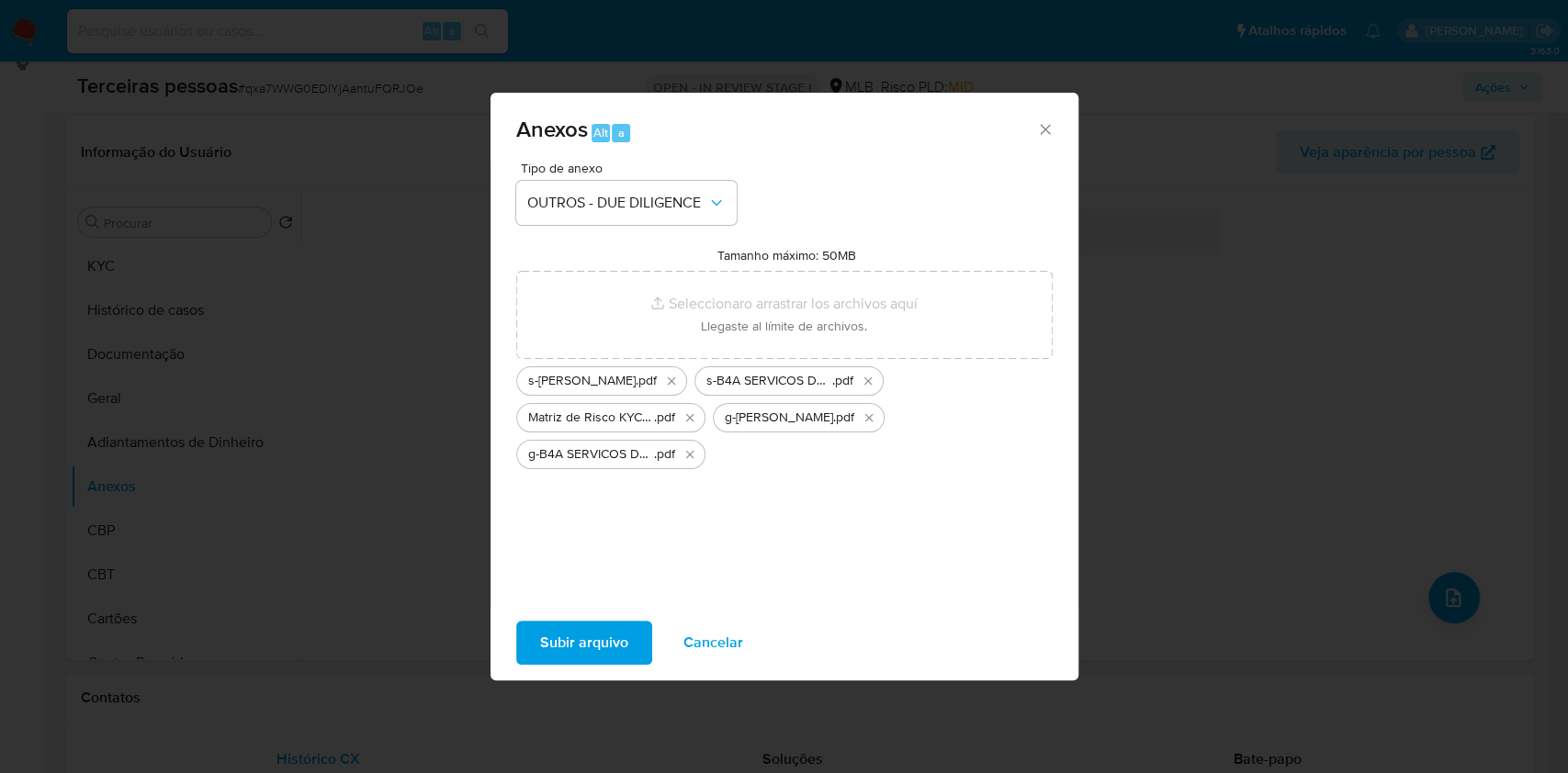
click at [581, 632] on span "Subir arquivo" at bounding box center [584, 642] width 88 height 40
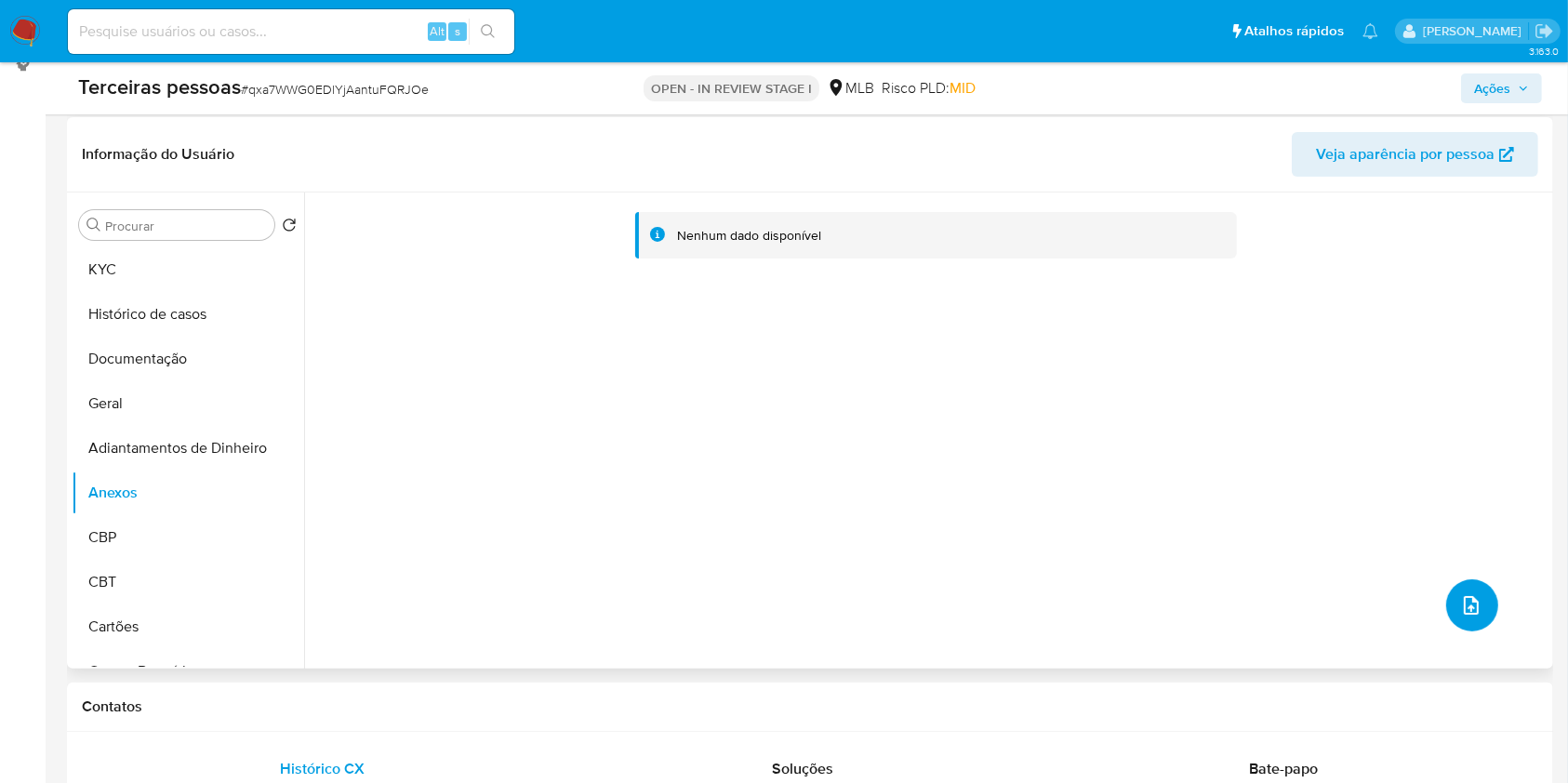
click at [1447, 591] on button "upload-file" at bounding box center [1472, 605] width 52 height 52
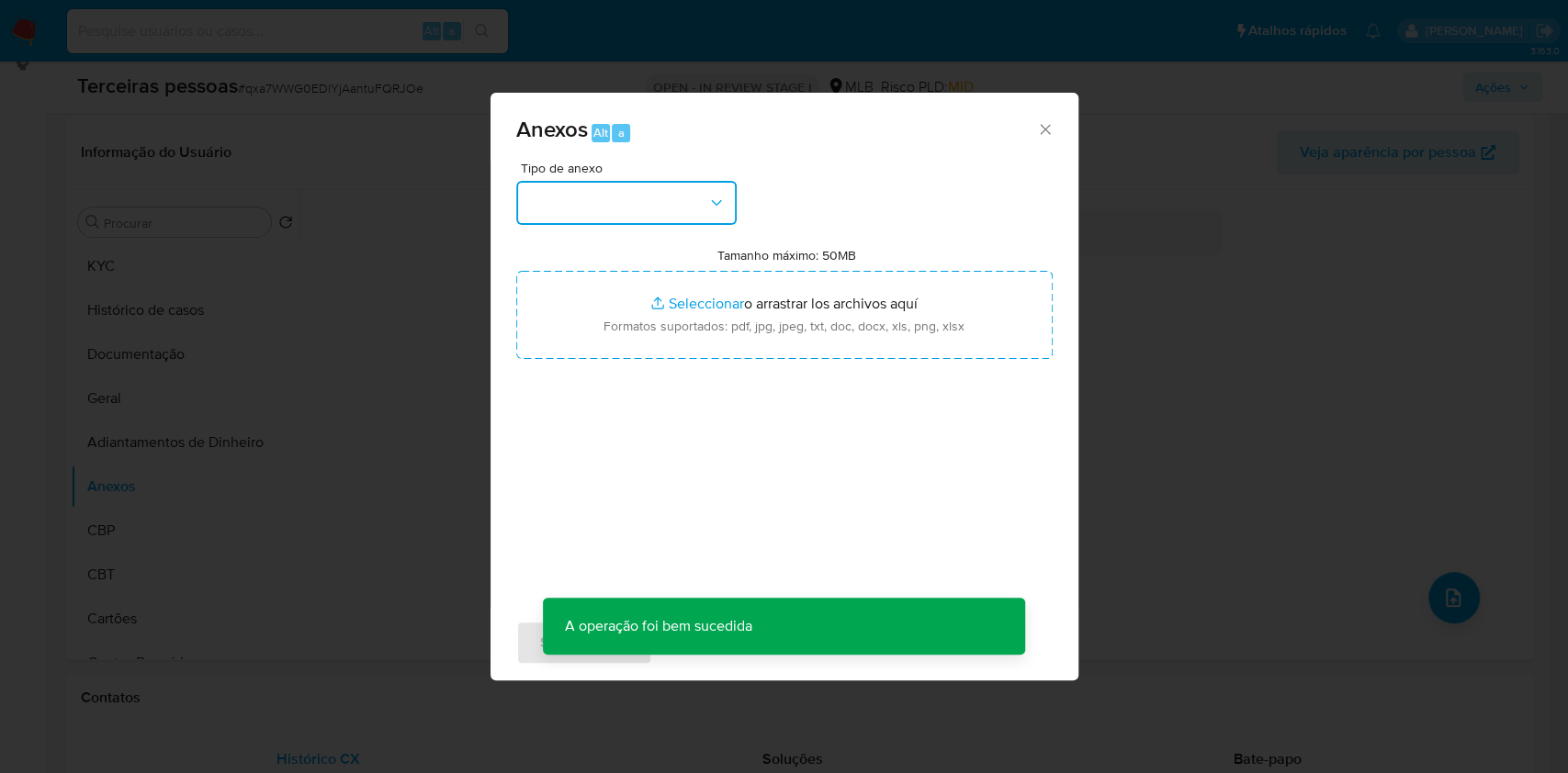
click at [647, 210] on button "button" at bounding box center [626, 203] width 220 height 44
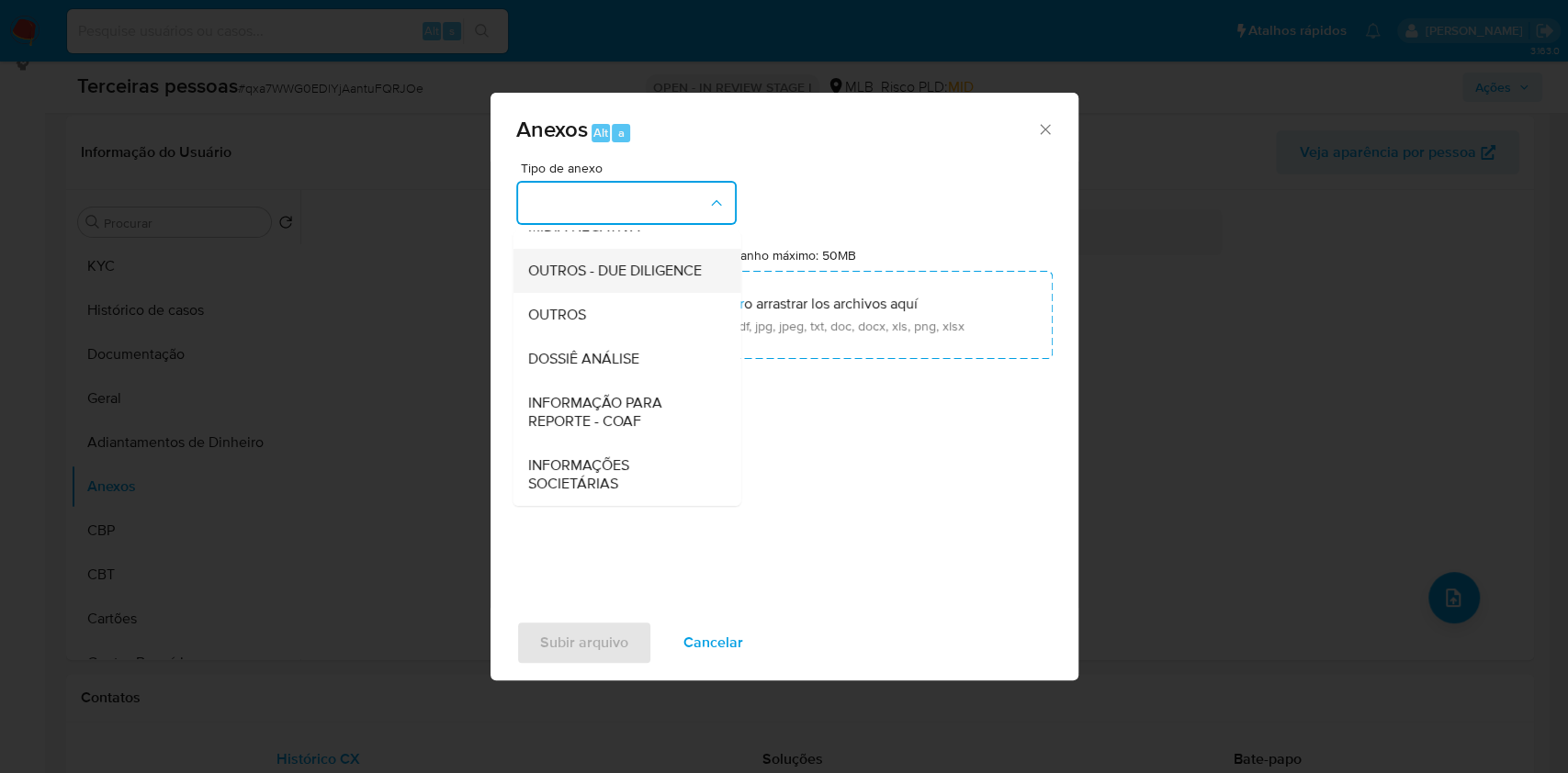
click at [570, 262] on span "OUTROS - DUE DILIGENCE" at bounding box center [614, 271] width 174 height 19
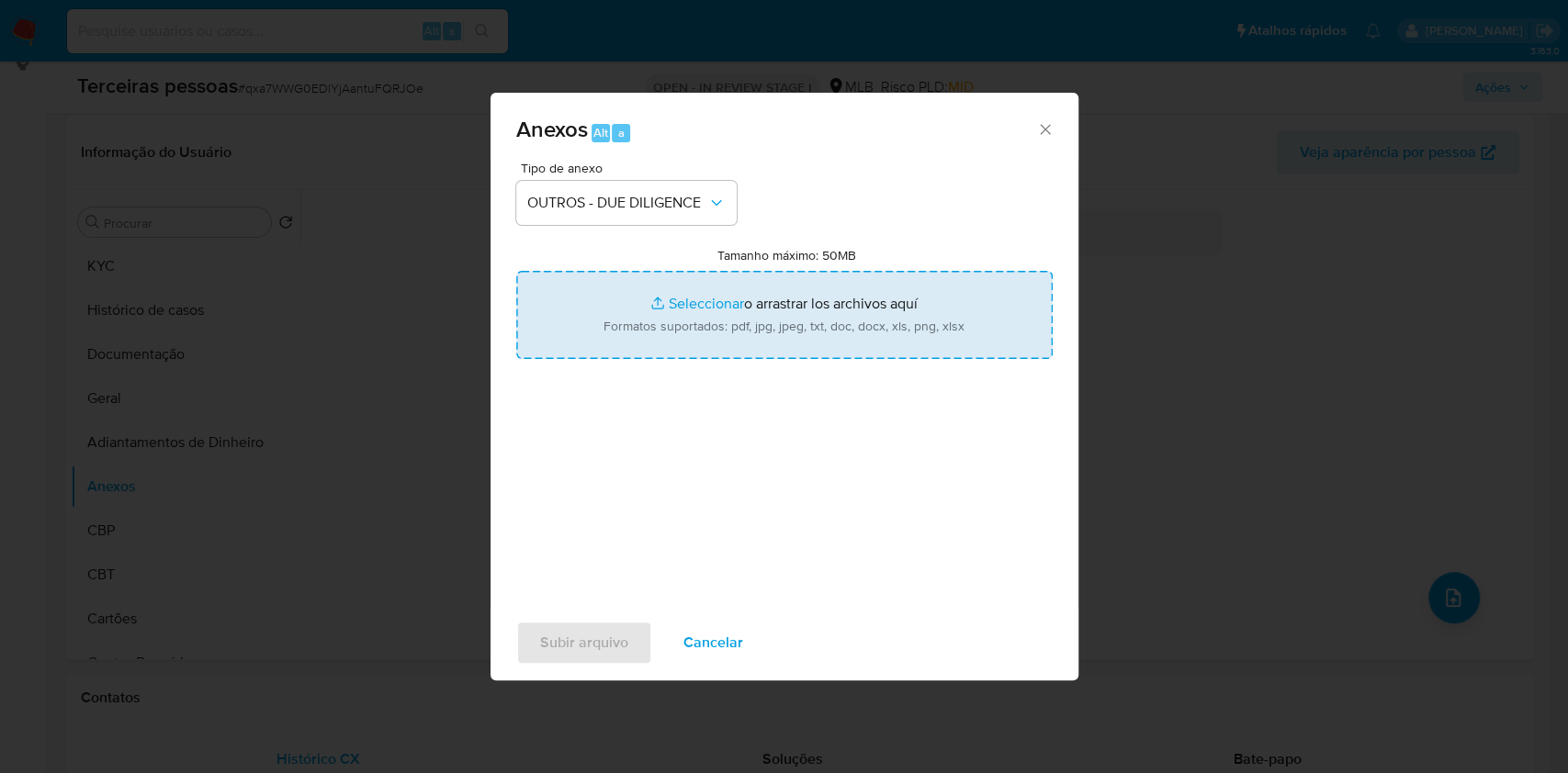
click at [689, 312] on input "Tamanho máximo: 50MB Seleccionar archivos" at bounding box center [784, 315] width 536 height 88
type input "C:\fakepath\Comprovante de Inscrição e de Situação Cadastral.pdf"
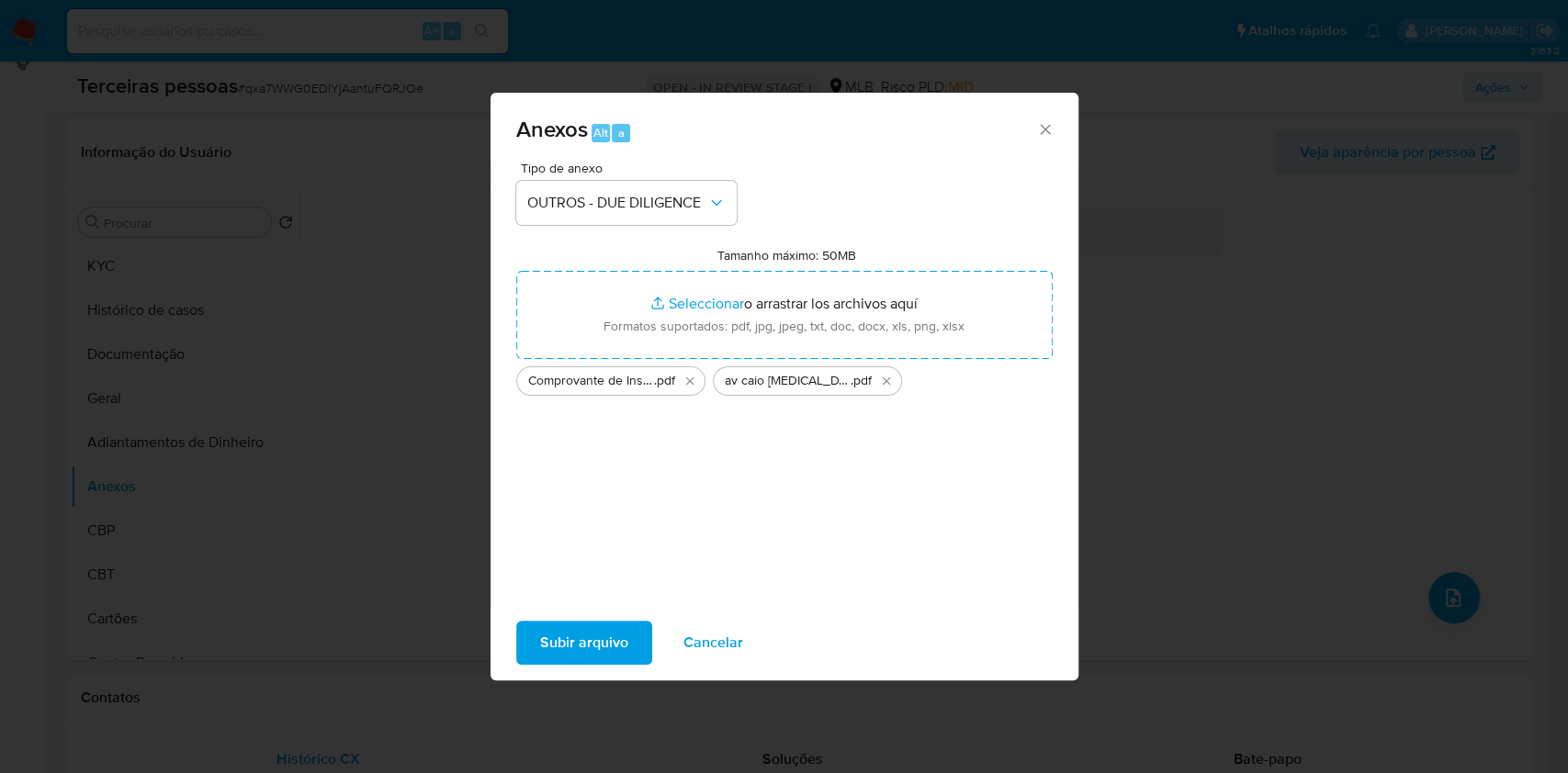
click at [596, 642] on span "Subir arquivo" at bounding box center [584, 642] width 88 height 40
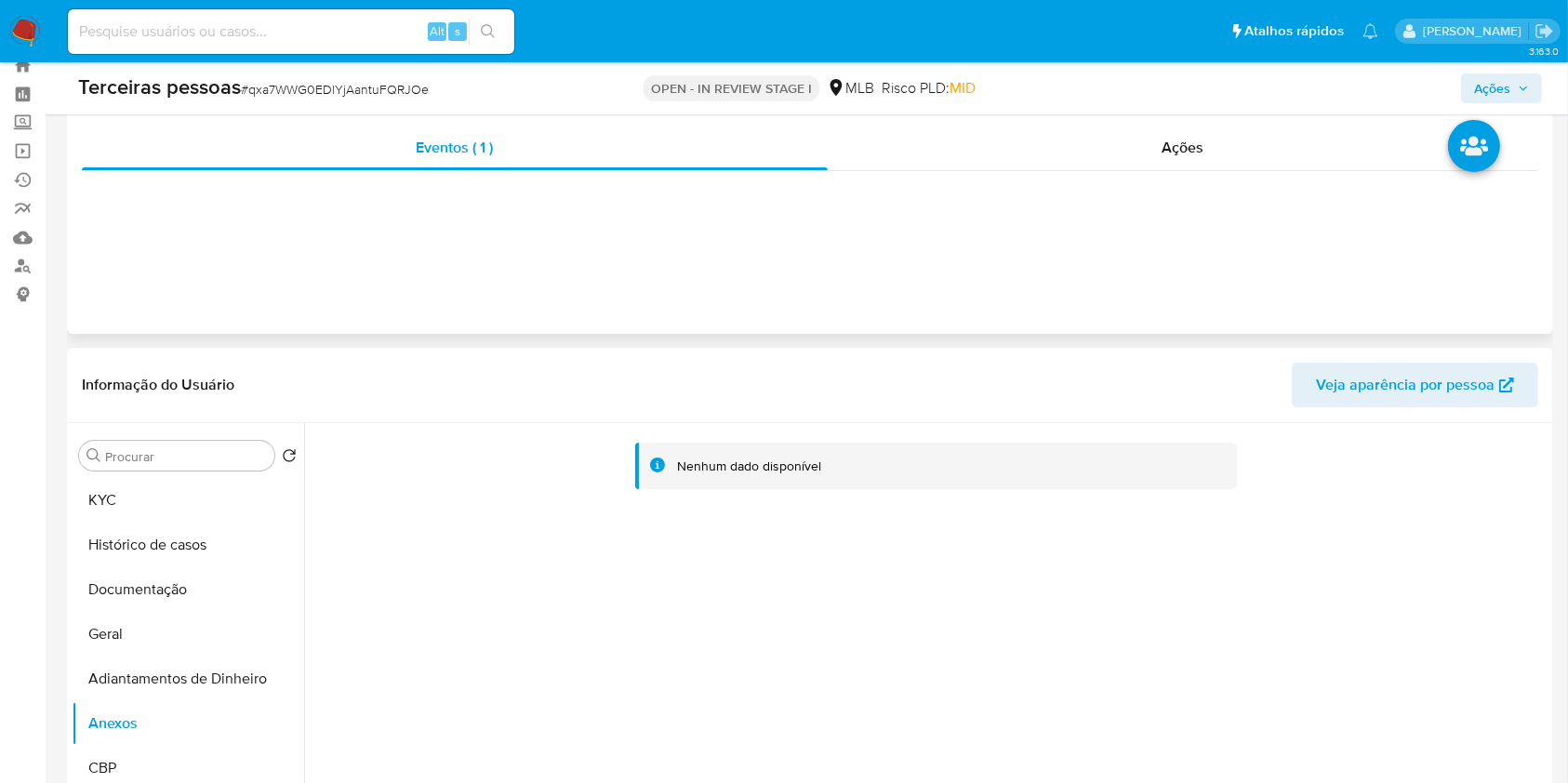
scroll to position [0, 0]
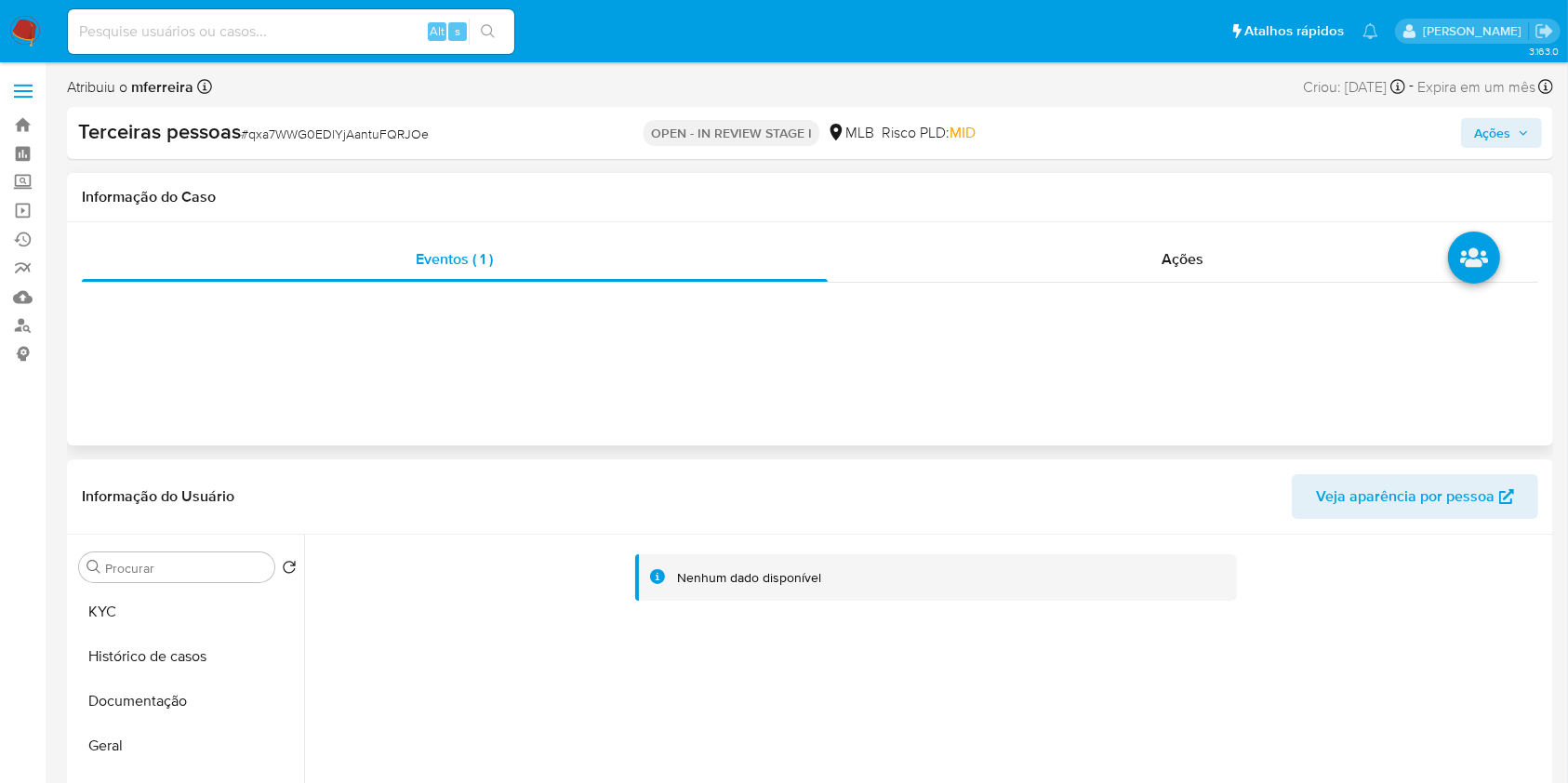
drag, startPoint x: 1174, startPoint y: 314, endPoint x: 1179, endPoint y: 281, distance: 33.4
click at [1176, 312] on div "Eventos ( 1 ) Ações" at bounding box center [811, 334] width 1487 height 223
click at [1181, 270] on div "Ações" at bounding box center [1184, 259] width 711 height 44
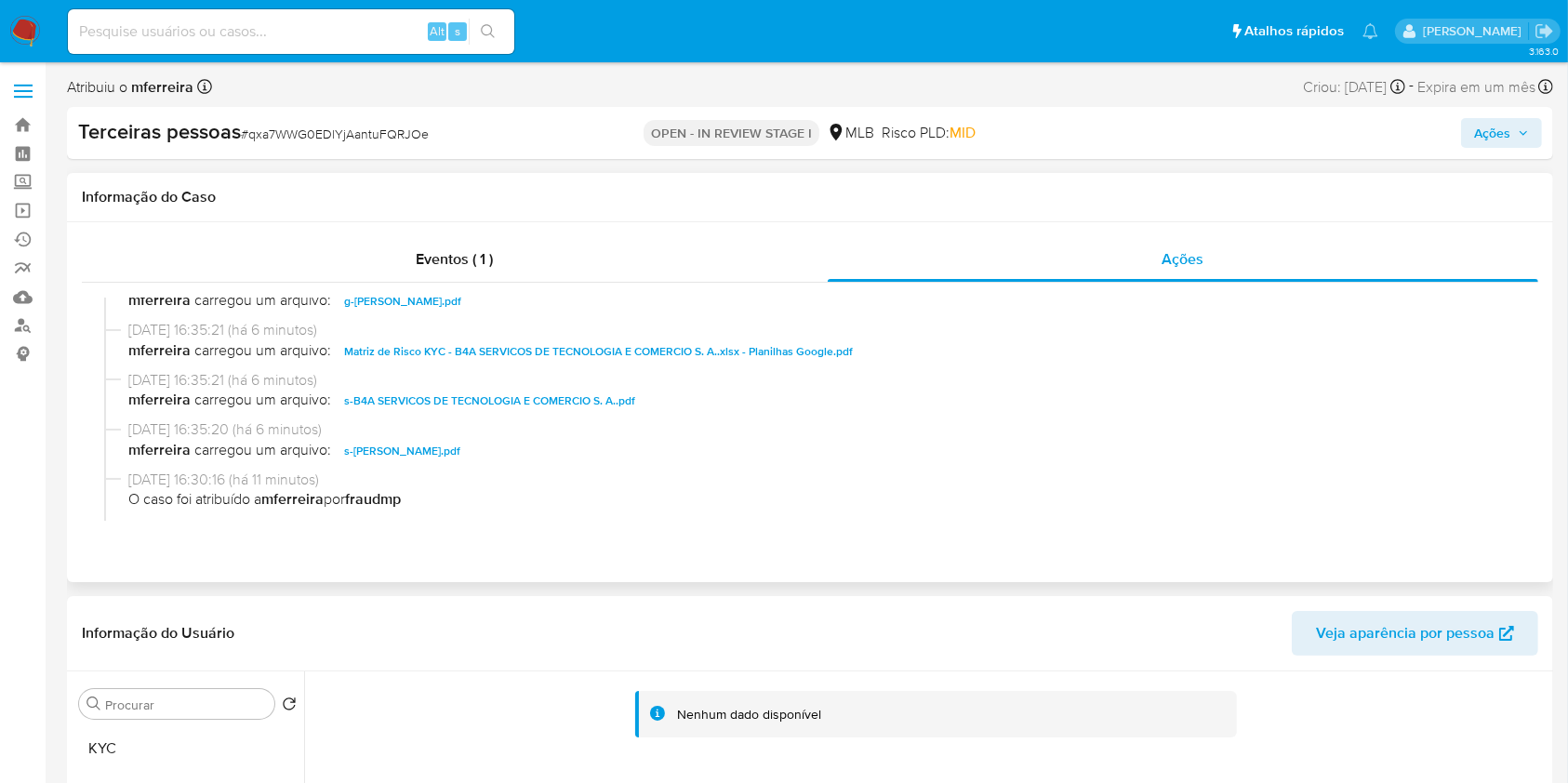
scroll to position [123, 0]
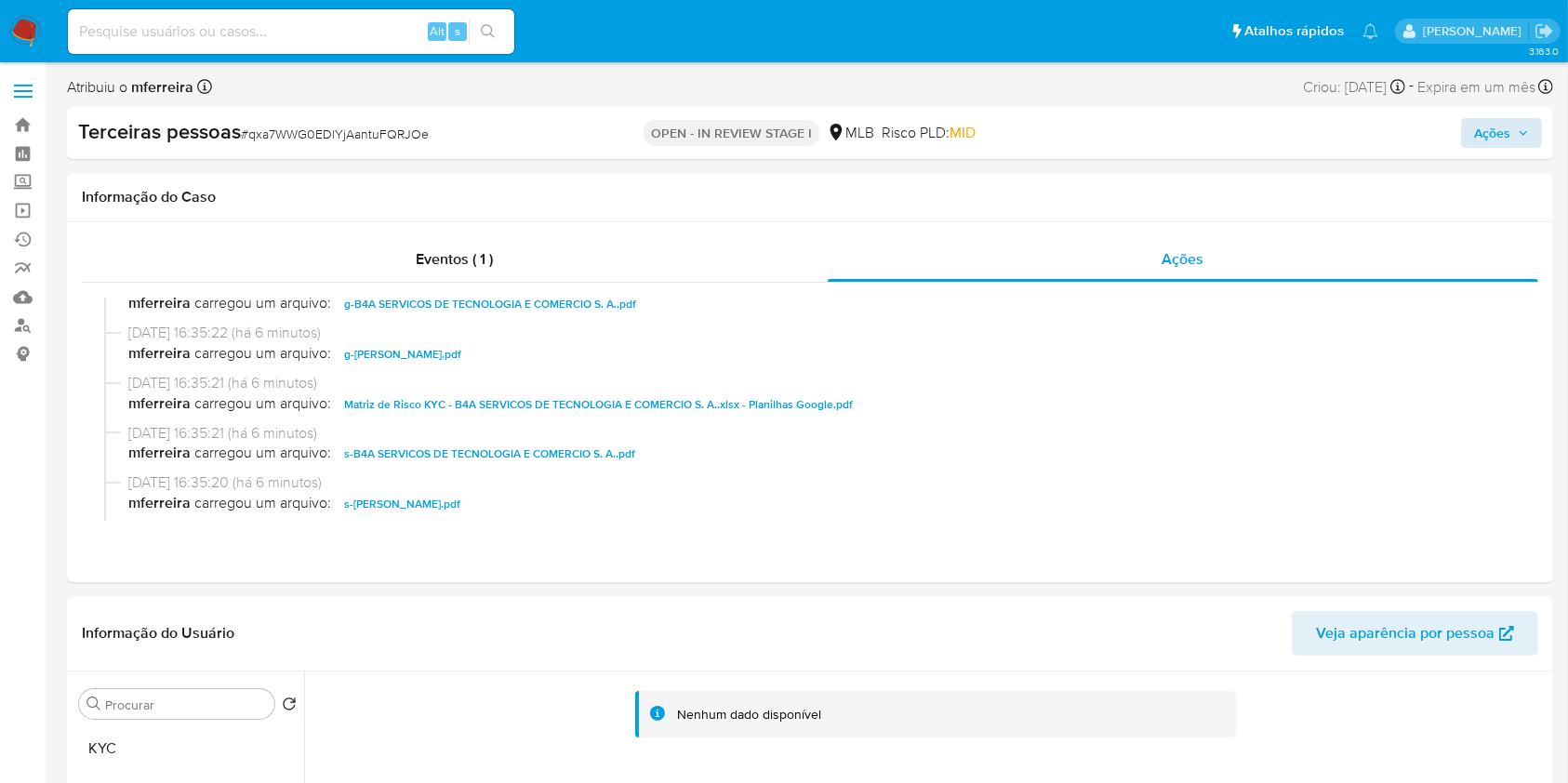
drag, startPoint x: 1502, startPoint y: 155, endPoint x: 1505, endPoint y: 132, distance: 23.2
click at [1505, 146] on div "Terceiras pessoas # qxa7WWG0EDlYjAantuFQRJOe OPEN - IN REVIEW STAGE I MLB Risco…" at bounding box center [811, 132] width 1487 height 52
click at [1506, 132] on span "Ações" at bounding box center [1492, 133] width 37 height 30
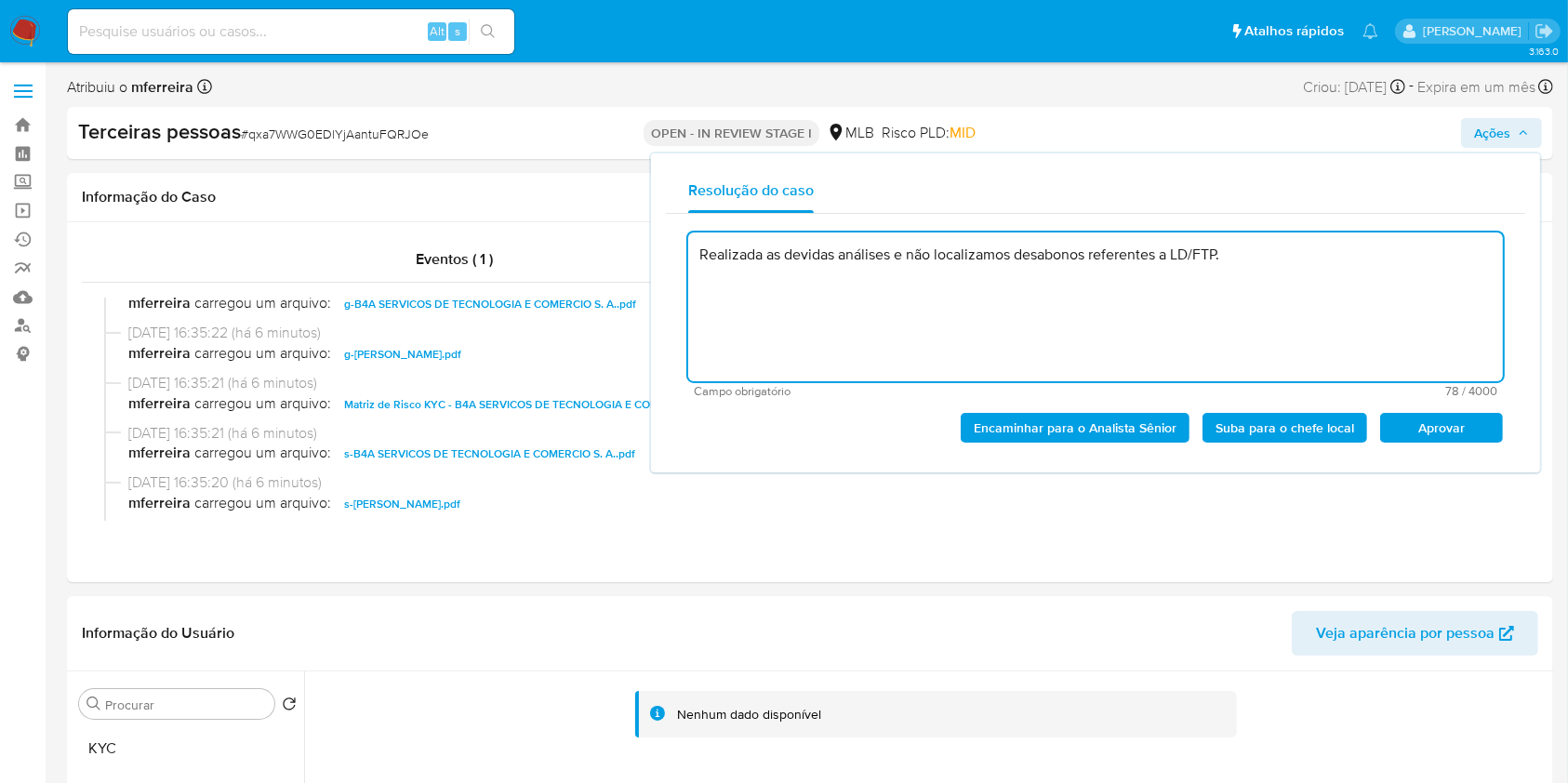
click at [1450, 418] on span "Aprovar" at bounding box center [1442, 428] width 97 height 26
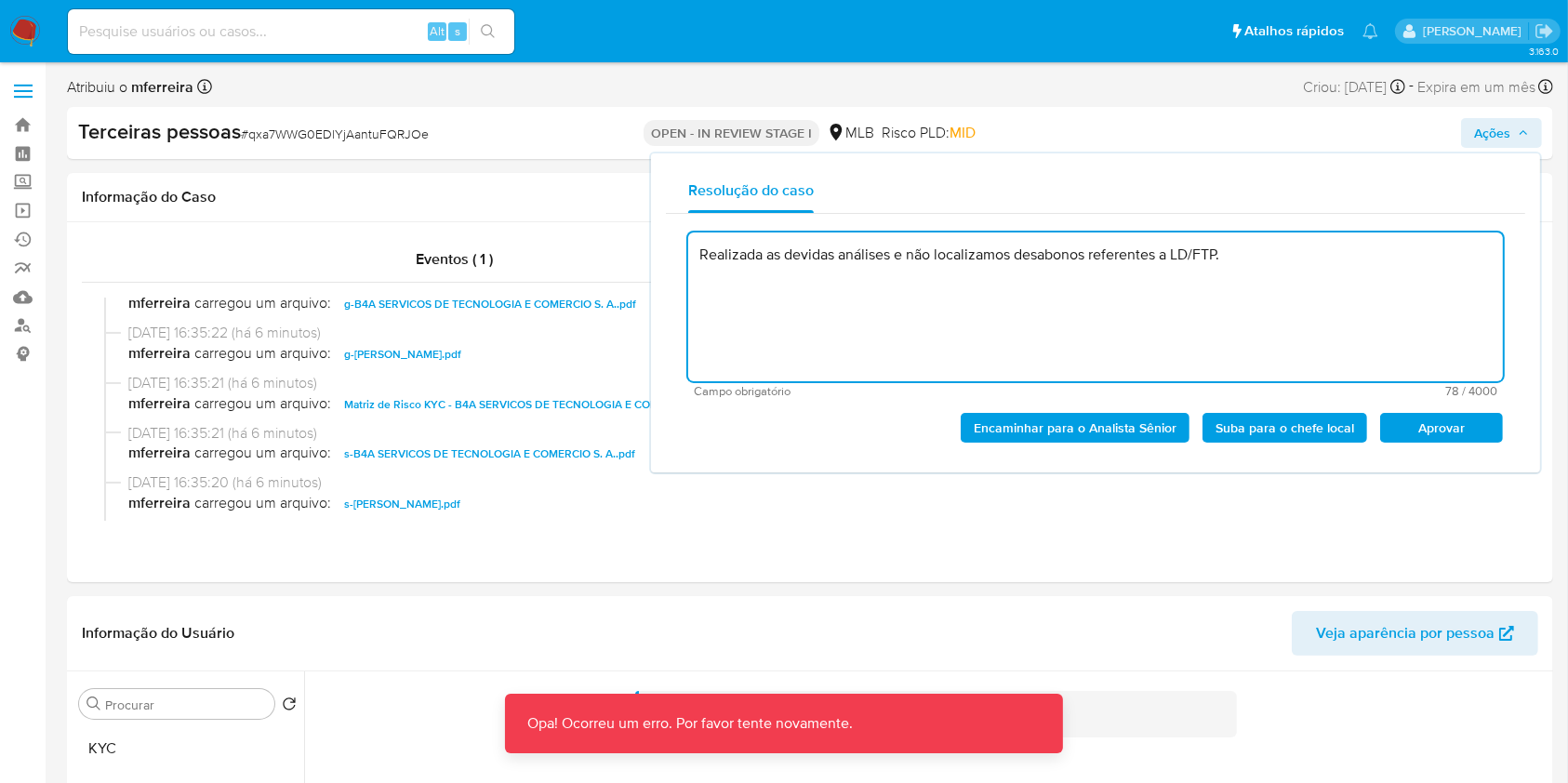
click at [1439, 420] on span "Aprovar" at bounding box center [1442, 428] width 97 height 26
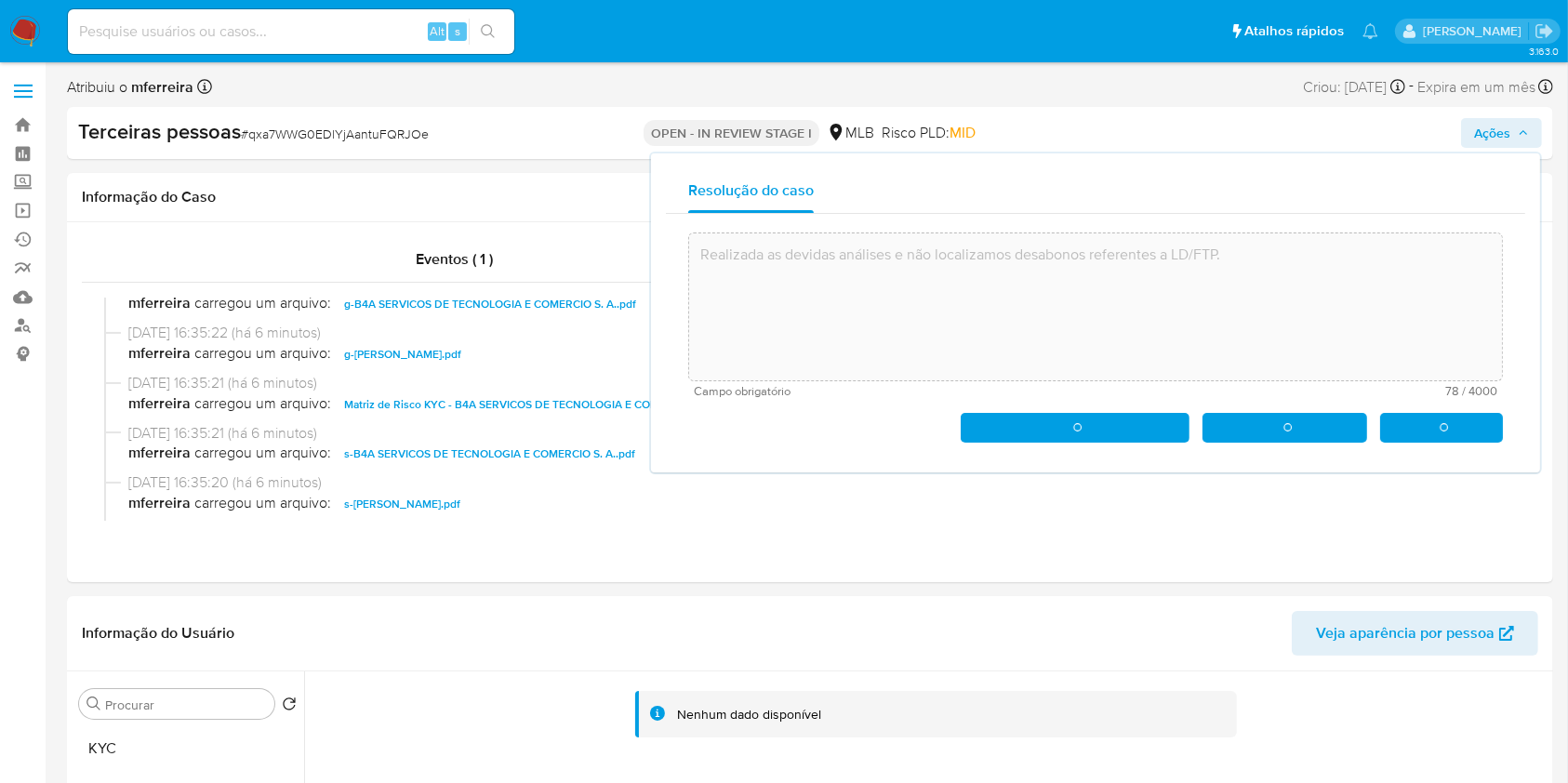
type textarea "Realizada as devidas análises e não localizamos desabonos referentes a LD/FTP."
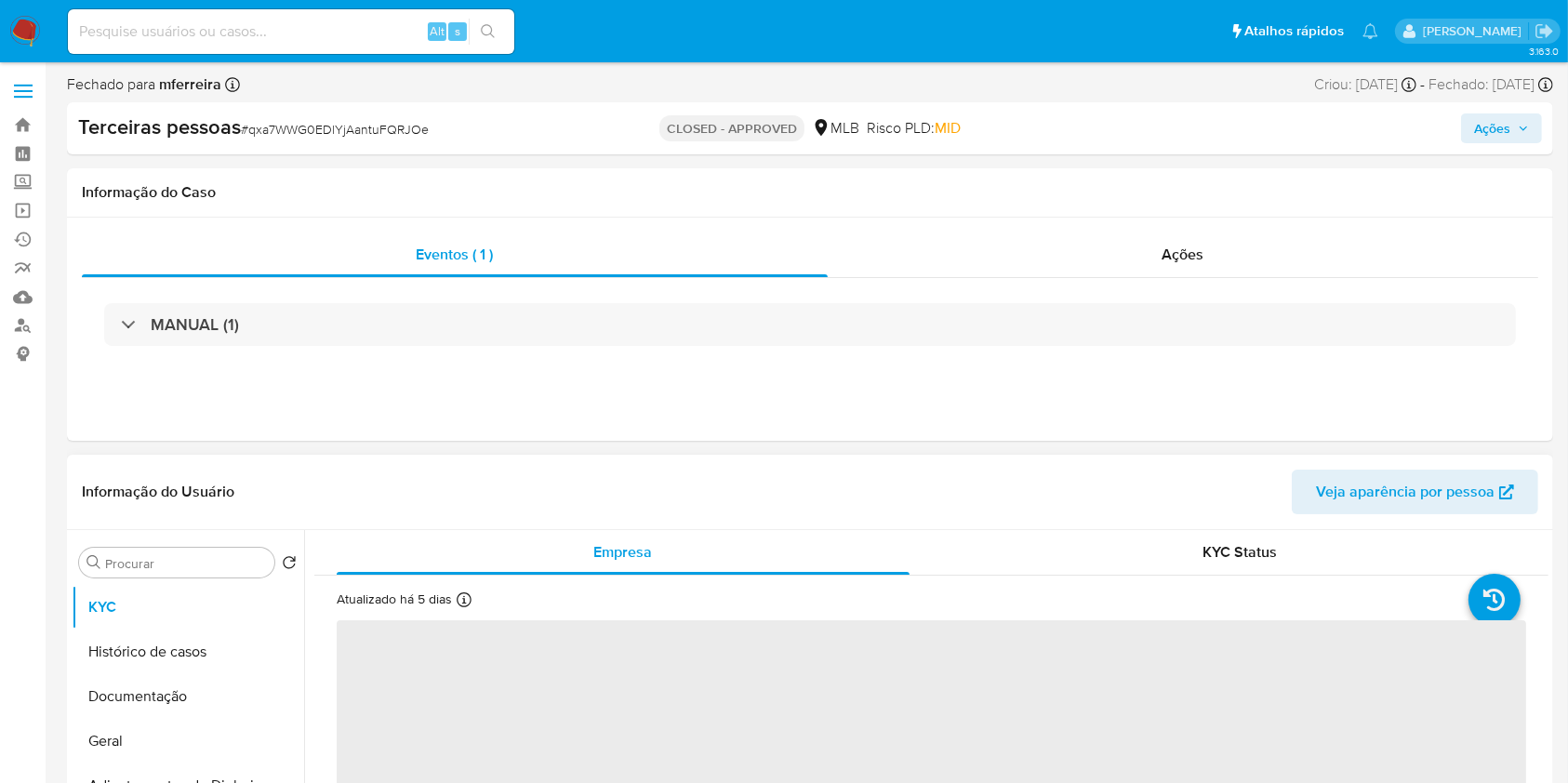
select select "10"
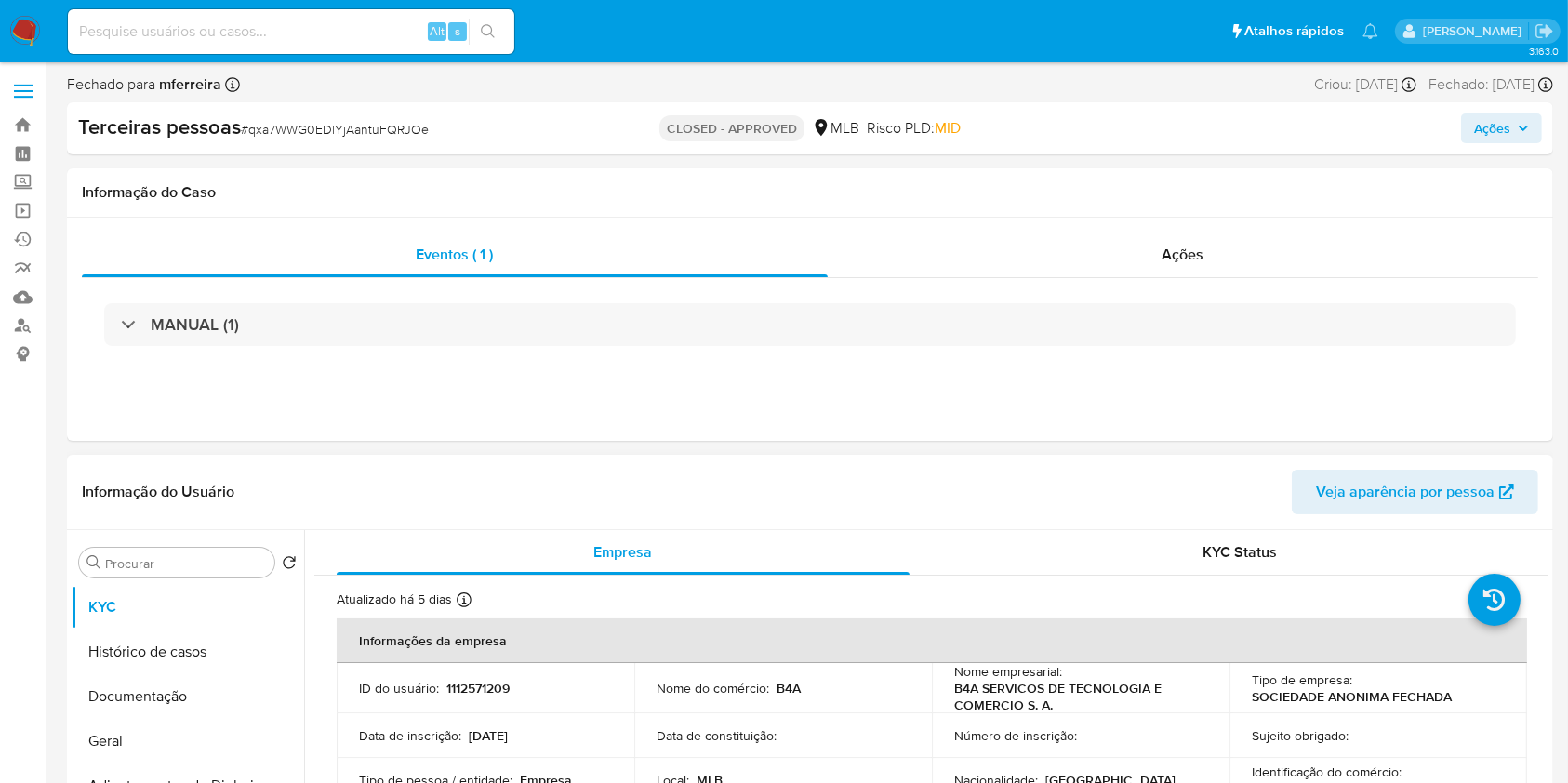
click at [490, 692] on p "1112571209" at bounding box center [478, 688] width 63 height 17
copy p "1112571209"
click at [320, 29] on input at bounding box center [291, 32] width 446 height 24
paste input "2445223162"
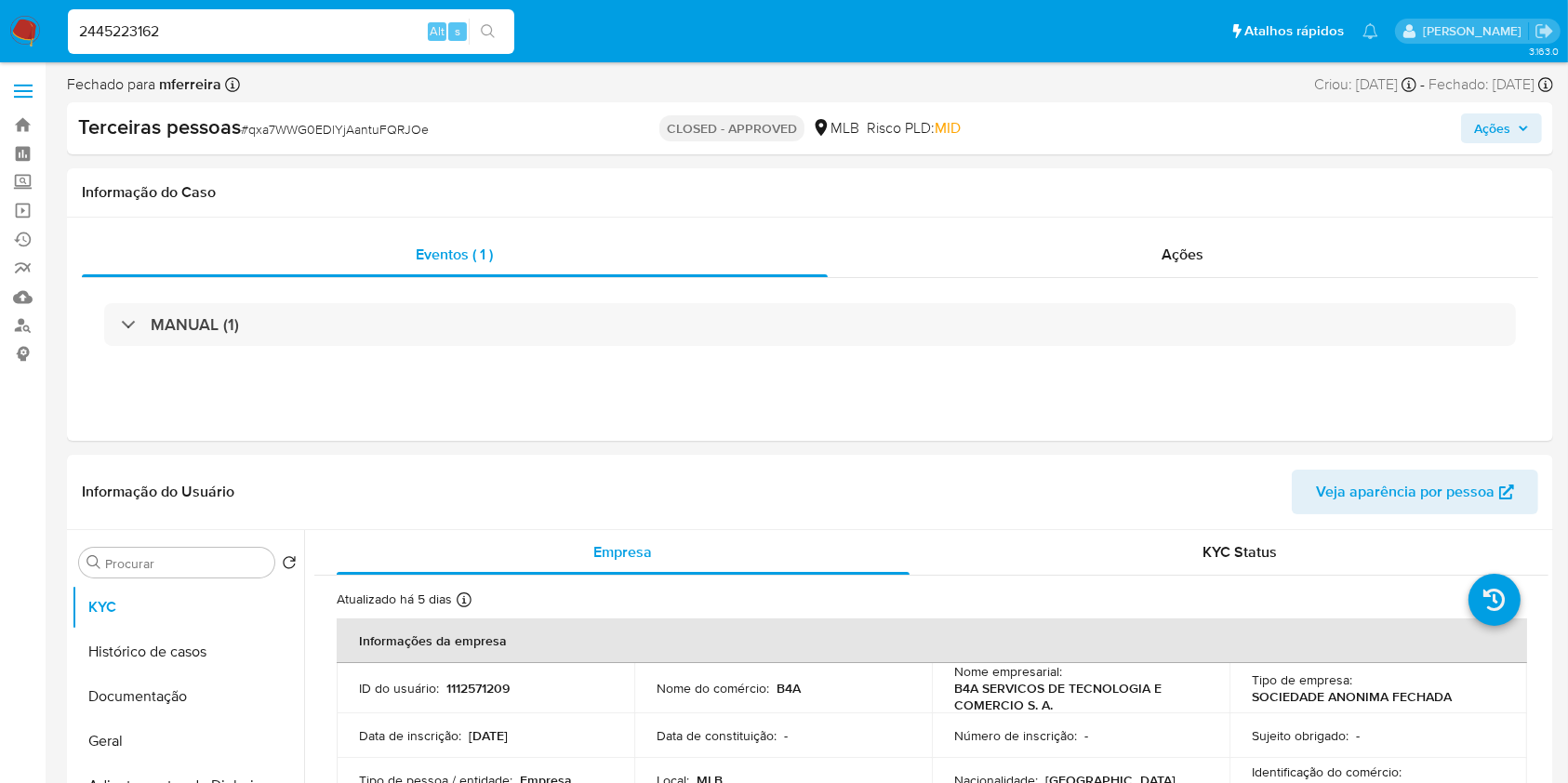
type input "2445223162"
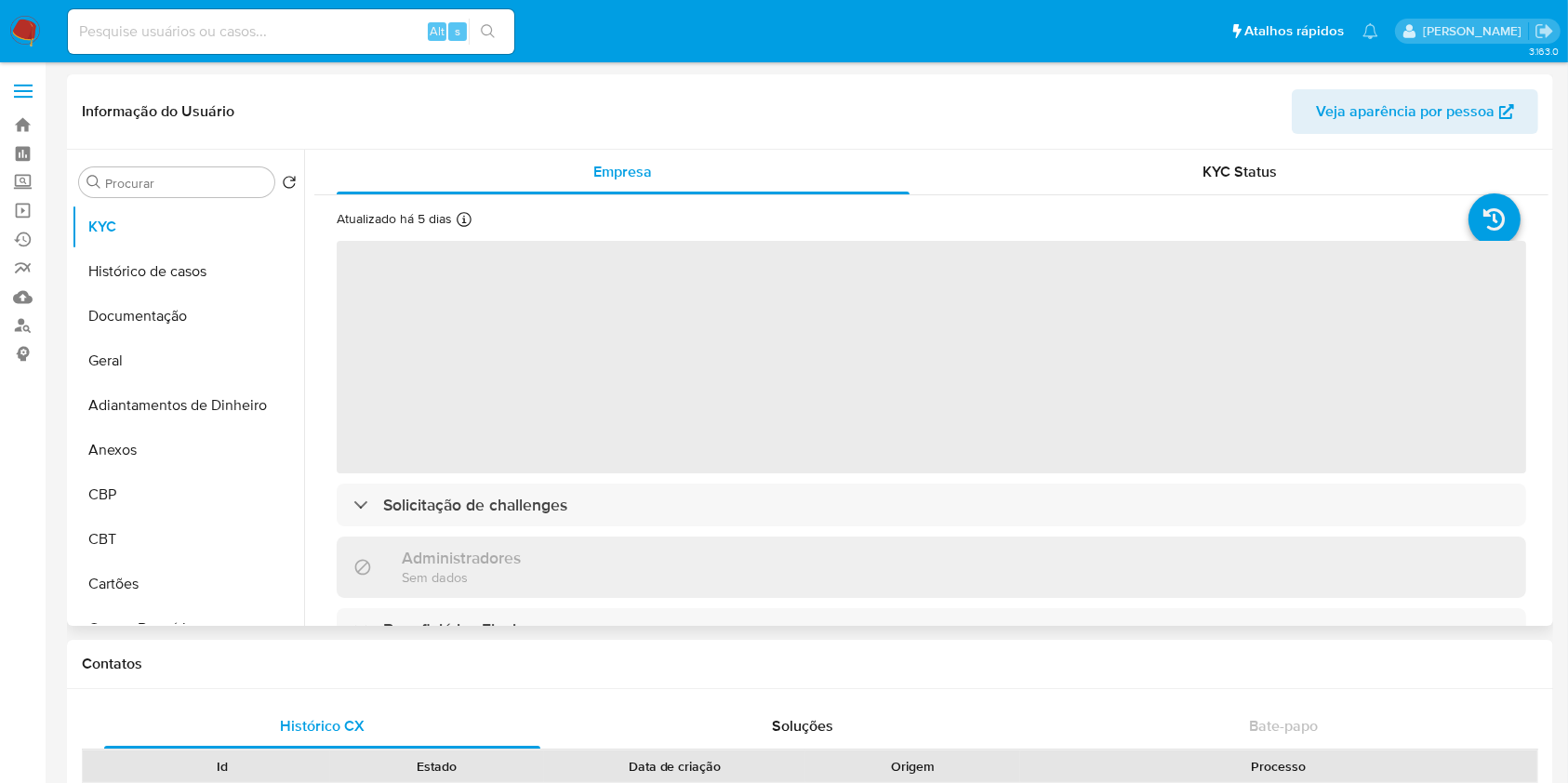
select select "10"
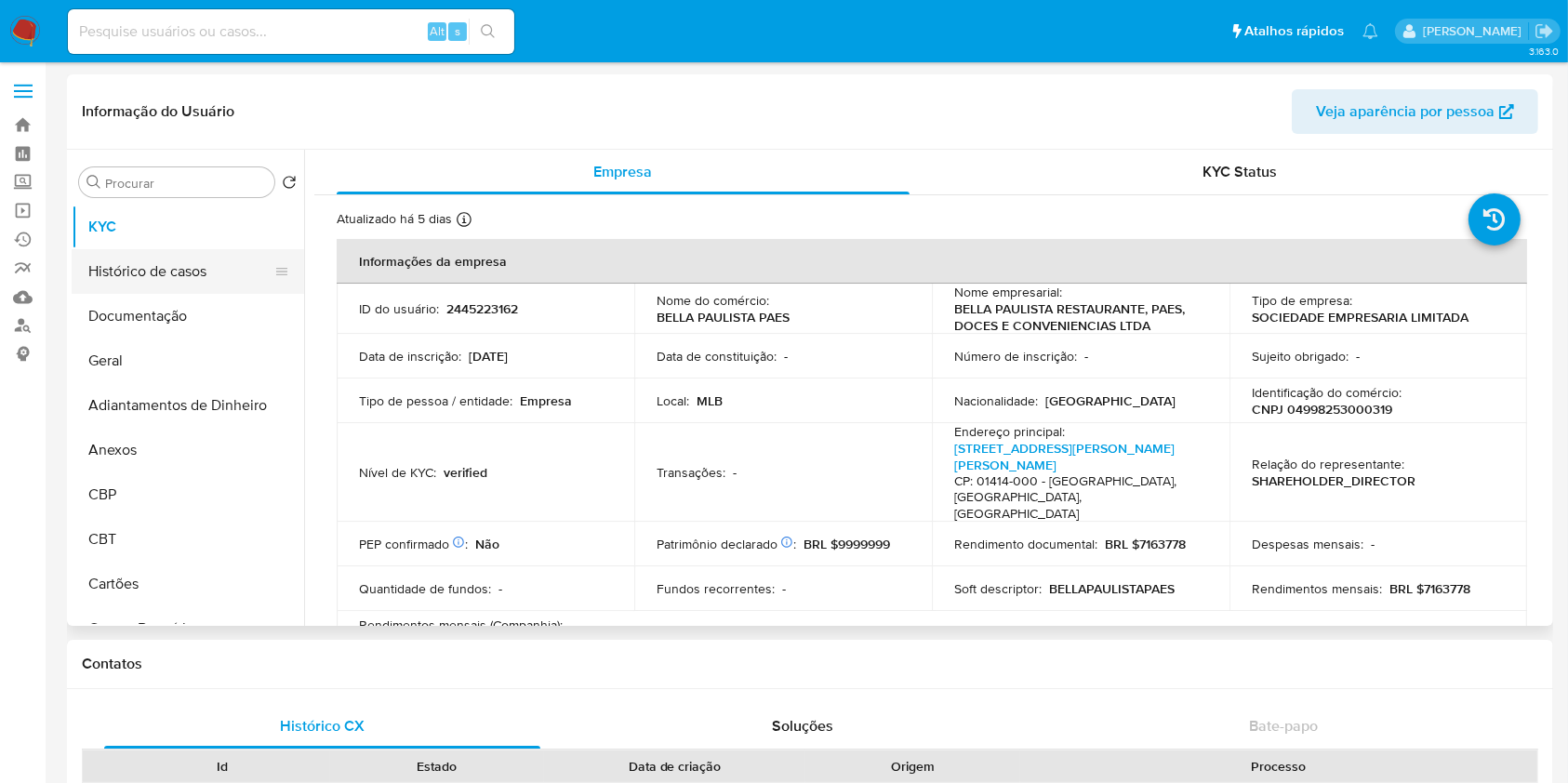
click at [192, 272] on button "Histórico de casos" at bounding box center [181, 271] width 217 height 44
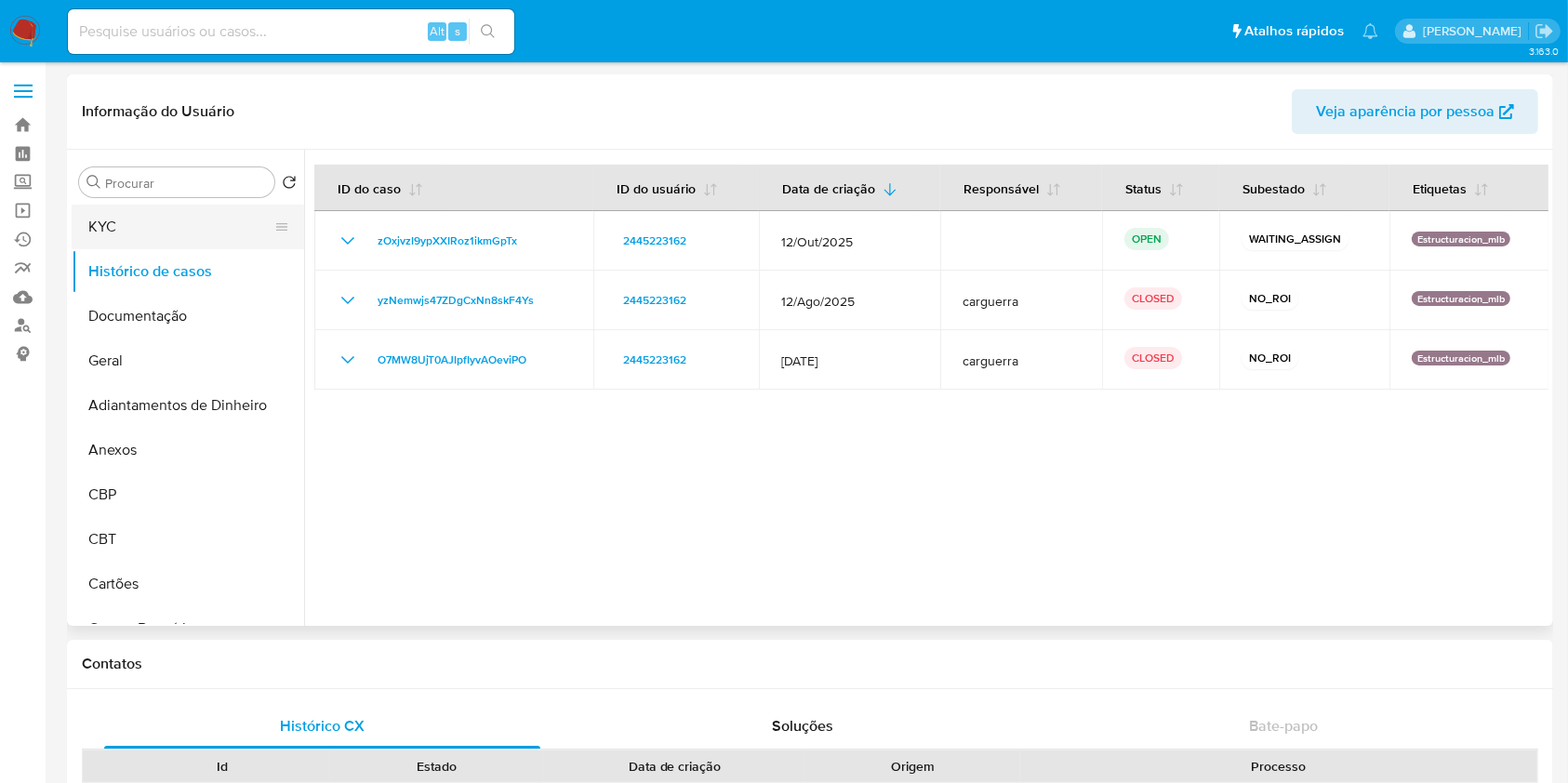
click at [183, 228] on button "KYC" at bounding box center [181, 226] width 217 height 44
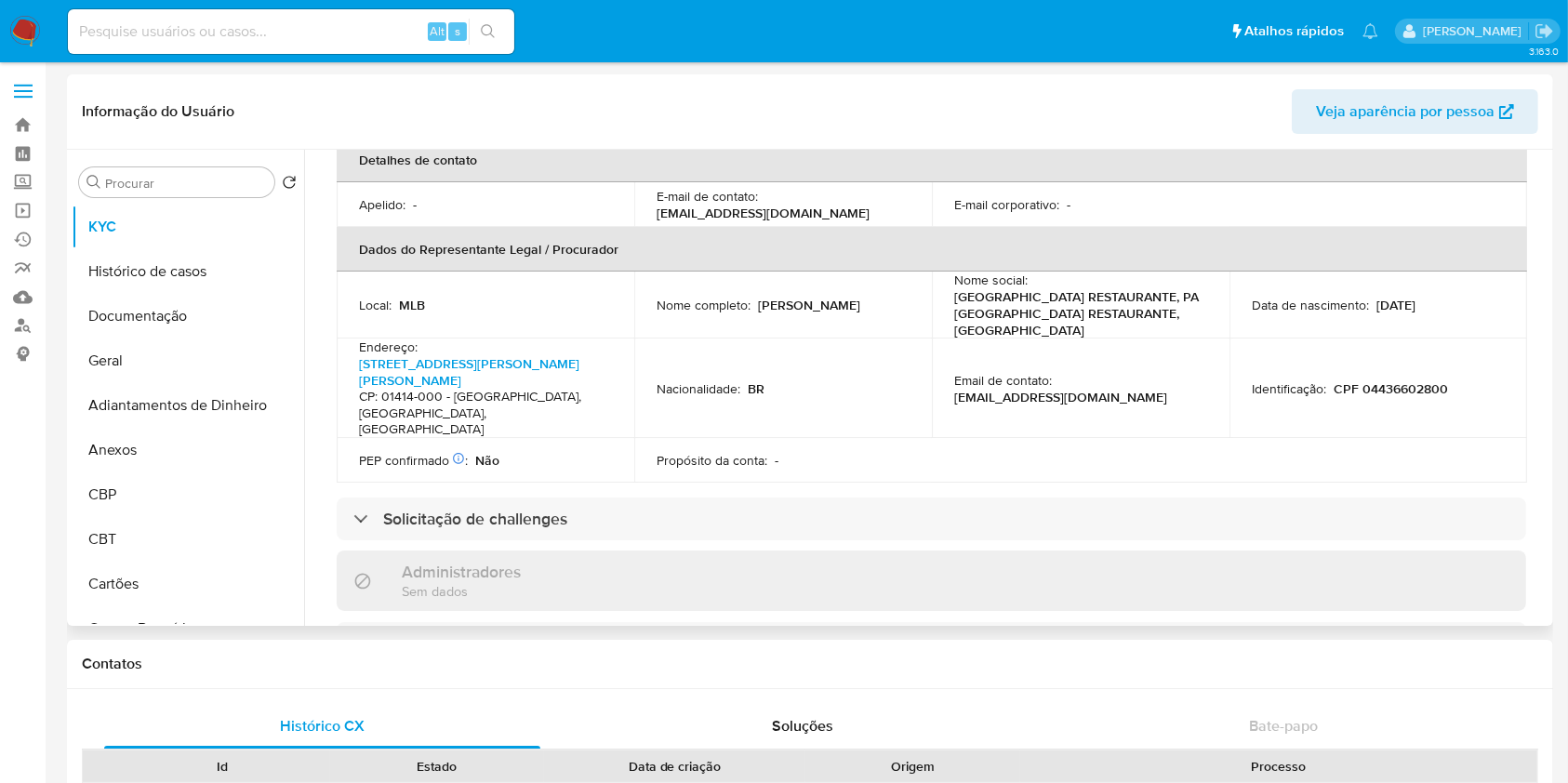
scroll to position [619, 0]
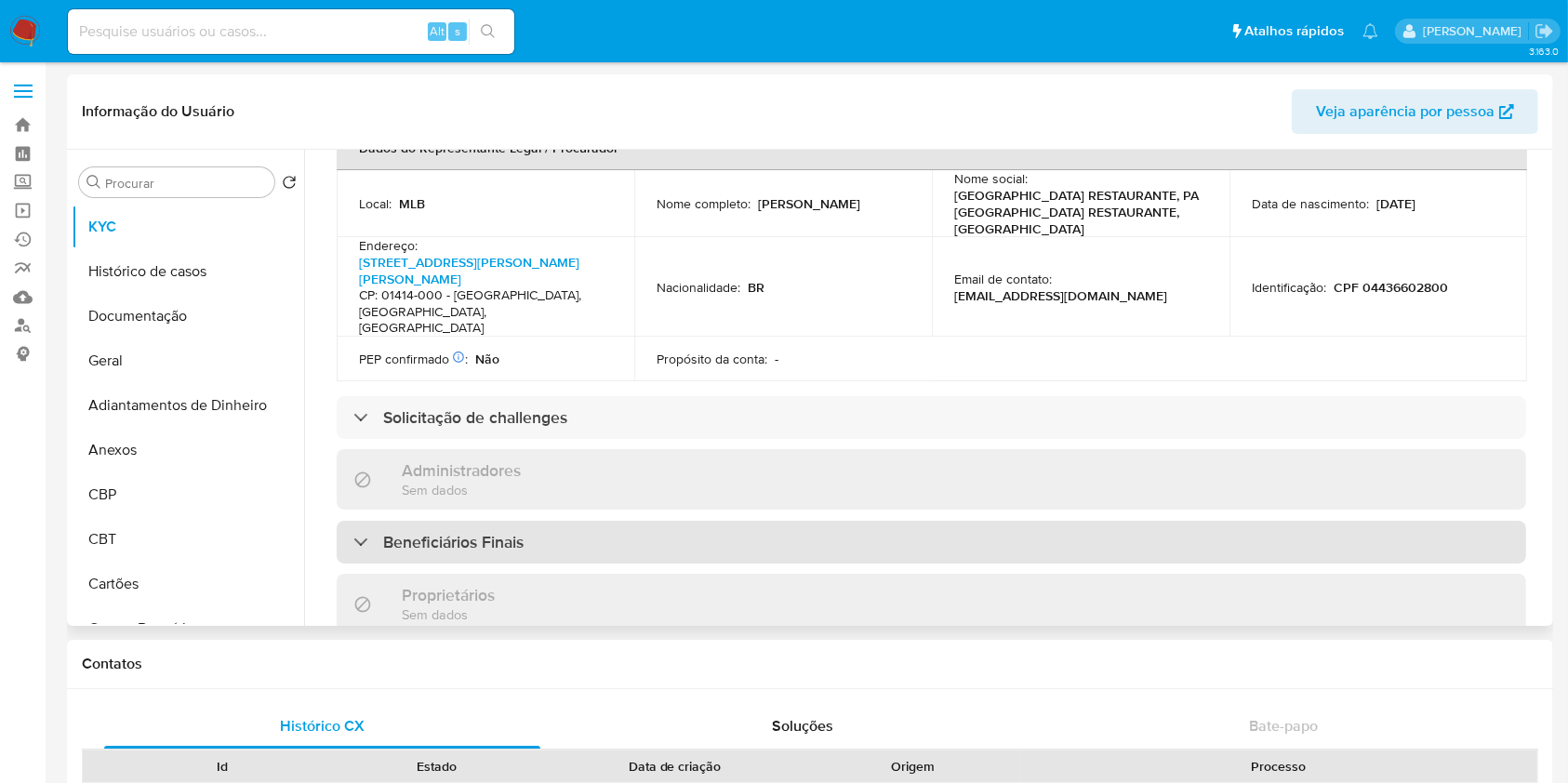
click at [536, 521] on div "Beneficiários Finais" at bounding box center [931, 542] width 1190 height 42
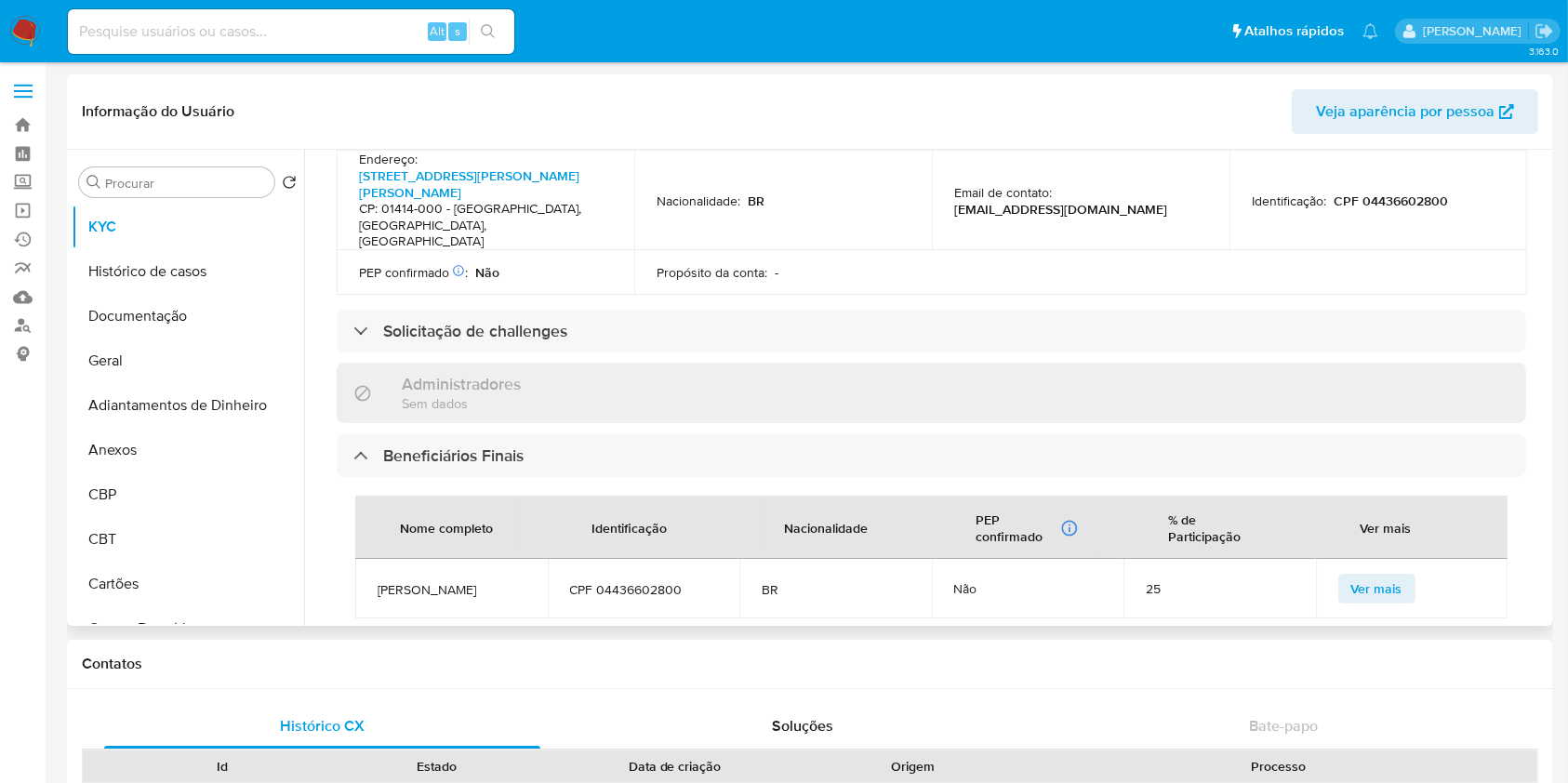
scroll to position [744, 0]
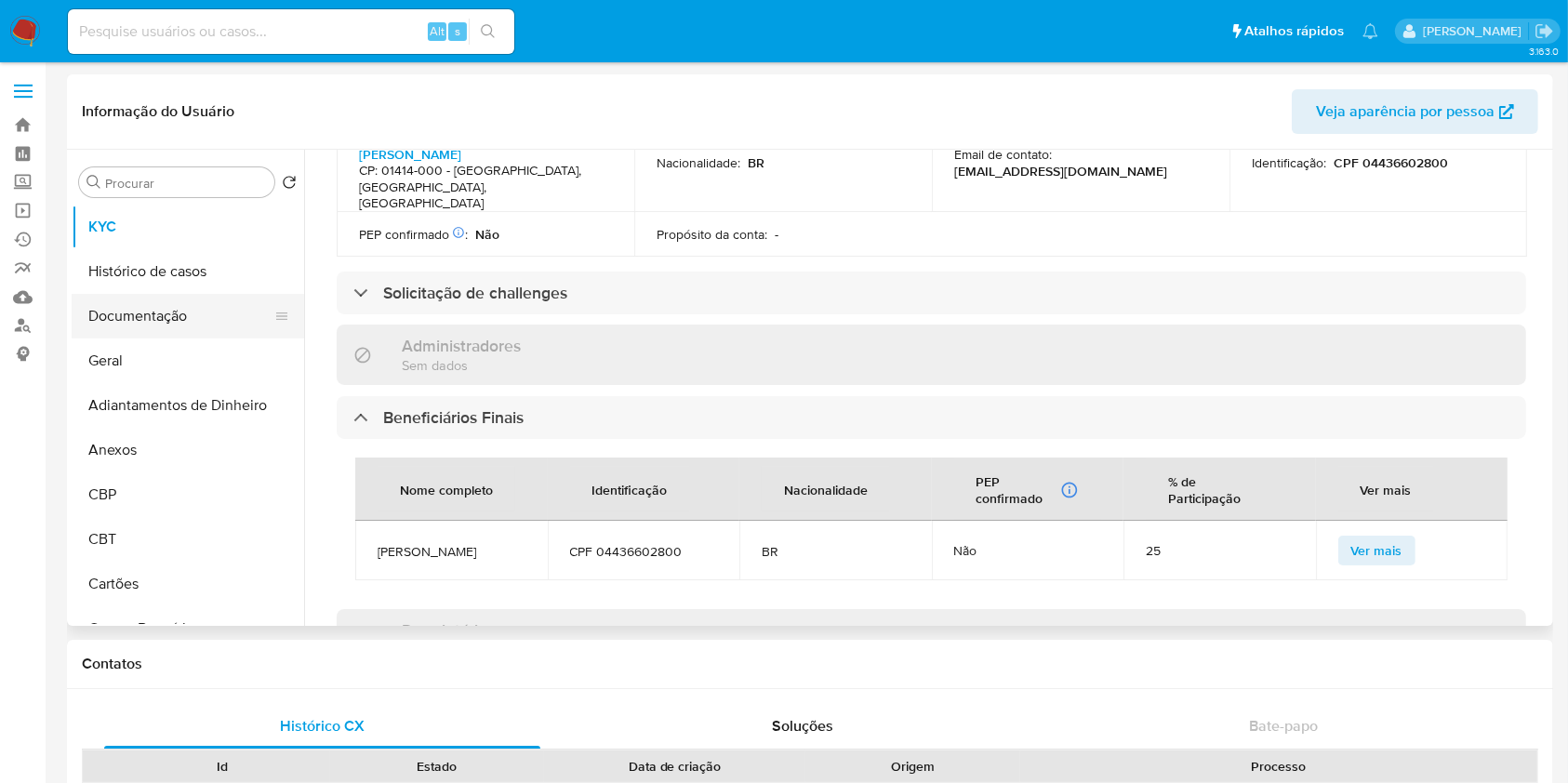
click at [210, 324] on button "Documentação" at bounding box center [181, 316] width 217 height 44
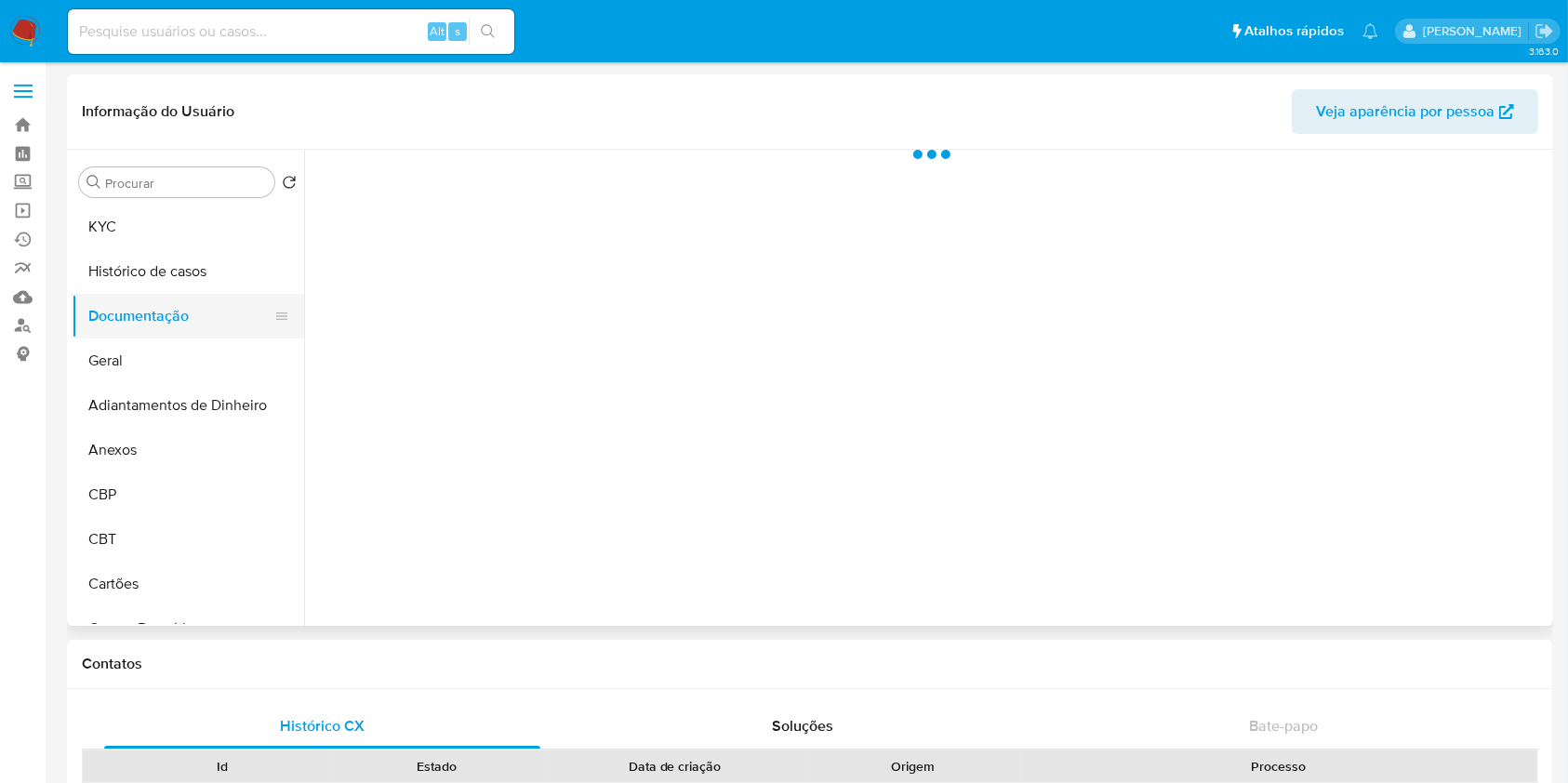
scroll to position [0, 0]
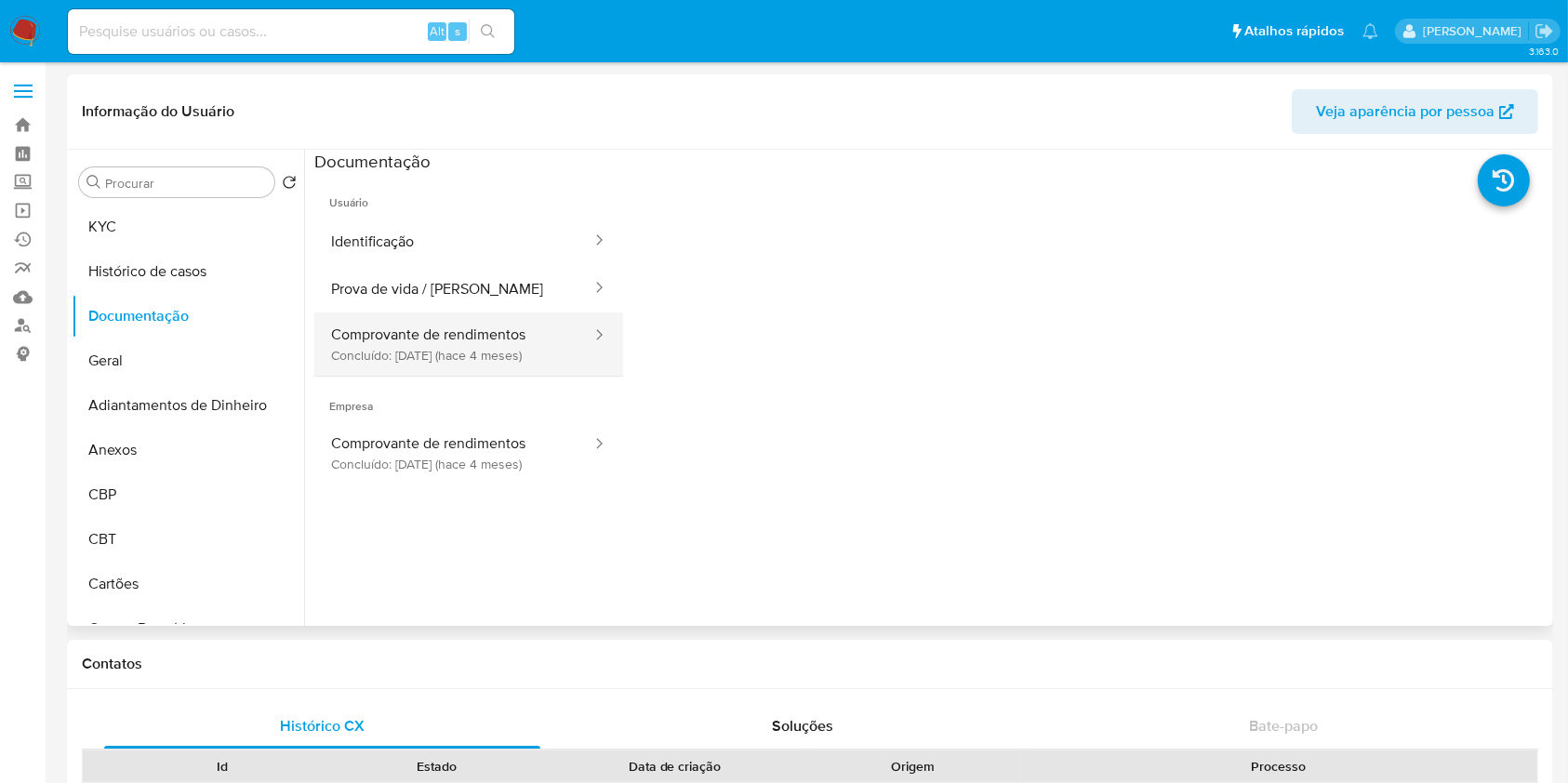
click at [490, 323] on button "Comprovante de rendimentos Concluído: 23/06/2025 (hace 4 meses)" at bounding box center [453, 345] width 279 height 63
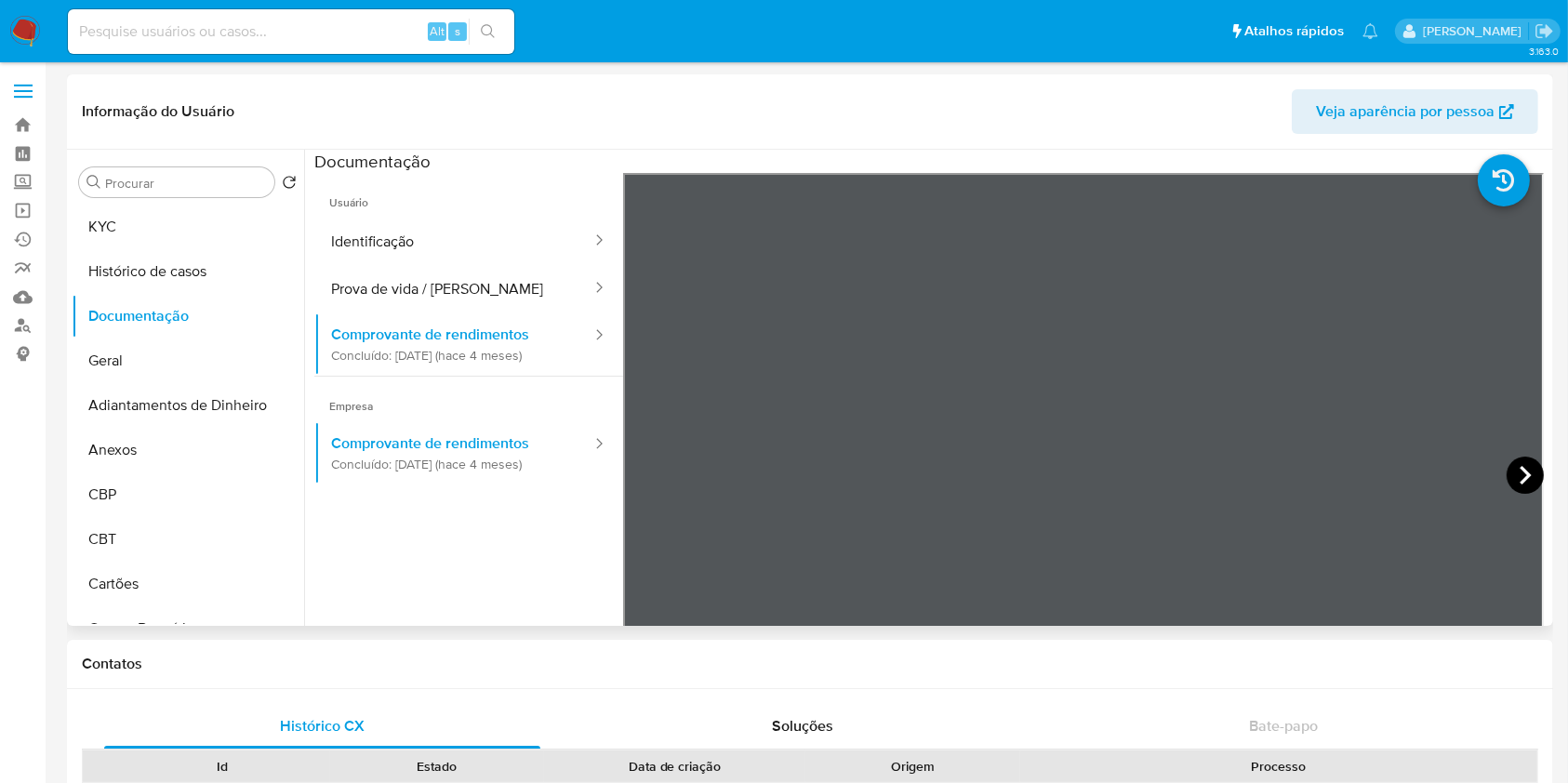
click at [1516, 479] on icon at bounding box center [1526, 476] width 38 height 38
click at [427, 283] on button "Prova de vida / Selfie" at bounding box center [453, 289] width 279 height 47
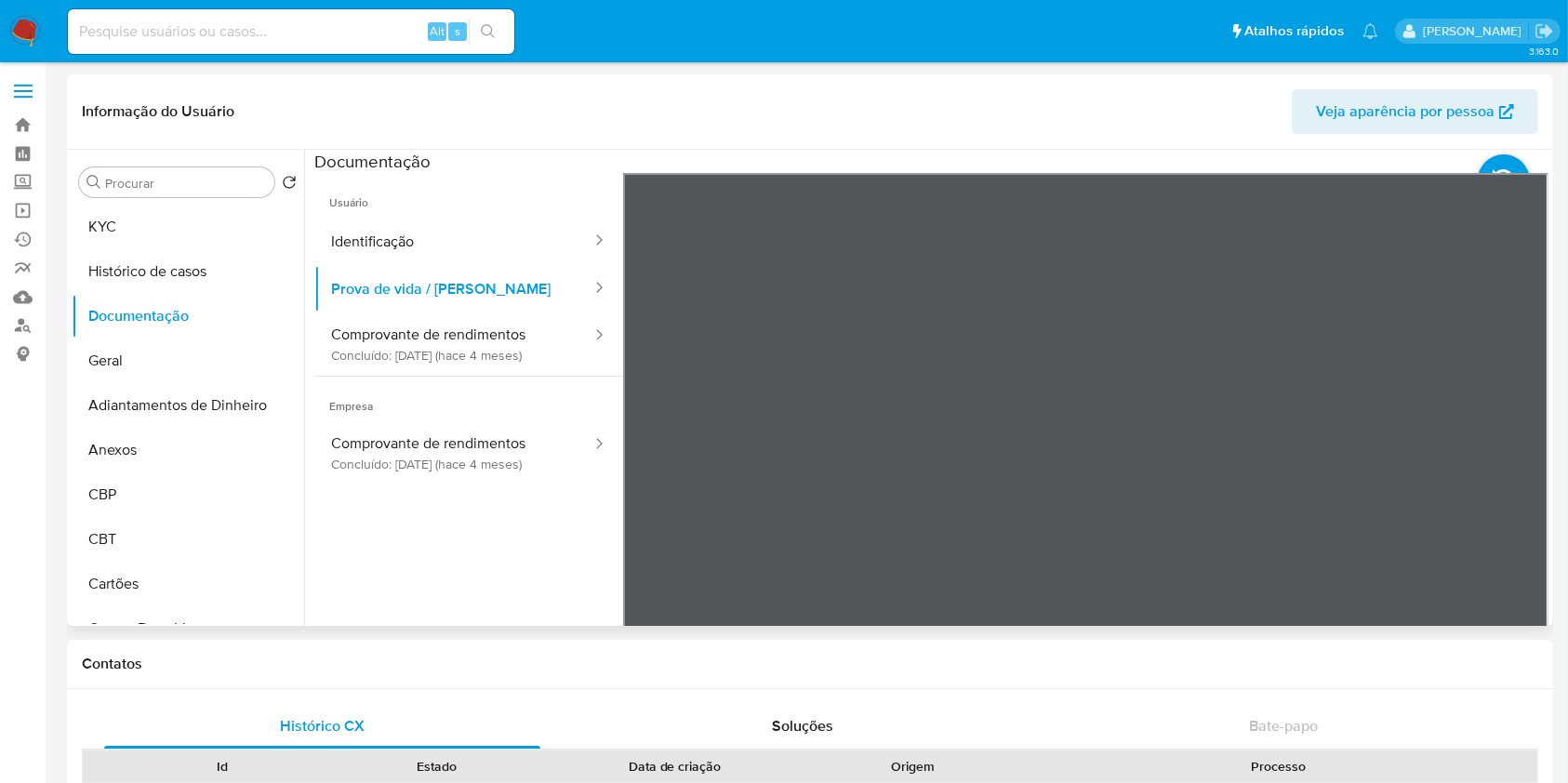
click at [396, 215] on span "Usuário" at bounding box center [468, 195] width 309 height 44
click at [419, 242] on button "Identificação" at bounding box center [453, 241] width 279 height 47
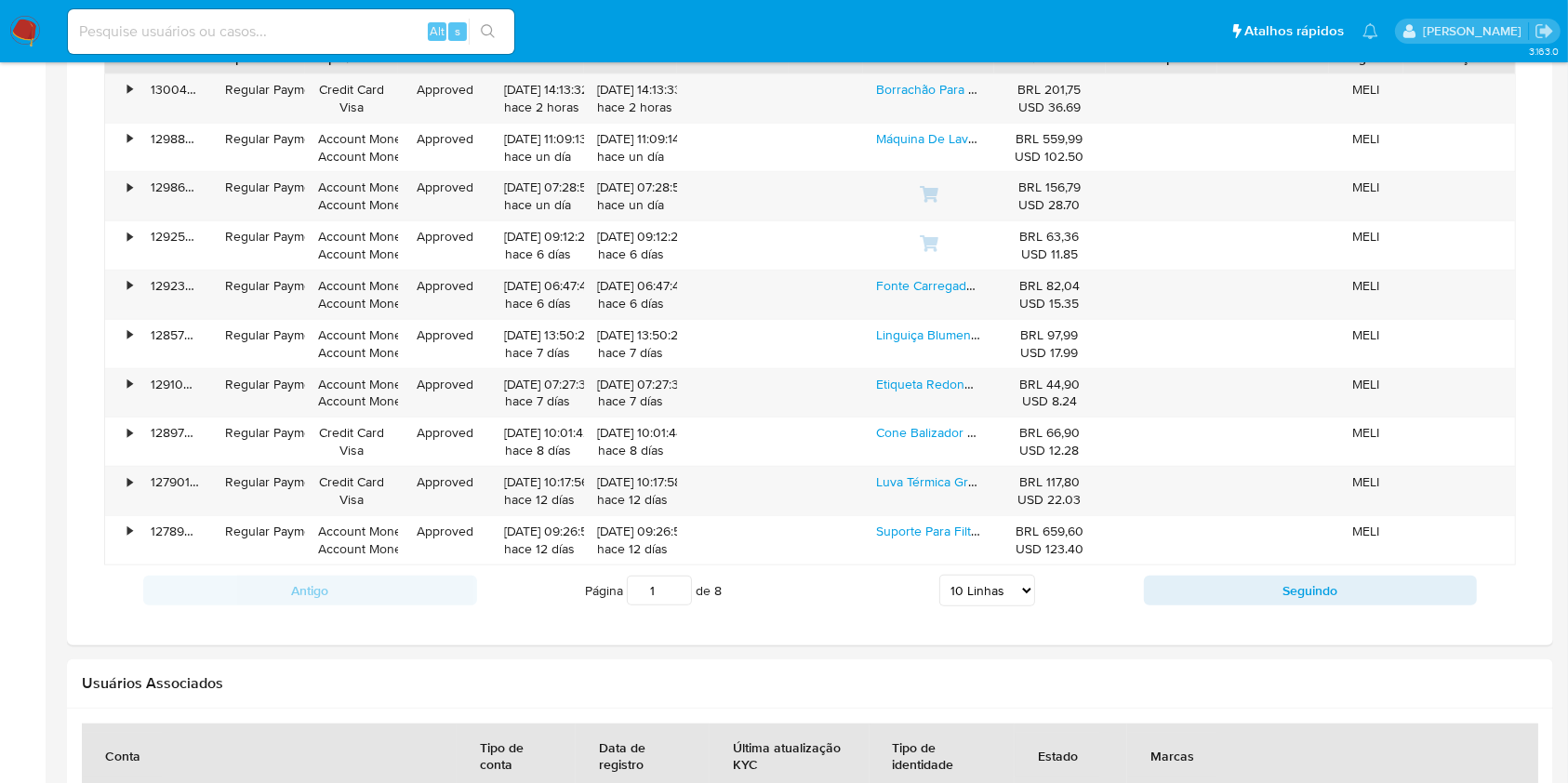
scroll to position [991, 0]
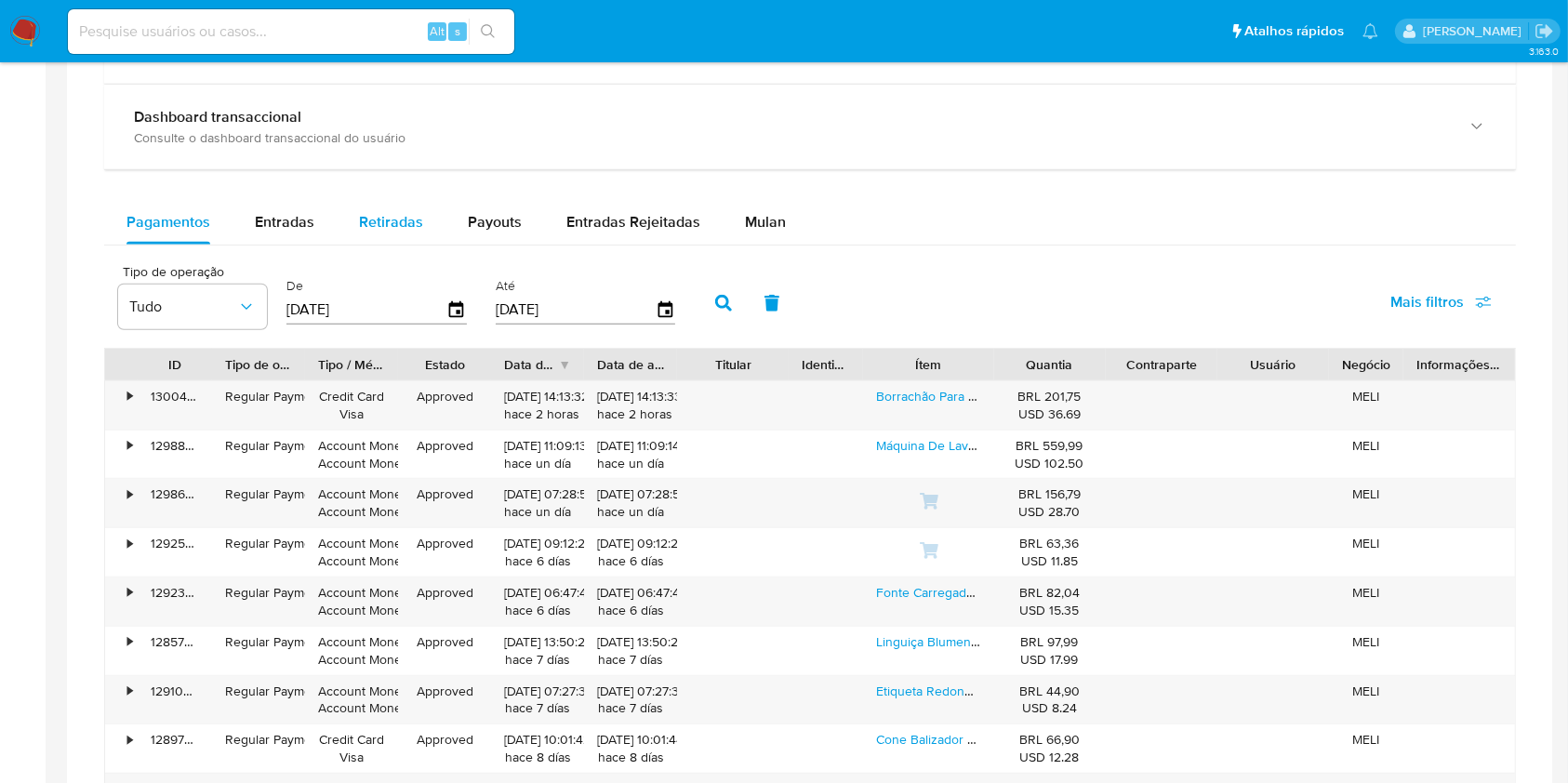
click at [283, 225] on span "Entradas" at bounding box center [284, 222] width 59 height 22
select select "10"
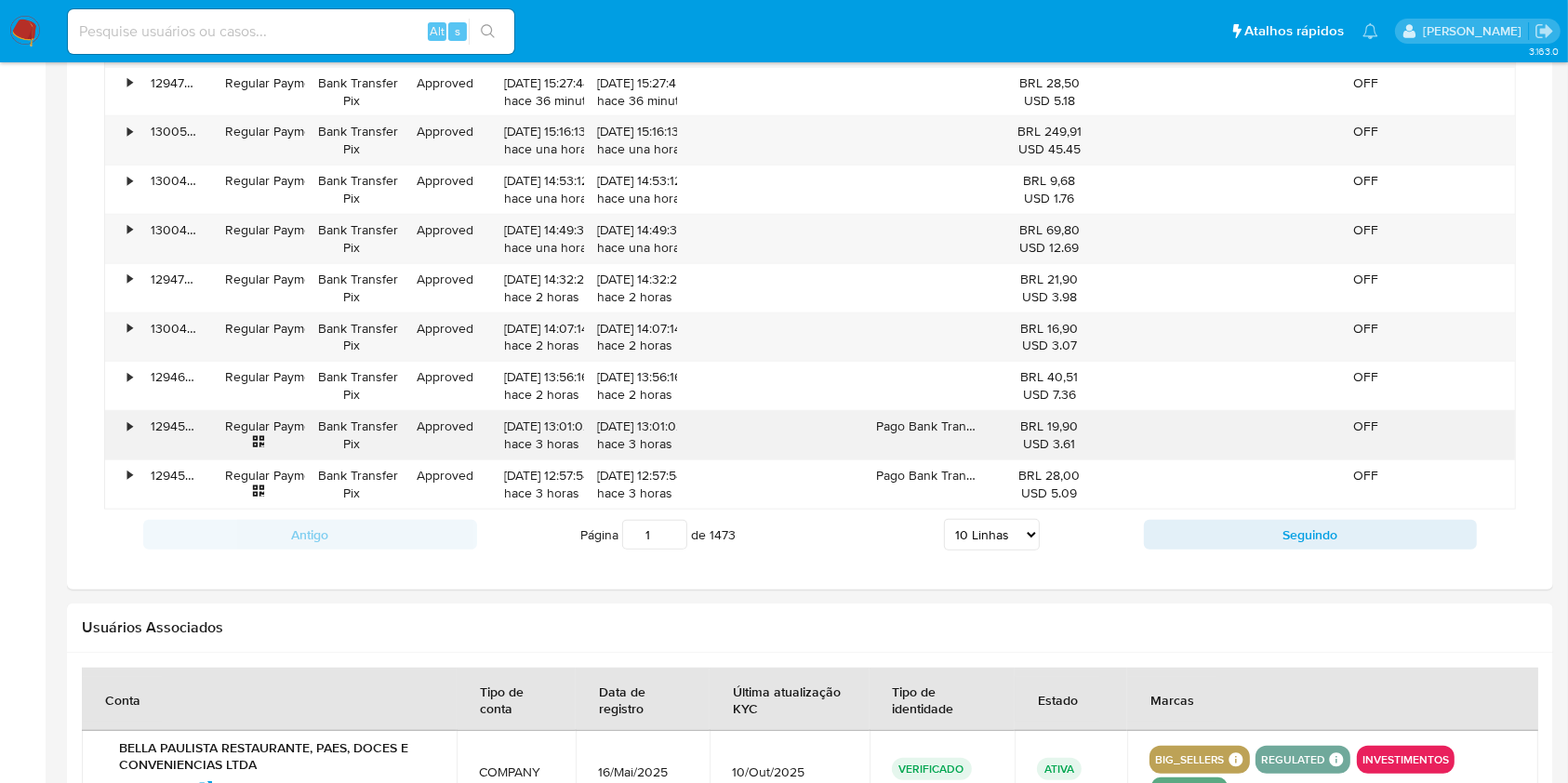
scroll to position [1364, 0]
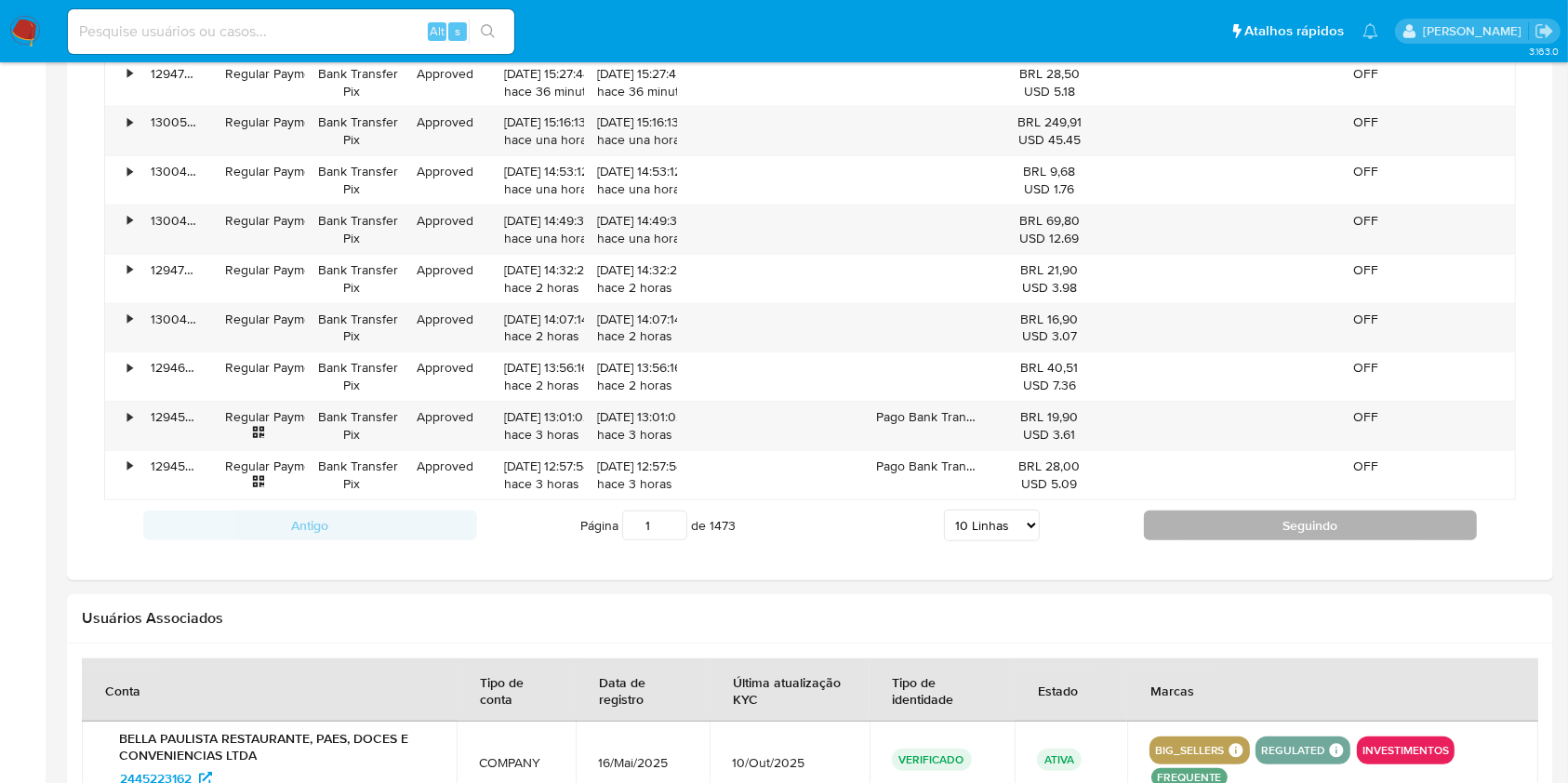
click at [1278, 520] on button "Seguindo" at bounding box center [1311, 525] width 334 height 30
type input "2"
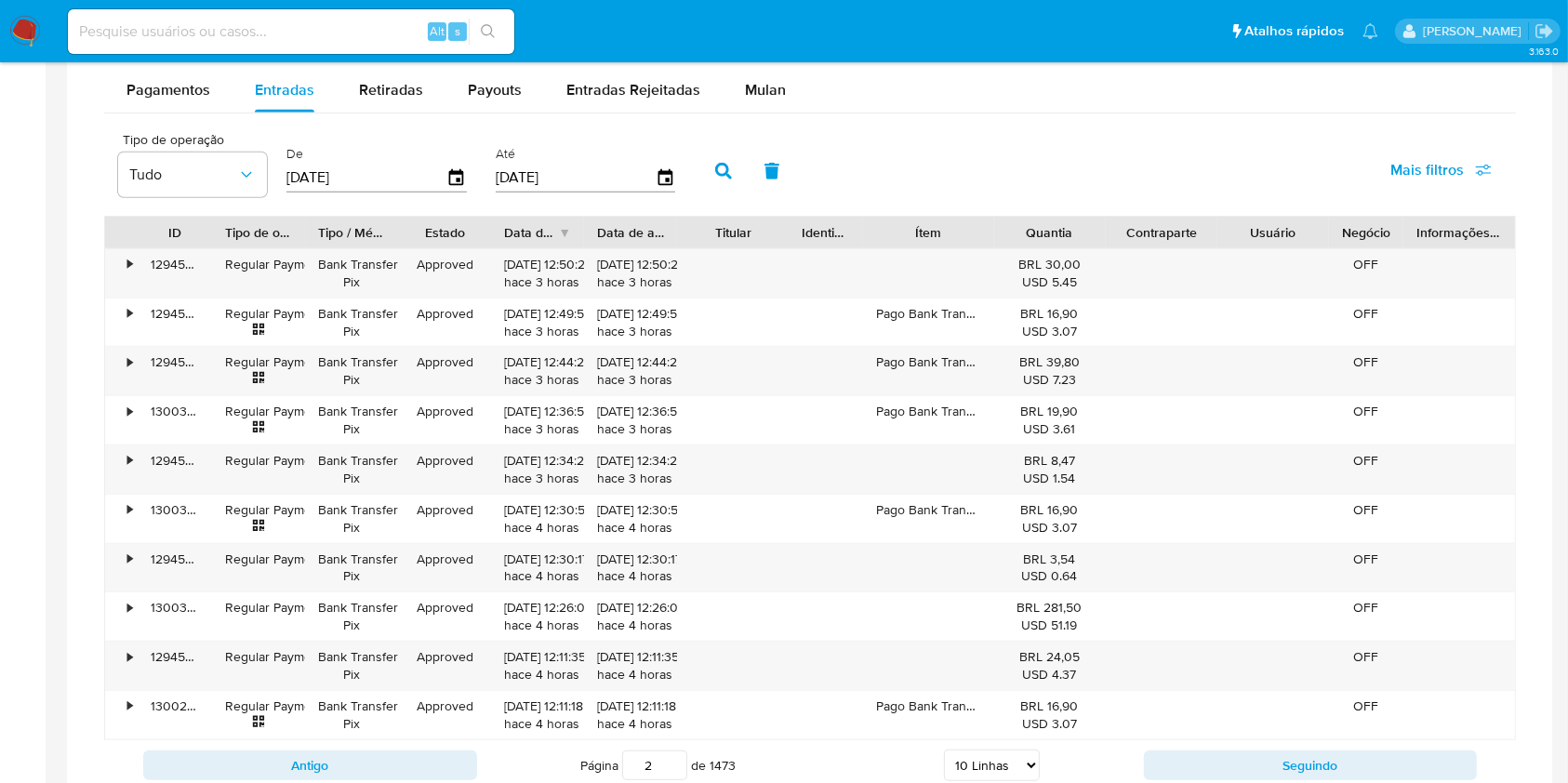
scroll to position [991, 0]
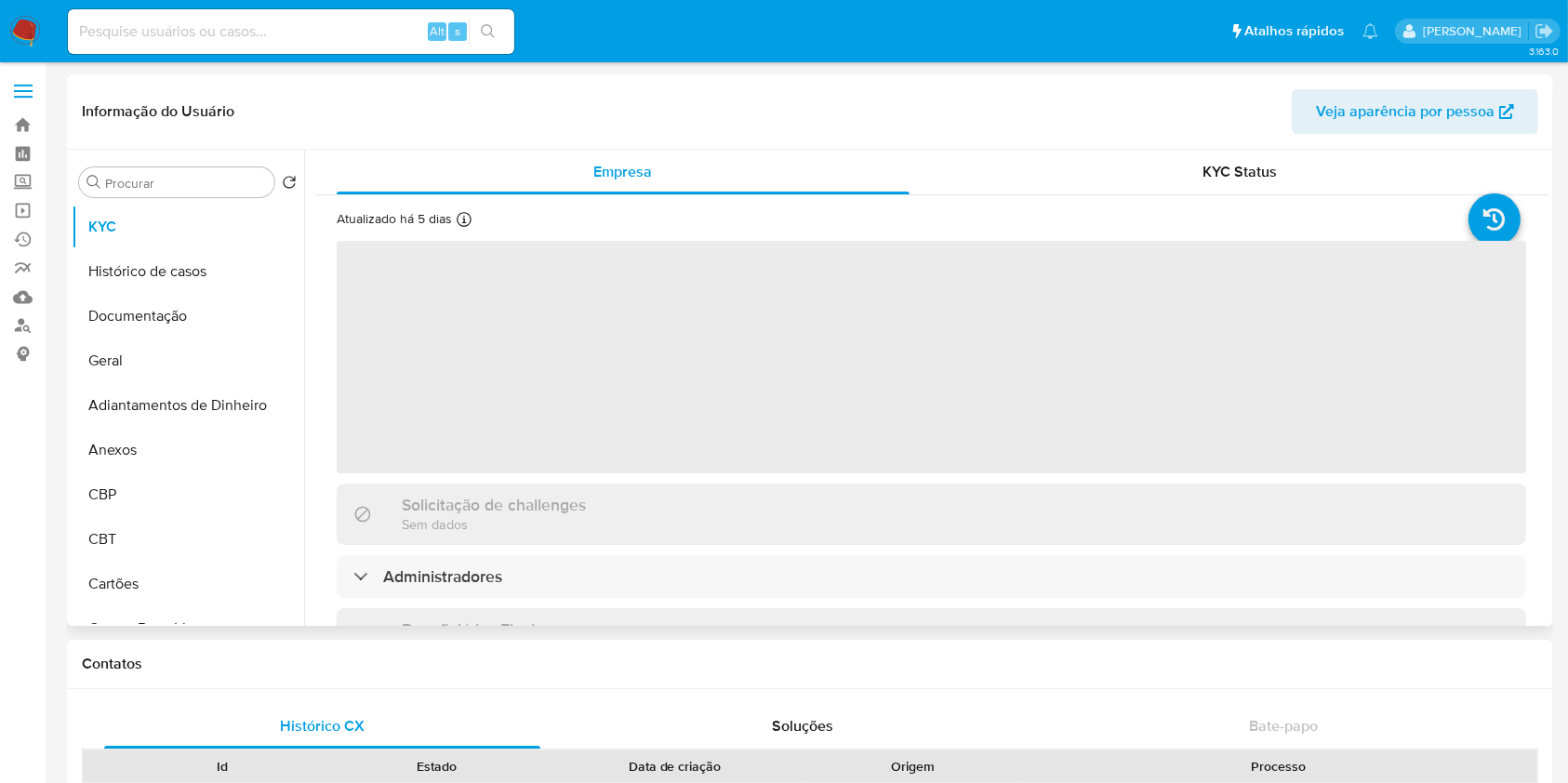
select select "10"
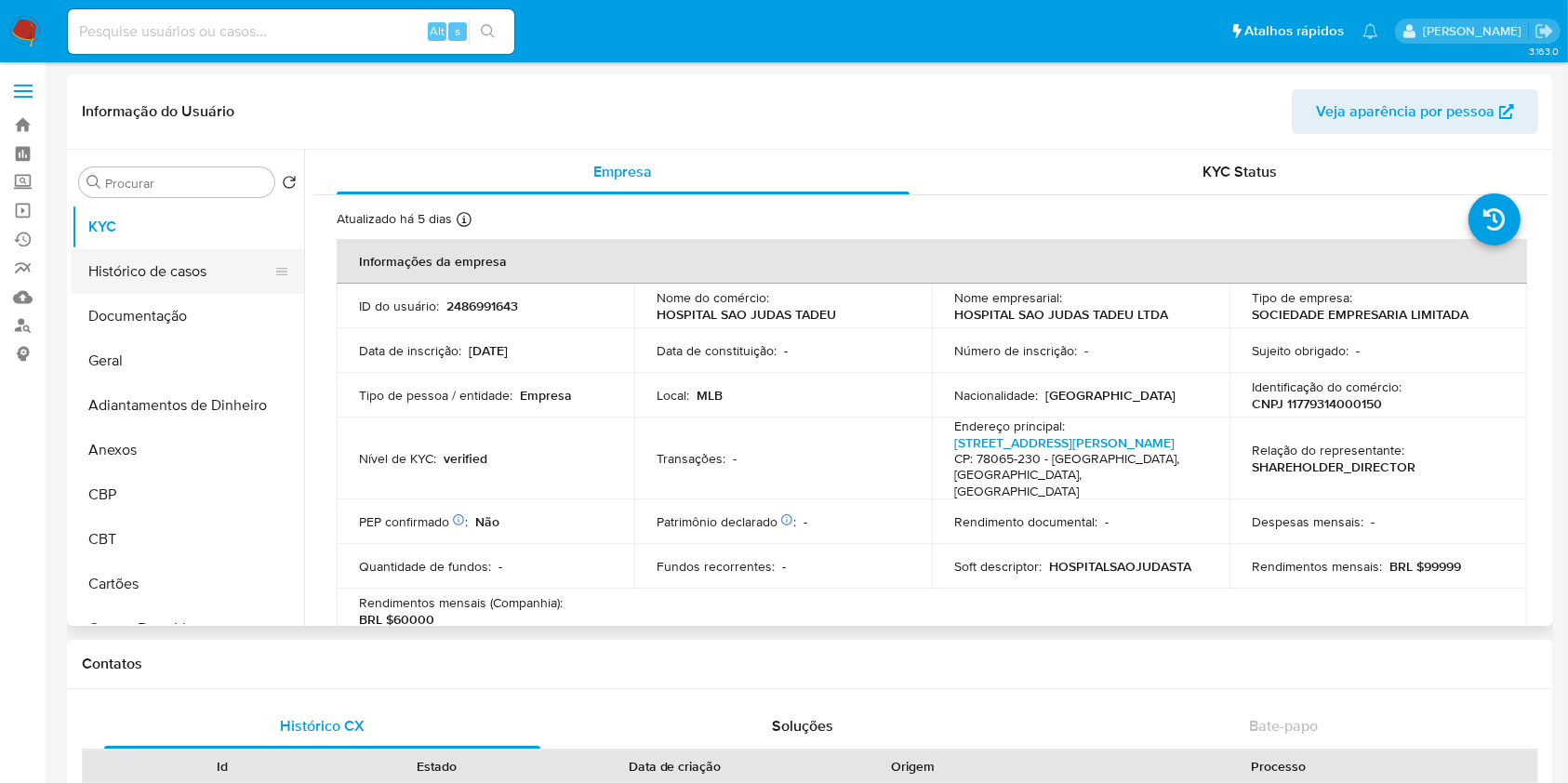
click at [187, 280] on button "Histórico de casos" at bounding box center [181, 271] width 217 height 44
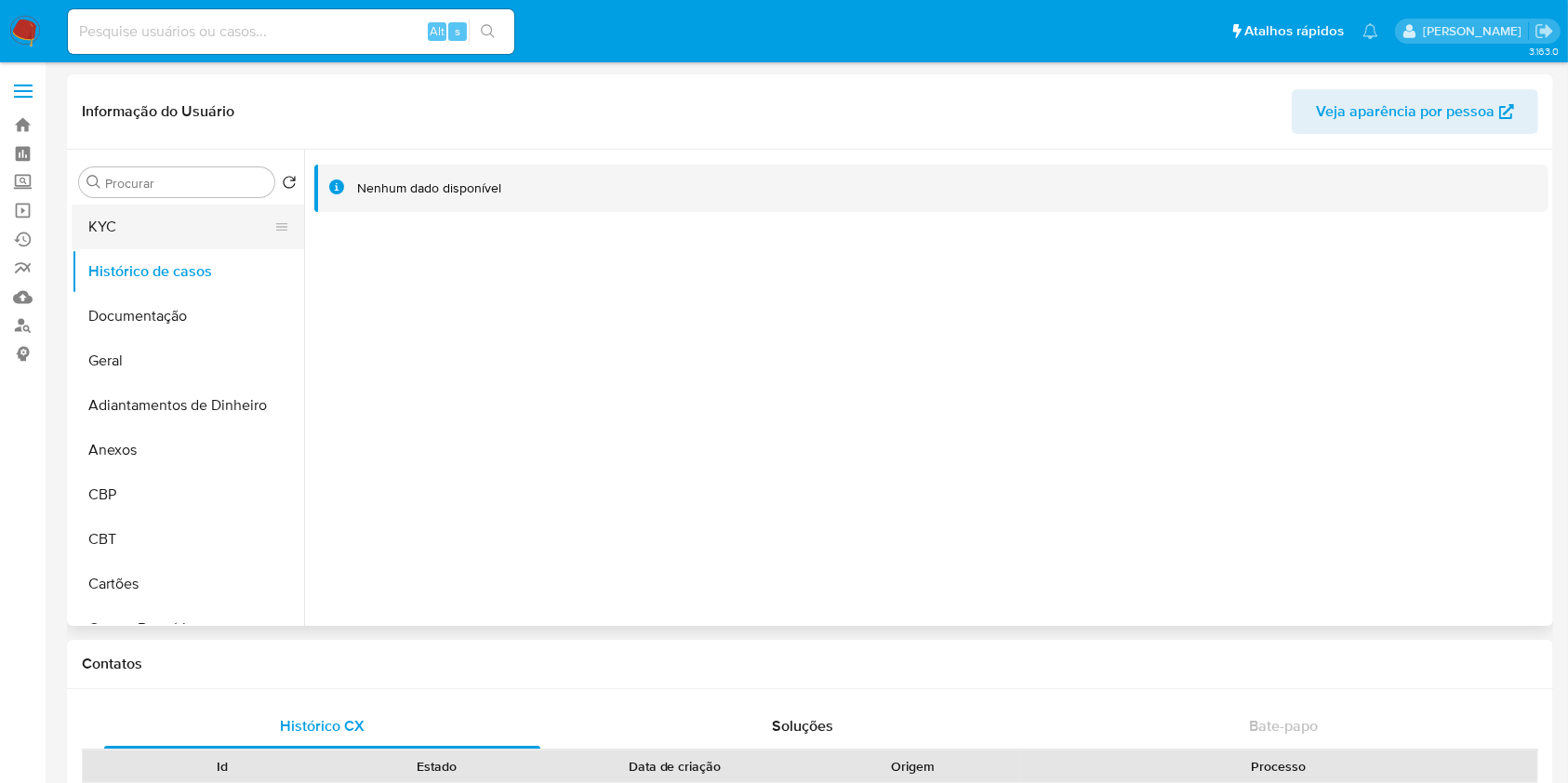
click at [196, 248] on button "KYC" at bounding box center [181, 226] width 217 height 44
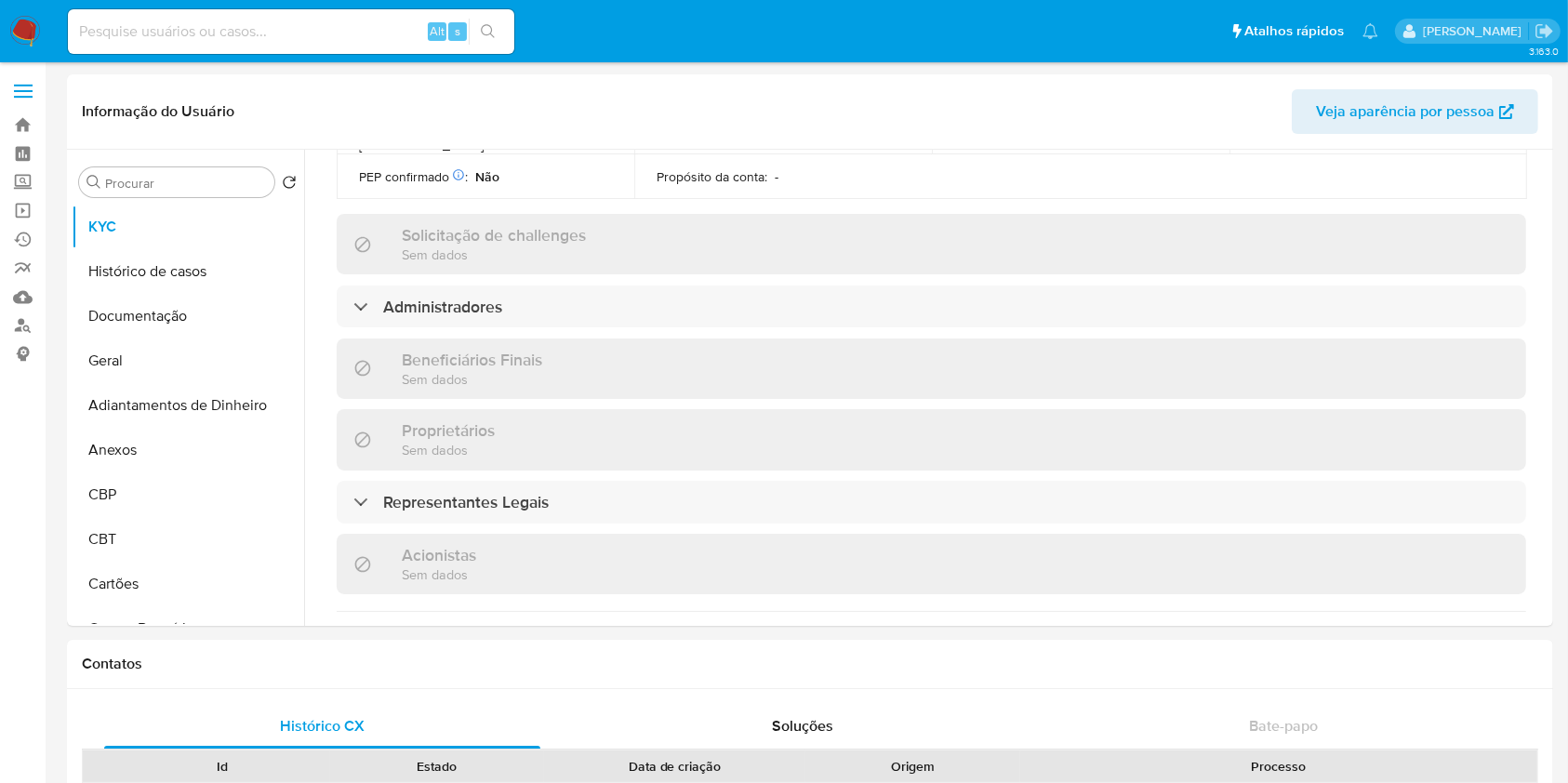
scroll to position [868, 0]
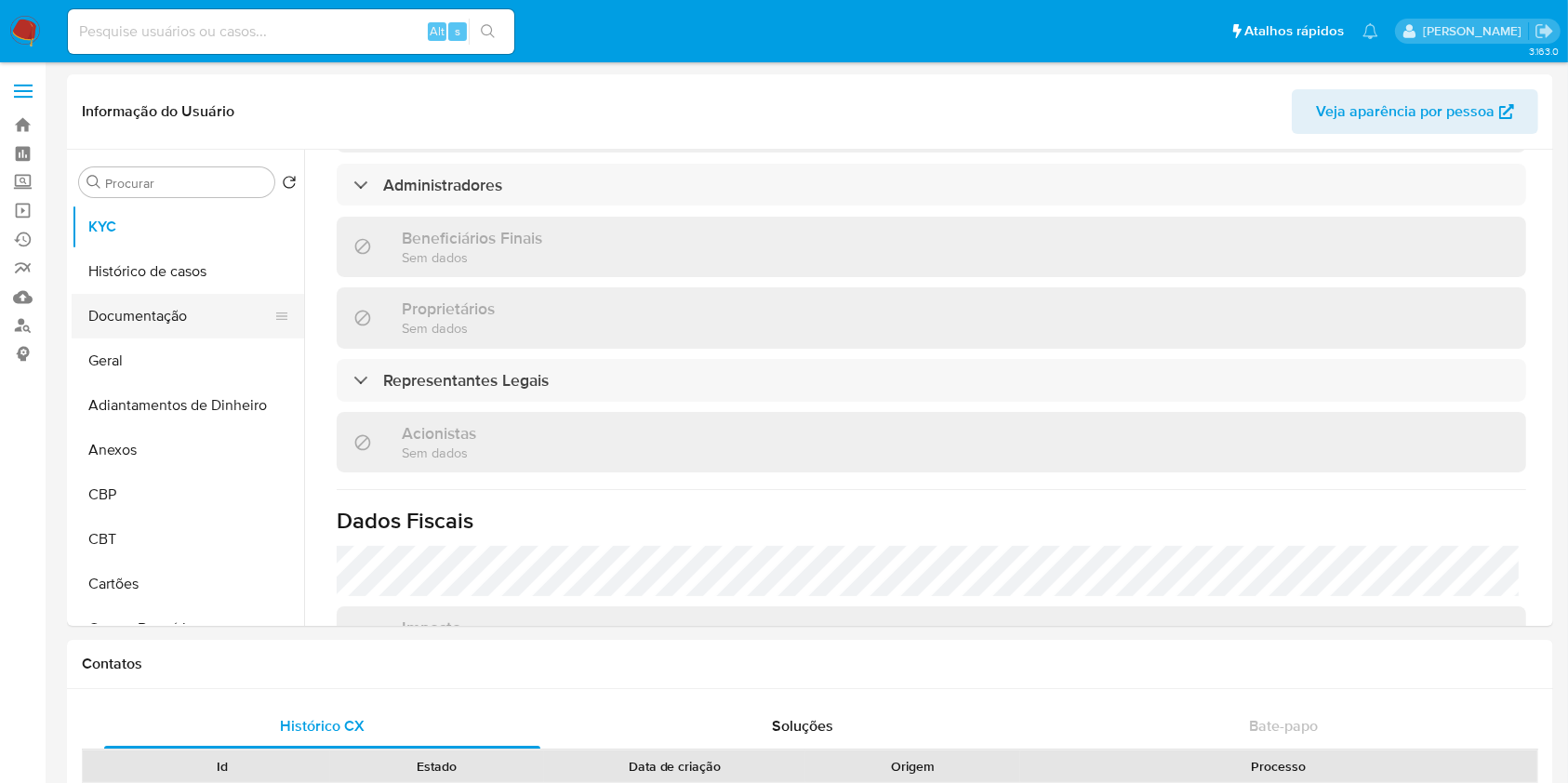
click at [171, 317] on button "Documentação" at bounding box center [181, 316] width 217 height 44
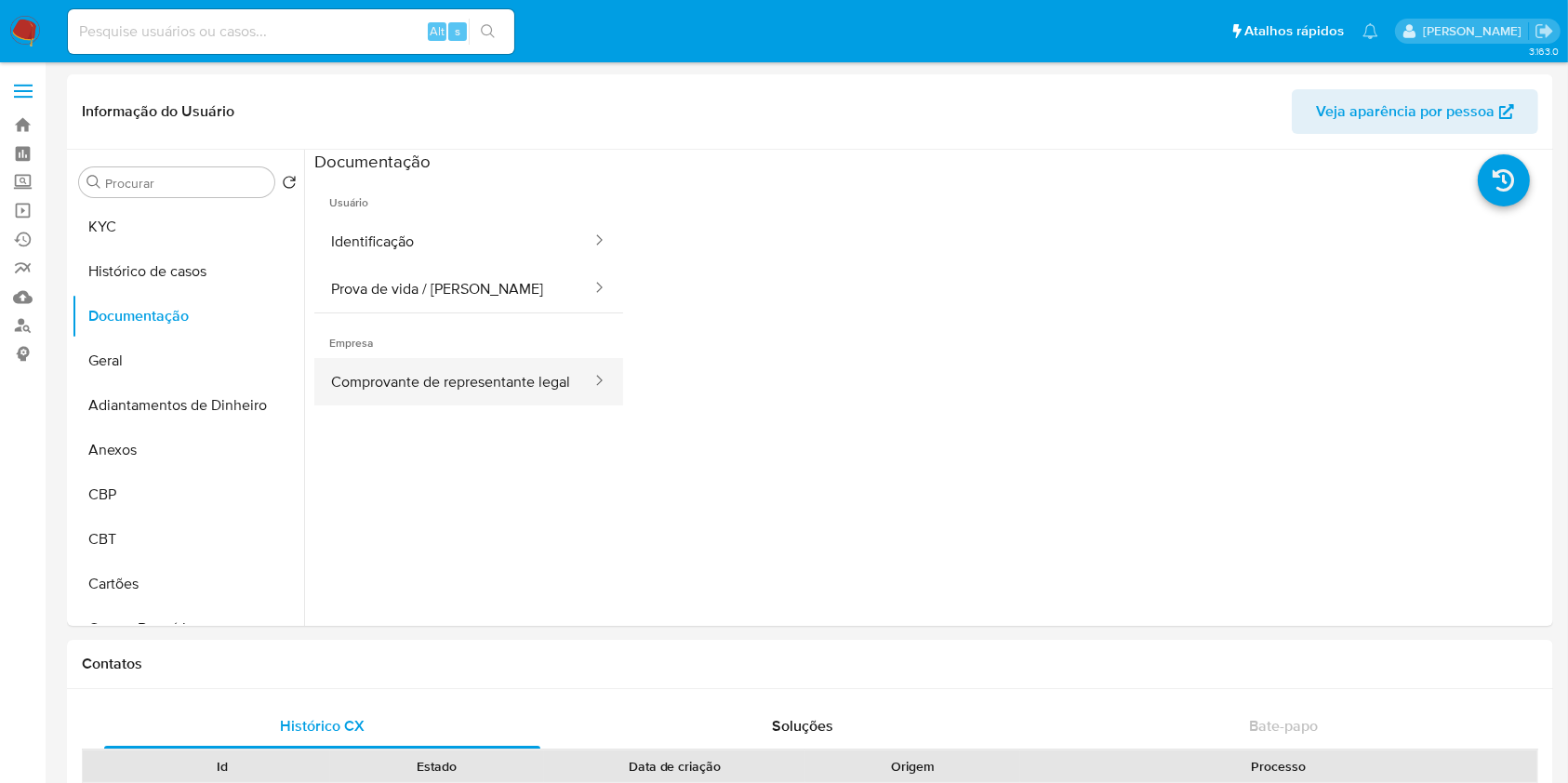
click at [465, 385] on button "Comprovante de representante legal" at bounding box center [453, 382] width 279 height 47
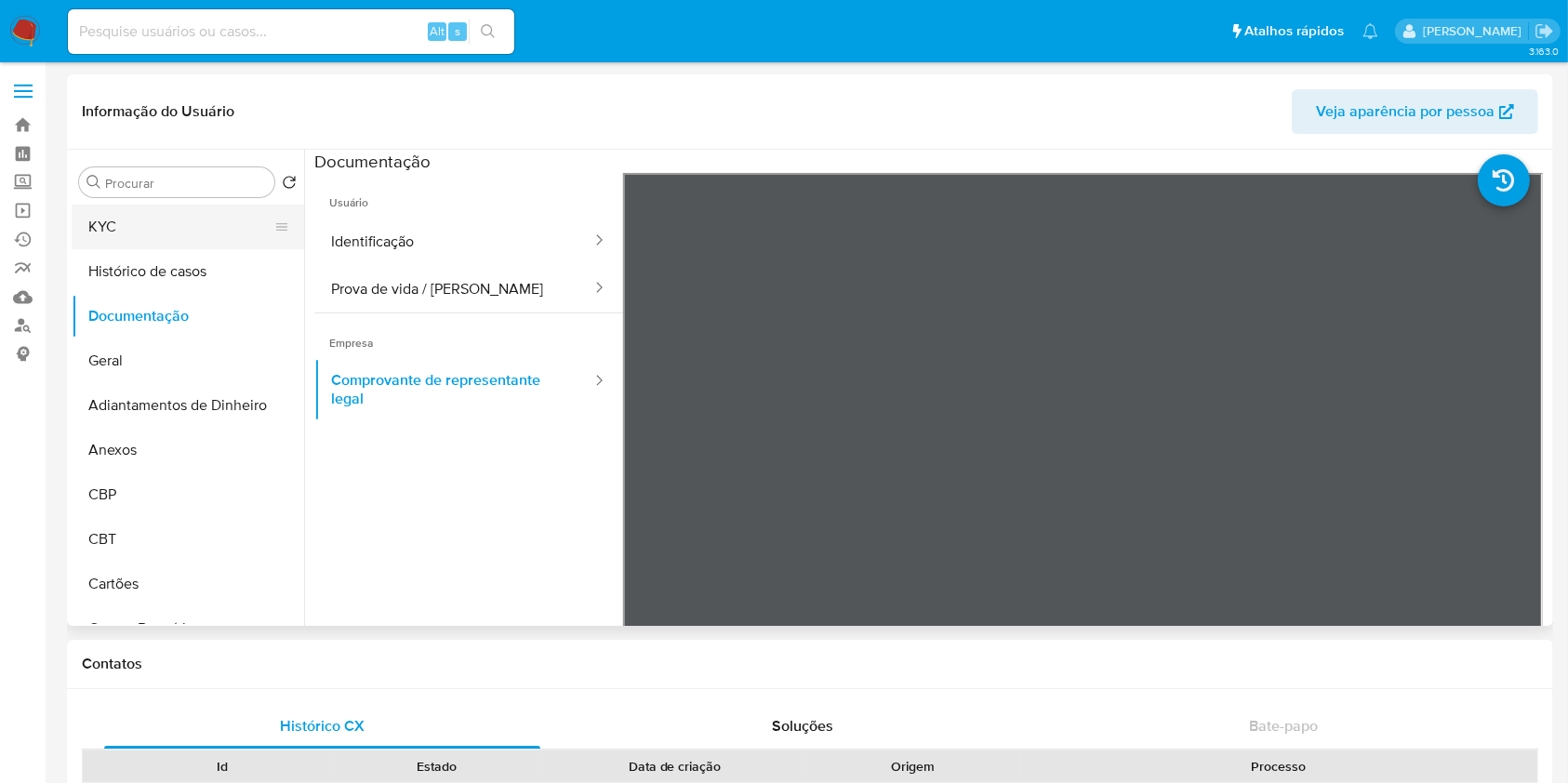
click at [138, 209] on button "KYC" at bounding box center [181, 226] width 217 height 44
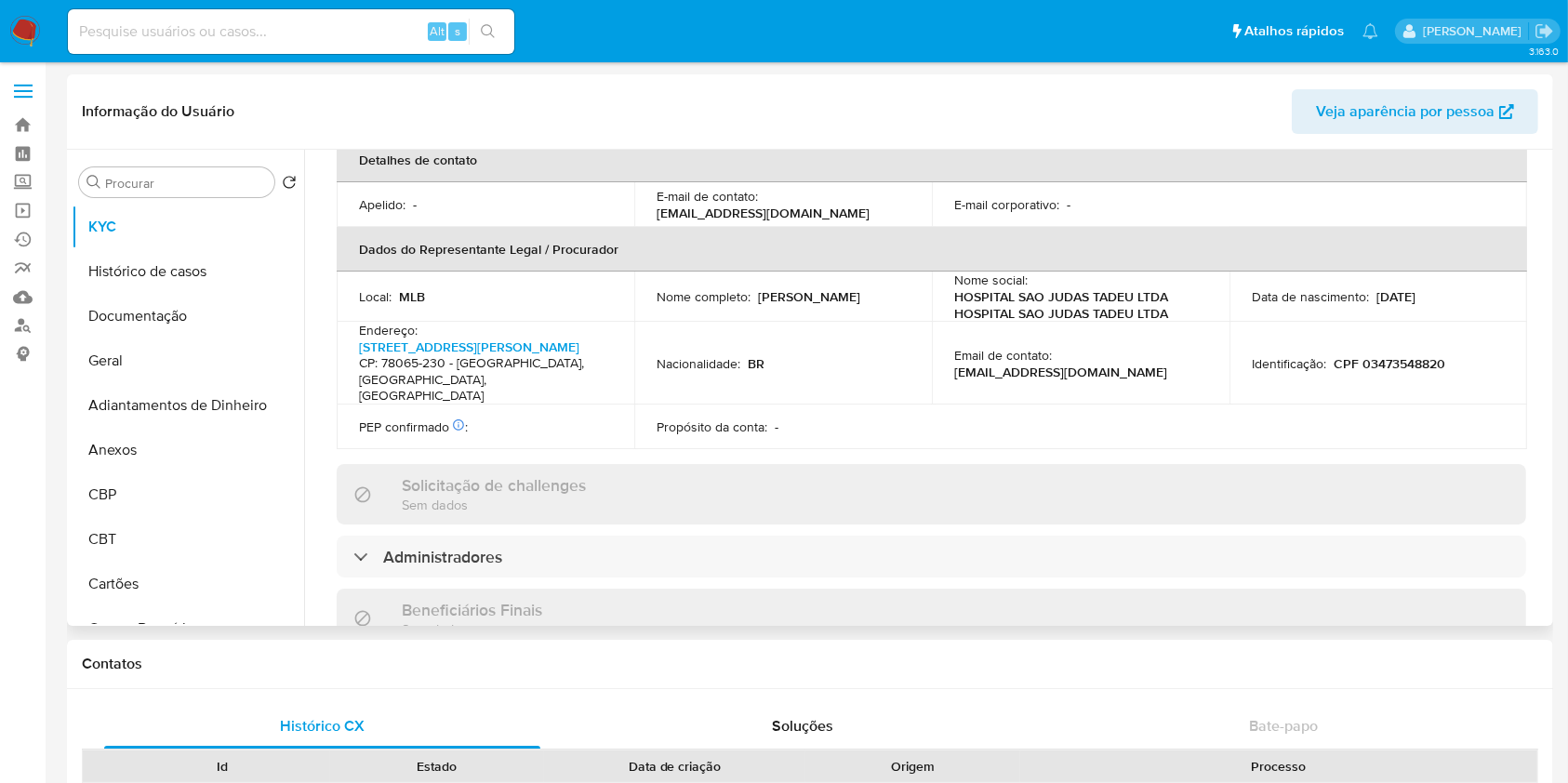
scroll to position [973, 0]
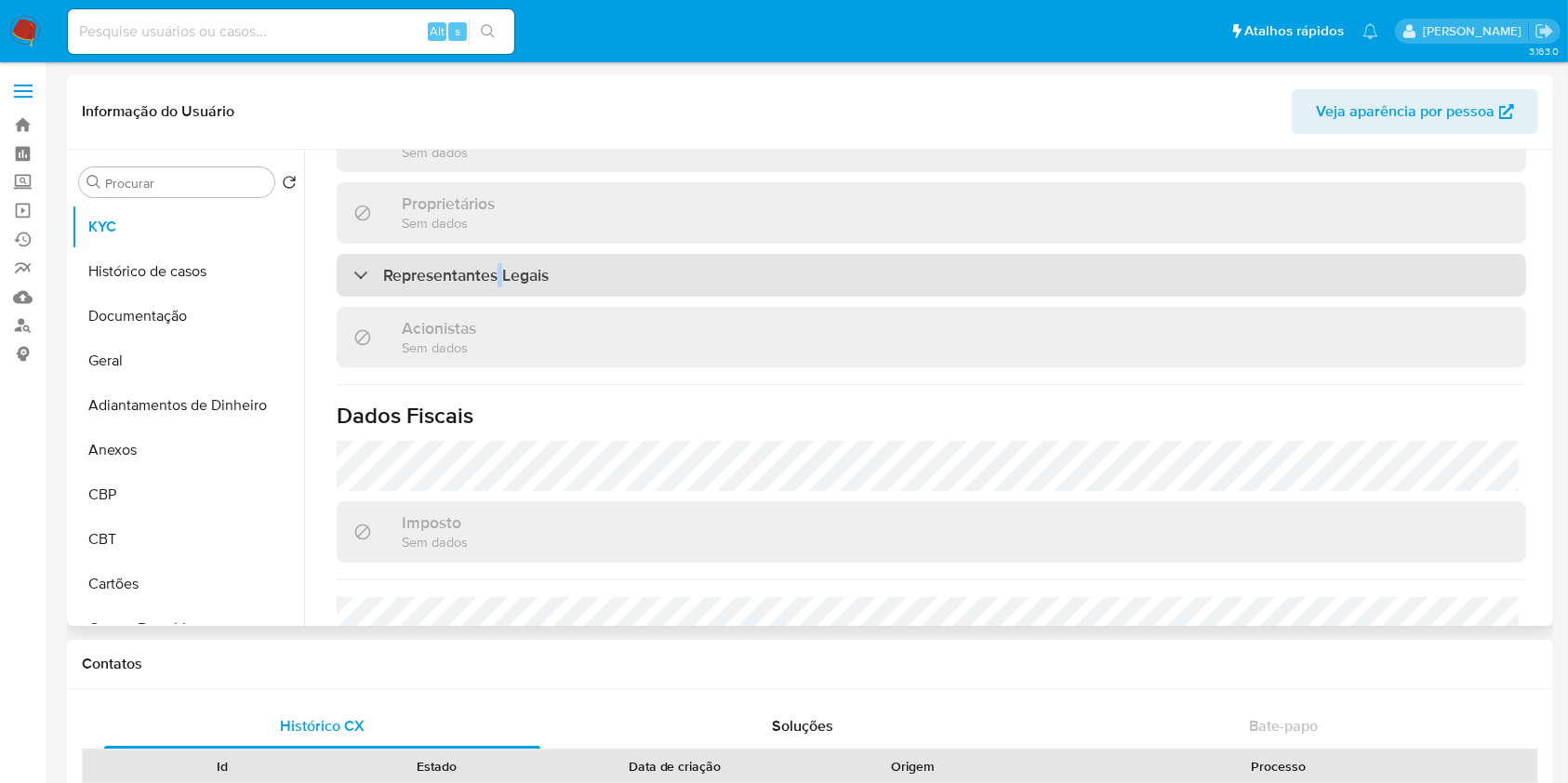
click at [500, 287] on div "Representantes Legais" at bounding box center [931, 274] width 1190 height 42
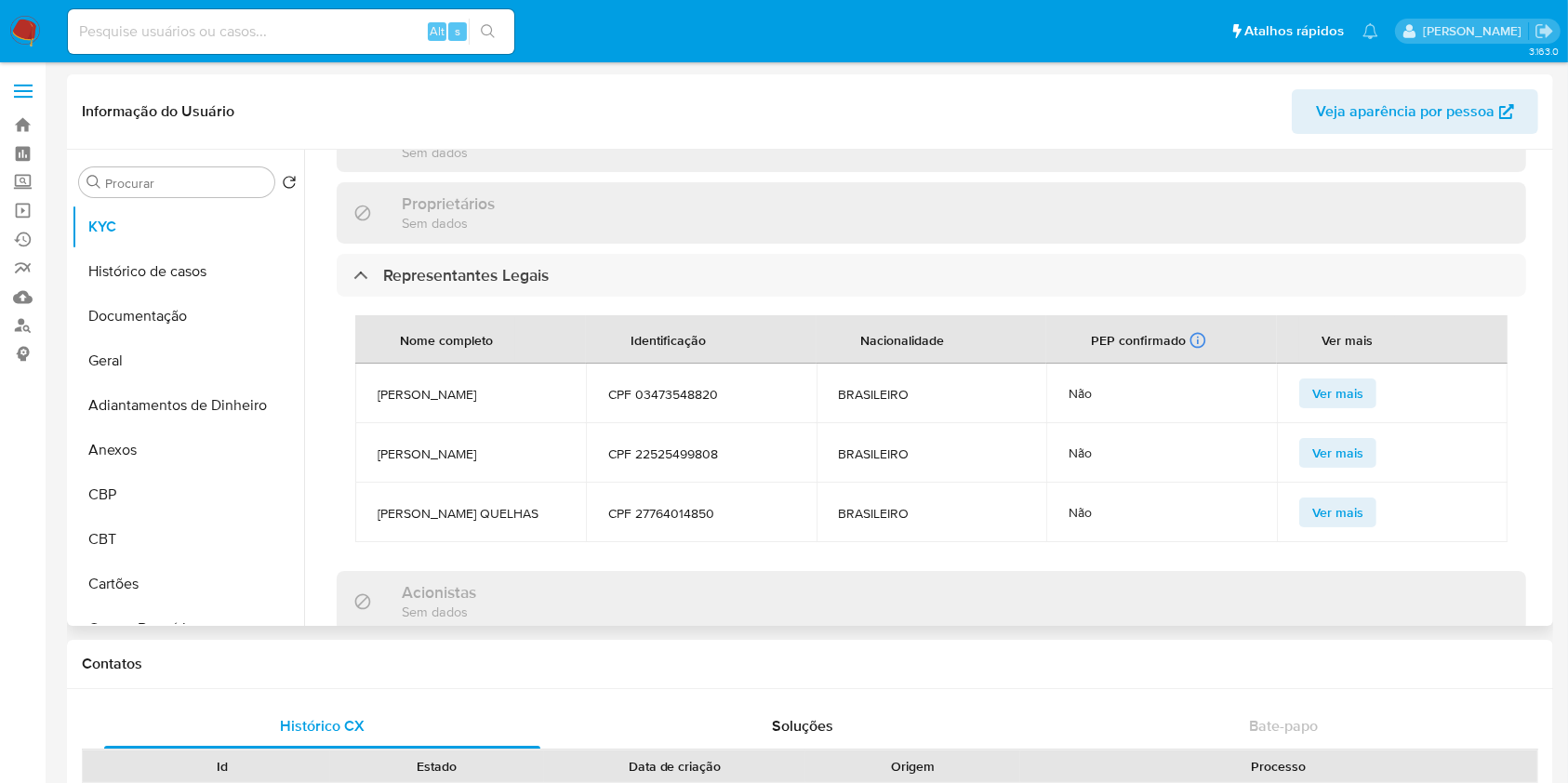
click at [424, 394] on span "[PERSON_NAME]" at bounding box center [471, 394] width 186 height 17
copy span "[PERSON_NAME]"
click at [413, 462] on span "[PERSON_NAME]" at bounding box center [471, 453] width 186 height 17
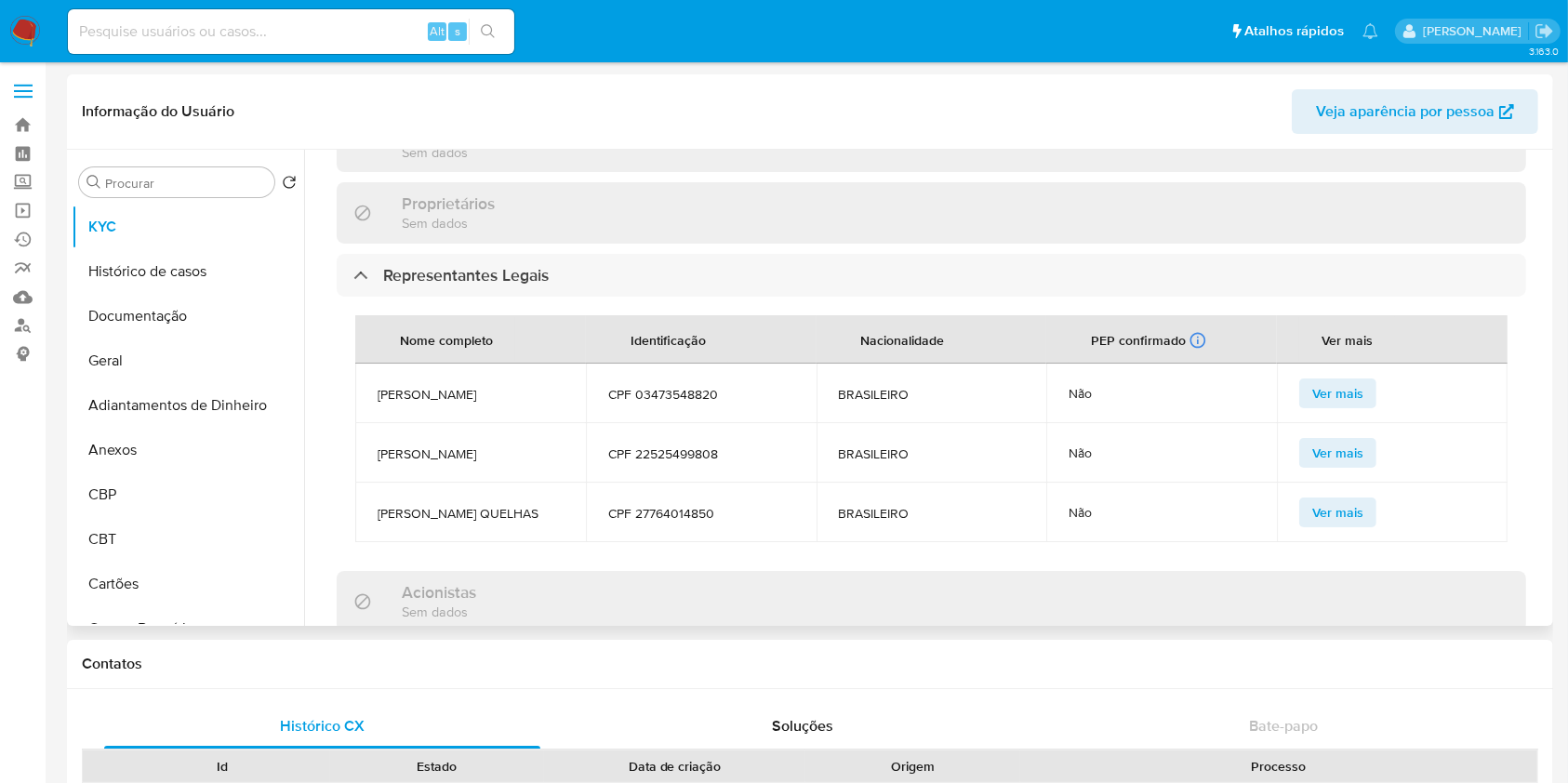
click at [413, 462] on span "[PERSON_NAME]" at bounding box center [471, 453] width 186 height 17
copy span "[PERSON_NAME]"
click at [389, 522] on span "[PERSON_NAME] QUELHAS" at bounding box center [471, 513] width 186 height 17
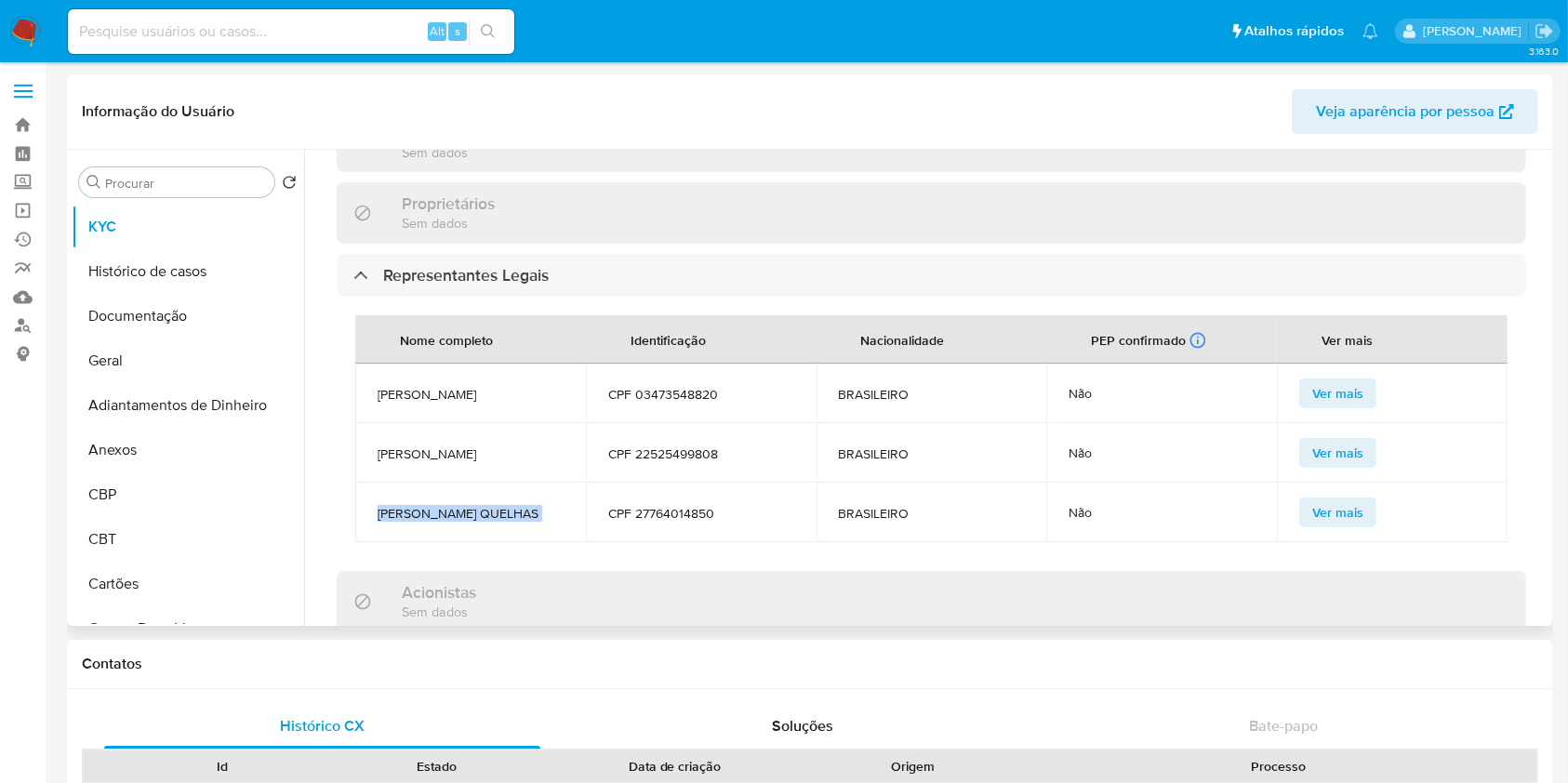
click at [389, 522] on span "[PERSON_NAME] QUELHAS" at bounding box center [471, 513] width 186 height 17
copy span "[PERSON_NAME] QUELHAS"
click at [424, 462] on span "[PERSON_NAME]" at bounding box center [471, 453] width 186 height 17
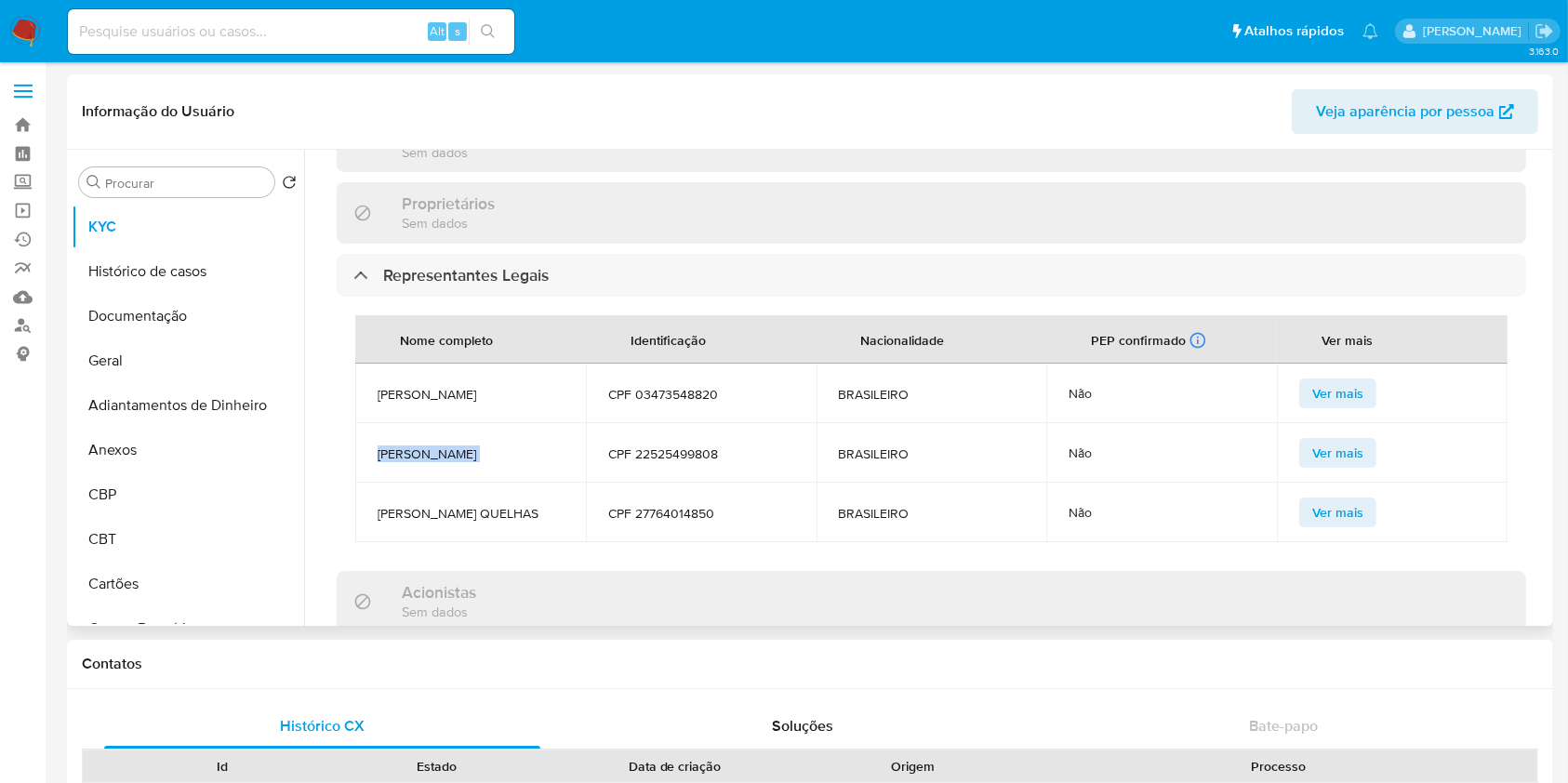
copy span "[PERSON_NAME]"
click at [498, 402] on span "[PERSON_NAME]" at bounding box center [471, 394] width 186 height 17
copy span "[PERSON_NAME]"
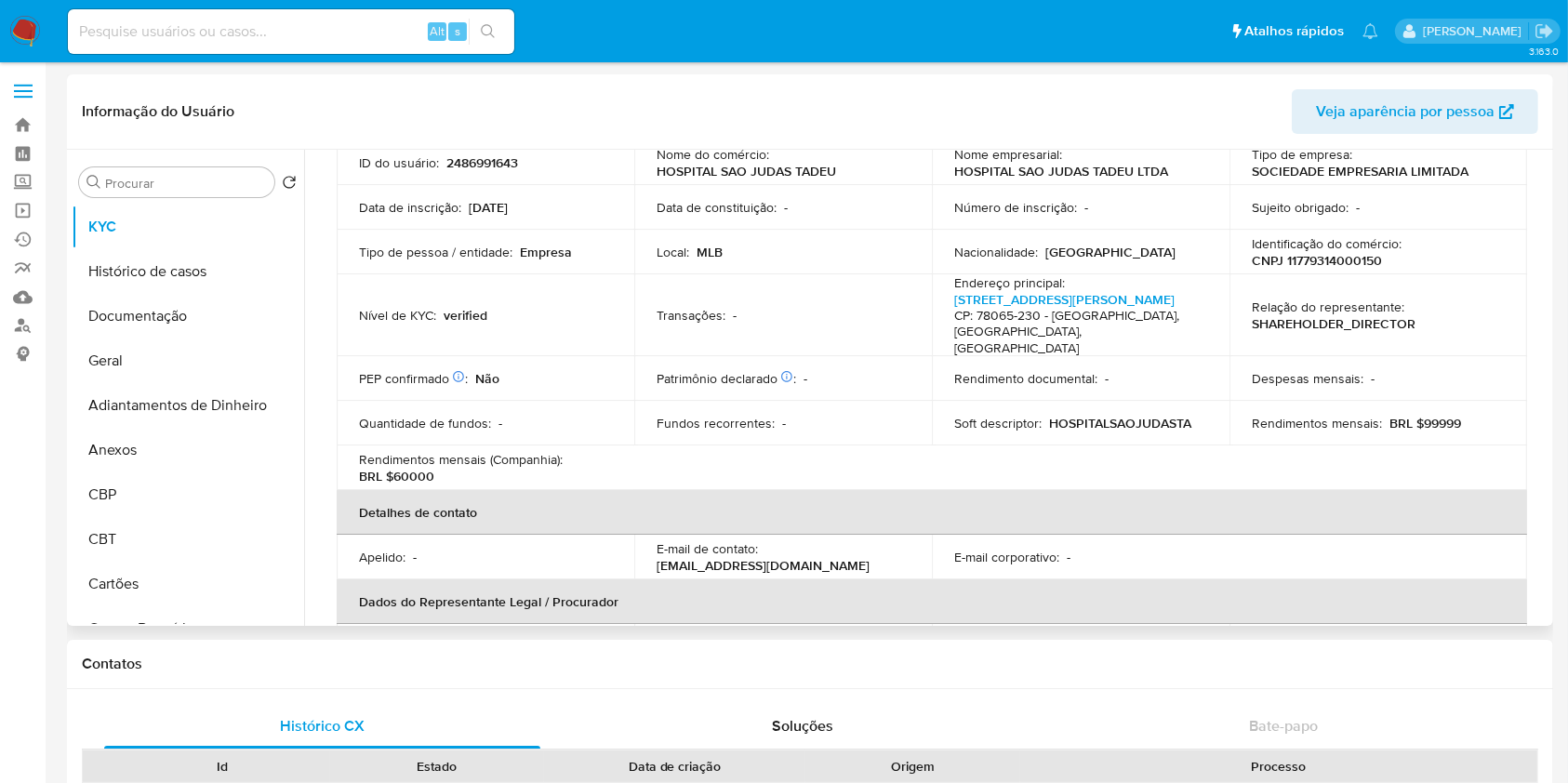
scroll to position [105, 0]
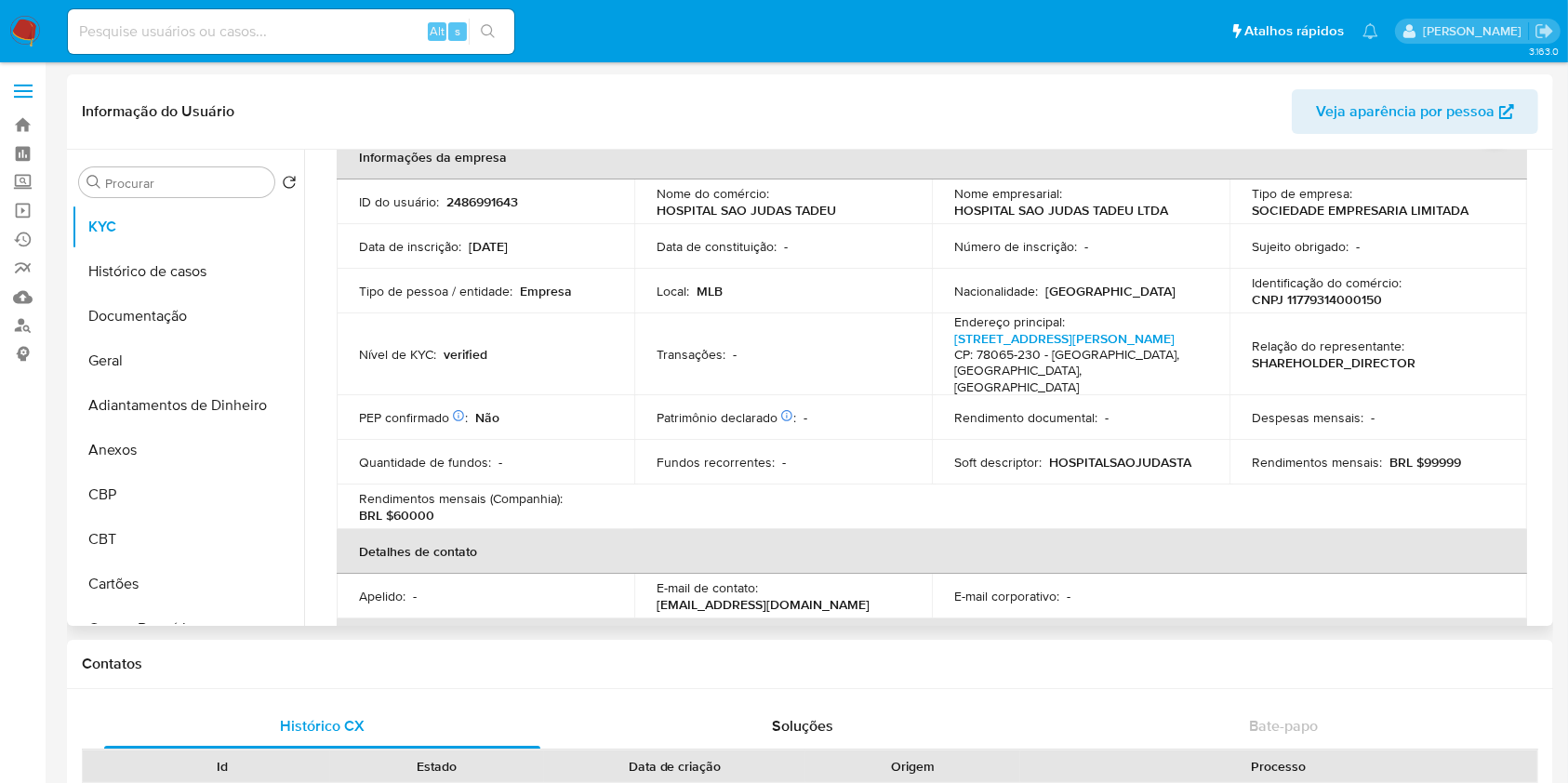
click at [1331, 303] on p "CNPJ 11779314000150" at bounding box center [1317, 299] width 130 height 17
copy p "11779314000150"
click at [1332, 299] on p "CNPJ 11779314000150" at bounding box center [1317, 299] width 130 height 17
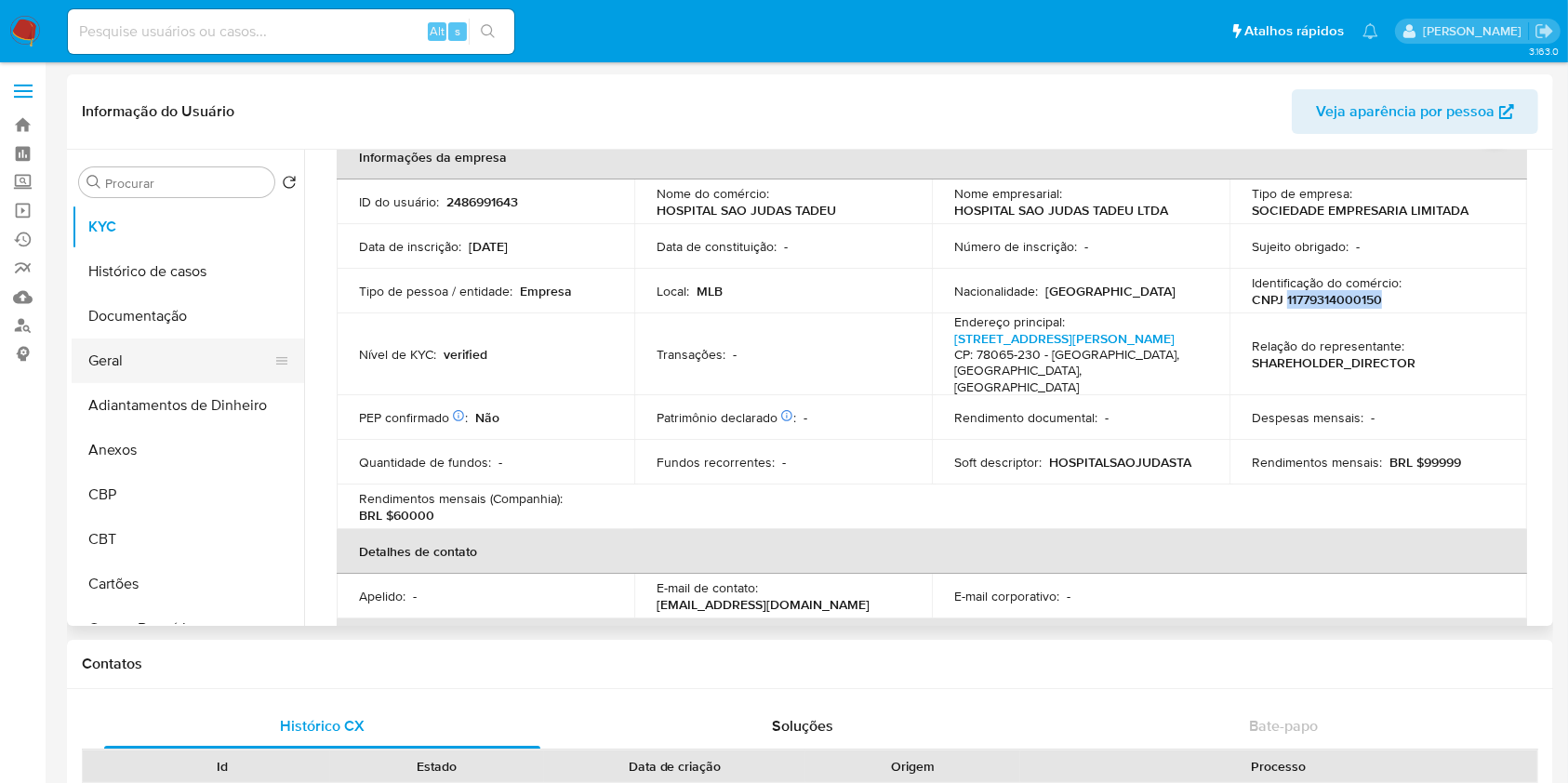
click at [171, 350] on button "Geral" at bounding box center [181, 360] width 217 height 44
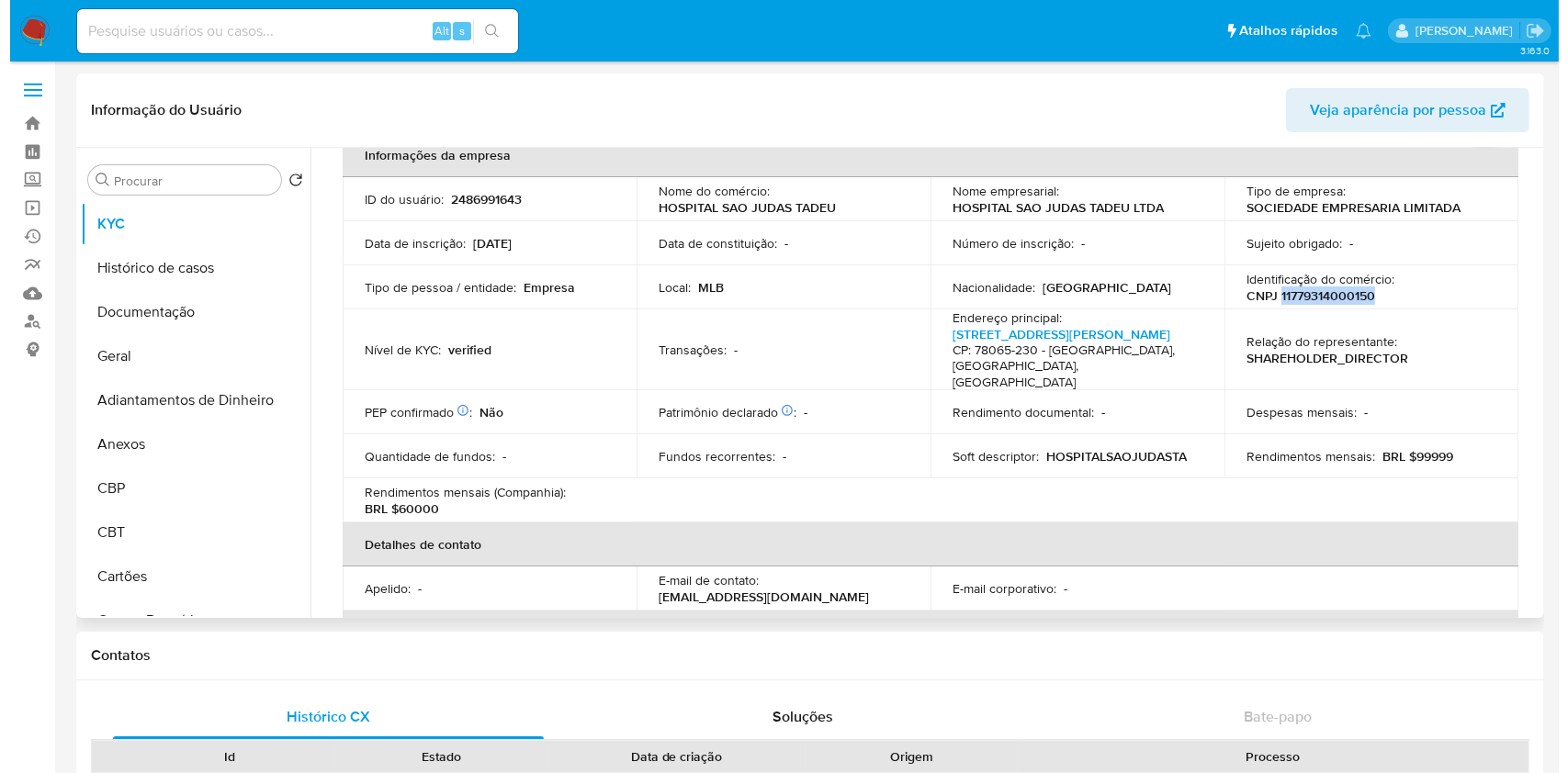
scroll to position [0, 0]
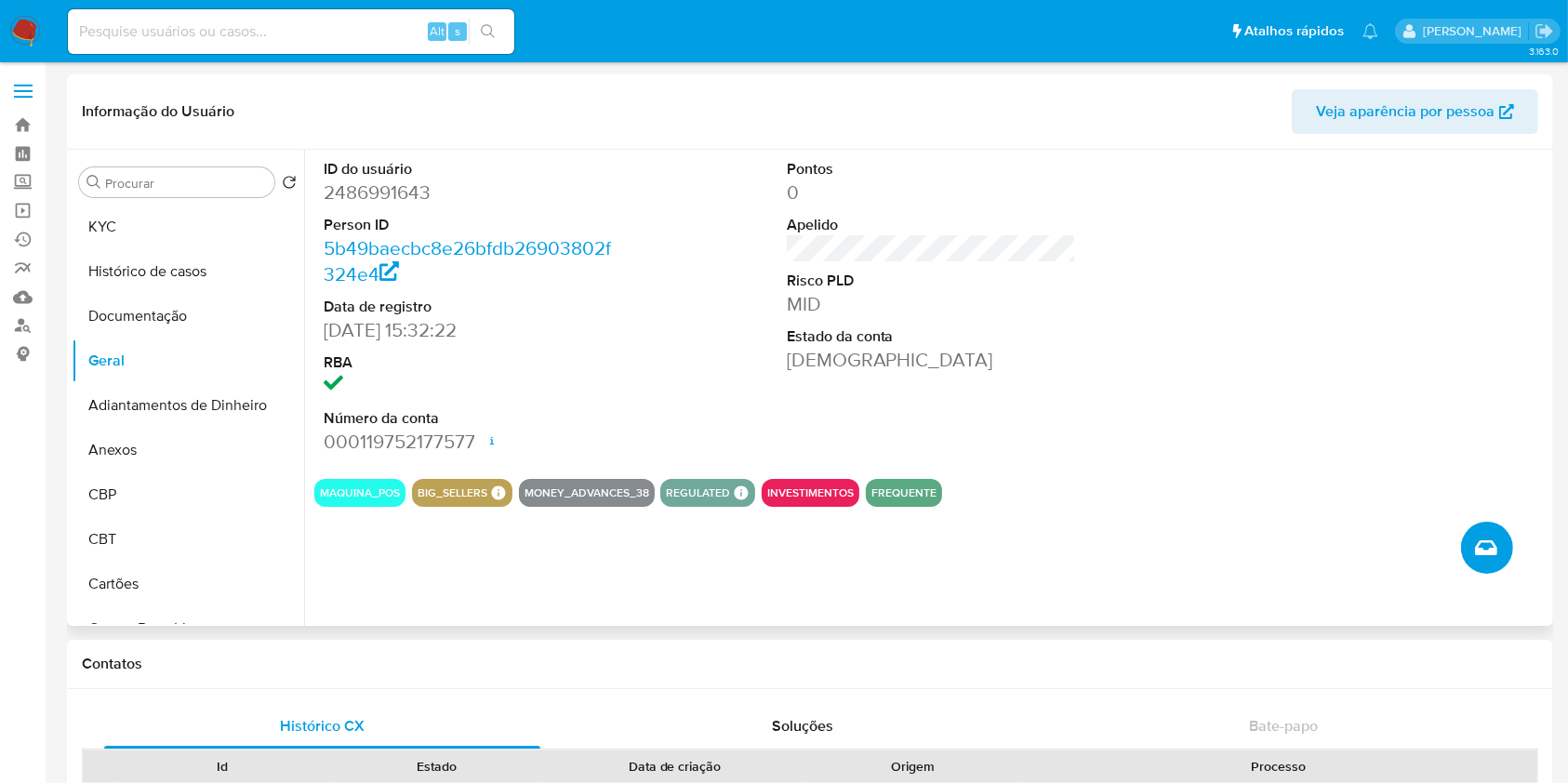
click at [1477, 555] on icon "Criar caso manual" at bounding box center [1486, 548] width 23 height 23
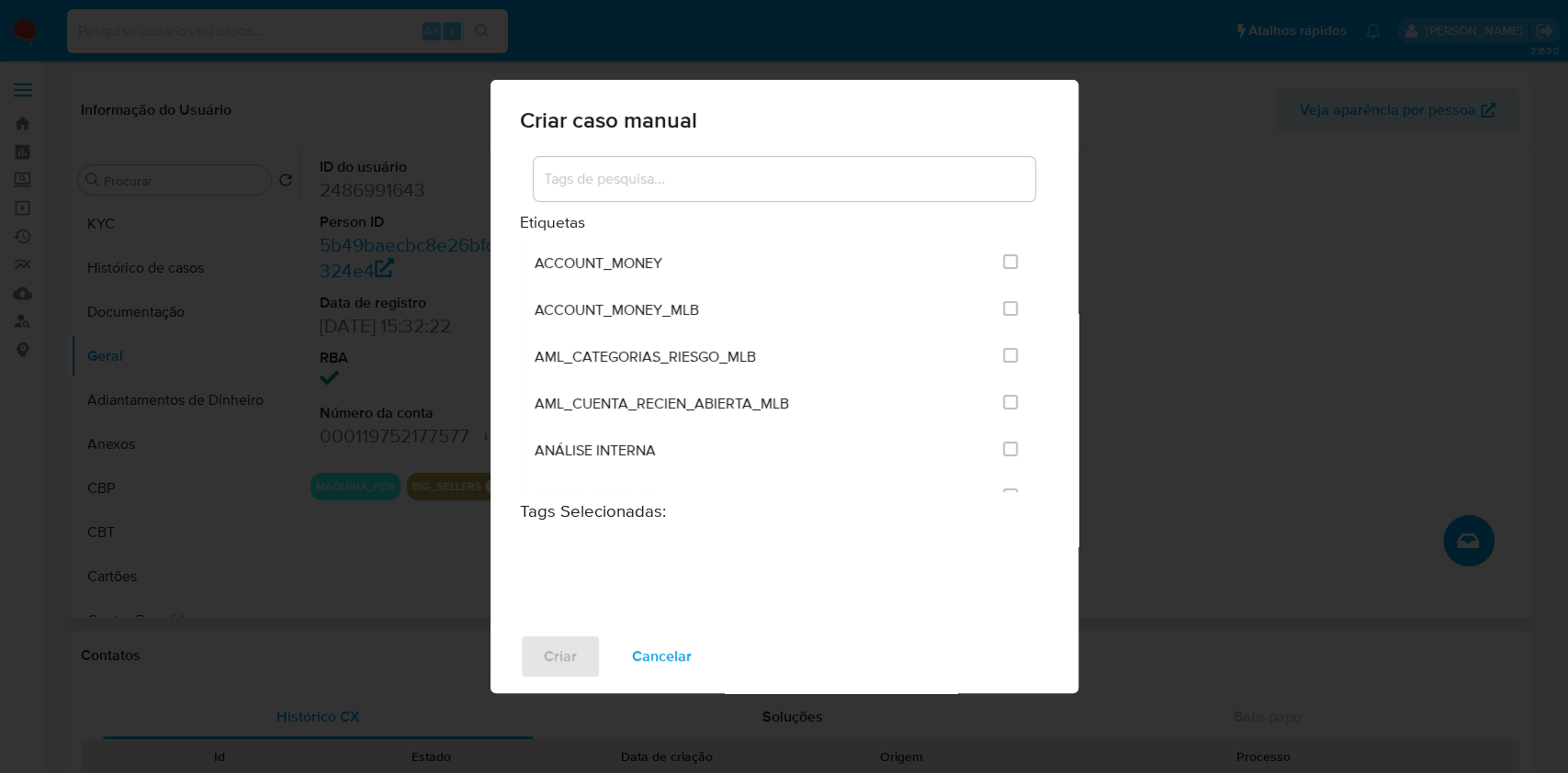
click at [770, 187] on input at bounding box center [784, 178] width 501 height 23
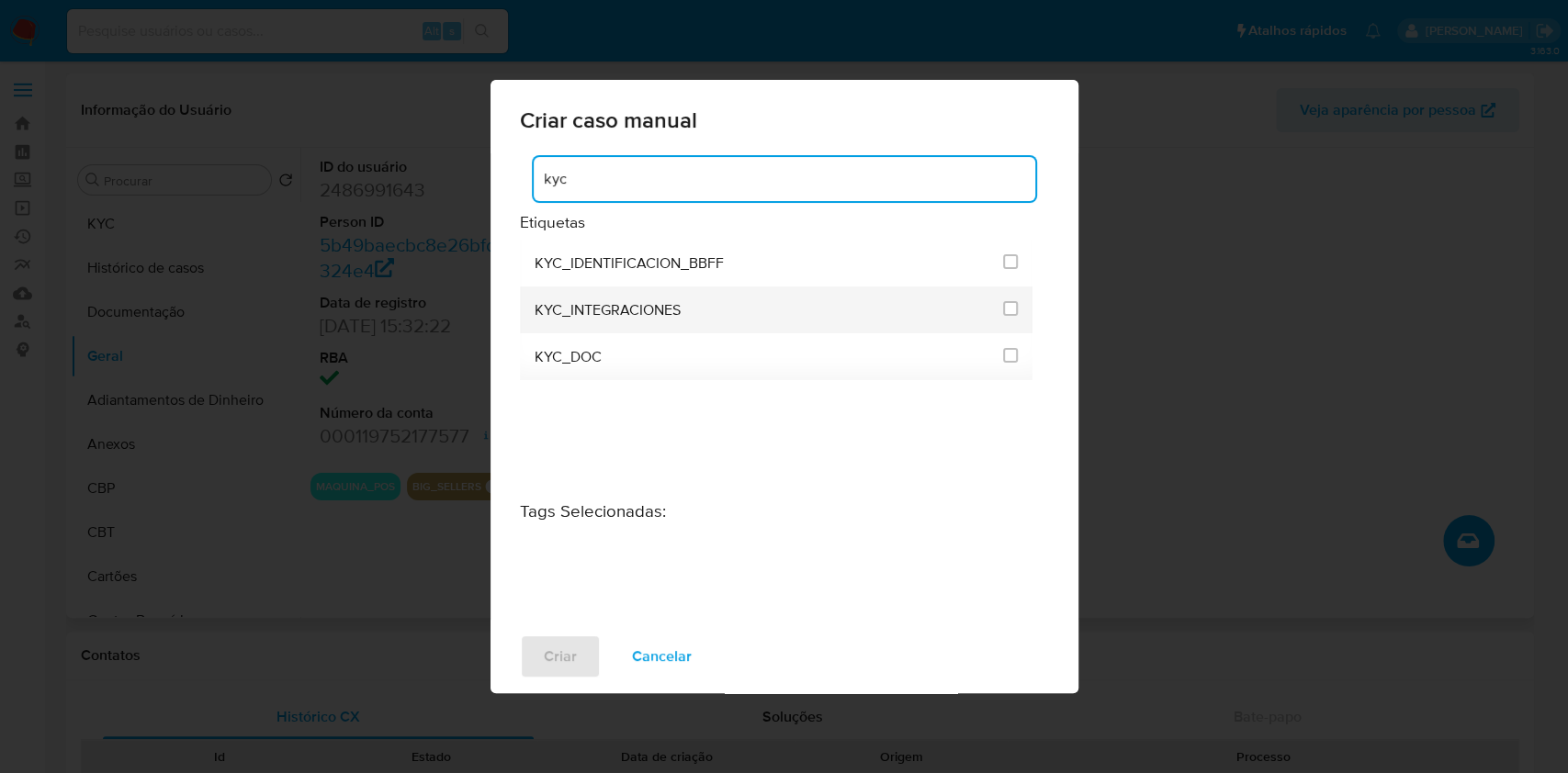
type input "kyc"
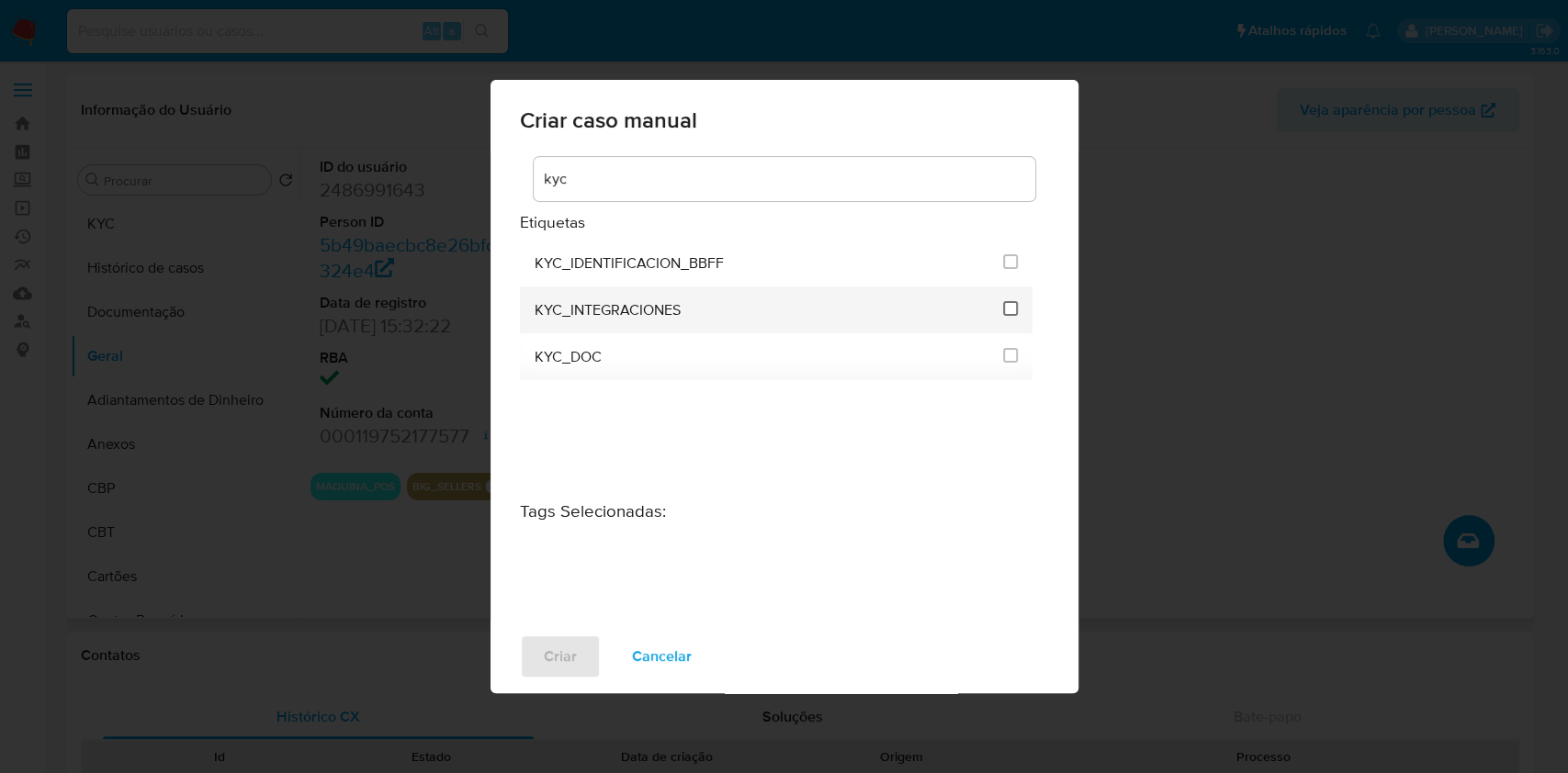
drag, startPoint x: 1012, startPoint y: 318, endPoint x: 1009, endPoint y: 309, distance: 9.5
click at [1010, 315] on div at bounding box center [1010, 308] width 15 height 19
click at [1009, 309] on input "2093" at bounding box center [1010, 308] width 15 height 15
checkbox input "true"
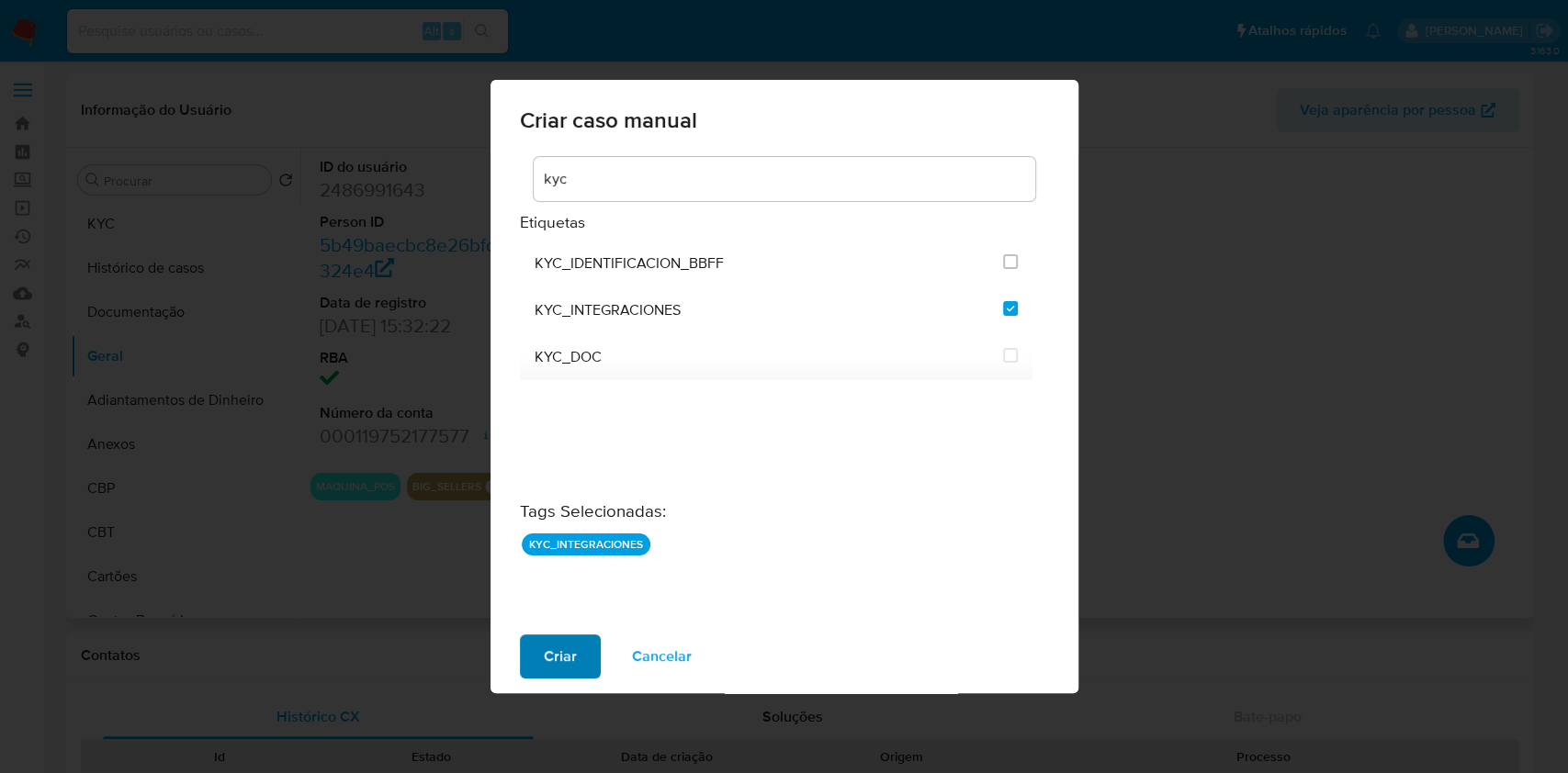
click at [563, 658] on span "Criar" at bounding box center [561, 656] width 33 height 40
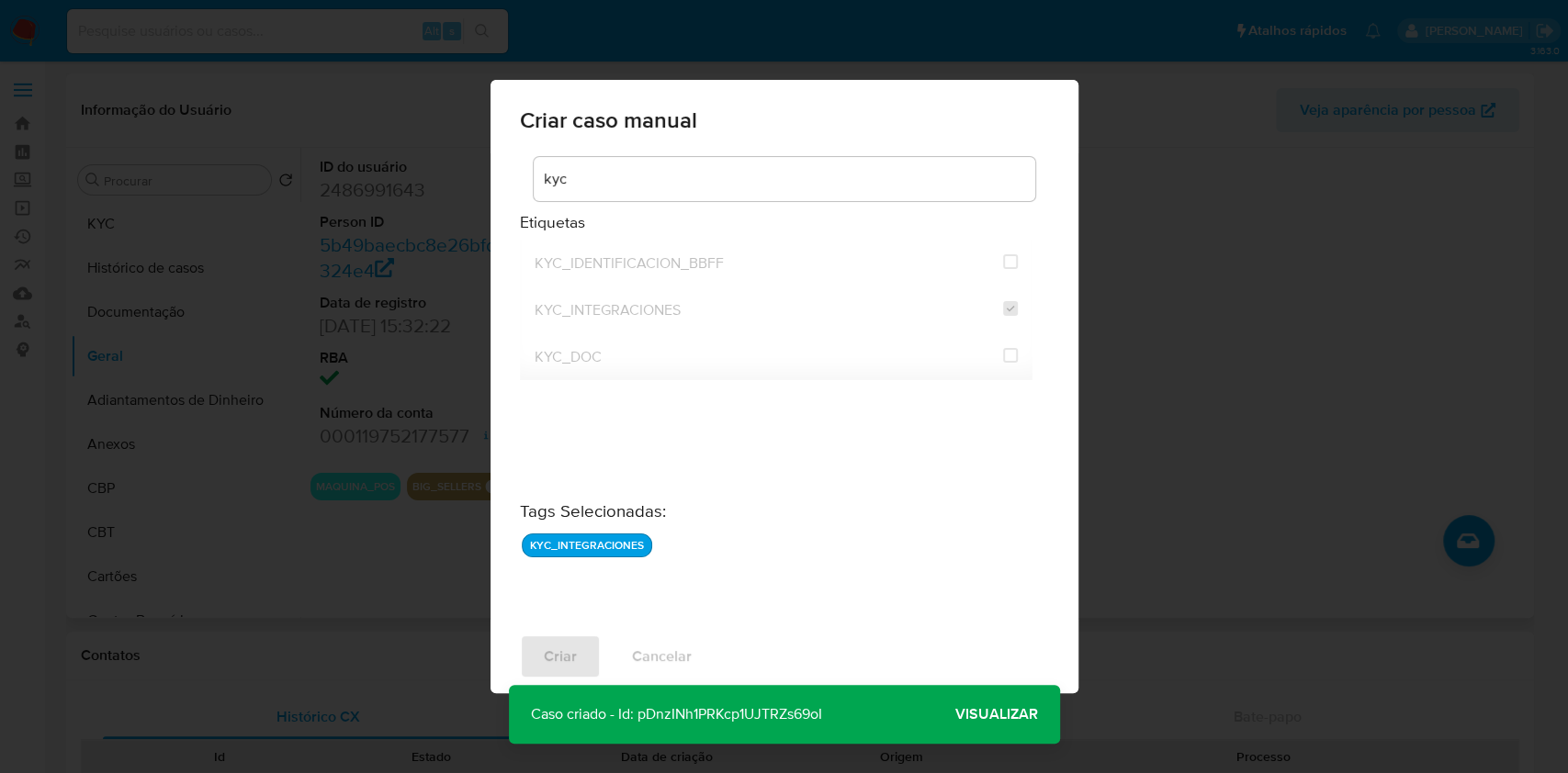
click at [1021, 715] on span "Visualizar" at bounding box center [997, 715] width 83 height 0
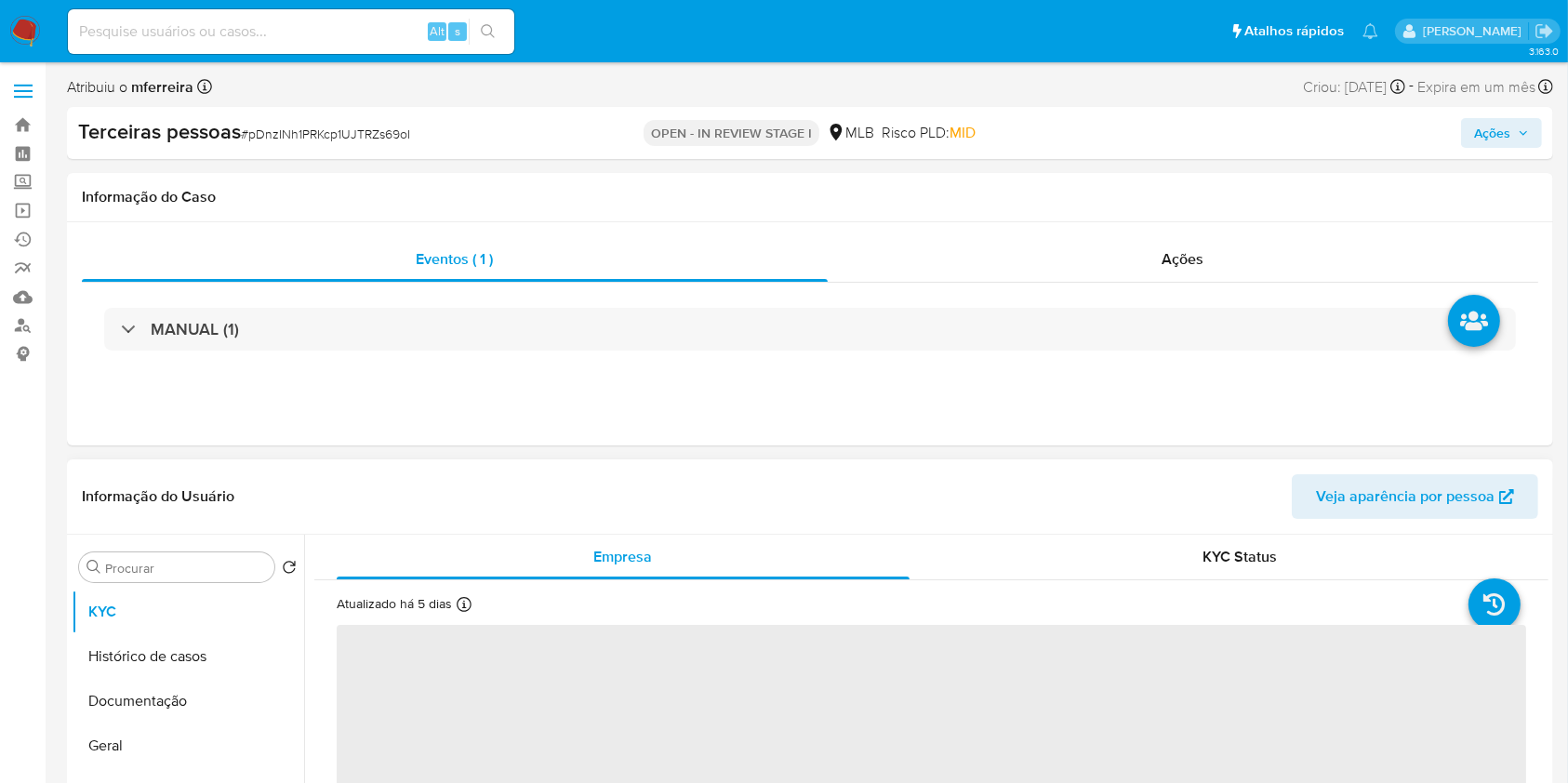
select select "10"
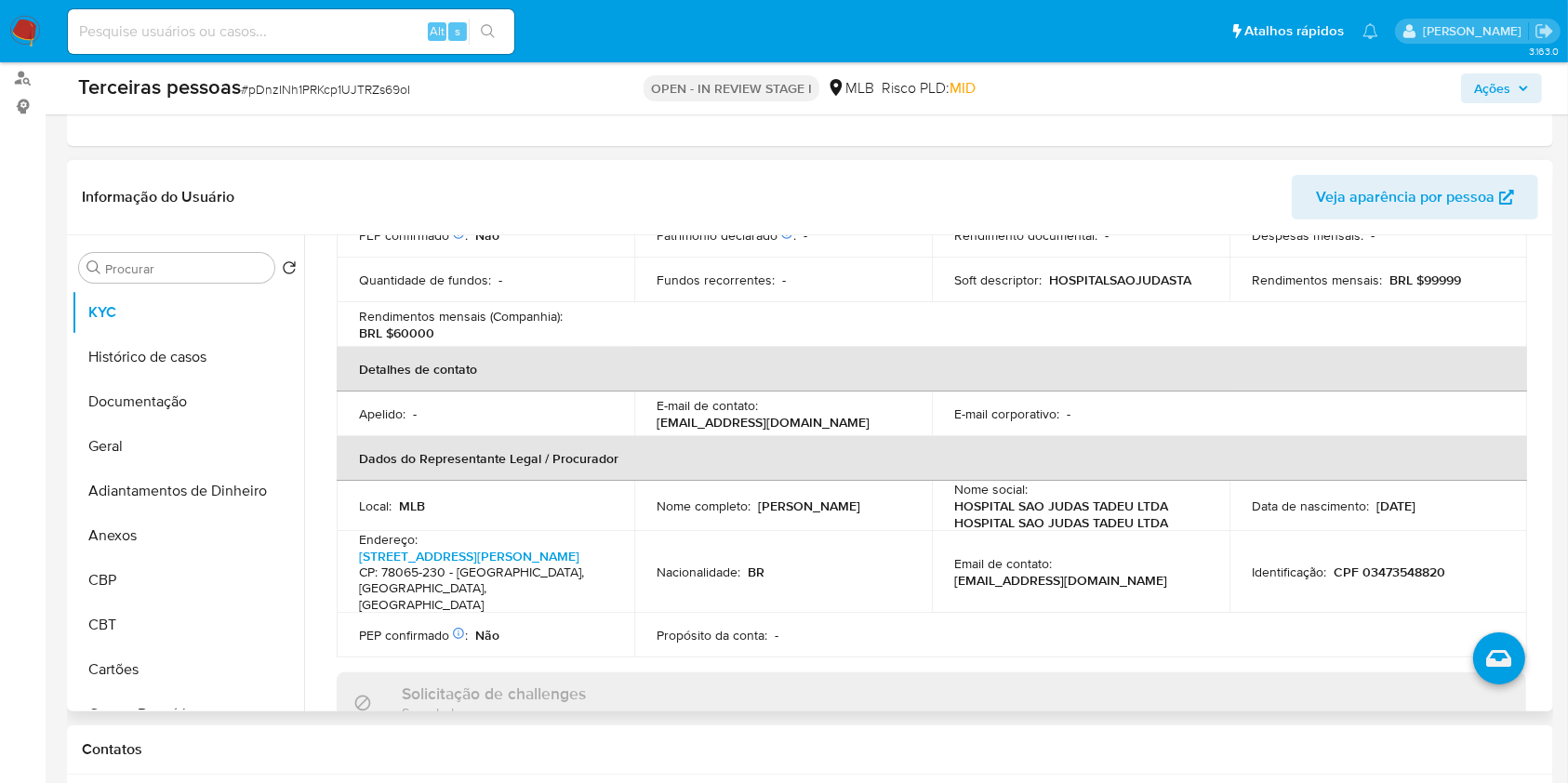
scroll to position [744, 0]
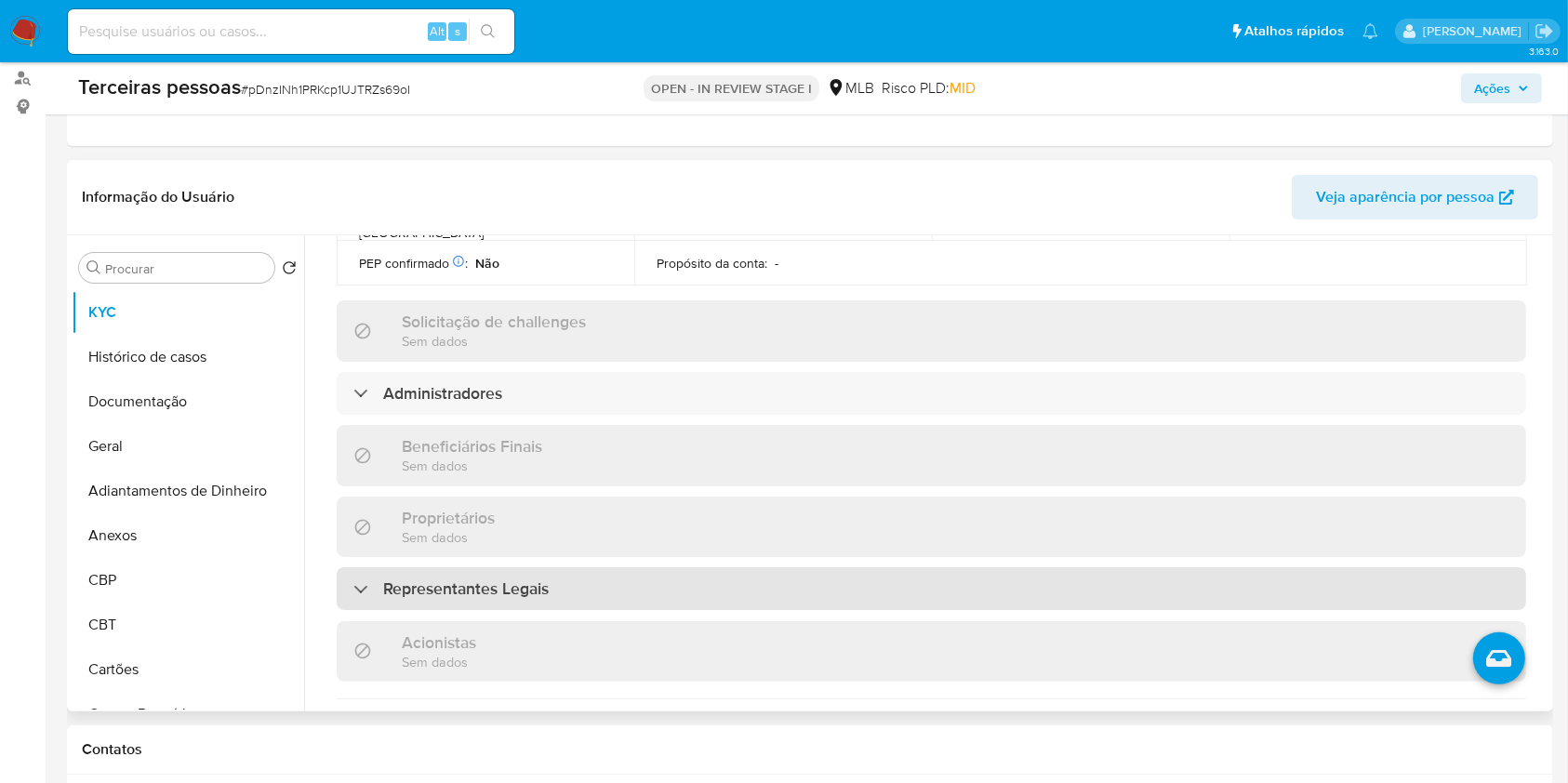
click at [466, 583] on h3 "Representantes Legais" at bounding box center [466, 588] width 166 height 21
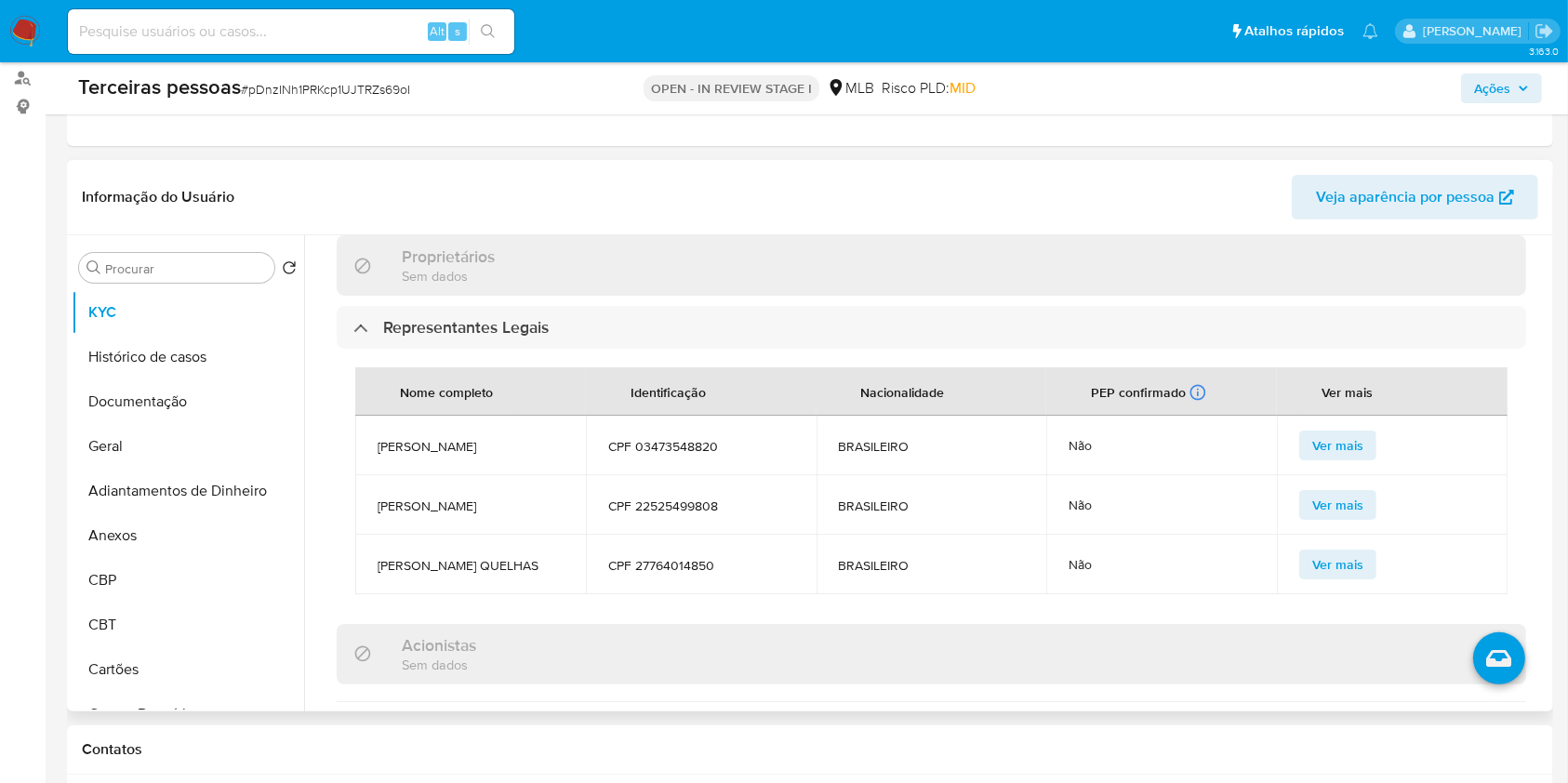
scroll to position [1117, 0]
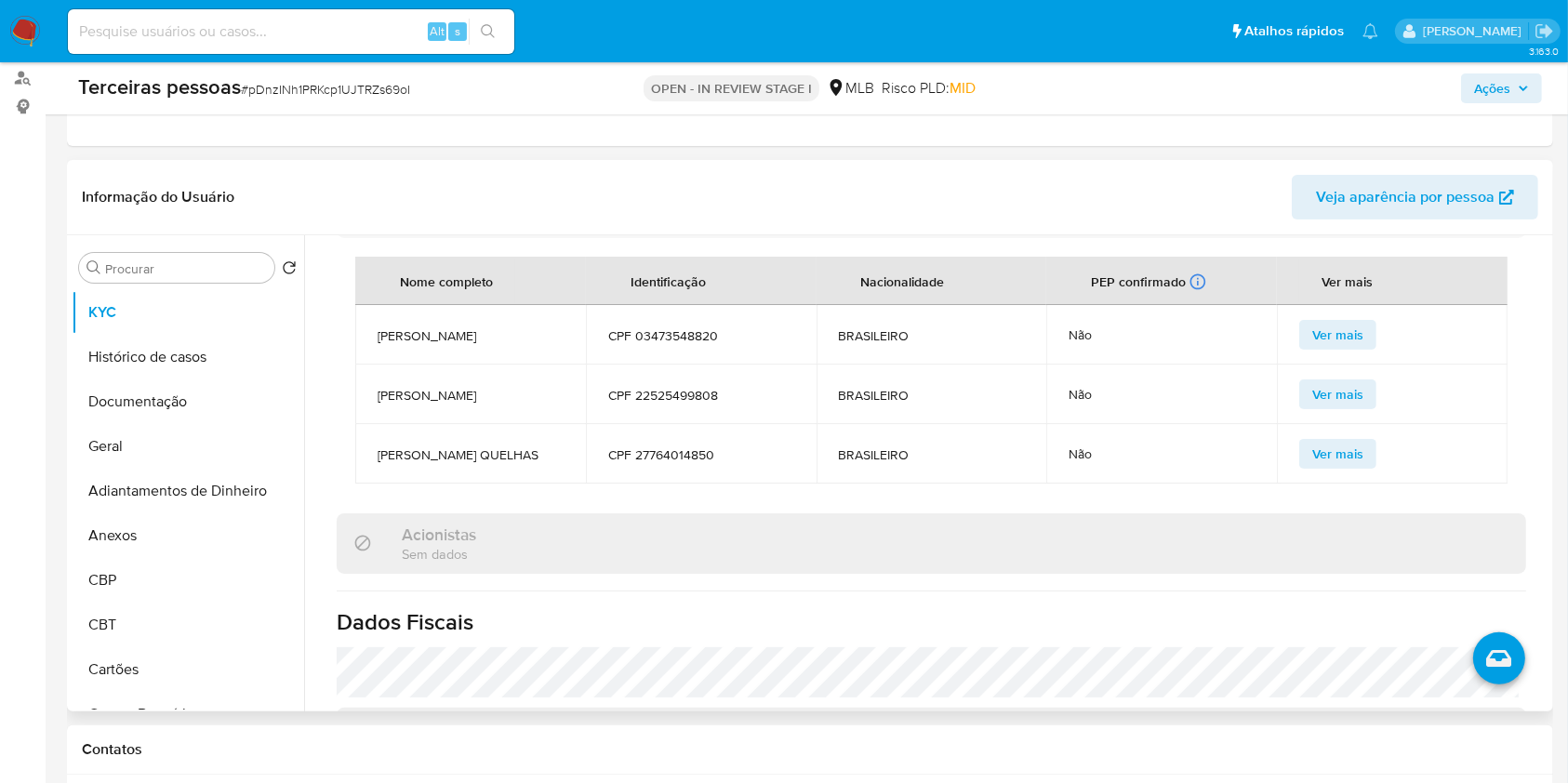
click at [654, 346] on td "CPF 03473548820" at bounding box center [702, 335] width 231 height 59
click at [654, 345] on span "CPF 03473548820" at bounding box center [701, 336] width 186 height 17
click at [661, 340] on span "CPF 03473548820" at bounding box center [701, 336] width 186 height 17
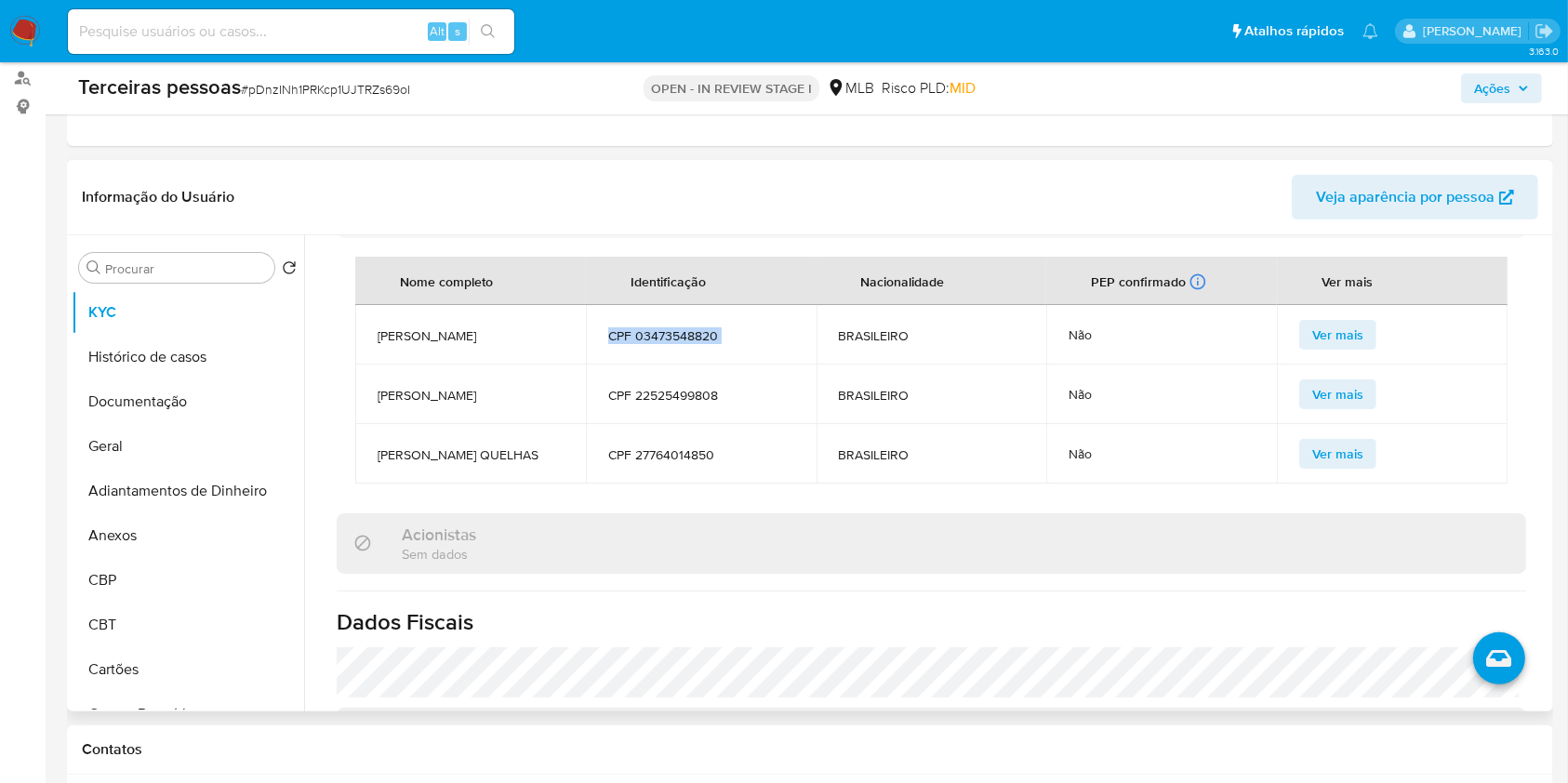
click at [685, 327] on td "CPF 03473548820" at bounding box center [702, 335] width 231 height 59
click at [690, 333] on span "CPF 03473548820" at bounding box center [701, 336] width 186 height 17
click at [696, 339] on span "CPF 03473548820" at bounding box center [701, 336] width 186 height 17
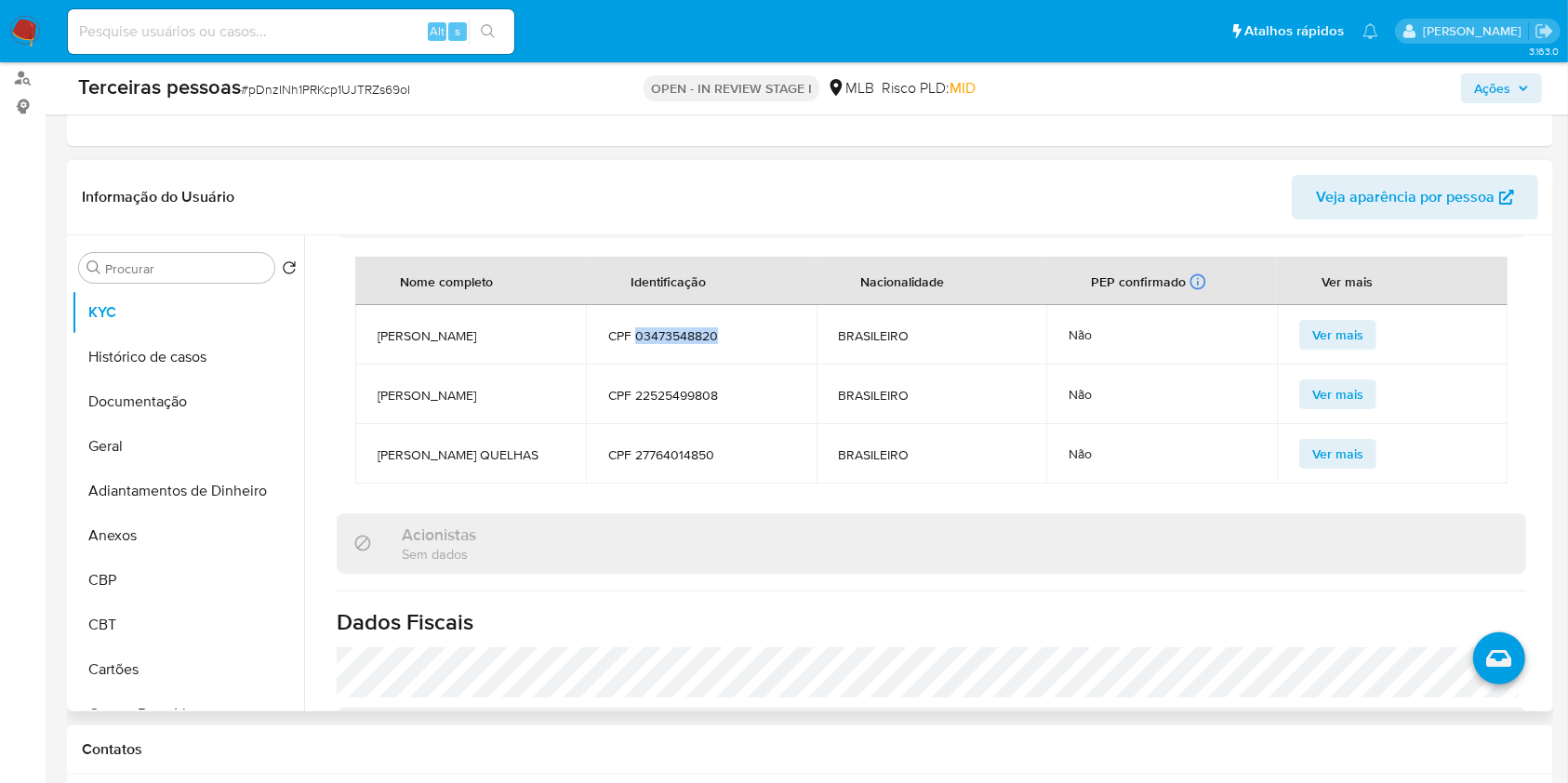
click at [696, 339] on span "CPF 03473548820" at bounding box center [701, 336] width 186 height 17
click at [416, 339] on span "[PERSON_NAME]" at bounding box center [471, 336] width 186 height 17
copy span "[PERSON_NAME]"
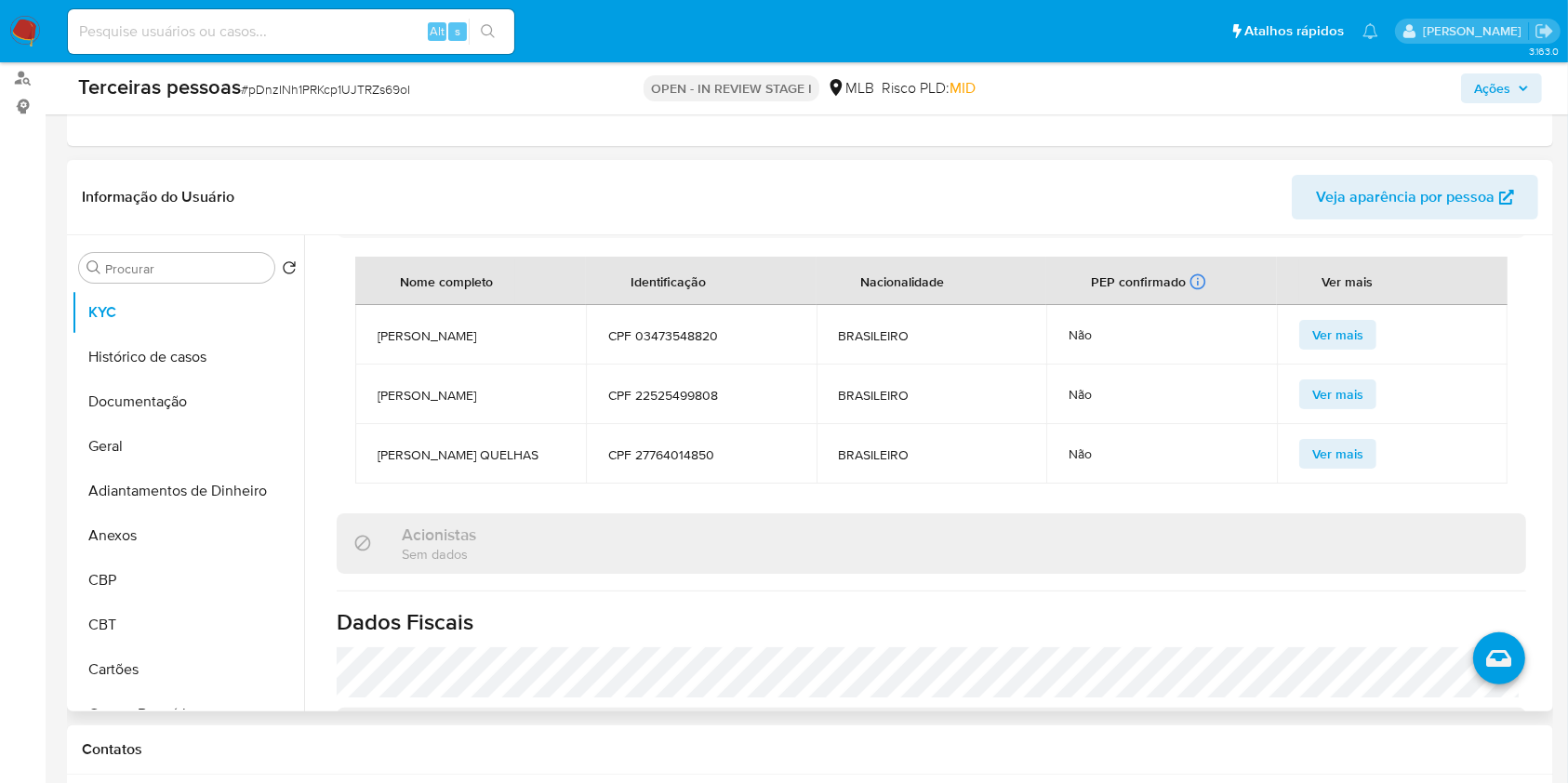
click at [648, 404] on span "CPF 22525499808" at bounding box center [701, 395] width 186 height 17
copy span "22525499808"
click at [671, 479] on td "CPF 27764014850" at bounding box center [702, 454] width 231 height 59
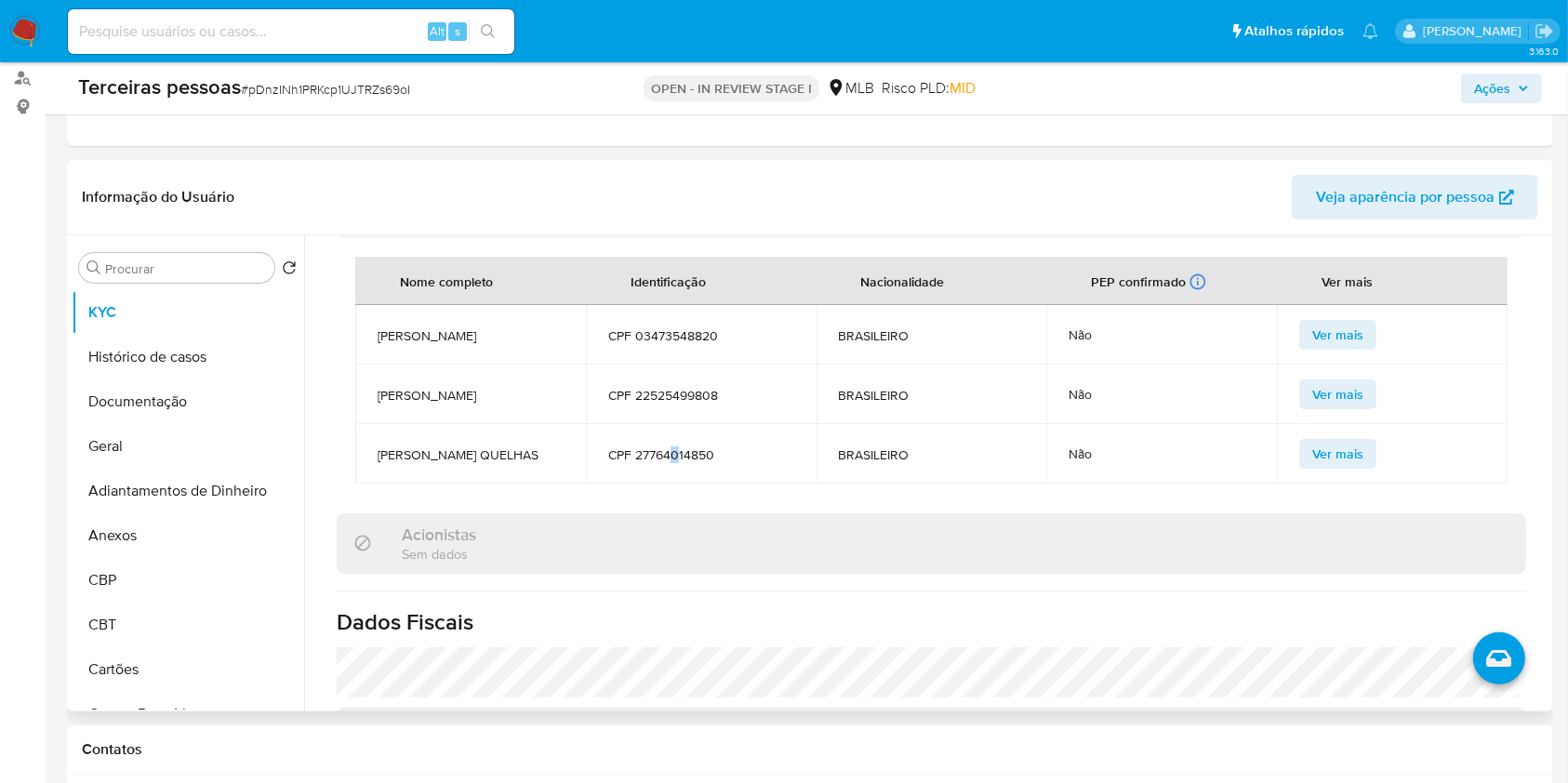
click at [671, 477] on td "CPF 27764014850" at bounding box center [702, 454] width 231 height 59
click at [661, 455] on span "CPF 27764014850" at bounding box center [701, 454] width 186 height 17
click at [661, 454] on span "CPF 27764014850" at bounding box center [701, 454] width 186 height 17
copy span "27764014850"
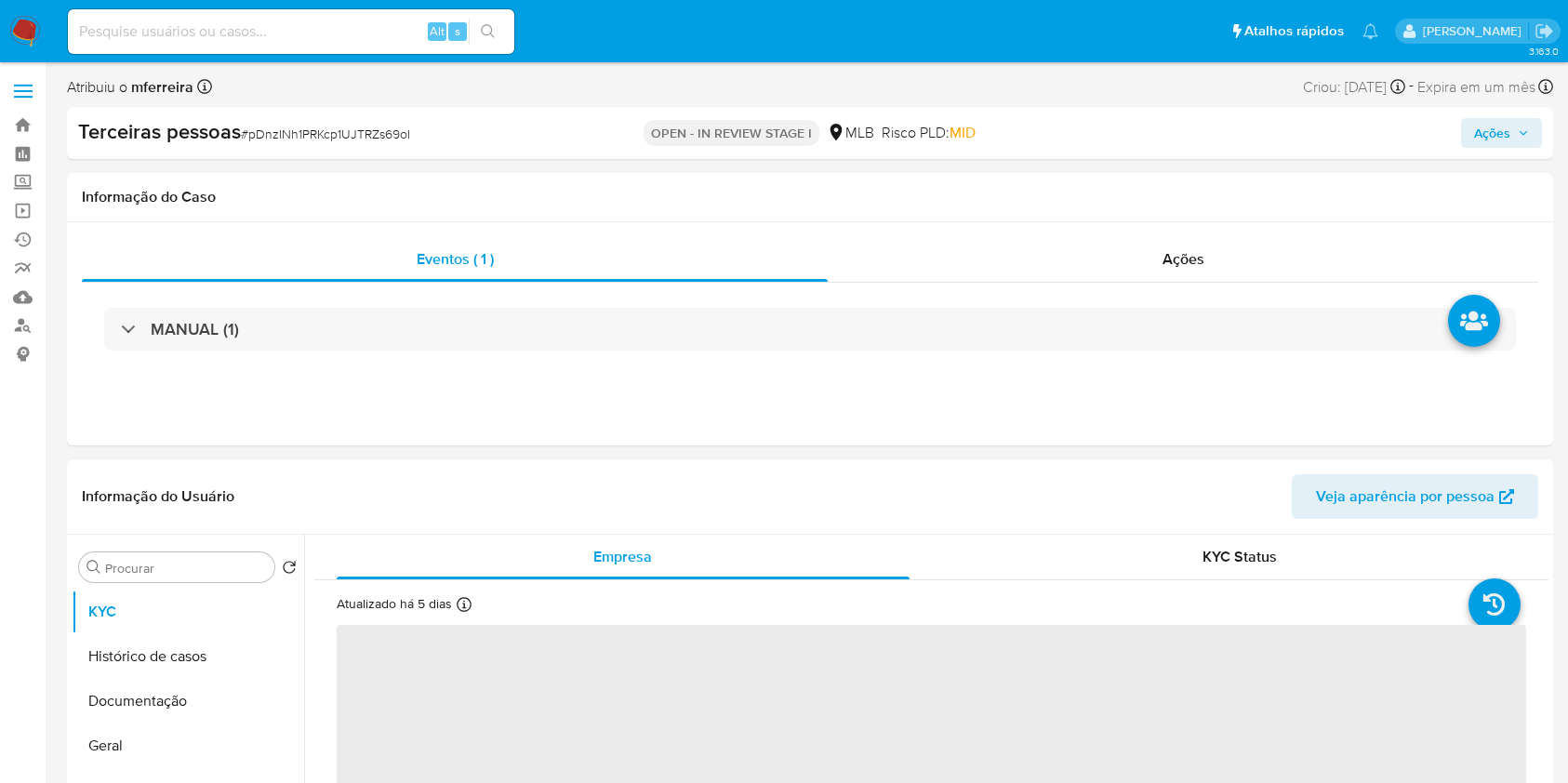
select select "10"
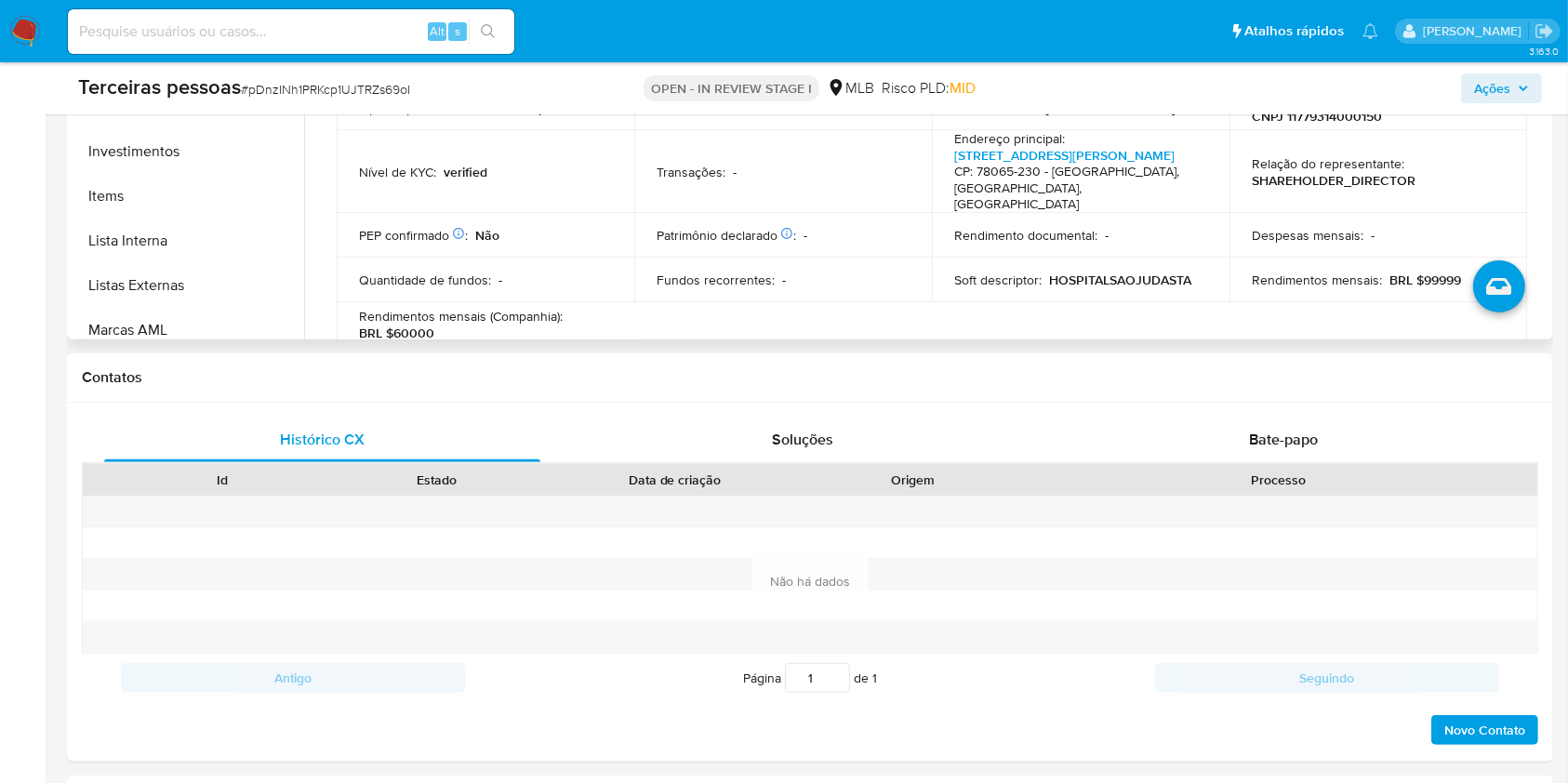
scroll to position [1054, 0]
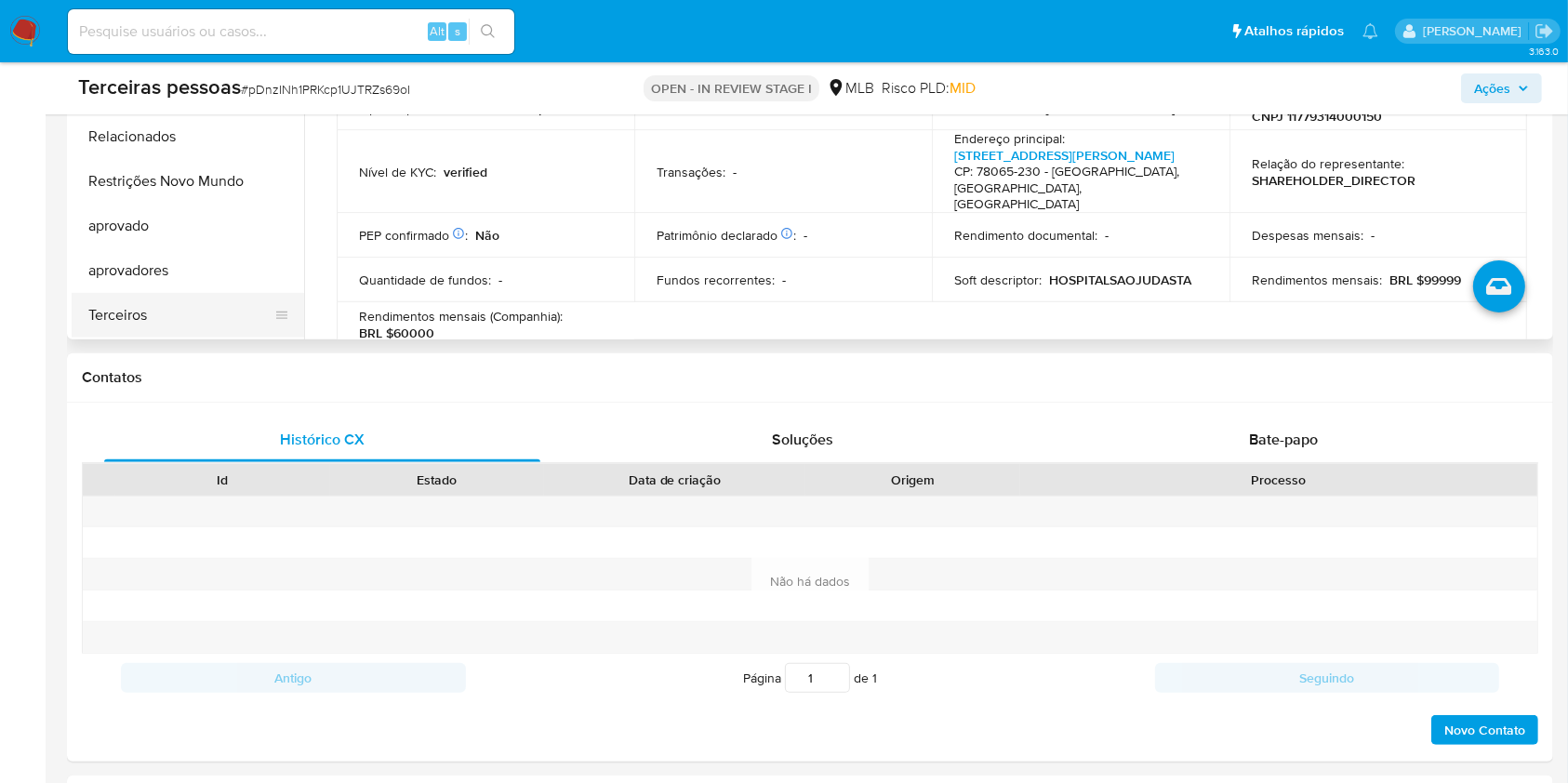
click at [198, 289] on button "aprovadores" at bounding box center [189, 271] width 233 height 44
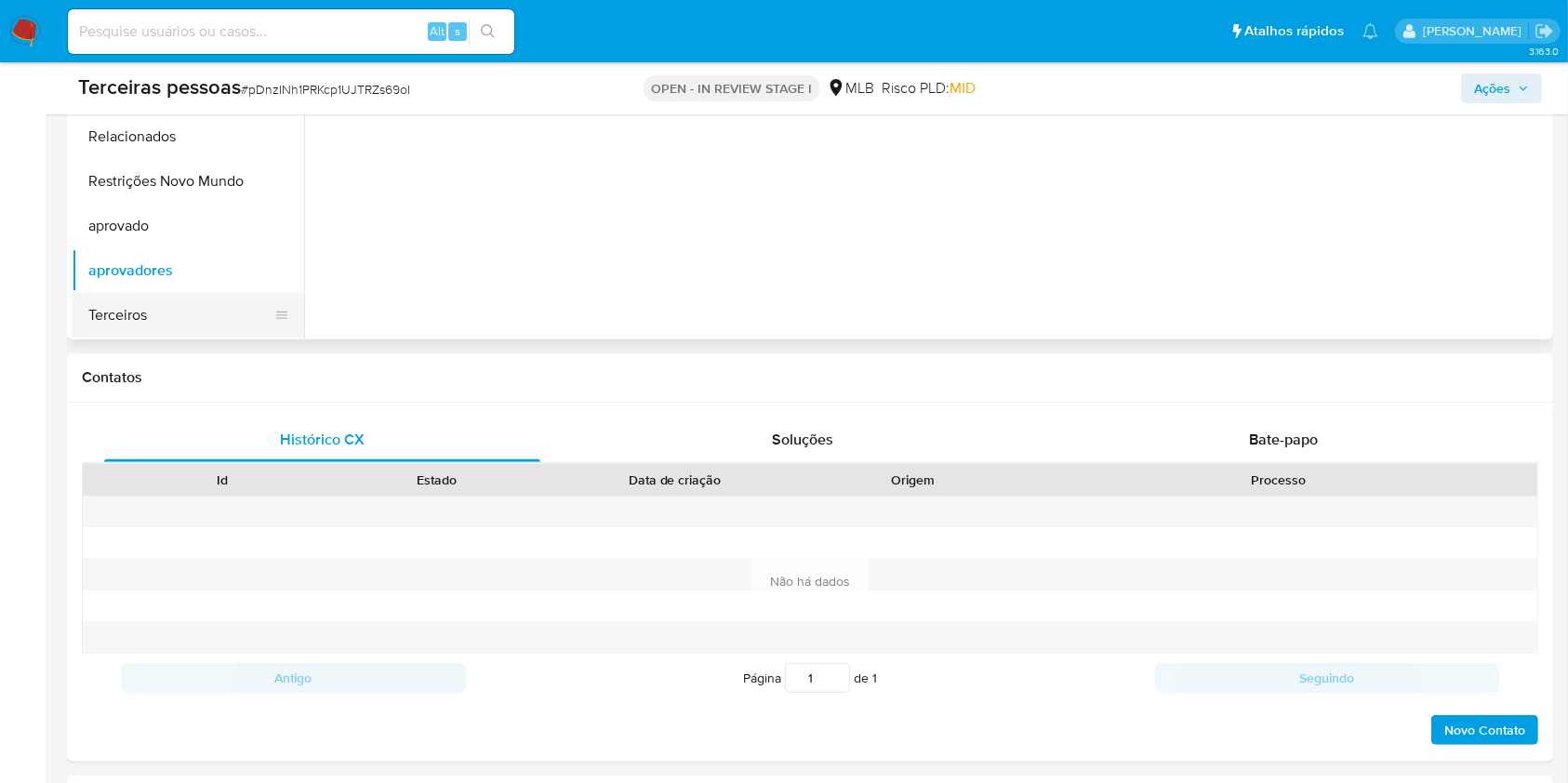
click at [208, 299] on button "Terceiros" at bounding box center [181, 315] width 217 height 44
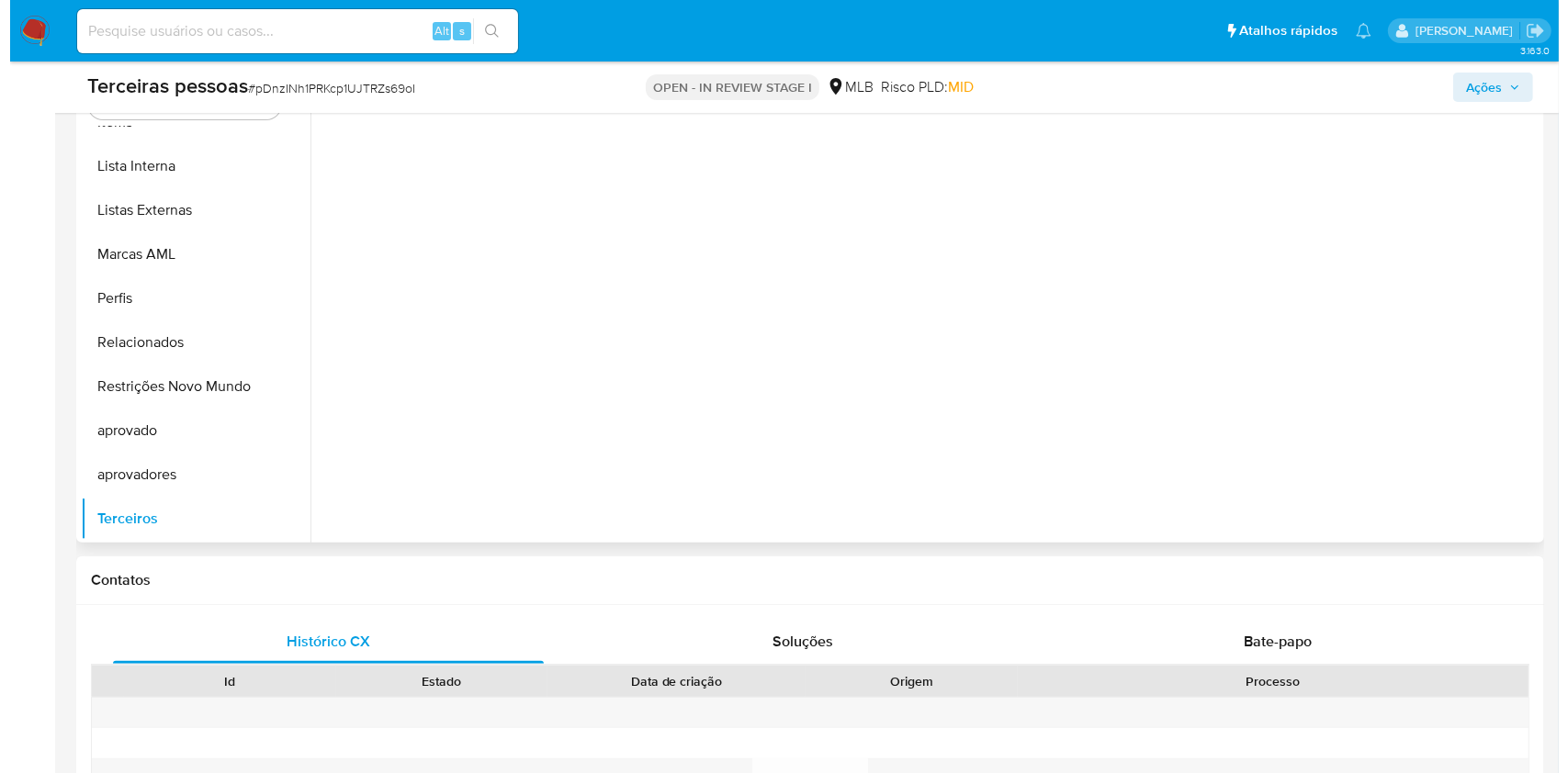
scroll to position [367, 0]
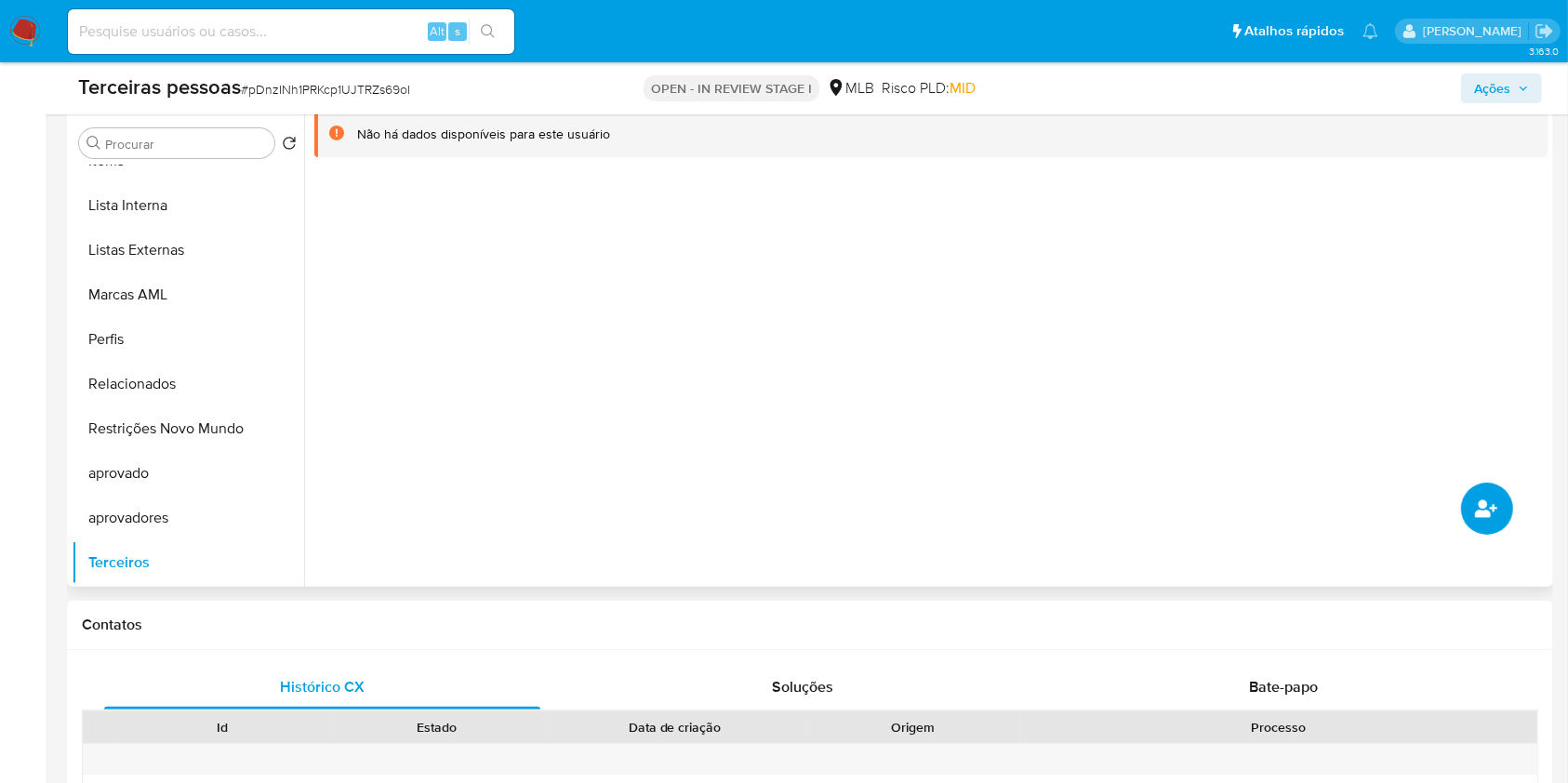
click at [1479, 486] on button "common.add_complementary_information" at bounding box center [1487, 509] width 52 height 52
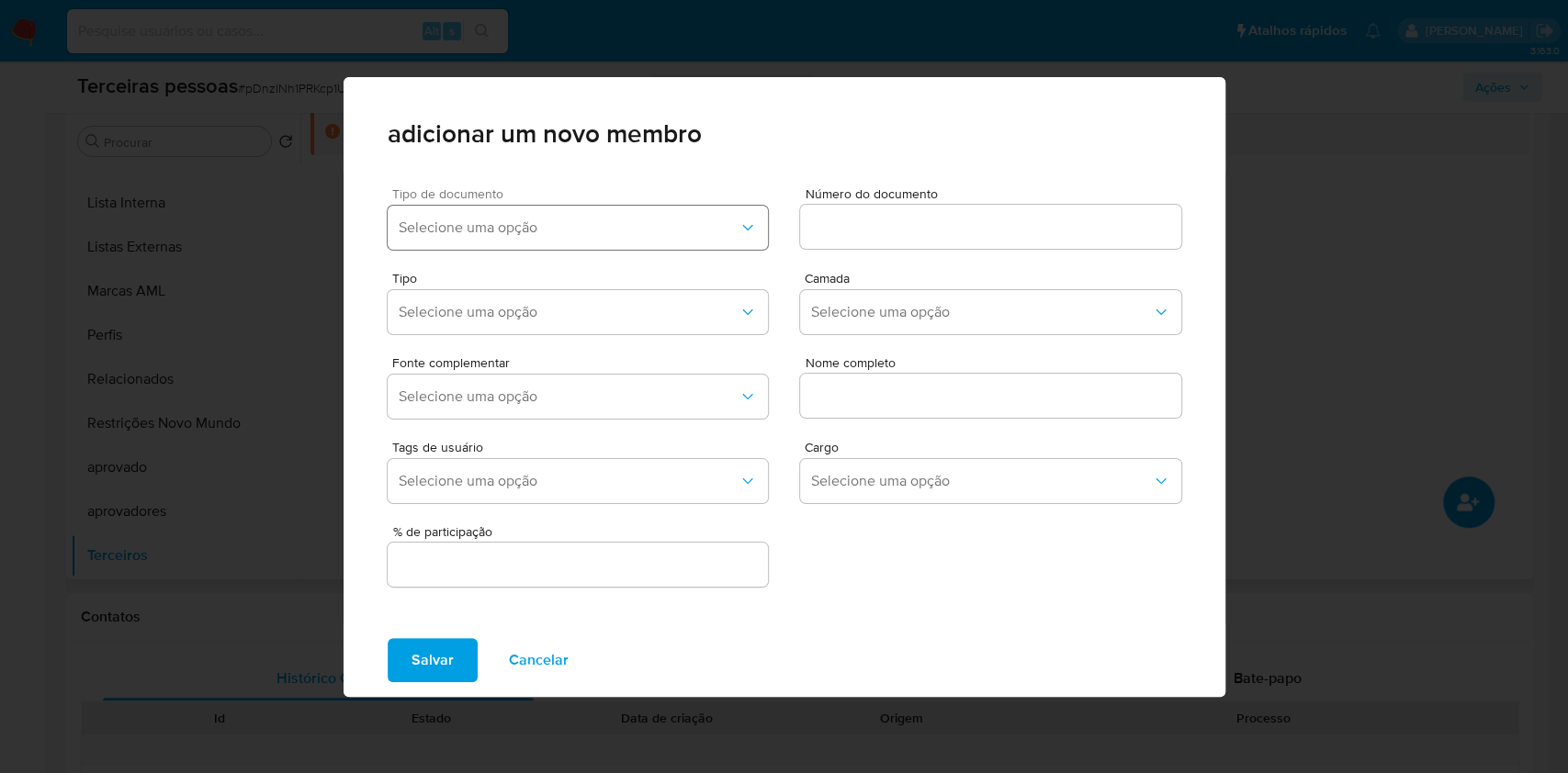
click at [597, 207] on button "Selecione uma opção" at bounding box center [578, 227] width 381 height 44
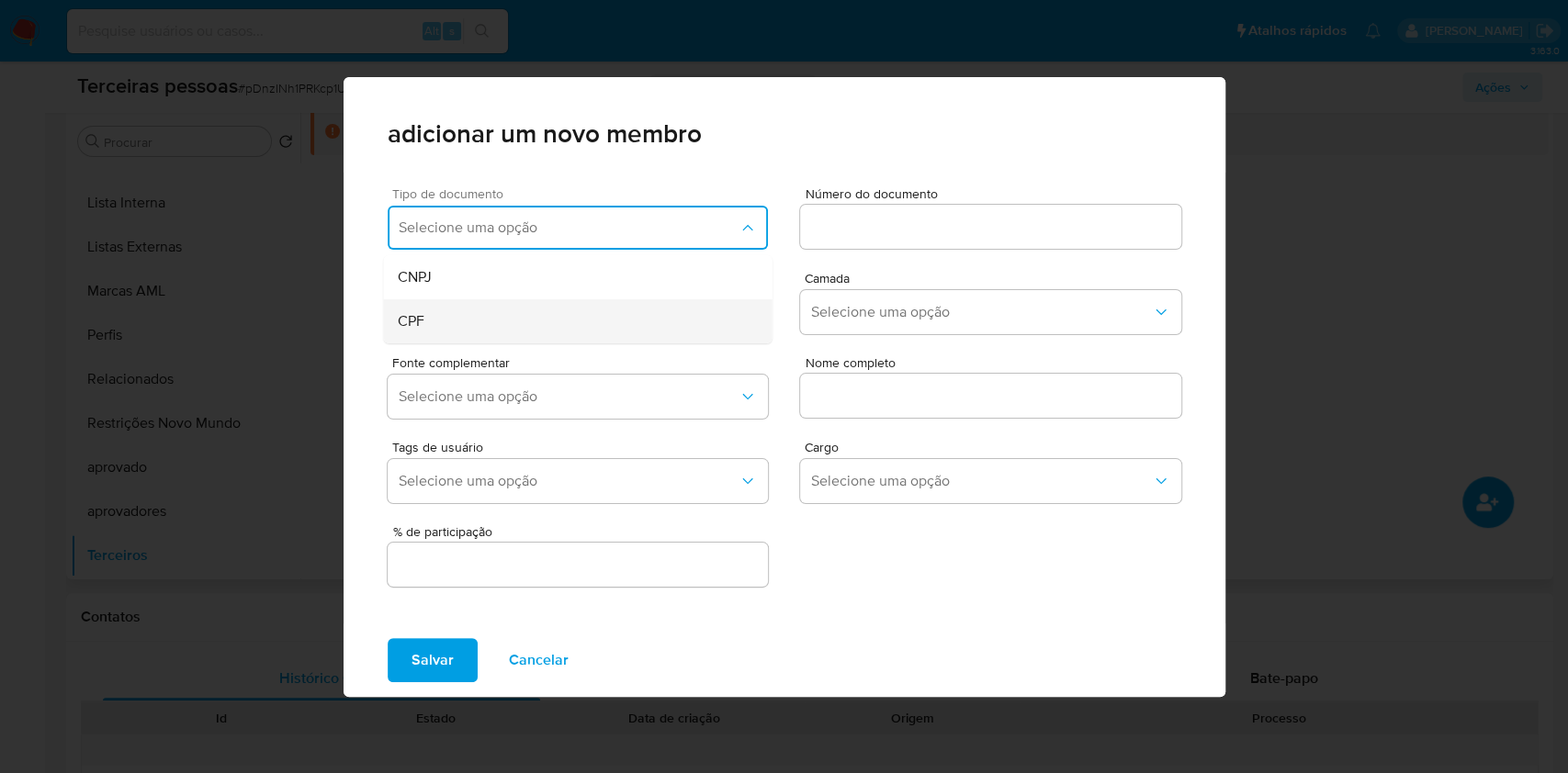
click at [470, 309] on div "CPF" at bounding box center [541, 321] width 288 height 44
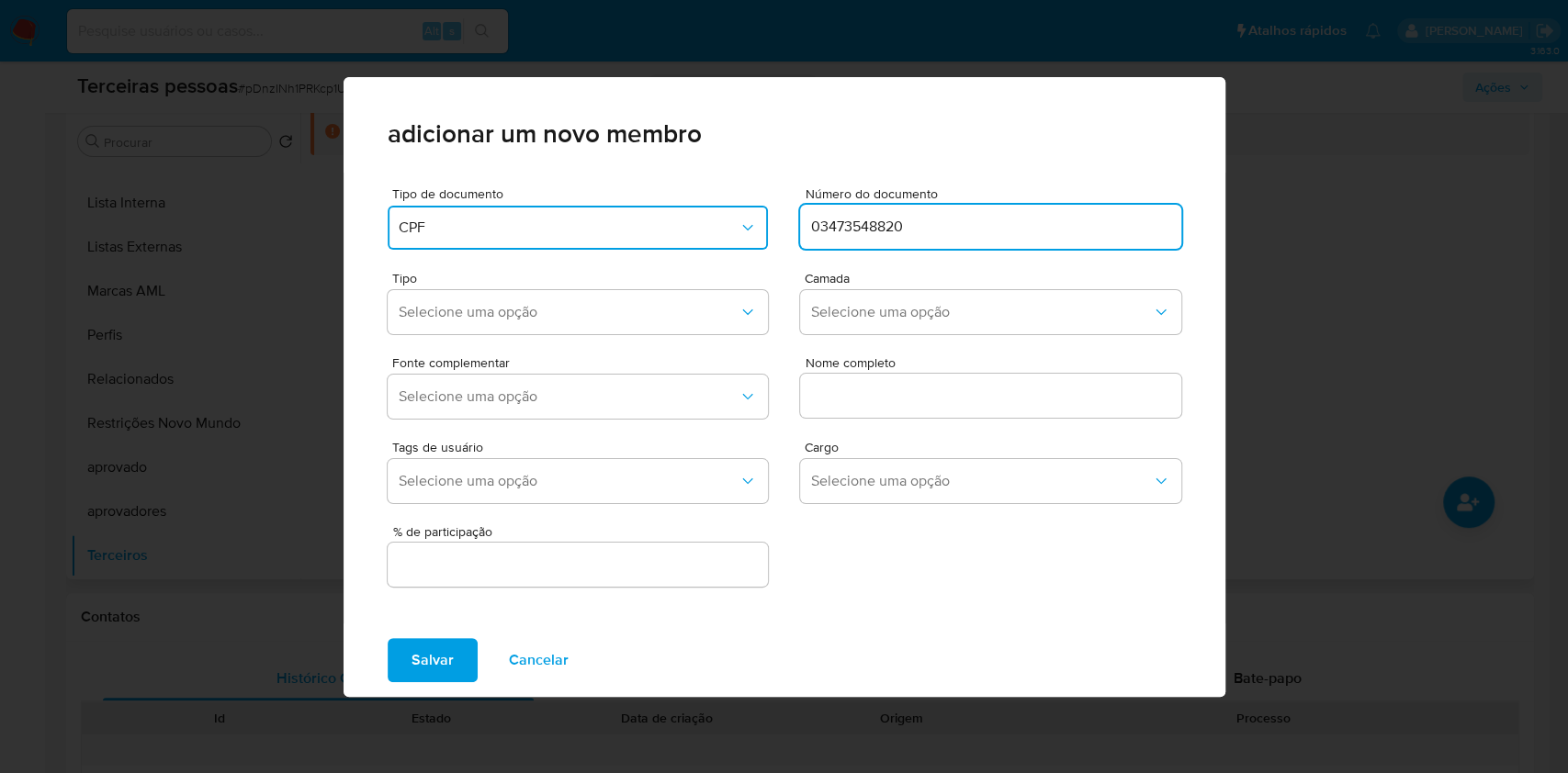
type input "03473548820"
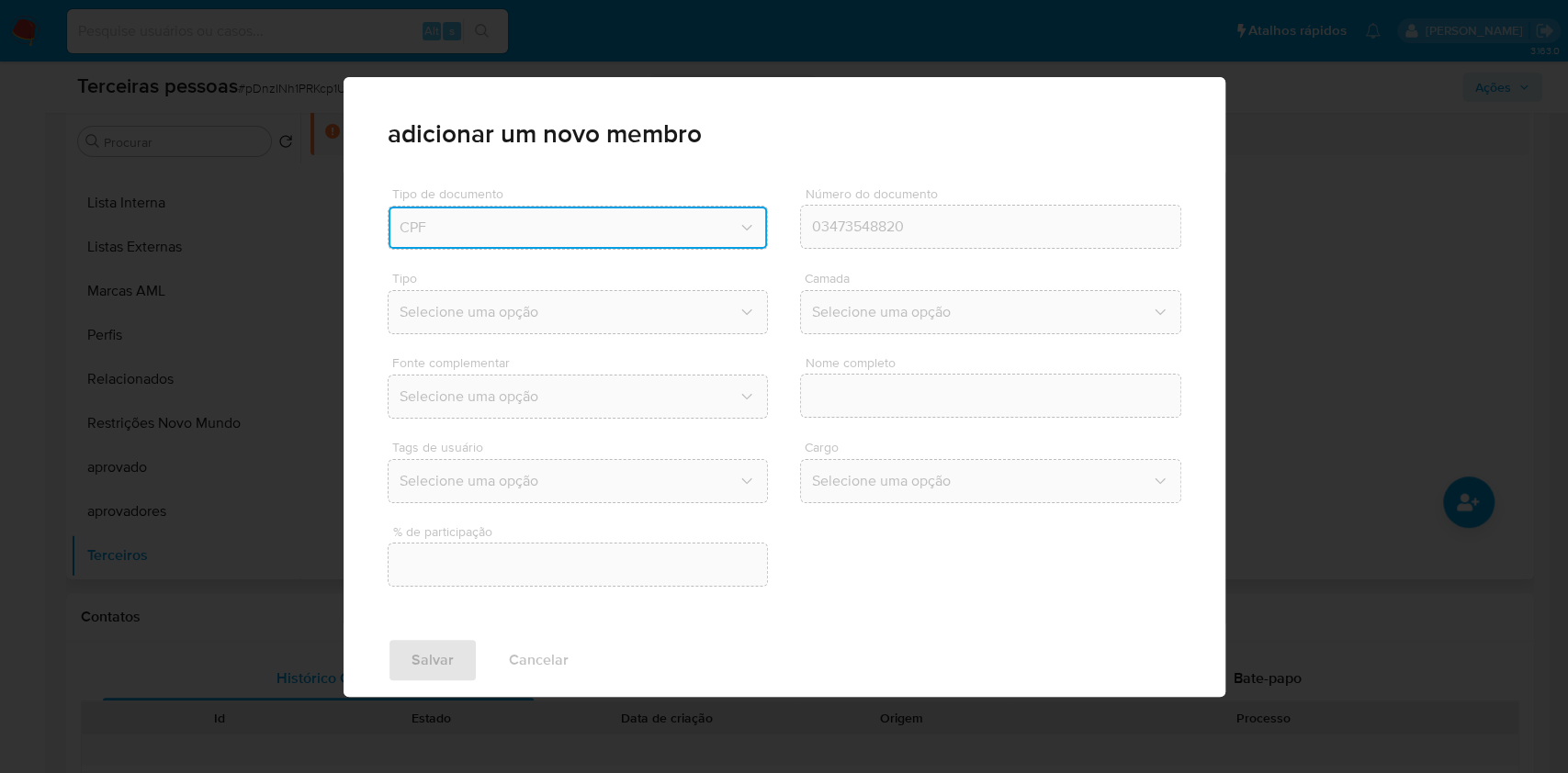
click at [923, 257] on div "Tipo Selecione uma opção Camada Selecione uma opção" at bounding box center [785, 299] width 794 height 85
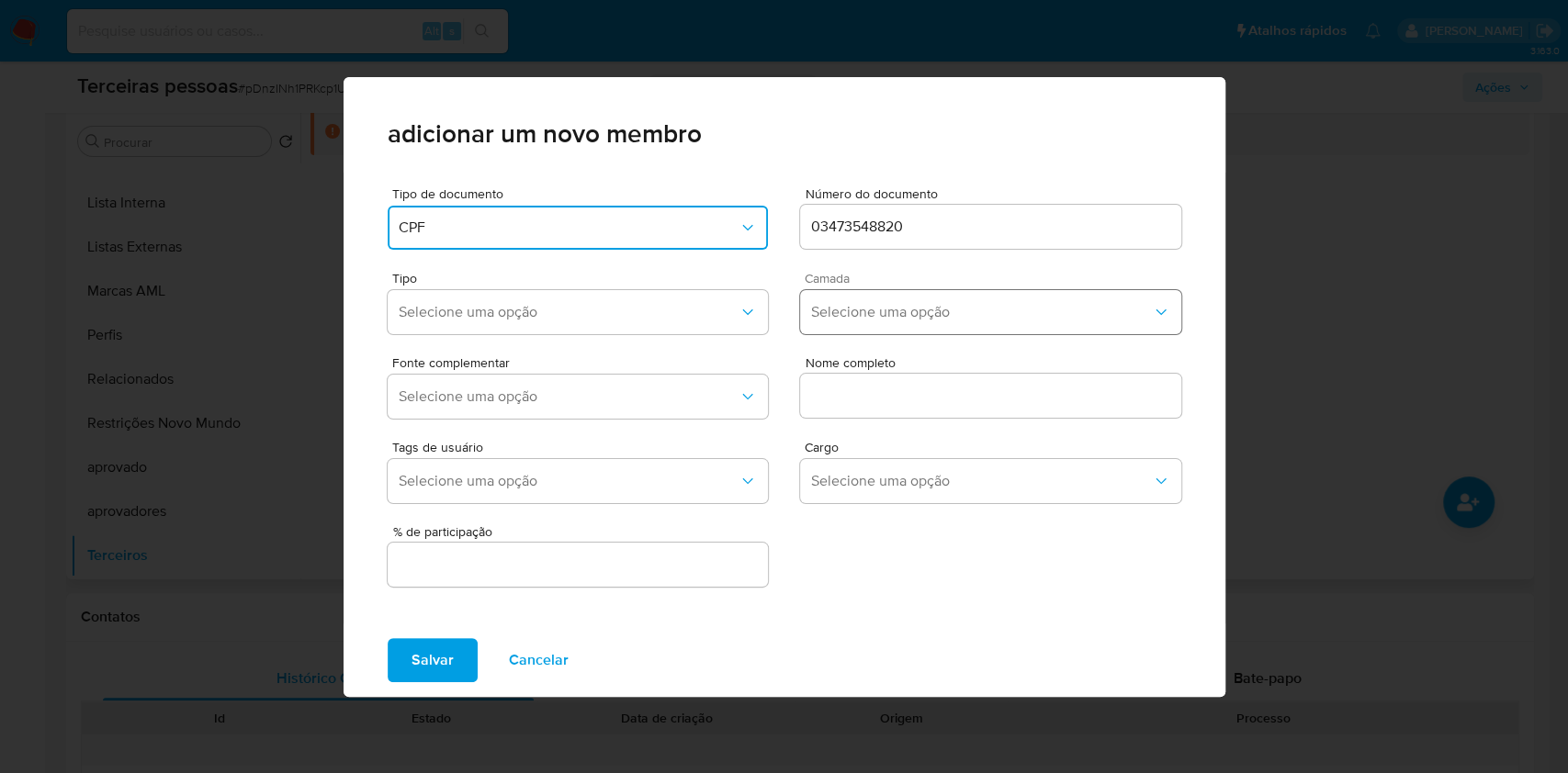
click at [889, 314] on span "Selecione uma opção" at bounding box center [982, 312] width 341 height 19
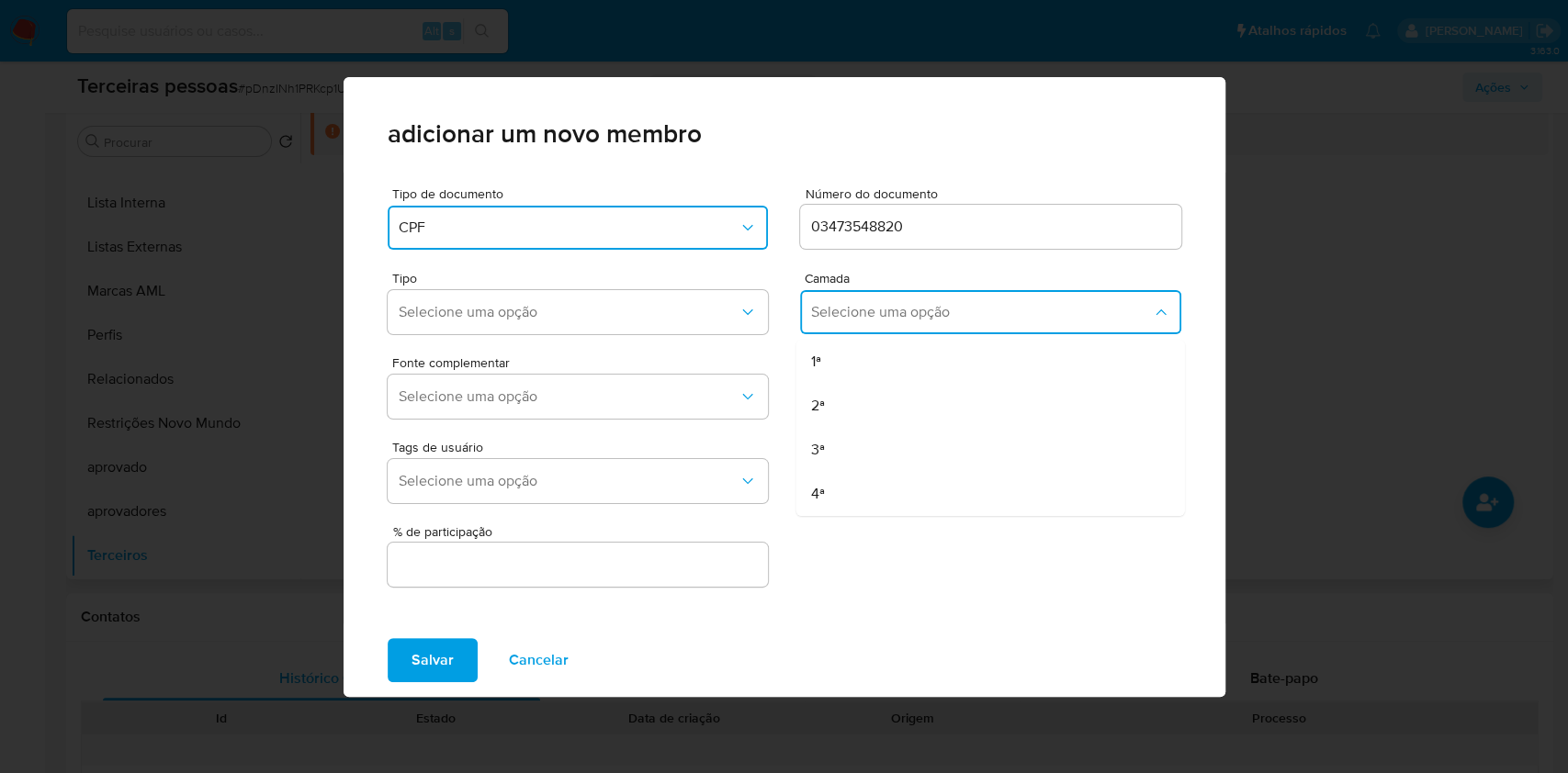
click at [847, 360] on div "1ª" at bounding box center [954, 362] width 288 height 44
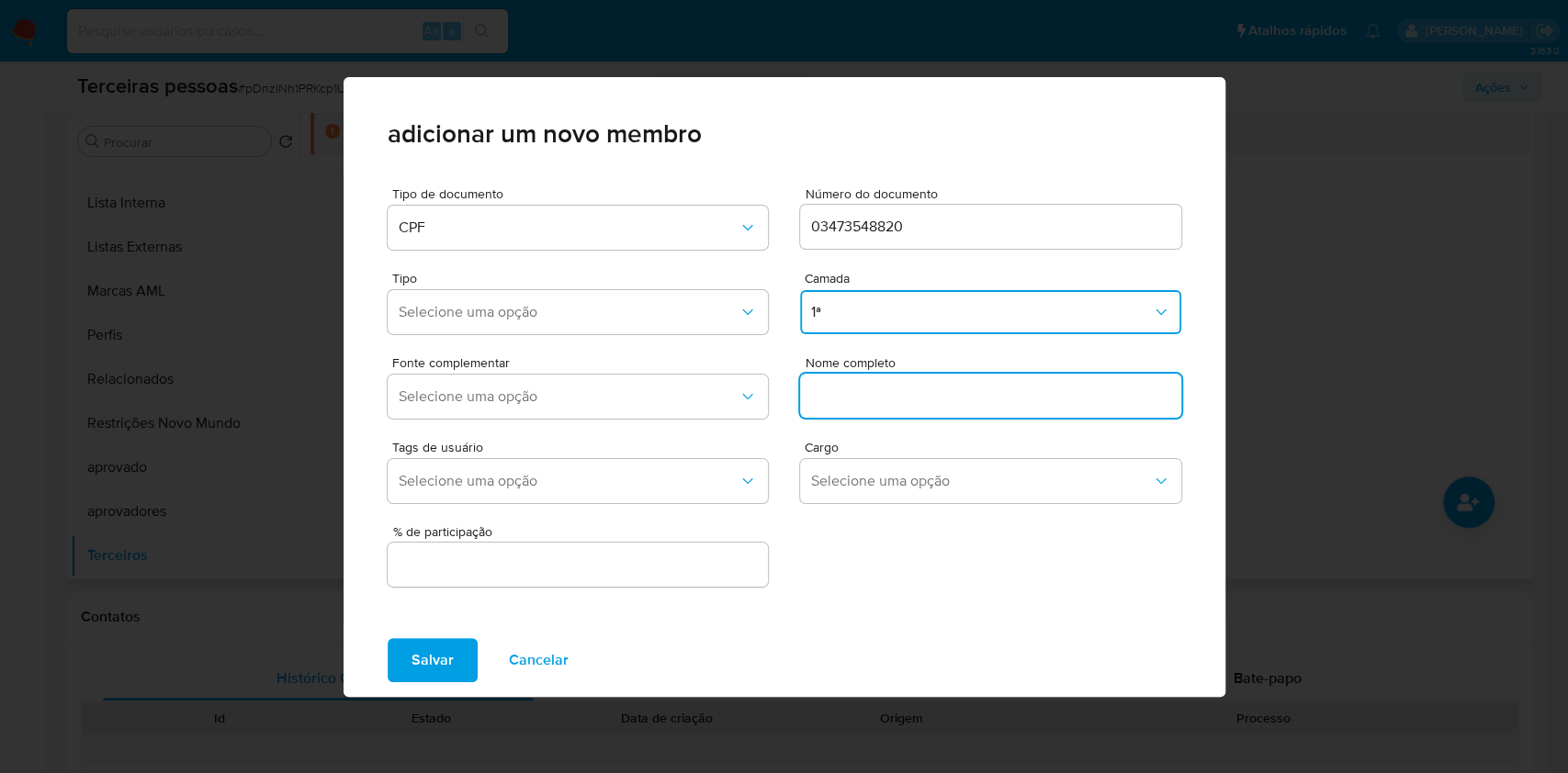
click at [857, 386] on input "text" at bounding box center [991, 396] width 381 height 23
click at [559, 313] on span "Selecione uma opção" at bounding box center [569, 312] width 341 height 19
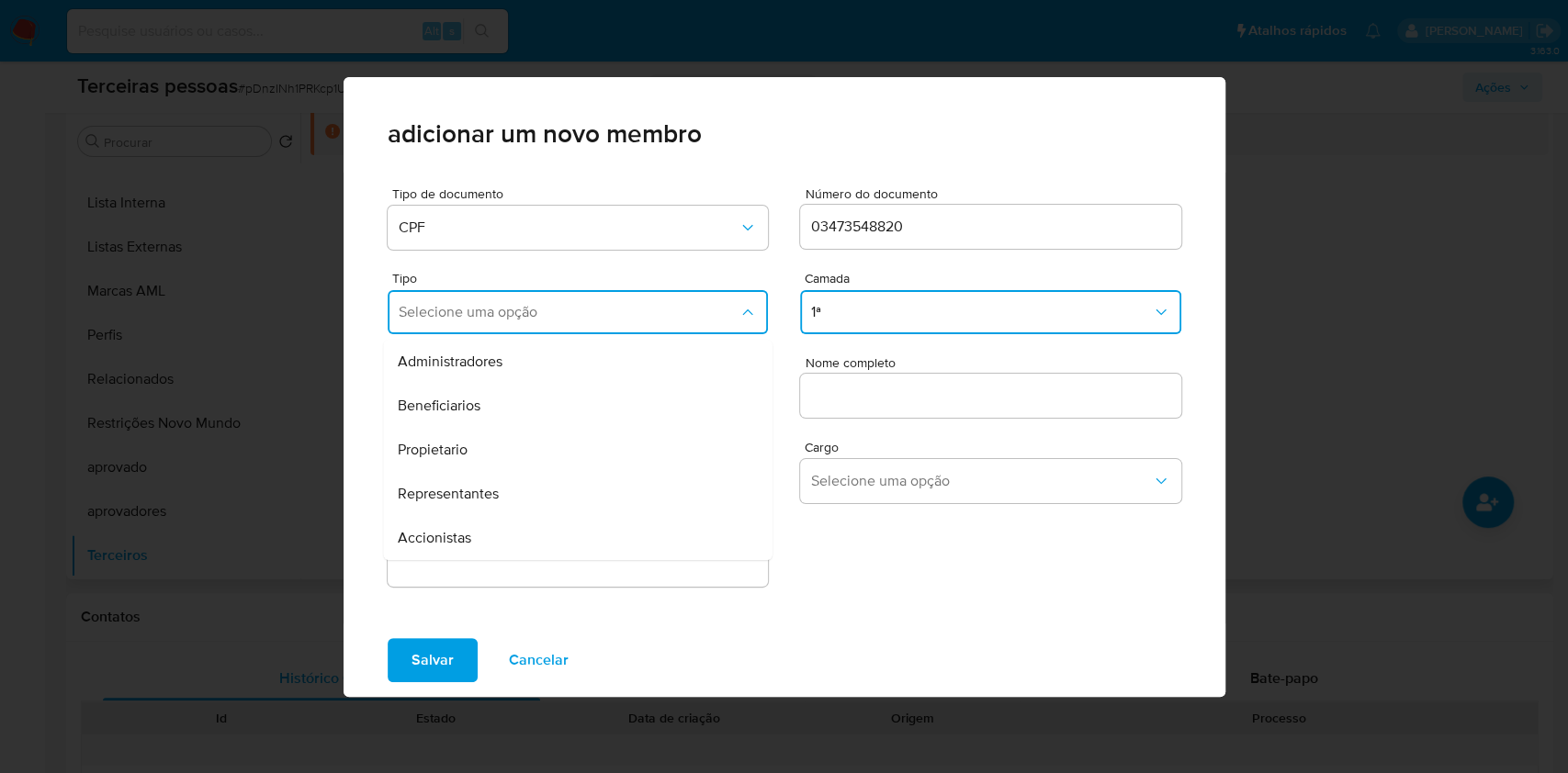
drag, startPoint x: 485, startPoint y: 407, endPoint x: 437, endPoint y: 96, distance: 314.7
click at [485, 404] on div "Beneficiarios" at bounding box center [541, 406] width 288 height 44
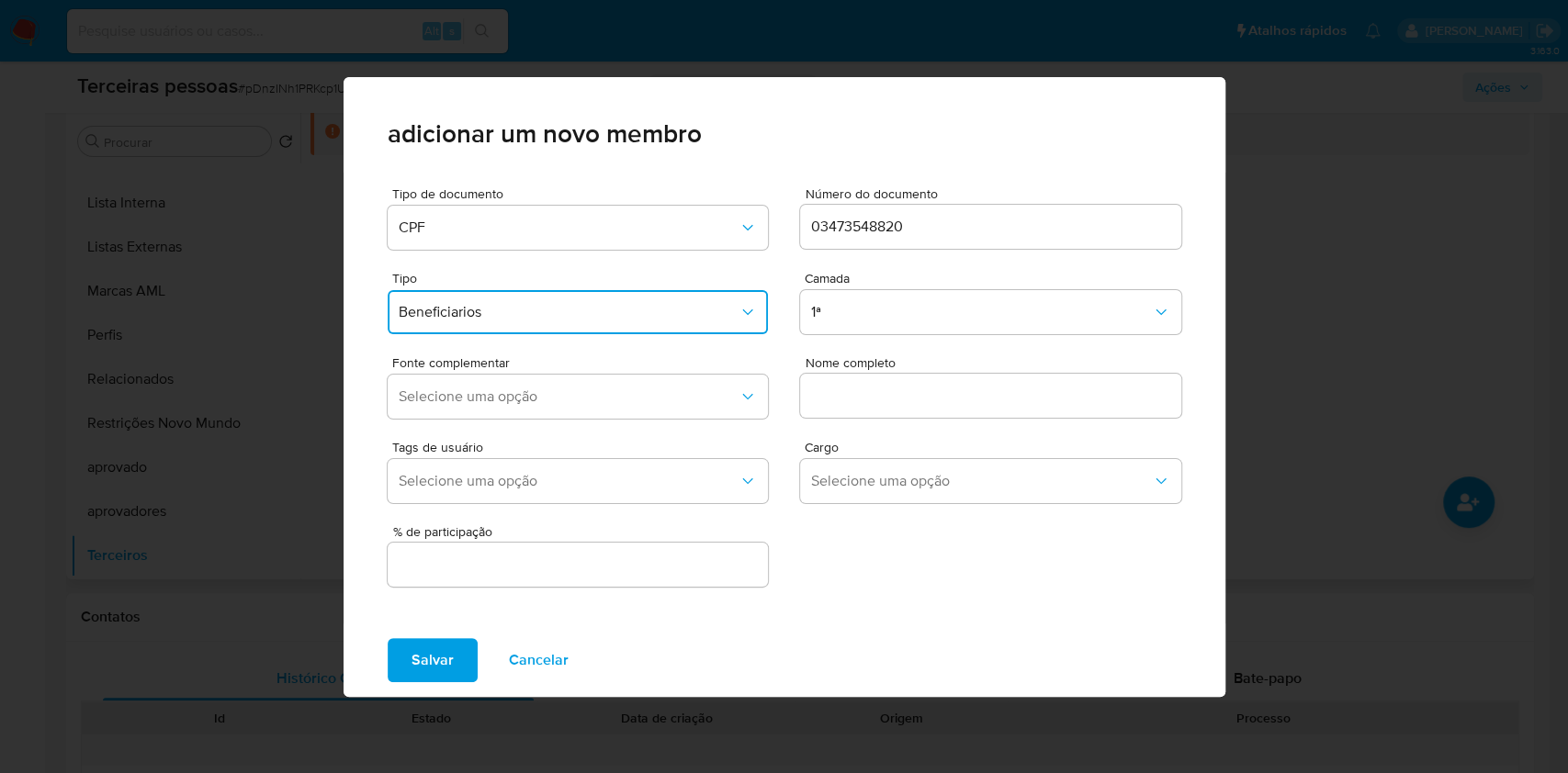
click at [870, 393] on input "text" at bounding box center [991, 396] width 381 height 23
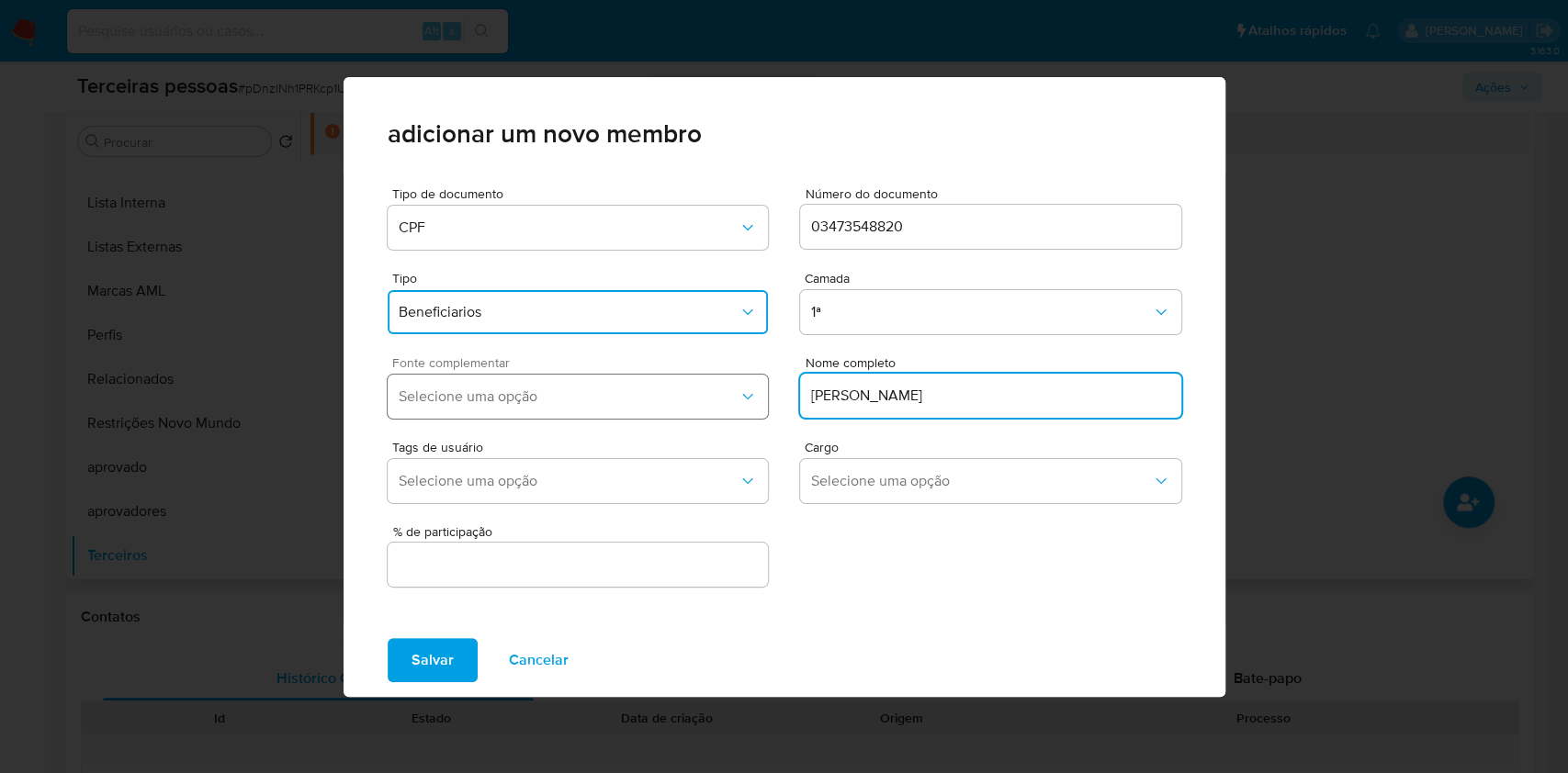
type input "ARNALDO SERGIO PATRICIO"
click at [655, 406] on button "Selecione uma opção" at bounding box center [578, 396] width 381 height 44
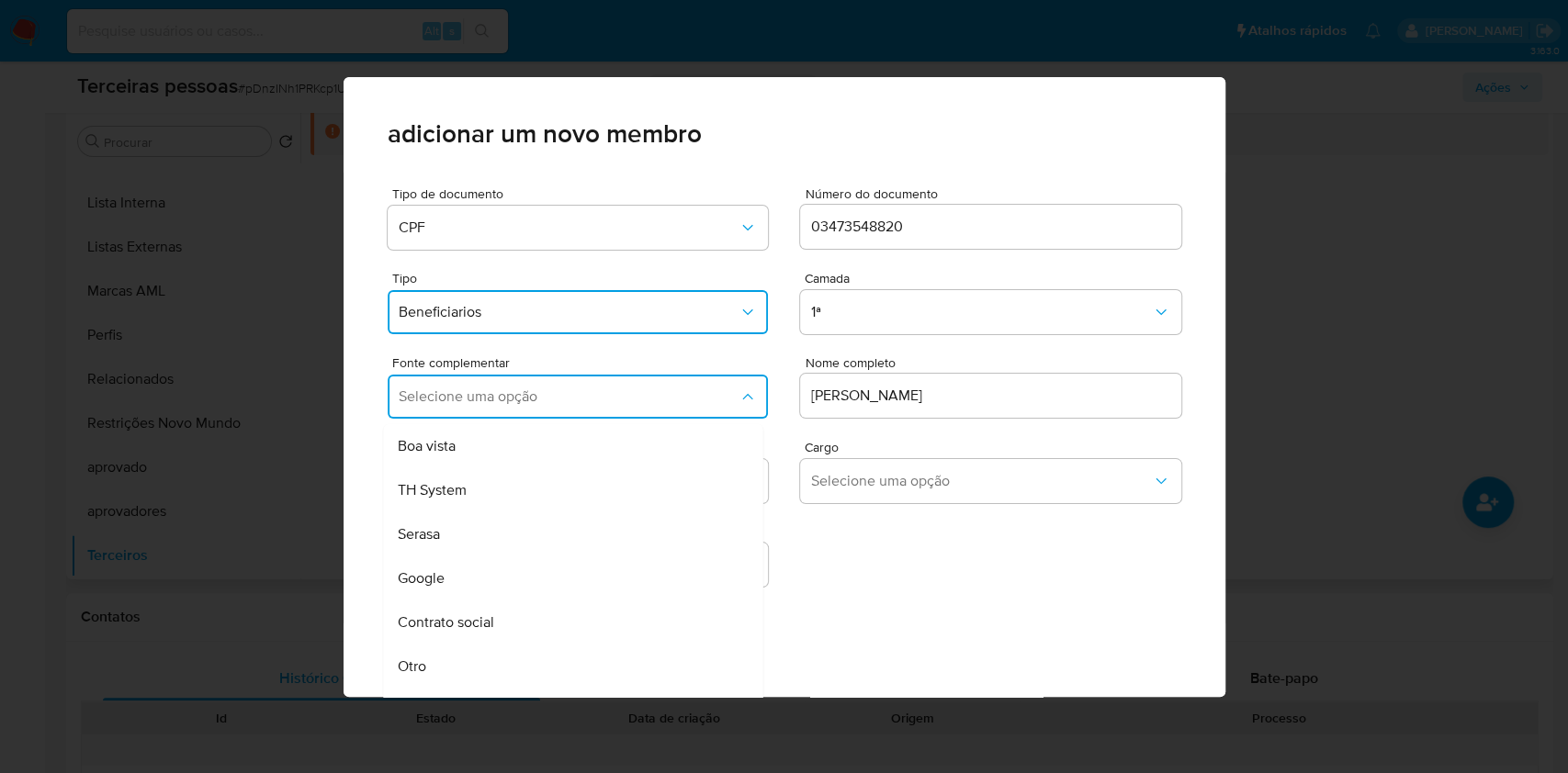
click at [485, 621] on span "Contrato social" at bounding box center [446, 622] width 97 height 19
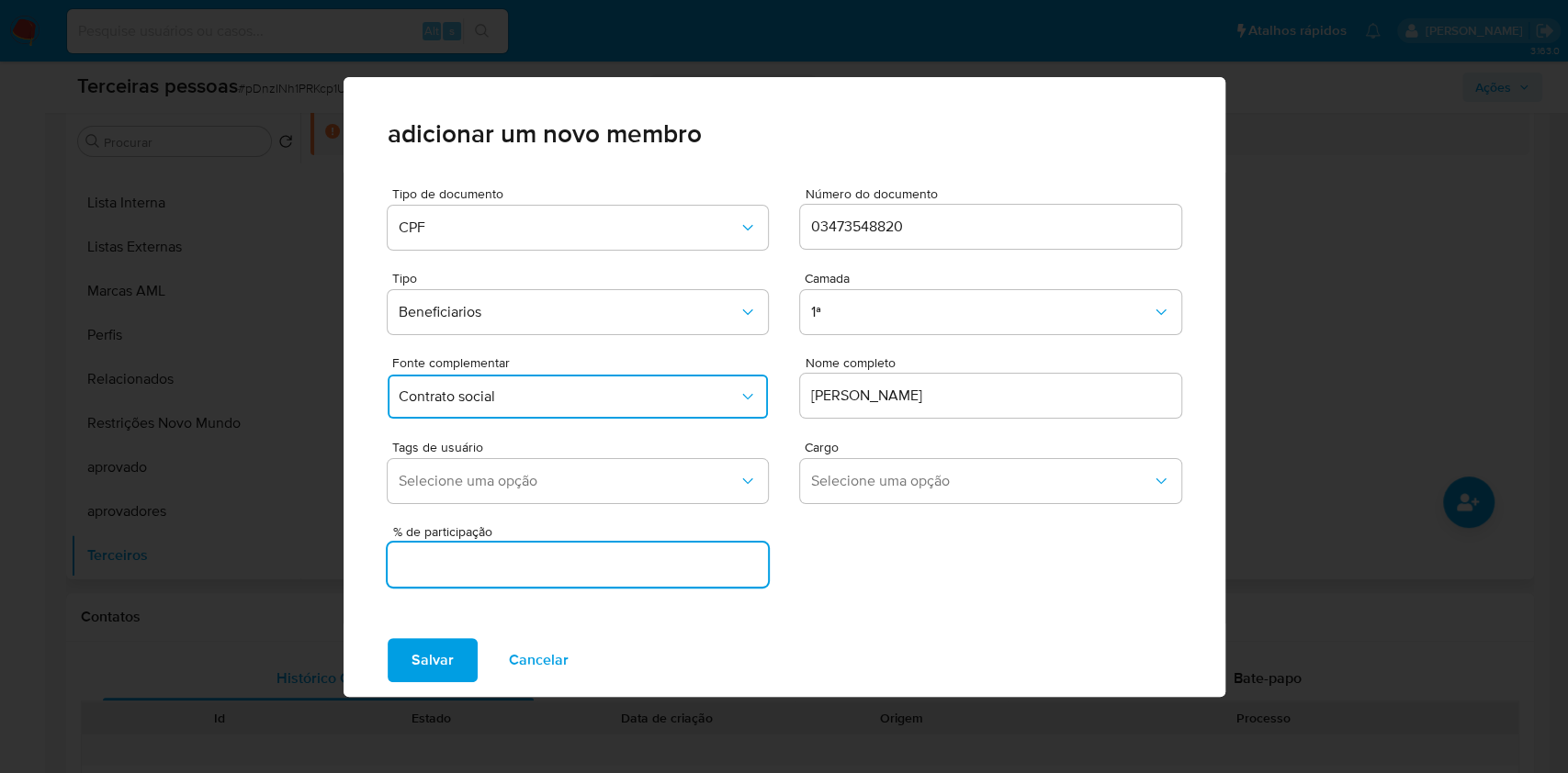
click at [494, 557] on input "text" at bounding box center [578, 564] width 381 height 23
type input "50"
click at [388, 638] on button "Salvar" at bounding box center [433, 660] width 90 height 44
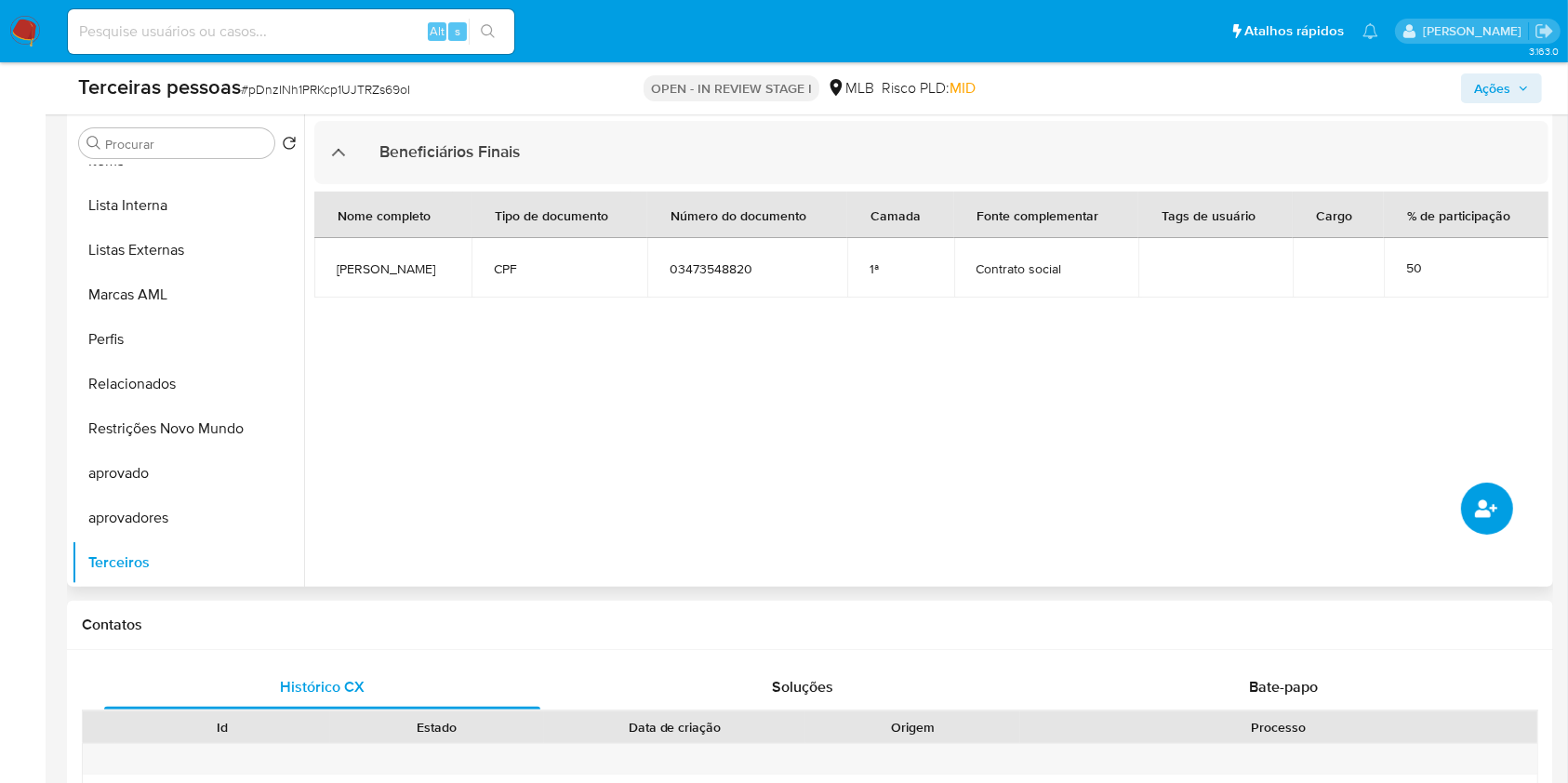
click at [1469, 511] on button "common.add_complementary_information" at bounding box center [1487, 509] width 52 height 52
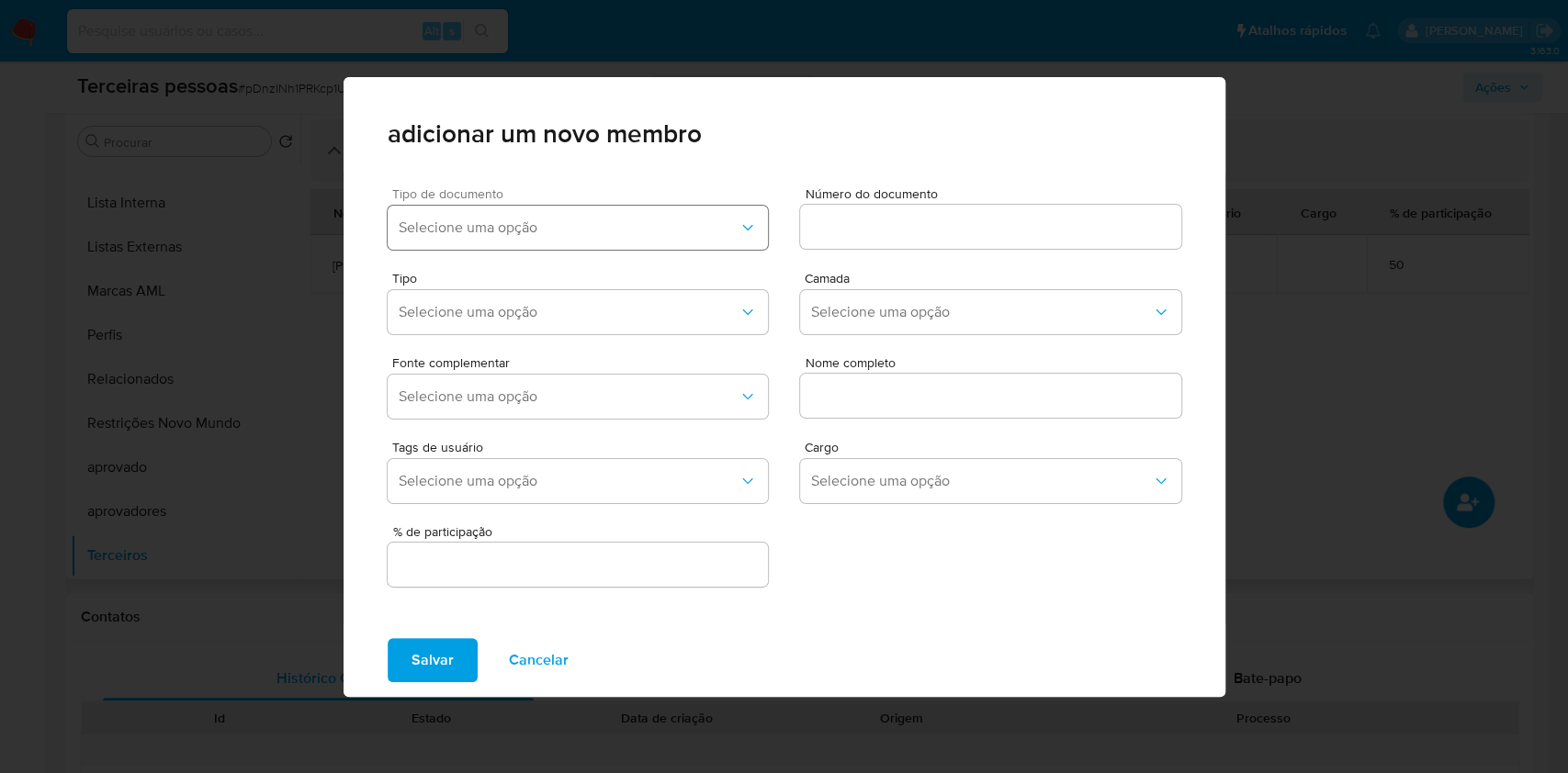
click at [549, 224] on span "Selecione uma opção" at bounding box center [569, 227] width 341 height 19
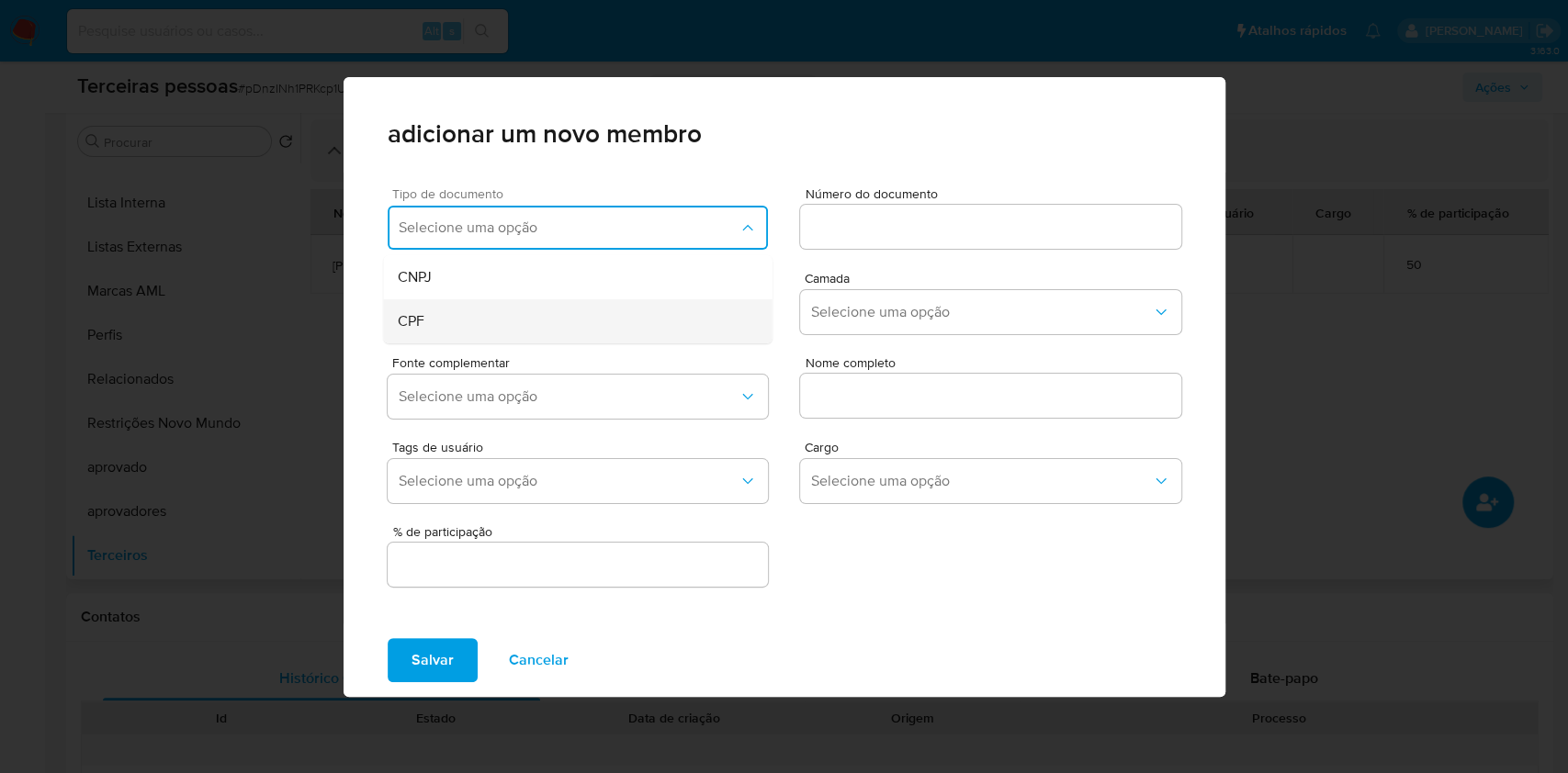
click at [433, 321] on div "CPF" at bounding box center [541, 321] width 288 height 44
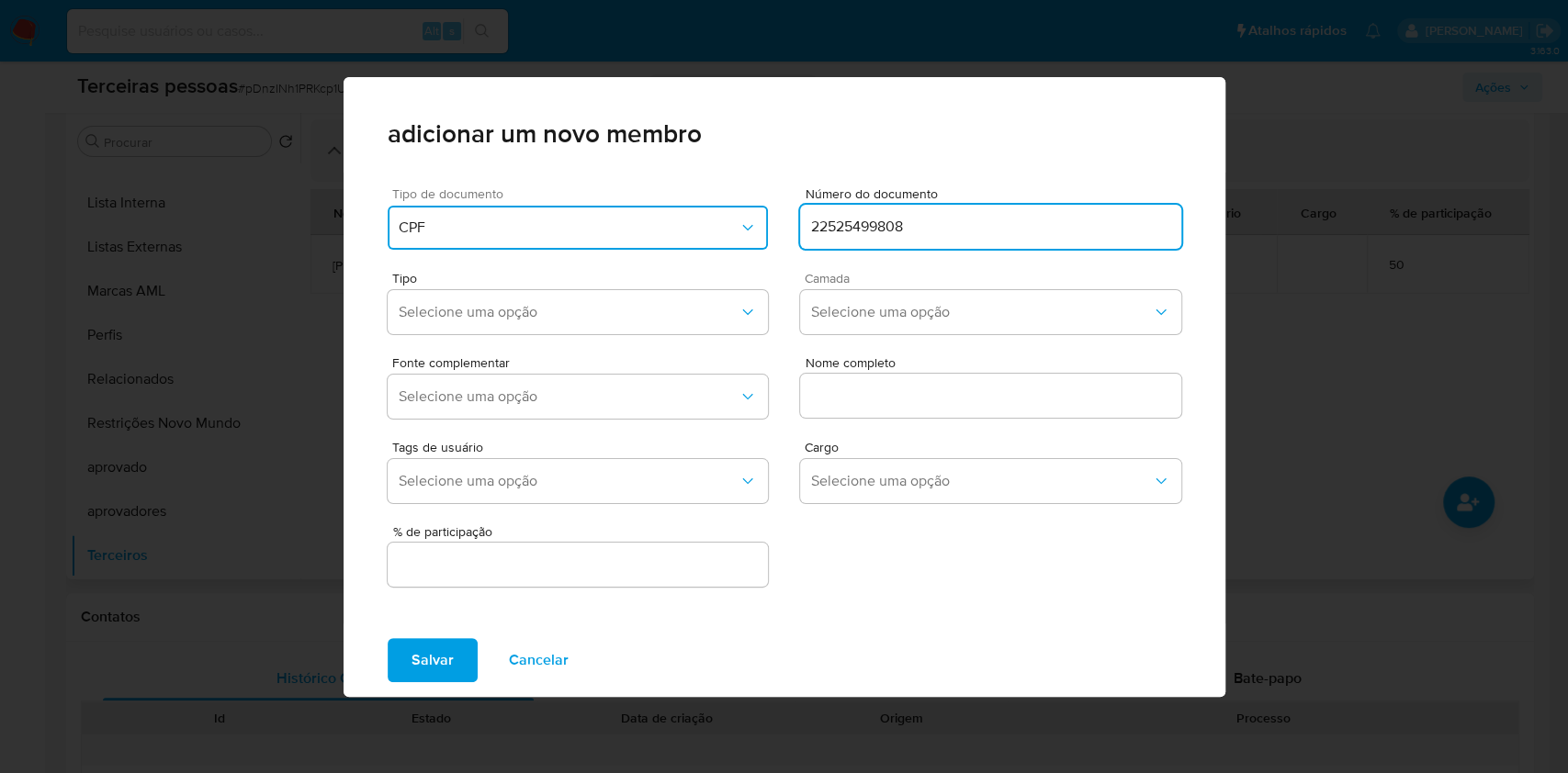
type input "22525499808"
click at [838, 273] on span "Camada" at bounding box center [995, 278] width 381 height 13
click at [883, 313] on span "Selecione uma opção" at bounding box center [982, 312] width 341 height 19
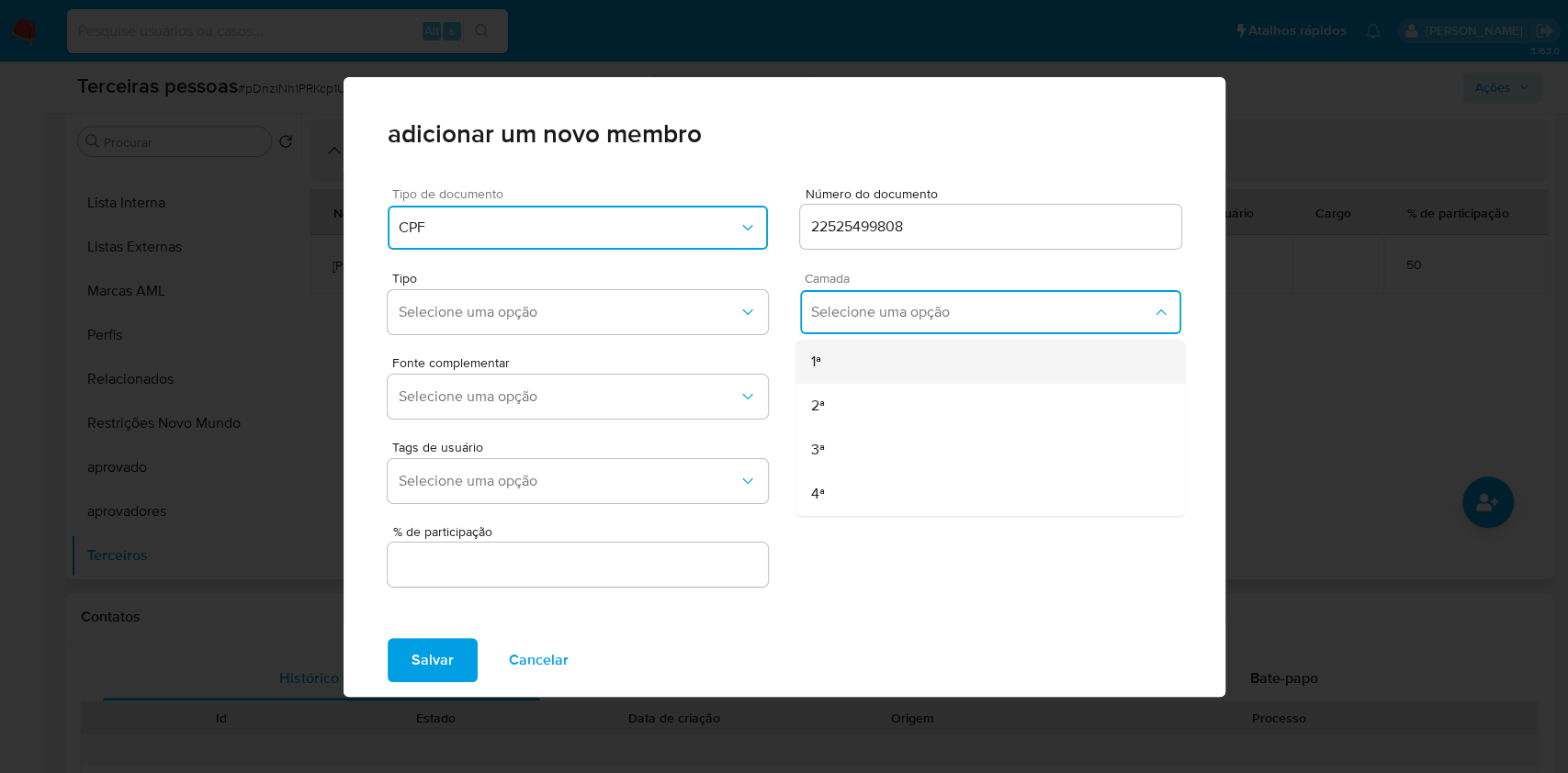
click at [862, 362] on div "1ª" at bounding box center [954, 362] width 288 height 44
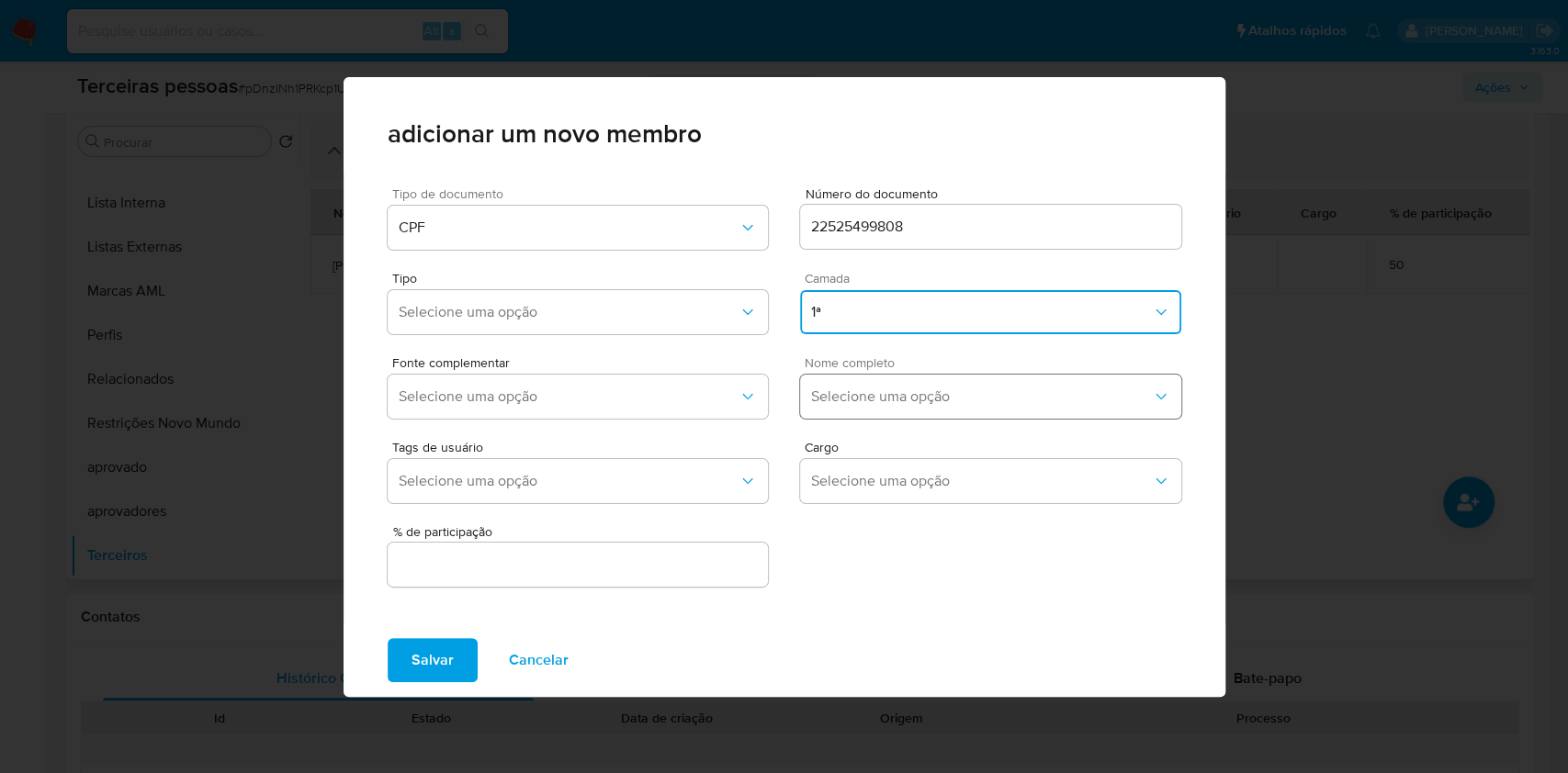
click at [883, 394] on span "Selecione uma opção" at bounding box center [982, 397] width 341 height 19
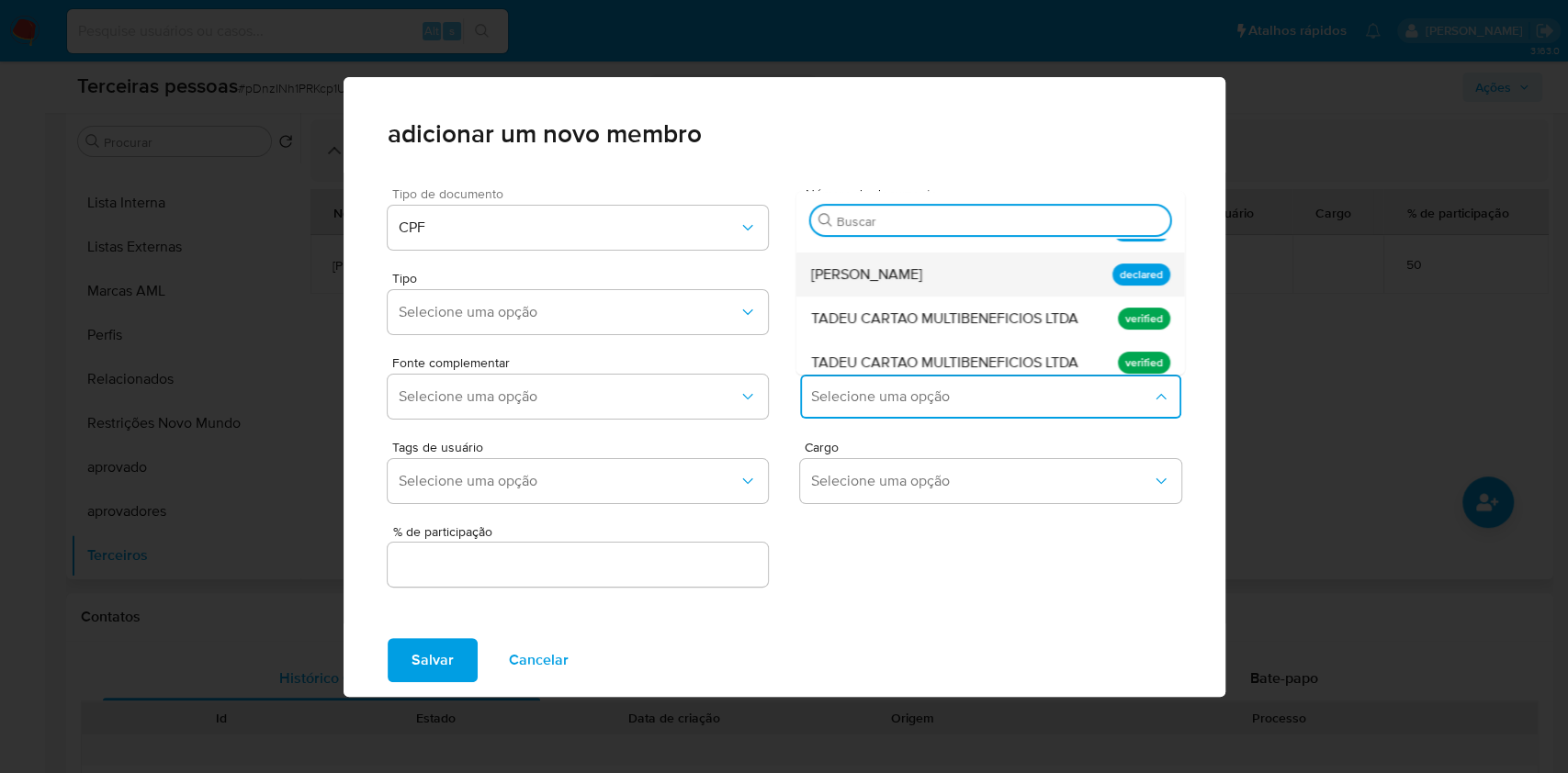
scroll to position [135, 0]
click at [926, 298] on div "Matheus Gasparoto Morais" at bounding box center [954, 276] width 288 height 44
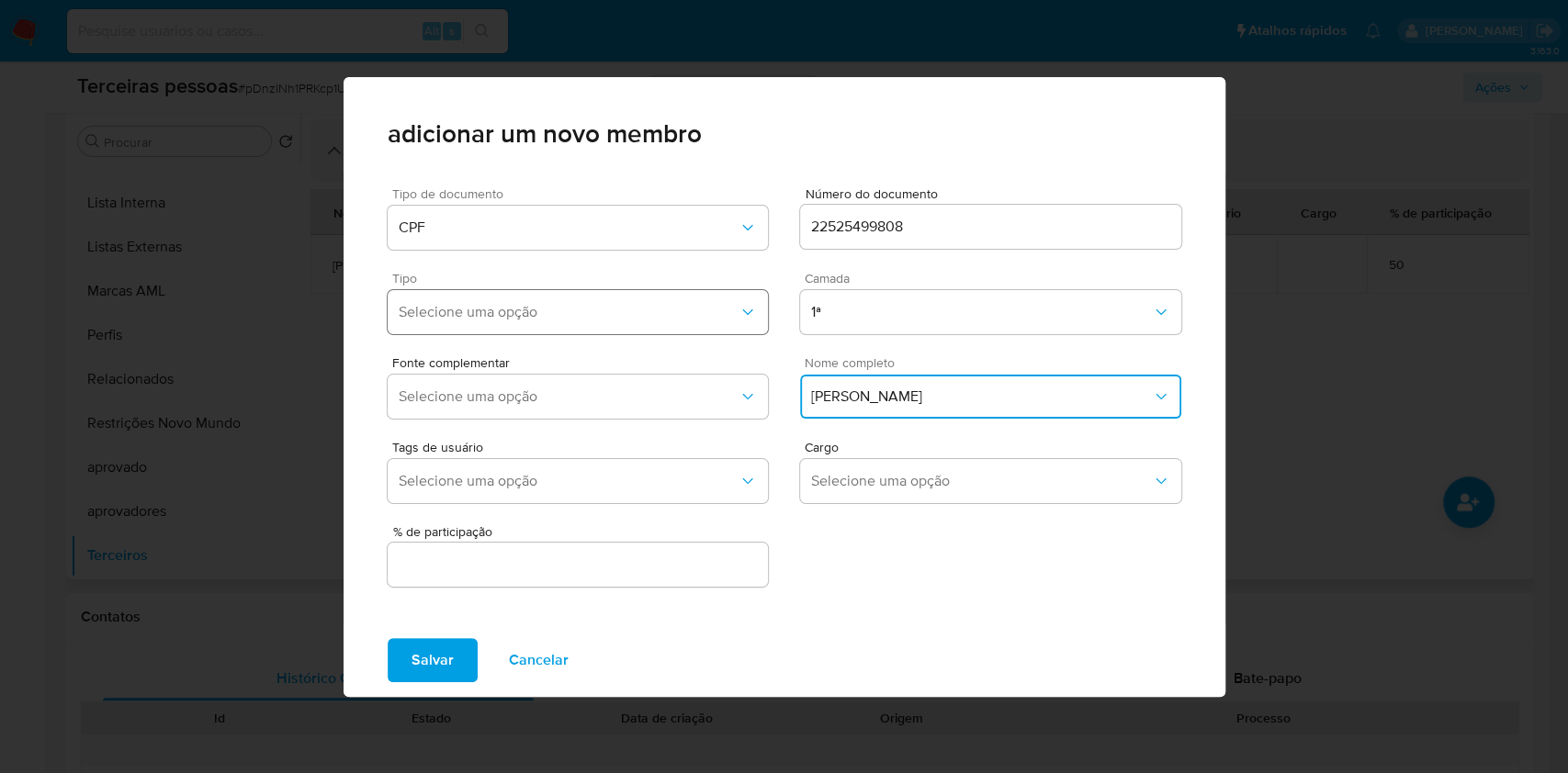
click at [542, 326] on button "Selecione uma opção" at bounding box center [578, 312] width 381 height 44
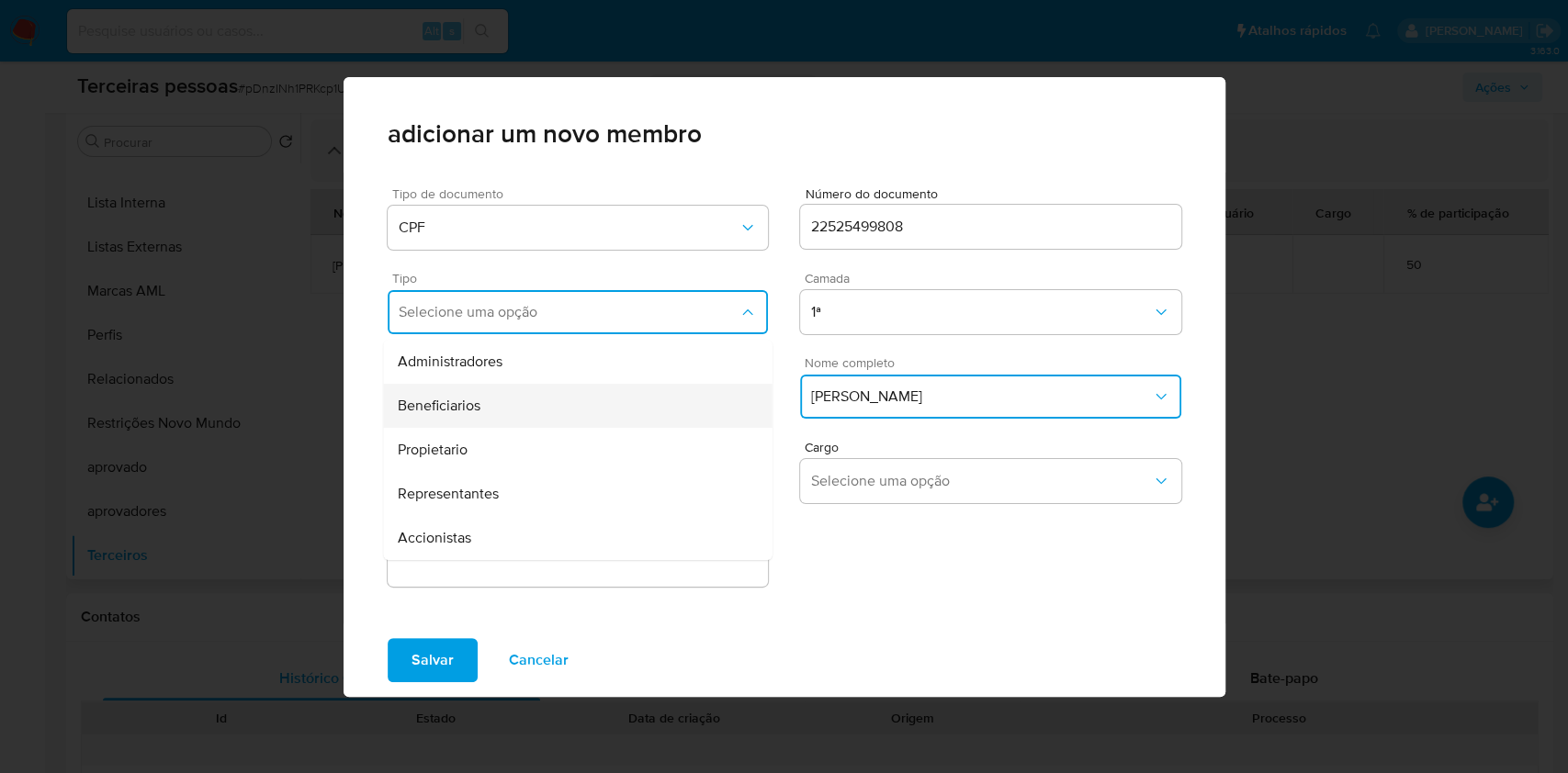
click at [474, 401] on span "Beneficiarios" at bounding box center [439, 406] width 83 height 19
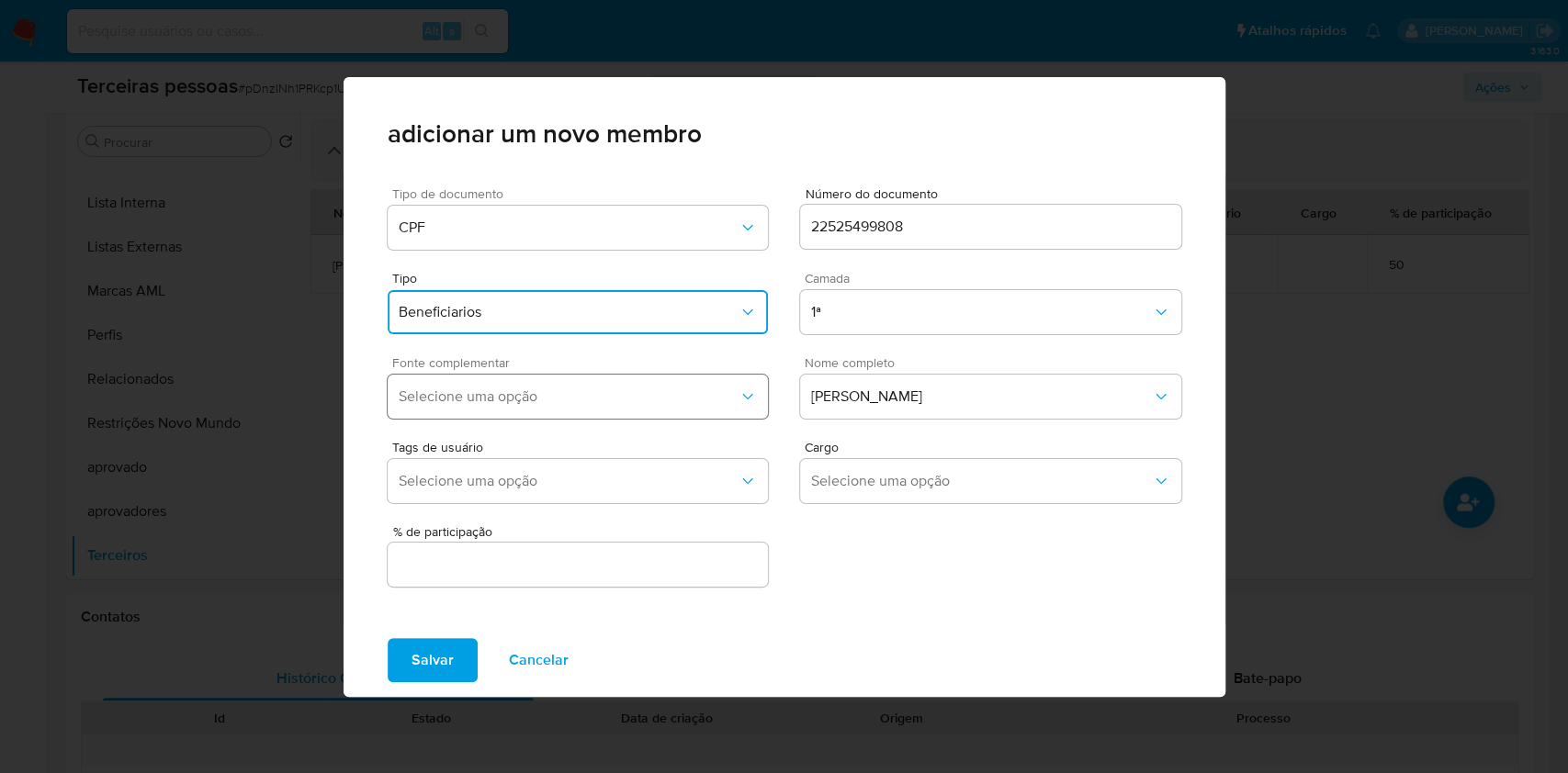
click at [489, 382] on button "Selecione uma opção" at bounding box center [578, 396] width 381 height 44
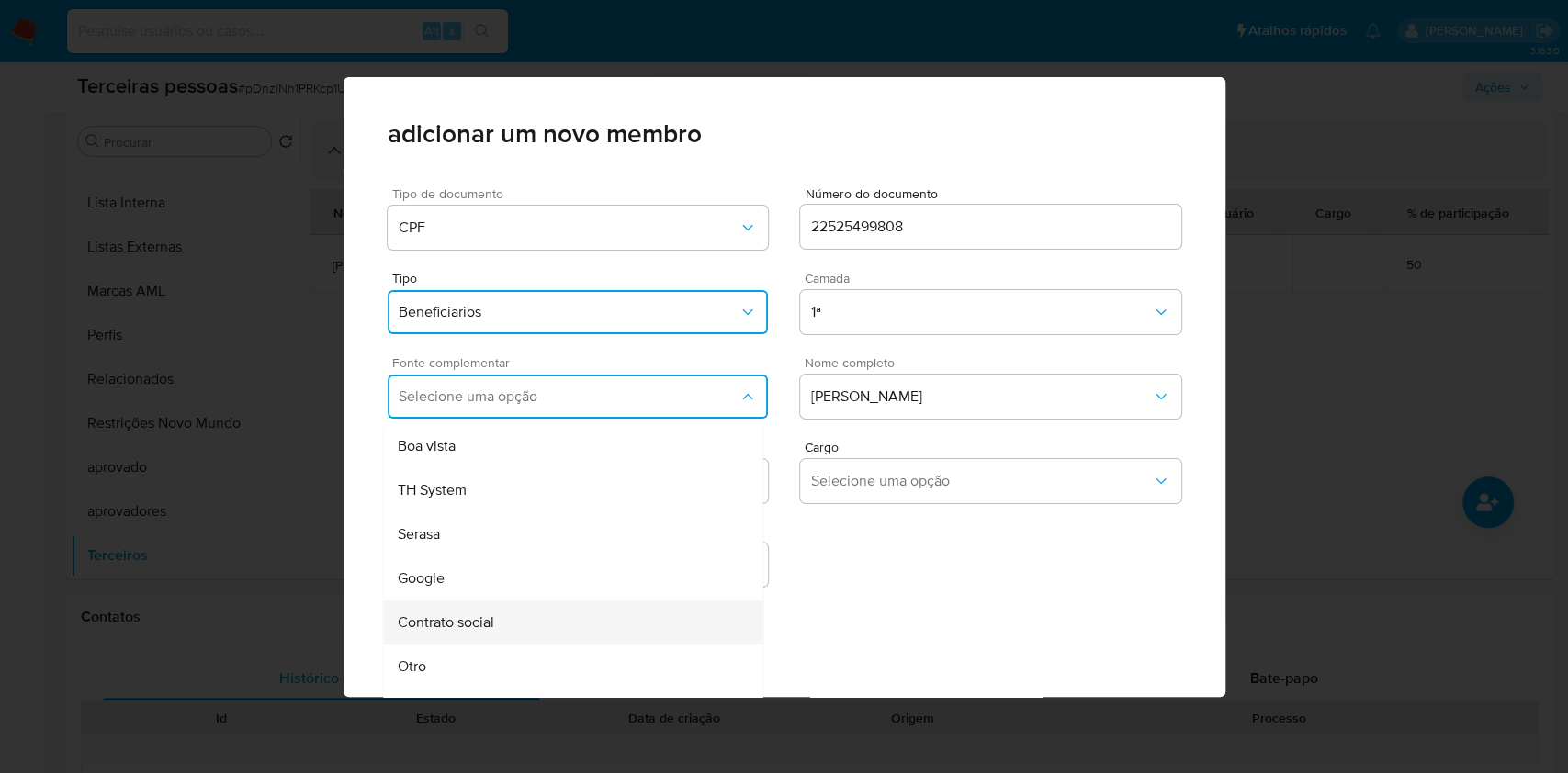
click at [492, 619] on span "Contrato social" at bounding box center [446, 622] width 97 height 19
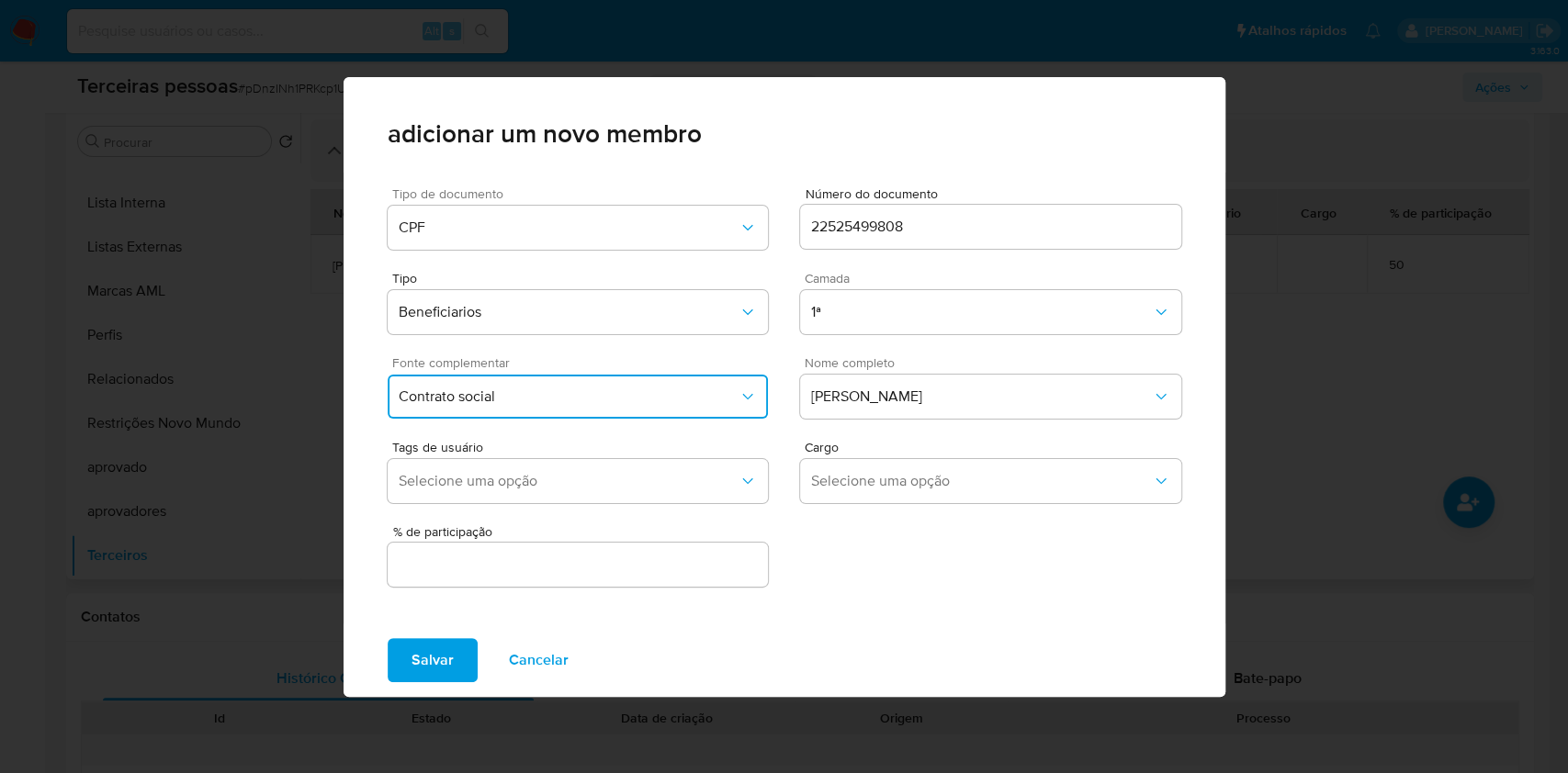
click at [532, 573] on input "text" at bounding box center [578, 564] width 381 height 23
type input "25"
click at [388, 638] on button "Salvar" at bounding box center [433, 660] width 90 height 44
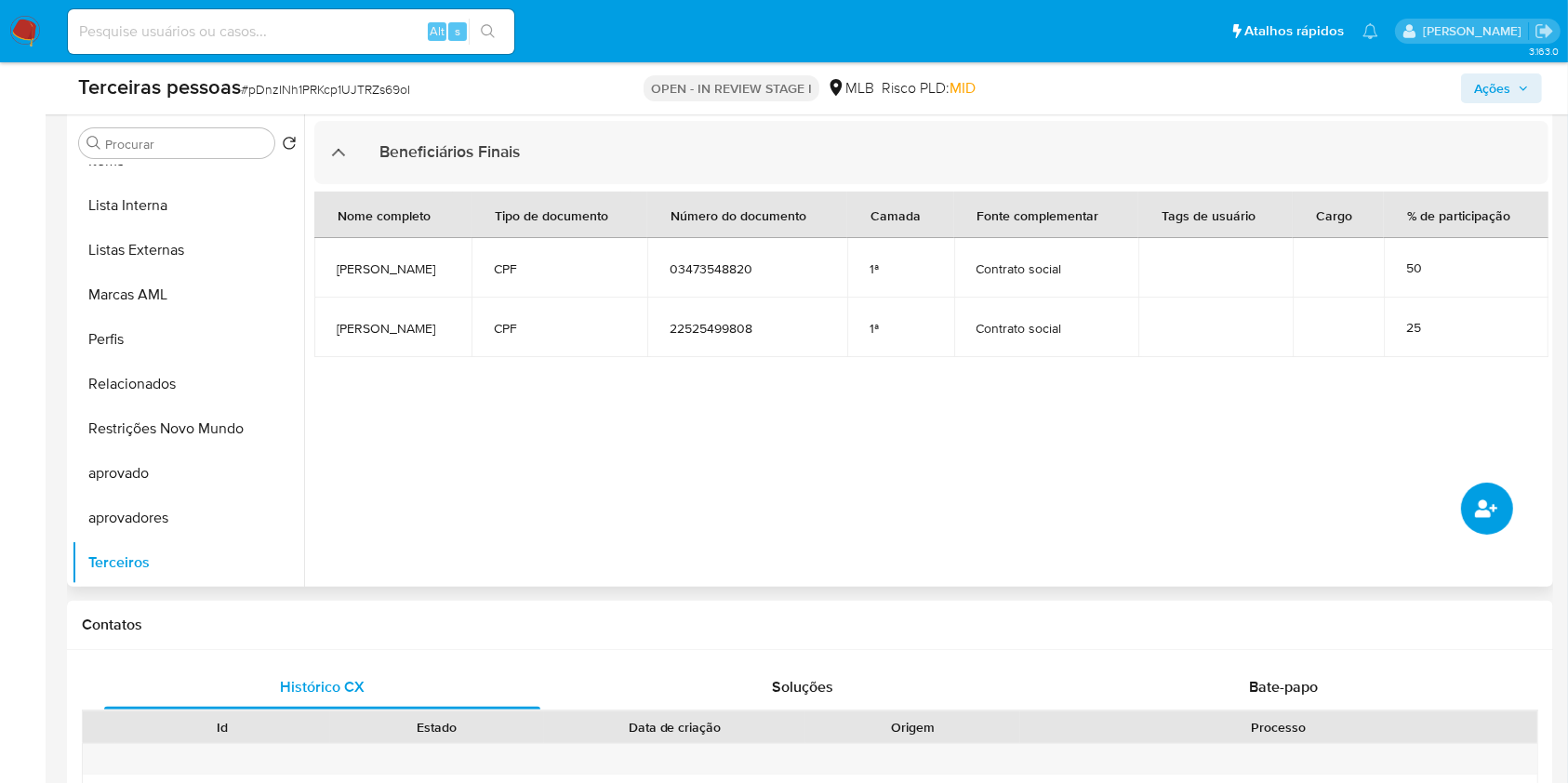
click at [1491, 507] on icon "common.add_complementary_information" at bounding box center [1486, 509] width 23 height 18
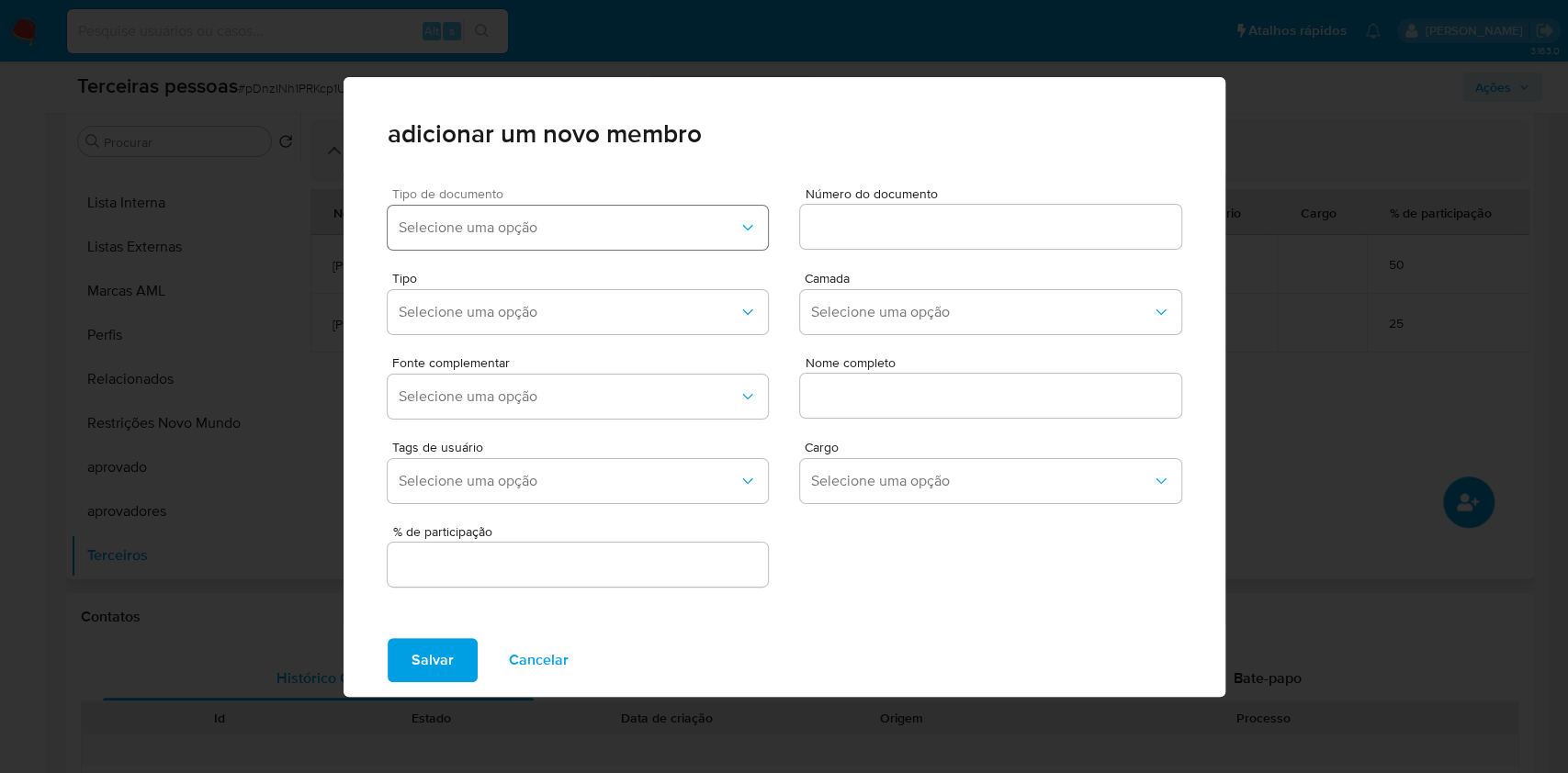
click at [500, 231] on span "Selecione uma opção" at bounding box center [569, 227] width 341 height 19
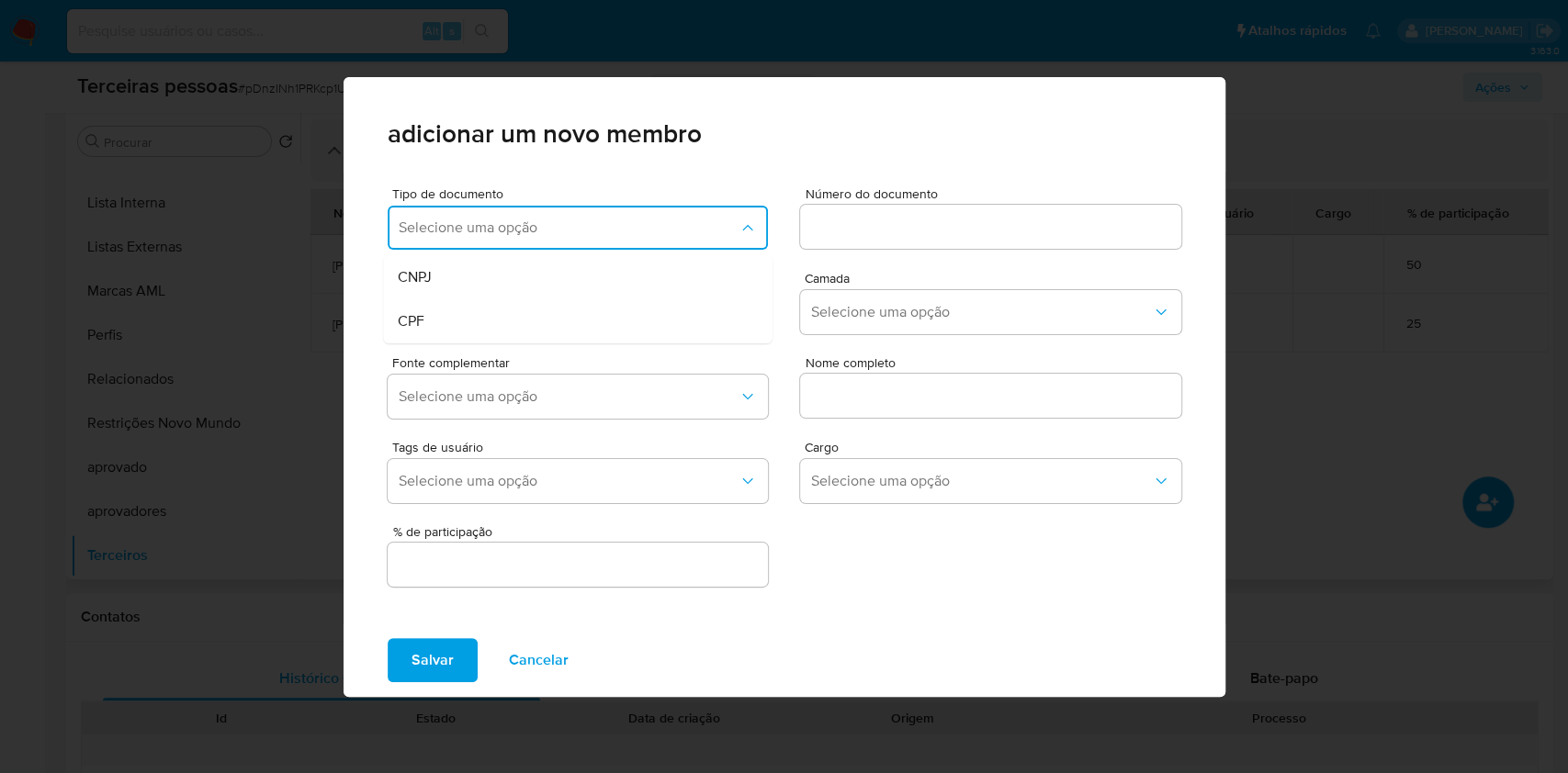
click at [438, 327] on div "CPF" at bounding box center [541, 321] width 288 height 44
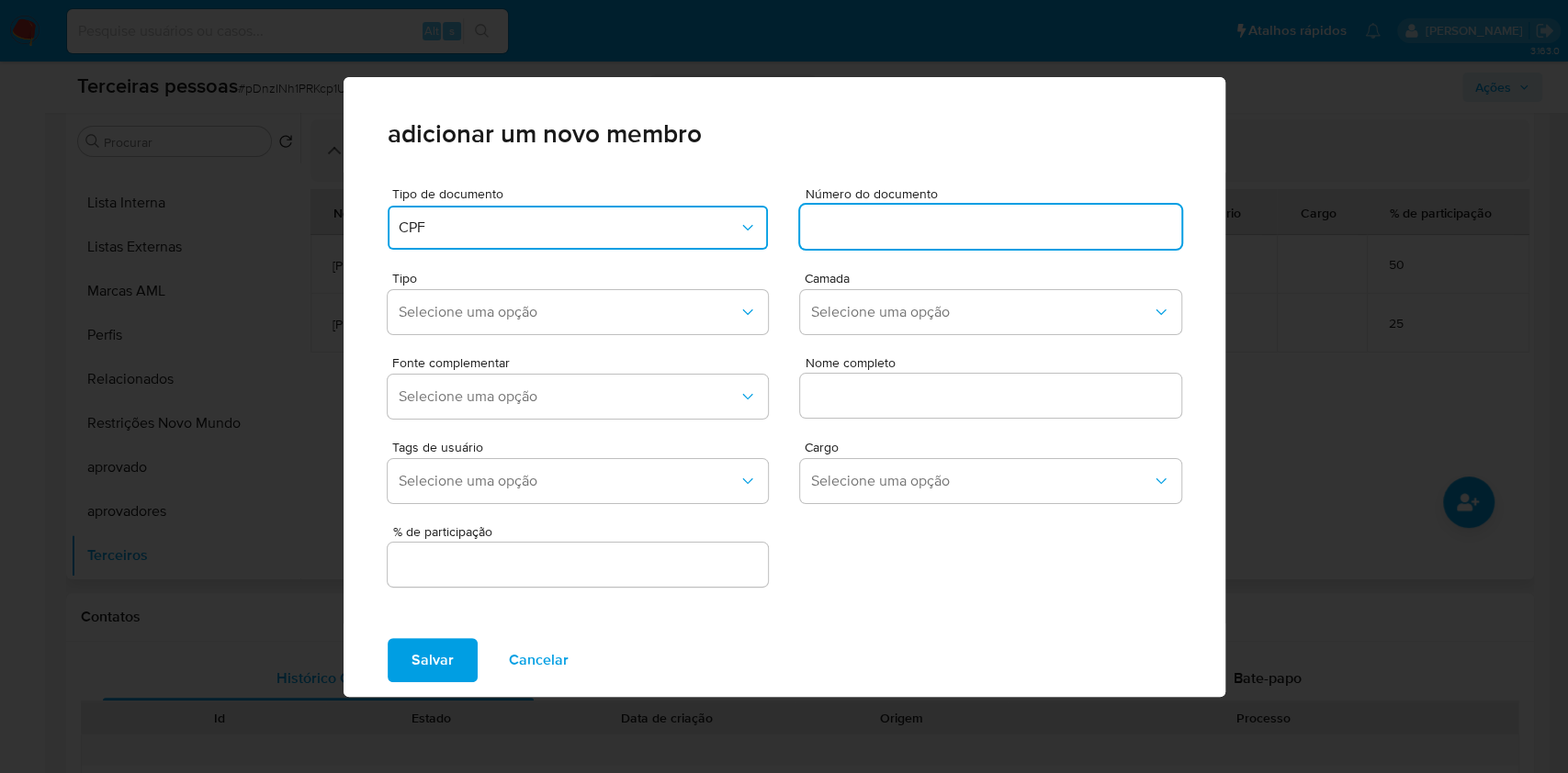
click at [870, 228] on input at bounding box center [991, 226] width 381 height 23
type input "27764014850"
click at [870, 262] on div "Tipo Selecione uma opção Camada Selecione uma opção" at bounding box center [785, 299] width 794 height 85
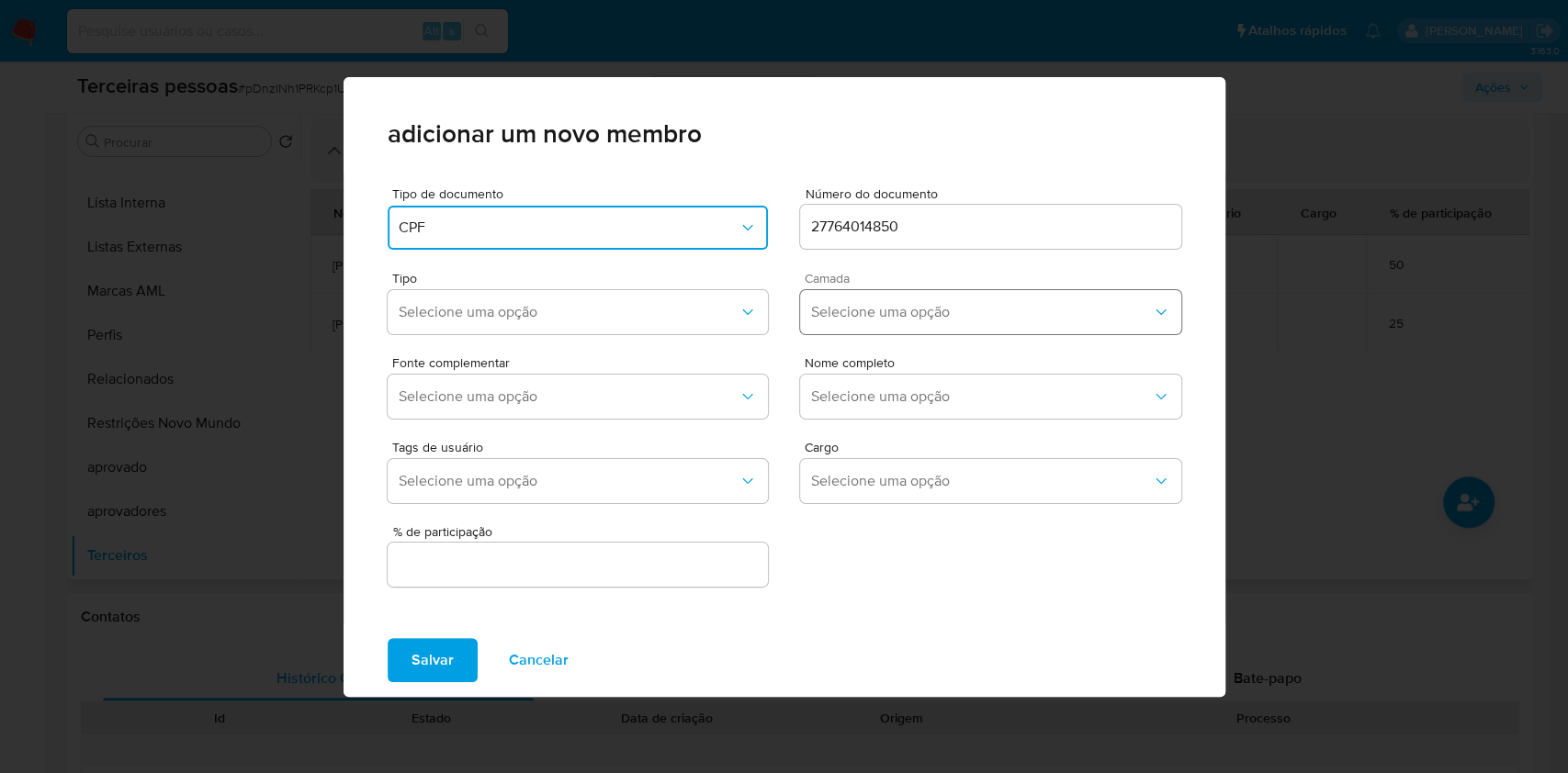
drag, startPoint x: 897, startPoint y: 300, endPoint x: 895, endPoint y: 329, distance: 29.1
click at [897, 301] on button "Selecione uma opção" at bounding box center [991, 312] width 381 height 44
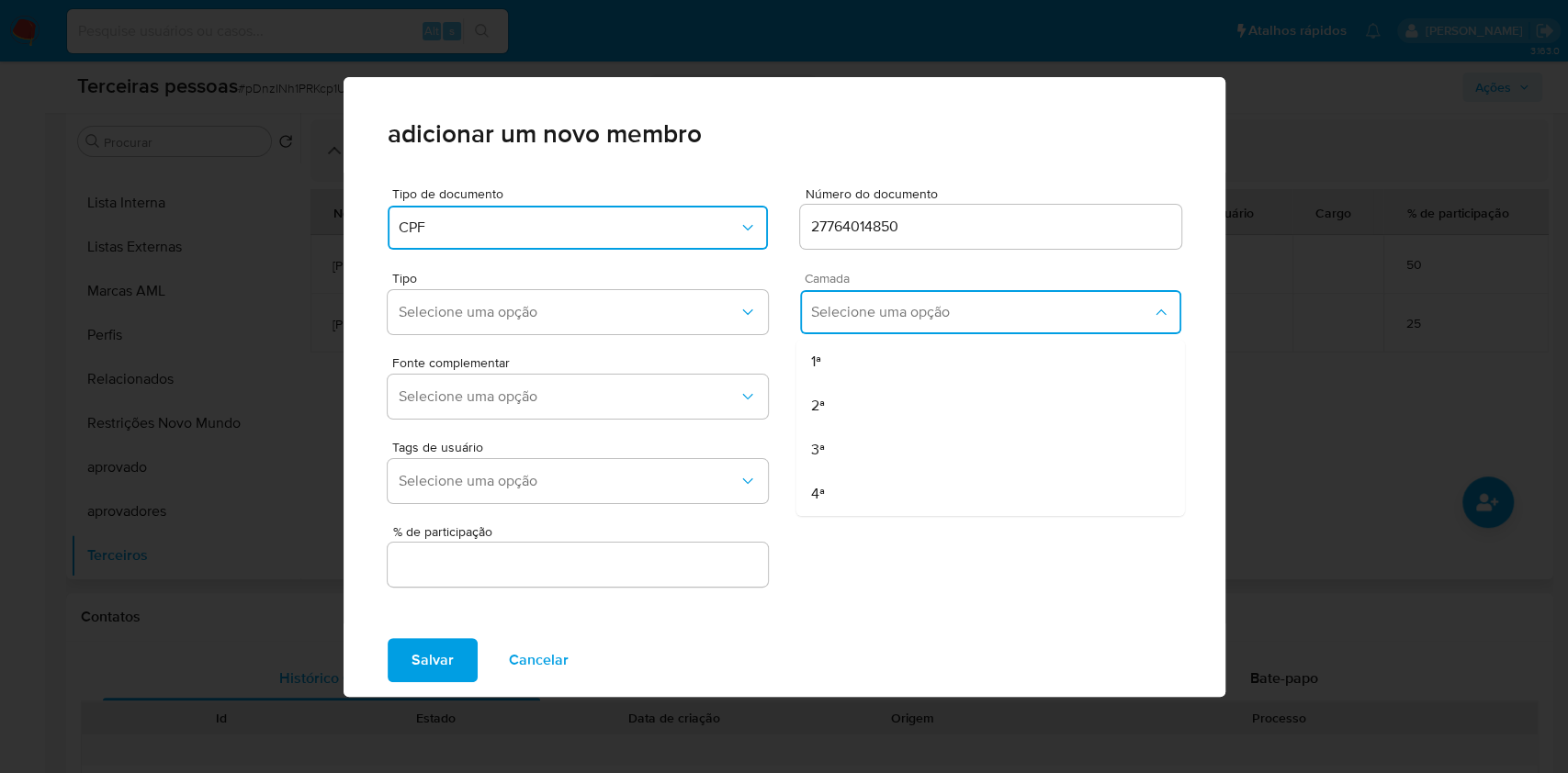
drag, startPoint x: 879, startPoint y: 370, endPoint x: 802, endPoint y: 337, distance: 83.8
click at [874, 370] on div "1ª" at bounding box center [954, 362] width 288 height 44
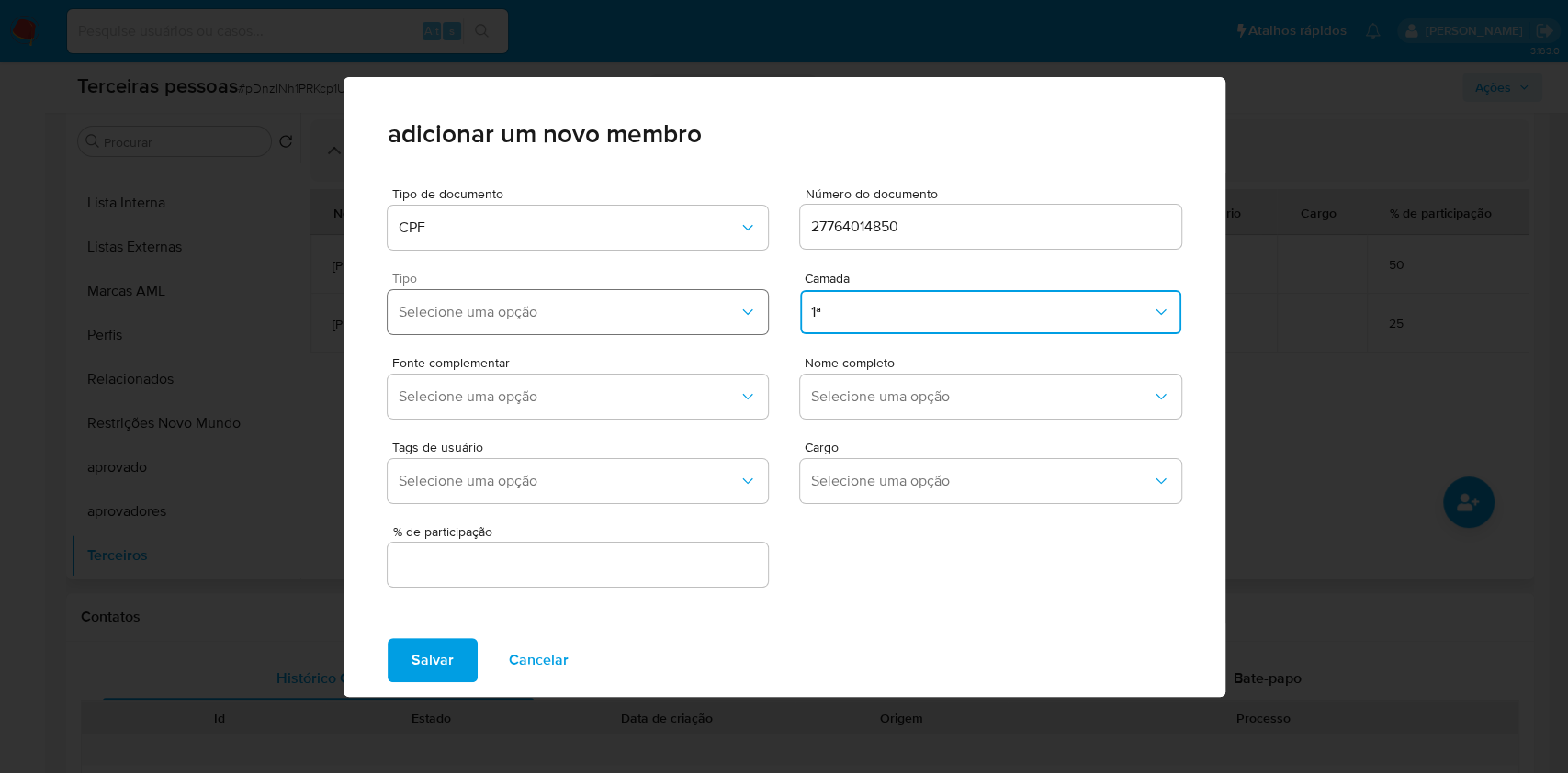
click at [677, 312] on span "Selecione uma opção" at bounding box center [569, 312] width 341 height 19
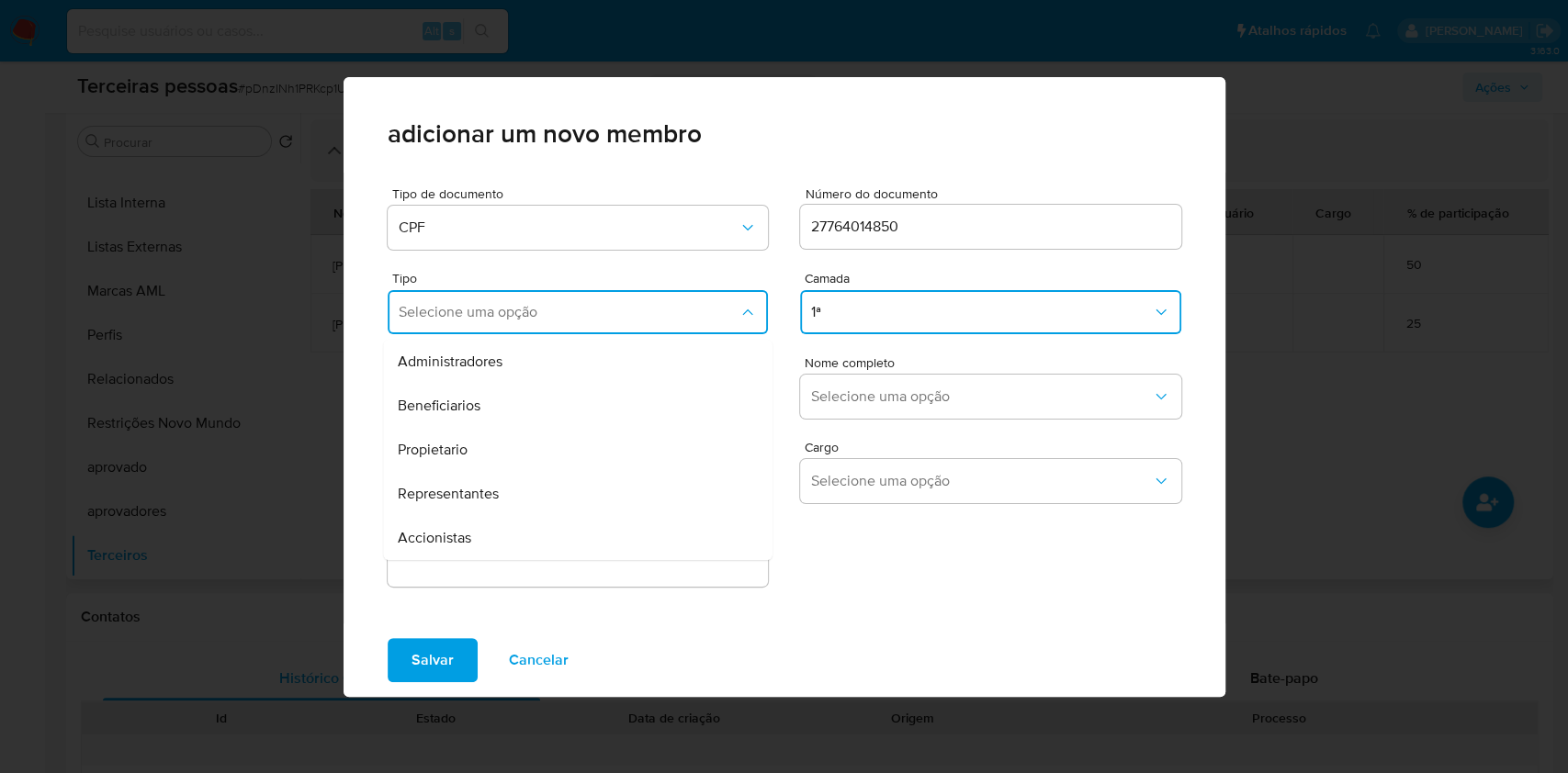
click at [502, 410] on div "Beneficiarios" at bounding box center [541, 406] width 288 height 44
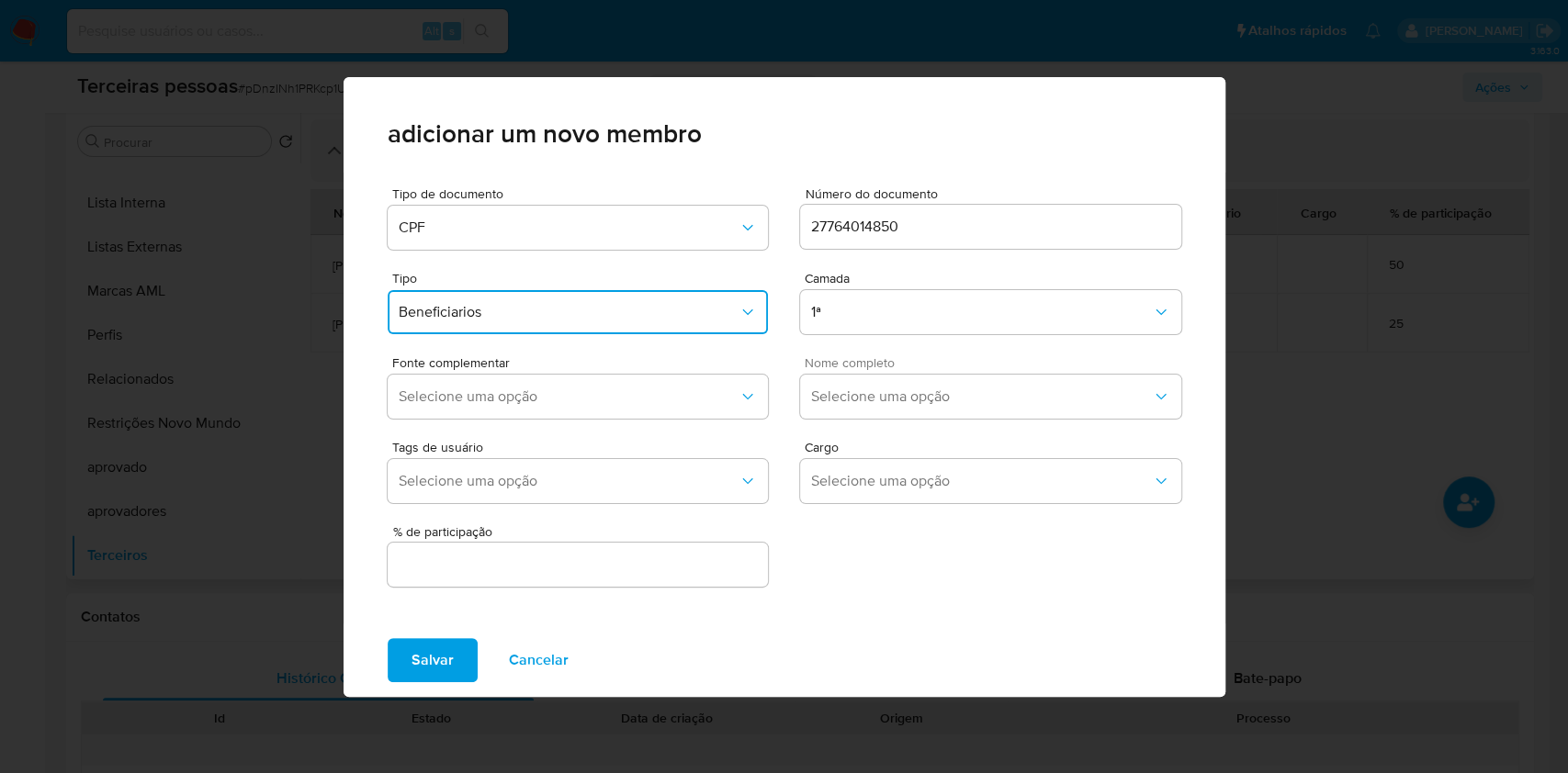
click at [865, 369] on span "Nome completo" at bounding box center [995, 363] width 381 height 13
click at [871, 394] on span "Selecione uma opção" at bounding box center [982, 397] width 341 height 19
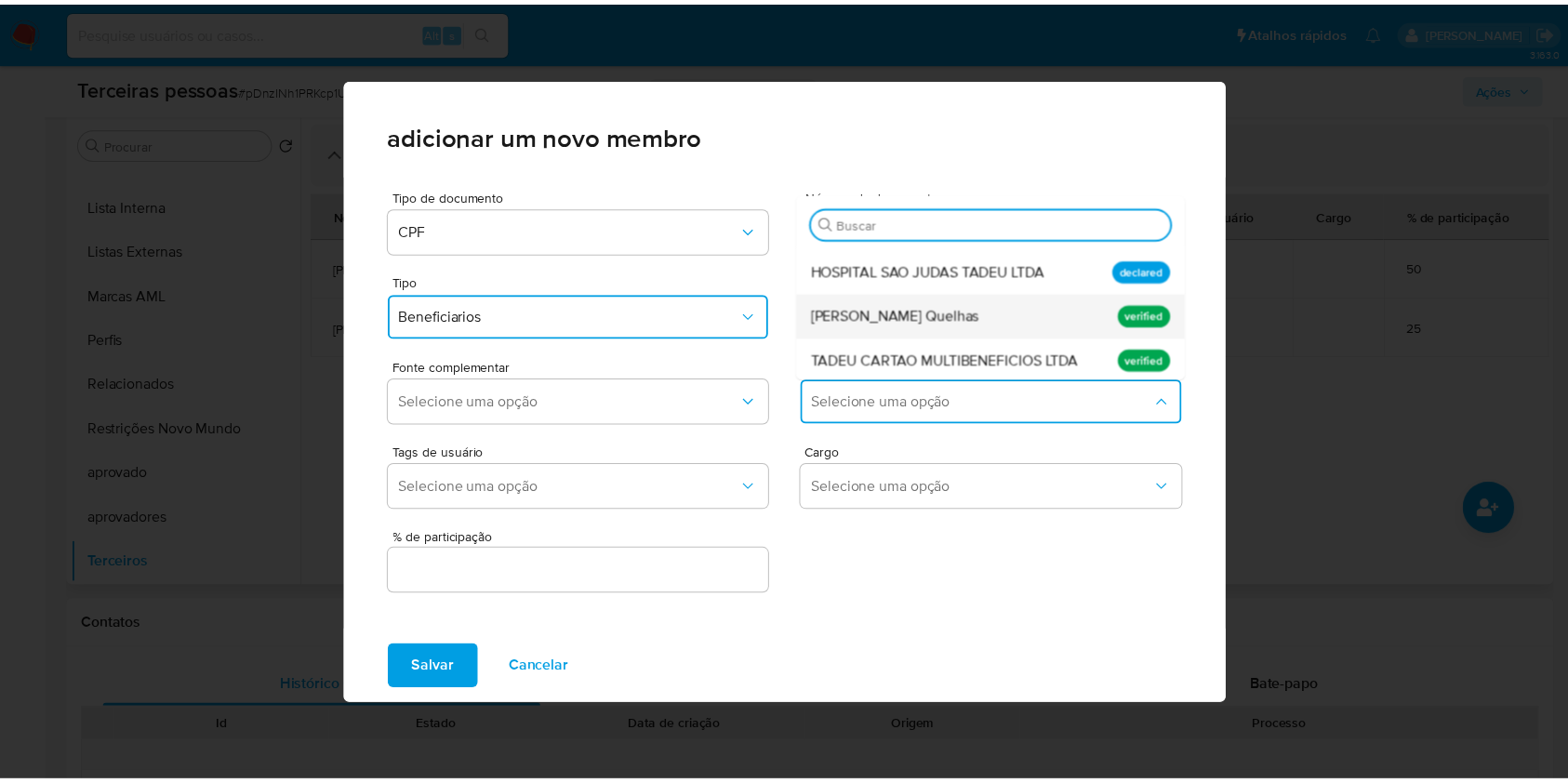
scroll to position [59, 0]
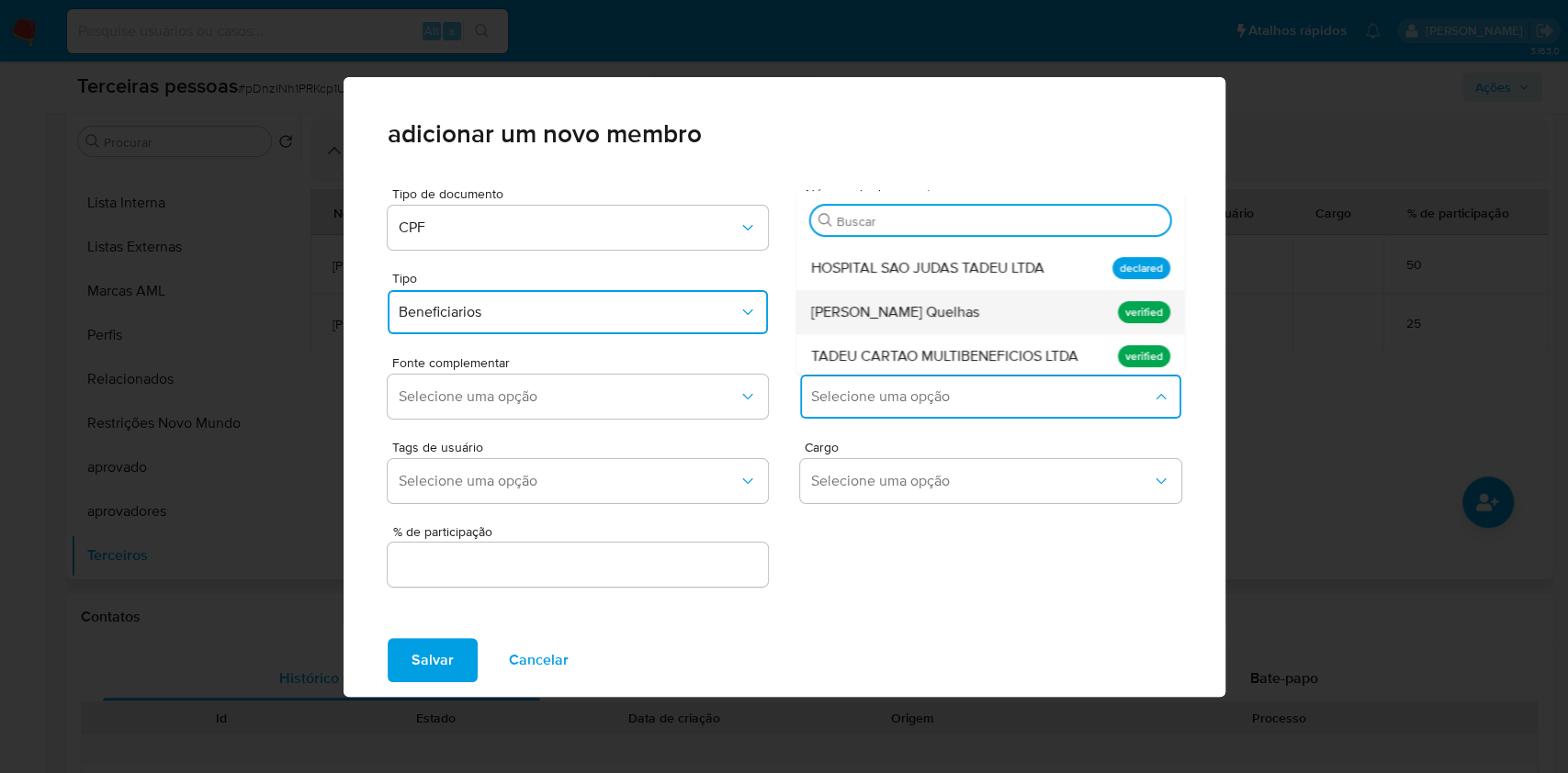
click at [917, 306] on span "Eduardo Domingos Spada Quelhas" at bounding box center [894, 312] width 168 height 19
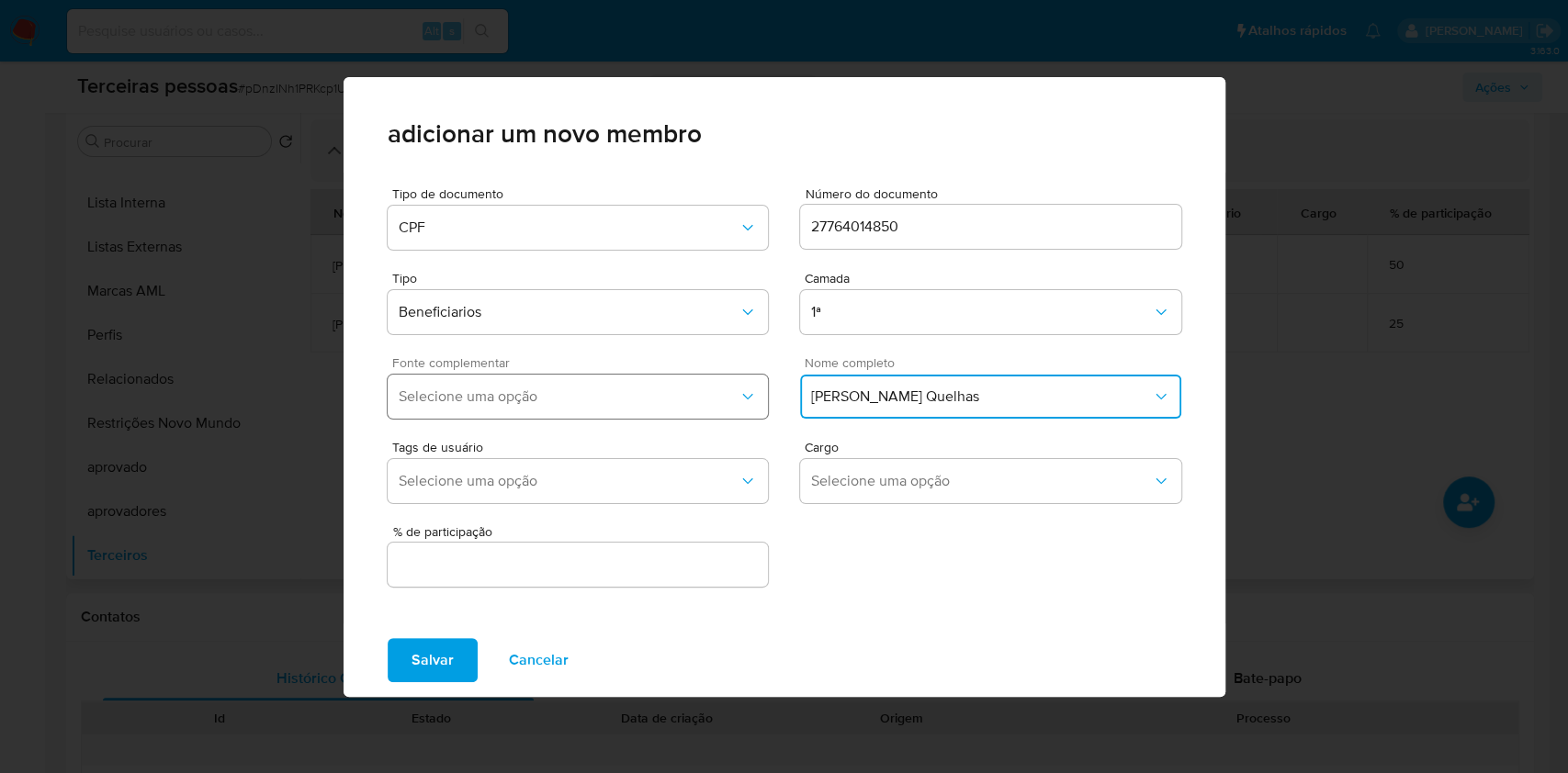
click at [621, 399] on span "Selecione uma opção" at bounding box center [569, 397] width 341 height 19
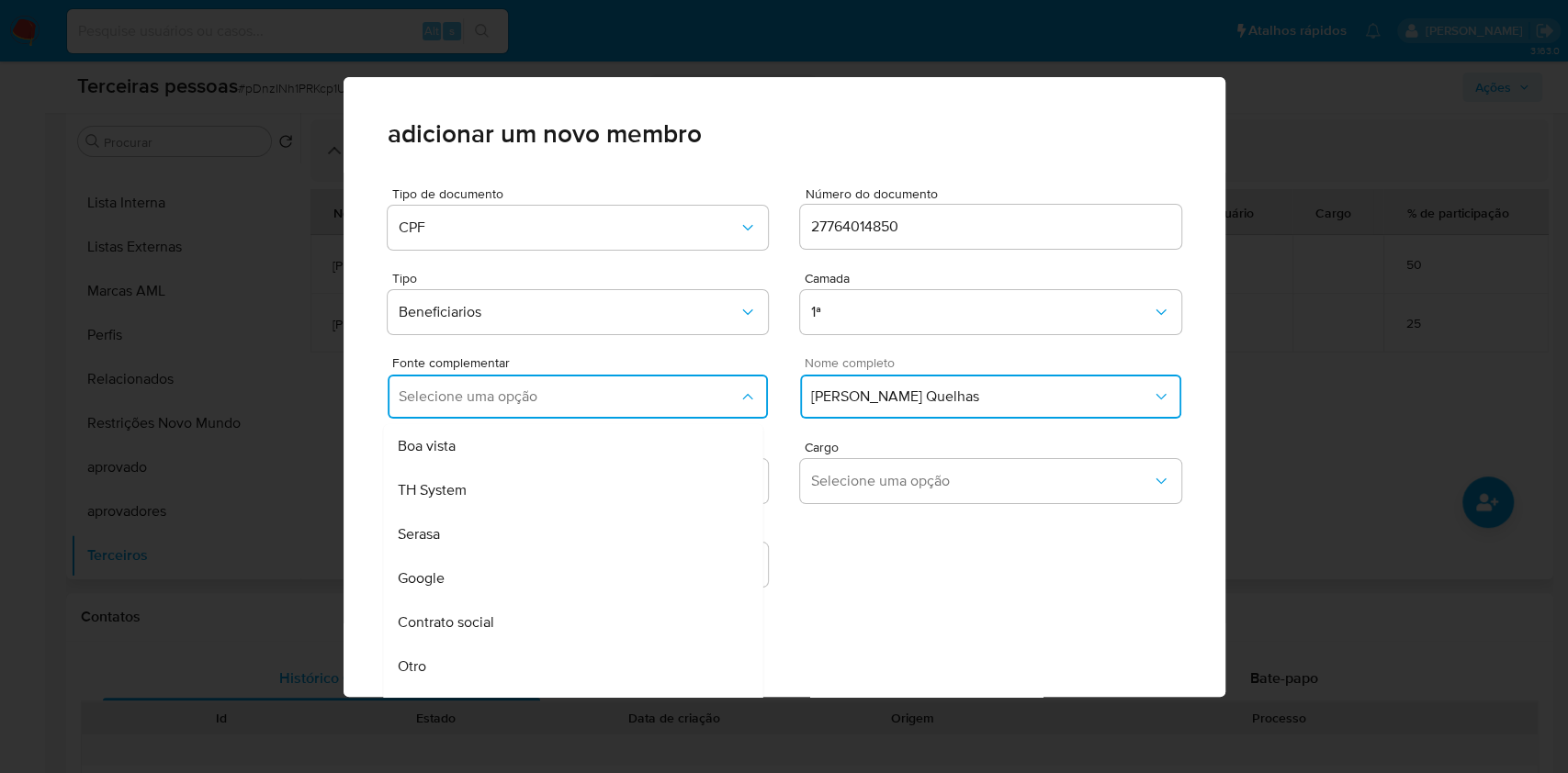
drag, startPoint x: 456, startPoint y: 629, endPoint x: 470, endPoint y: 612, distance: 22.0
click at [455, 629] on span "Contrato social" at bounding box center [446, 622] width 97 height 19
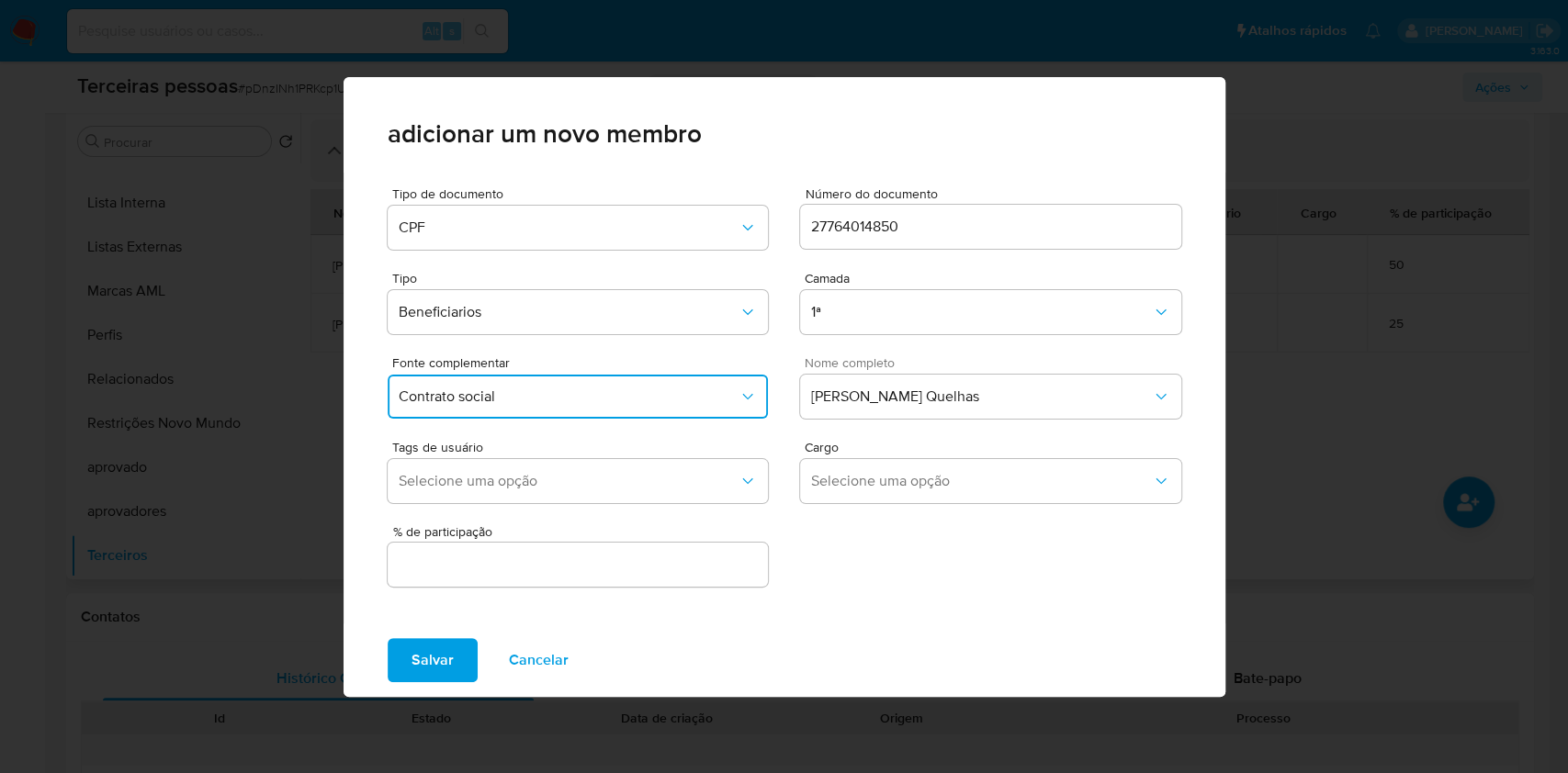
click at [492, 559] on input "text" at bounding box center [578, 564] width 381 height 23
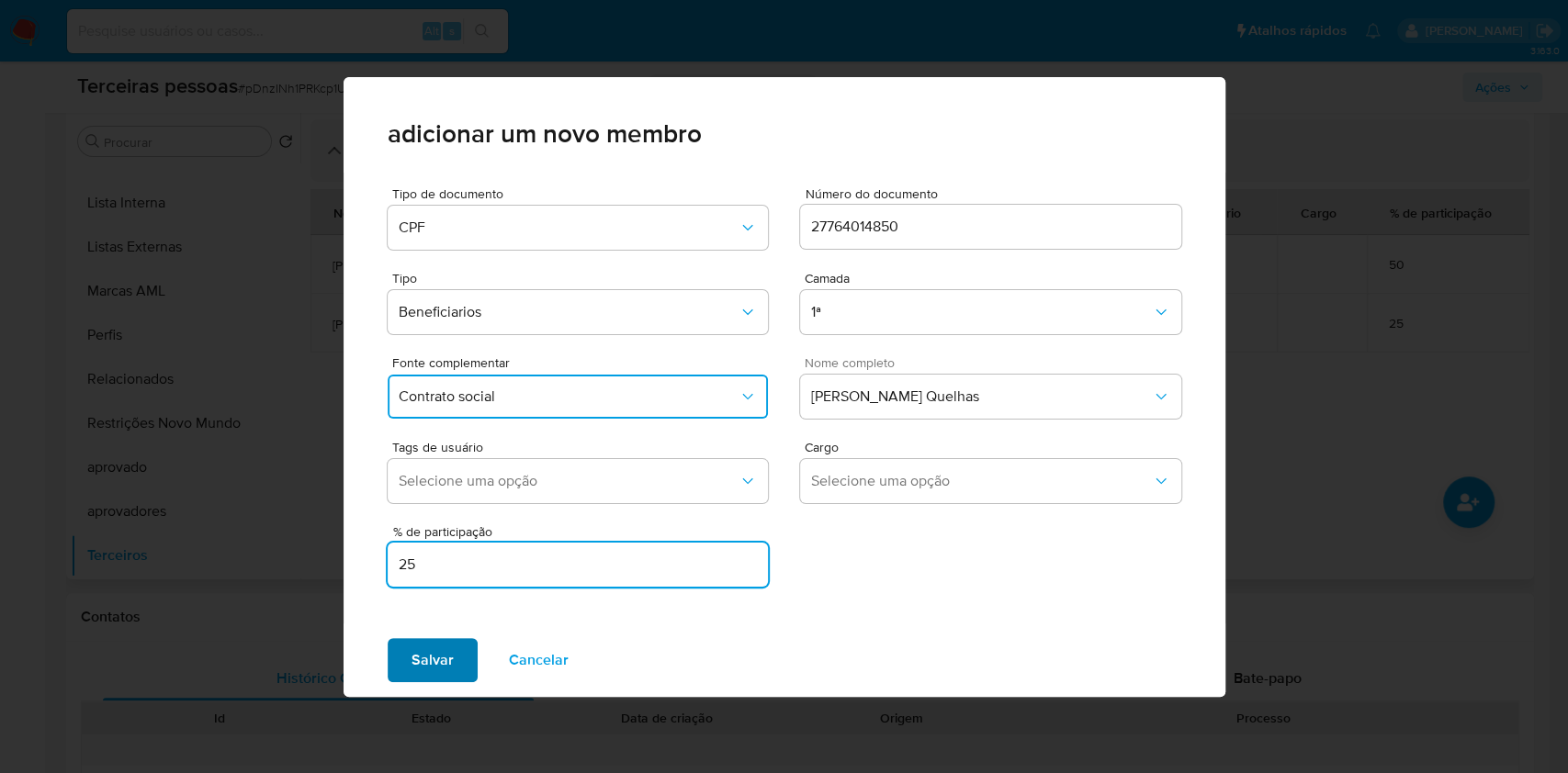
type input "25"
click at [449, 659] on span "Salvar" at bounding box center [432, 660] width 42 height 40
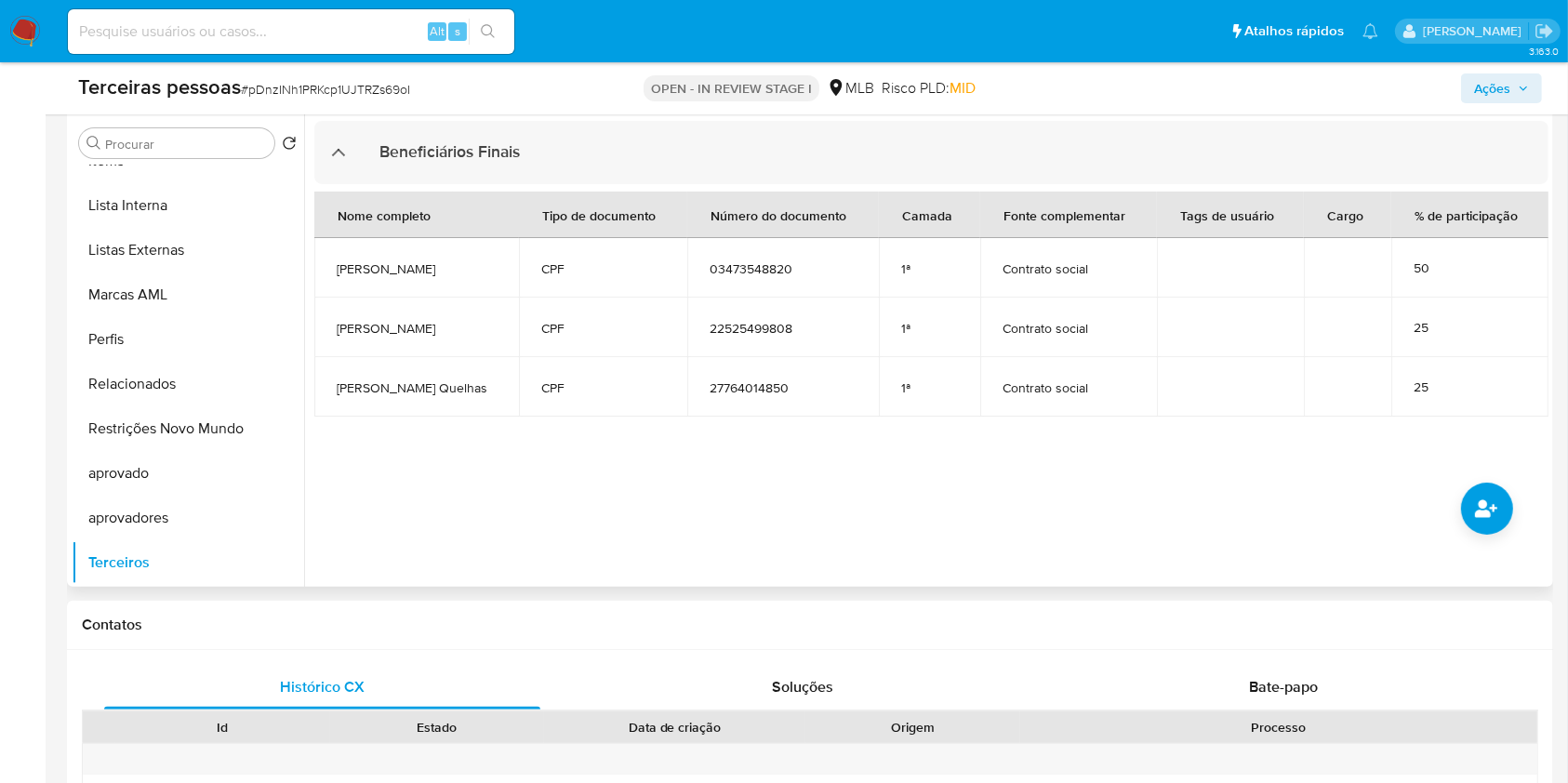
drag, startPoint x: 832, startPoint y: 509, endPoint x: 833, endPoint y: 476, distance: 33.0
click at [833, 476] on div at bounding box center [926, 349] width 1245 height 476
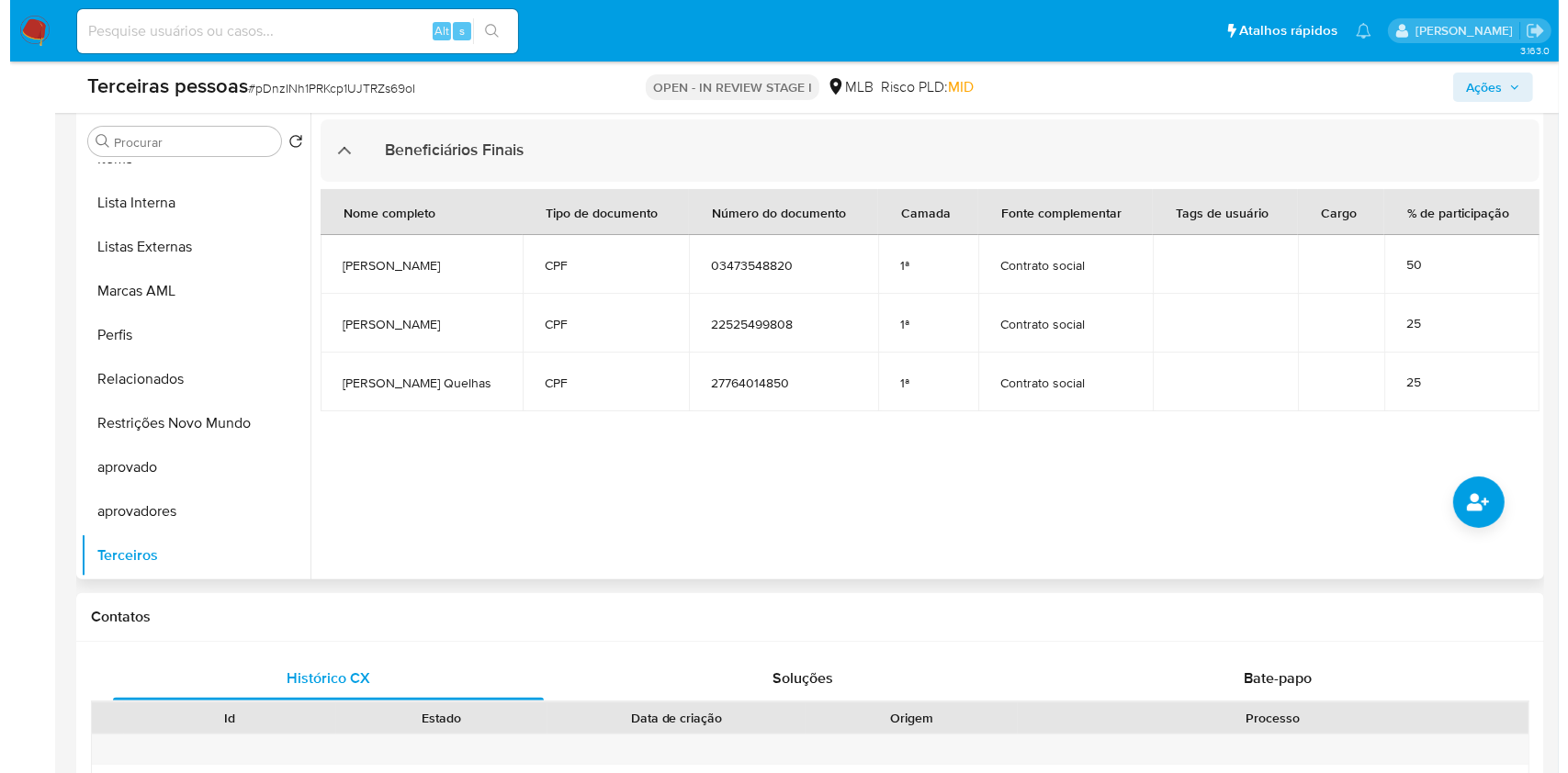
scroll to position [287, 0]
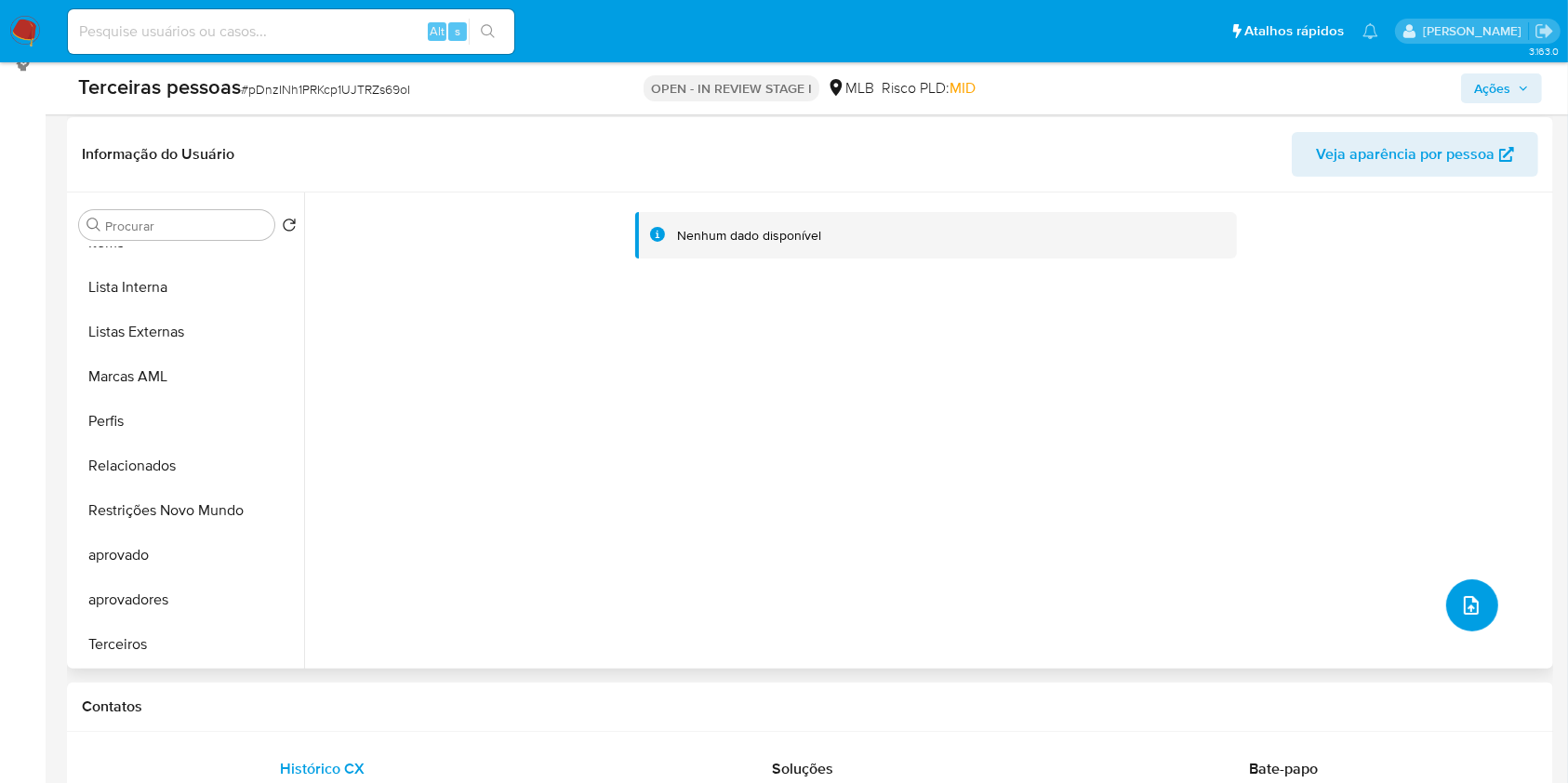
click at [1466, 609] on icon "upload-file" at bounding box center [1471, 605] width 23 height 23
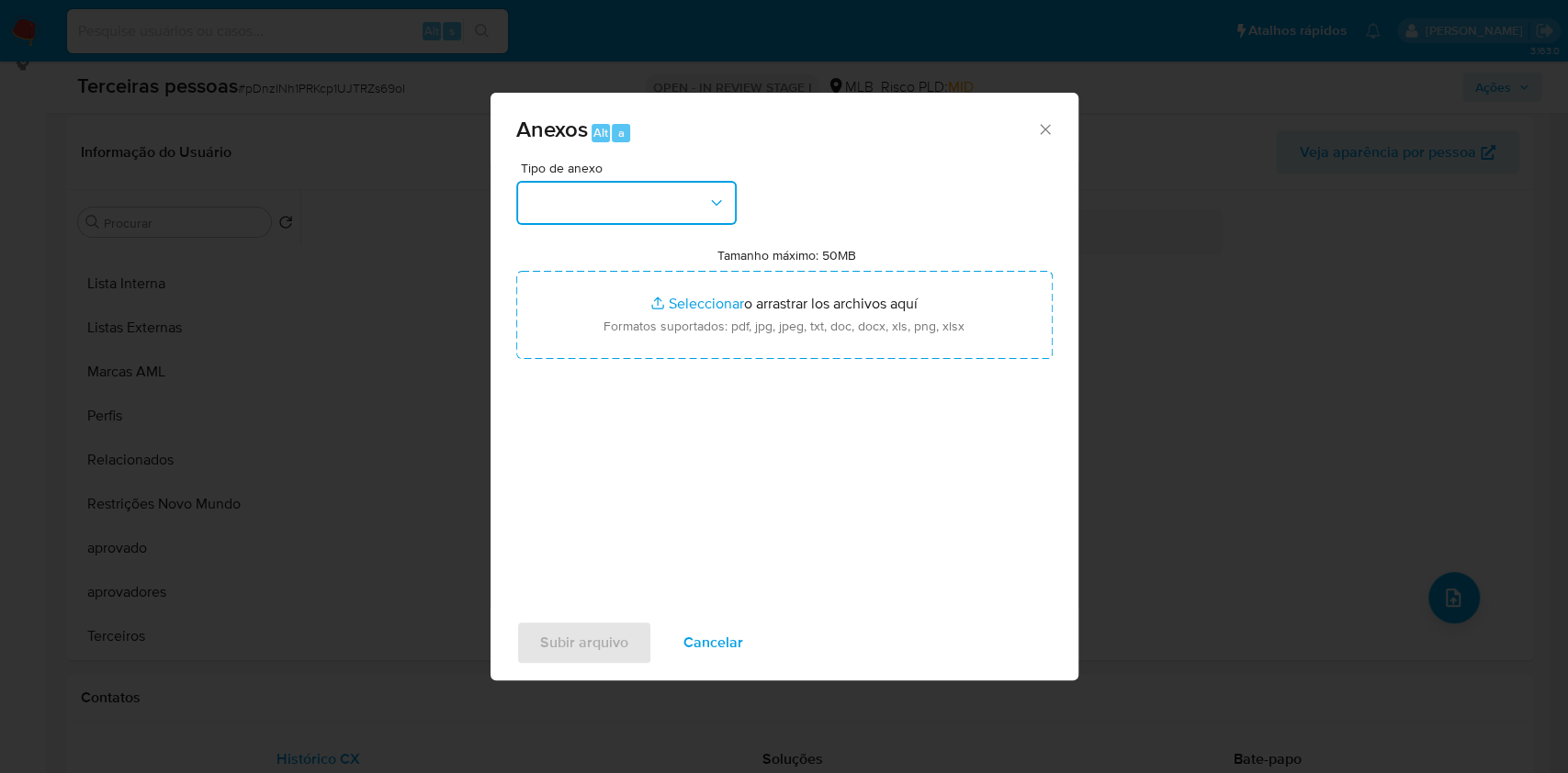
click at [633, 209] on button "button" at bounding box center [626, 203] width 220 height 44
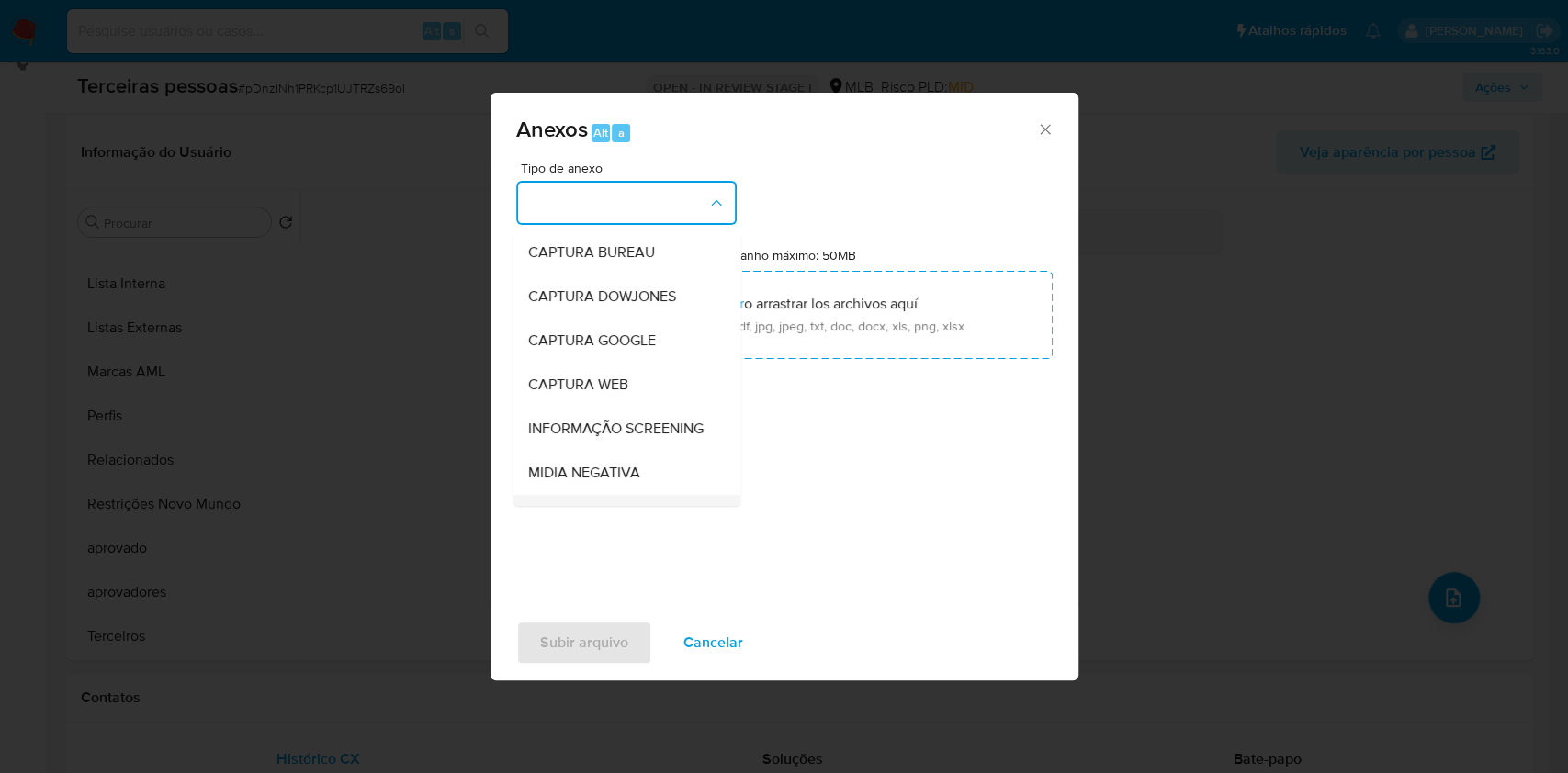
scroll to position [282, 0]
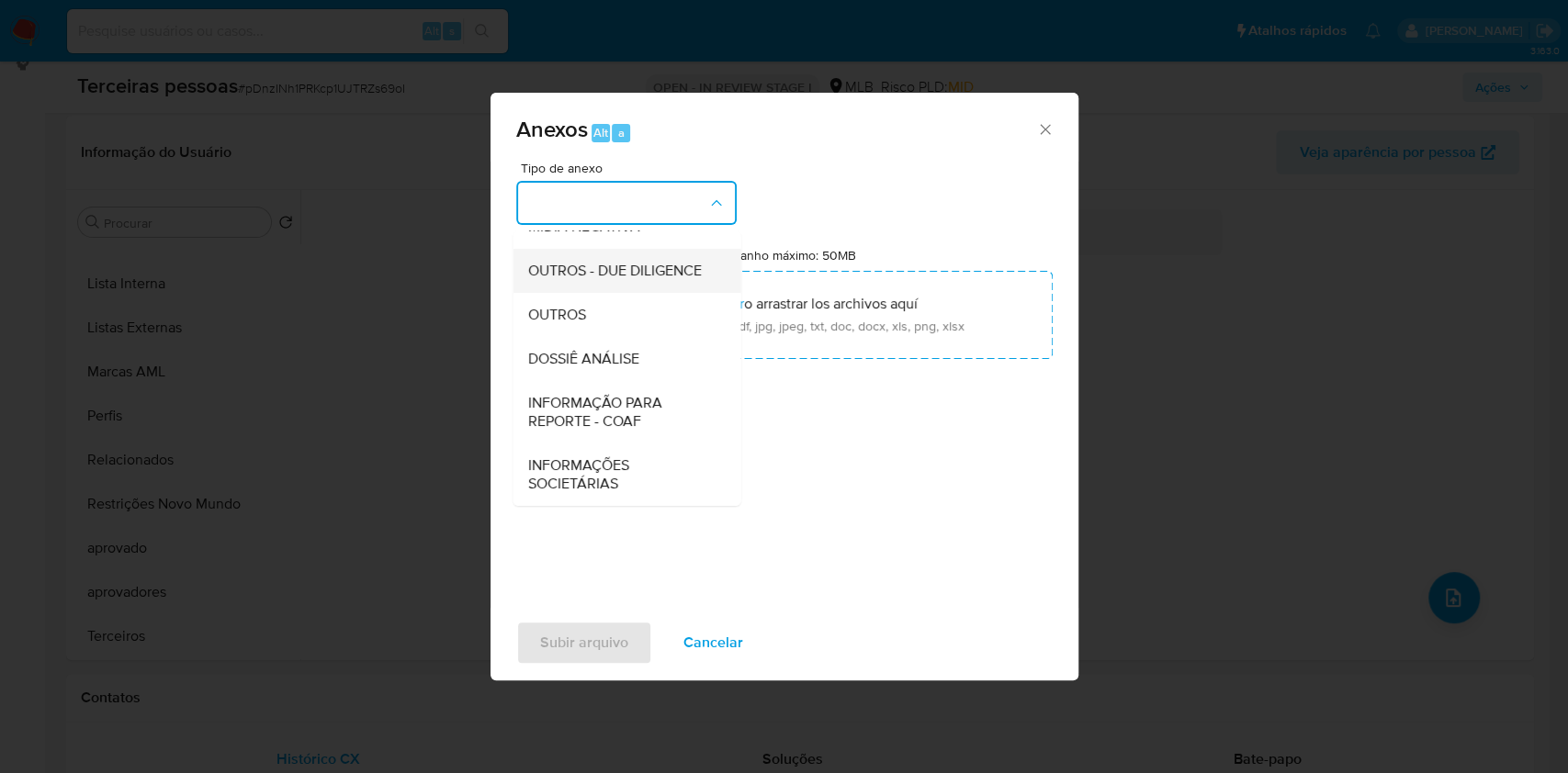
click at [578, 262] on span "OUTROS - DUE DILIGENCE" at bounding box center [614, 271] width 174 height 19
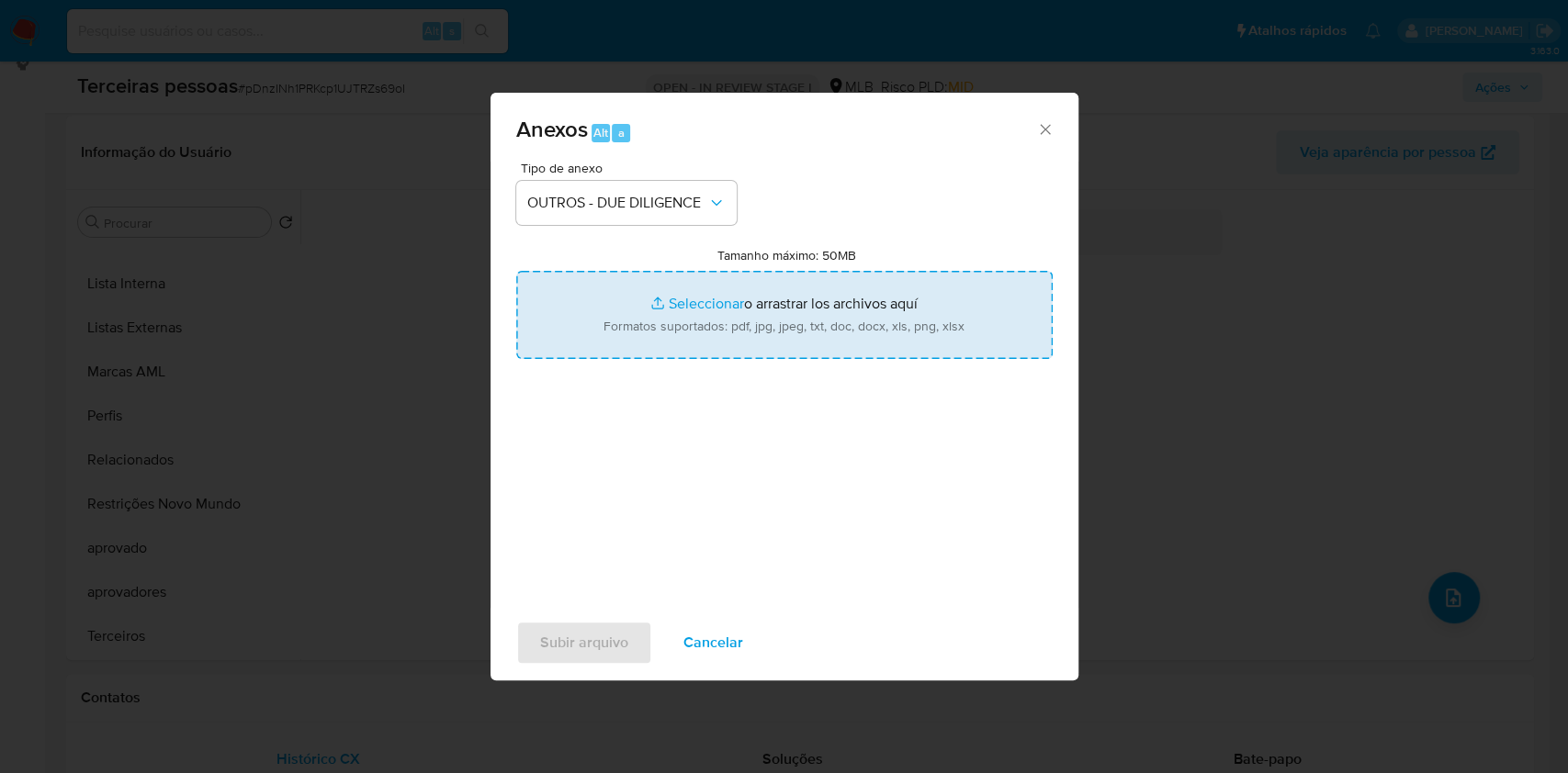
click at [654, 329] on input "Tamanho máximo: 50MB Seleccionar archivos" at bounding box center [784, 315] width 536 height 88
type input "C:\fakepath\socios.pdf"
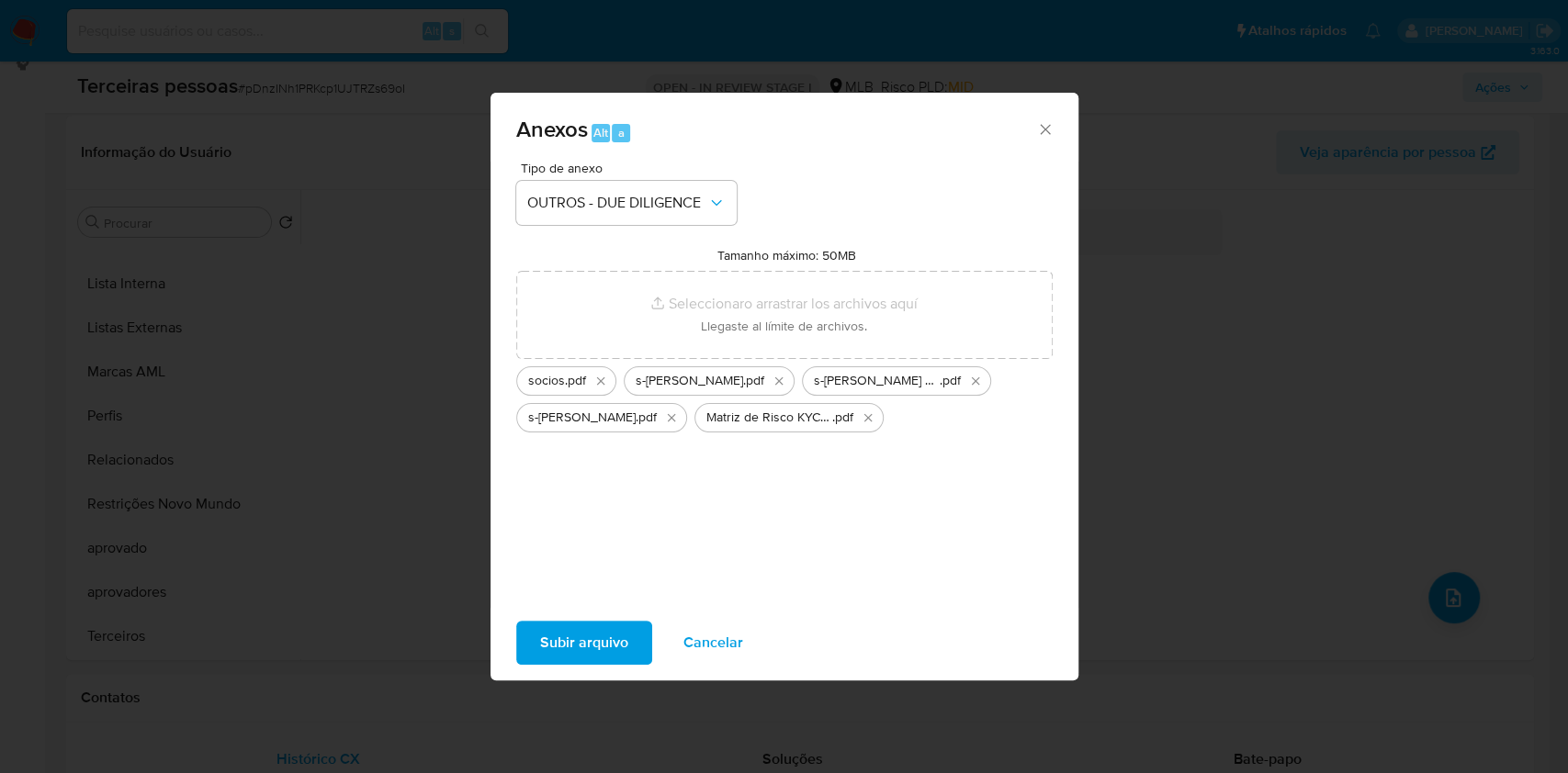
click at [595, 633] on span "Subir arquivo" at bounding box center [584, 642] width 88 height 40
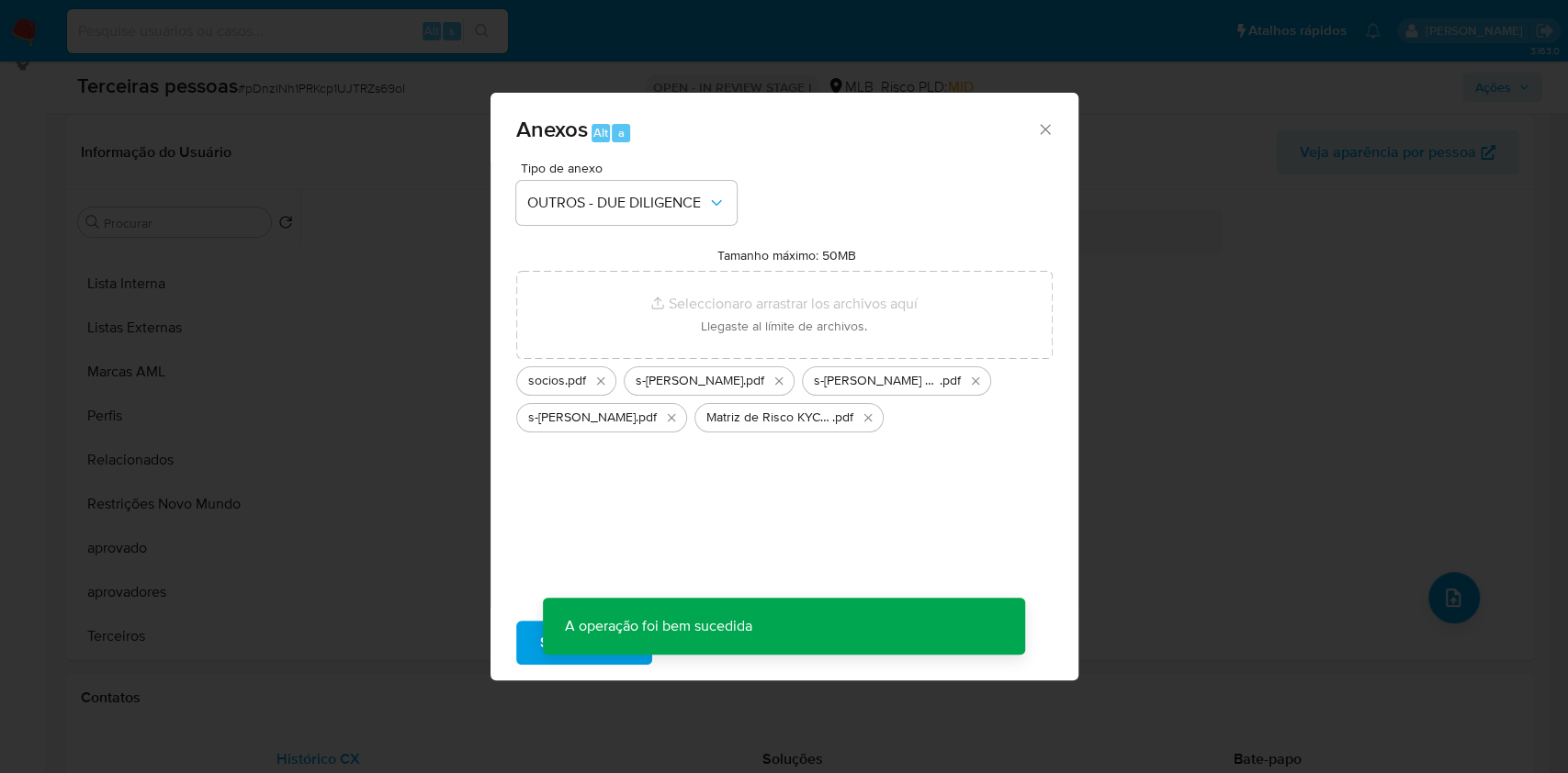
click at [1440, 599] on div "Anexos Alt a Tipo de anexo OUTROS - DUE DILIGENCE Tamanho máximo: 50MB Seleccio…" at bounding box center [784, 386] width 1568 height 773
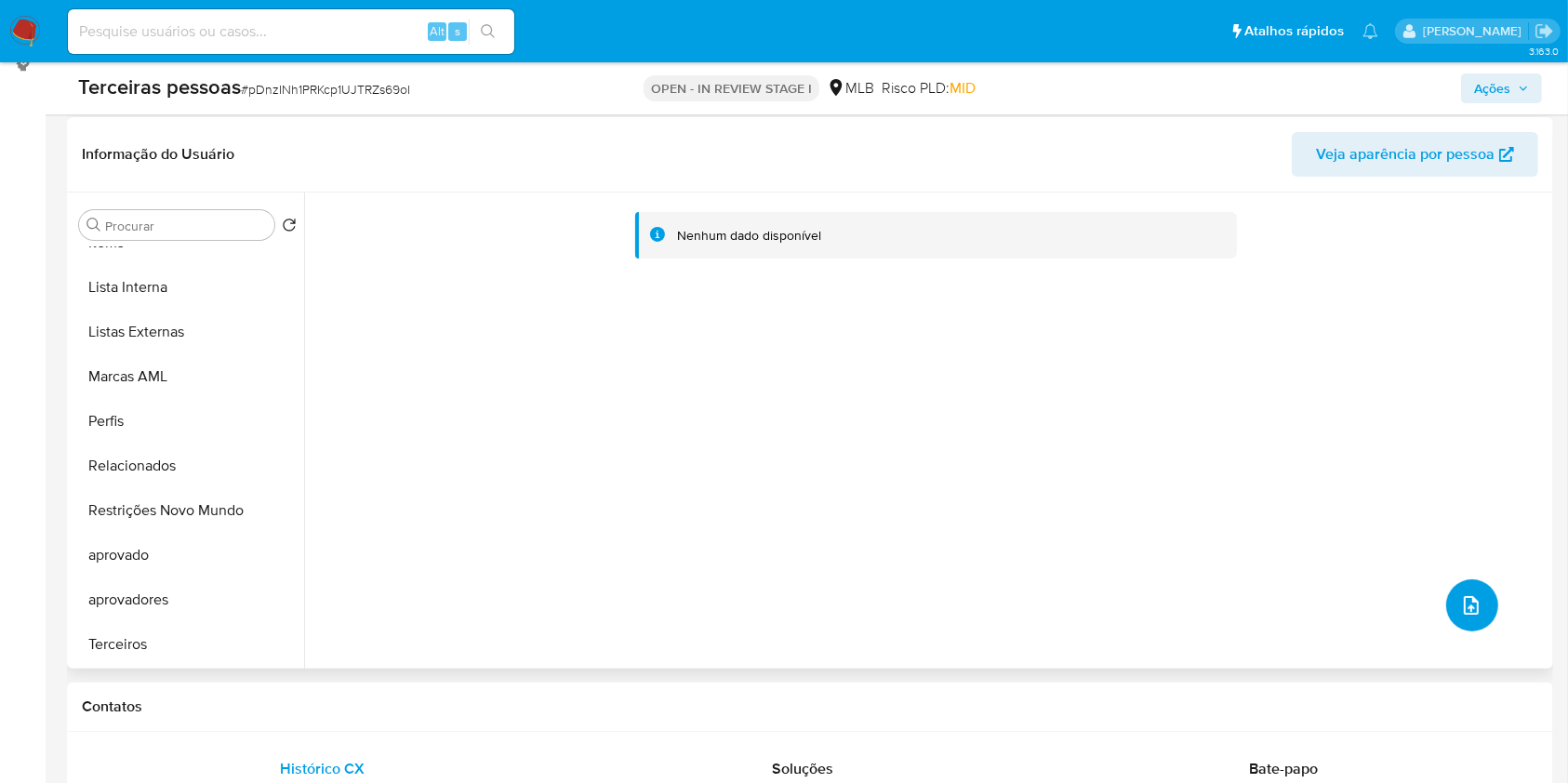
click at [1467, 606] on icon "upload-file" at bounding box center [1471, 605] width 23 height 23
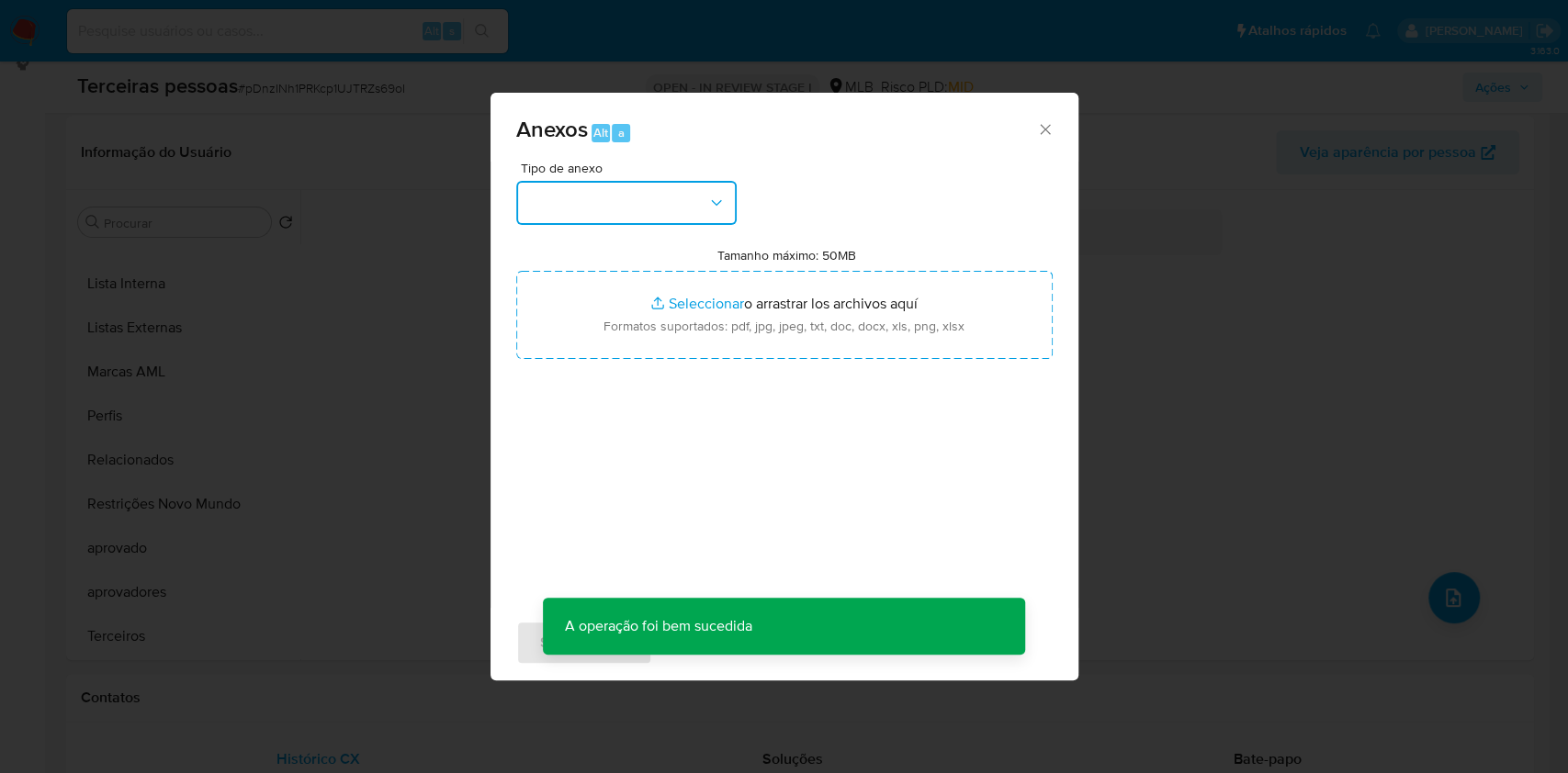
click at [693, 187] on button "button" at bounding box center [626, 203] width 220 height 44
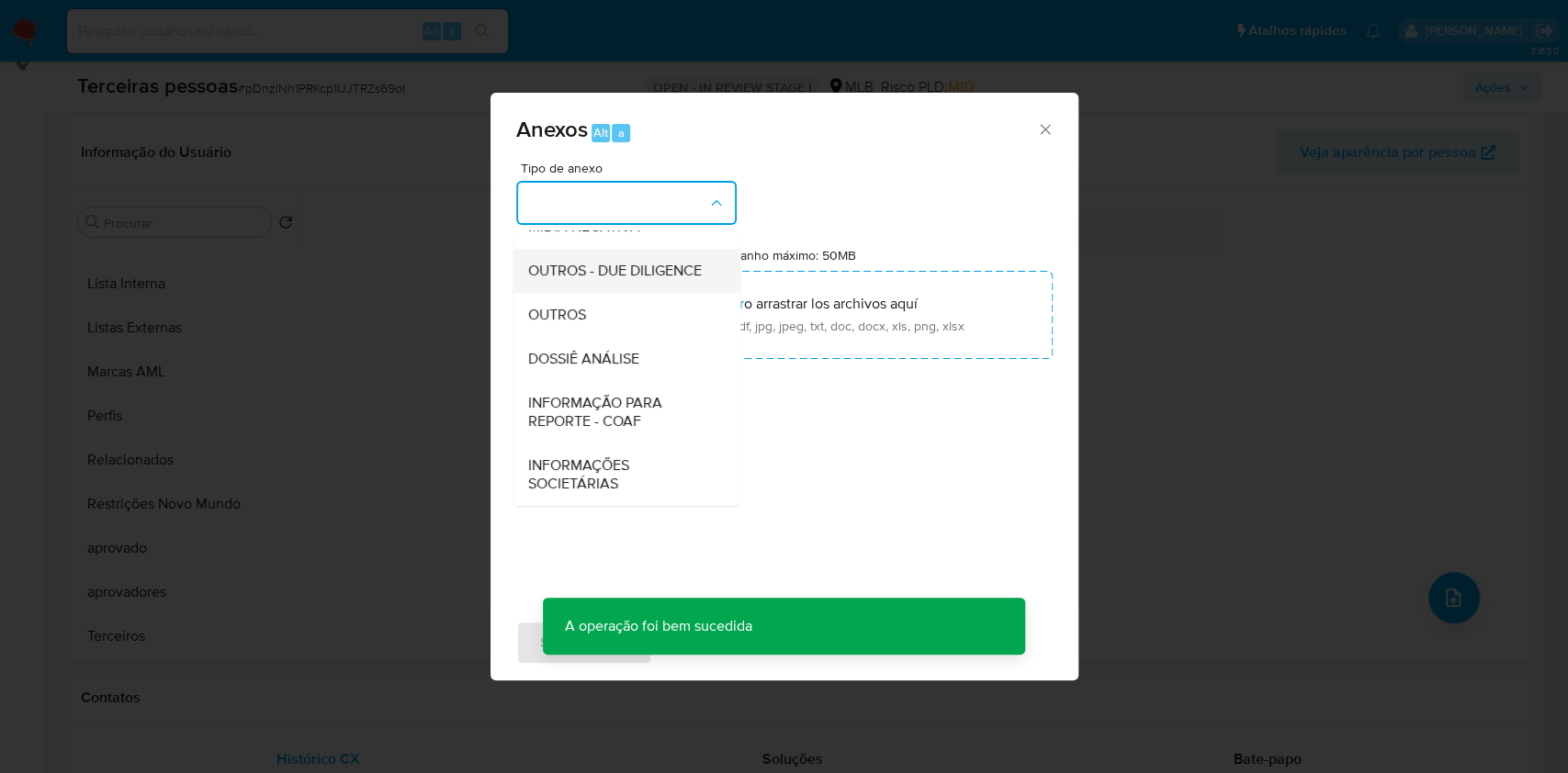
click at [624, 273] on span "OUTROS - DUE DILIGENCE" at bounding box center [614, 271] width 174 height 19
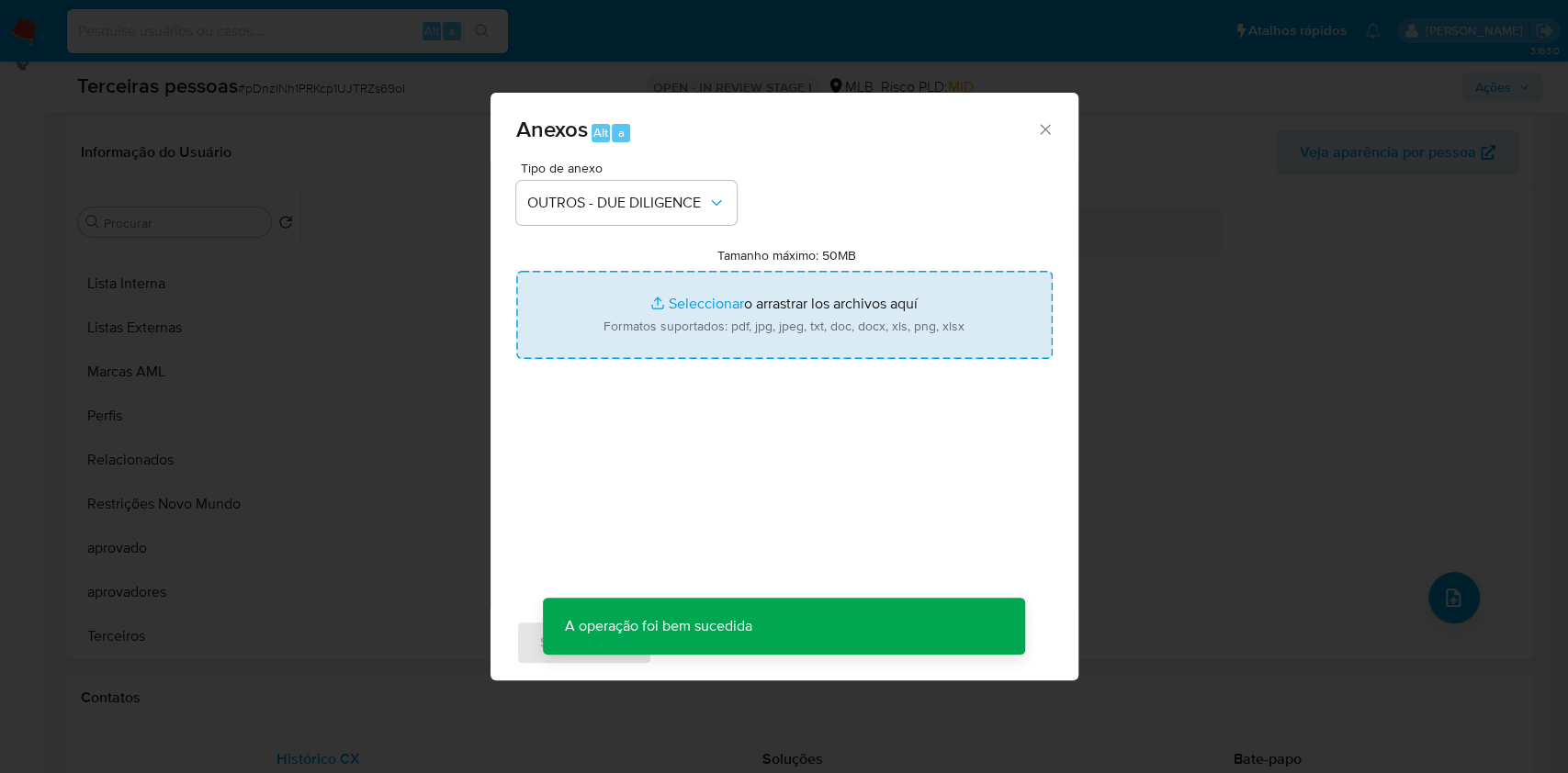
click at [652, 327] on input "Tamanho máximo: 50MB Seleccionar archivos" at bounding box center [784, 315] width 536 height 88
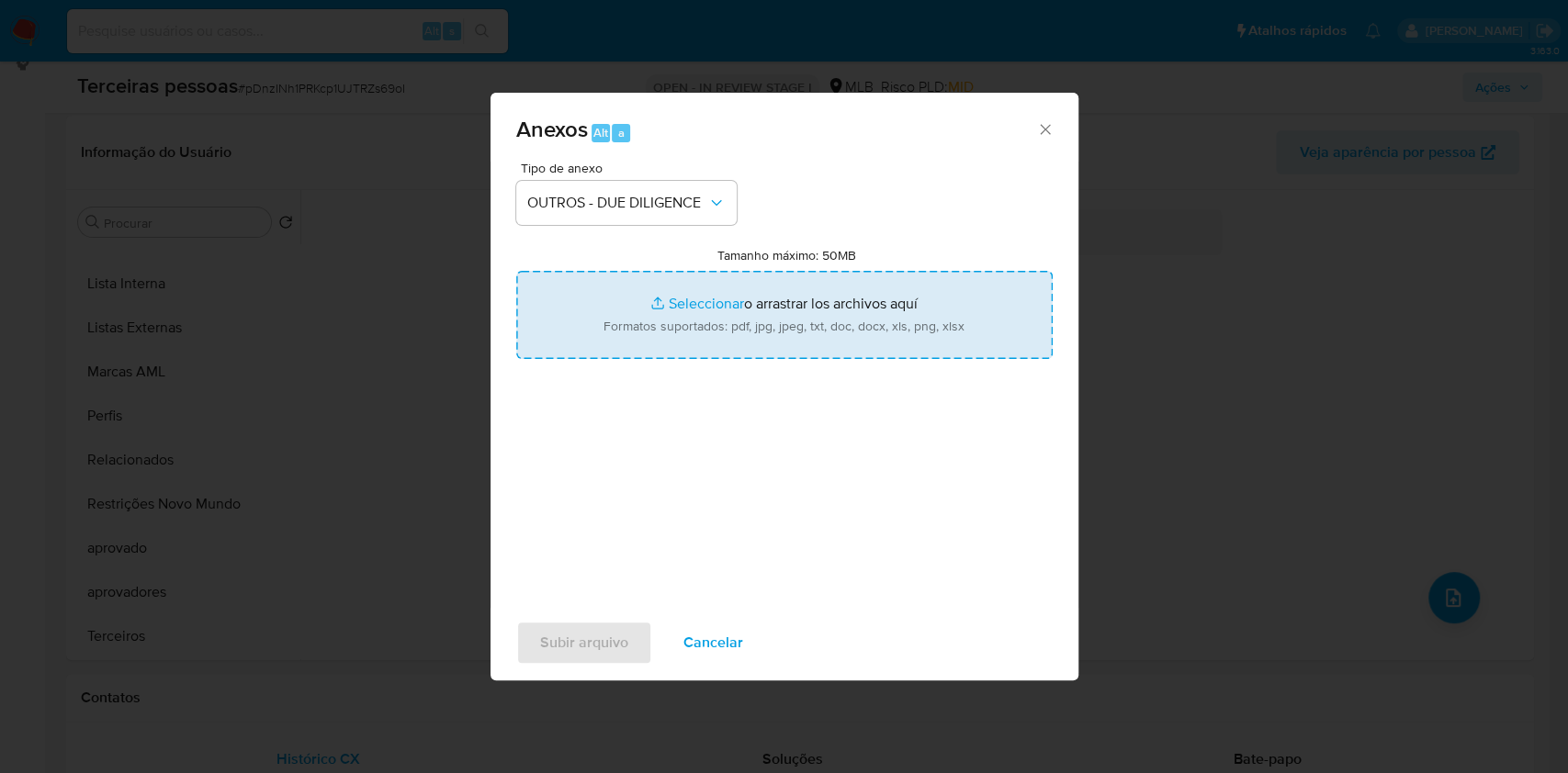
type input "C:\fakepath\g-MATHEUS GASPAROTO MORAIS.pdf"
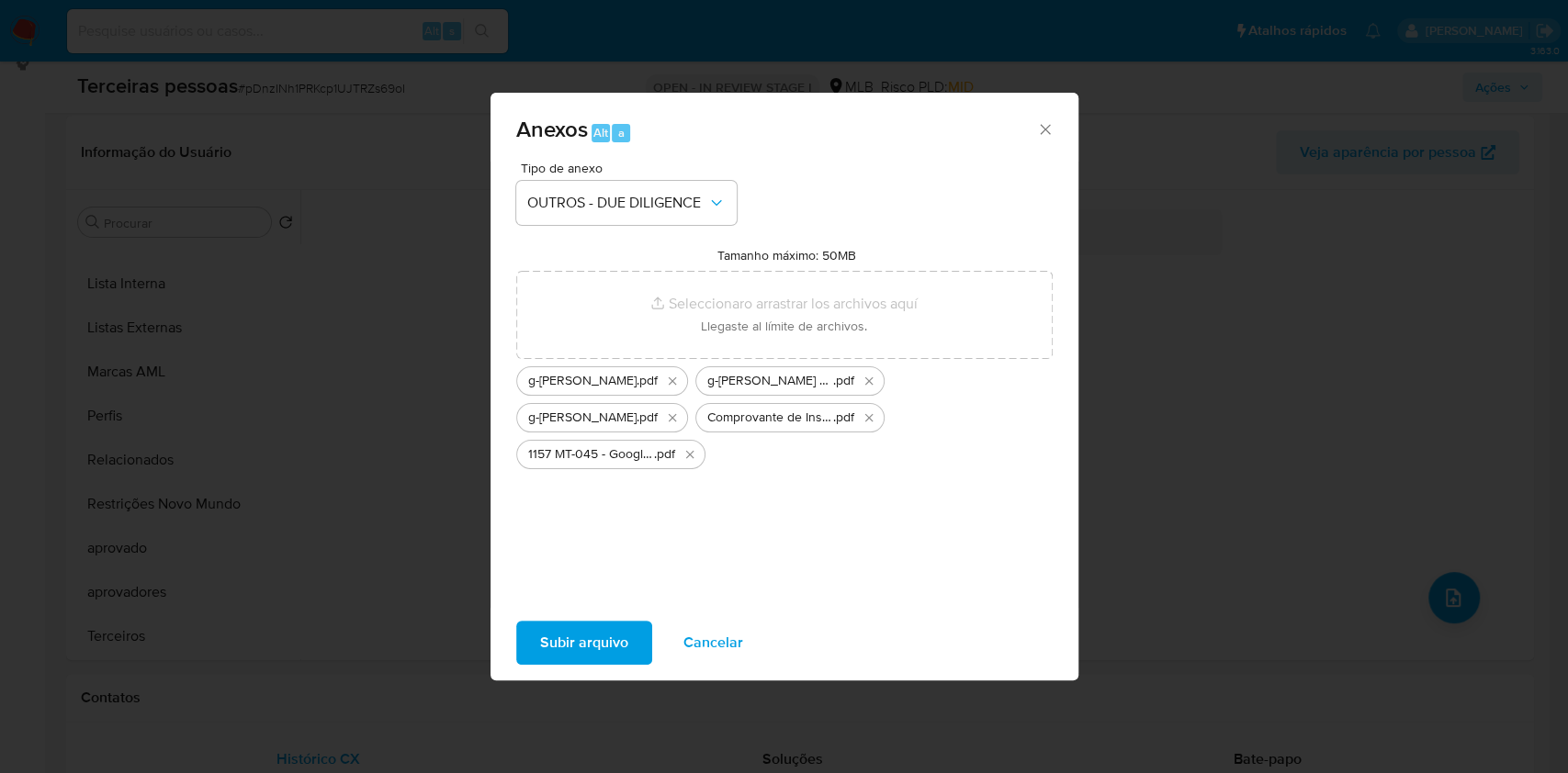
click at [599, 646] on span "Subir arquivo" at bounding box center [584, 642] width 88 height 40
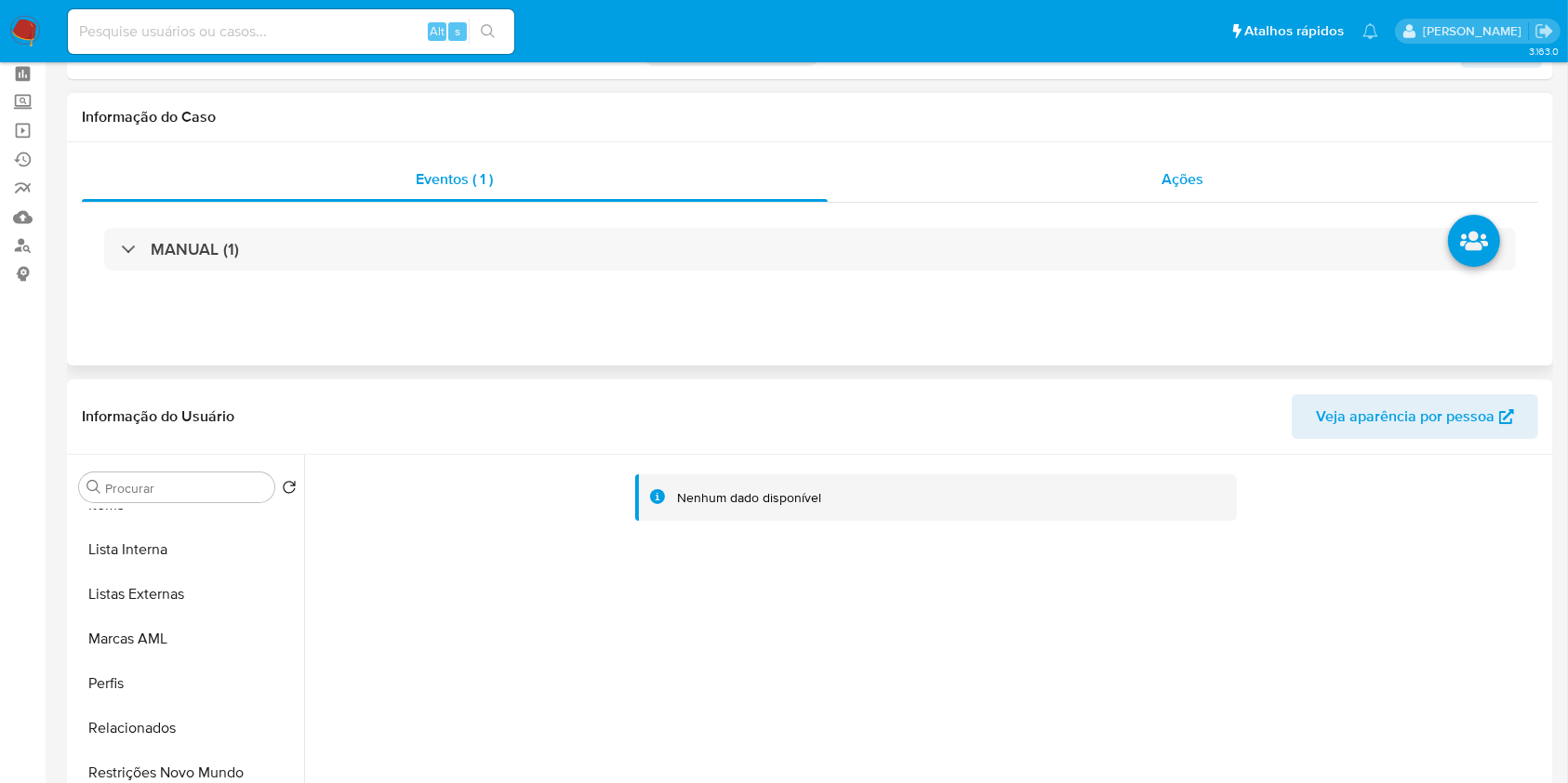
scroll to position [0, 0]
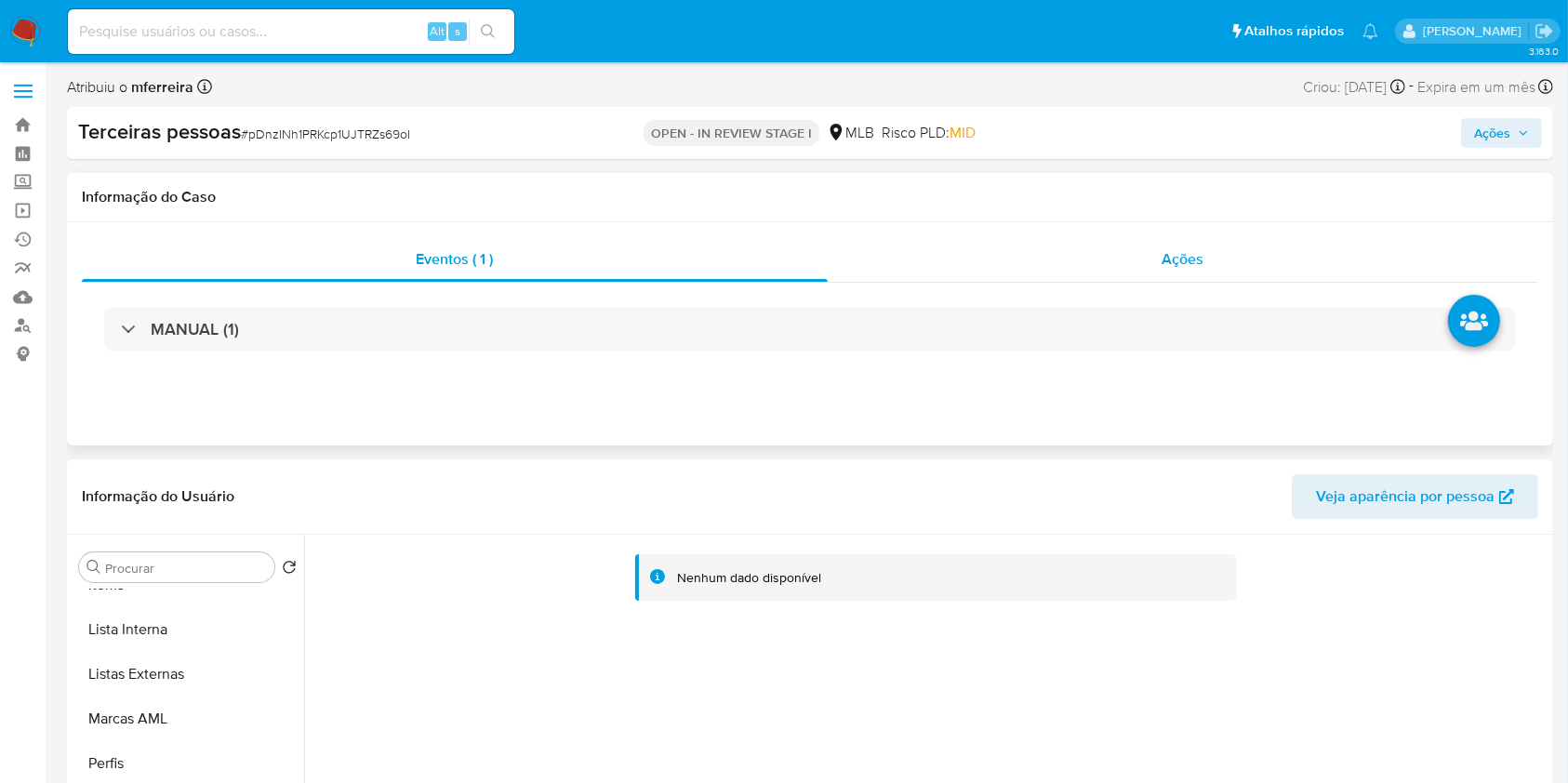
click at [1109, 275] on div "Ações" at bounding box center [1184, 259] width 711 height 44
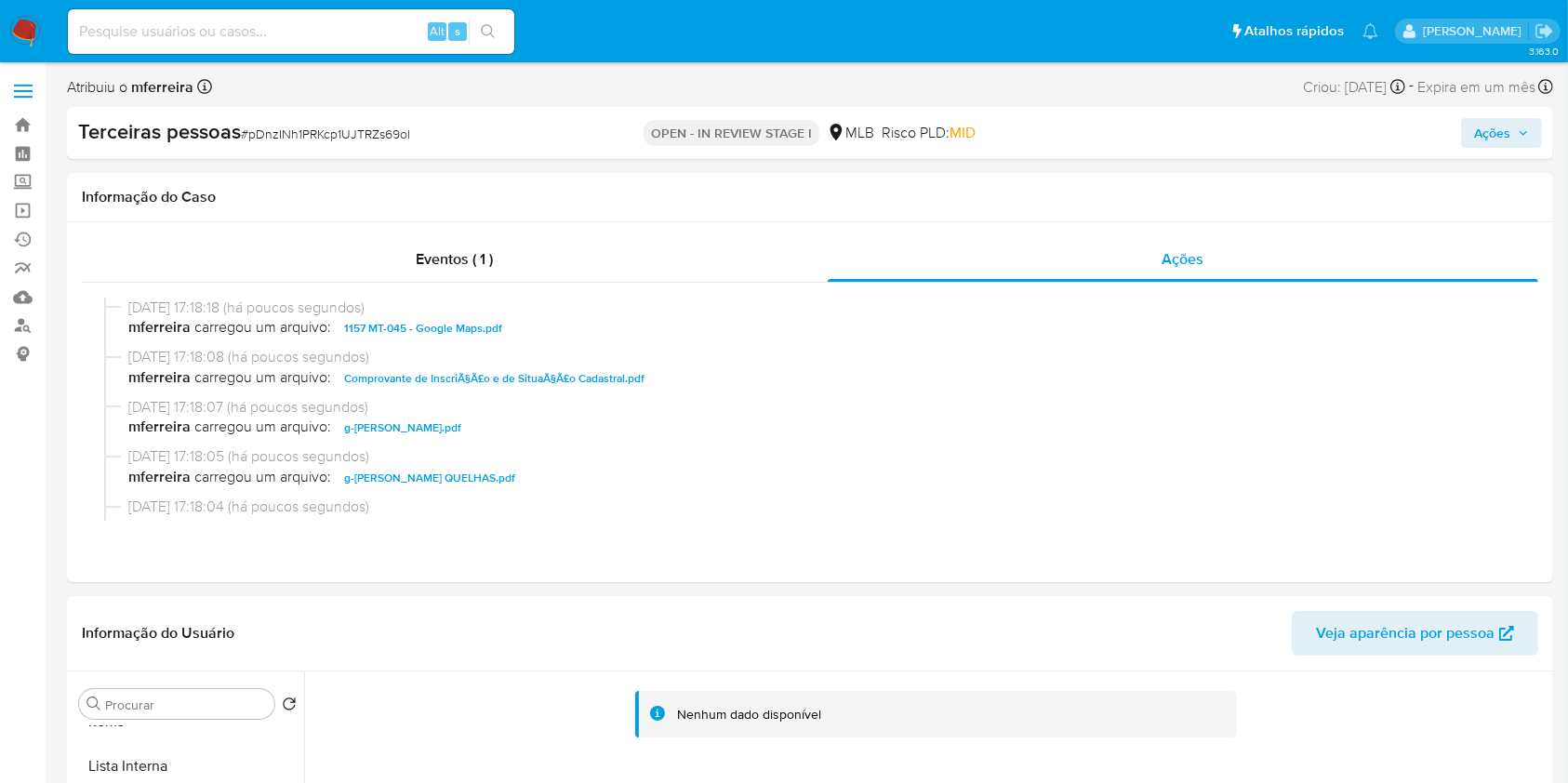
click at [1479, 120] on span "Ações" at bounding box center [1492, 133] width 37 height 30
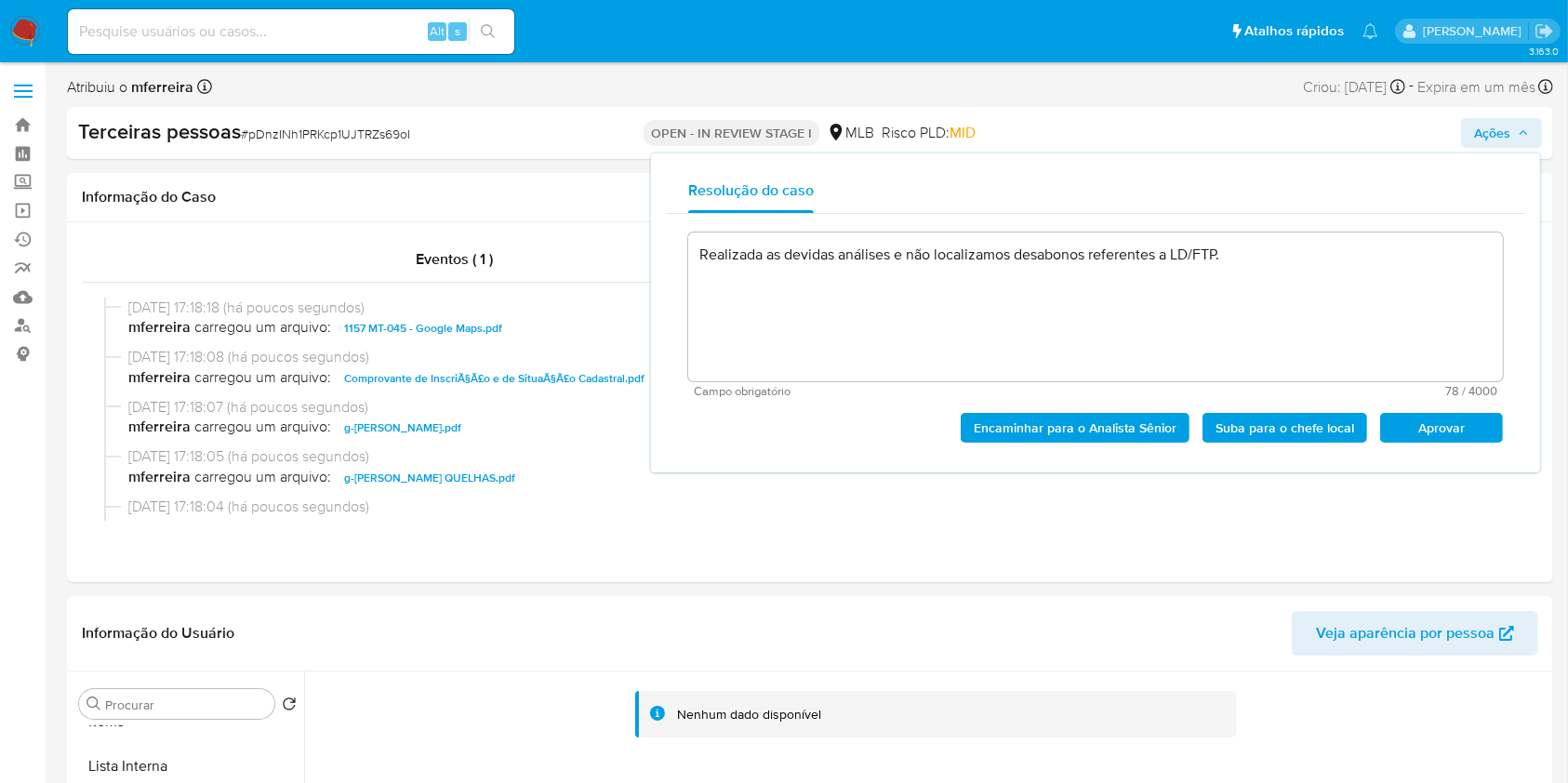
click at [1439, 427] on span "Aprovar" at bounding box center [1442, 428] width 97 height 26
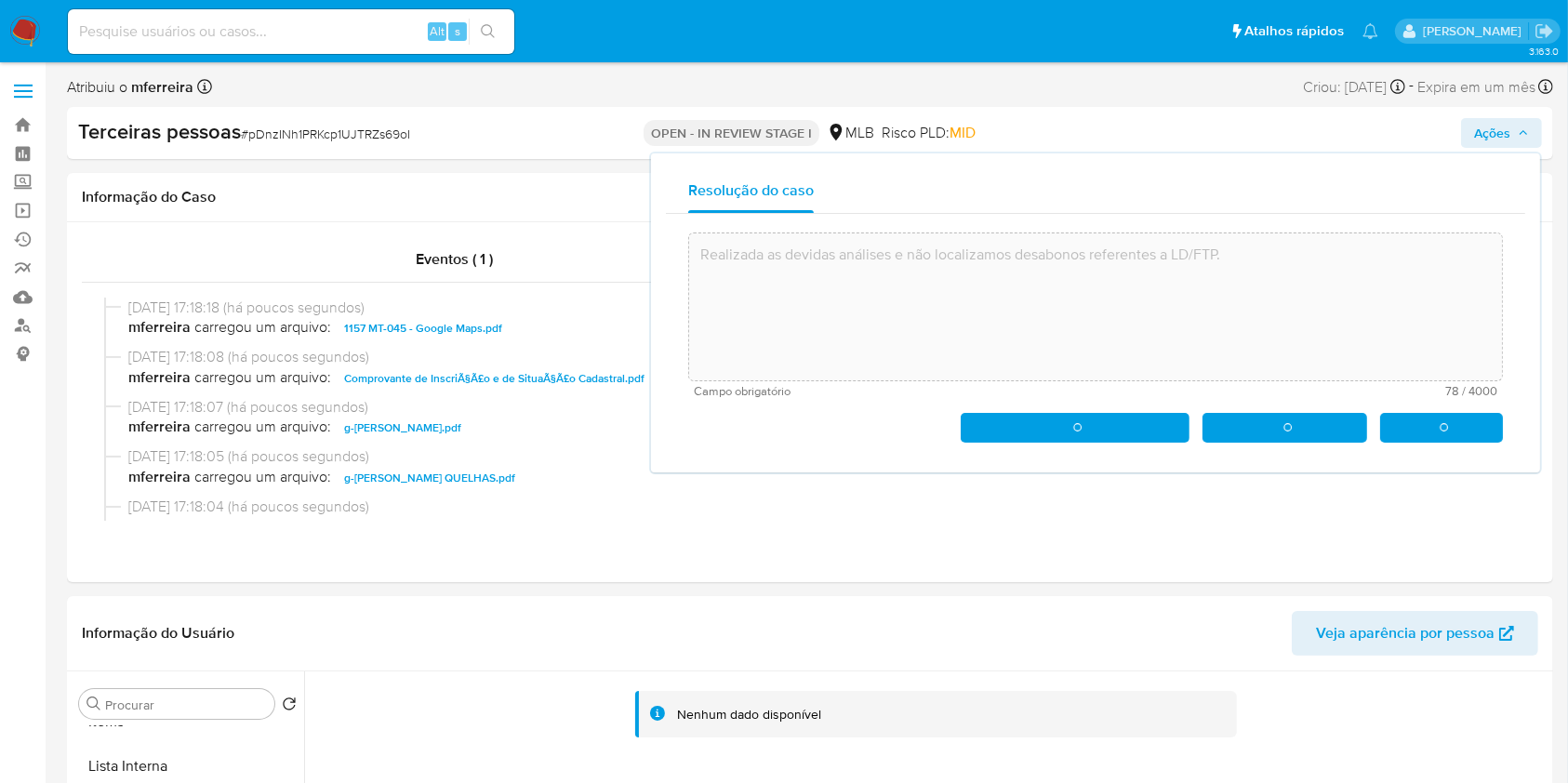
type textarea "Realizada as devidas análises e não localizamos desabonos referentes a LD/FTP."
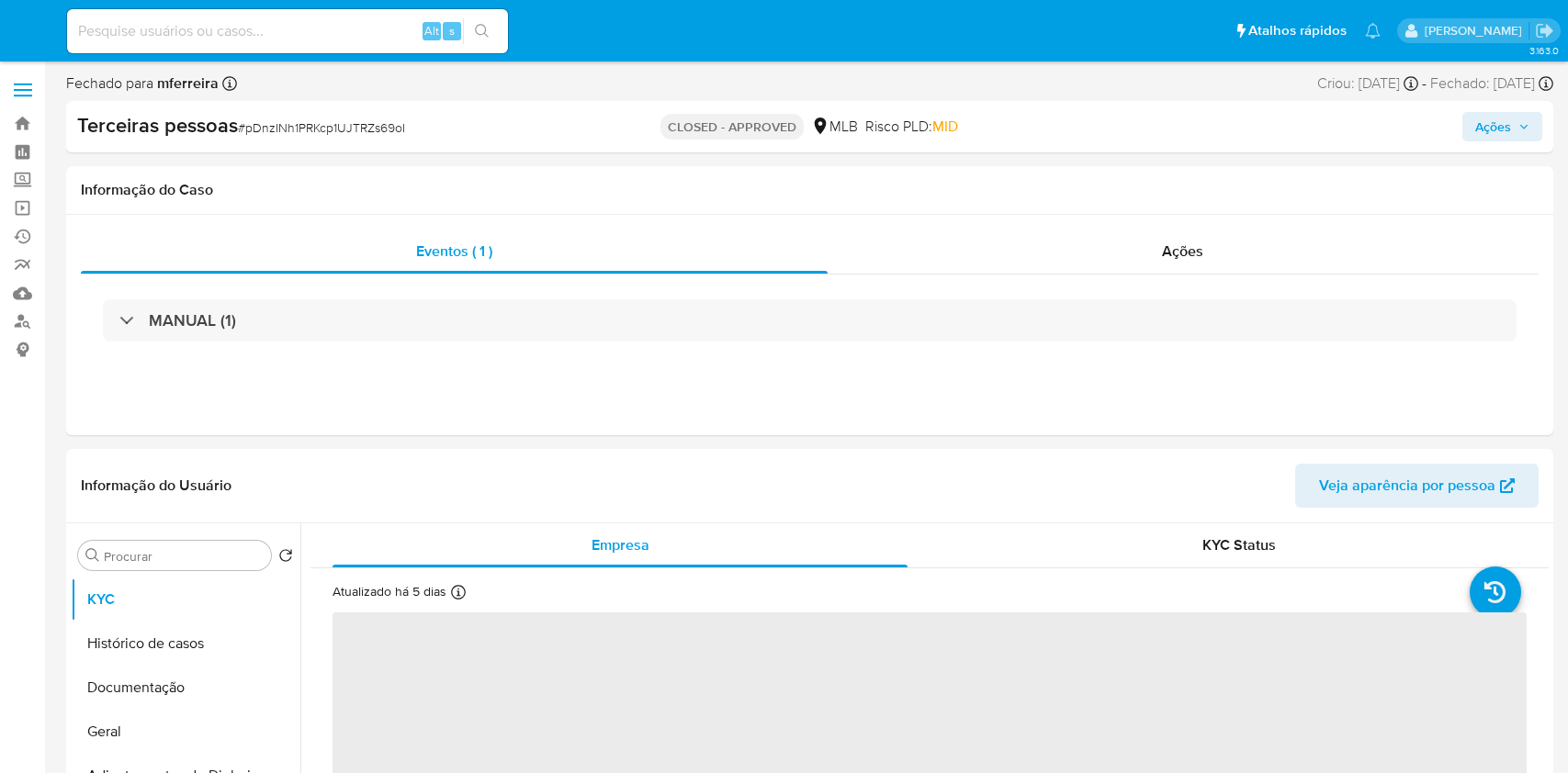
select select "10"
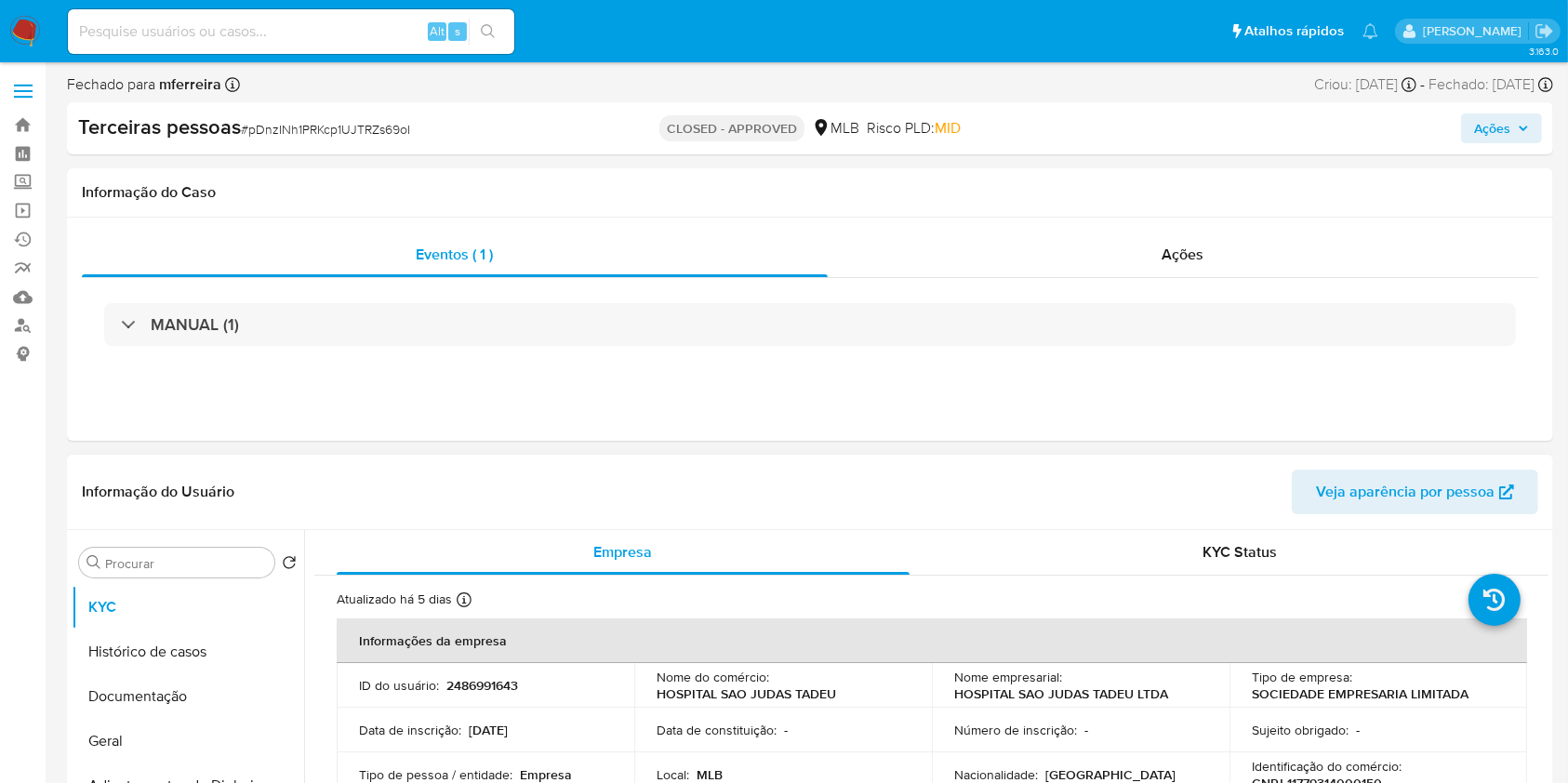
click at [507, 683] on p "2486991643" at bounding box center [482, 685] width 72 height 17
copy p "2486991643"
